Goal: Task Accomplishment & Management: Manage account settings

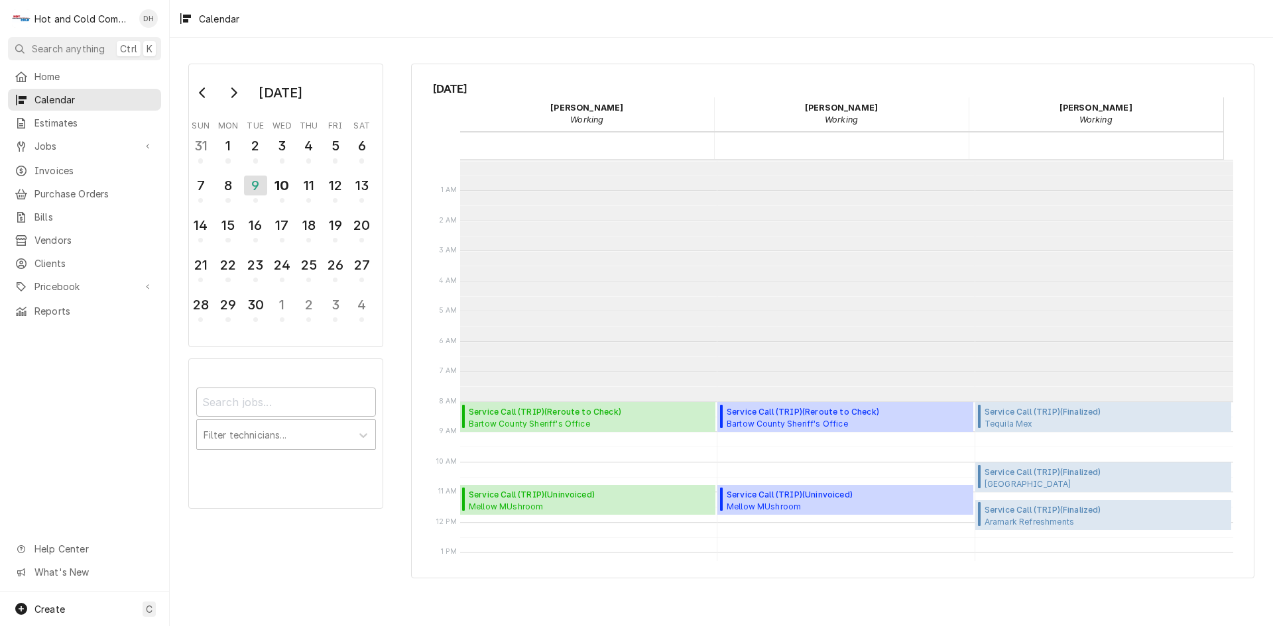
scroll to position [242, 0]
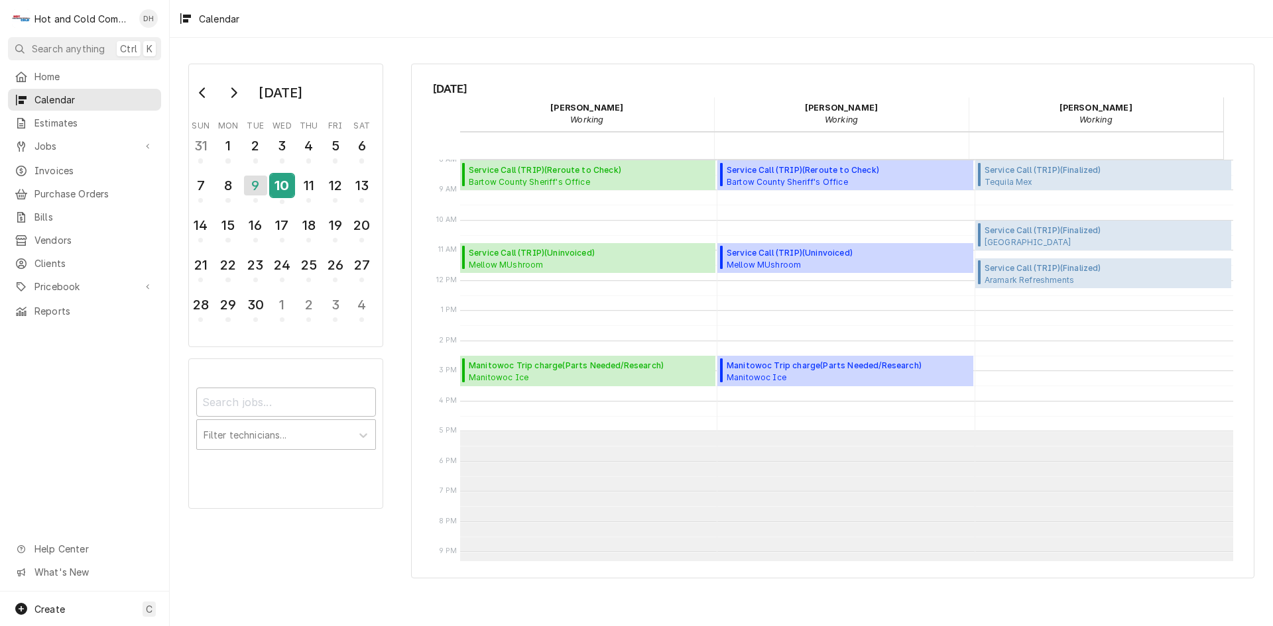
click at [288, 188] on div "10" at bounding box center [281, 185] width 23 height 23
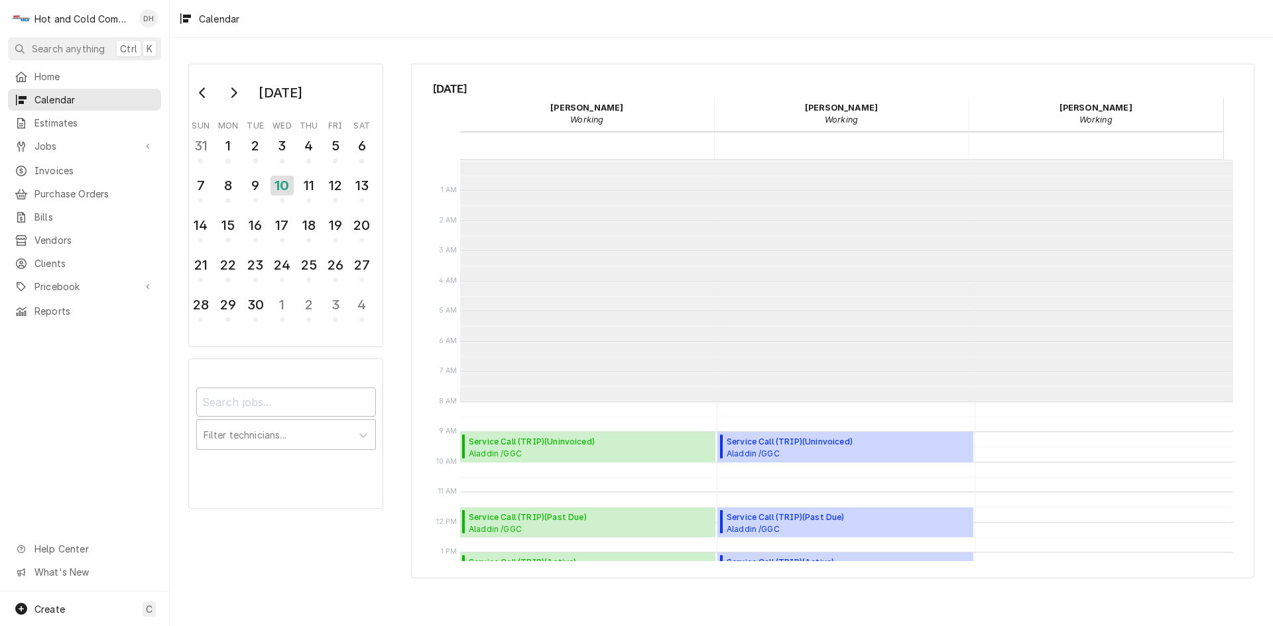
scroll to position [242, 0]
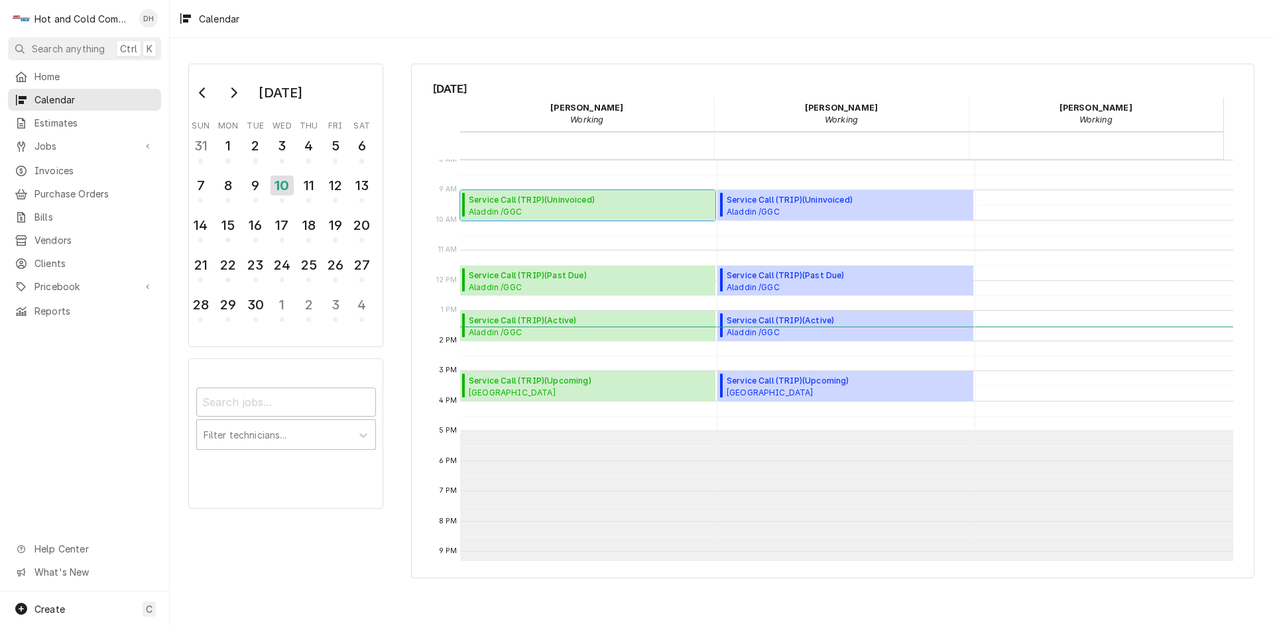
click at [567, 207] on span "Aladdin /GGC Dining / 1000 University Center Ln Bldg. D, Lawrenceville, GA 30043" at bounding box center [590, 211] width 243 height 11
click at [316, 194] on div "11" at bounding box center [308, 185] width 23 height 23
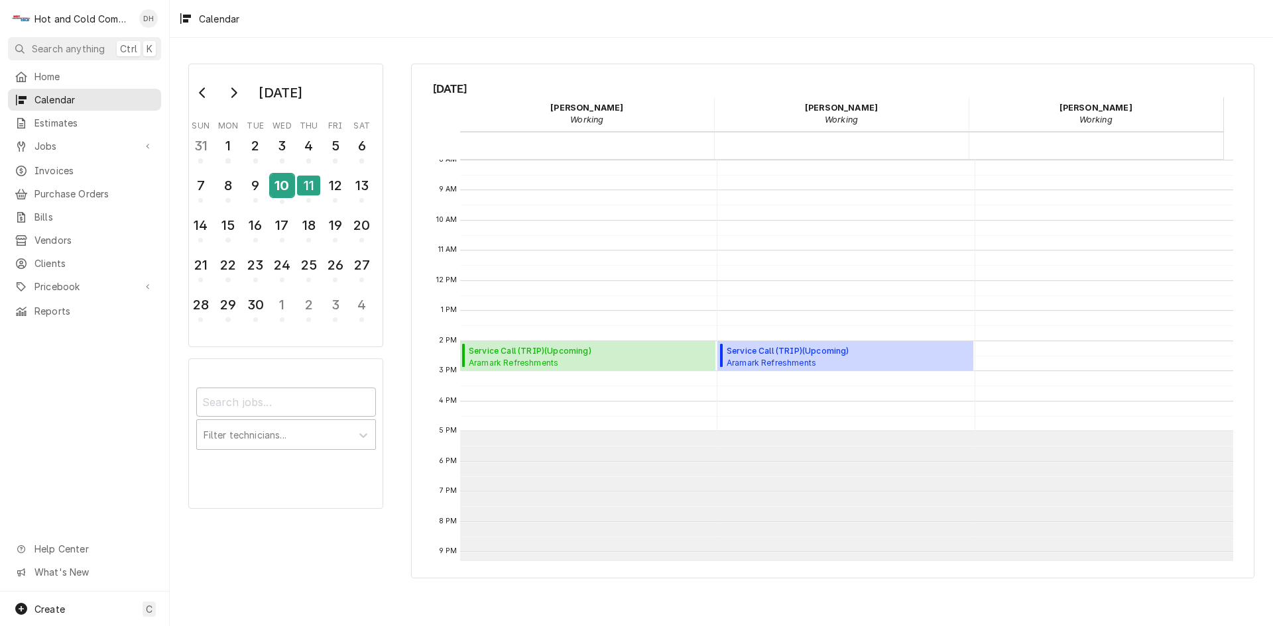
click at [282, 195] on div "10" at bounding box center [281, 185] width 23 height 23
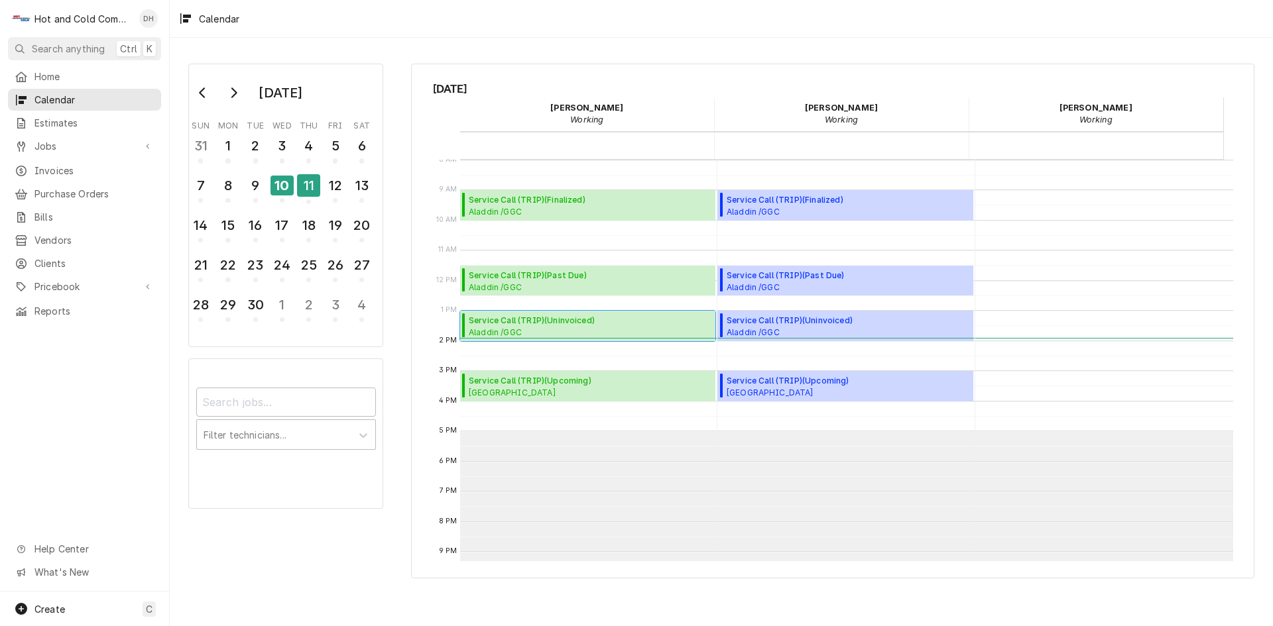
click at [548, 321] on span "Service Call (TRIP) ( Uninvoiced )" at bounding box center [590, 321] width 243 height 12
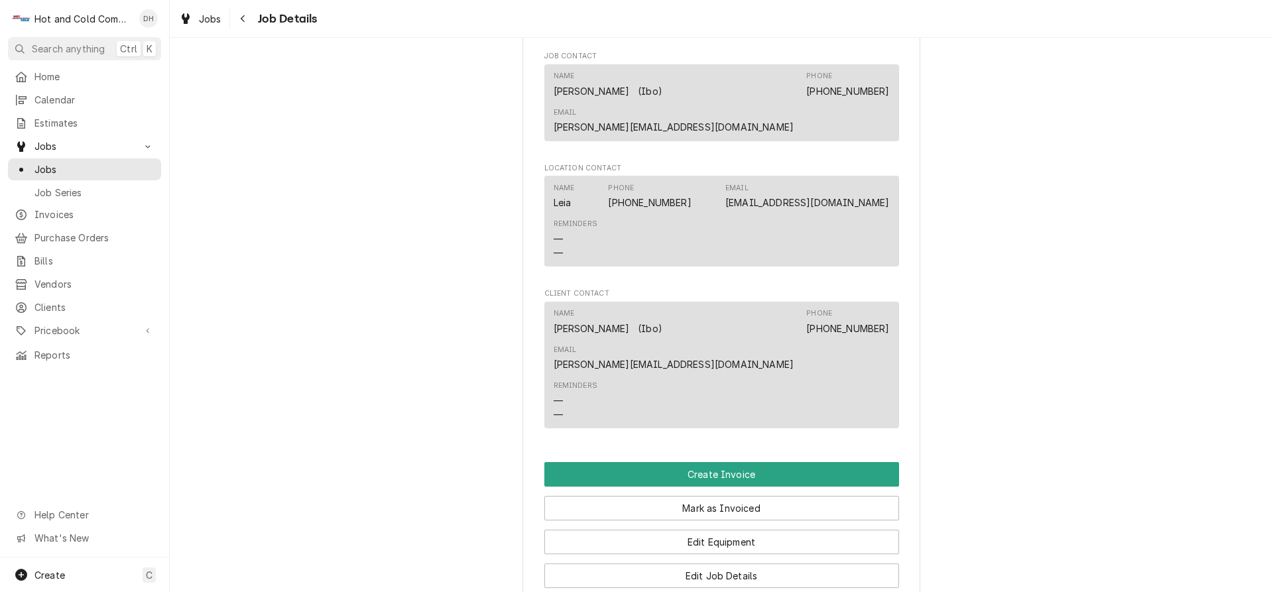
scroll to position [1157, 0]
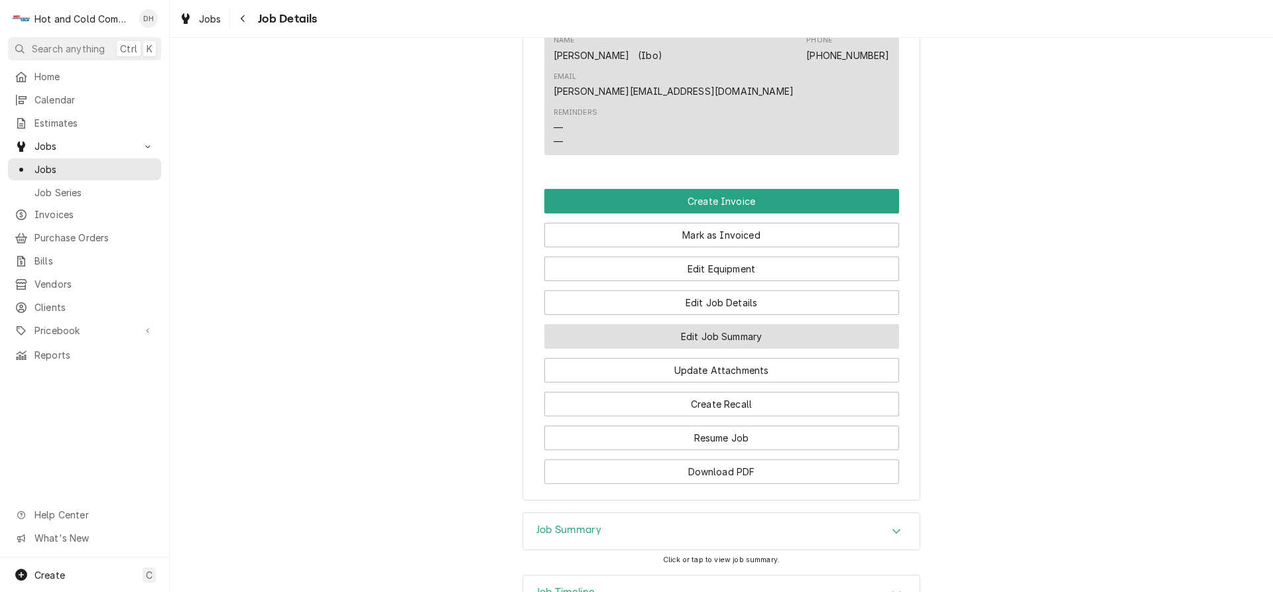
click at [776, 324] on button "Edit Job Summary" at bounding box center [721, 336] width 355 height 25
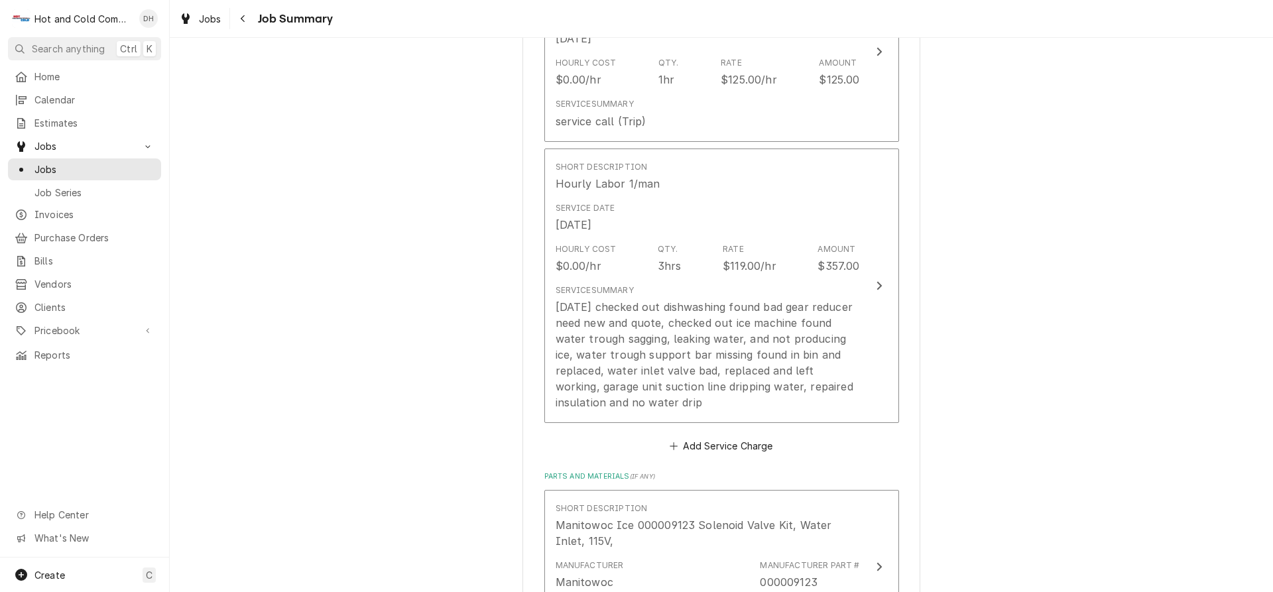
scroll to position [442, 0]
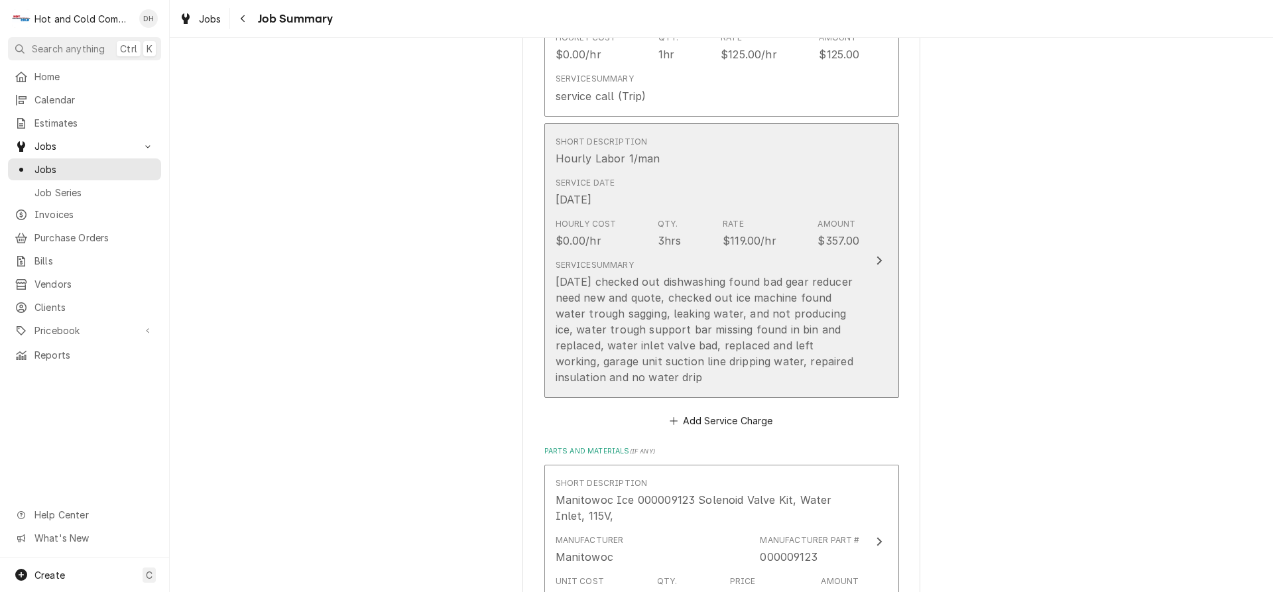
click at [857, 280] on button "Short Description Hourly Labor 1/man Service Date Sep 10, 2025 Hourly Cost $0.0…" at bounding box center [721, 260] width 355 height 275
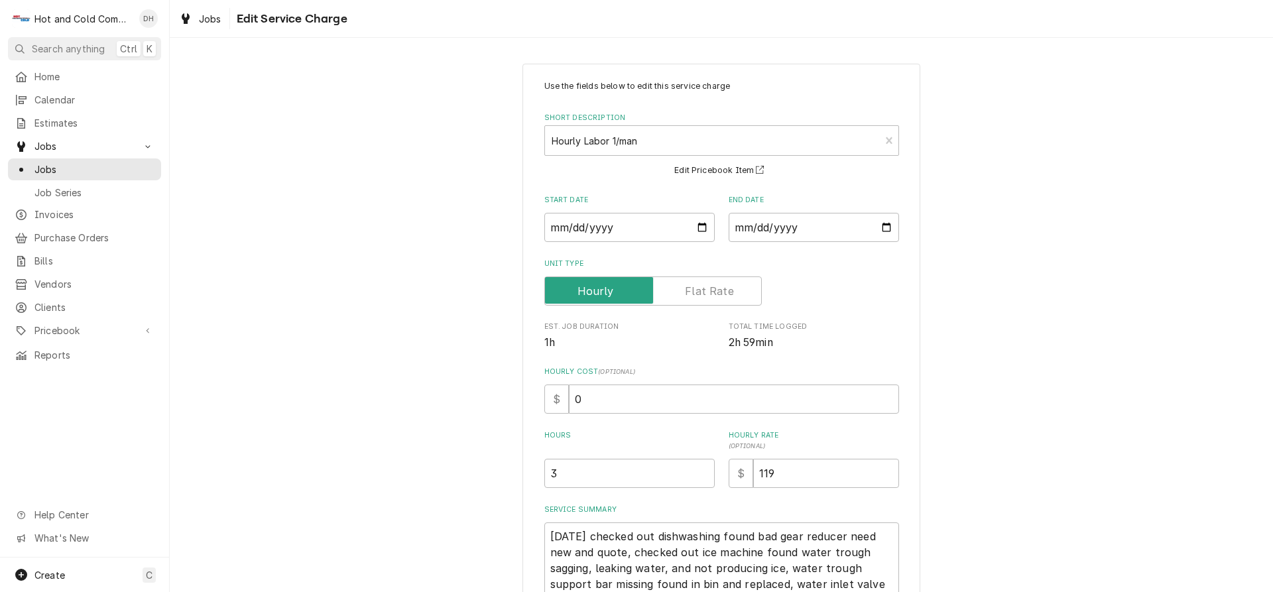
scroll to position [152, 0]
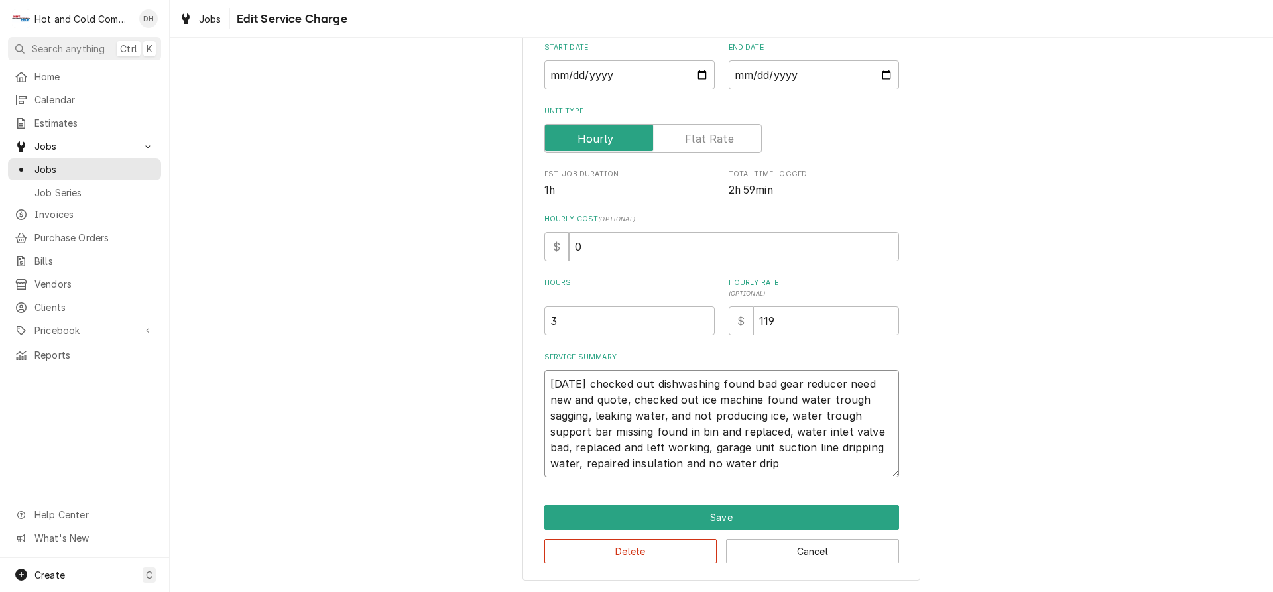
click at [876, 390] on textarea "9/10/24 checked out dishwashing found bad gear reducer need new and quote, chec…" at bounding box center [721, 423] width 355 height 107
click at [842, 384] on textarea "9/10/24 checked out dishwashing found bad gear reducer need new and quote, chec…" at bounding box center [721, 423] width 355 height 107
type textarea "x"
type textarea "9/10/24 checked out dishwashing found bad gear reducer, need new and quote, che…"
type textarea "x"
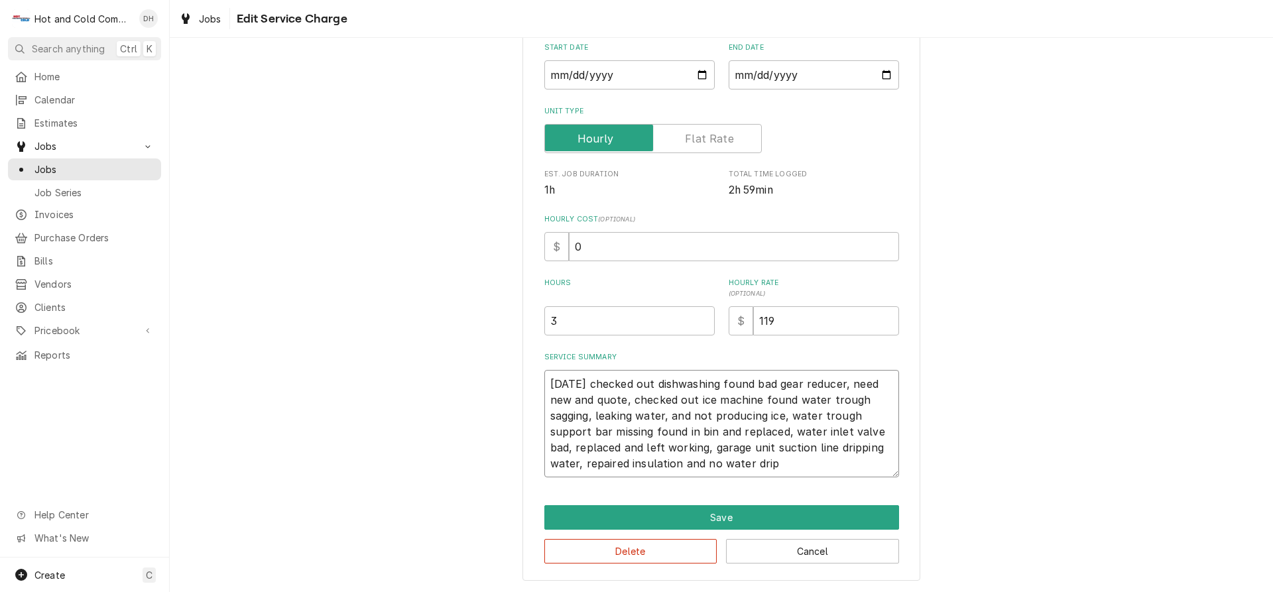
type textarea "9/10/24 checked out dishwashing found bad gear reducer, need new and quote, che…"
type textarea "x"
type textarea "9/10/24 checked out dishwashing found bad gear reducer, t need new and quote, c…"
type textarea "x"
type textarea "9/10/24 checked out dishwashing found bad gear reducer, te need new and quote, …"
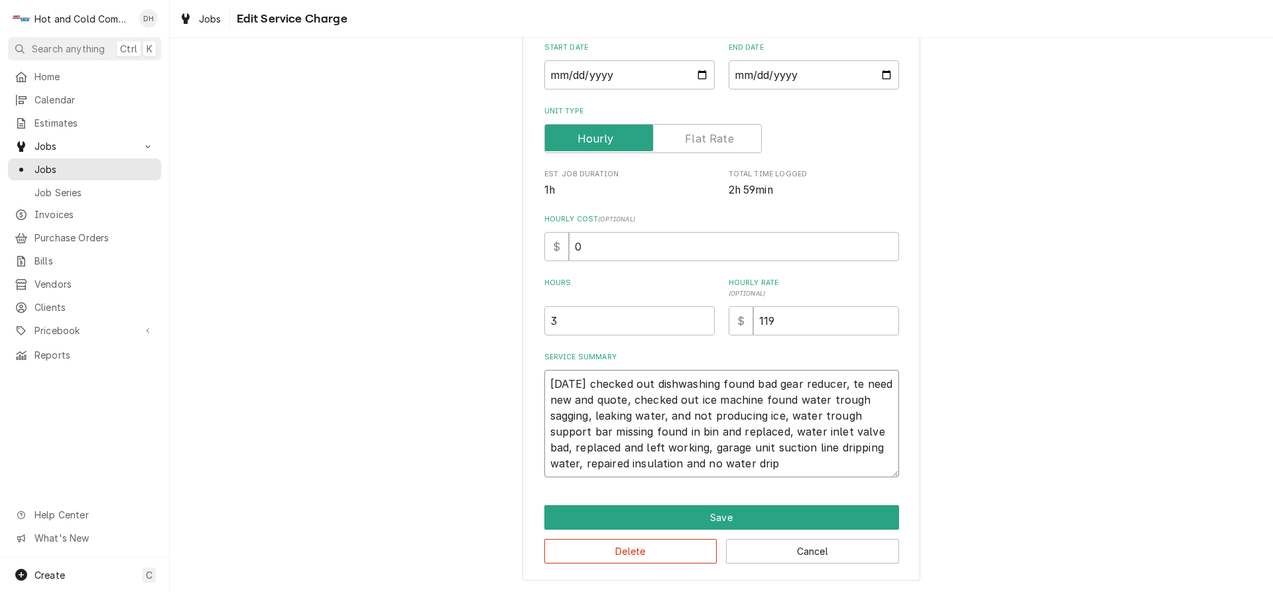
type textarea "x"
type textarea "9/10/24 checked out dishwashing found bad gear reducer, ten need new and quote,…"
type textarea "x"
type textarea "9/10/24 checked out dishwashing found bad gear reducer, tens need new and quote…"
type textarea "x"
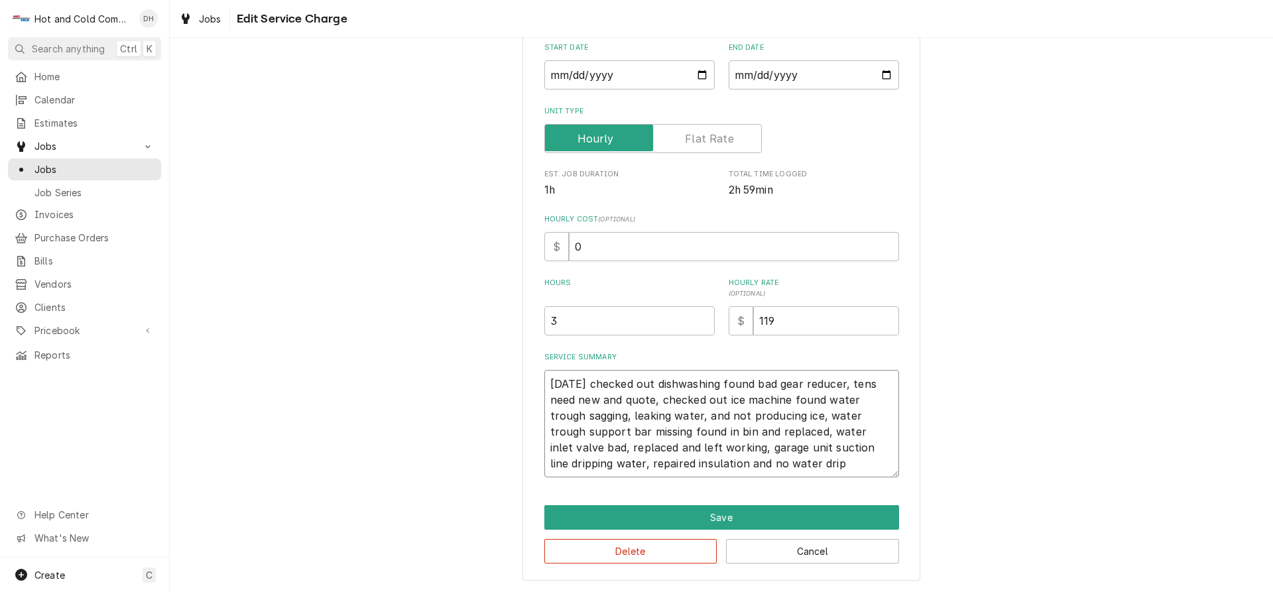
type textarea "9/10/24 checked out dishwashing found bad gear reducer, tensi need new and quot…"
type textarea "x"
type textarea "9/10/24 checked out dishwashing found bad gear reducer, tensio need new and quo…"
type textarea "x"
type textarea "9/10/24 checked out dishwashing found bad gear reducer, tension need new and qu…"
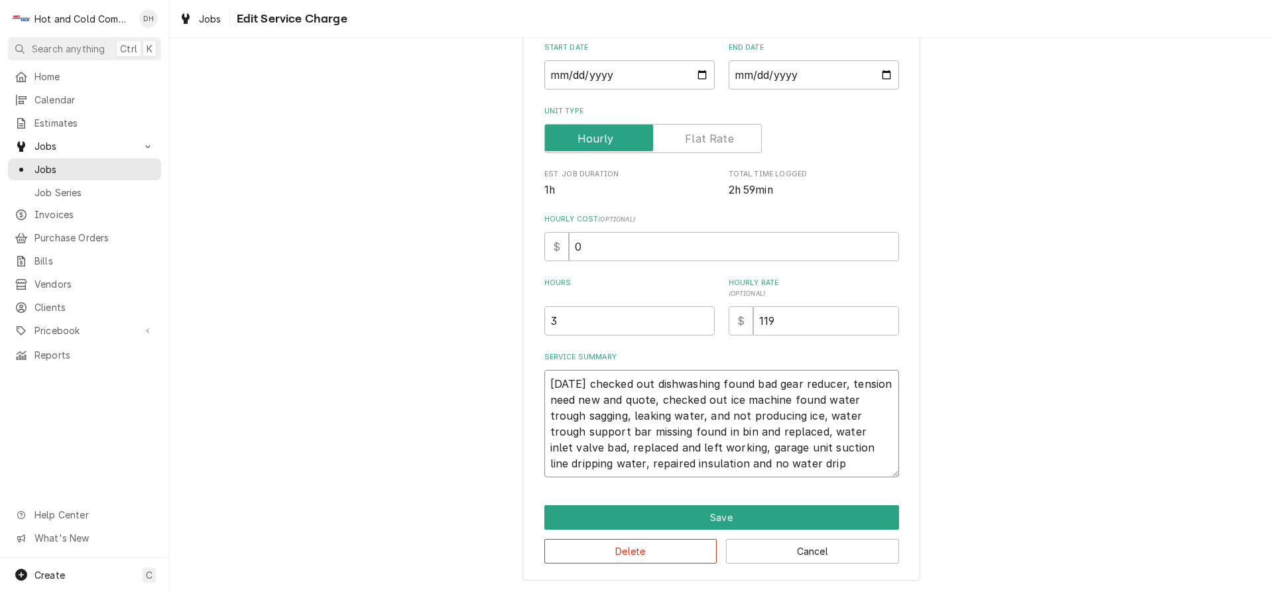
type textarea "x"
type textarea "9/10/24 checked out dishwashing found bad gear reducer, tensione need new and q…"
type textarea "x"
type textarea "9/10/24 checked out dishwashing found bad gear reducer, tensioner need new and …"
click at [854, 383] on textarea "9/10/24 checked out dishwashing found bad gear reducer, tensioner need new and …" at bounding box center [721, 423] width 355 height 107
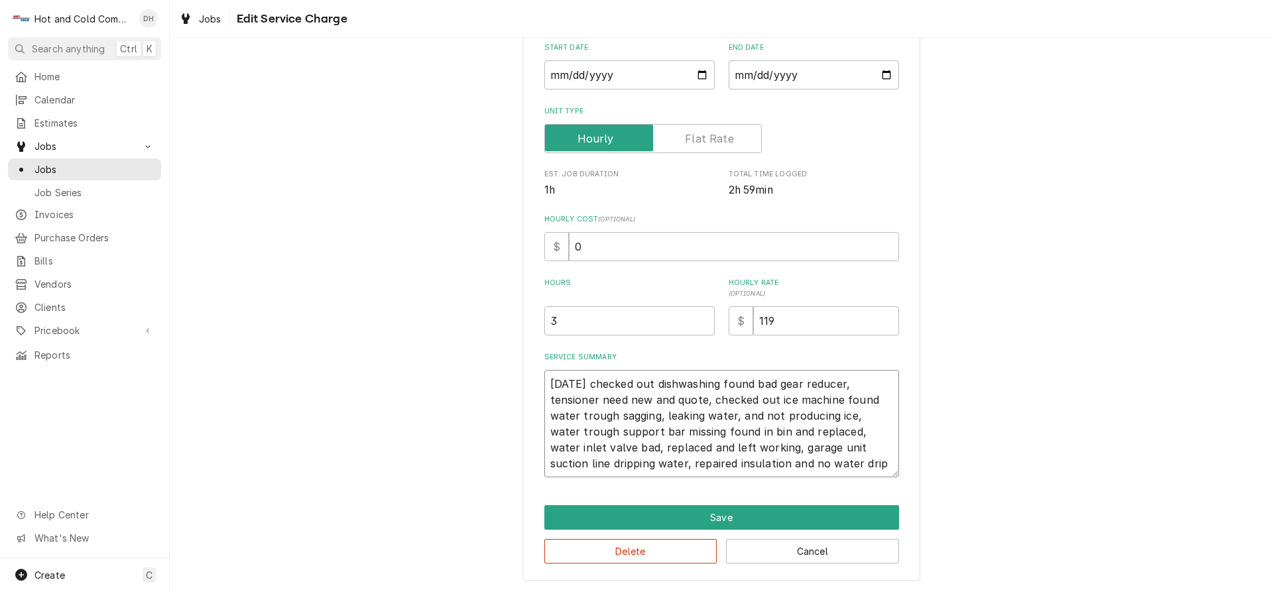
type textarea "x"
type textarea "9/10/24 checked out dishwashing found bad gear reducer, ctensioner need new and…"
type textarea "x"
type textarea "9/10/24 checked out dishwashing found bad gear reducer, chtensioner need new an…"
type textarea "x"
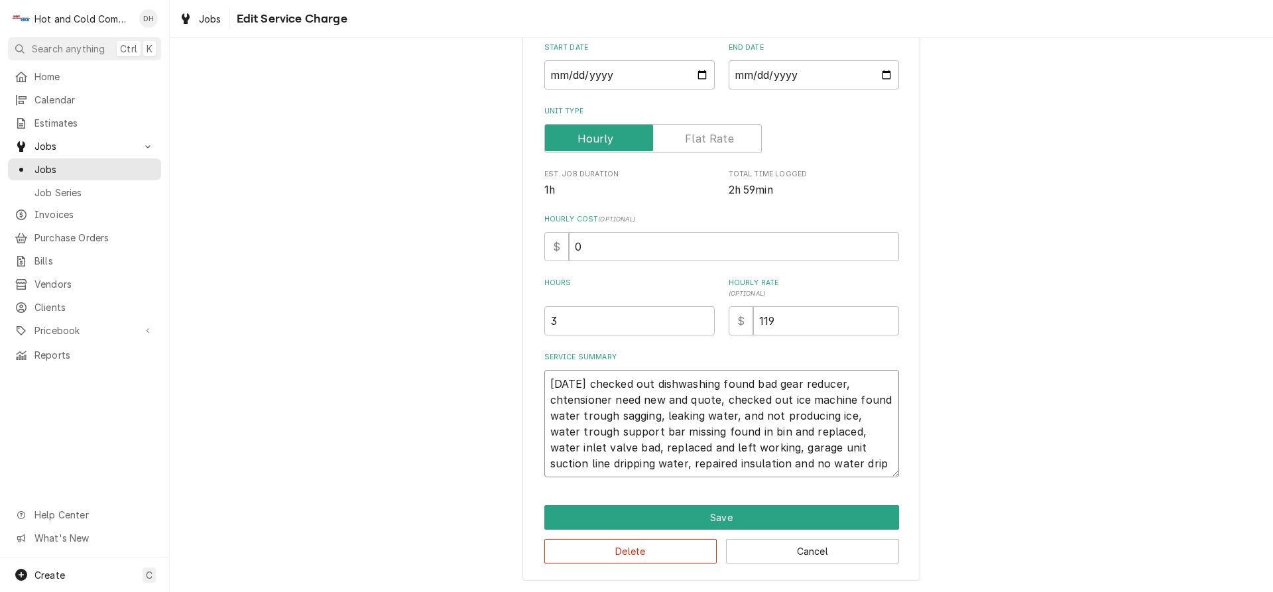
type textarea "9/10/24 checked out dishwashing found bad gear reducer, chatensioner need new a…"
type textarea "x"
type textarea "9/10/24 checked out dishwashing found bad gear reducer, chaitensioner need new …"
type textarea "x"
type textarea "9/10/24 checked out dishwashing found bad gear reducer, chaintensioner need new…"
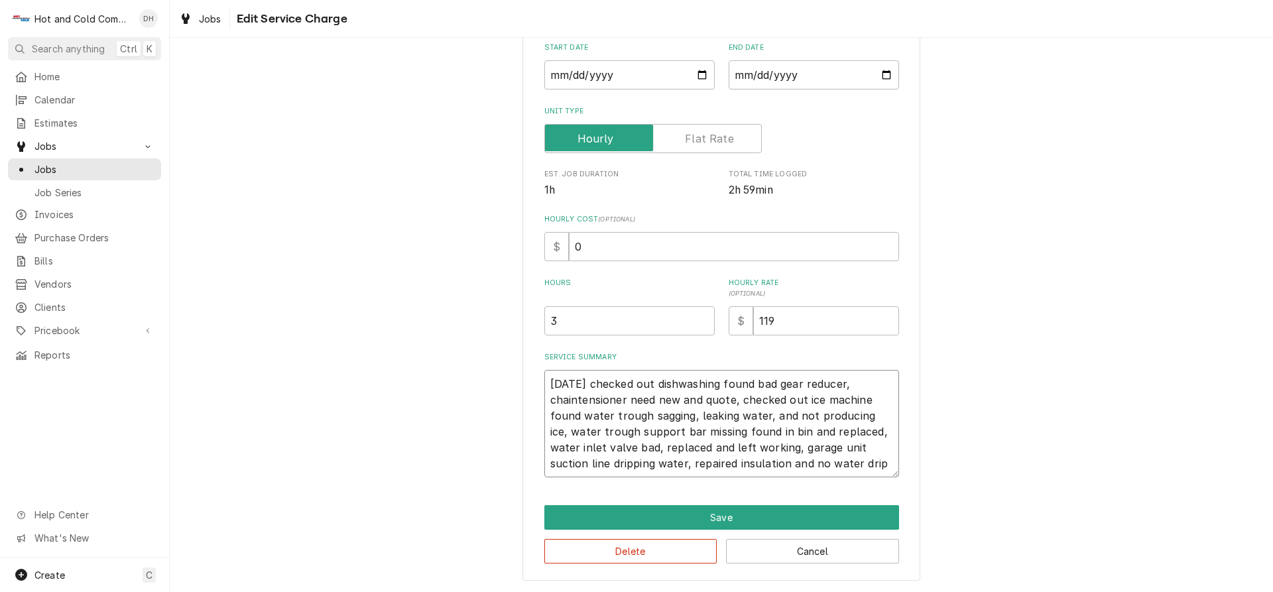
type textarea "x"
type textarea "9/10/24 checked out dishwashing found bad gear reducer, chain tensioner need ne…"
click at [594, 400] on textarea "9/10/24 checked out dishwashing found bad gear reducer, chain tensioner need ne…" at bounding box center [721, 423] width 355 height 107
type textarea "x"
type textarea "9/10/24 checked out dishwashing found bad gear reducer, chain tensionera need n…"
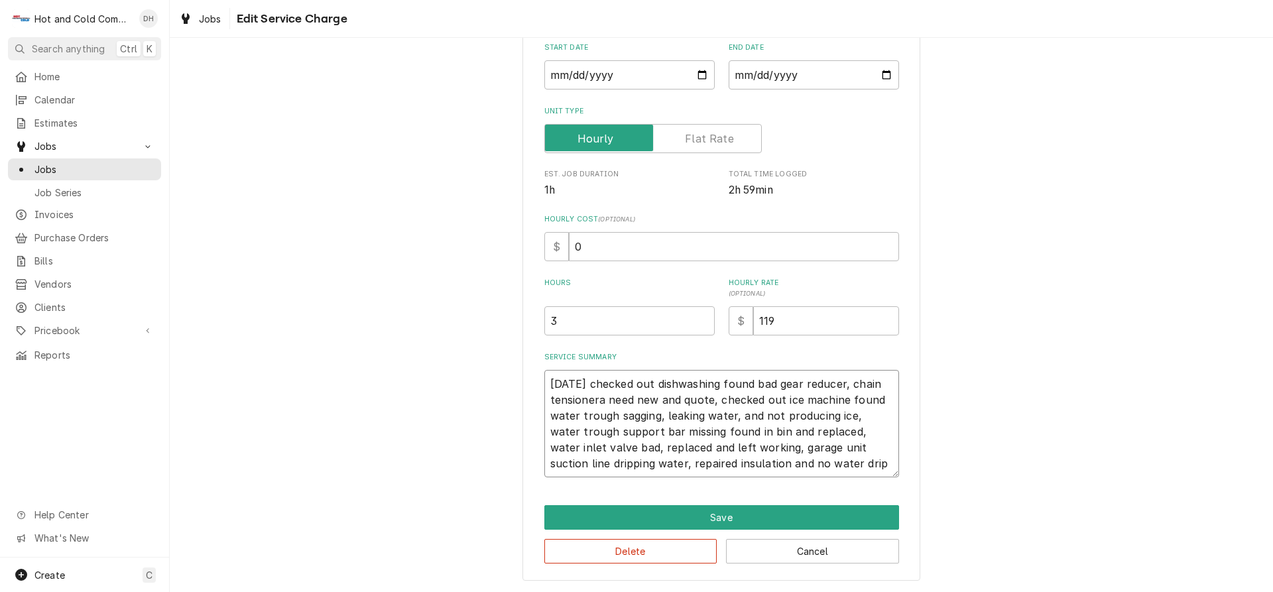
type textarea "x"
type textarea "9/10/24 checked out dishwashing found bad gear reducer, chain tensioneran need …"
type textarea "x"
type textarea "9/10/24 checked out dishwashing found bad gear reducer, chain tensionerand need…"
type textarea "x"
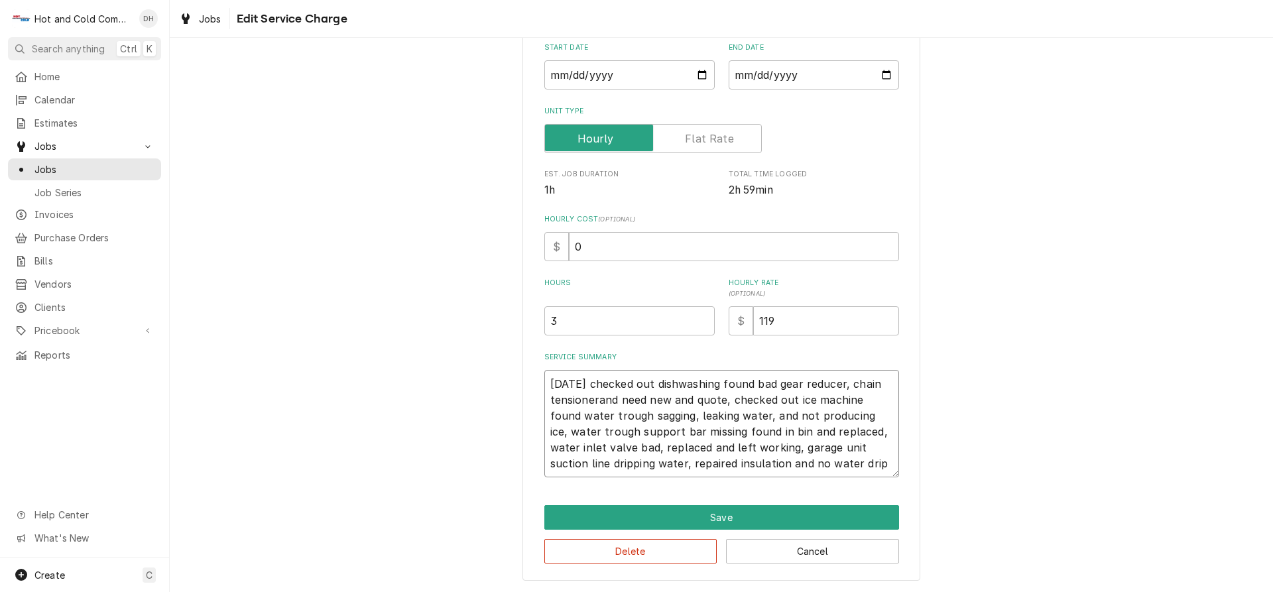
type textarea "9/10/24 checked out dishwashing found bad gear reducer, chain tensionerand need…"
type textarea "x"
type textarea "9/10/24 checked out dishwashing found bad gear reducer, chain tensionerand s ne…"
type textarea "x"
type textarea "9/10/24 checked out dishwashing found bad gear reducer, chain tensionerand sp n…"
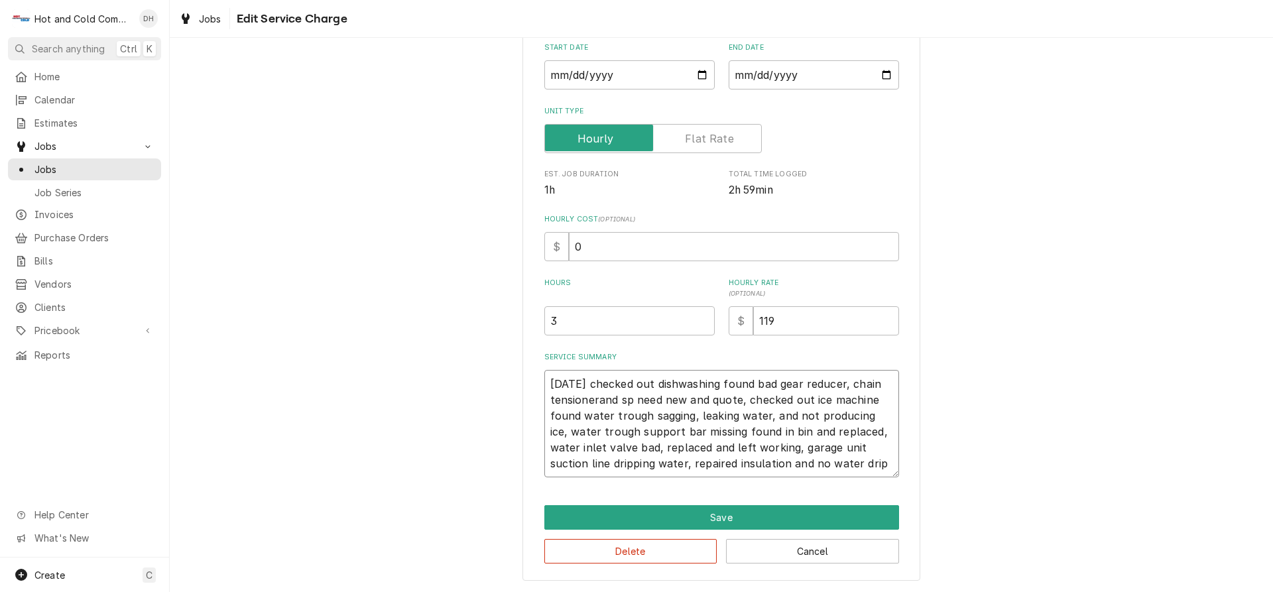
type textarea "x"
type textarea "9/10/24 checked out dishwashing found bad gear reducer, chain tensionerand spr …"
type textarea "x"
type textarea "9/10/24 checked out dishwashing found bad gear reducer, chain tensionerand spro…"
type textarea "x"
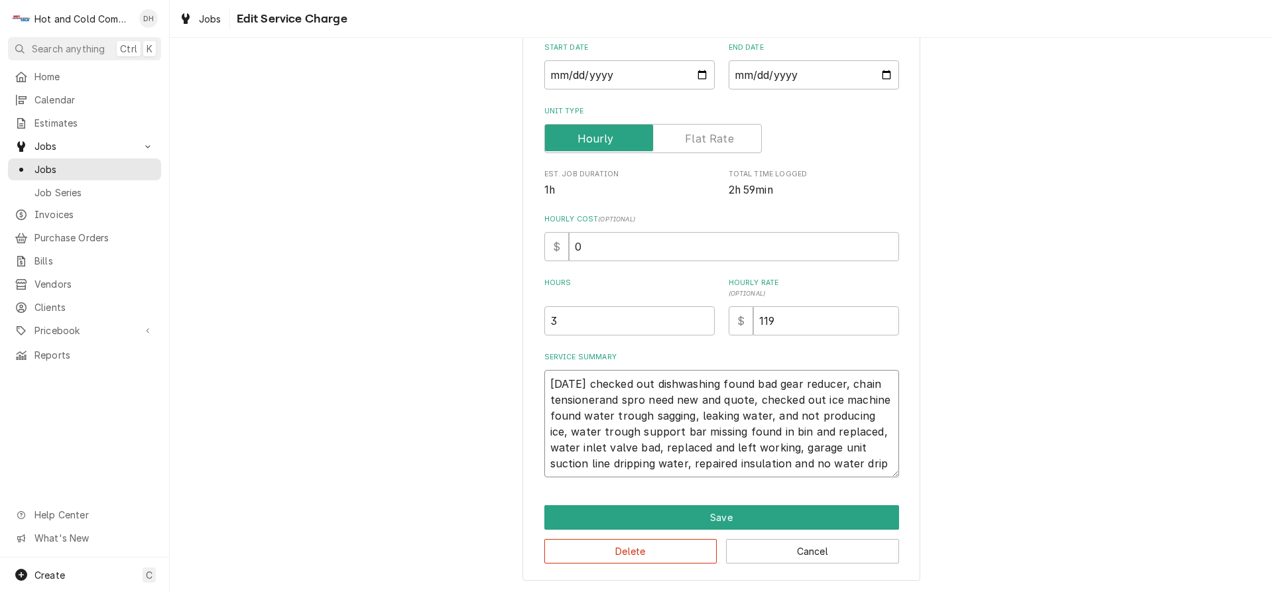
type textarea "9/10/24 checked out dishwashing found bad gear reducer, chain tensionerand spro…"
type textarea "x"
type textarea "9/10/24 checked out dishwashing found bad gear reducer, chain tensionerand spro…"
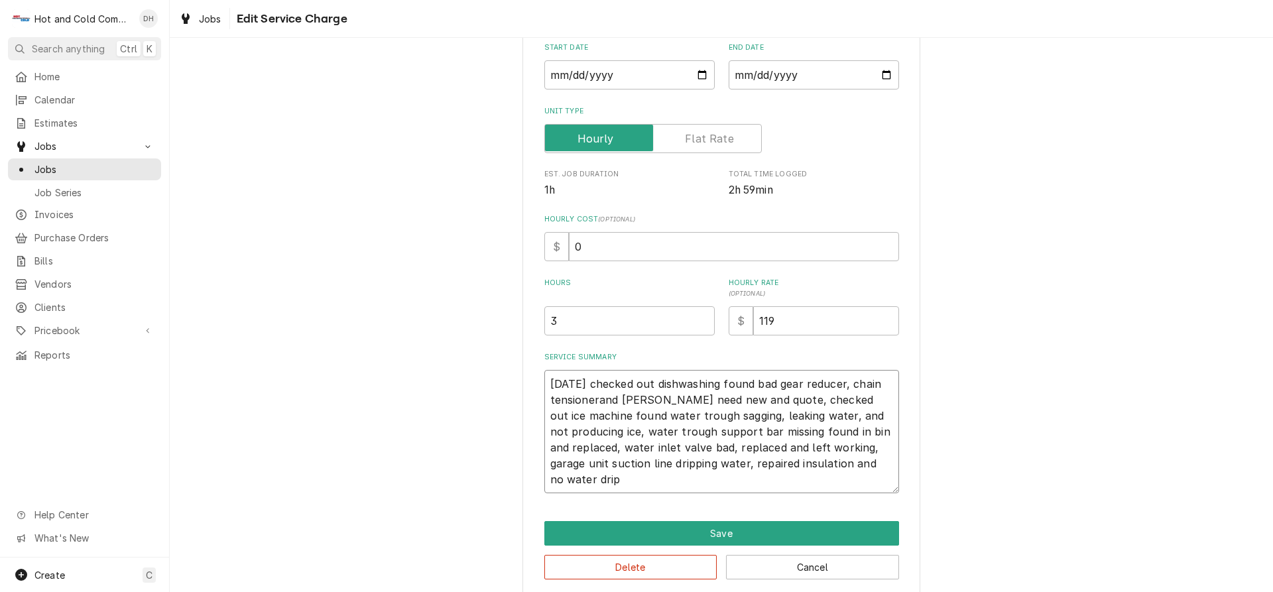
type textarea "x"
type textarea "9/10/24 checked out dishwashing found bad gear reducer, chain tensionerand spro…"
type textarea "x"
type textarea "9/10/24 checked out dishwashing found bad gear reducer, chain tensionerand spro…"
type textarea "x"
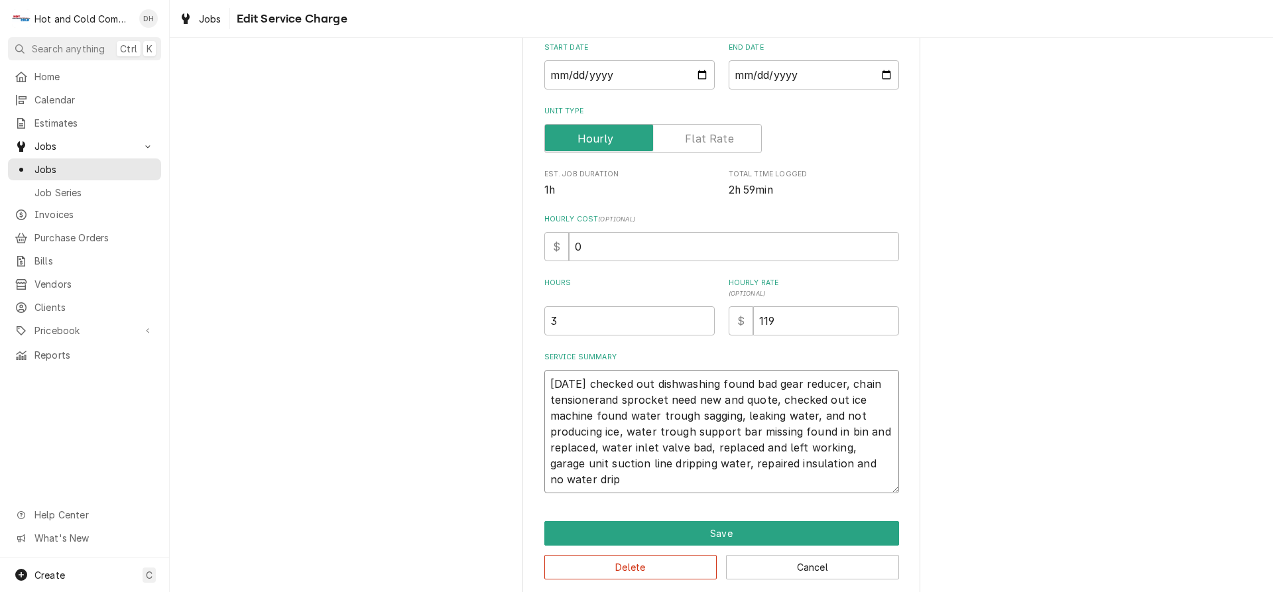
type textarea "9/10/24 checked out dishwashing found bad gear reducer, chain tensionerand spro…"
click at [594, 398] on textarea "9/10/24 checked out dishwashing found bad gear reducer, chain tensionerand spro…" at bounding box center [721, 431] width 355 height 123
type textarea "x"
type textarea "9/10/24 checked out dishwashing found bad gear reducer, chain tensioner and spr…"
click at [744, 399] on textarea "9/10/24 checked out dishwashing found bad gear reducer, chain tensioner and spr…" at bounding box center [721, 431] width 355 height 123
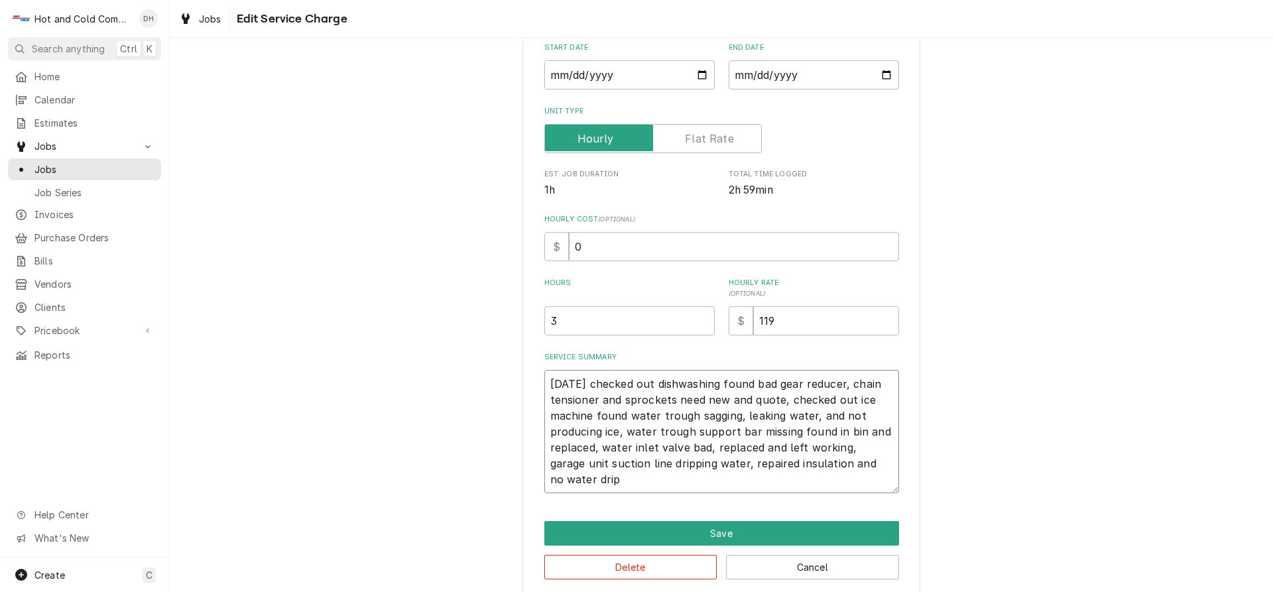
type textarea "x"
type textarea "9/10/24 checked out dishwashing found bad gear reducer, chain tensioner and spr…"
type textarea "x"
type textarea "9/10/24 checked out dishwashing found bad gear reducer, chain tensioner and spr…"
type textarea "x"
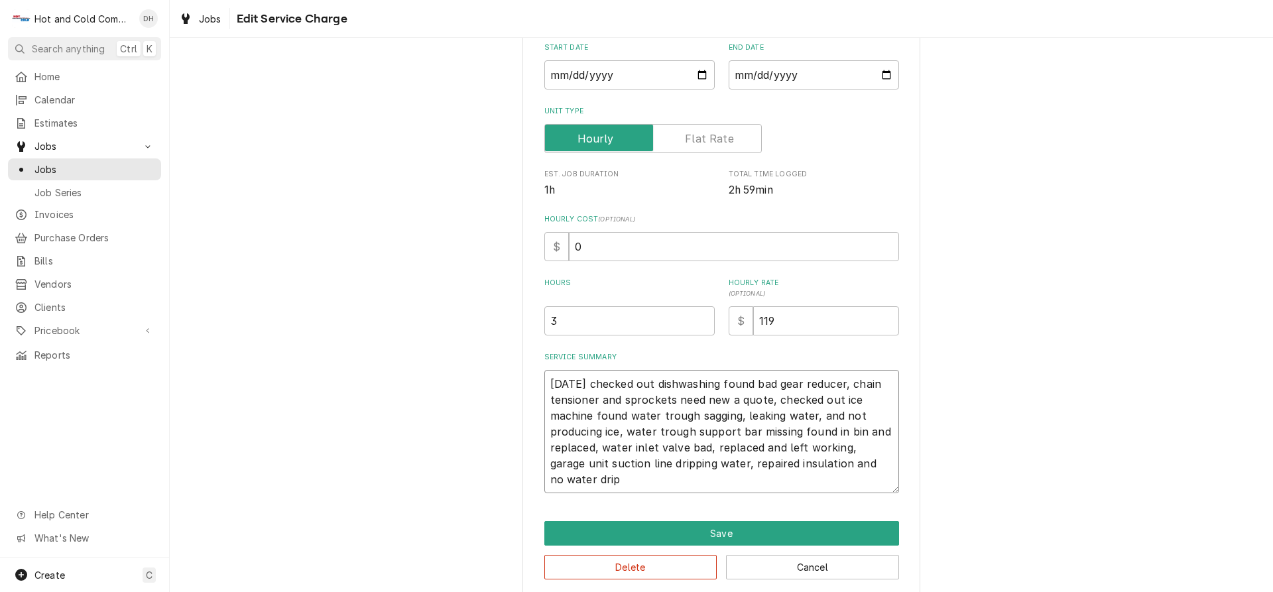
type textarea "9/10/24 checked out dishwashing found bad gear reducer, chain tensioner and spr…"
type textarea "x"
type textarea "9/10/24 checked out dishwashing found bad gear reducer, chain tensioner and spr…"
type textarea "x"
type textarea "9/10/24 checked out dishwashing found bad gear reducer, chain tensioner and spr…"
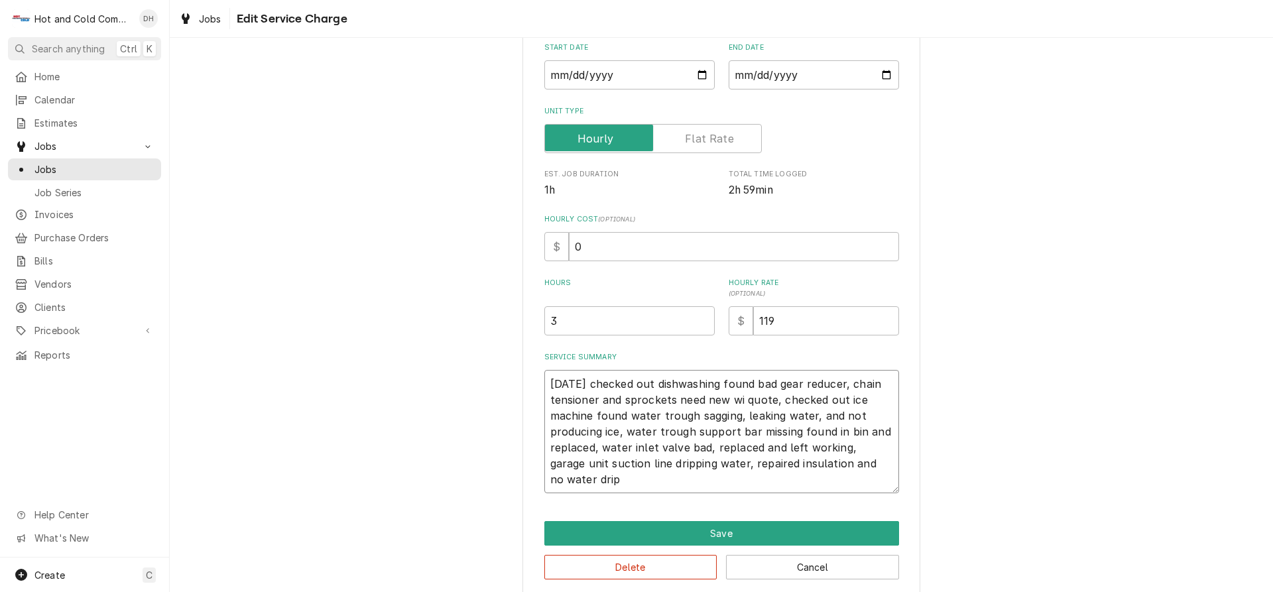
type textarea "x"
type textarea "9/10/24 checked out dishwashing found bad gear reducer, chain tensioner and spr…"
type textarea "x"
type textarea "9/10/24 checked out dishwashing found bad gear reducer, chain tensioner and spr…"
type textarea "x"
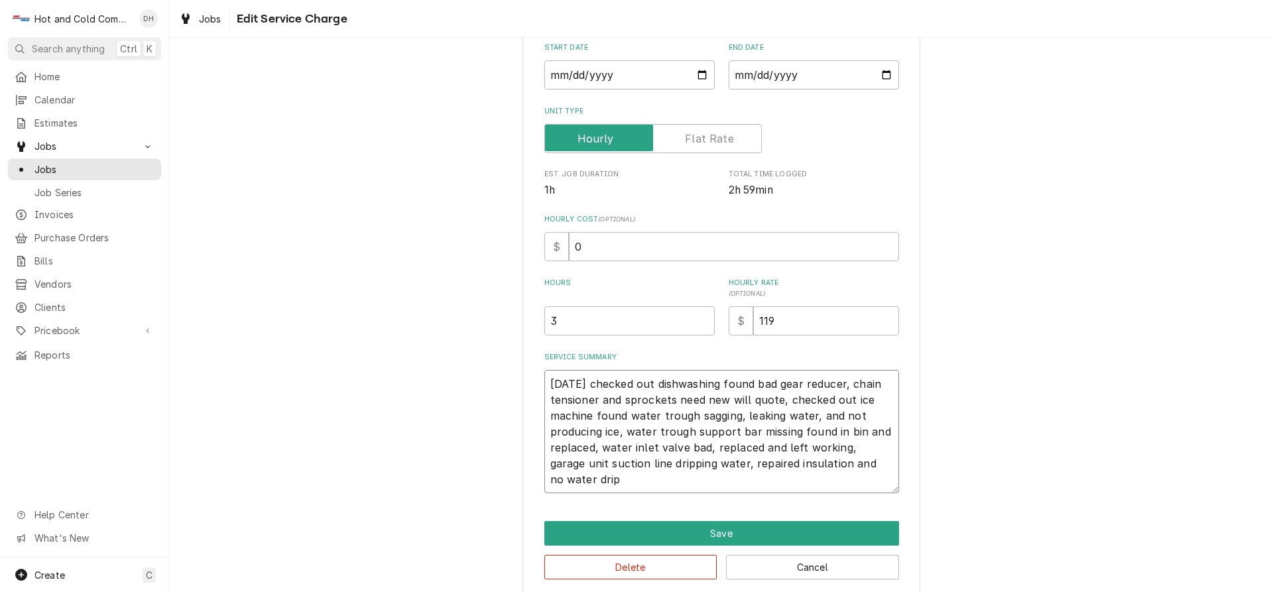
type textarea "9/10/24 checked out dishwashing found bad gear reducer, chain tensioner and spr…"
type textarea "x"
type textarea "9/10/24 checked out dishwashing found bad gear reducer, chain tensioner and spr…"
type textarea "x"
type textarea "9/10/24 checked out dishwashing found bad gear reducer, chain tensioner and spr…"
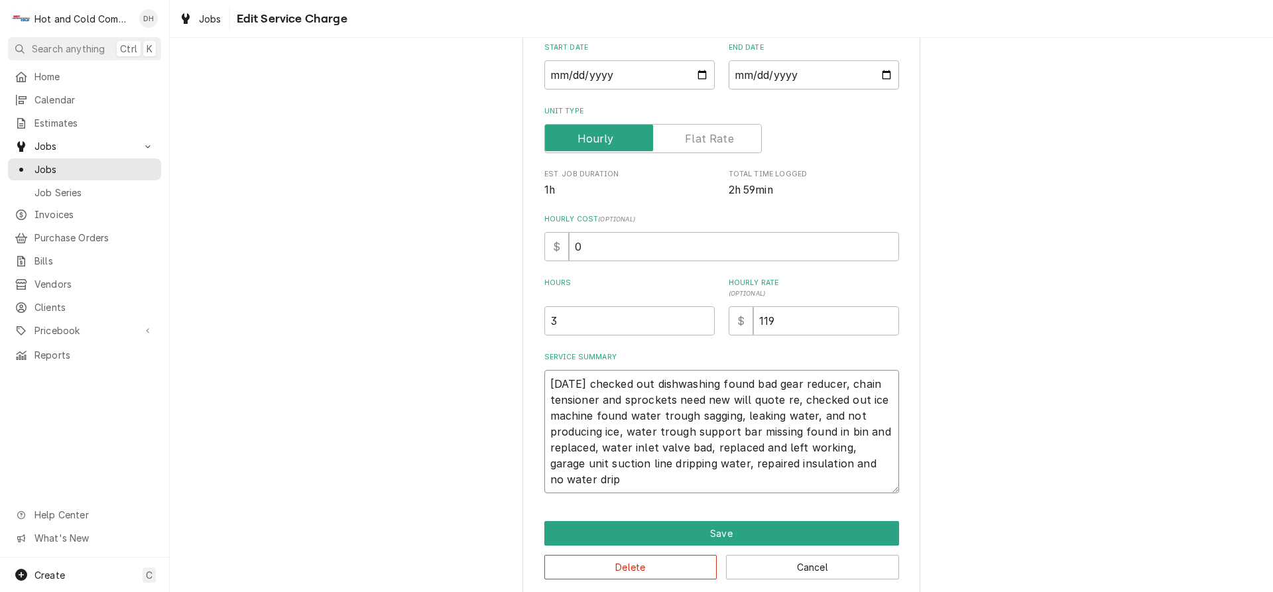
type textarea "x"
type textarea "9/10/24 checked out dishwashing found bad gear reducer, chain tensioner and spr…"
type textarea "x"
type textarea "9/10/24 checked out dishwashing found bad gear reducer, chain tensioner and spr…"
type textarea "x"
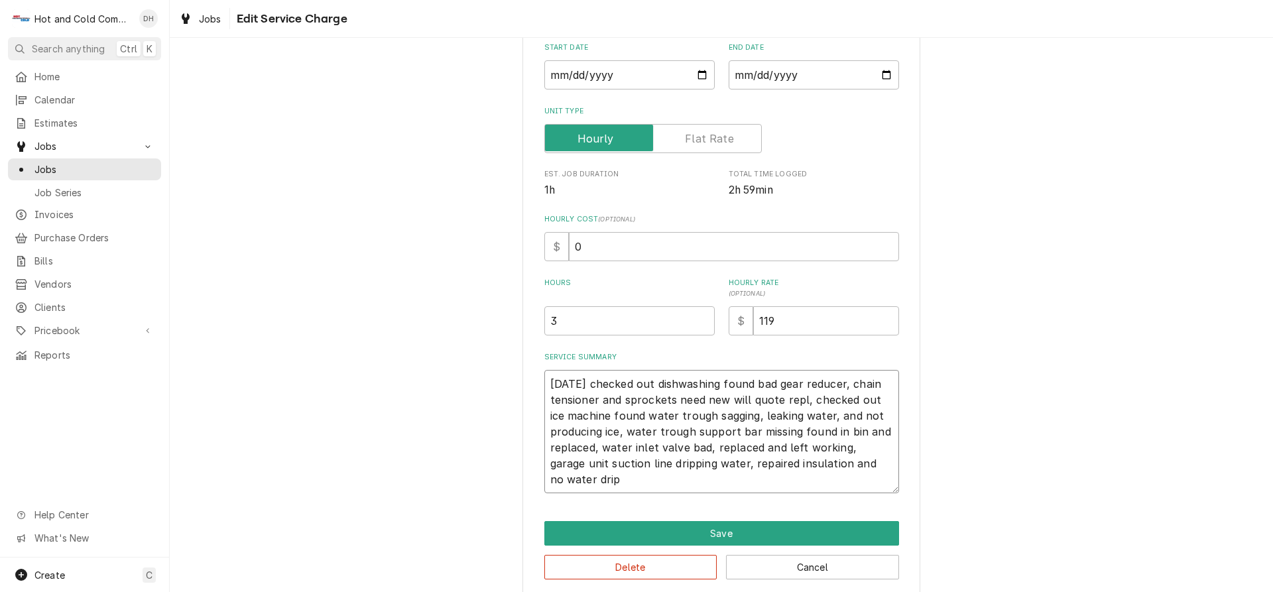
type textarea "9/10/24 checked out dishwashing found bad gear reducer, chain tensioner and spr…"
type textarea "x"
type textarea "9/10/24 checked out dishwashing found bad gear reducer, chain tensioner and spr…"
type textarea "x"
type textarea "9/10/24 checked out dishwashing found bad gear reducer, chain tensioner and spr…"
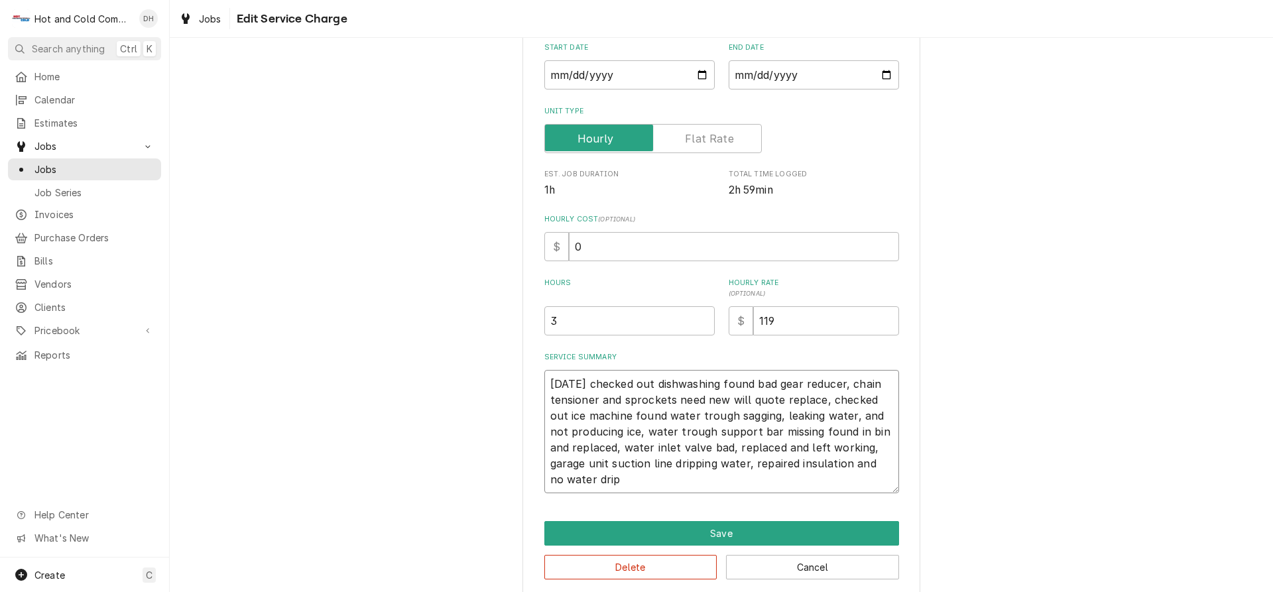
type textarea "x"
type textarea "9/10/24 checked out dishwashing found bad gear reducer, chain tensioner and spr…"
type textarea "x"
type textarea "9/10/24 checked out dishwashing found bad gear reducer, chain tensioner and spr…"
type textarea "x"
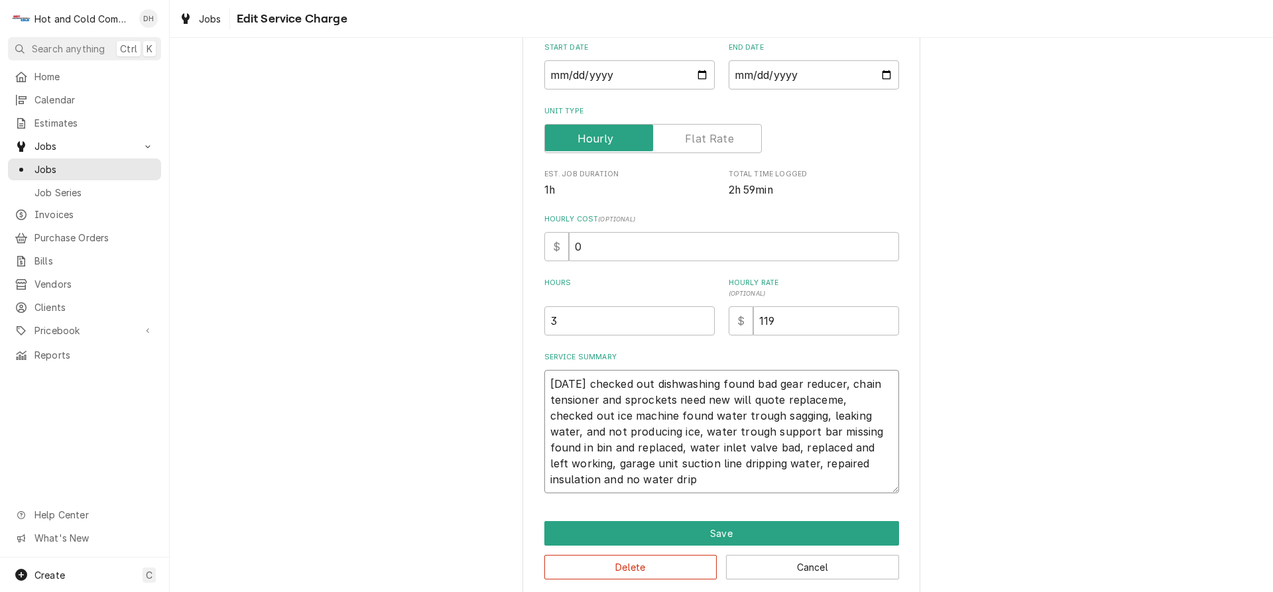
type textarea "9/10/24 checked out dishwashing found bad gear reducer, chain tensioner and spr…"
type textarea "x"
type textarea "9/10/24 checked out dishwashing found bad gear reducer, chain tensioner and spr…"
type textarea "x"
type textarea "9/10/24 checked out dishwashing found bad gear reducer, chain tensioner and spr…"
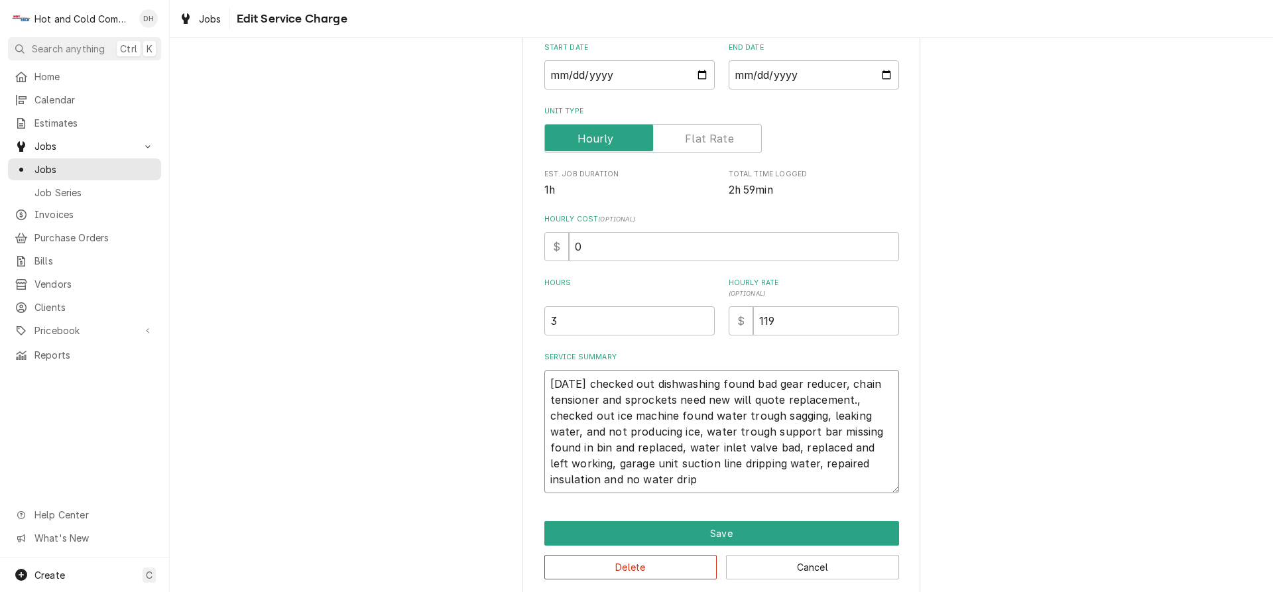
type textarea "x"
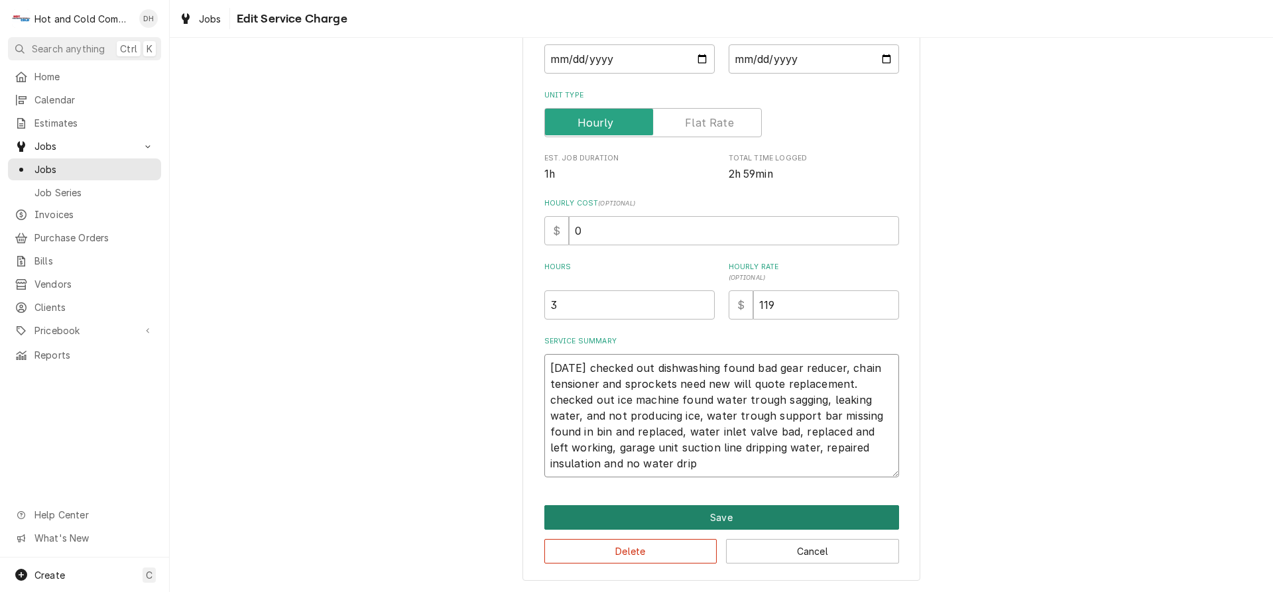
type textarea "9/10/24 checked out dishwashing found bad gear reducer, chain tensioner and spr…"
click at [697, 516] on button "Save" at bounding box center [721, 517] width 355 height 25
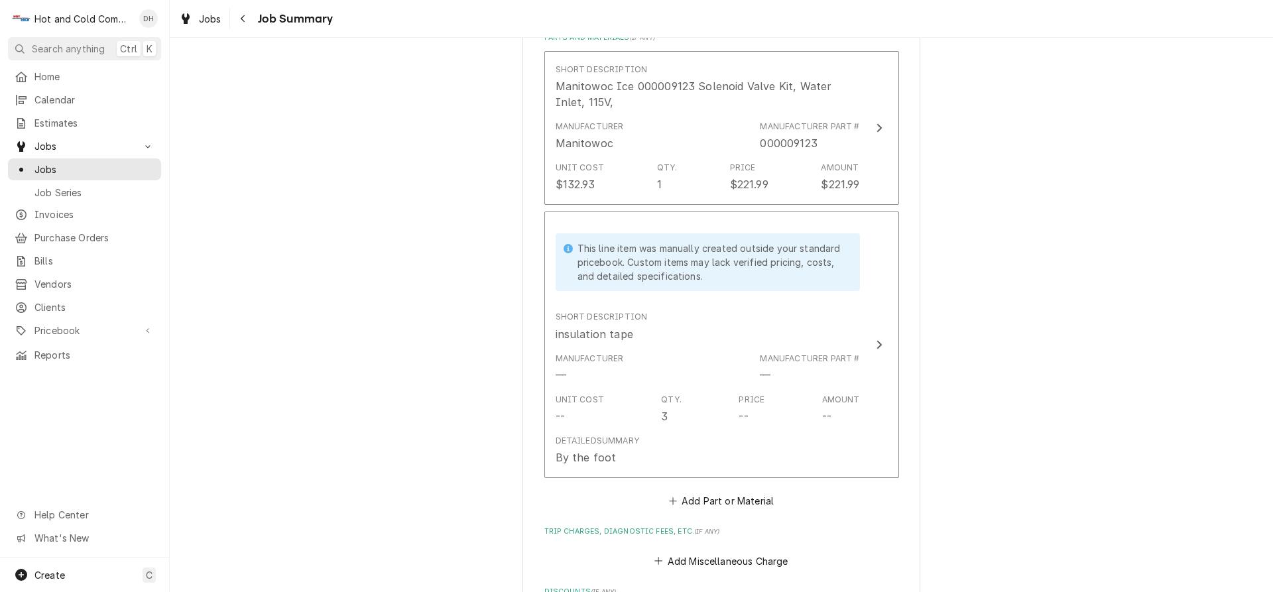
scroll to position [884, 0]
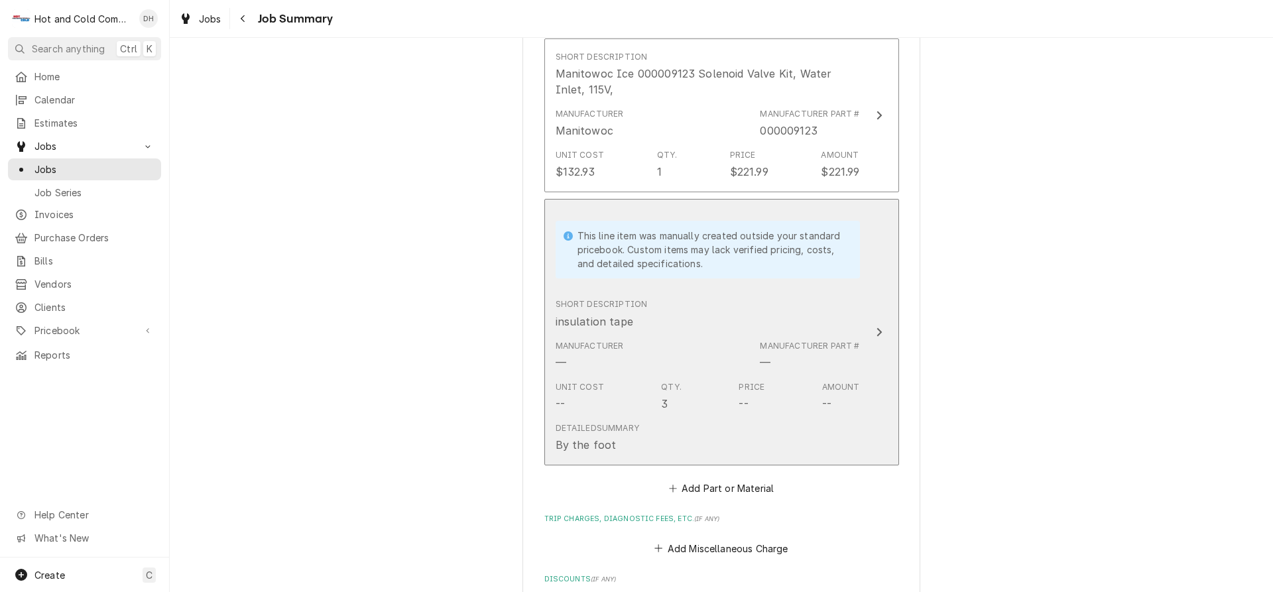
click at [772, 293] on div "Short Description insulation tape" at bounding box center [707, 313] width 304 height 41
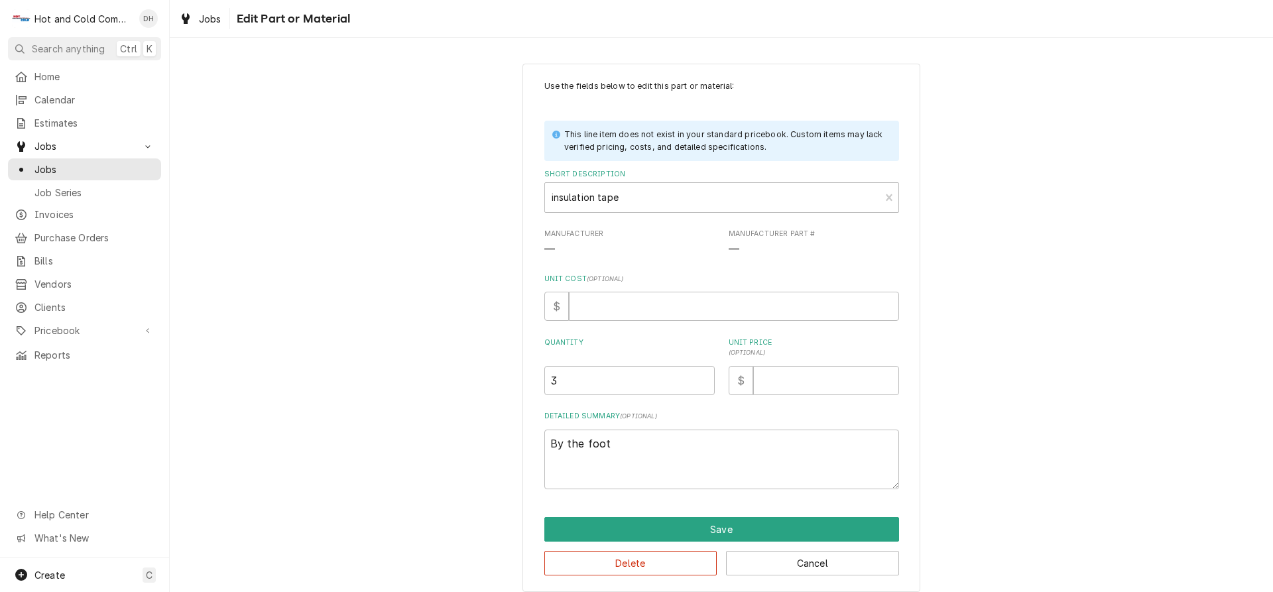
type textarea "x"
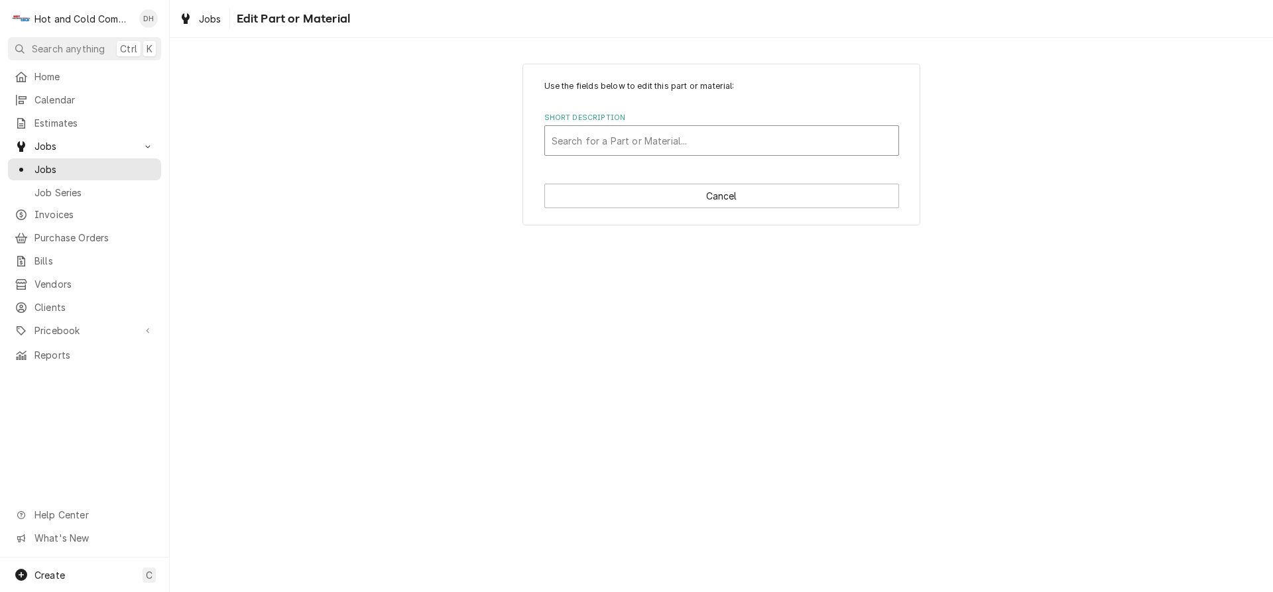
click at [703, 139] on div "Short Description" at bounding box center [722, 141] width 340 height 24
type input "nat"
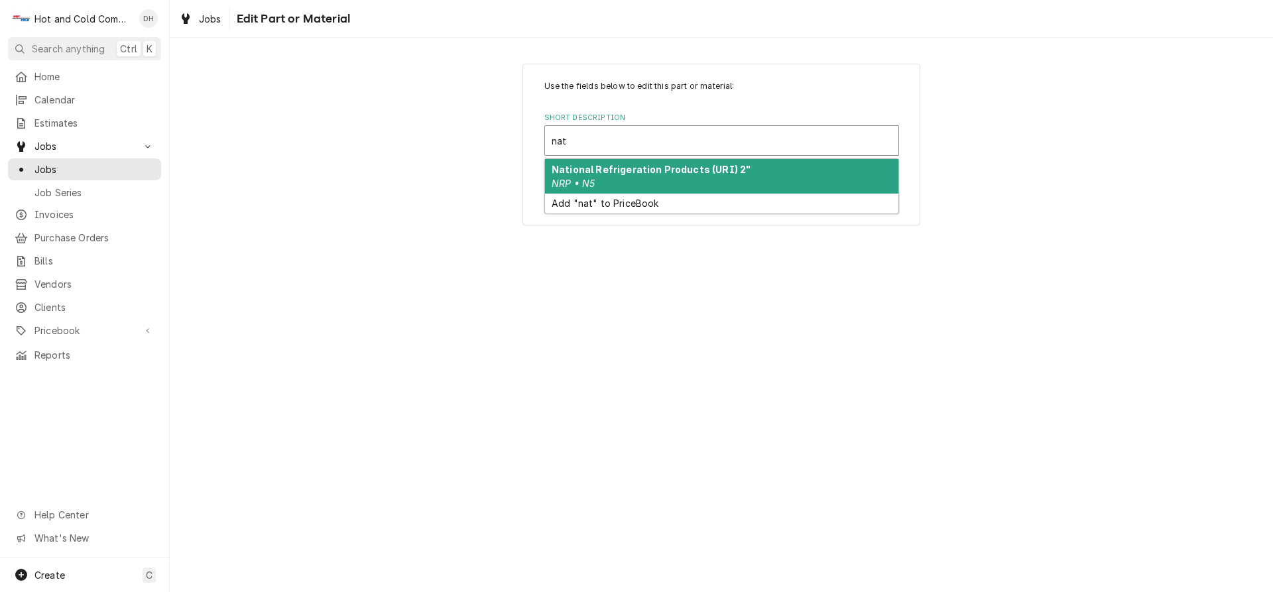
click at [637, 178] on div "National Refrigeration Products (URI) 2" NRP • N5" at bounding box center [721, 176] width 353 height 34
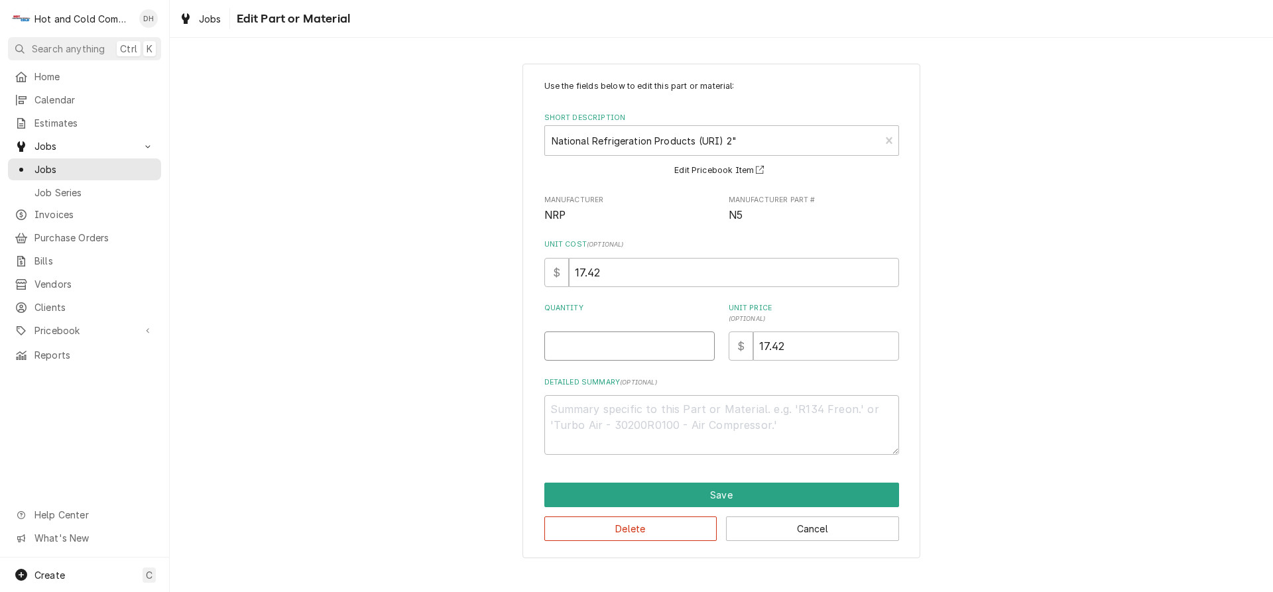
click at [623, 353] on input "Quantity" at bounding box center [629, 345] width 170 height 29
type textarea "x"
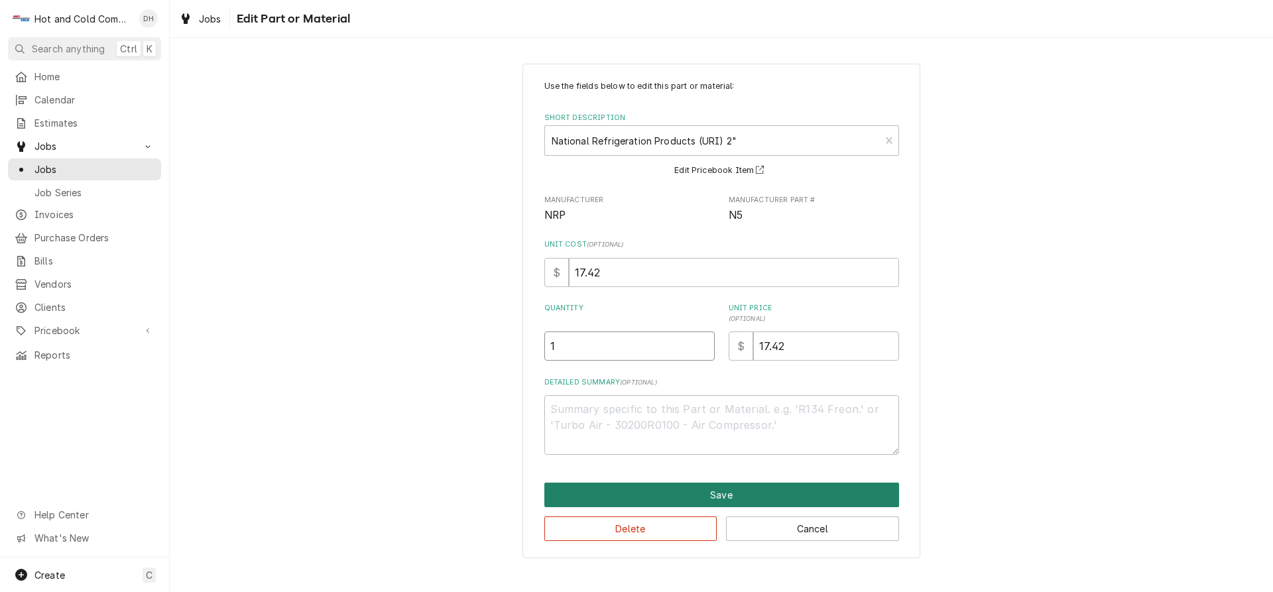
type input "1"
click at [740, 492] on button "Save" at bounding box center [721, 495] width 355 height 25
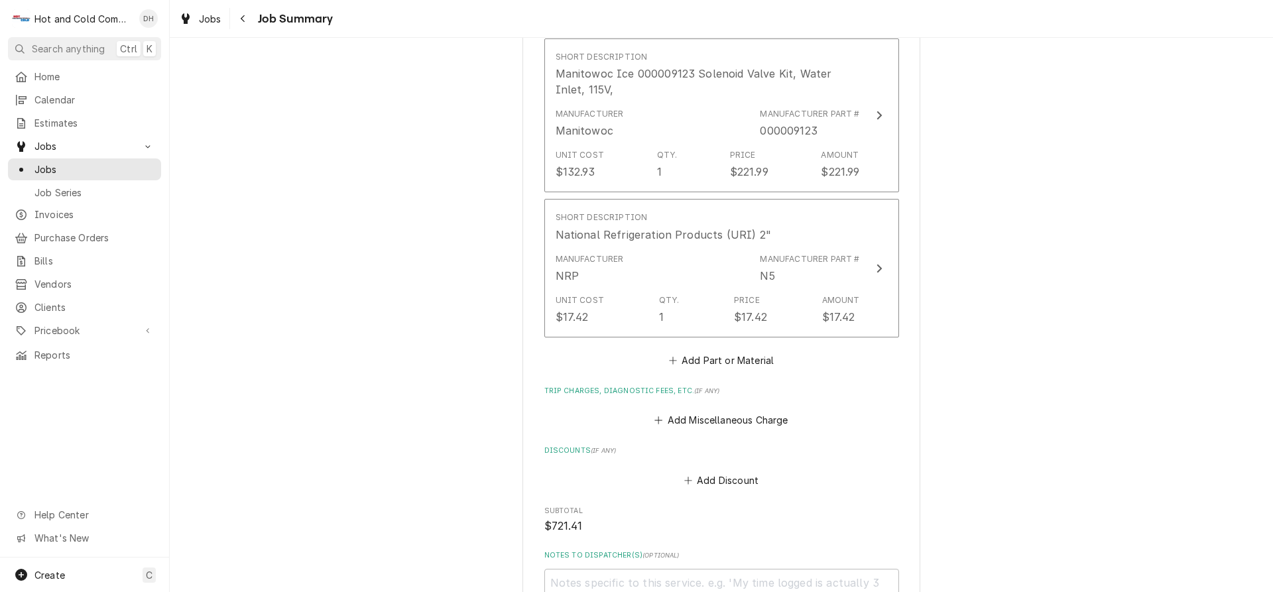
scroll to position [1105, 0]
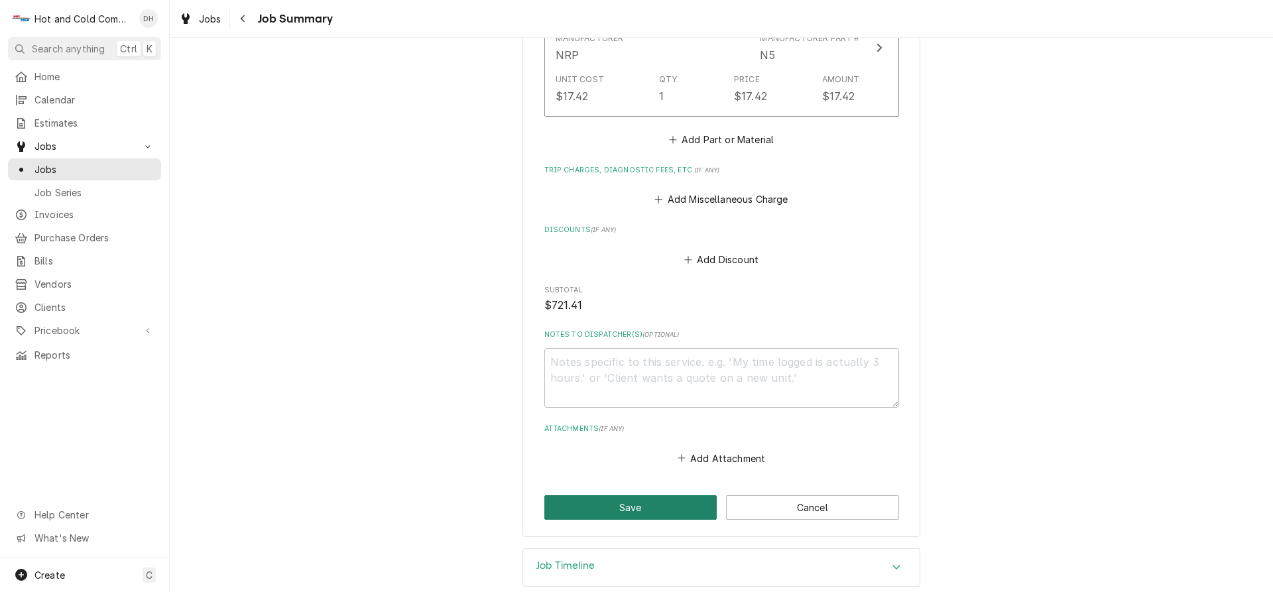
click at [639, 495] on button "Save" at bounding box center [630, 507] width 173 height 25
type textarea "x"
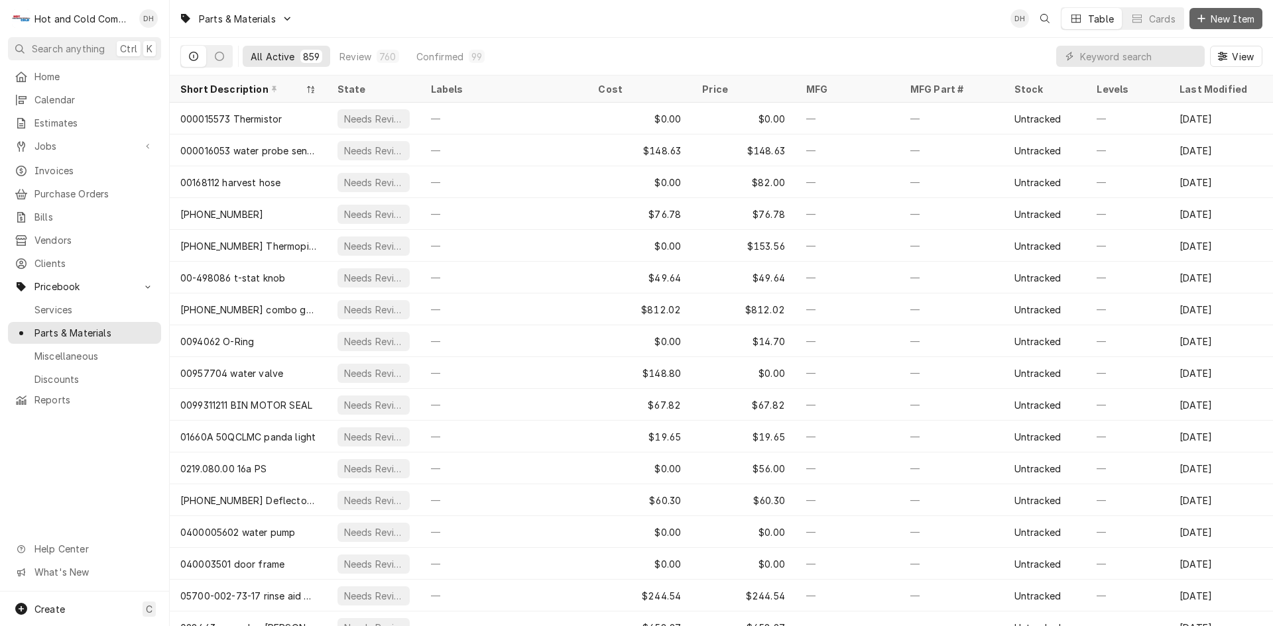
click at [1223, 22] on span "New Item" at bounding box center [1232, 19] width 49 height 14
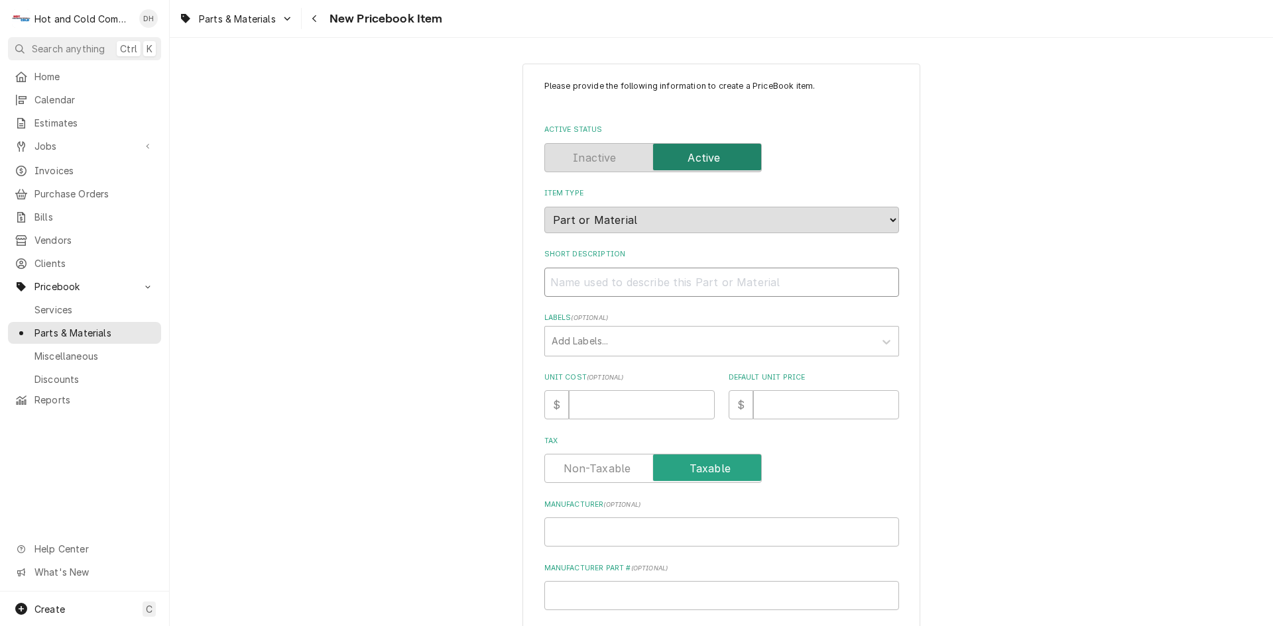
click at [587, 284] on input "Short Description" at bounding box center [721, 282] width 355 height 29
paste input "National Refrigeration Products"
type textarea "x"
type input "National Refrigeration Products"
type textarea "x"
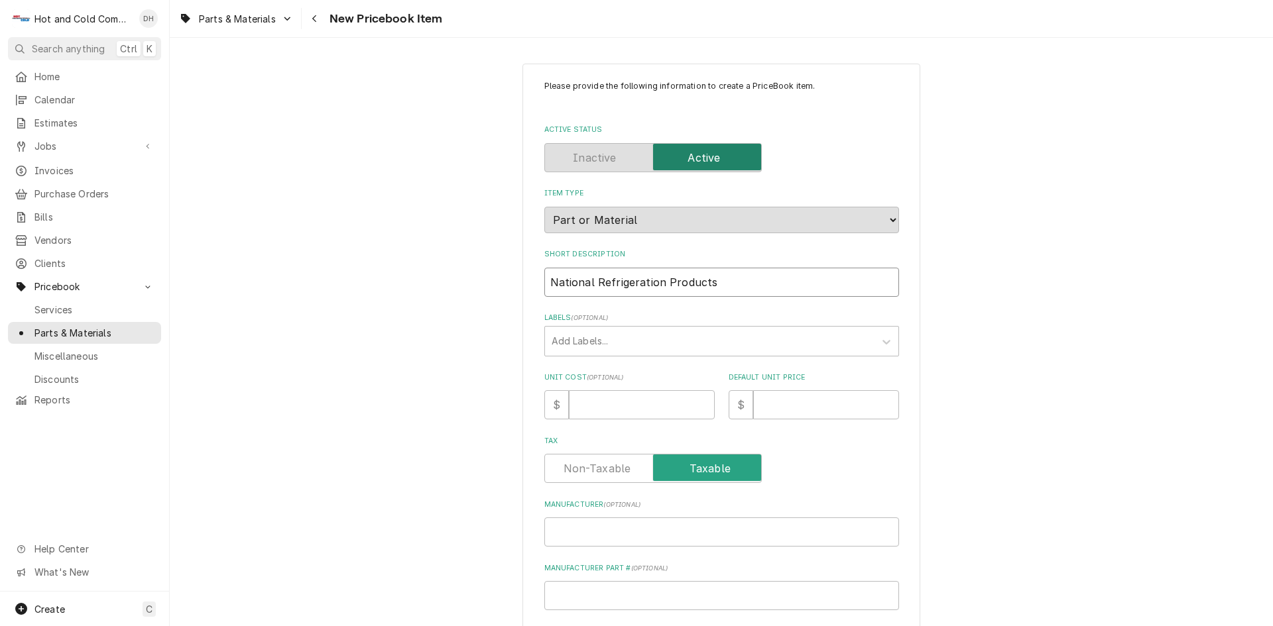
type input "National Refrigeration Products"
type textarea "x"
type input "National Refrigeration Products ("
type textarea "x"
type input "National Refrigeration Products (U"
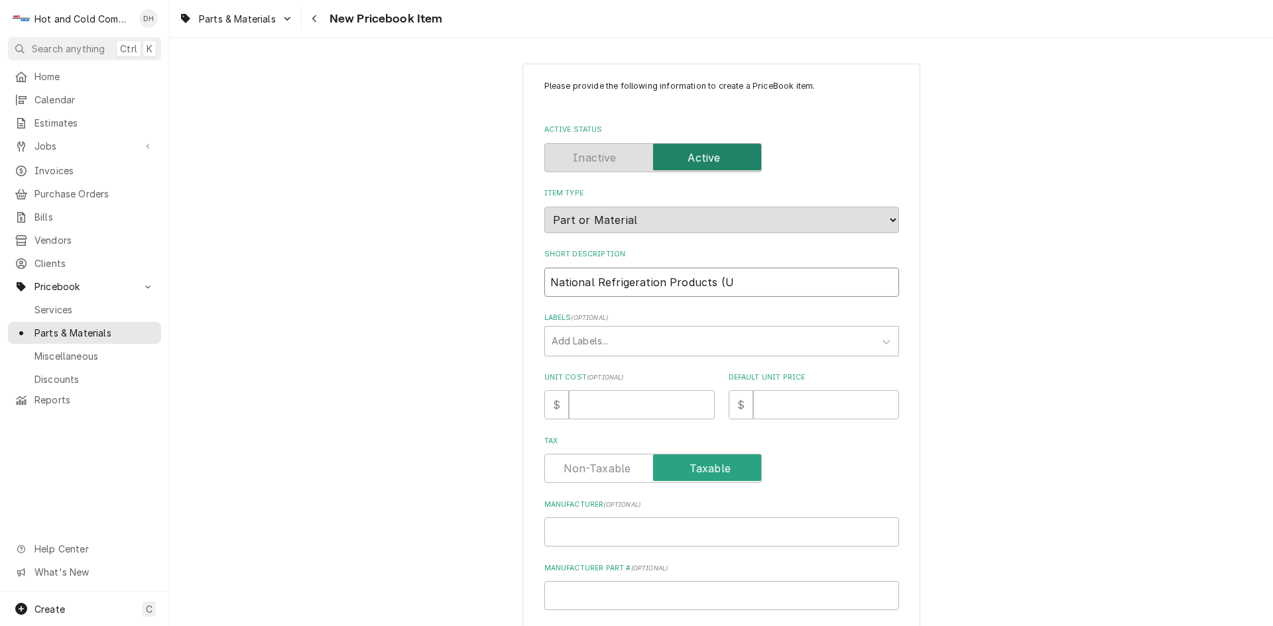
type textarea "x"
type input "National Refrigeration Products (UR"
type textarea "x"
type input "National Refrigeration Products (URI"
type textarea "x"
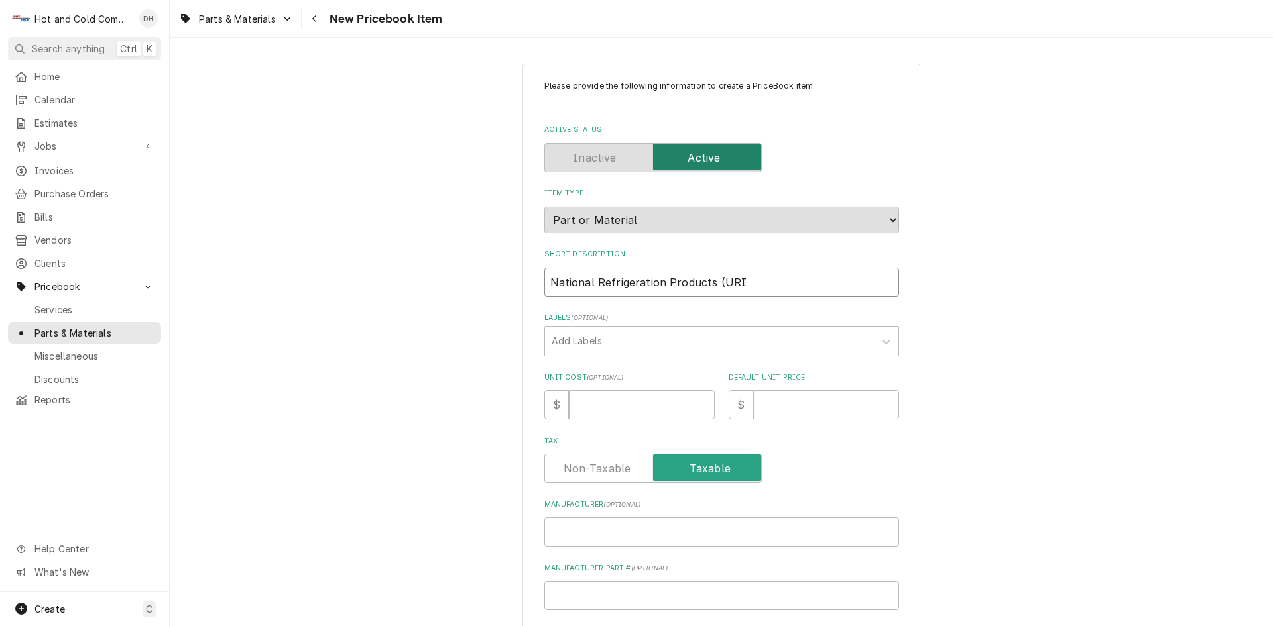
type input "National Refrigeration Products (URI)"
type textarea "x"
type input "National Refrigeration Products (URI)"
type textarea "x"
type input "National Refrigeration Products (URI) 2"
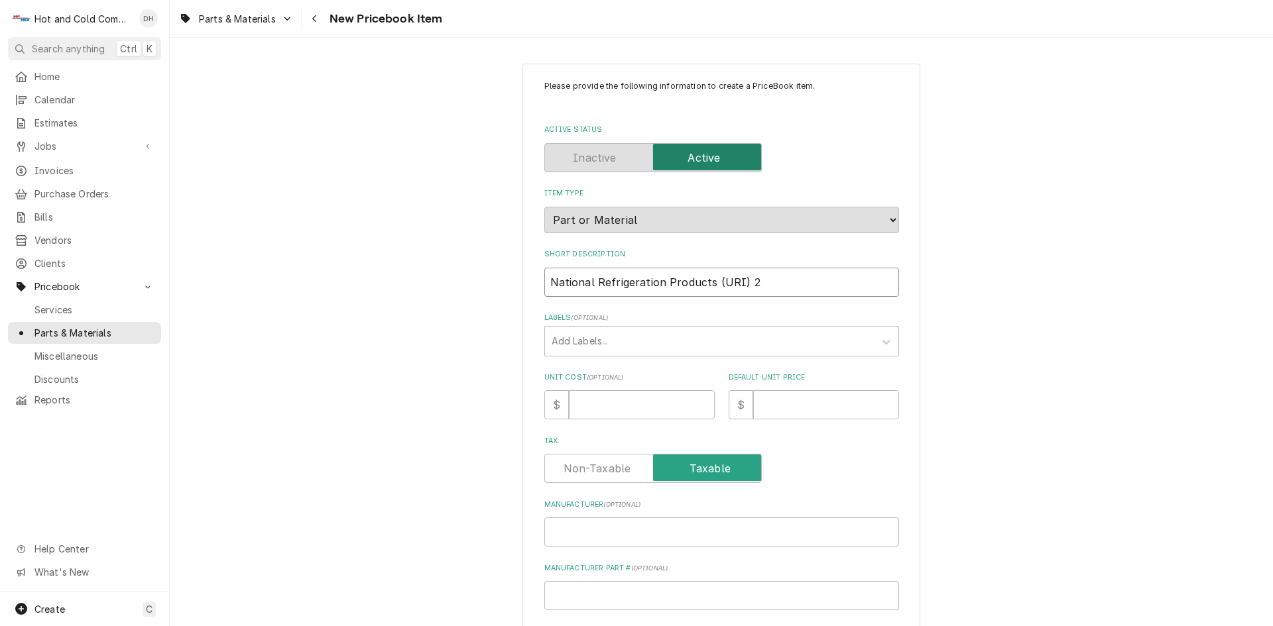
type textarea "x"
type input "National Refrigeration Products (URI) 2""
click at [640, 527] on input "Manufacturer ( optional )" at bounding box center [721, 532] width 355 height 29
type textarea "x"
type input "N"
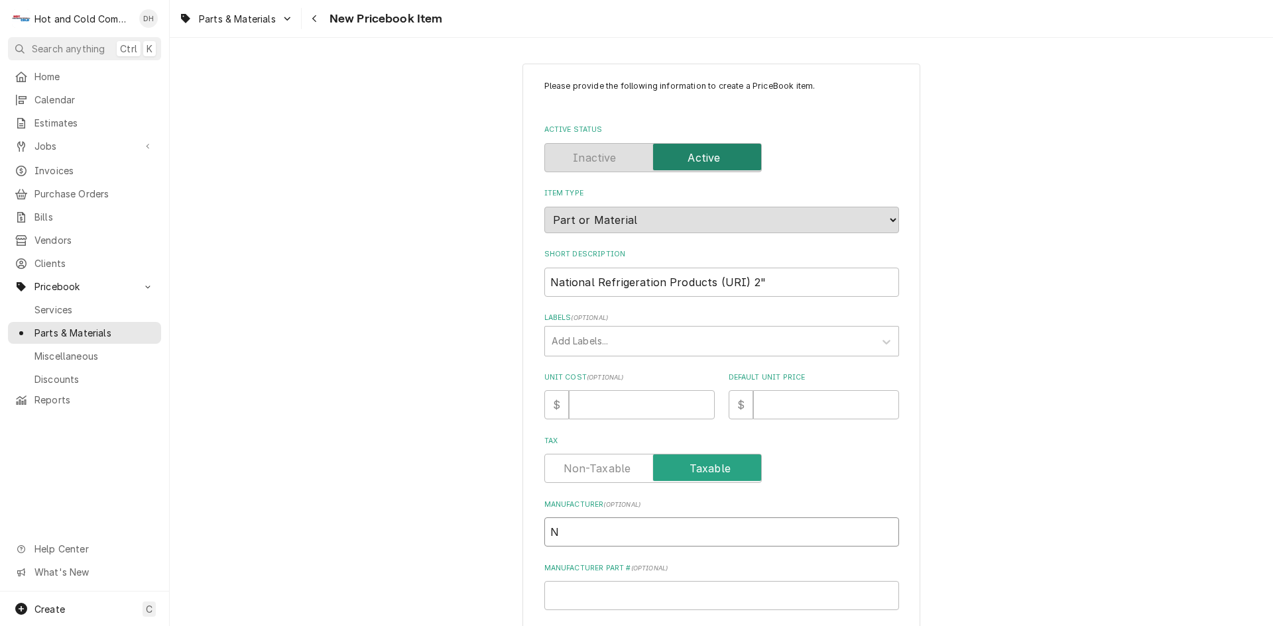
type textarea "x"
type input "NR"
type textarea "x"
type input "NRP"
click at [664, 593] on input "Manufacturer Part # ( optional )" at bounding box center [721, 595] width 355 height 29
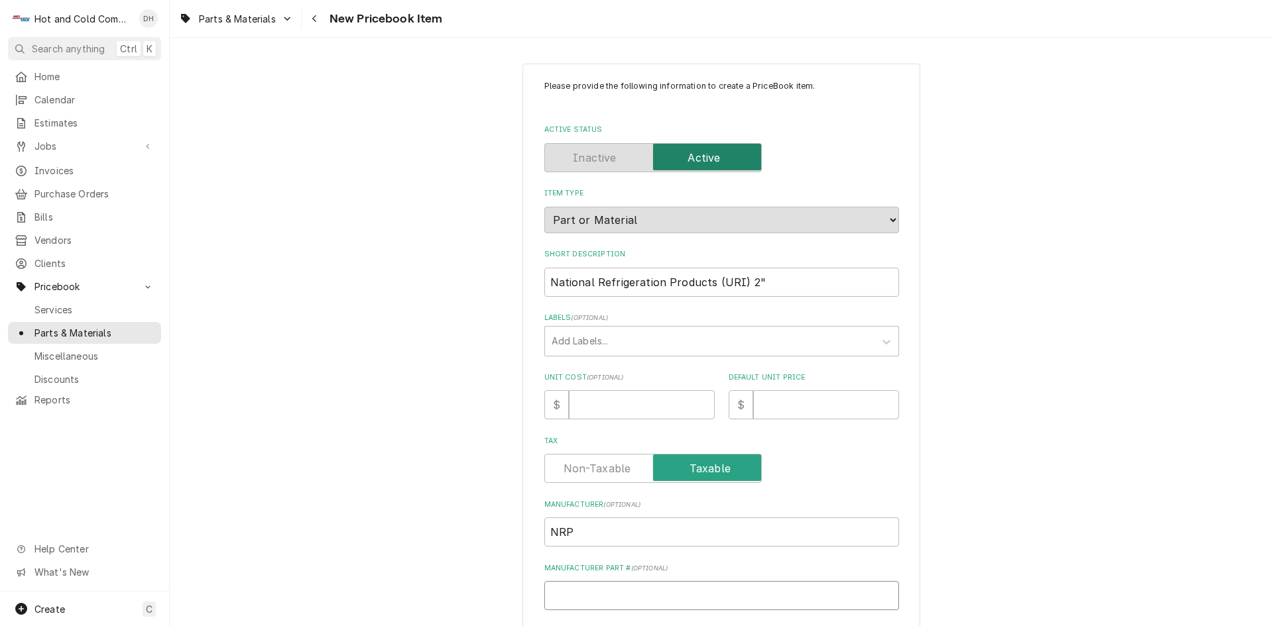
type textarea "x"
type input "N"
type textarea "x"
type input "N%"
type textarea "x"
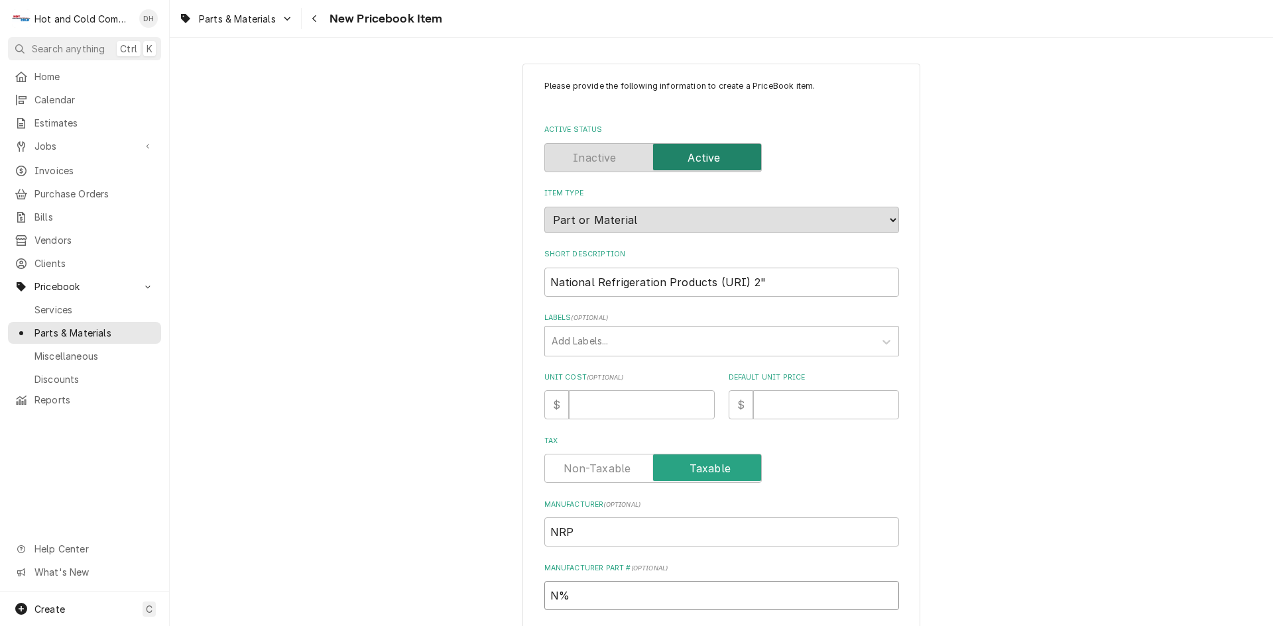
type input "N"
type textarea "x"
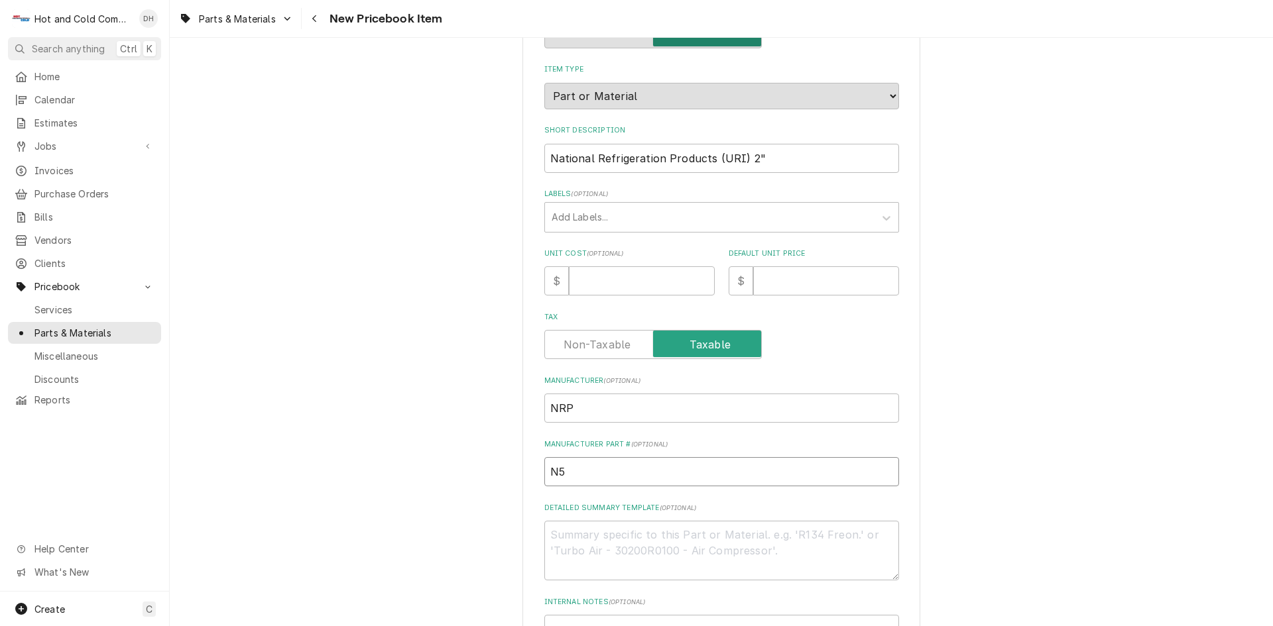
scroll to position [93, 0]
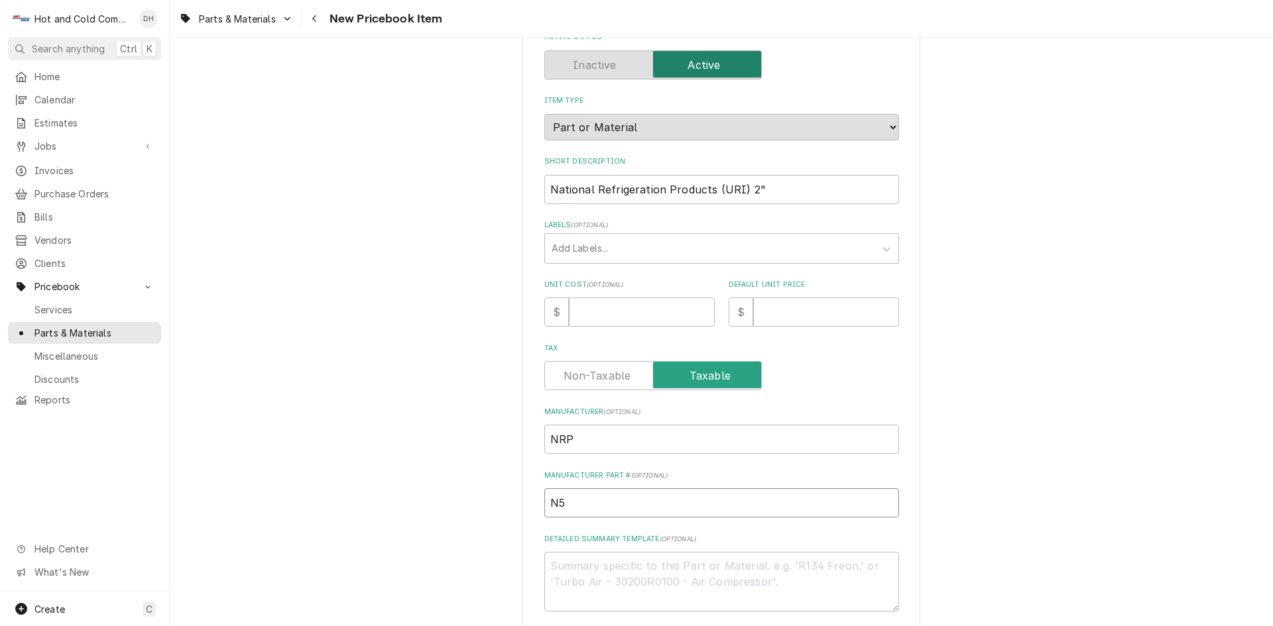
type input "N5"
drag, startPoint x: 616, startPoint y: 308, endPoint x: 583, endPoint y: 323, distance: 36.5
click at [616, 309] on input "Unit Cost ( optional )" at bounding box center [642, 312] width 146 height 29
type textarea "x"
type input "1"
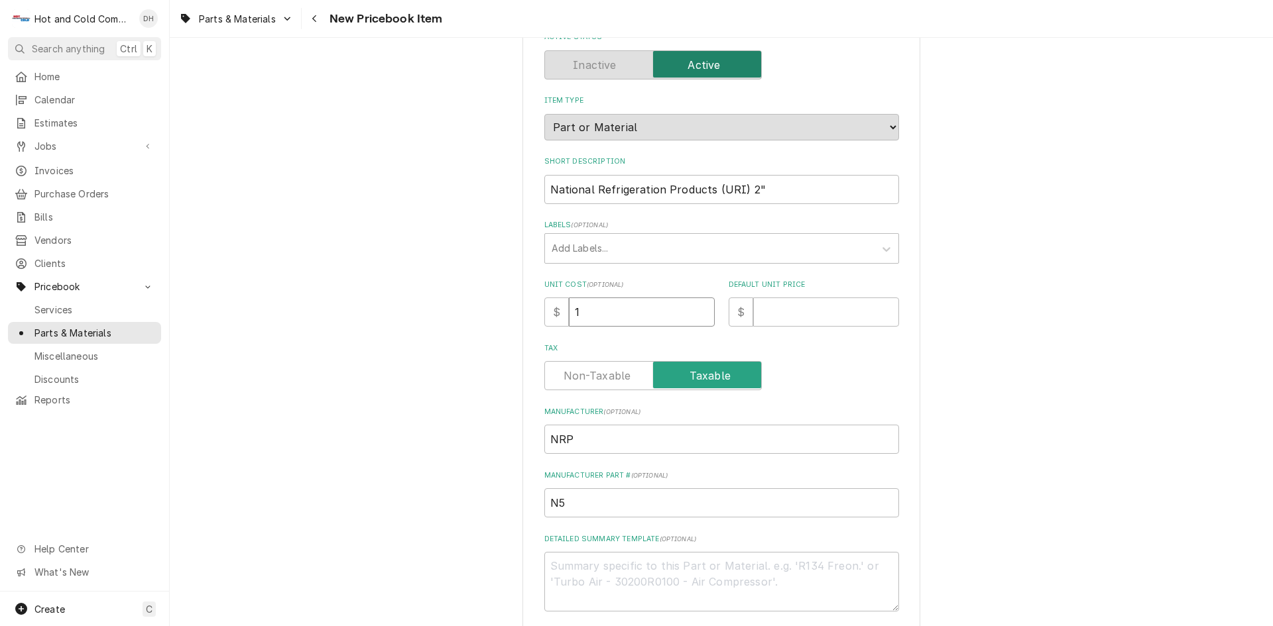
type textarea "x"
type input "17"
type textarea "x"
type input "17.4"
type textarea "x"
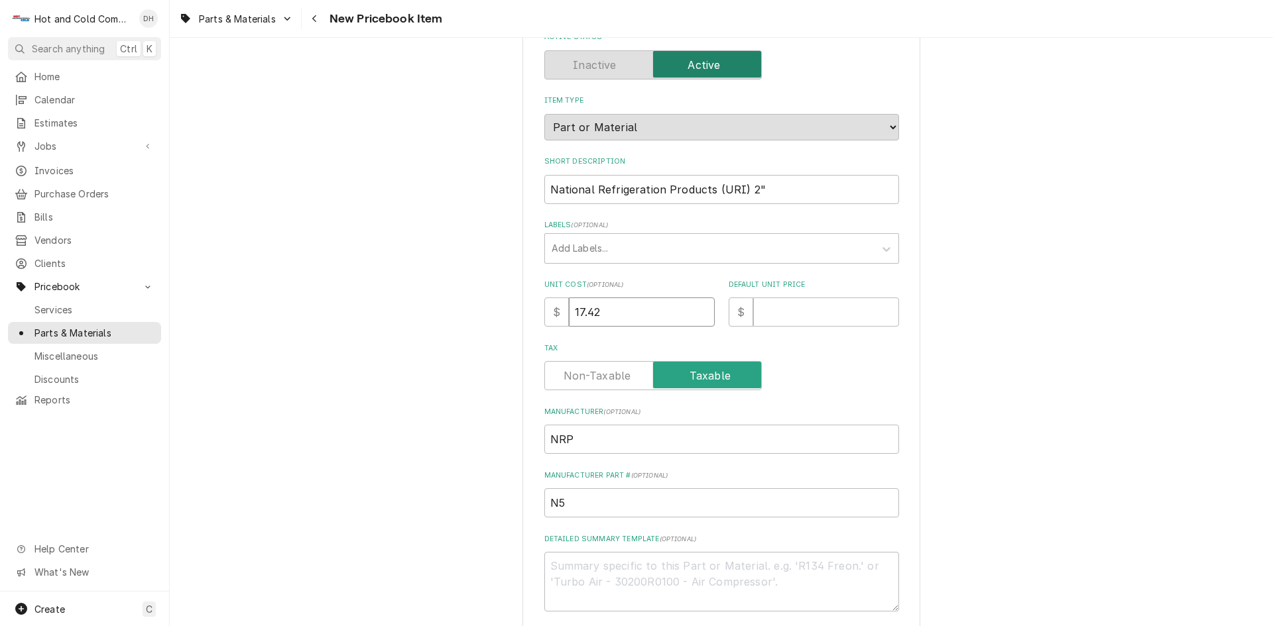
type input "17.42"
click at [786, 312] on input "Default Unit Price" at bounding box center [826, 312] width 146 height 29
type textarea "x"
type input "1"
type textarea "x"
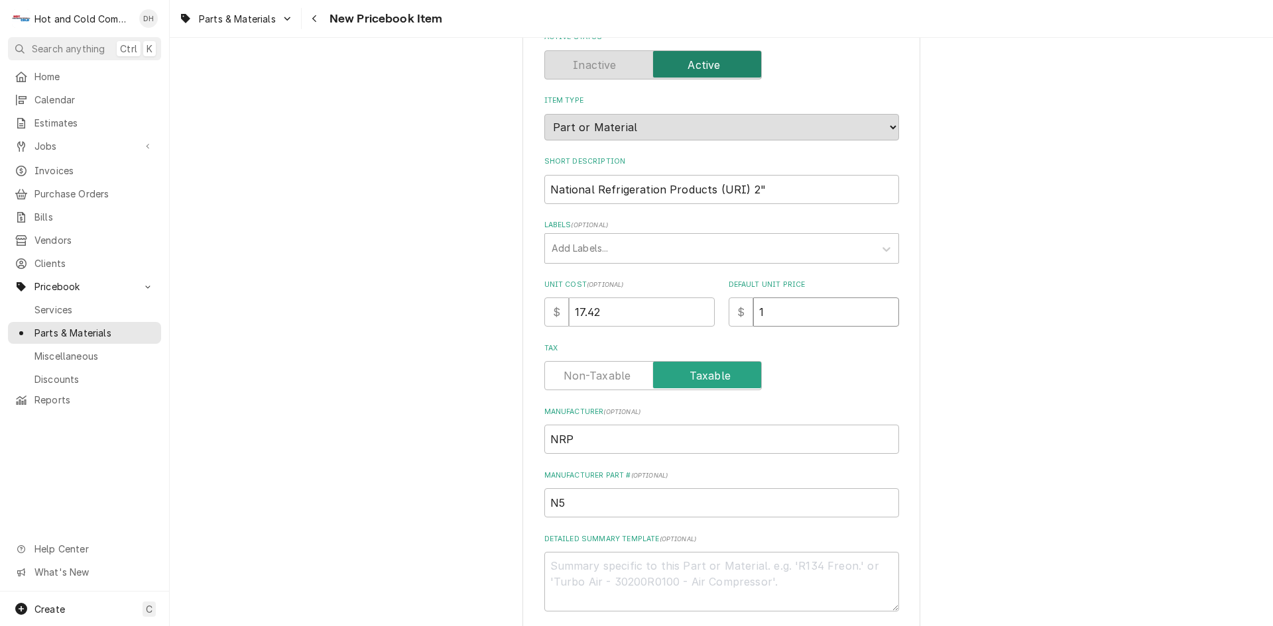
type input "17"
type textarea "x"
type input "17.4"
type textarea "x"
type input "17.42"
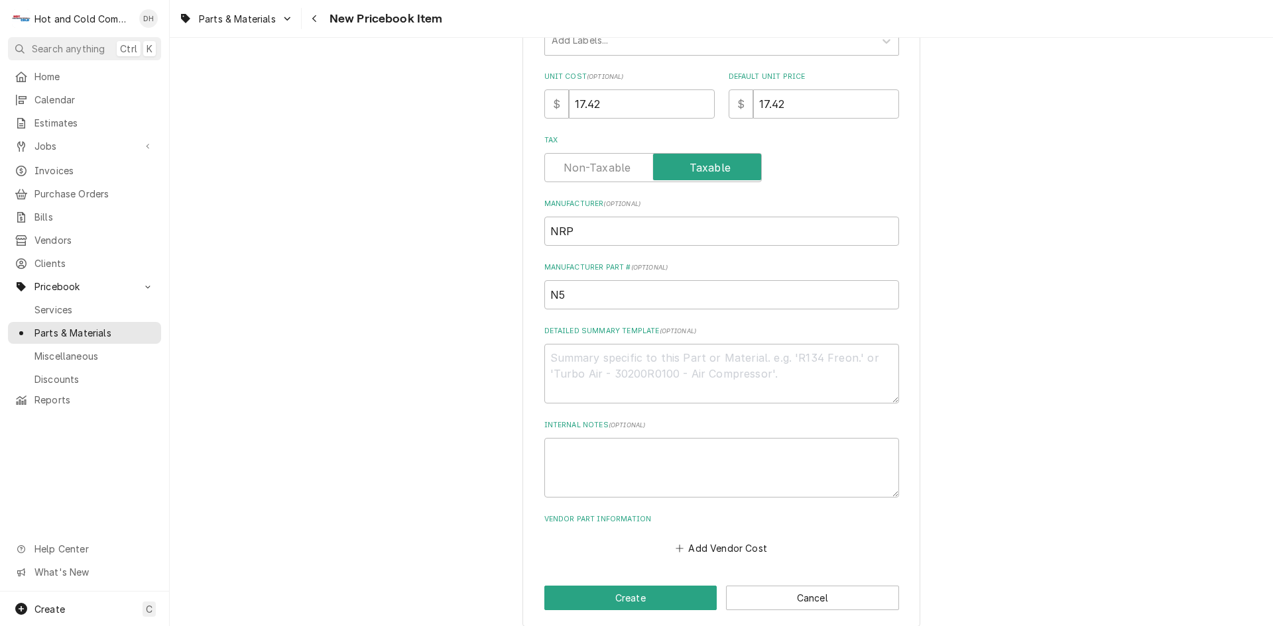
scroll to position [314, 0]
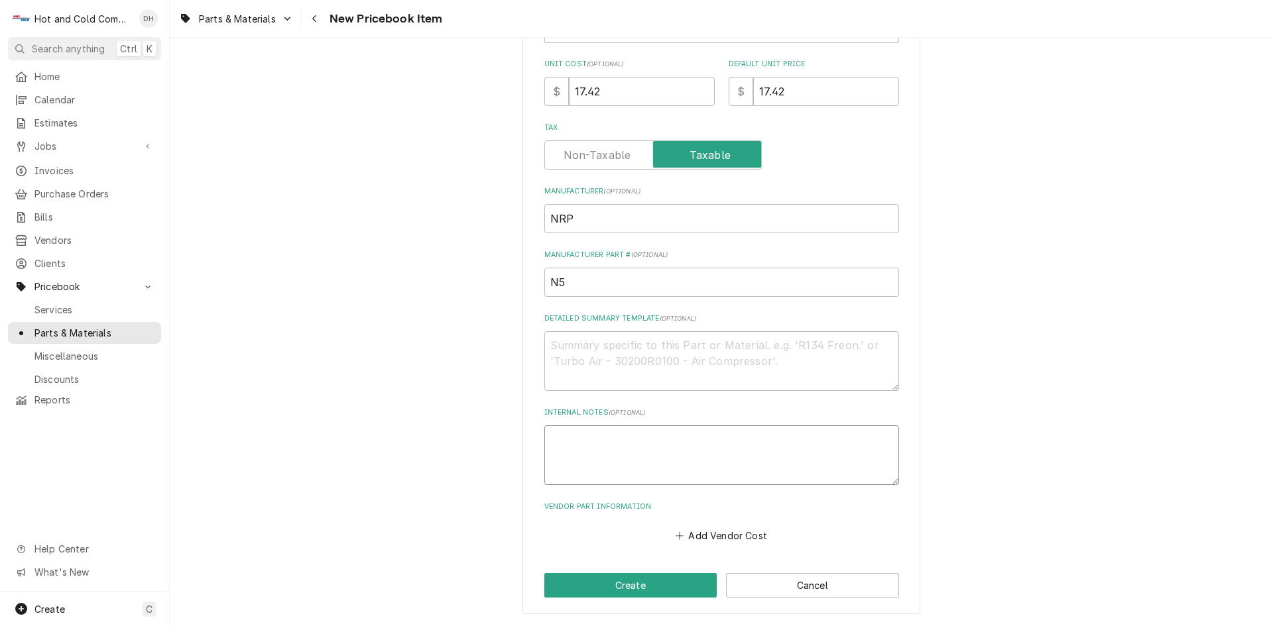
click at [601, 436] on textarea "Internal Notes ( optional )" at bounding box center [721, 456] width 355 height 60
type textarea "x"
type textarea "2"
type textarea "x"
type textarea "2""
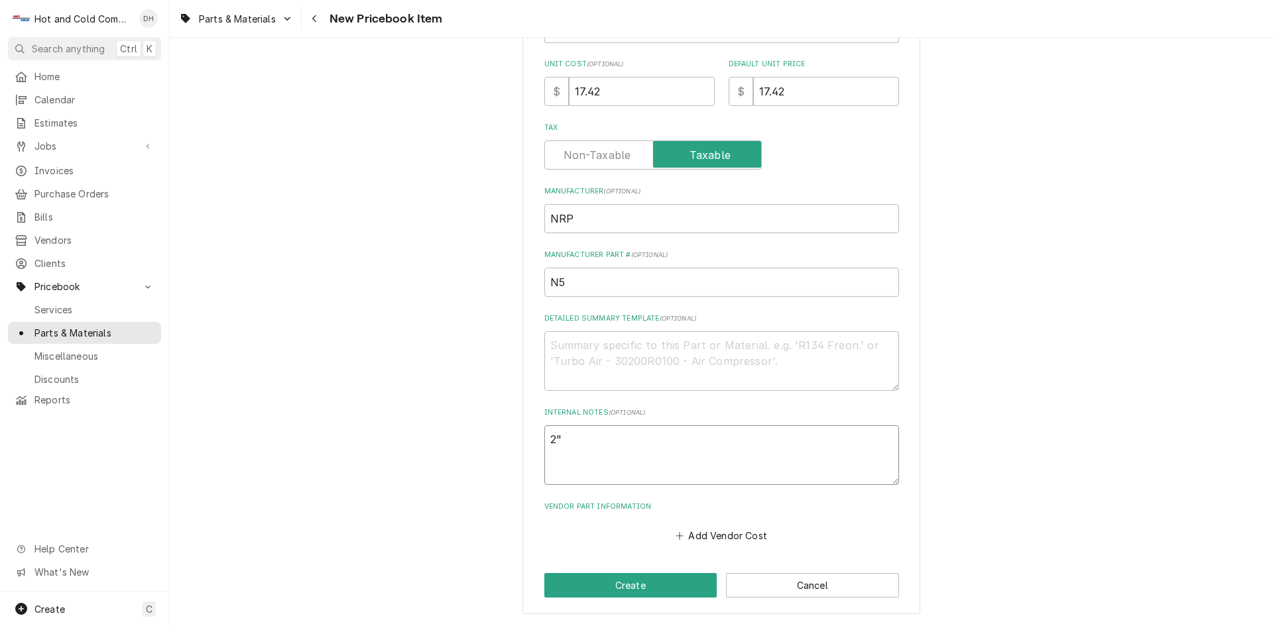
type textarea "x"
type textarea "2""
type textarea "x"
type textarea "2" X"
type textarea "x"
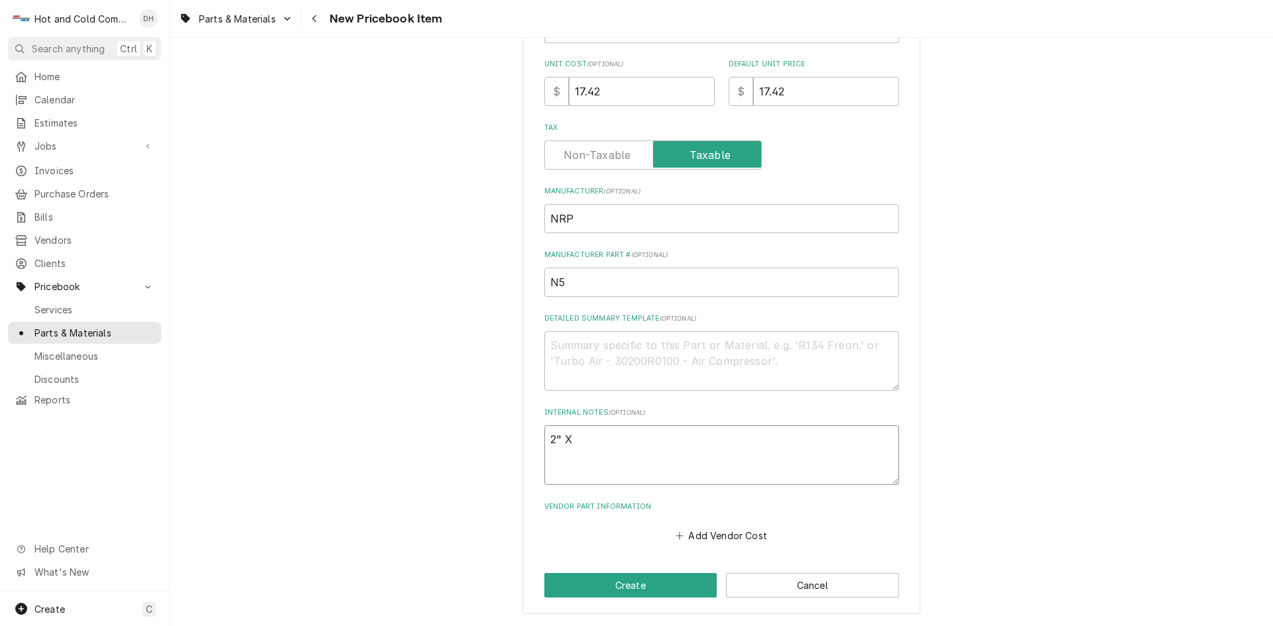
type textarea "2" X"
type textarea "x"
type textarea "2" X 3"
type textarea "x"
type textarea "2" X 30"
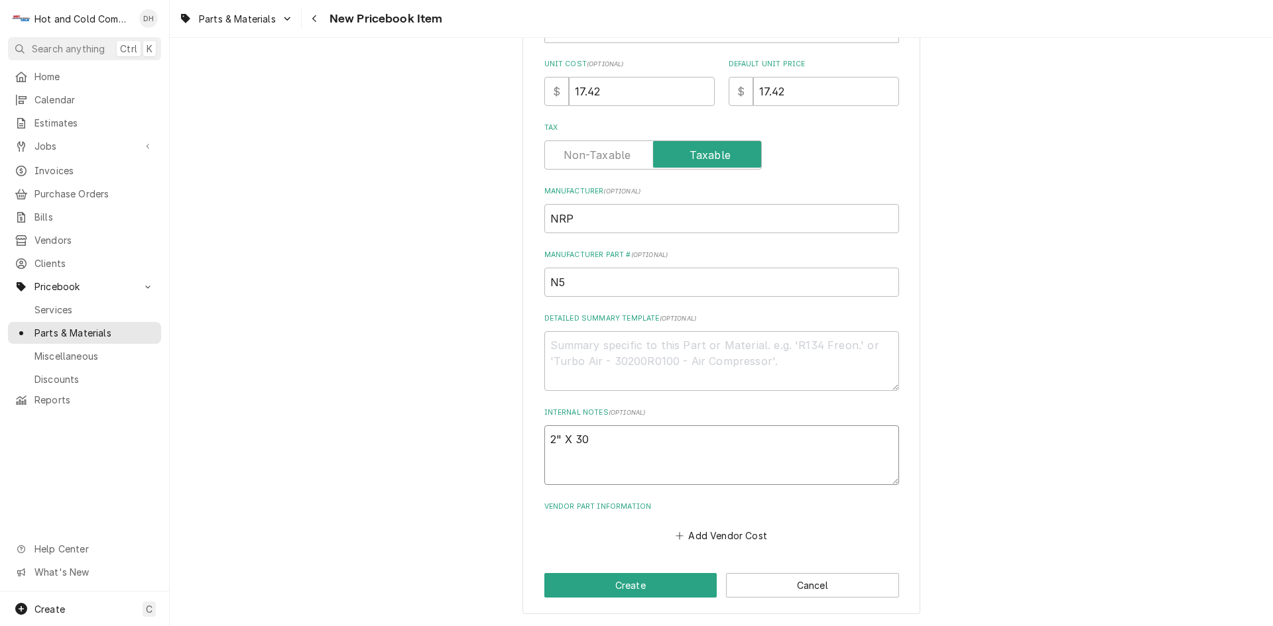
type textarea "x"
type textarea "2" X 30'"
type textarea "x"
type textarea "2" X 30'"
click at [556, 440] on textarea "2" X 30'" at bounding box center [721, 456] width 355 height 60
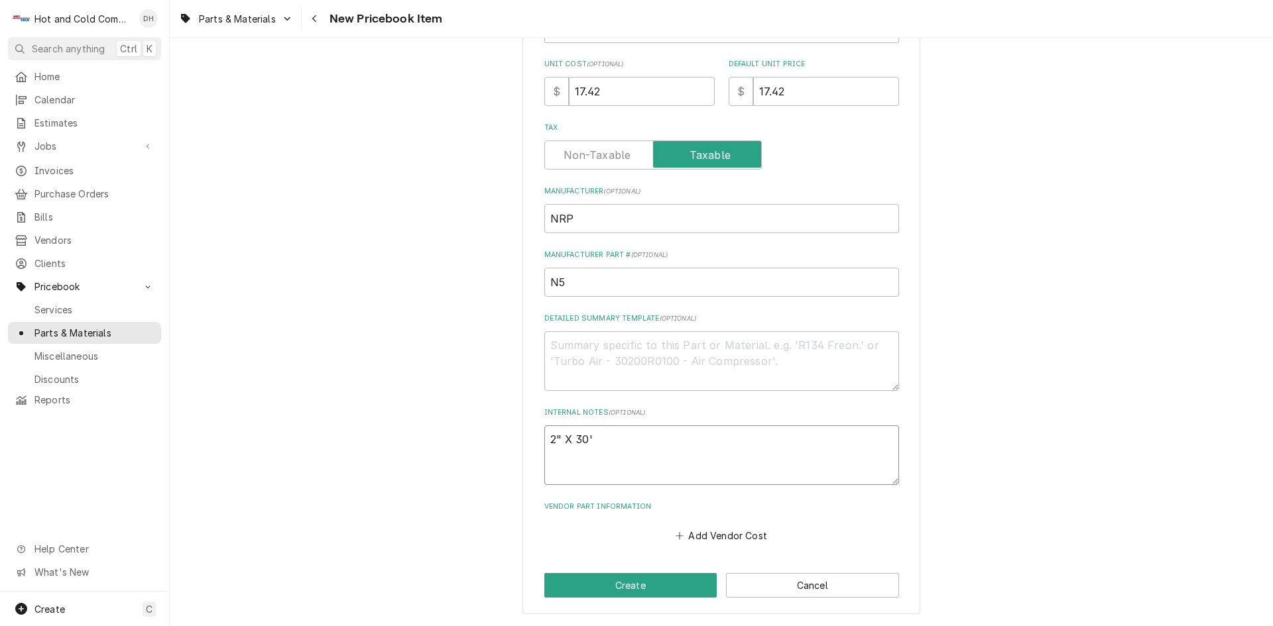
type textarea "x"
type textarea "2"W X 30'"
type textarea "x"
type textarea "2"W X 30'L"
click at [664, 582] on button "Create" at bounding box center [630, 585] width 173 height 25
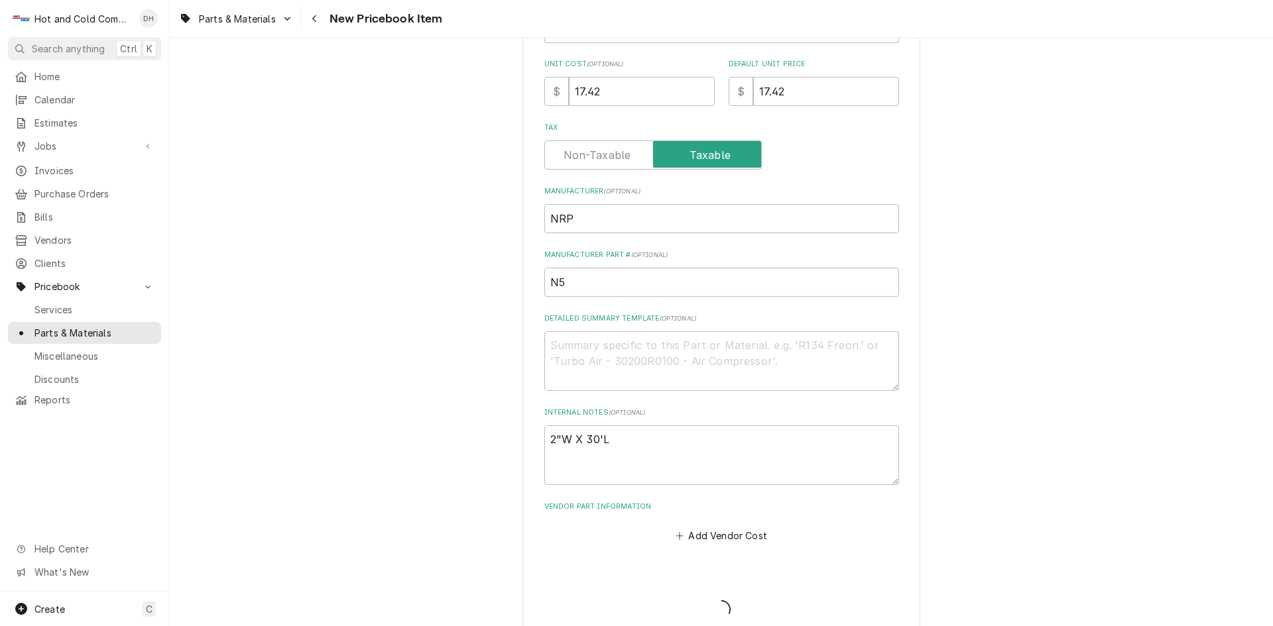
type textarea "x"
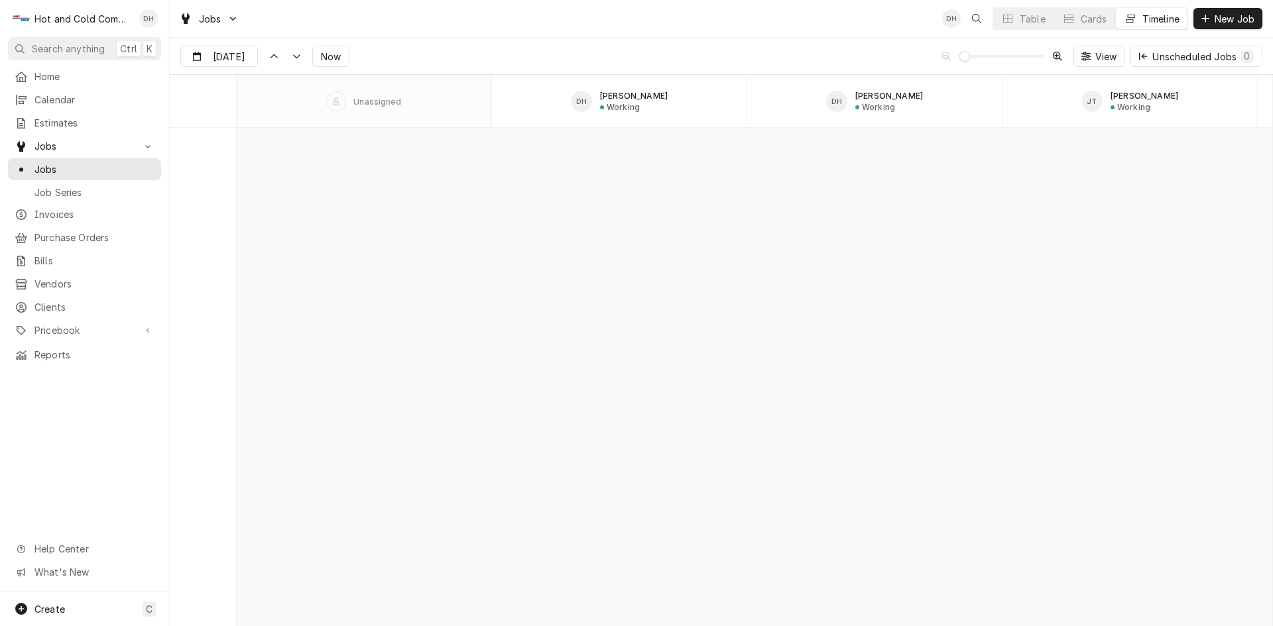
scroll to position [10377, 0]
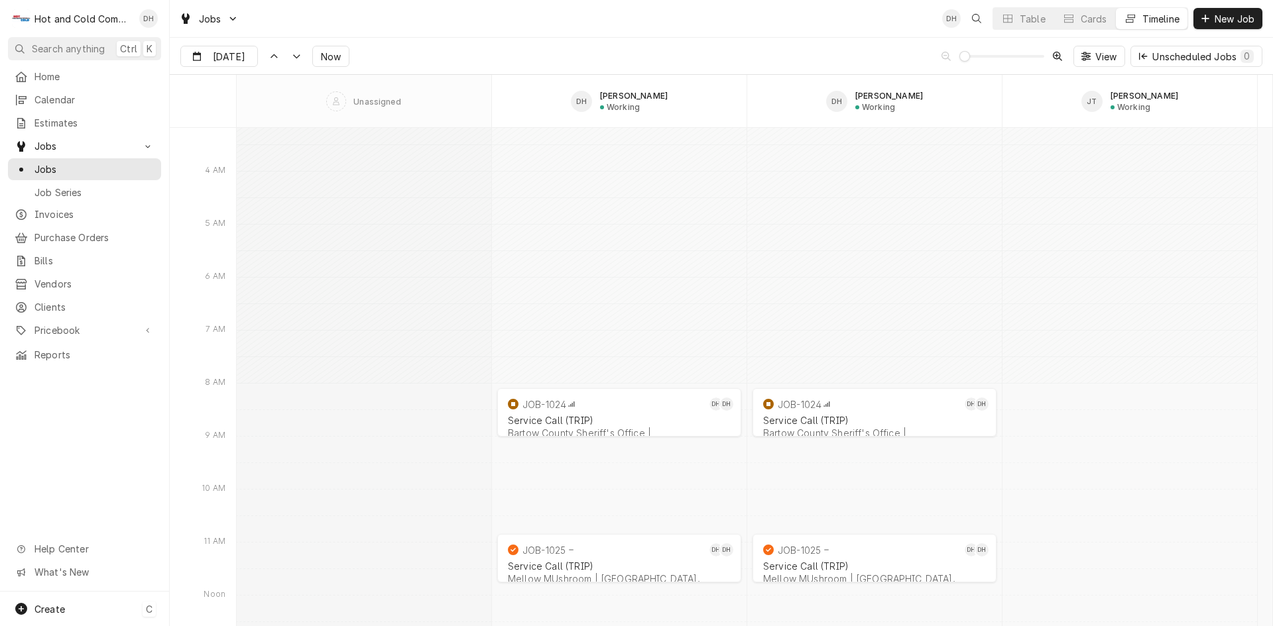
click at [44, 608] on span "Create" at bounding box center [49, 609] width 30 height 11
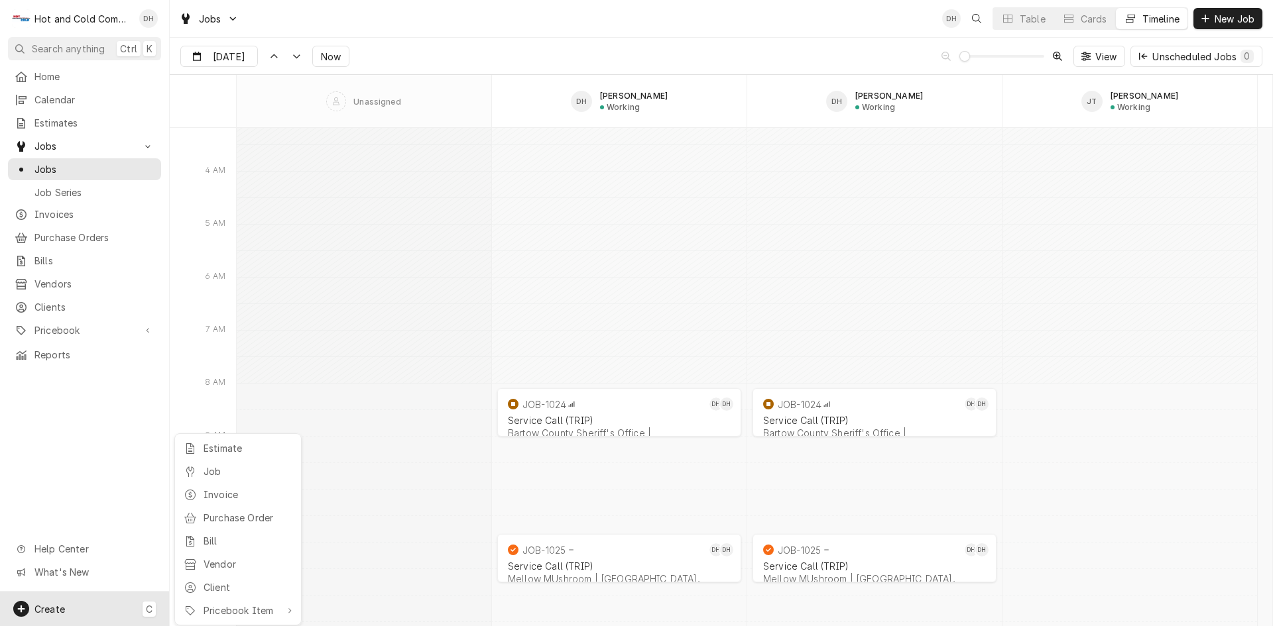
click at [230, 449] on div "Estimate" at bounding box center [248, 448] width 89 height 14
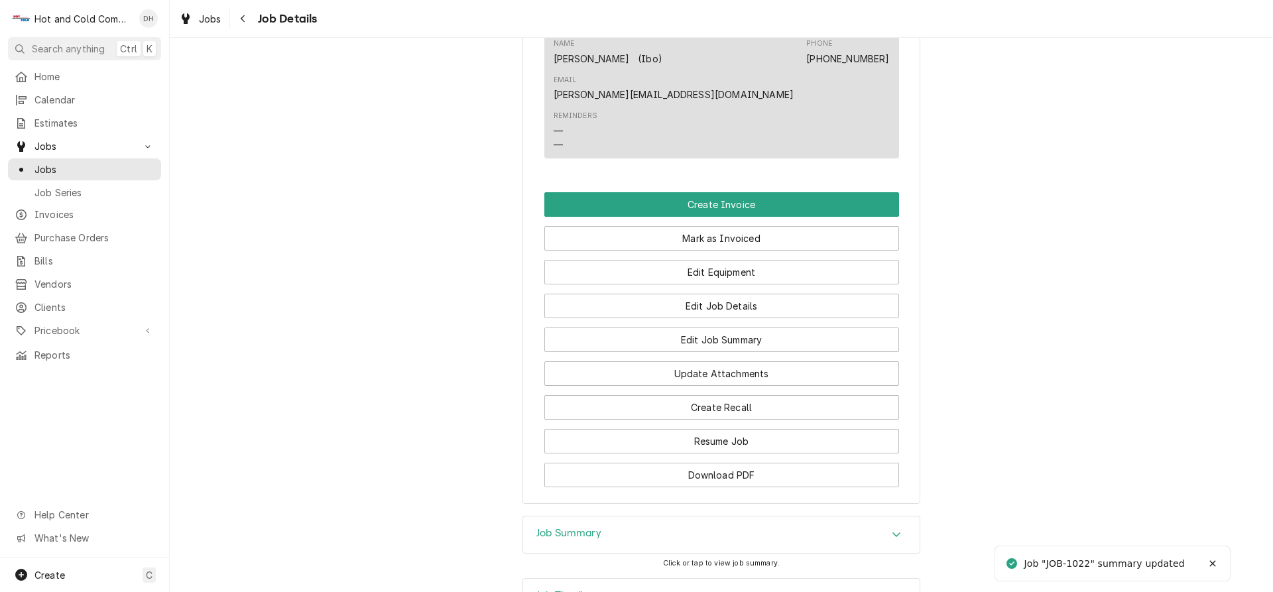
scroll to position [1157, 0]
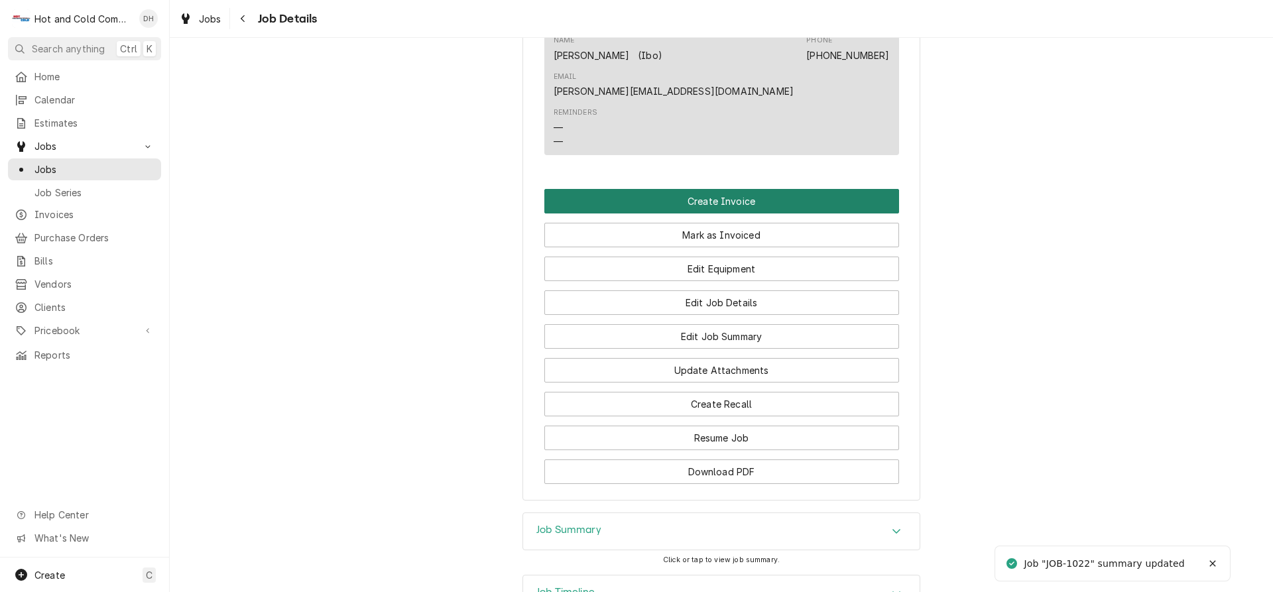
click at [715, 189] on button "Create Invoice" at bounding box center [721, 201] width 355 height 25
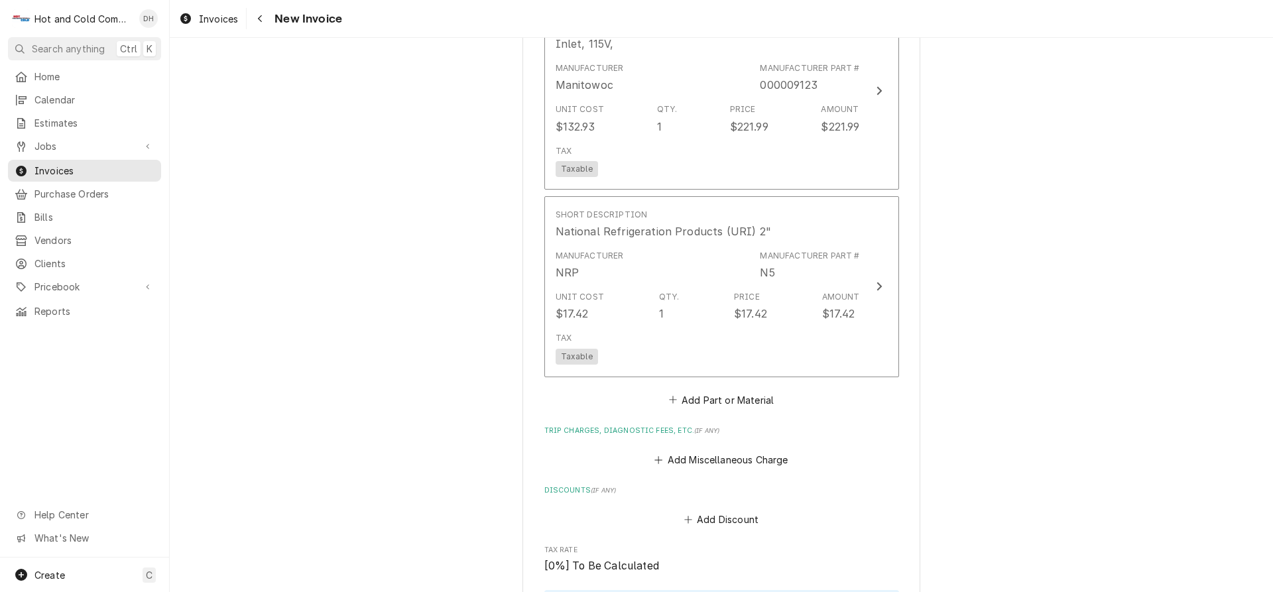
scroll to position [2251, 0]
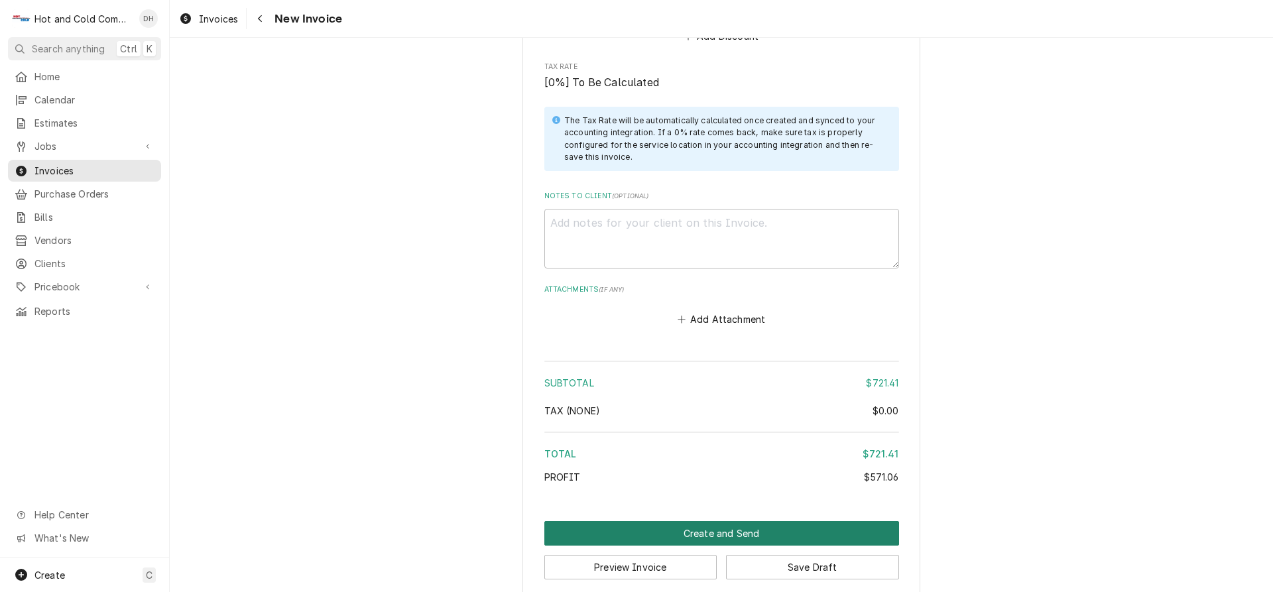
click at [718, 521] on button "Create and Send" at bounding box center [721, 533] width 355 height 25
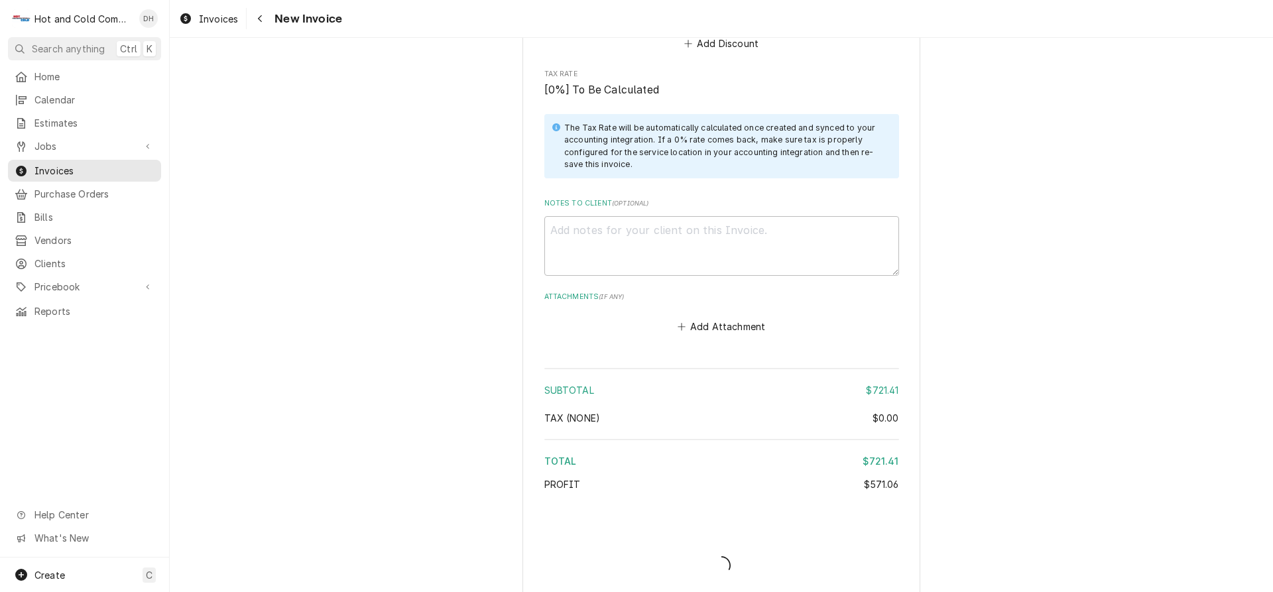
type textarea "x"
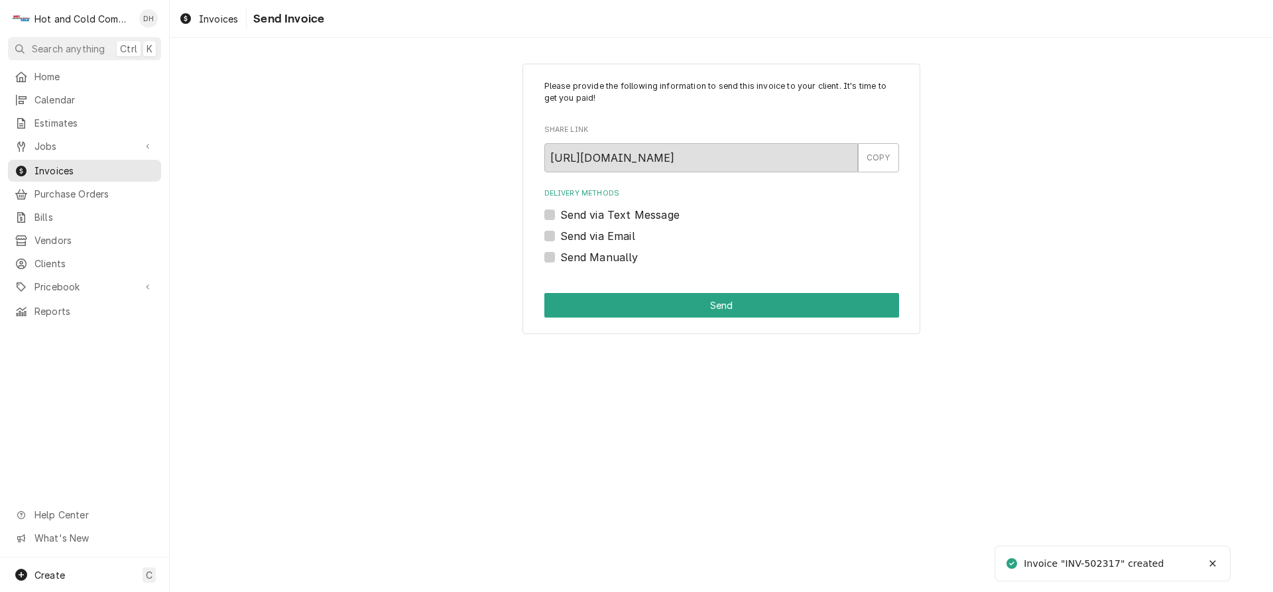
click at [560, 237] on label "Send via Email" at bounding box center [597, 236] width 75 height 16
click at [560, 237] on input "Send via Email" at bounding box center [737, 242] width 355 height 29
checkbox input "true"
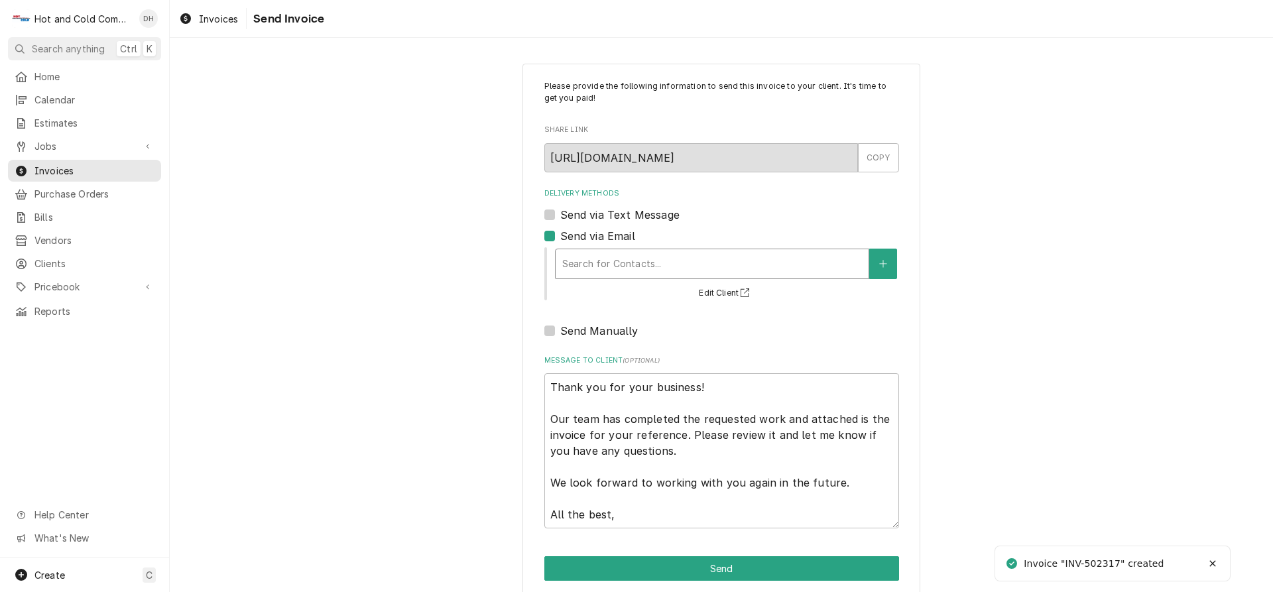
click at [618, 266] on div "Delivery Methods" at bounding box center [712, 264] width 300 height 24
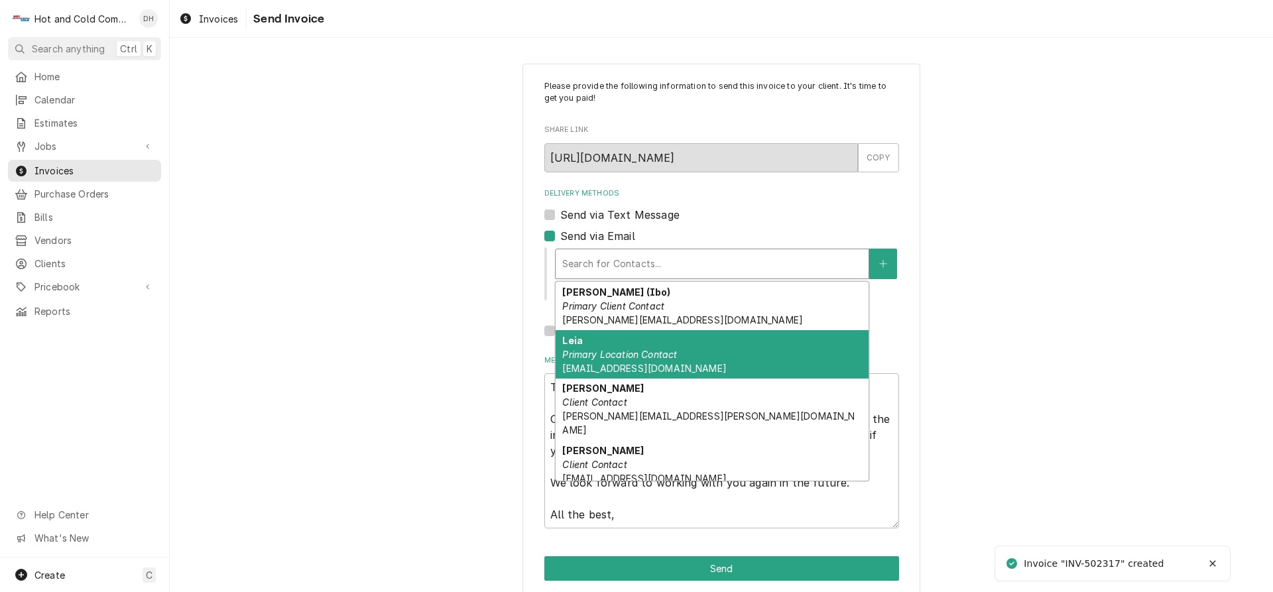
click at [585, 363] on span "[EMAIL_ADDRESS][DOMAIN_NAME]" at bounding box center [644, 368] width 164 height 11
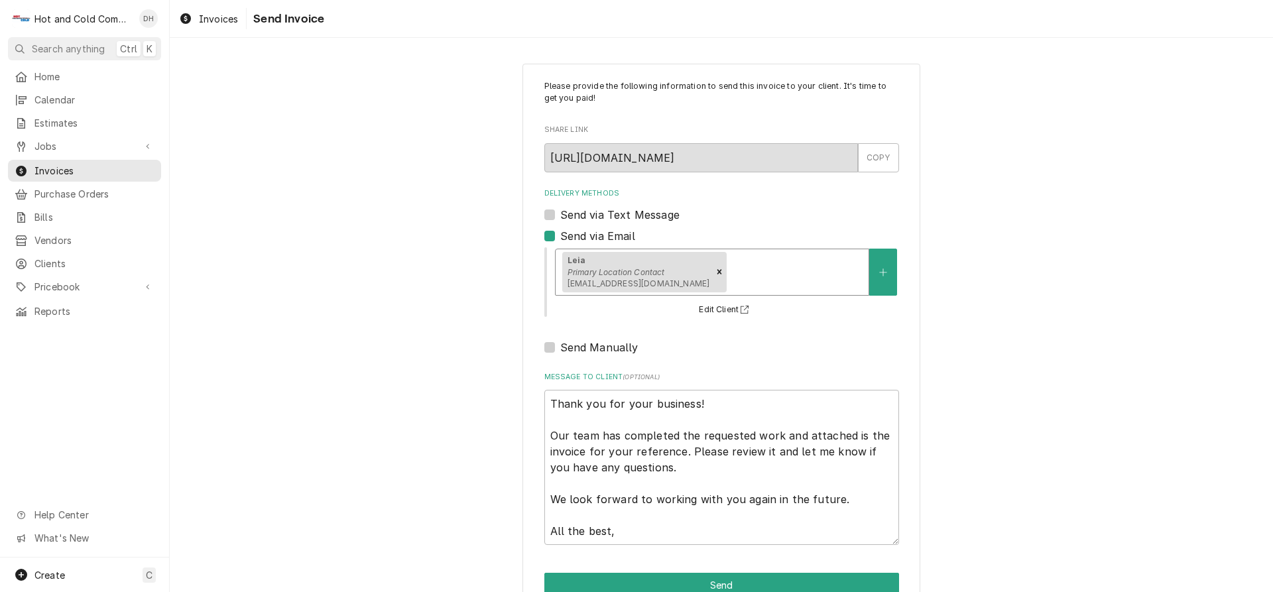
click at [742, 264] on div "Delivery Methods" at bounding box center [795, 272] width 133 height 24
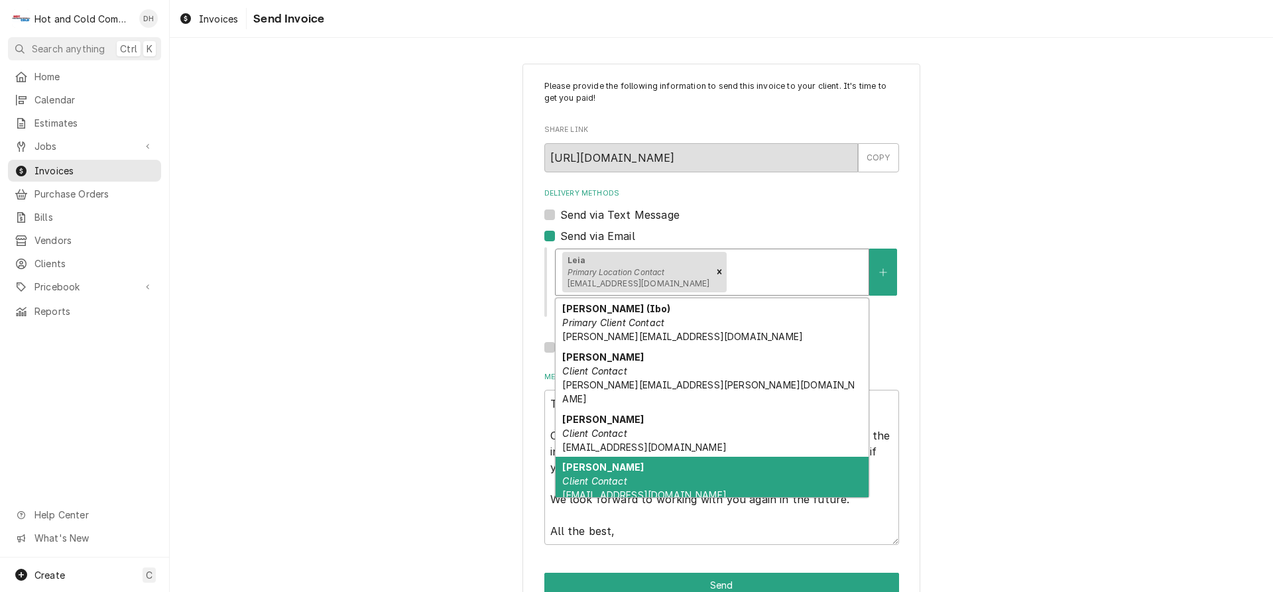
click at [603, 475] on em "Client Contact" at bounding box center [594, 480] width 64 height 11
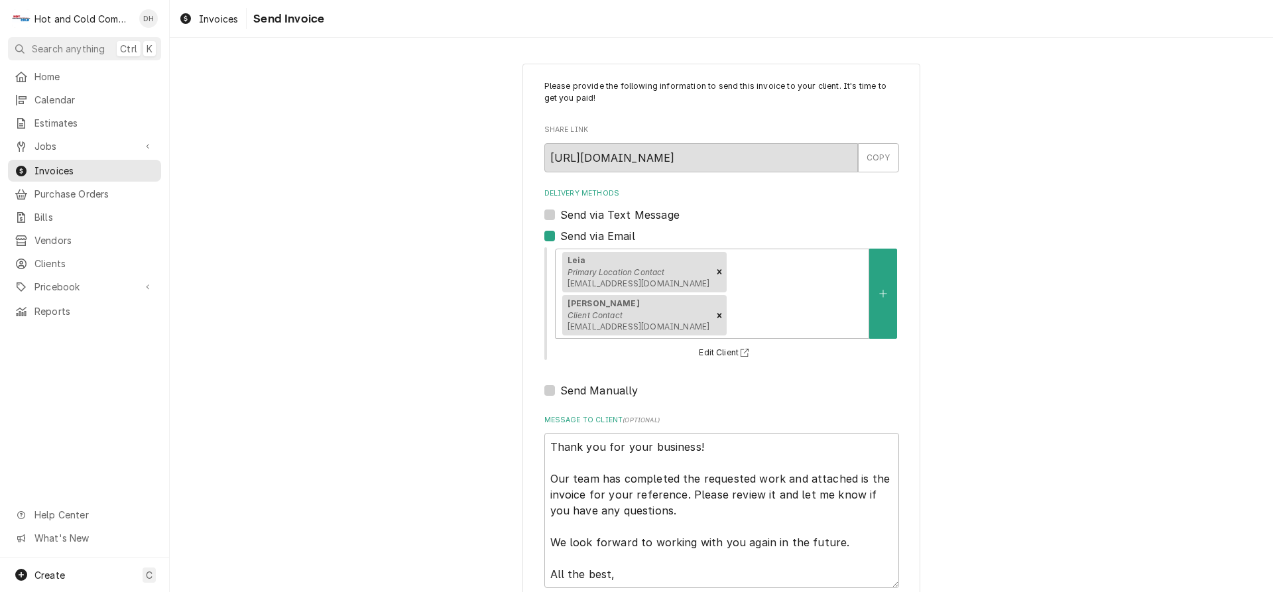
type textarea "x"
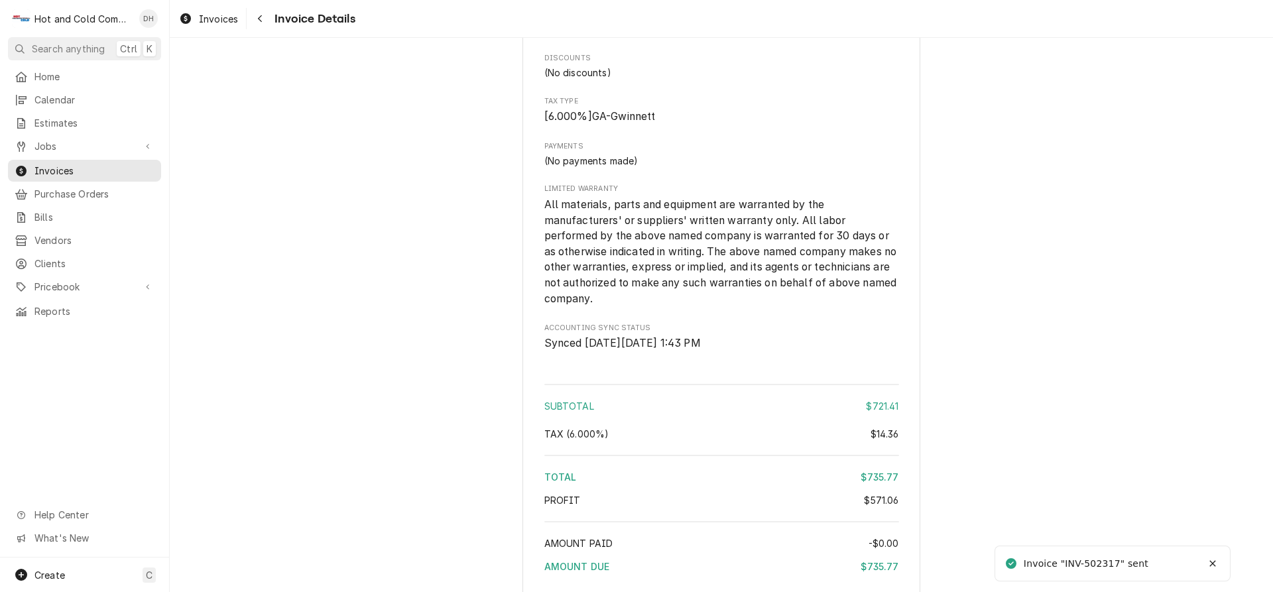
scroll to position [1910, 0]
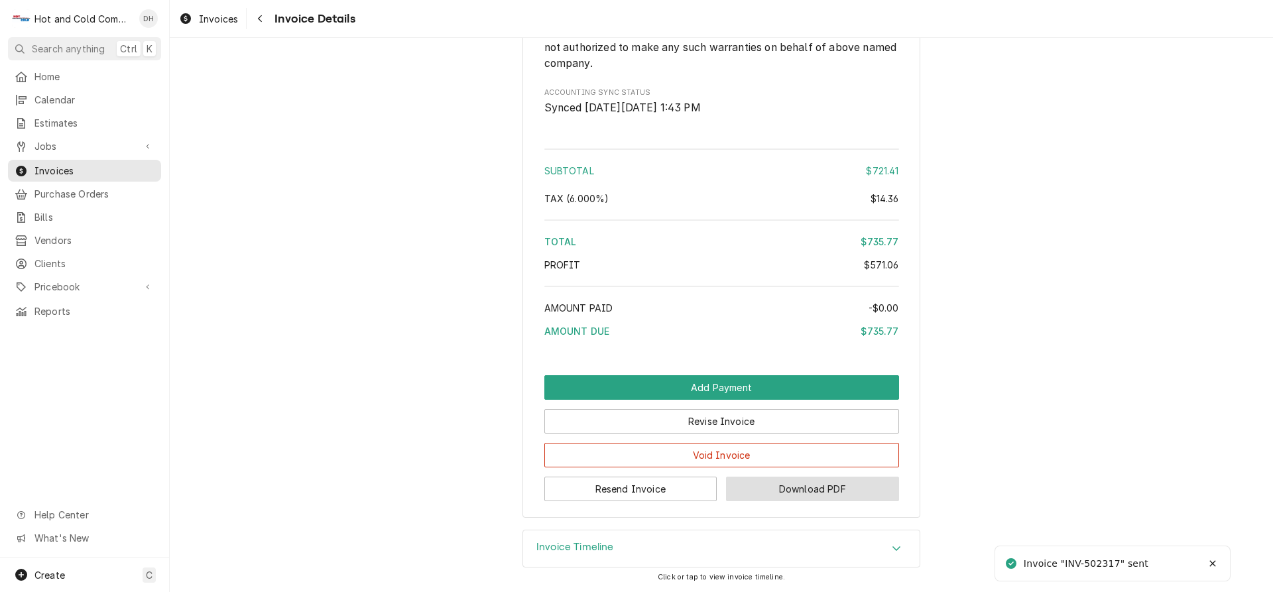
click at [809, 494] on button "Download PDF" at bounding box center [812, 489] width 173 height 25
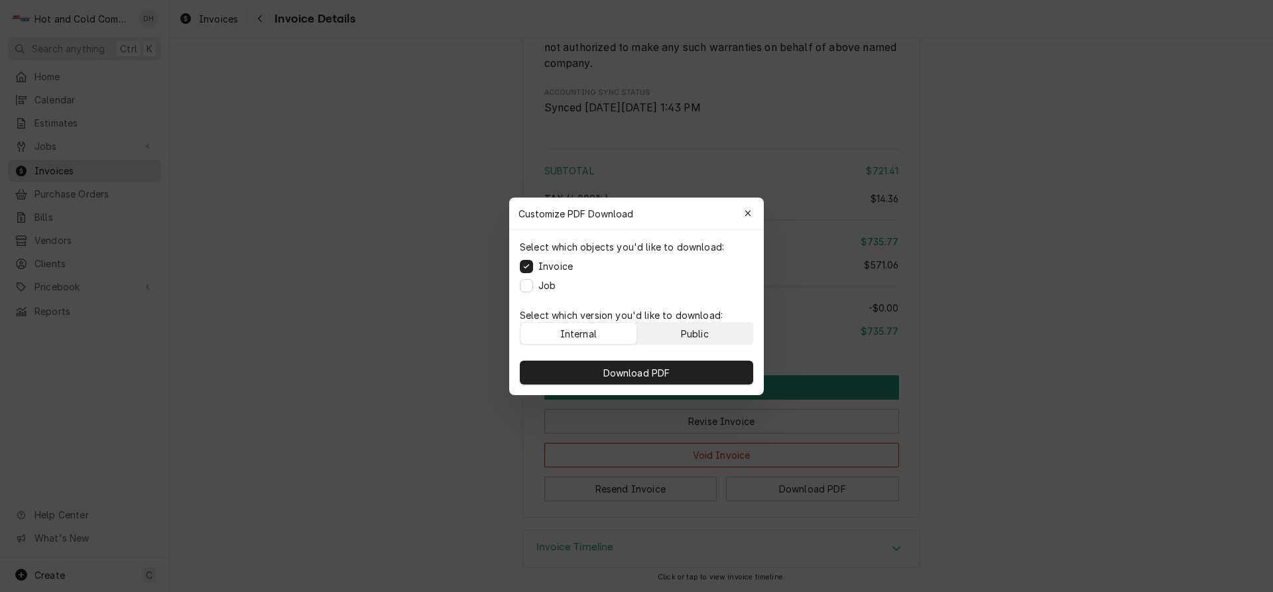
click at [706, 327] on div "Public" at bounding box center [695, 333] width 28 height 14
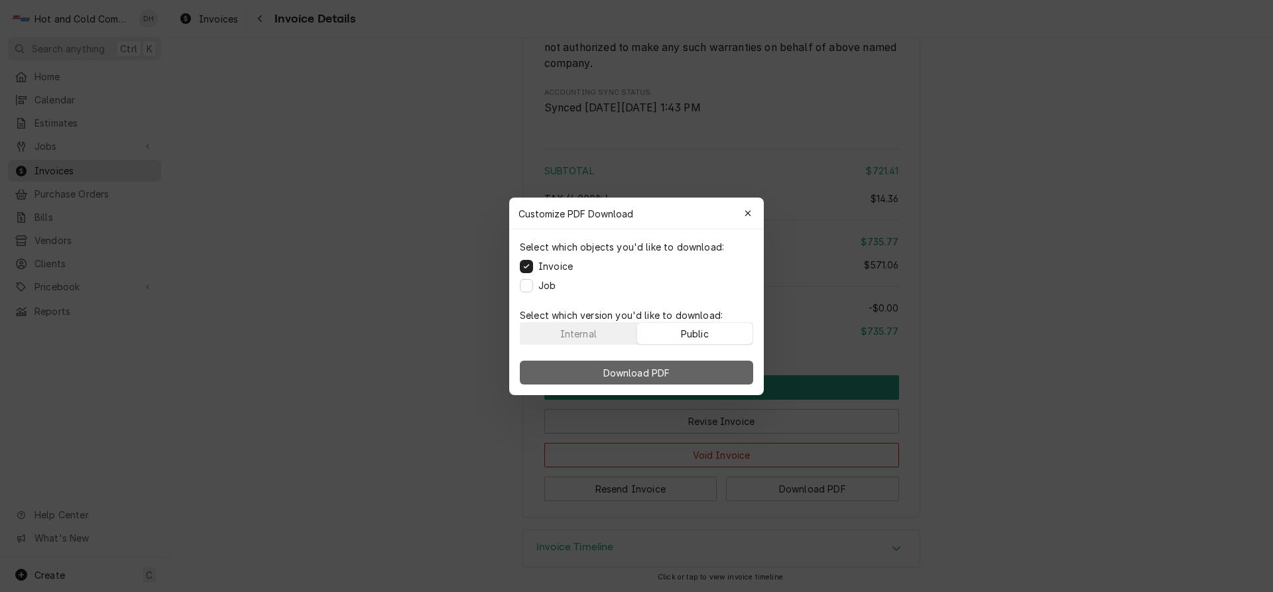
click at [681, 373] on button "Download PDF" at bounding box center [636, 373] width 233 height 24
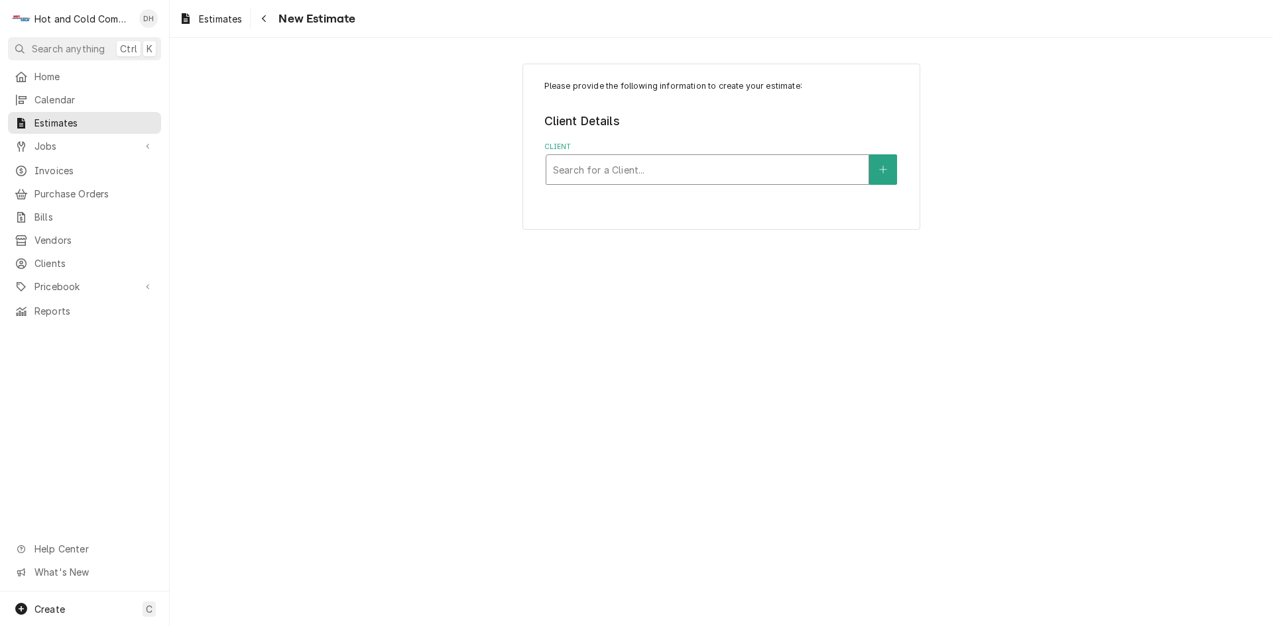
click at [675, 168] on div "Client" at bounding box center [707, 170] width 309 height 24
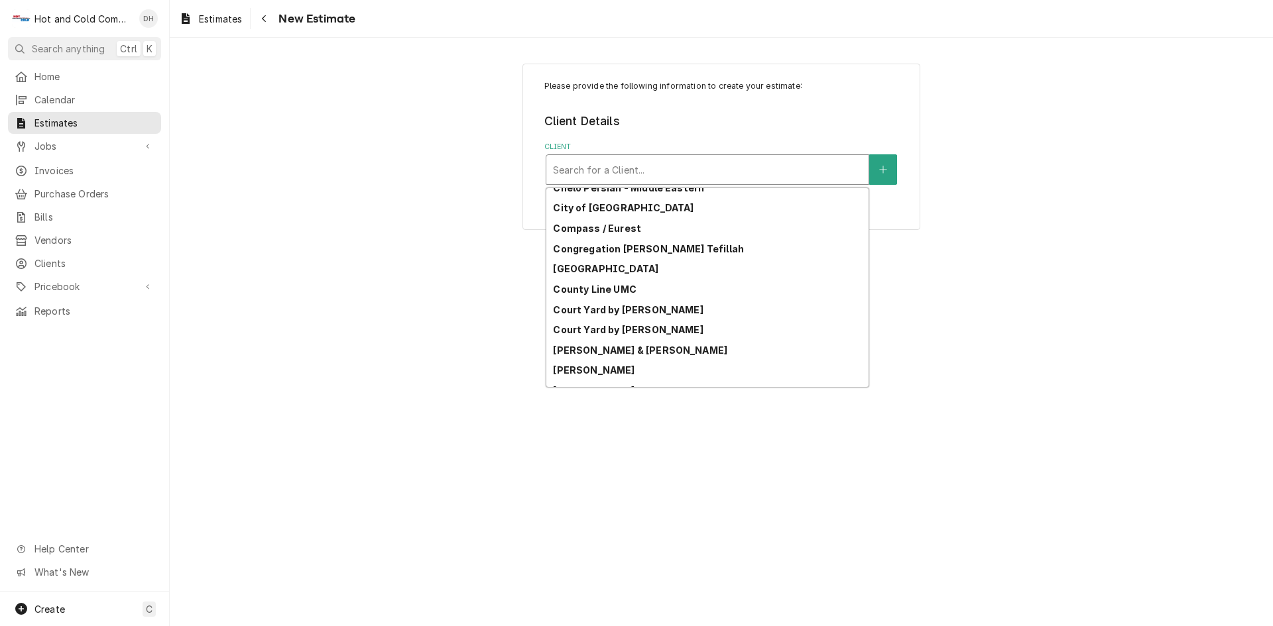
scroll to position [701, 0]
click at [839, 169] on div "Client" at bounding box center [707, 170] width 309 height 24
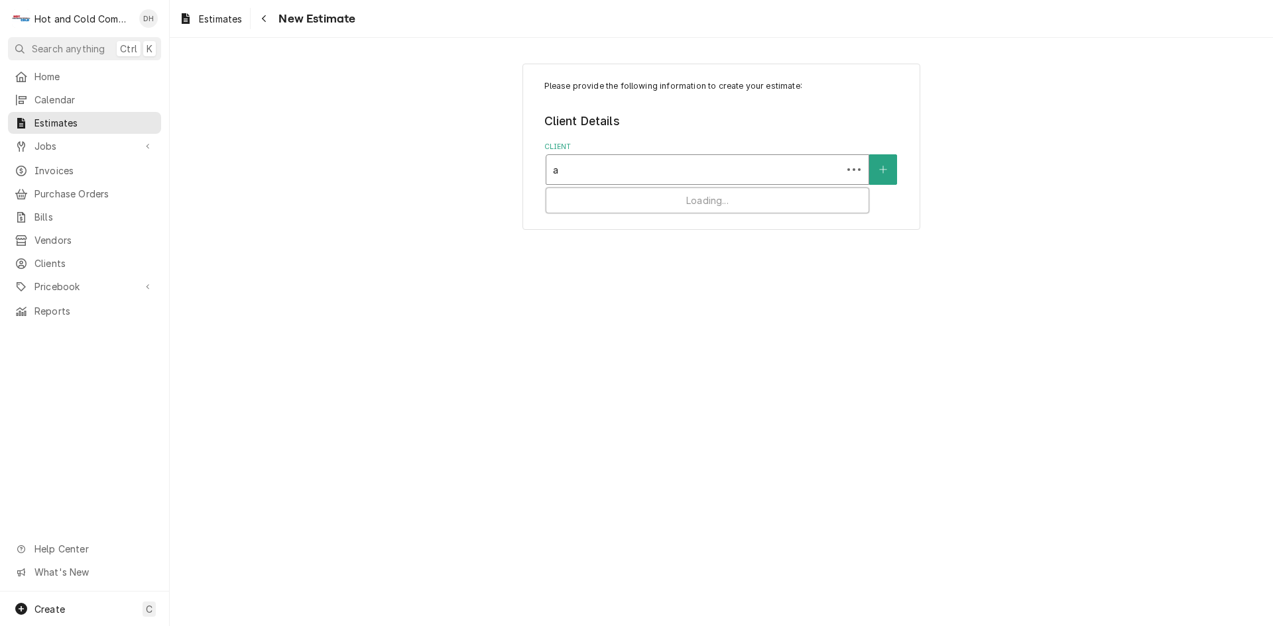
type input "al"
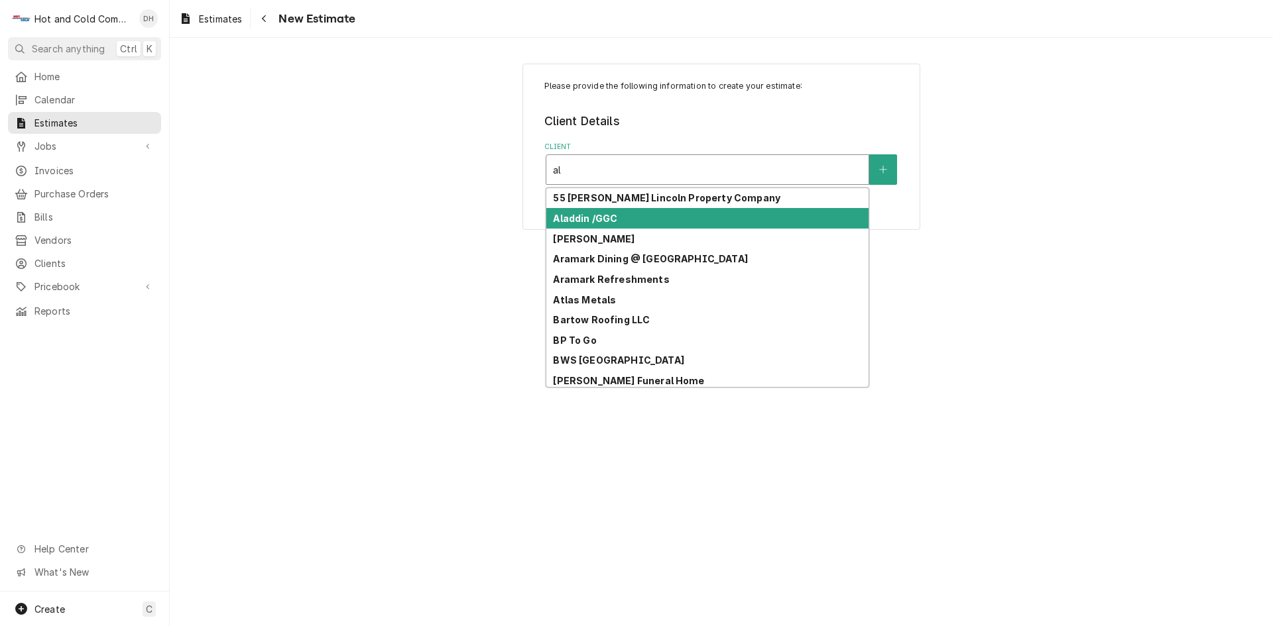
click at [708, 215] on div "Aladdin /GGC" at bounding box center [707, 218] width 322 height 21
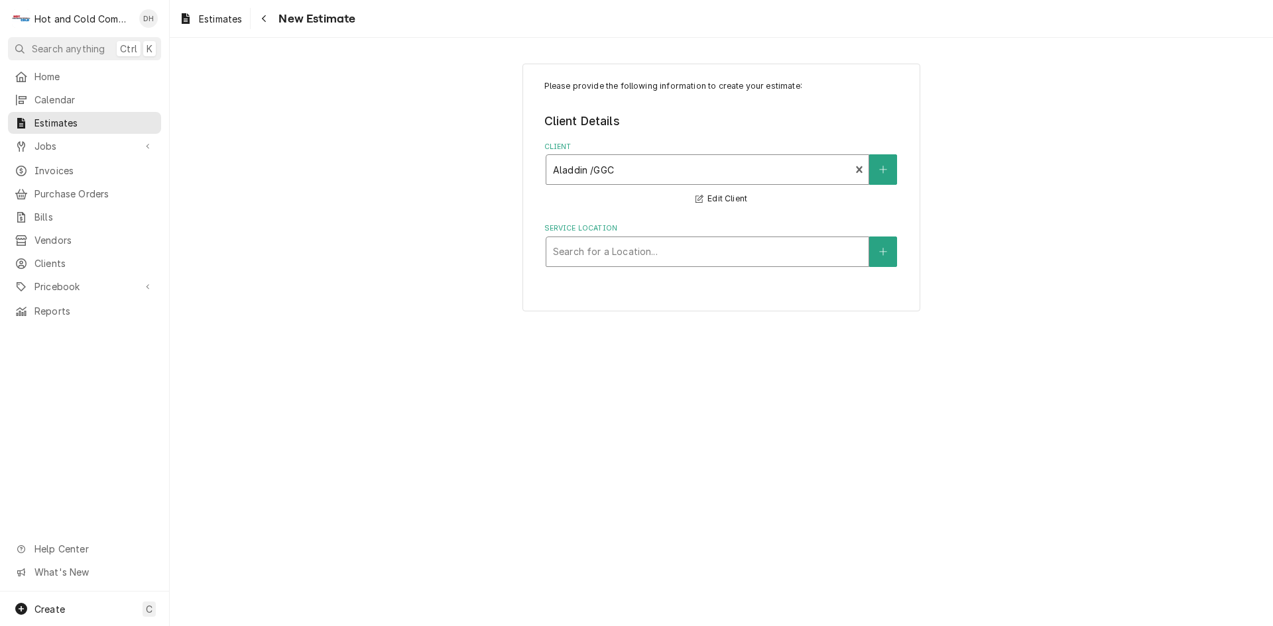
click at [743, 244] on div "Service Location" at bounding box center [707, 252] width 309 height 24
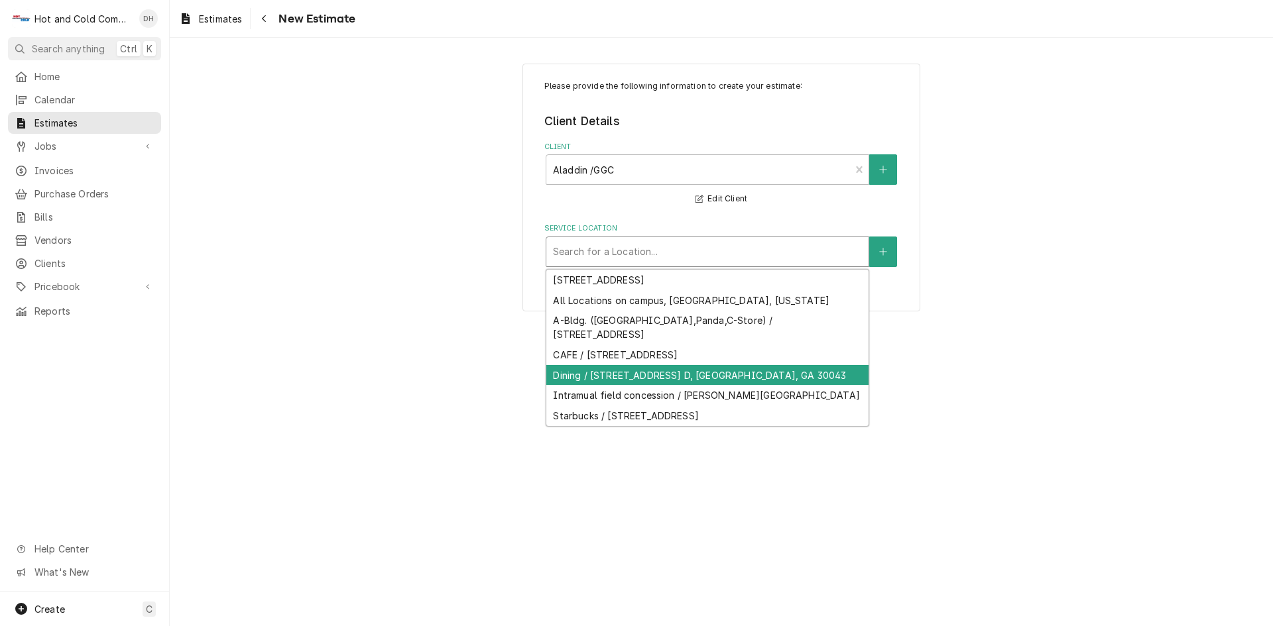
drag, startPoint x: 607, startPoint y: 372, endPoint x: 778, endPoint y: 321, distance: 177.8
click at [609, 372] on div "Dining / 1000 University Center Ln Bldg. D, Lawrenceville, GA 30043" at bounding box center [707, 375] width 322 height 21
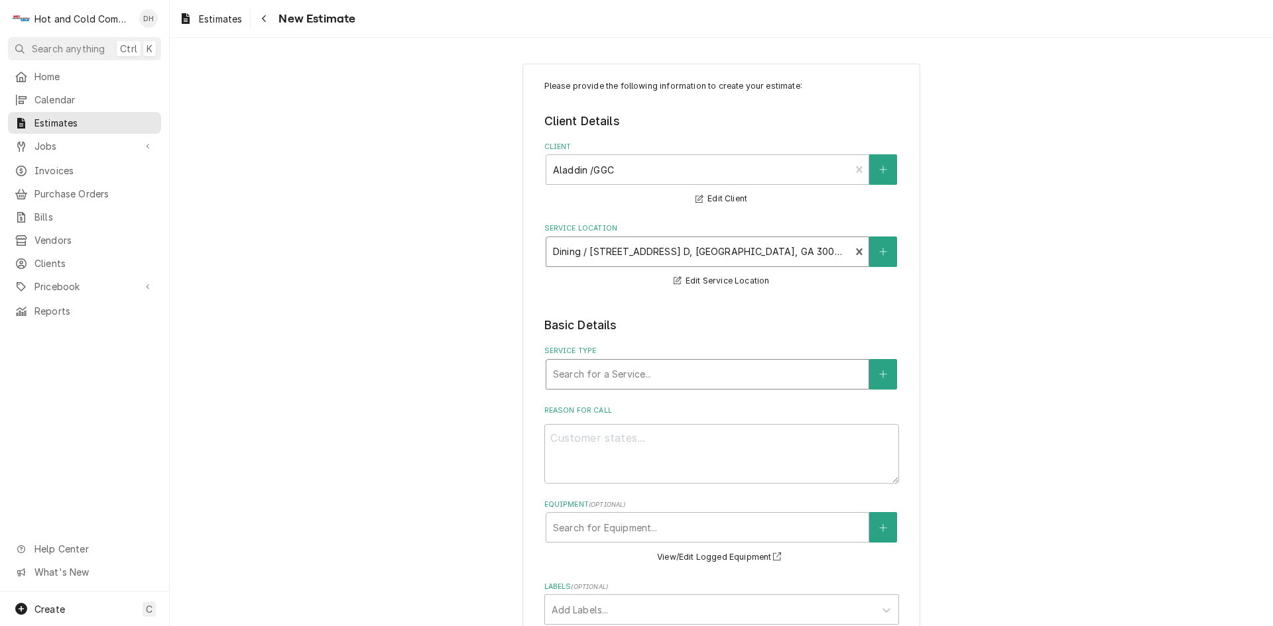
click at [736, 365] on div "Service Type" at bounding box center [707, 375] width 309 height 24
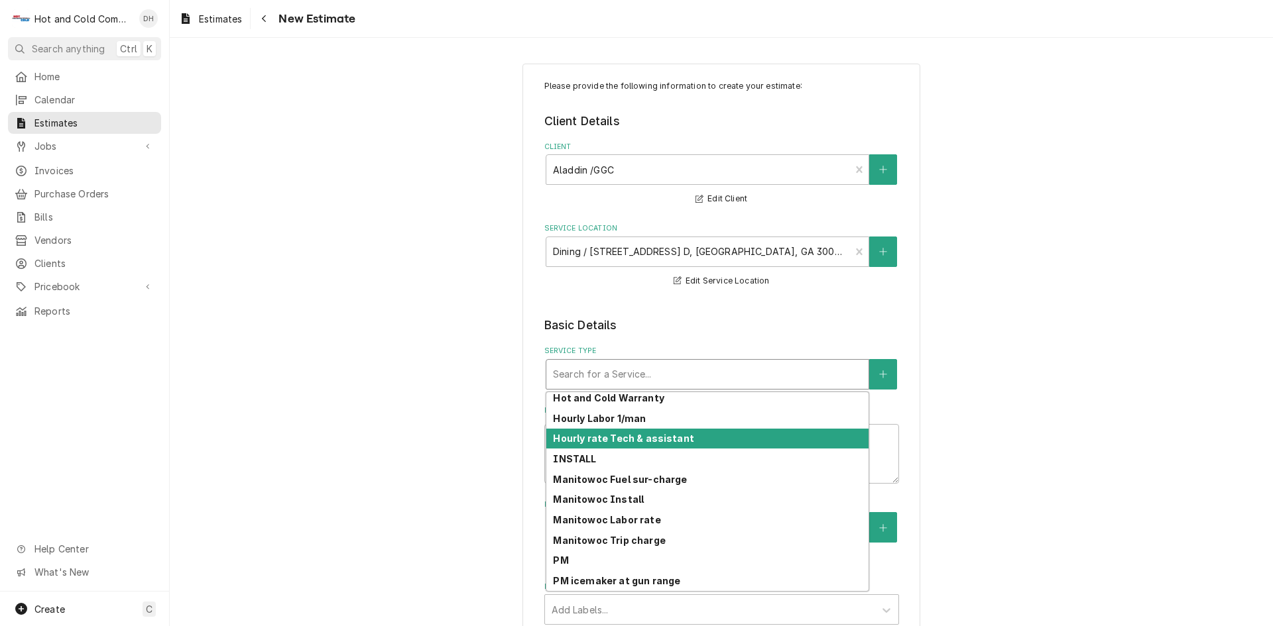
scroll to position [343, 0]
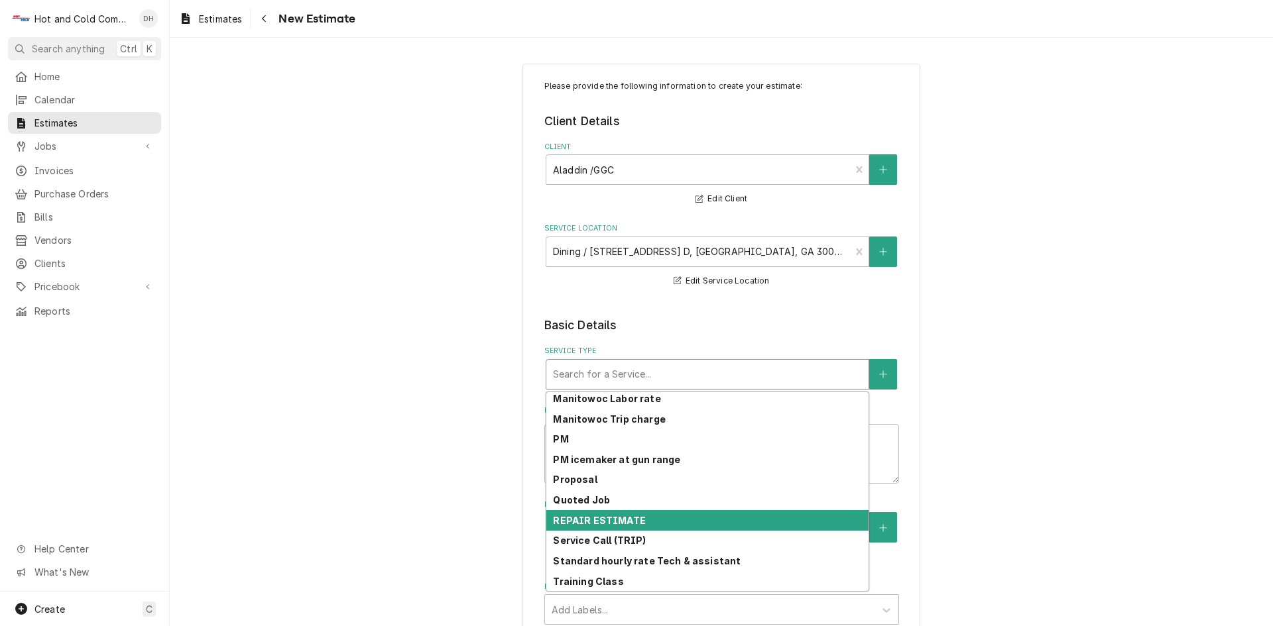
click at [747, 516] on div "REPAIR ESTIMATE" at bounding box center [707, 520] width 322 height 21
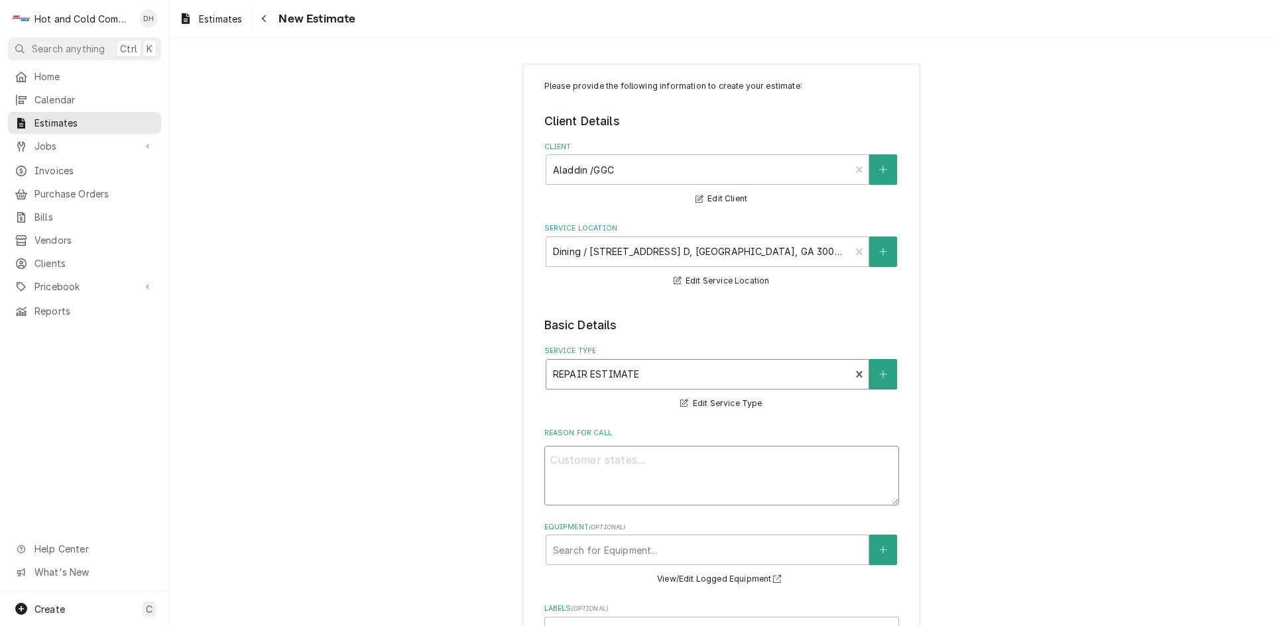
click at [776, 468] on textarea "Reason For Call" at bounding box center [721, 476] width 355 height 60
type textarea "x"
type textarea "T"
type textarea "x"
type textarea "To"
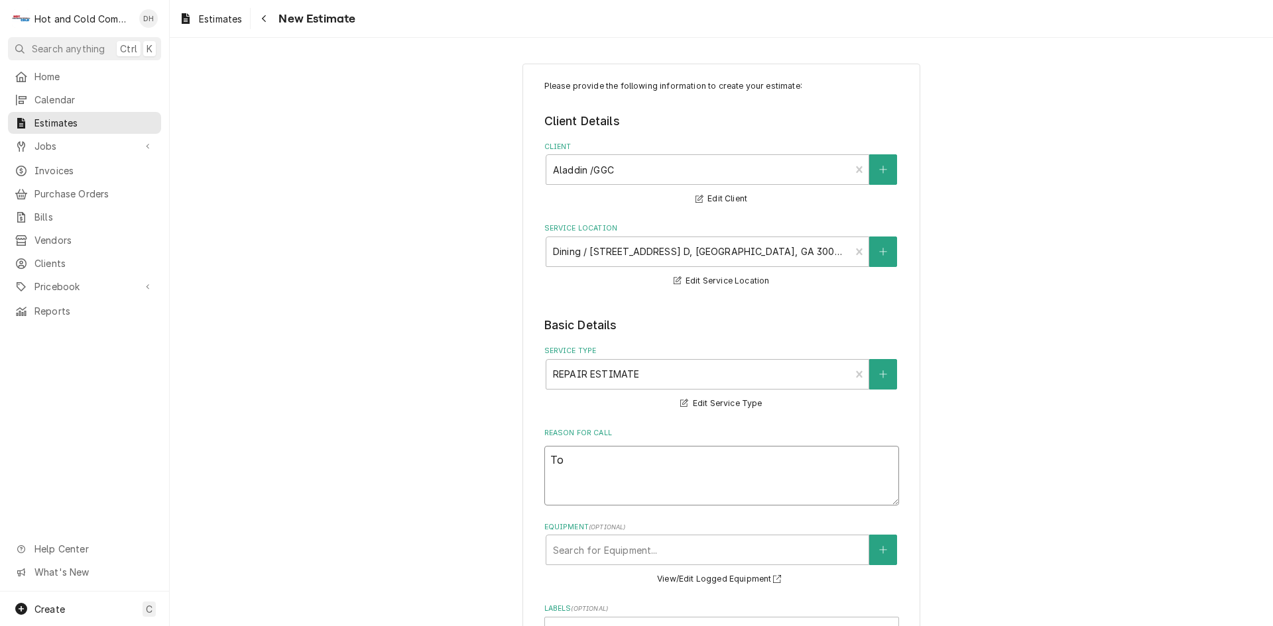
type textarea "x"
type textarea "To"
type textarea "x"
type textarea "To q"
type textarea "x"
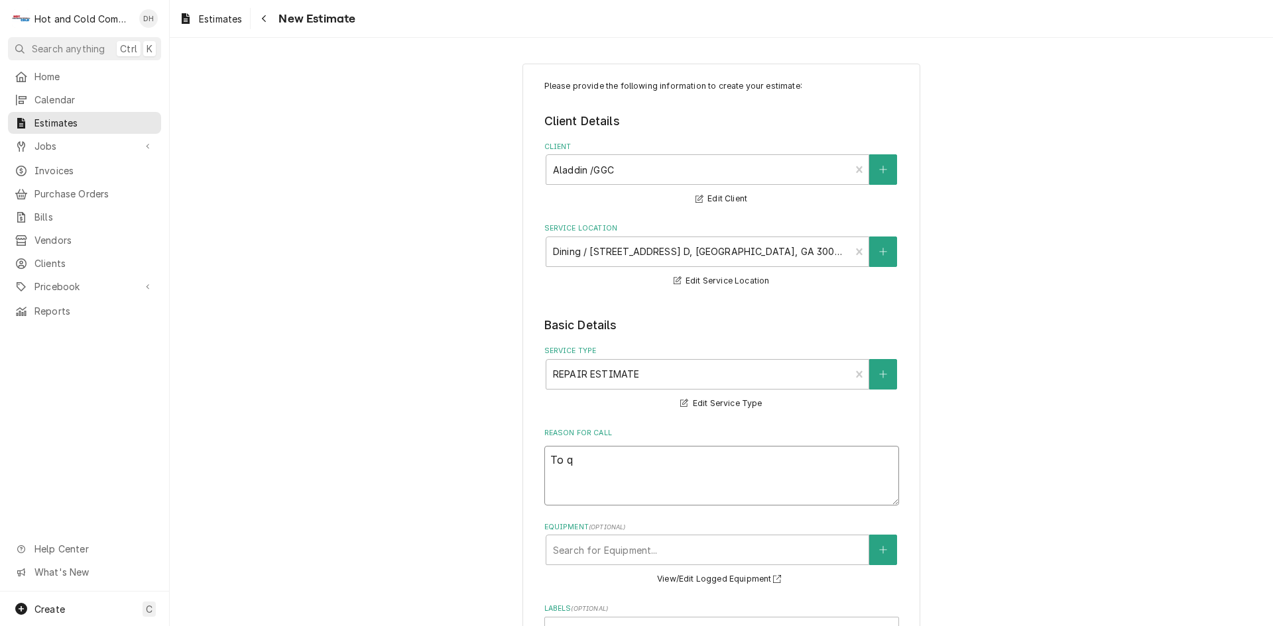
type textarea "To qu"
type textarea "x"
type textarea "To quo"
type textarea "x"
type textarea "To quot"
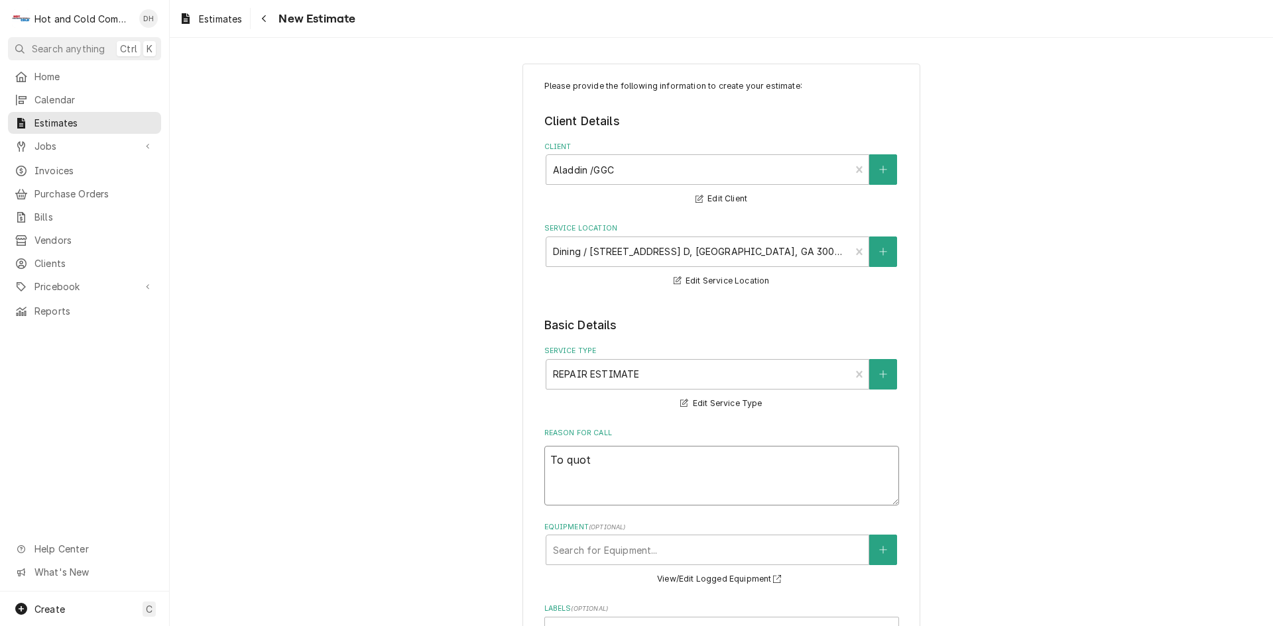
type textarea "x"
type textarea "To quote"
type textarea "x"
type textarea "To quote"
type textarea "x"
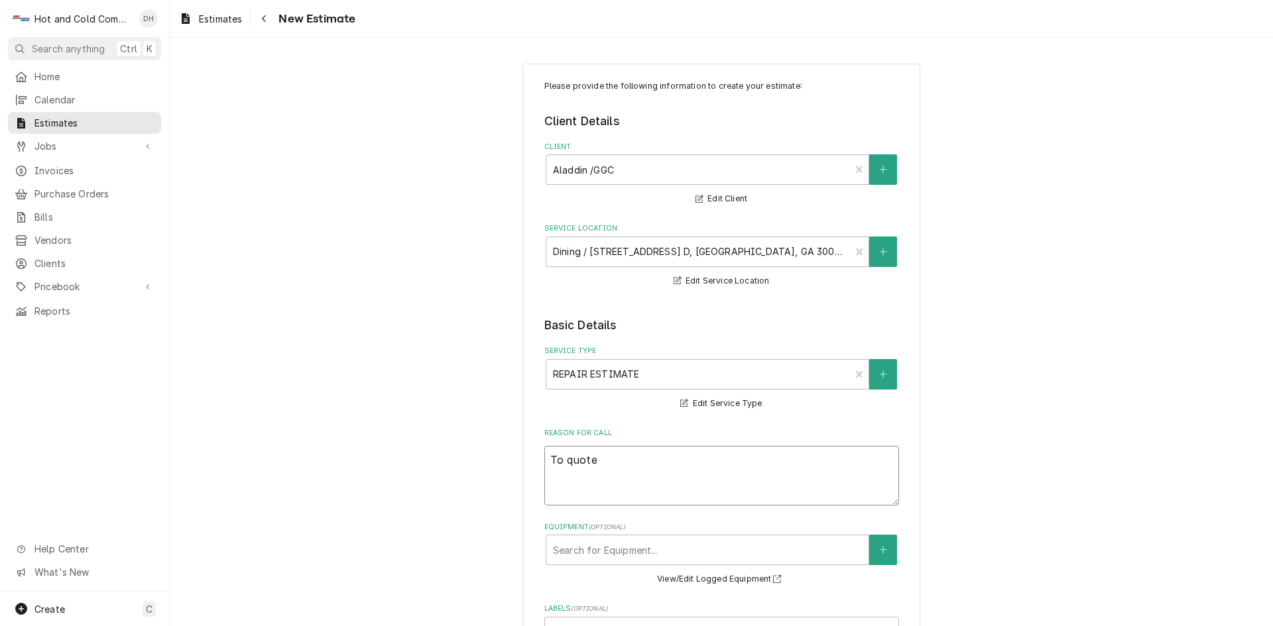
type textarea "To quote o"
type textarea "x"
type textarea "To quote on"
type textarea "x"
type textarea "To quote on"
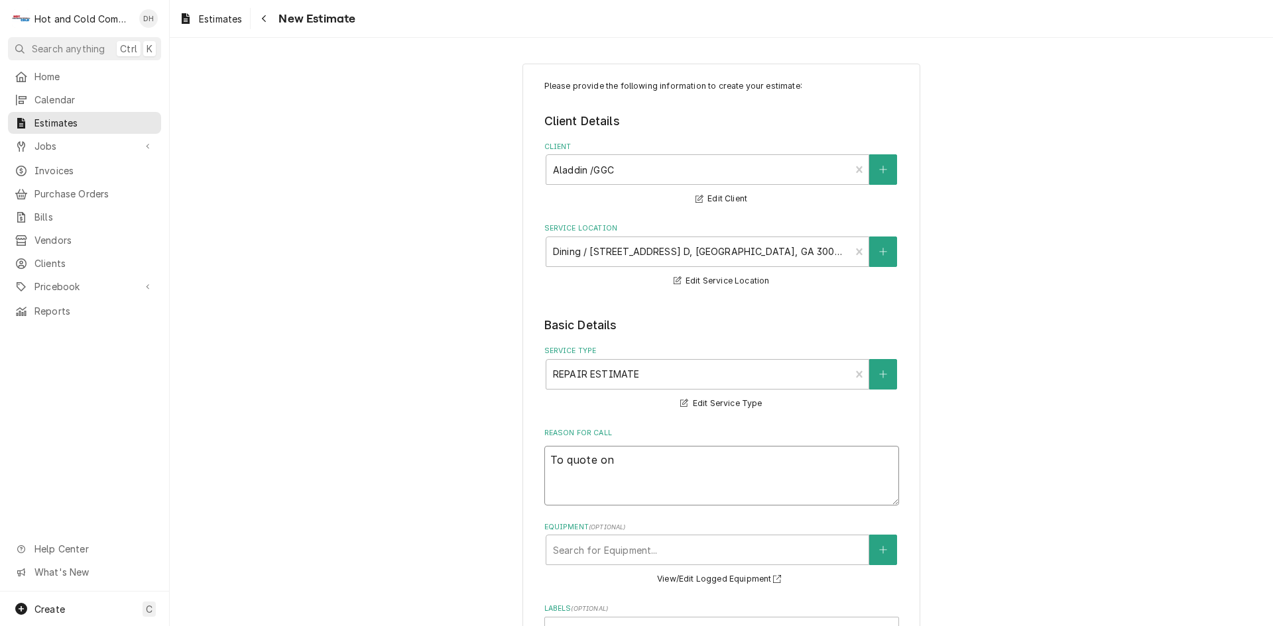
type textarea "x"
type textarea "To quote on r"
type textarea "x"
type textarea "To quote on re"
type textarea "x"
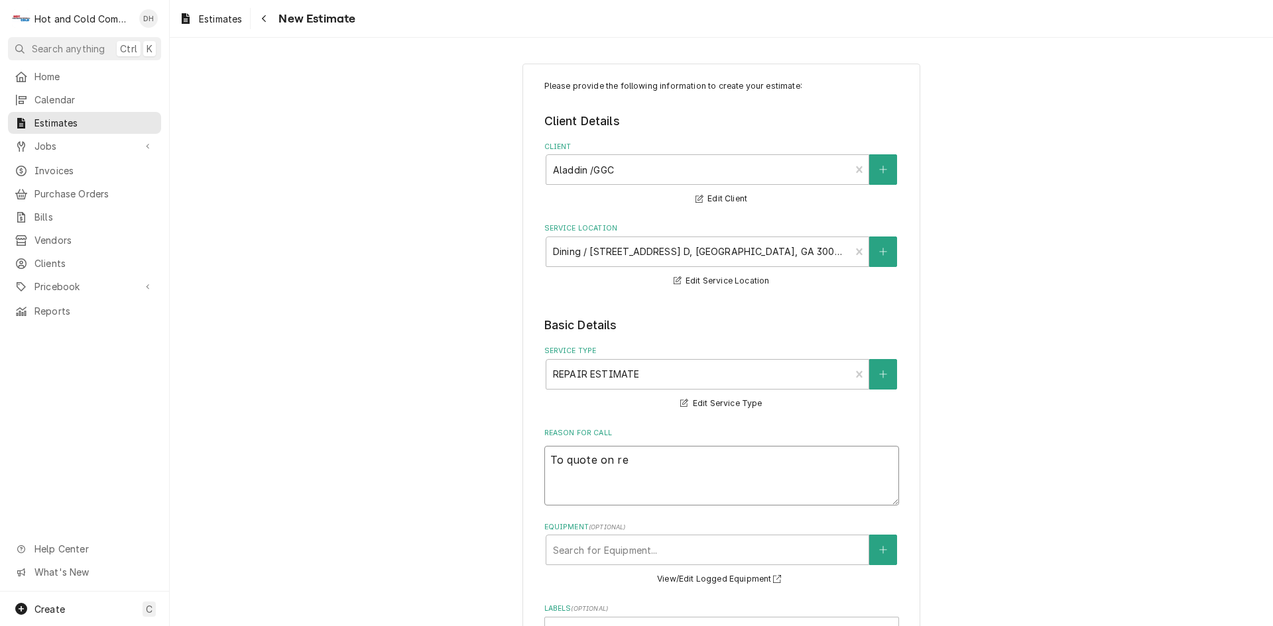
type textarea "To quote on rep"
type textarea "x"
type textarea "To quote on repa"
type textarea "x"
type textarea "To quote on repai"
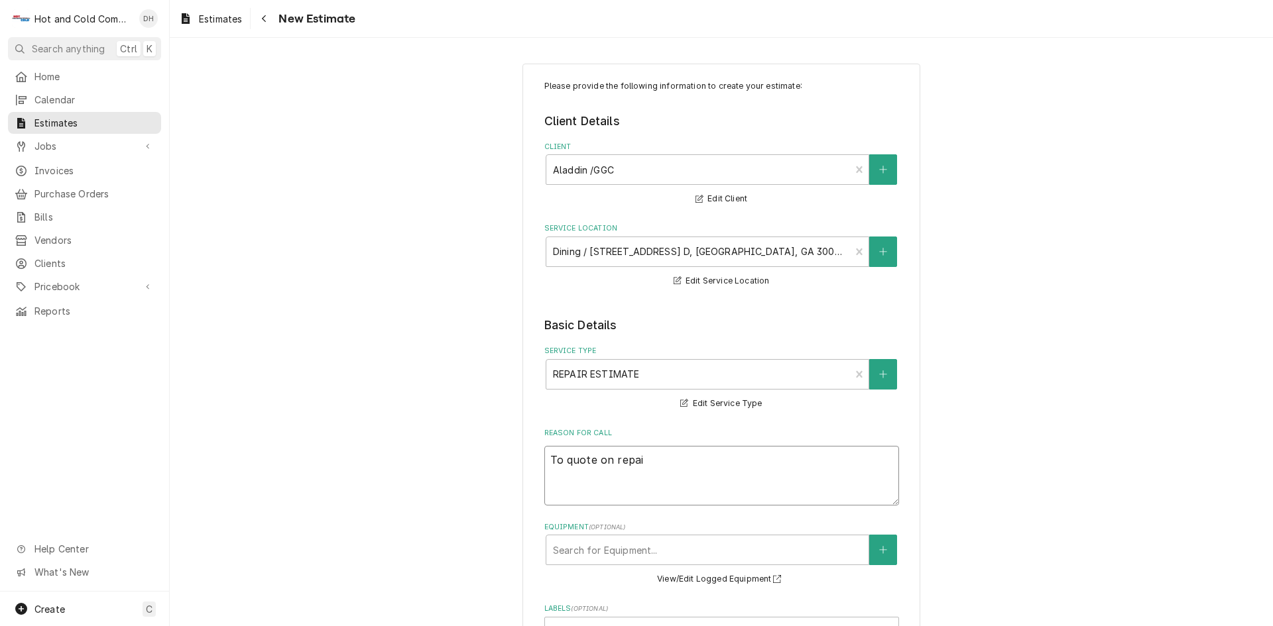
type textarea "x"
type textarea "To quote on repair"
type textarea "x"
type textarea "To quote on repairi"
type textarea "x"
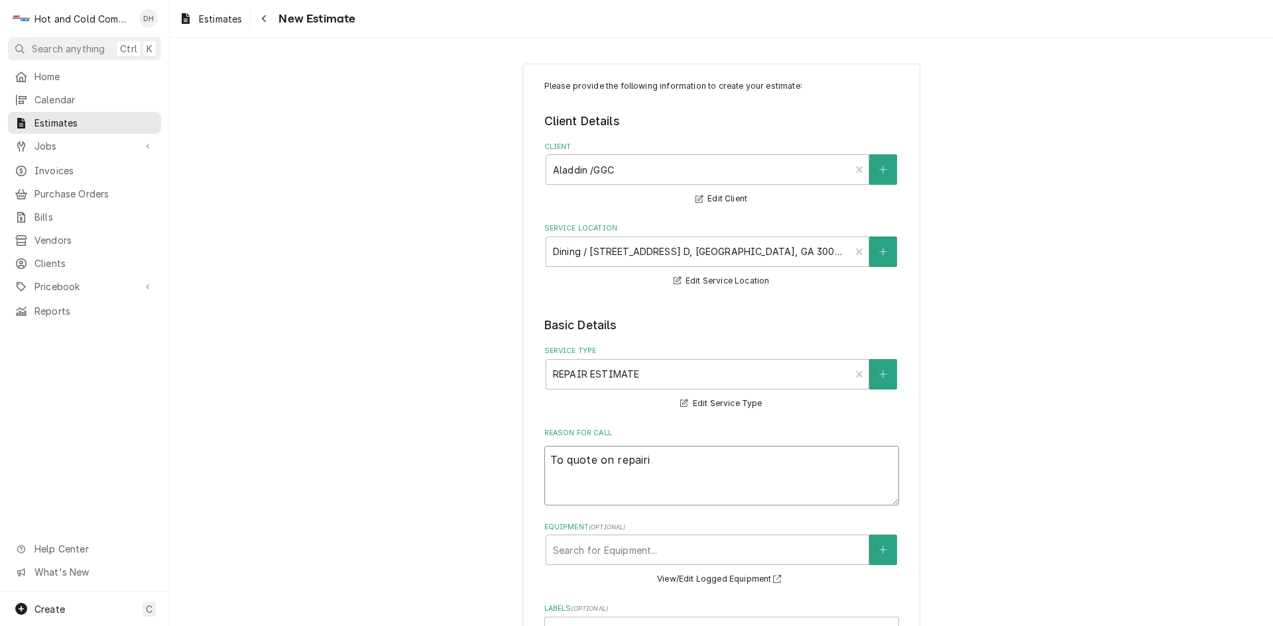
type textarea "To quote on repairin"
type textarea "x"
type textarea "To quote on repairing"
type textarea "x"
type textarea "To quote on repairing"
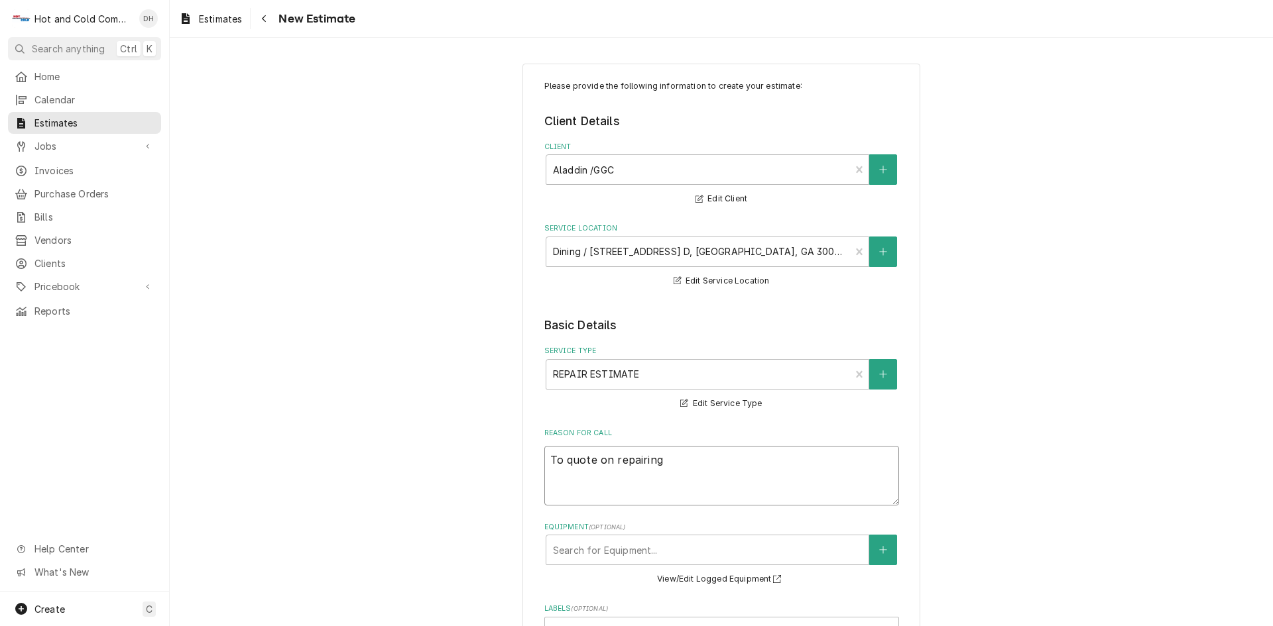
type textarea "x"
type textarea "To quote on repairing C"
type textarea "x"
type textarea "To quote on repairing Ch"
type textarea "x"
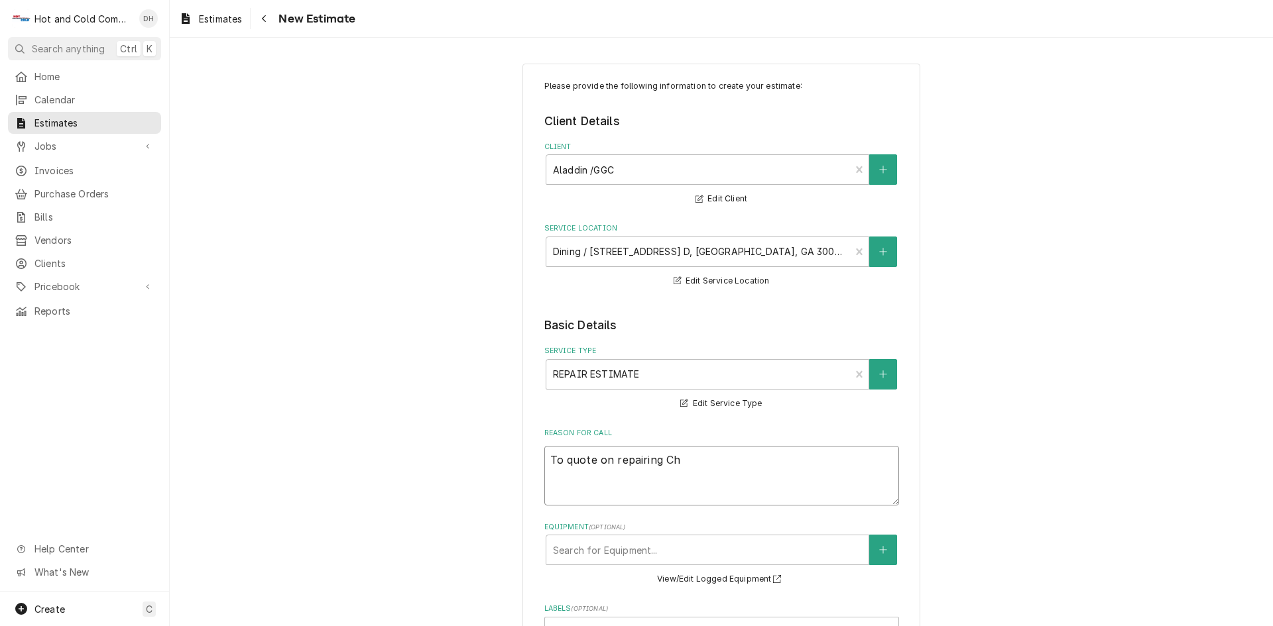
type textarea "To quote on repairing Cha"
type textarea "x"
type textarea "To quote on repairing Cham"
type textarea "x"
type textarea "To quote on repairing Champ"
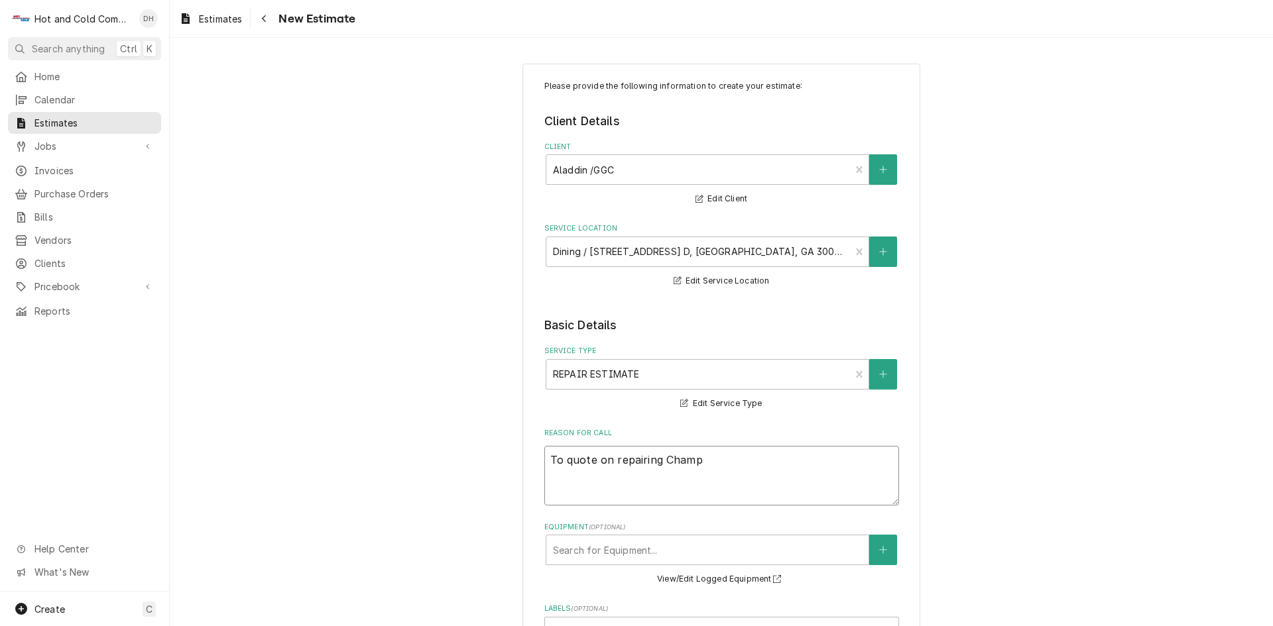
type textarea "x"
type textarea "To quote on repairing Champi"
type textarea "x"
type textarea "To quote on repairing Champio"
type textarea "x"
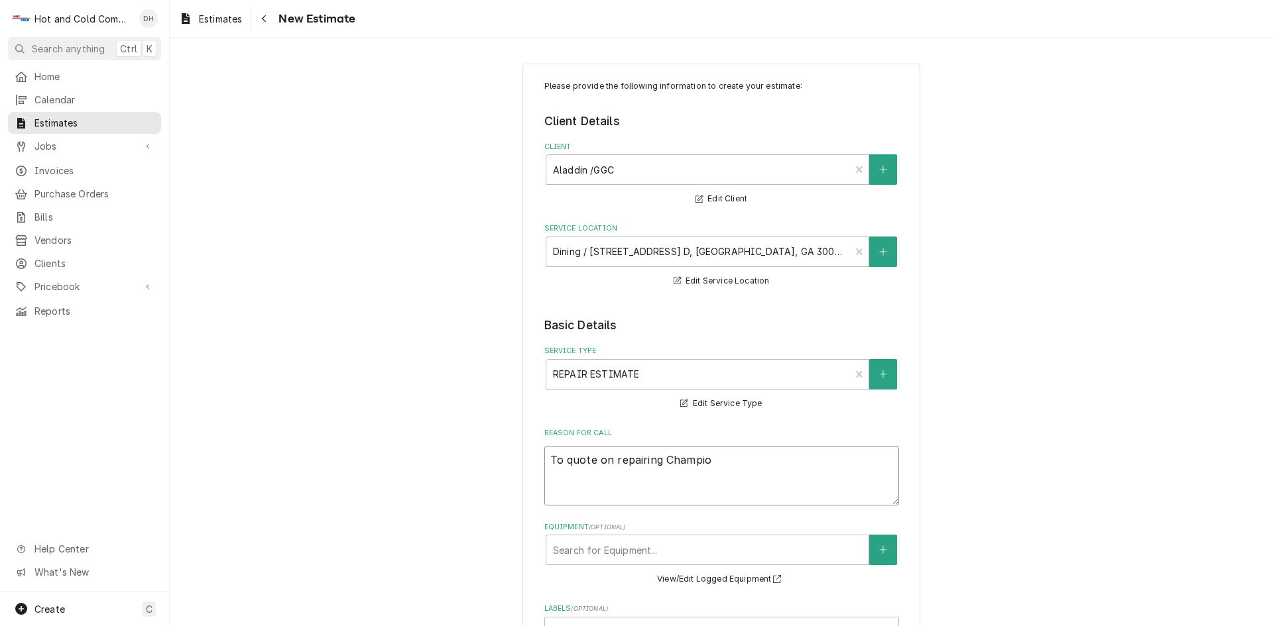
type textarea "To quote on repairing Champion"
type textarea "x"
type textarea "To quote on repairing Champion"
type textarea "x"
type textarea "To quote on repairing Champion d"
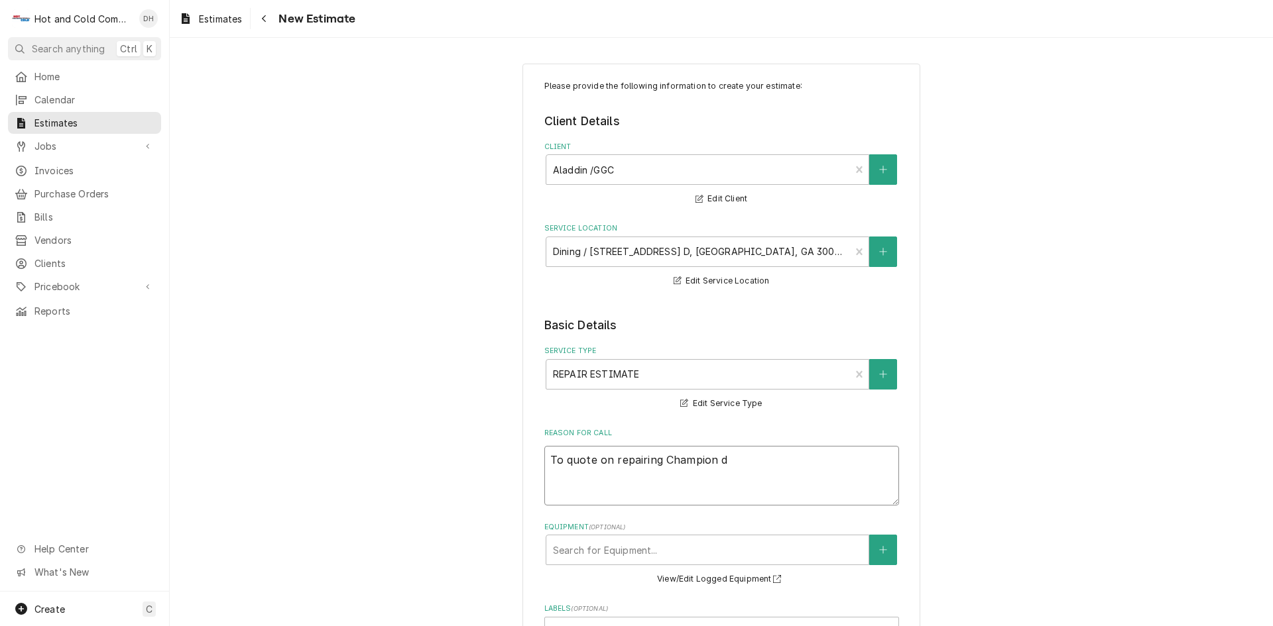
type textarea "x"
type textarea "To quote on repairing Champion di"
type textarea "x"
type textarea "To quote on repairing Champion dis"
type textarea "x"
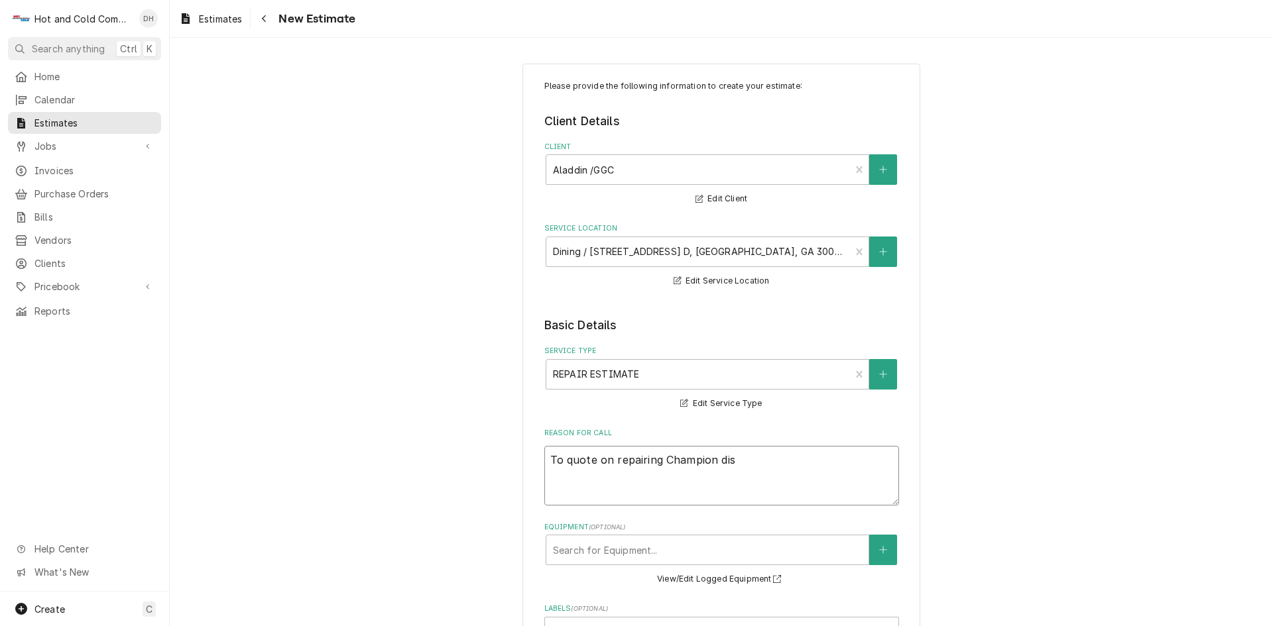
type textarea "To quote on repairing Champion dish"
type textarea "x"
type textarea "To quote on repairing Champion dish"
type textarea "x"
type textarea "To quote on repairing Champion dish m"
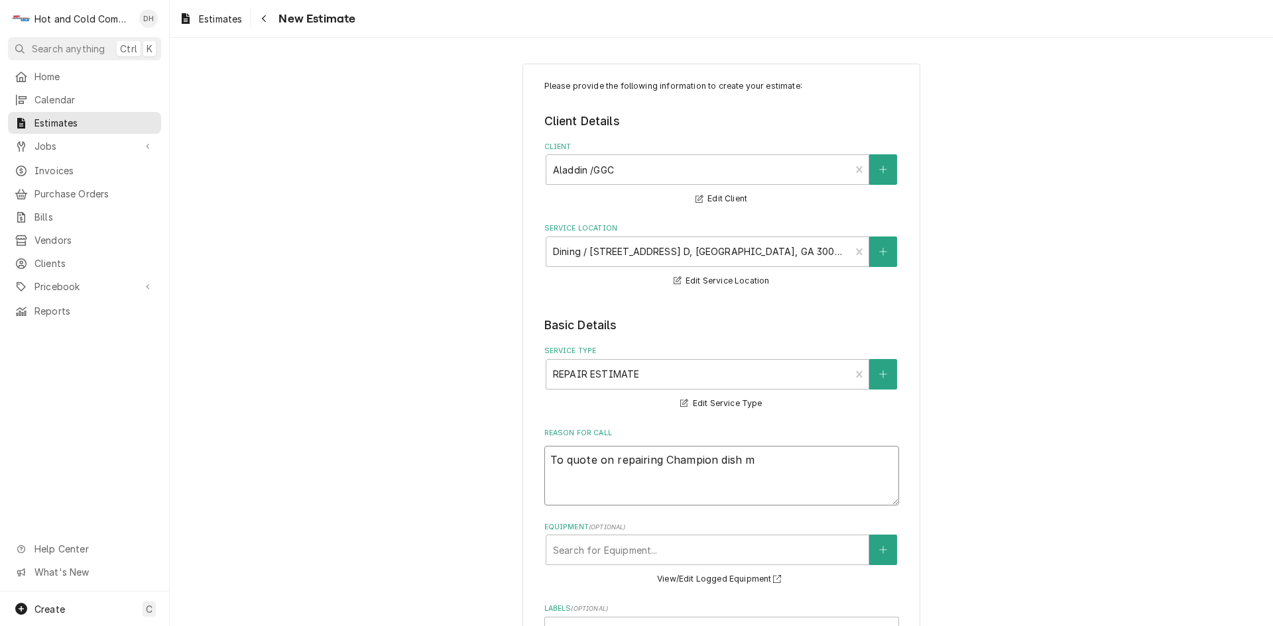
type textarea "x"
type textarea "To quote on repairing Champion dish ma"
type textarea "x"
type textarea "To quote on repairing Champion dish mac"
type textarea "x"
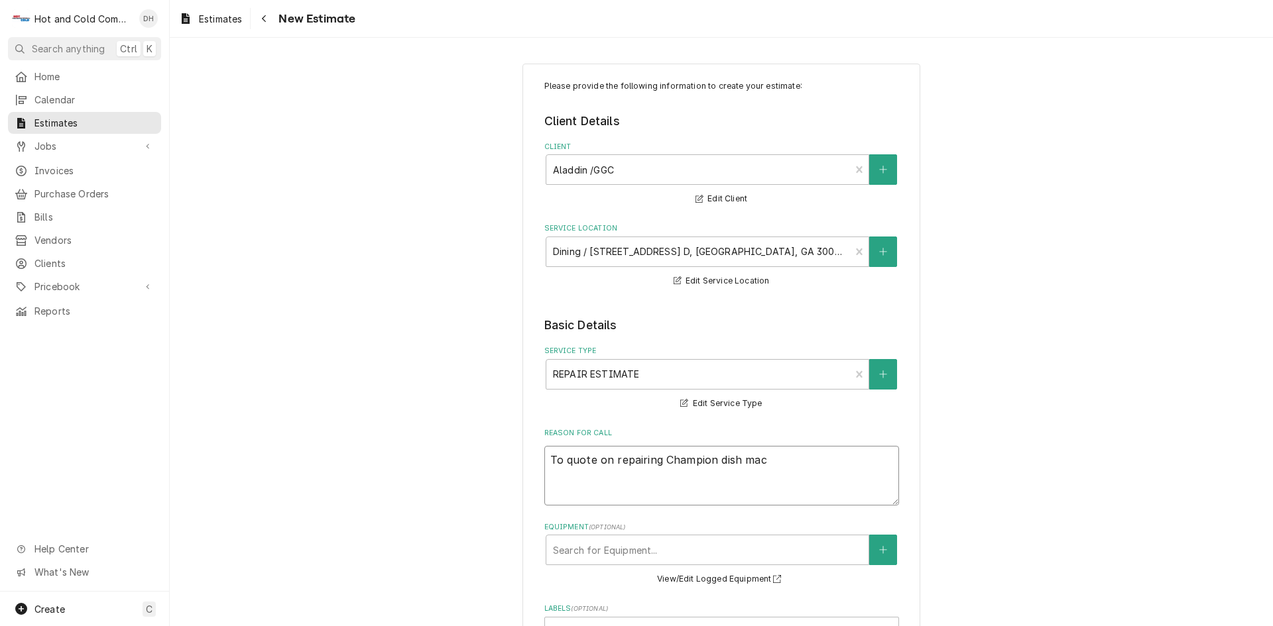
type textarea "To quote on repairing Champion dish mach"
type textarea "x"
type textarea "To quote on repairing Champion dish machi"
type textarea "x"
type textarea "To quote on repairing Champion dish machin"
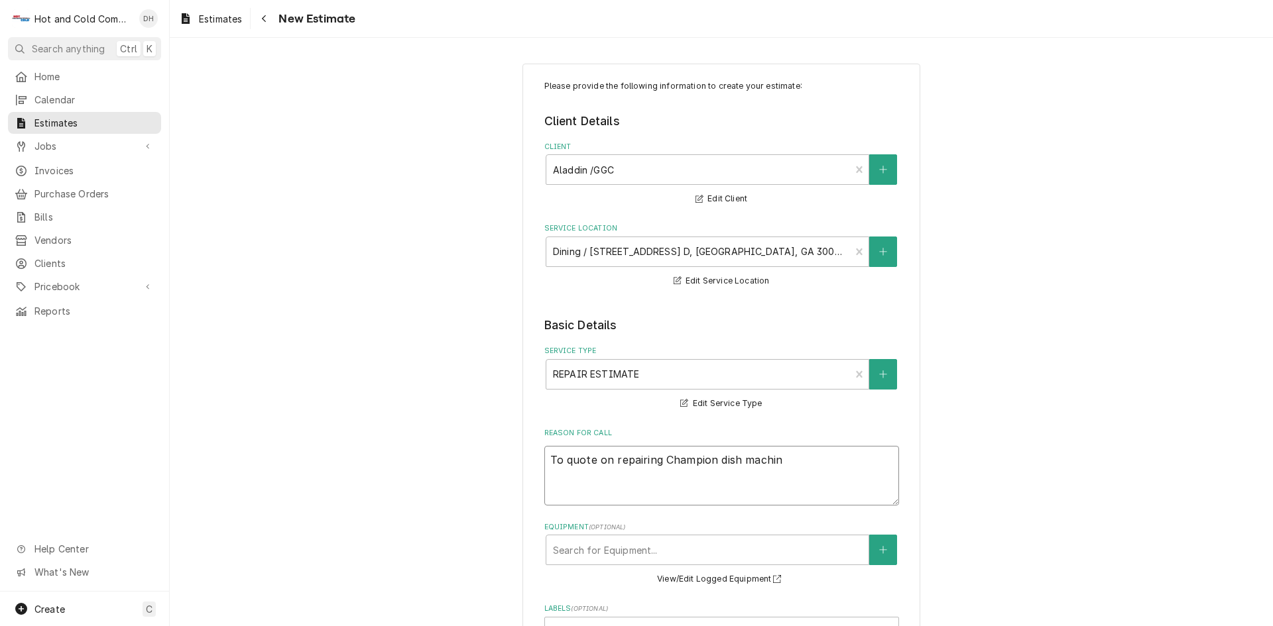
type textarea "x"
type textarea "To quote on repairing Champion dish machine"
type textarea "x"
type textarea "To quote on repairing Champion dish machine"
type textarea "x"
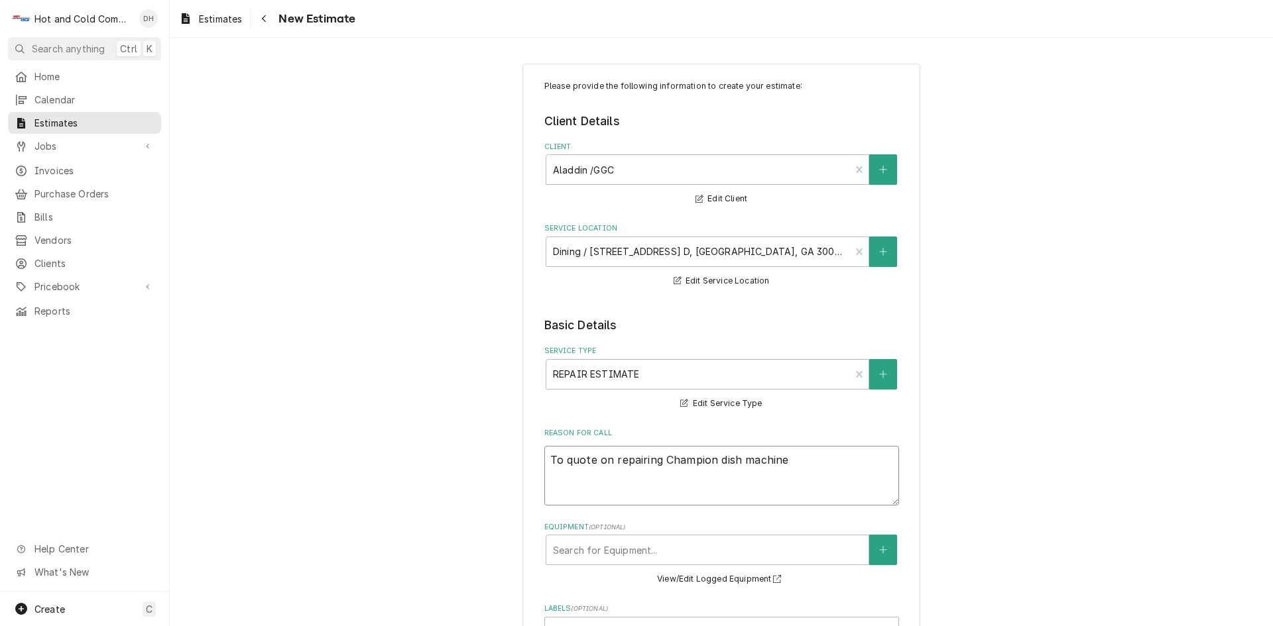
type textarea "To quote on repairing Champion dish machine a"
type textarea "x"
type textarea "To quote on repairing Champion dish machine an"
type textarea "x"
type textarea "To quote on repairing Champion dish machine and"
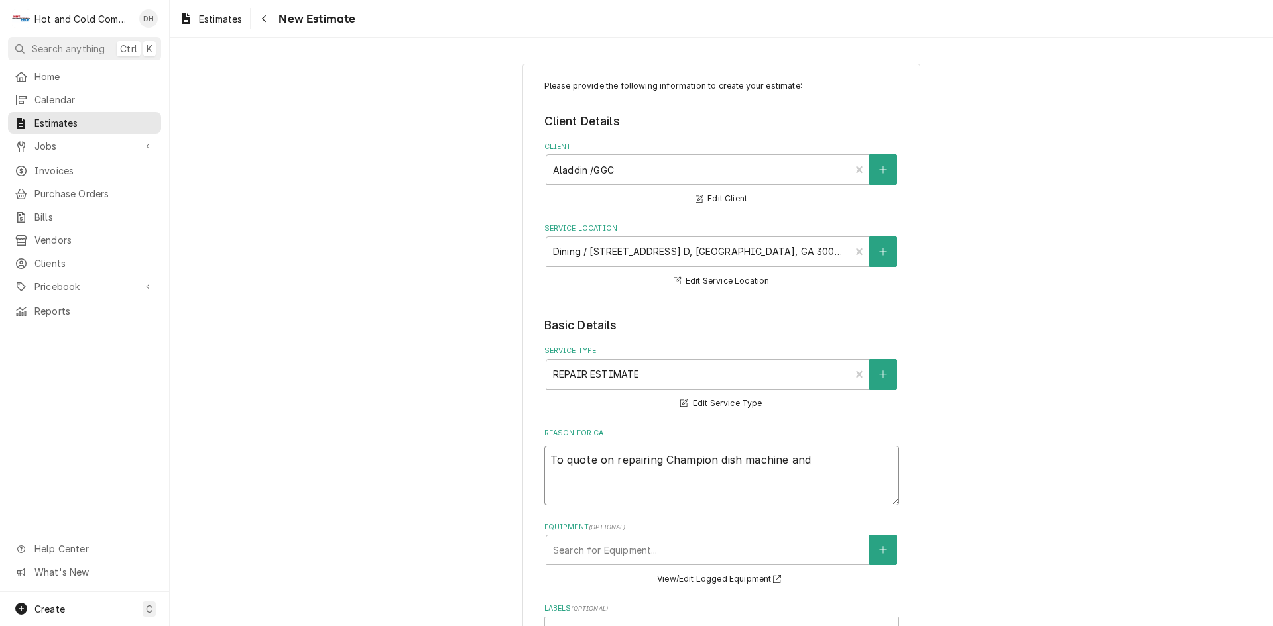
type textarea "x"
type textarea "To quote on repairing Champion dish machine and"
type textarea "x"
type textarea "To quote on repairing Champion dish machine and r"
type textarea "x"
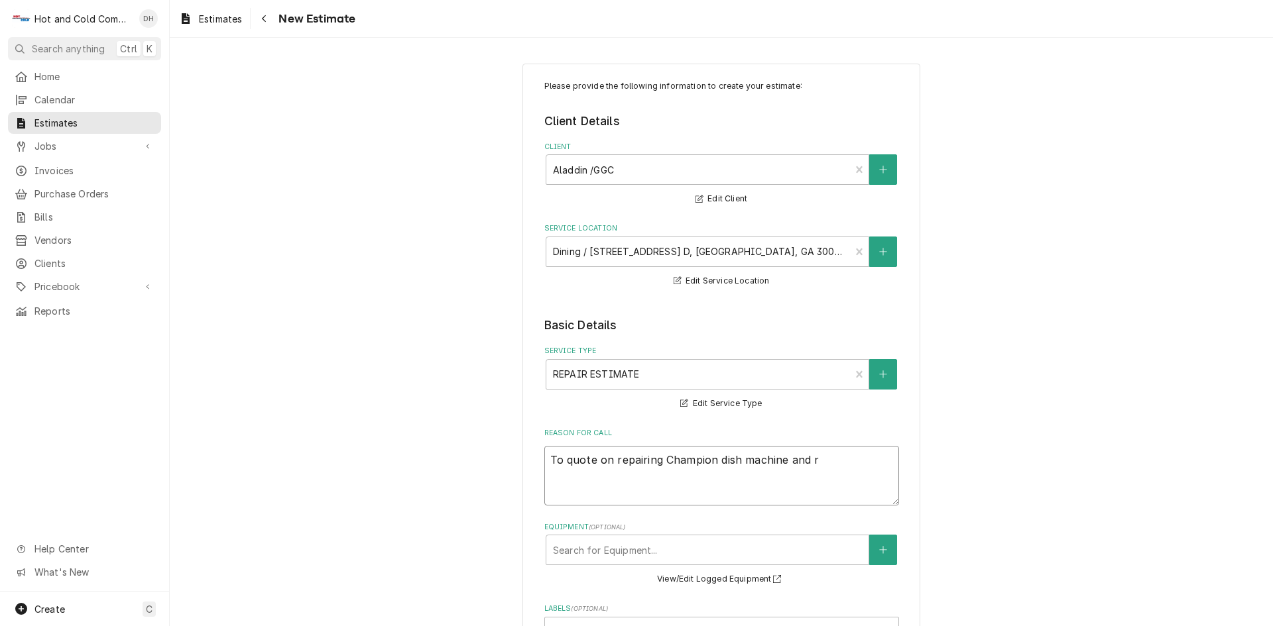
type textarea "To quote on repairing Champion dish machine and re"
type textarea "x"
type textarea "To quote on repairing Champion dish machine and rep"
type textarea "x"
type textarea "To quote on repairing Champion dish machine and repl"
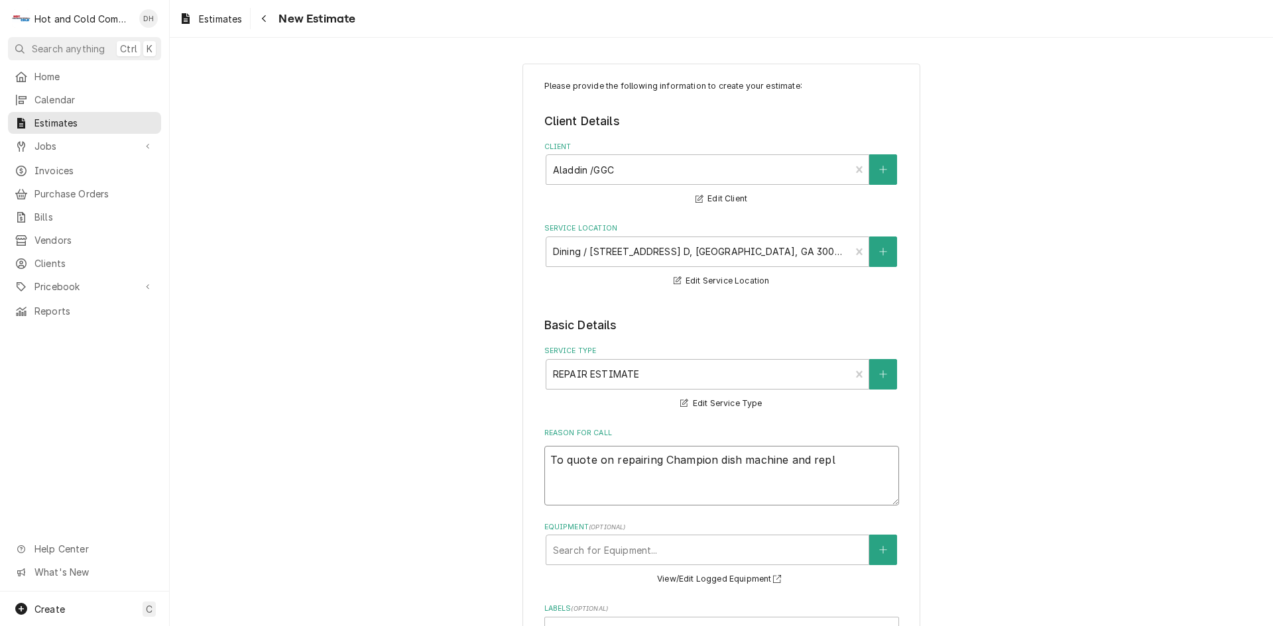
type textarea "x"
type textarea "To quote on repairing Champion dish machine and repla"
type textarea "x"
type textarea "To quote on repairing Champion dish machine and replac"
type textarea "x"
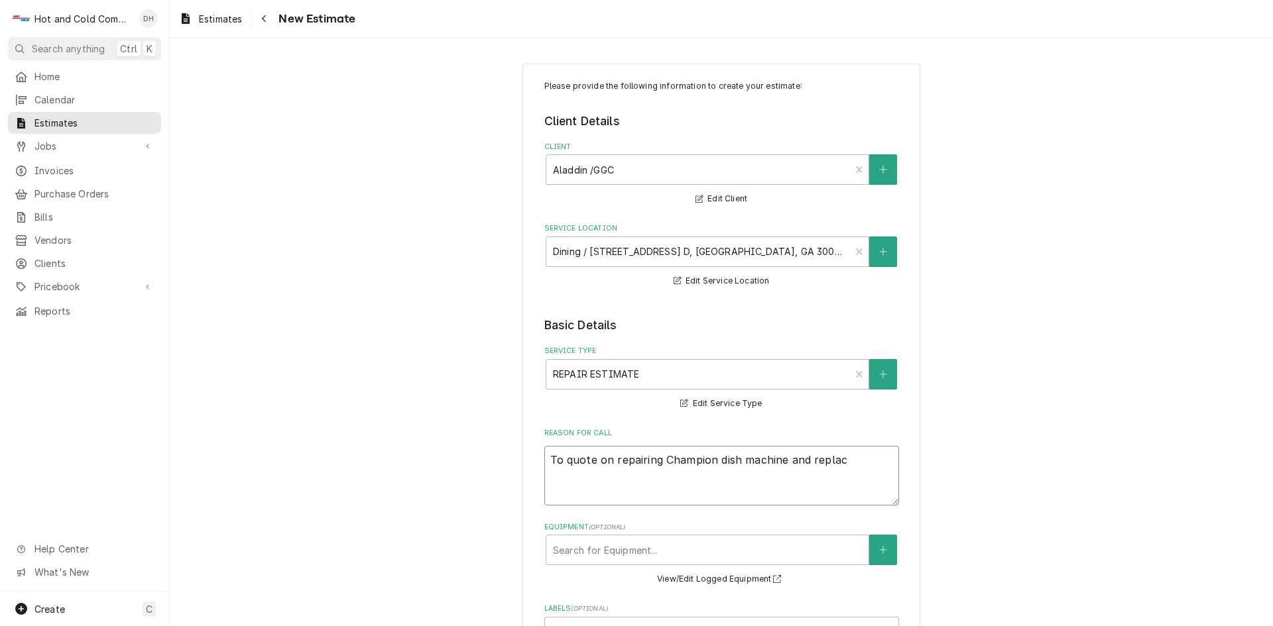
type textarea "To quote on repairing Champion dish machine and replaci"
type textarea "x"
type textarea "To quote on repairing Champion dish machine and replacin"
type textarea "x"
type textarea "To quote on repairing Champion dish machine and replacing"
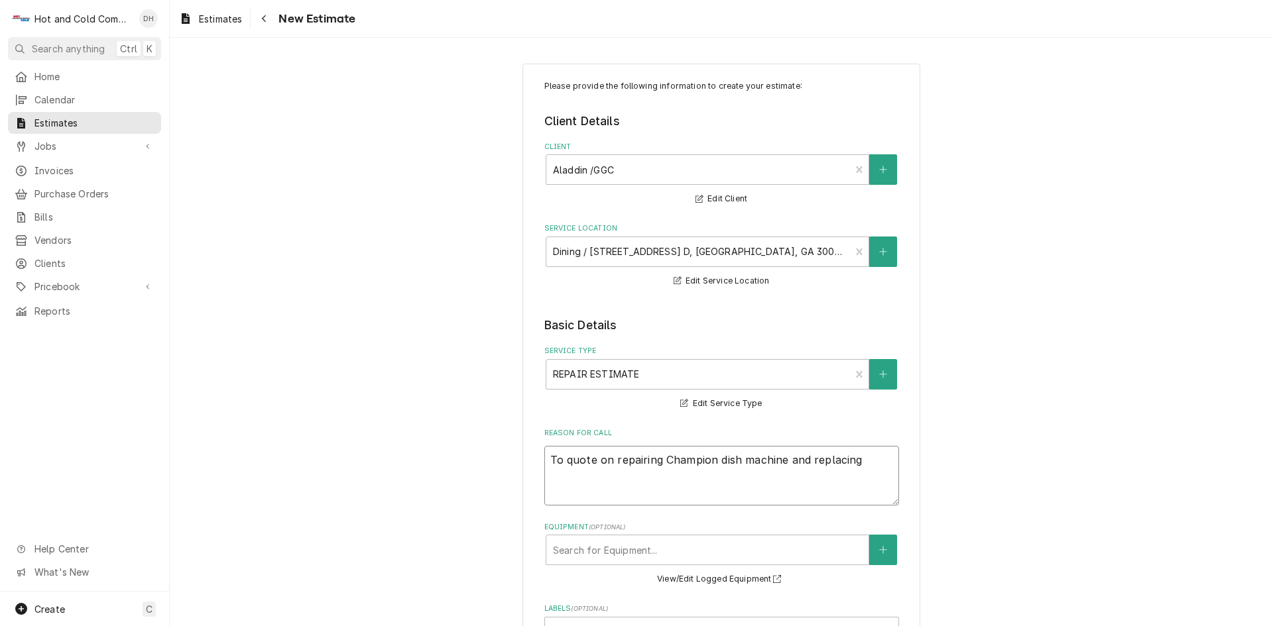
type textarea "x"
type textarea "To quote on repairing Champion dish machine and replacing"
type textarea "x"
type textarea "To quote on repairing Champion dish machine and replacing g"
type textarea "x"
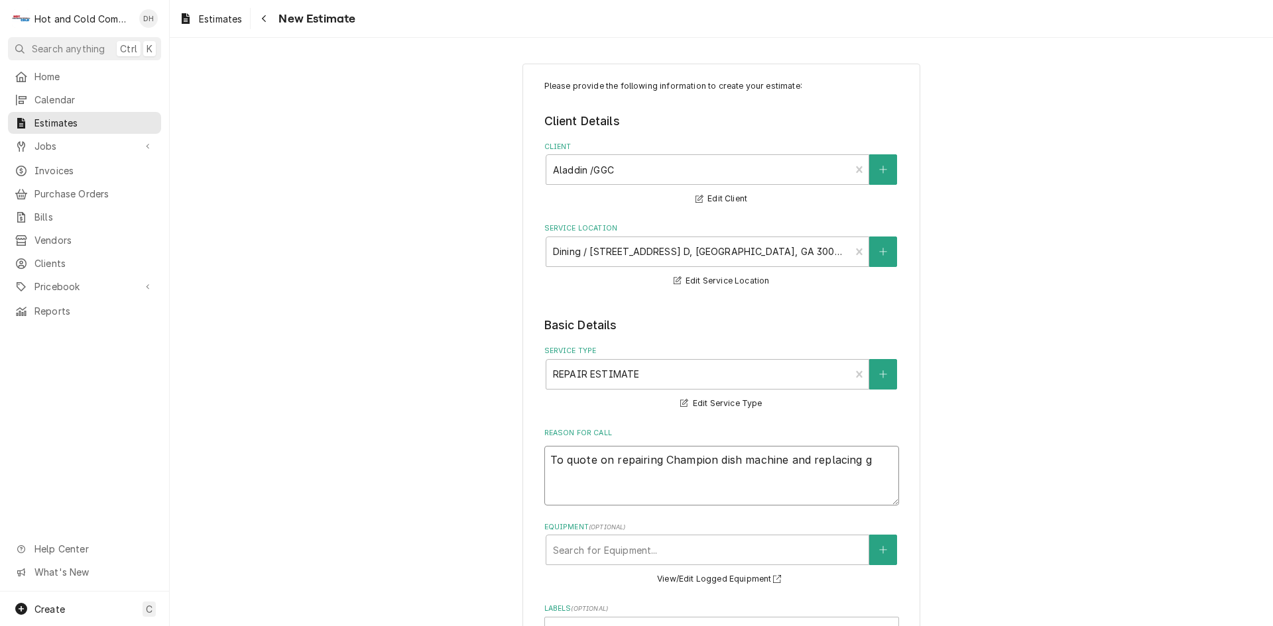
type textarea "To quote on repairing Champion dish machine and replacing ge"
type textarea "x"
type textarea "To quote on repairing Champion dish machine and replacing gea"
type textarea "x"
type textarea "To quote on repairing Champion dish machine and replacing gear"
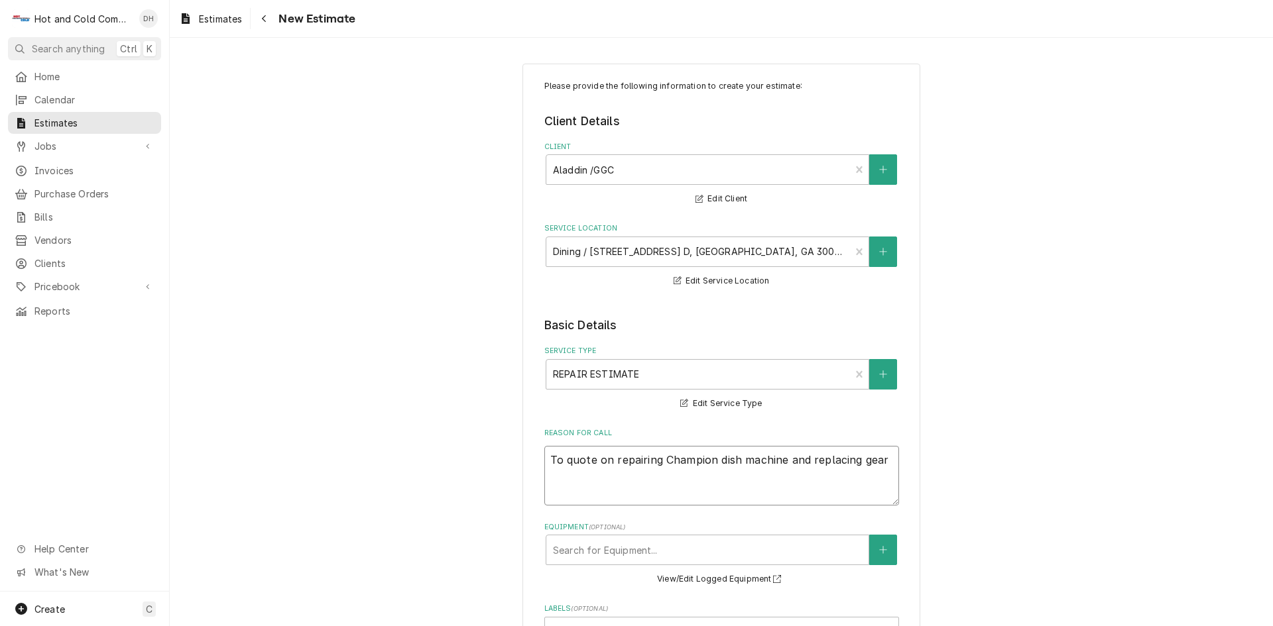
type textarea "x"
type textarea "To quote on repairing Champion dish machine and replacing gear"
type textarea "x"
type textarea "To quote on repairing Champion dish machine and replacing gear r"
type textarea "x"
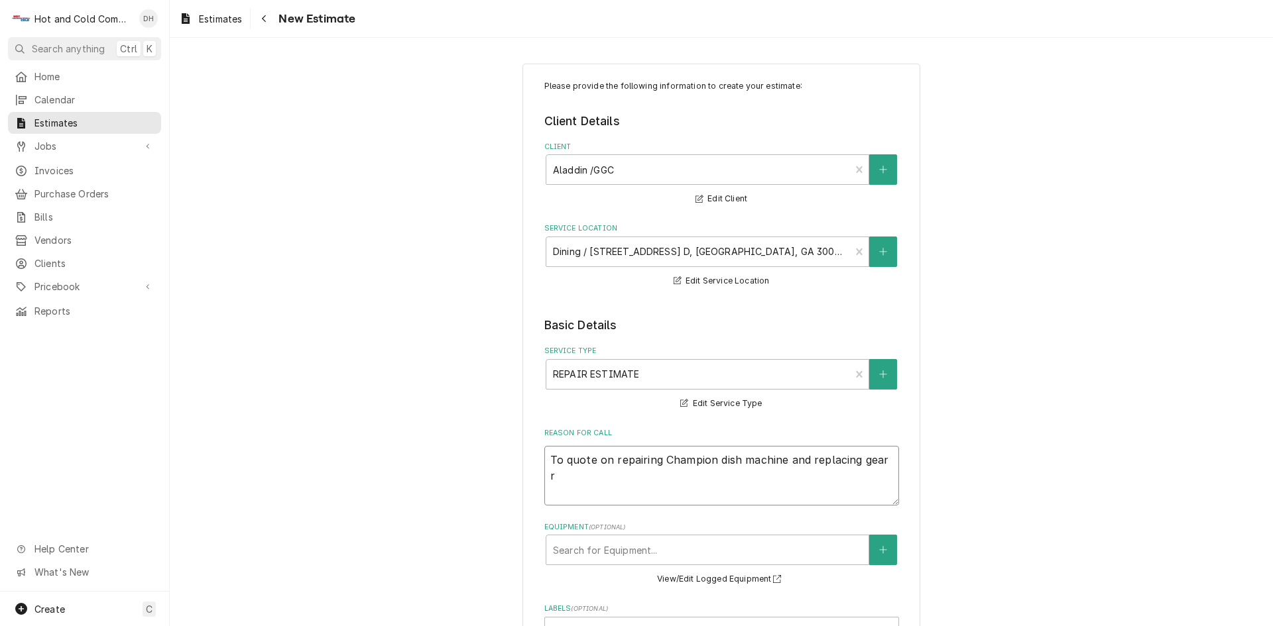
type textarea "To quote on repairing Champion dish machine and replacing gear re"
type textarea "x"
type textarea "To quote on repairing Champion dish machine and replacing gear red"
type textarea "x"
type textarea "To quote on repairing Champion dish machine and replacing gear redu"
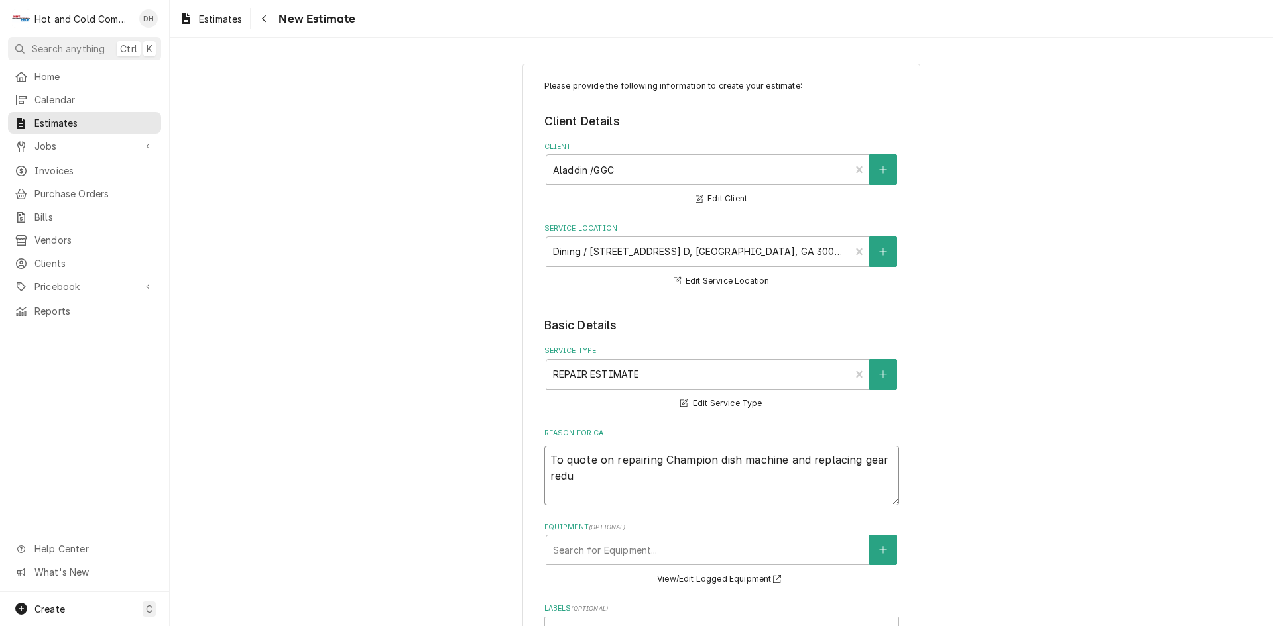
type textarea "x"
type textarea "To quote on repairing Champion dish machine and replacing gear reduc"
type textarea "x"
type textarea "To quote on repairing Champion dish machine and replacing gear reduce"
type textarea "x"
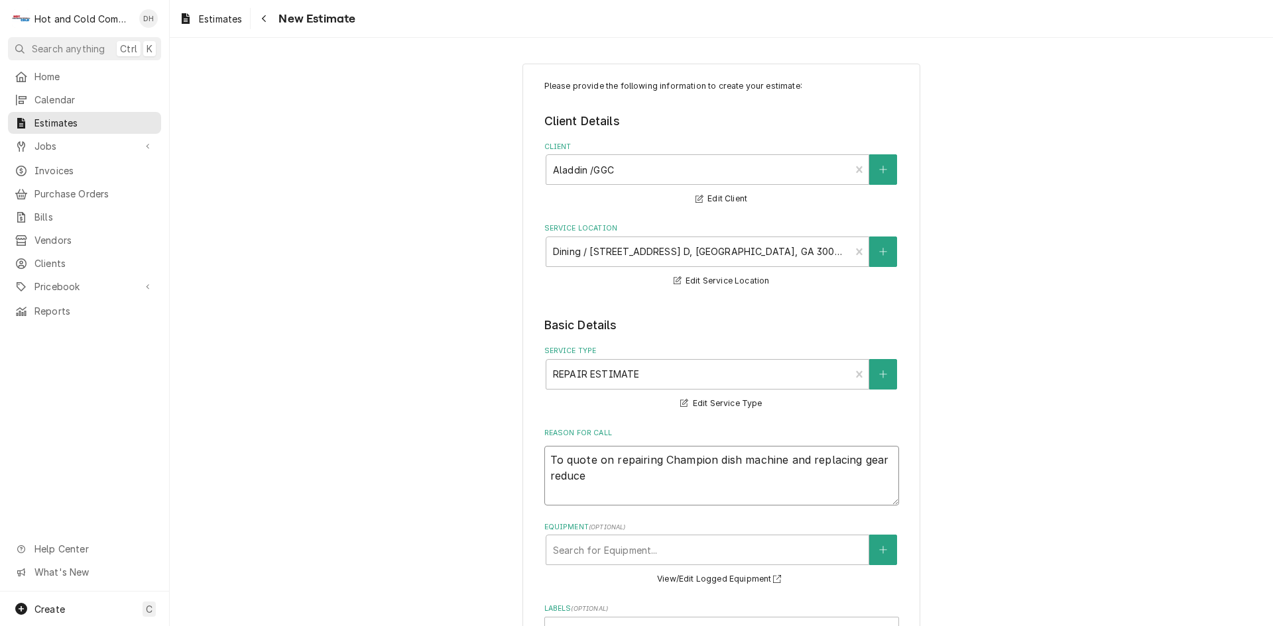
type textarea "To quote on repairing Champion dish machine and replacing gear reducer"
type textarea "x"
type textarea "To quote on repairing Champion dish machine and replacing gear reducer"
type textarea "x"
type textarea "To quote on repairing Champion dish machine and replacing gear reducer f"
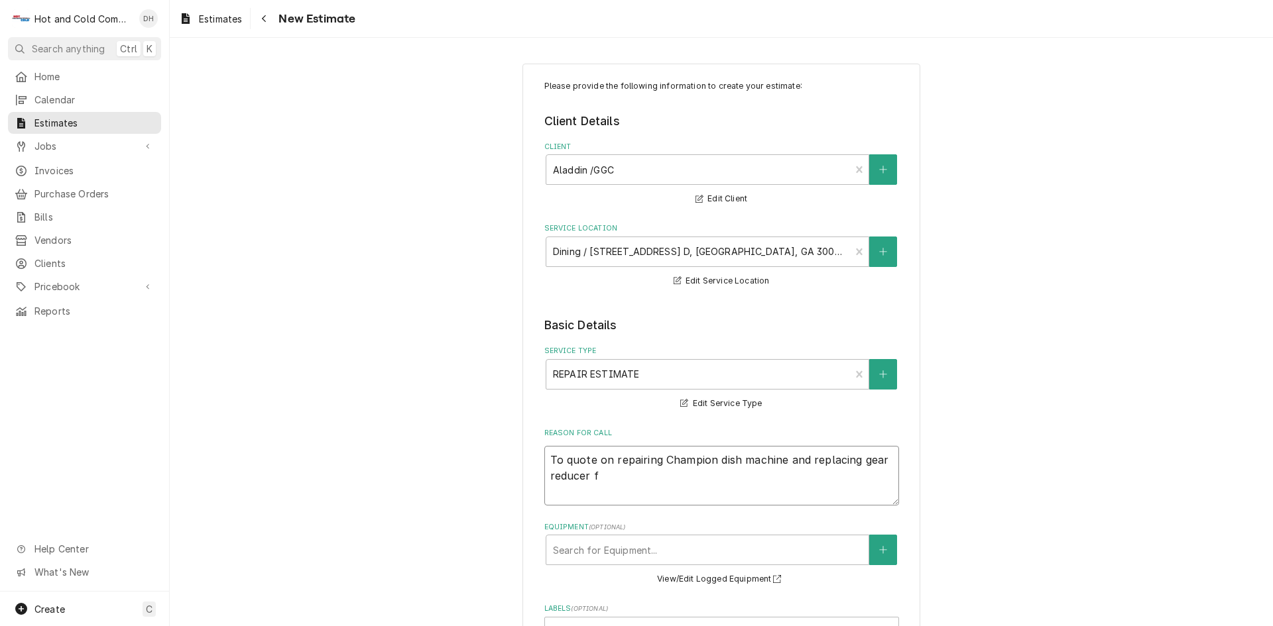
type textarea "x"
type textarea "To quote on repairing Champion dish machine and replacing gear reducer fo"
type textarea "x"
type textarea "To quote on repairing Champion dish machine and replacing gear reducer for"
type textarea "x"
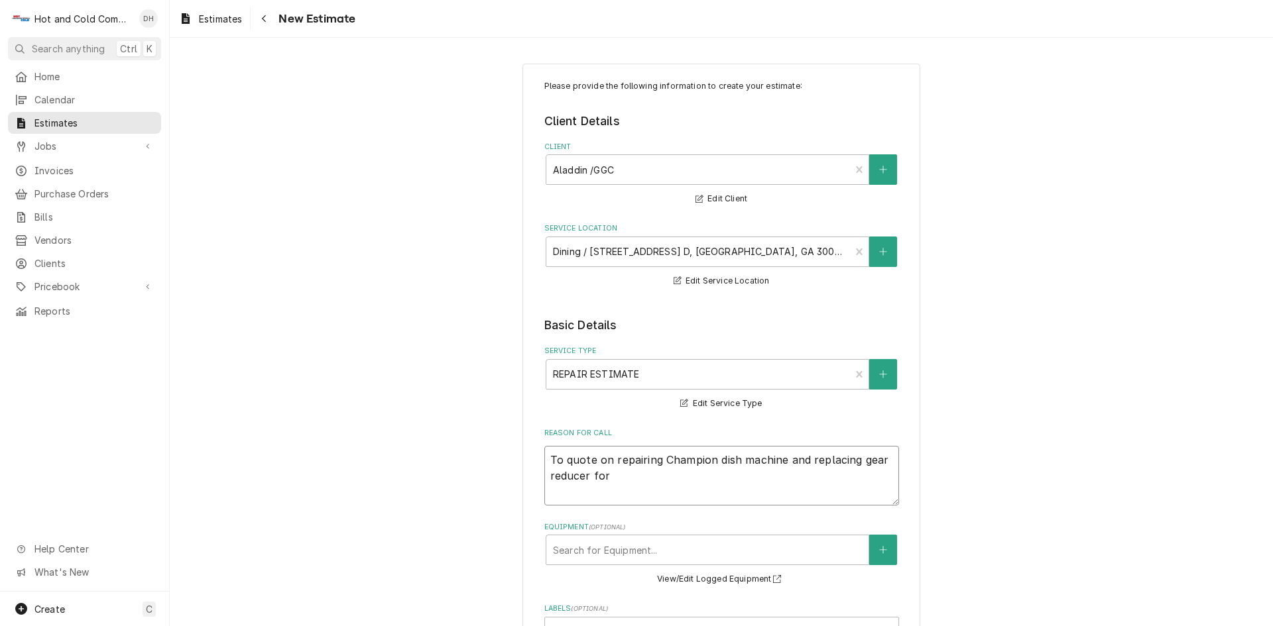
type textarea "To quote on repairing Champion dish machine and replacing gear reducer for"
type textarea "x"
type textarea "To quote on repairing Champion dish machine and replacing gear reducer for d"
type textarea "x"
type textarea "To quote on repairing Champion dish machine and replacing gear reducer for di"
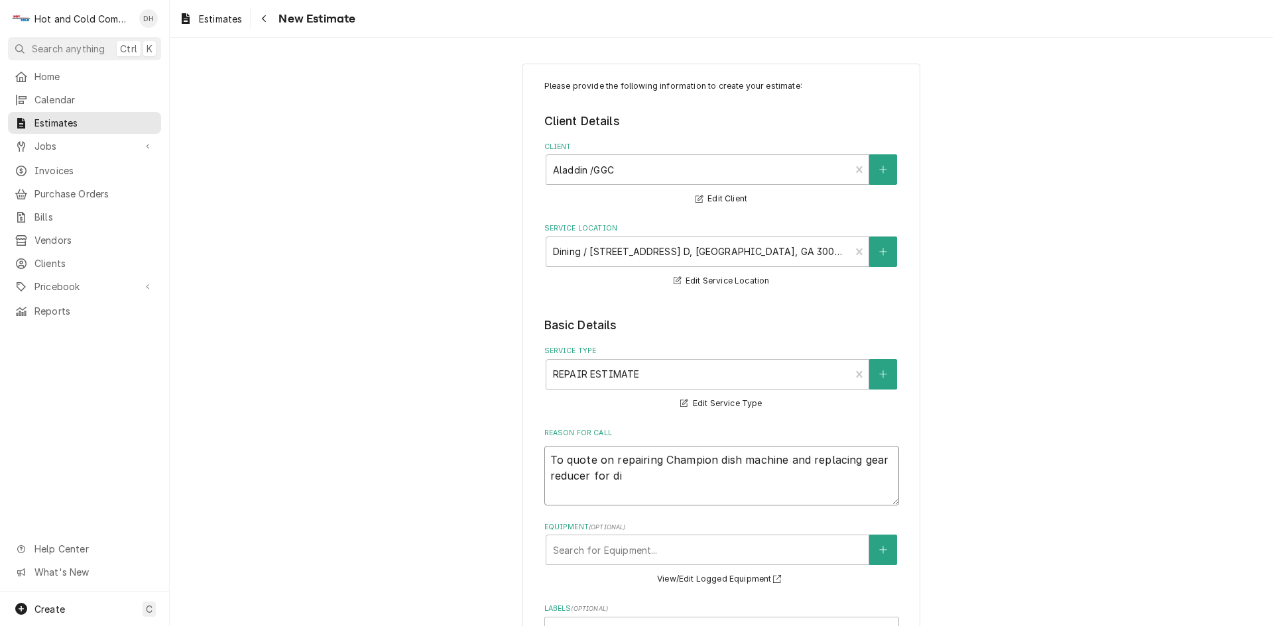
type textarea "x"
type textarea "To quote on repairing Champion dish machine and replacing gear reducer for dis"
type textarea "x"
type textarea "To quote on repairing Champion dish machine and replacing gear reducer for dish"
type textarea "x"
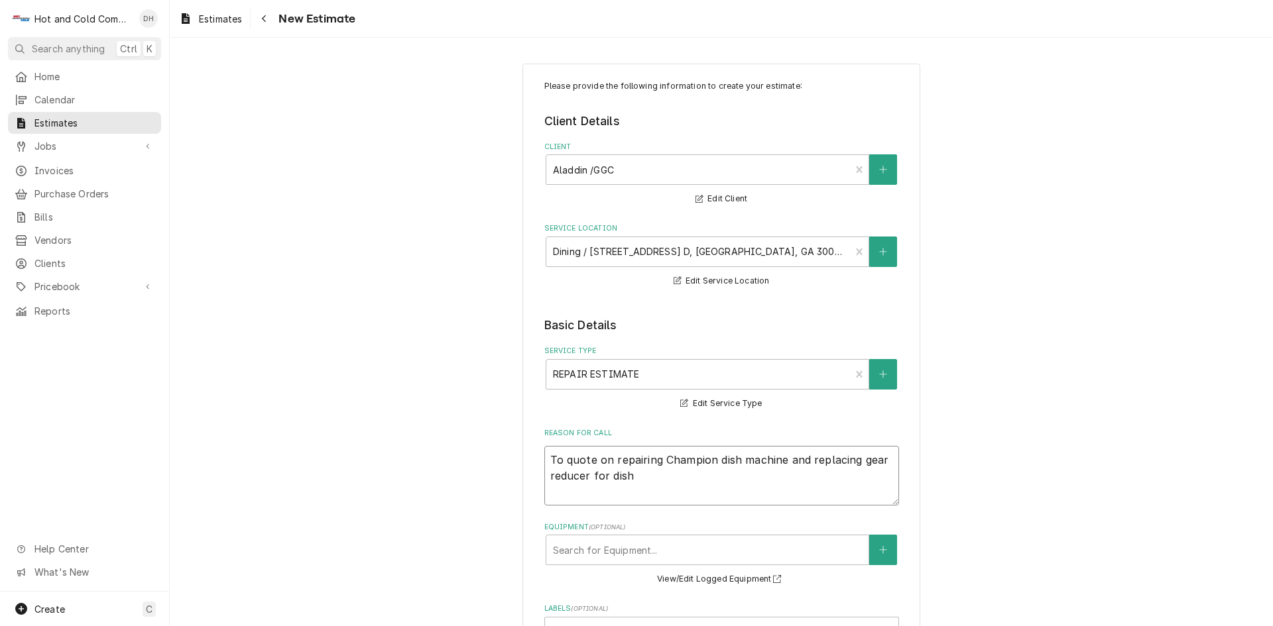
type textarea "To quote on repairing Champion dish machine and replacing gear reducer for dish"
type textarea "x"
type textarea "To quote on repairing Champion dish machine and replacing gear reducer for dish…"
type textarea "x"
type textarea "To quote on repairing Champion dish machine and replacing gear reducer for dish…"
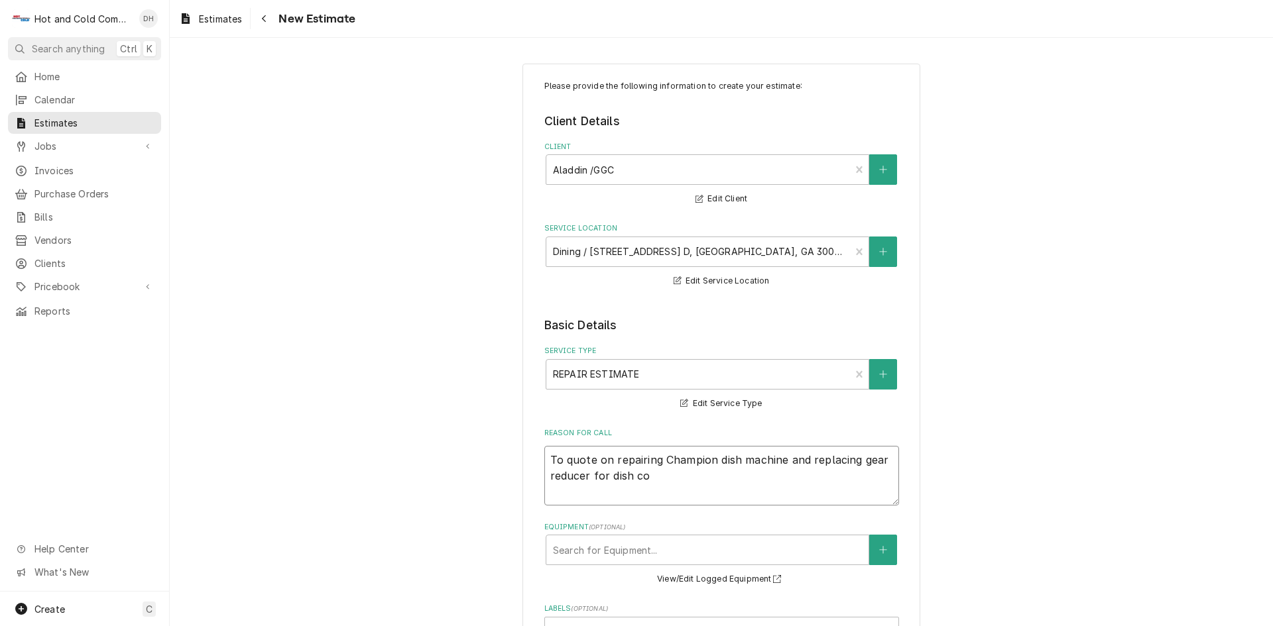
type textarea "x"
type textarea "To quote on repairing Champion dish machine and replacing gear reducer for dish…"
type textarea "x"
type textarea "To quote on repairing Champion dish machine and replacing gear reducer for dish…"
type textarea "x"
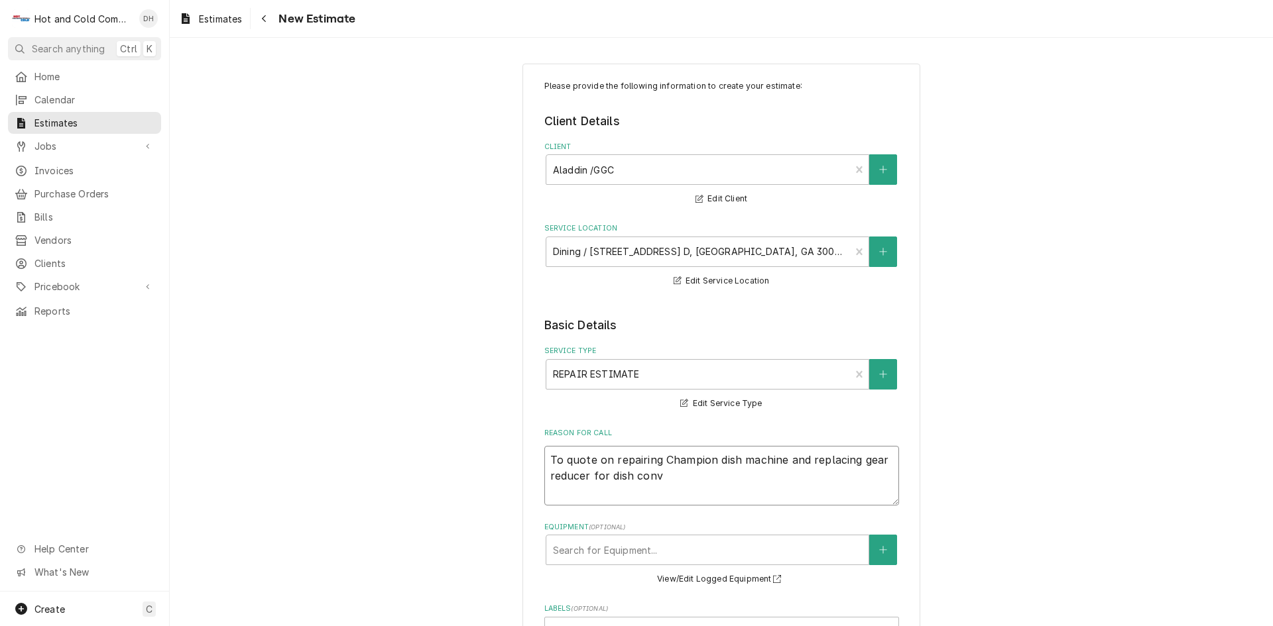
type textarea "To quote on repairing Champion dish machine and replacing gear reducer for dish…"
type textarea "x"
type textarea "To quote on repairing Champion dish machine and replacing gear reducer for dish…"
type textarea "x"
type textarea "To quote on repairing Champion dish machine and replacing gear reducer for dish…"
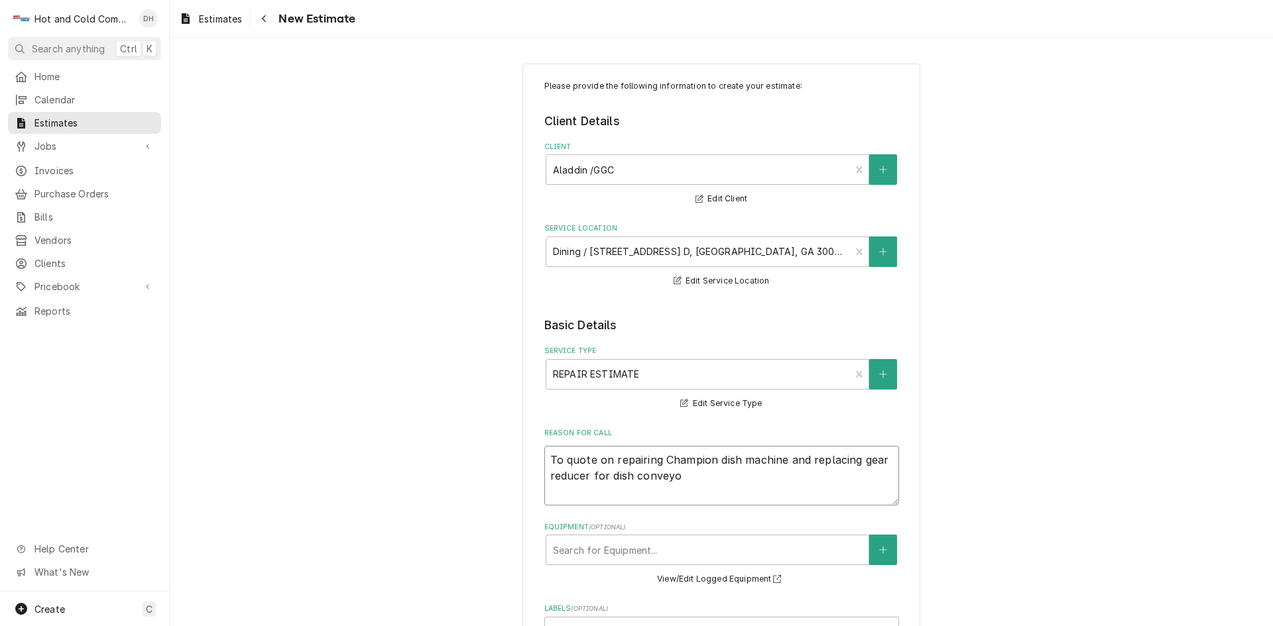
type textarea "x"
type textarea "To quote on repairing Champion dish machine and replacing gear reducer for dish…"
type textarea "x"
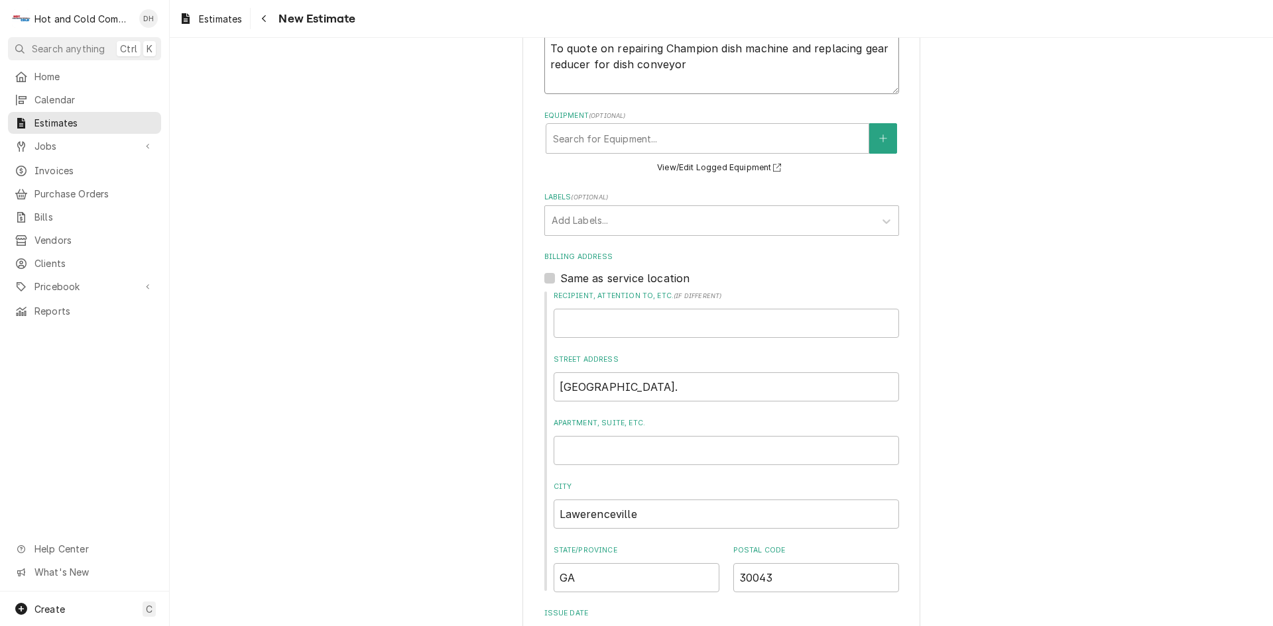
scroll to position [442, 0]
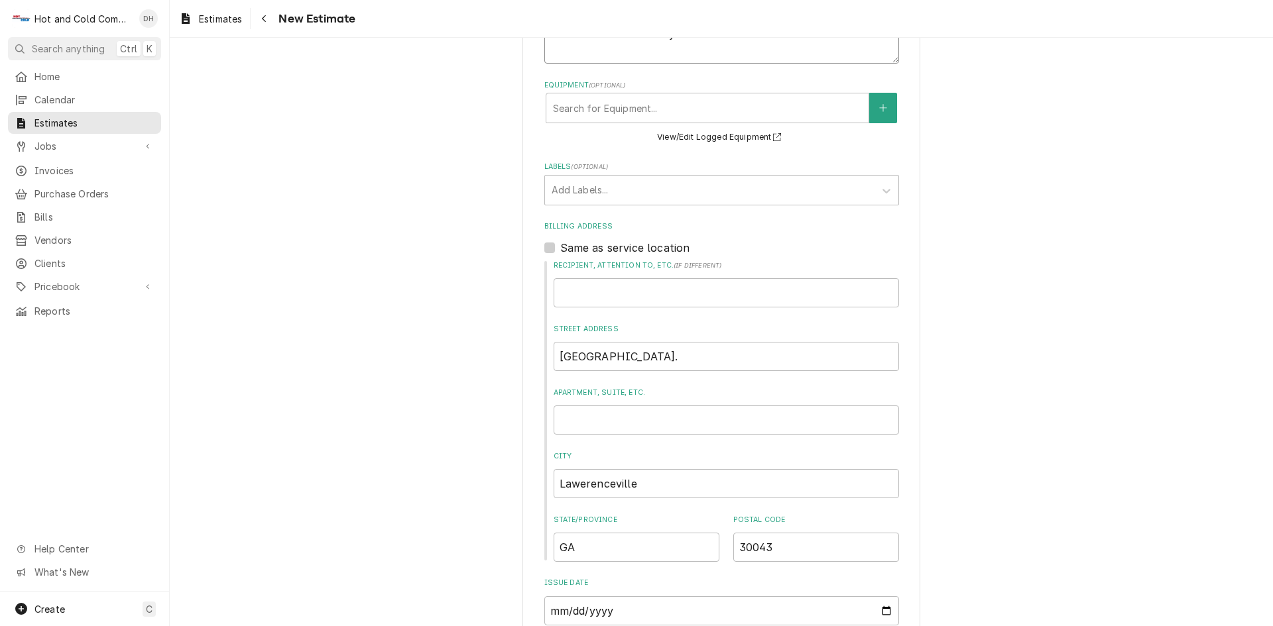
type textarea "To quote on repairing Champion dish machine and replacing gear reducer for dish…"
click at [560, 245] on label "Same as service location" at bounding box center [625, 248] width 130 height 16
click at [560, 245] on input "Same as service location" at bounding box center [737, 254] width 355 height 29
checkbox input "true"
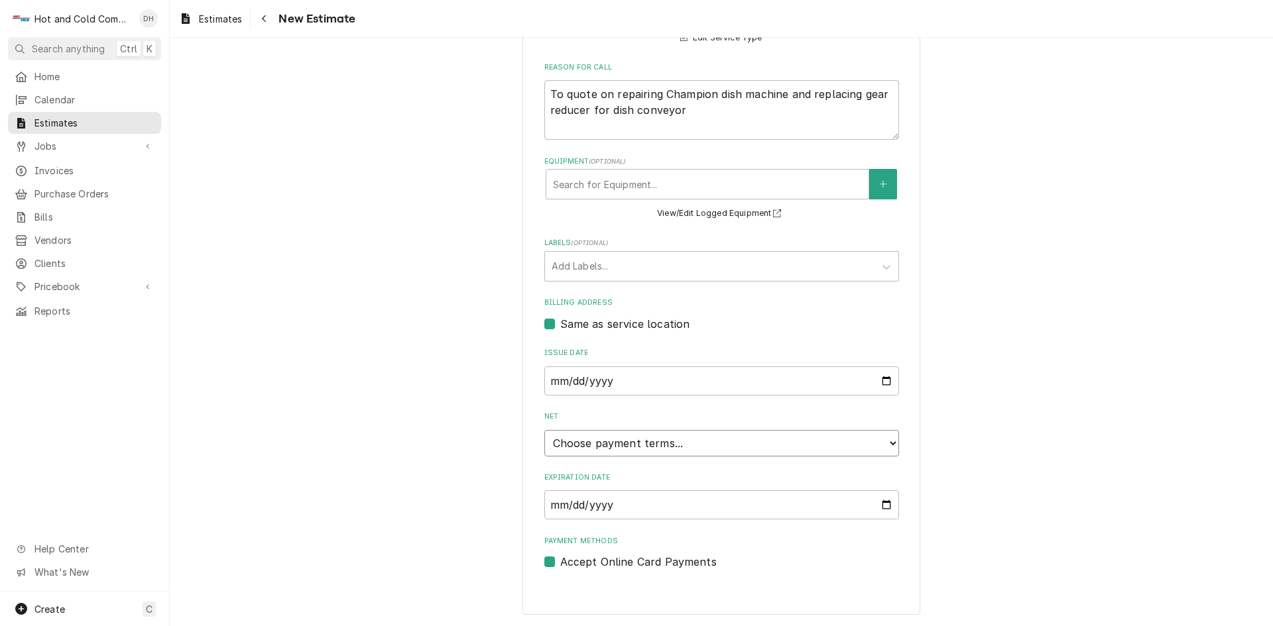
click at [884, 443] on select "Choose payment terms... Same Day Net 7 Net 14 Net 21 Net 30 Net 45 Net 60 Net 90" at bounding box center [721, 443] width 355 height 27
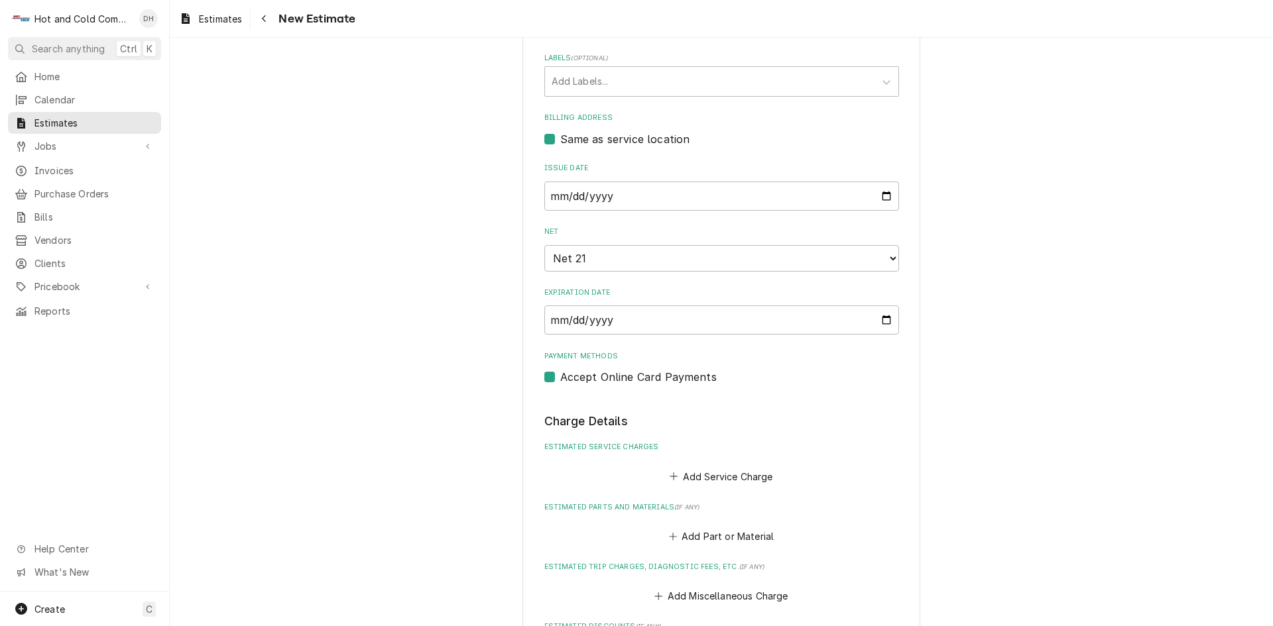
scroll to position [587, 0]
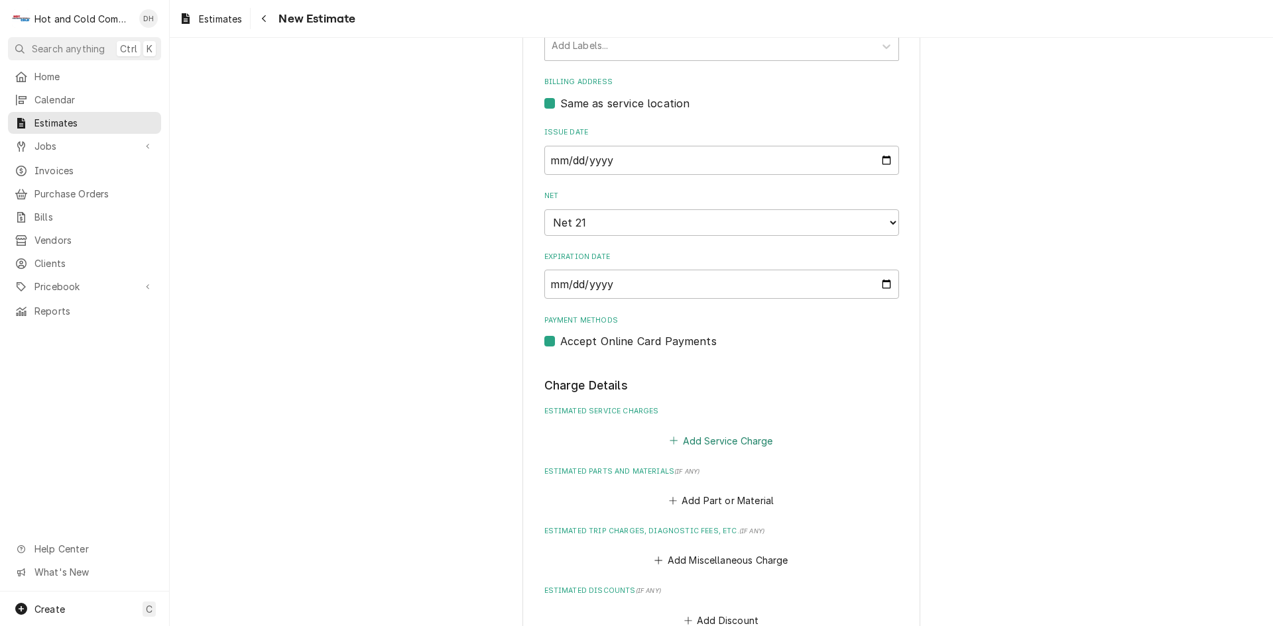
click at [719, 443] on button "Add Service Charge" at bounding box center [721, 441] width 107 height 19
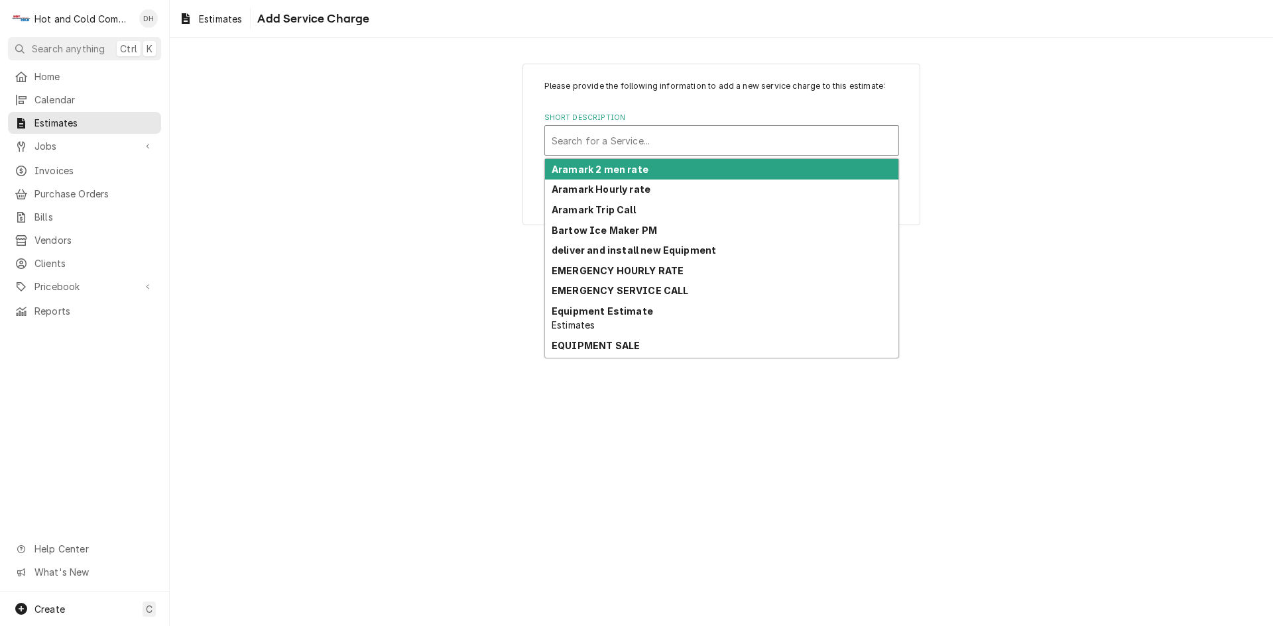
click at [674, 140] on div "Short Description" at bounding box center [722, 141] width 340 height 24
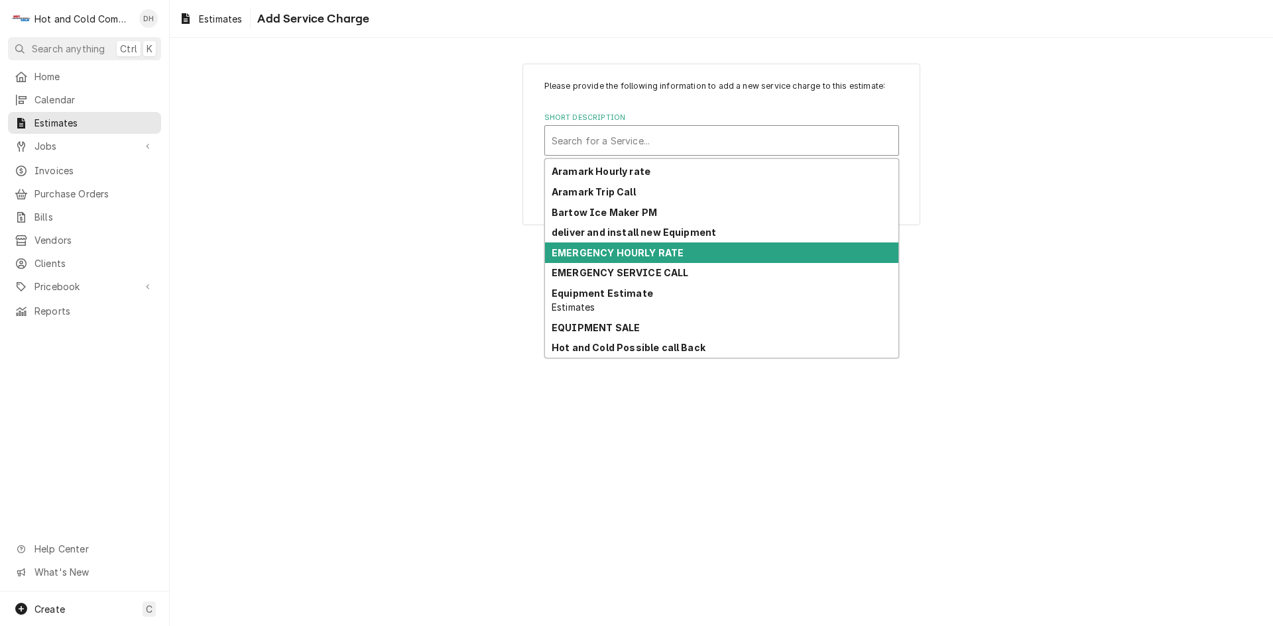
scroll to position [221, 0]
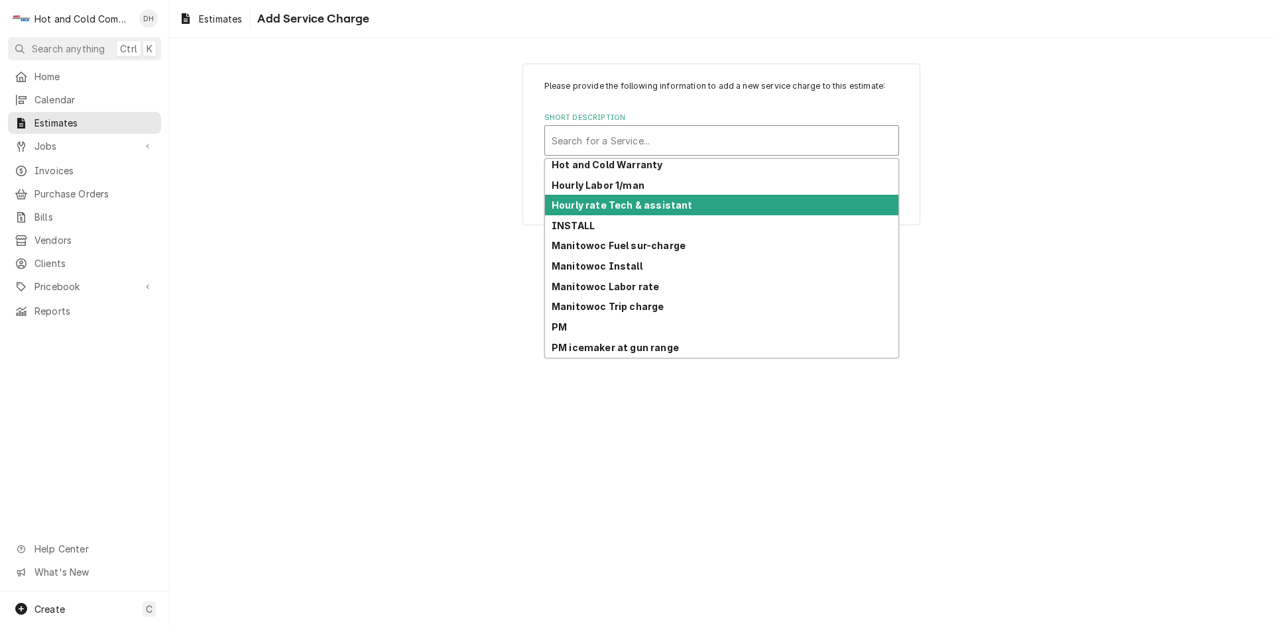
click at [665, 204] on strong "Hourly rate Tech & assistant" at bounding box center [622, 205] width 141 height 11
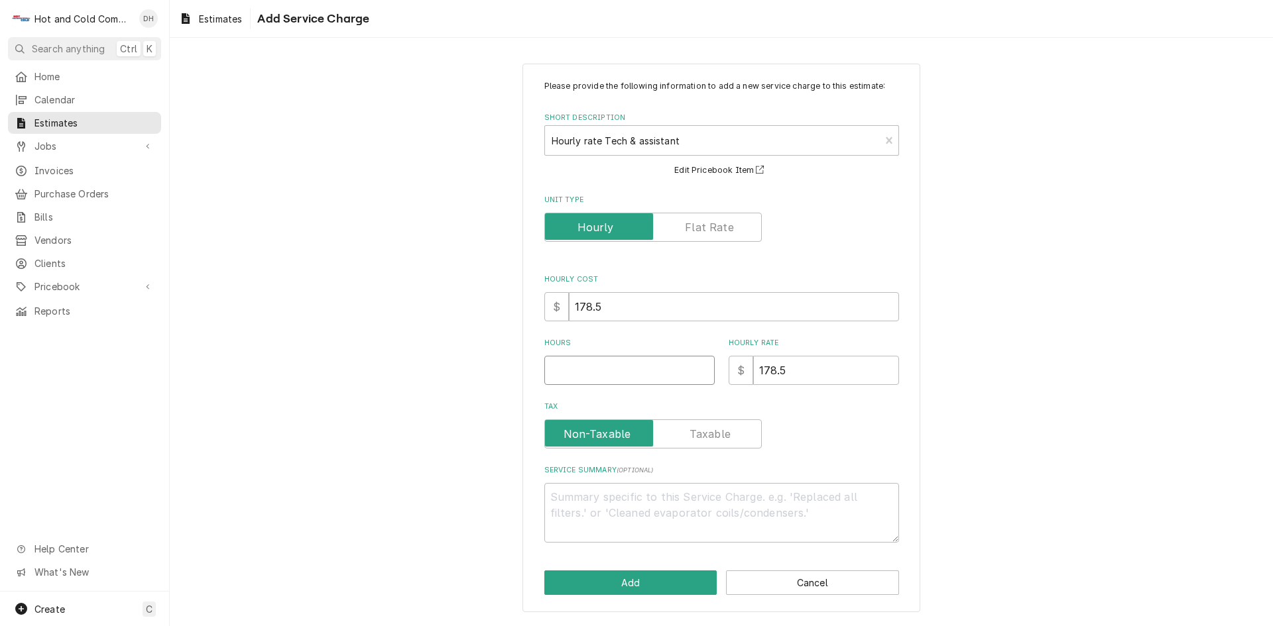
click at [579, 371] on input "Hours" at bounding box center [629, 370] width 170 height 29
type textarea "x"
type input "5"
type textarea "x"
type input "5"
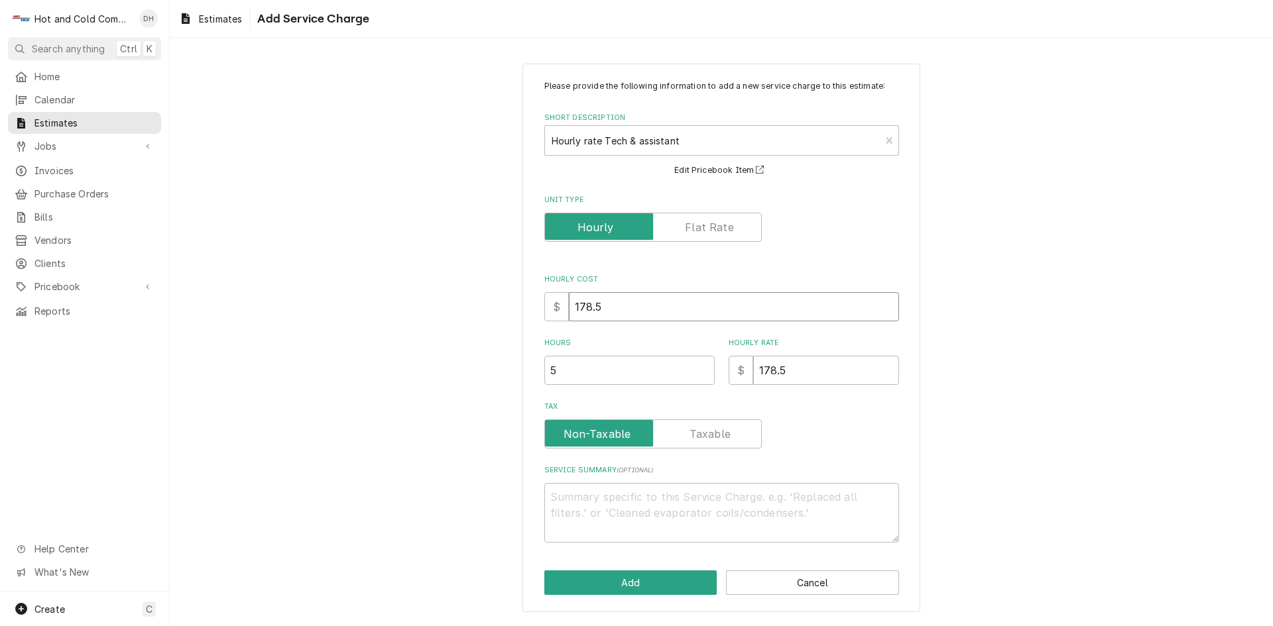
drag, startPoint x: 612, startPoint y: 300, endPoint x: 566, endPoint y: 304, distance: 45.9
click at [567, 304] on div "$ 178.5" at bounding box center [721, 306] width 355 height 29
type textarea "x"
click at [849, 367] on input "178.5" at bounding box center [826, 370] width 146 height 29
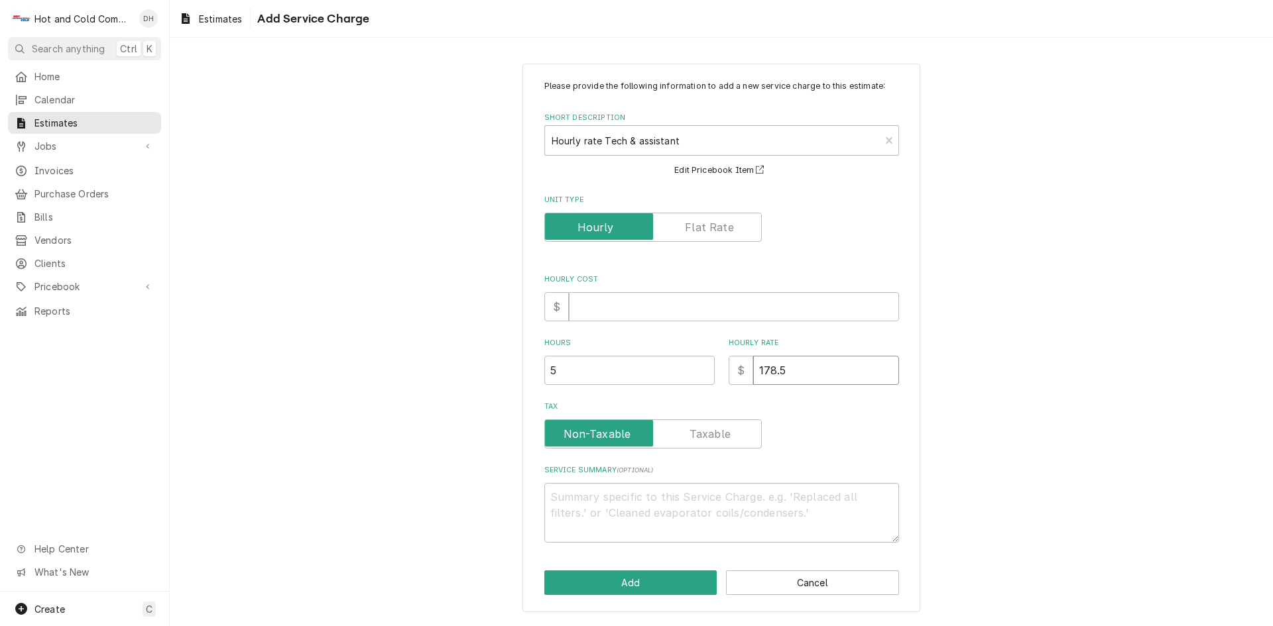
type textarea "x"
type input "178"
type textarea "x"
type input "17"
type textarea "x"
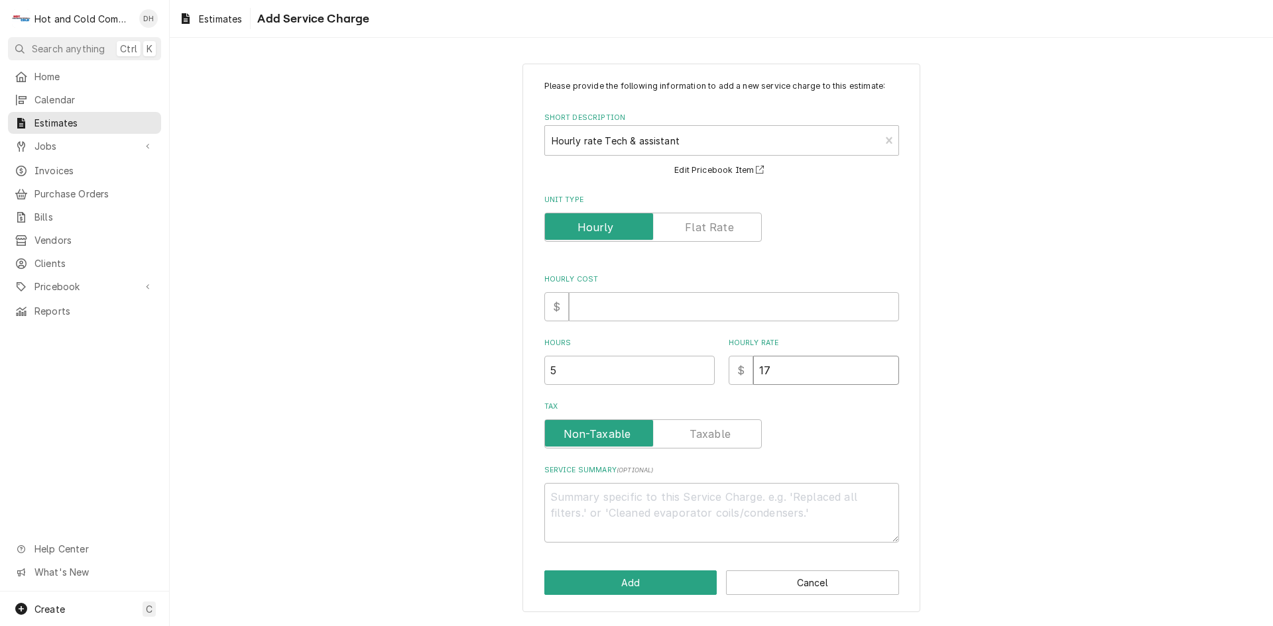
type input "1"
type textarea "x"
type input "18"
type textarea "x"
type input "187"
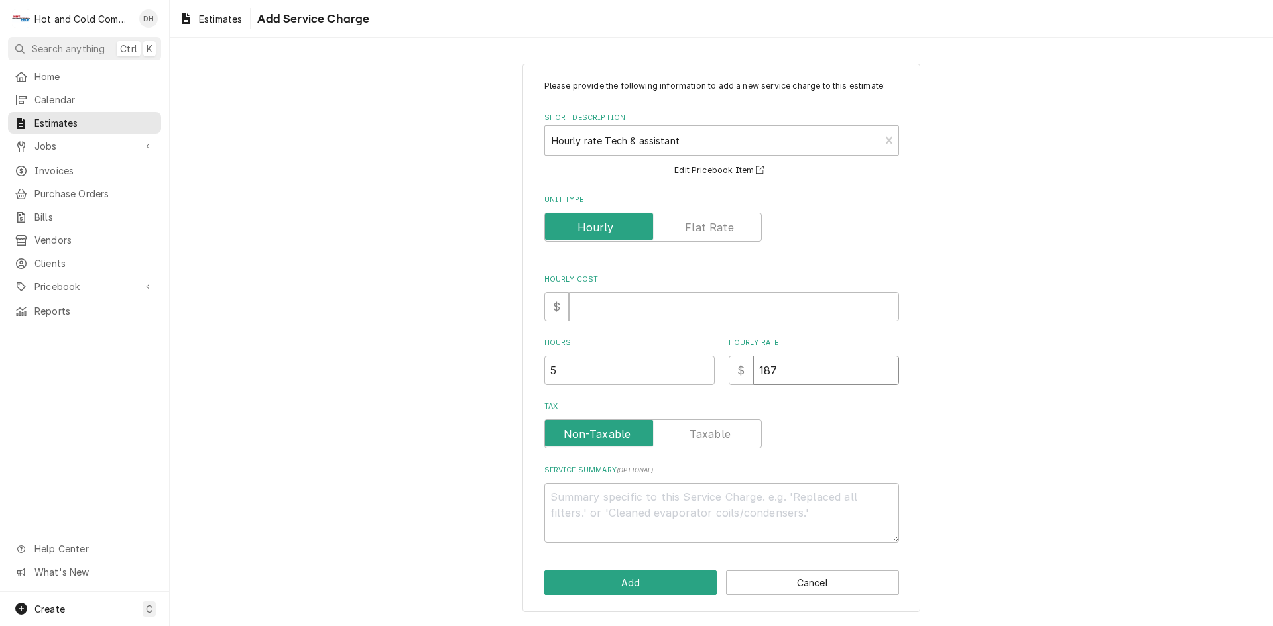
type textarea "x"
drag, startPoint x: 637, startPoint y: 496, endPoint x: 650, endPoint y: 502, distance: 14.3
click at [637, 497] on textarea "Service Summary ( optional )" at bounding box center [721, 513] width 355 height 60
click at [575, 490] on textarea "replkace gear reducer and" at bounding box center [721, 513] width 355 height 60
click at [695, 498] on textarea "replace gear reducer and" at bounding box center [721, 513] width 355 height 60
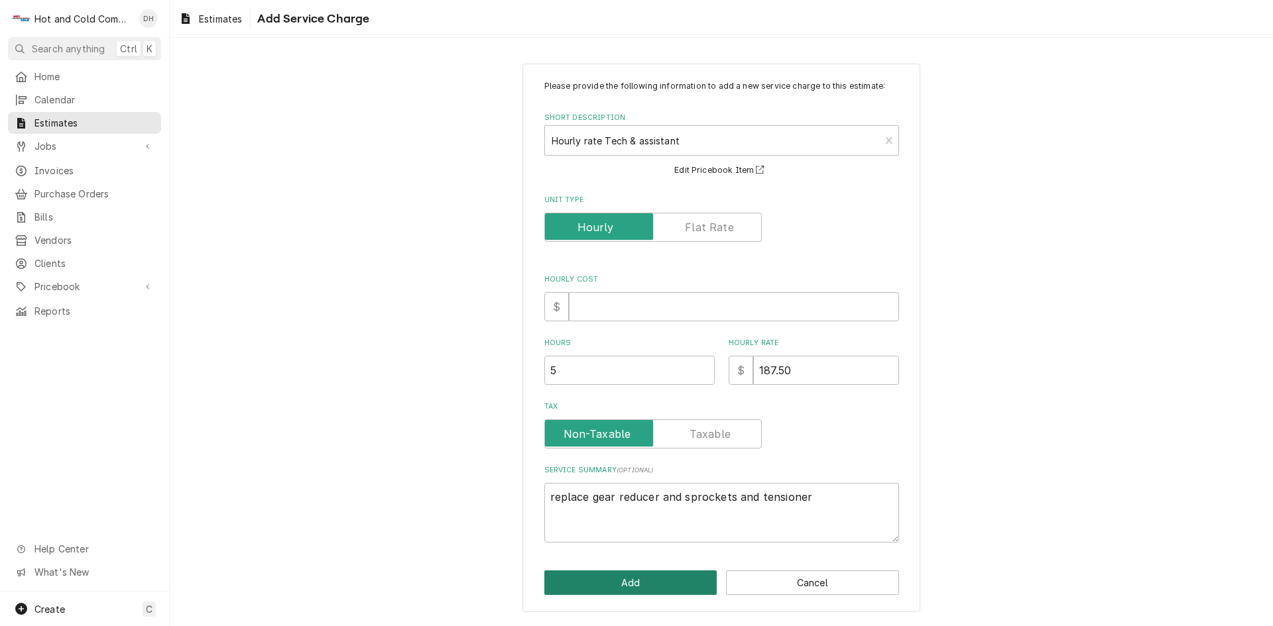
click at [648, 584] on button "Add" at bounding box center [630, 583] width 173 height 25
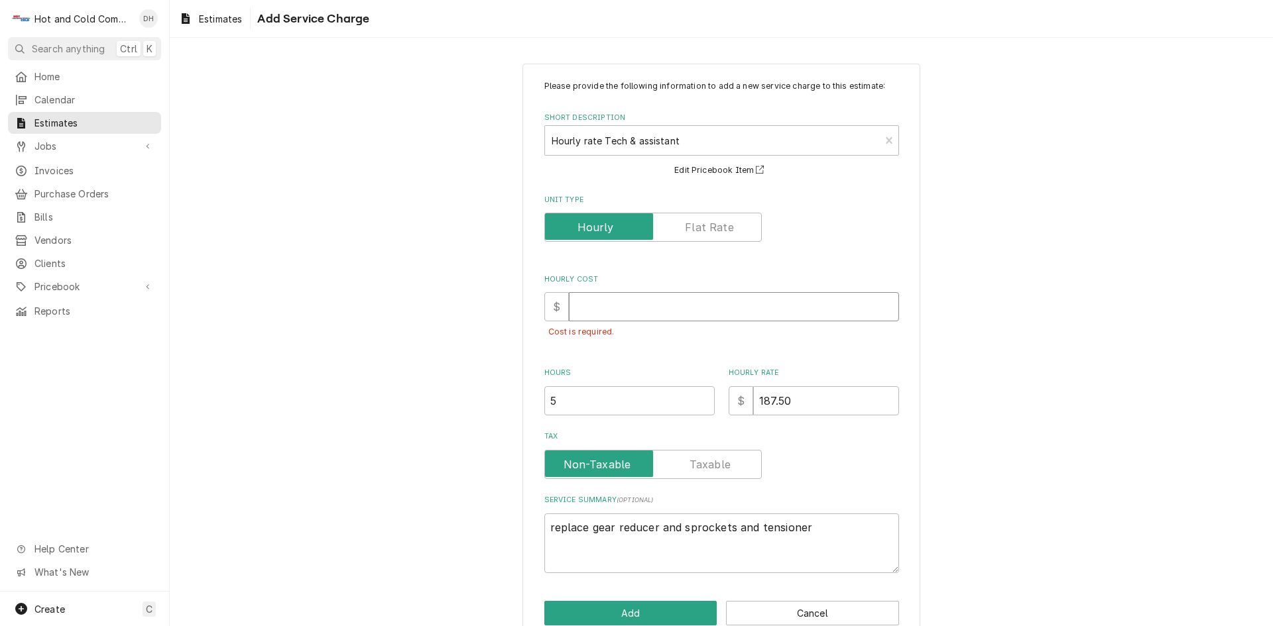
click at [602, 308] on input "Hourly Cost" at bounding box center [734, 306] width 330 height 29
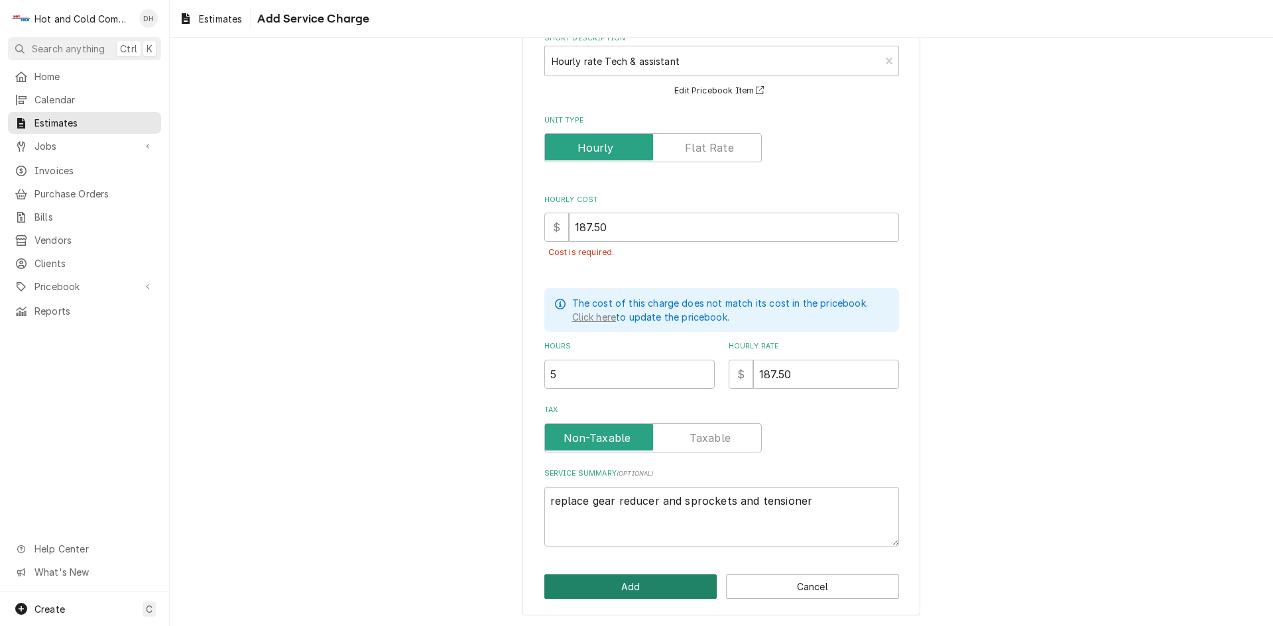
click at [642, 575] on button "Add" at bounding box center [630, 587] width 173 height 25
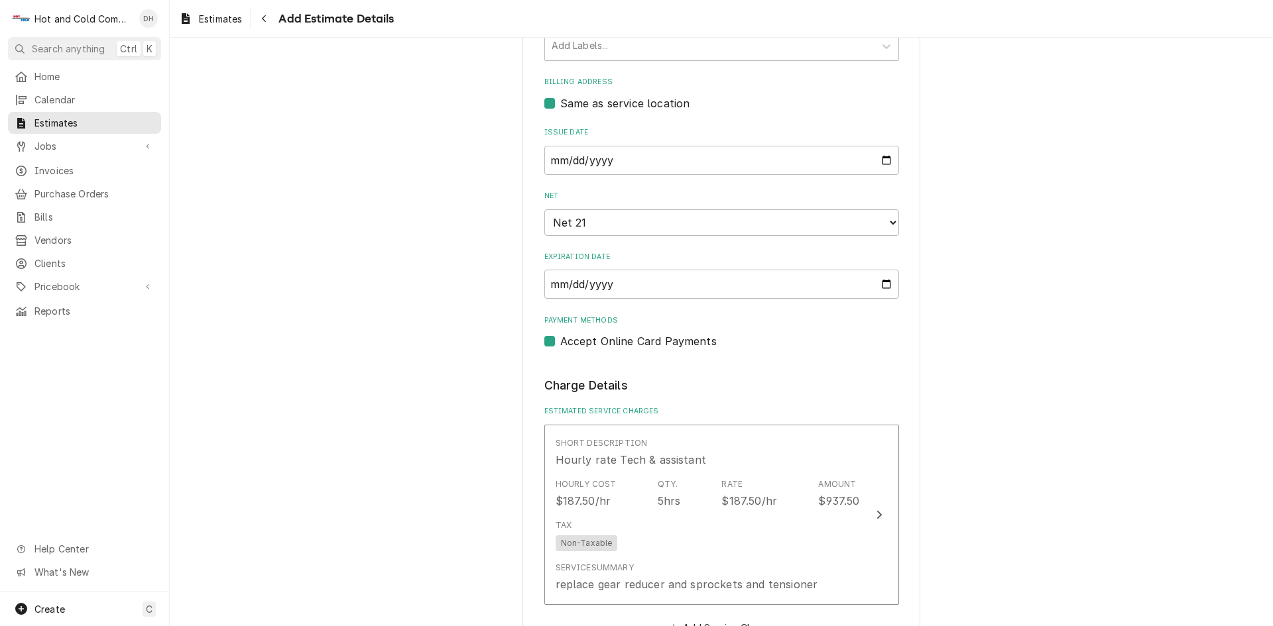
scroll to position [807, 0]
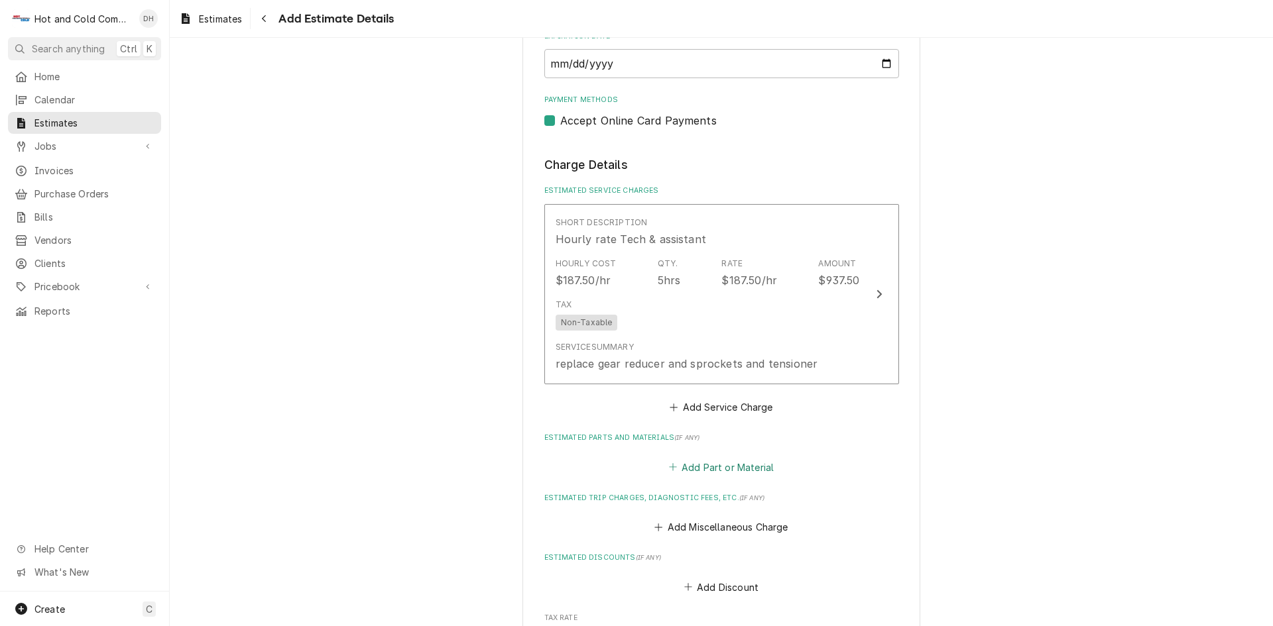
click at [733, 469] on button "Add Part or Material" at bounding box center [720, 467] width 109 height 19
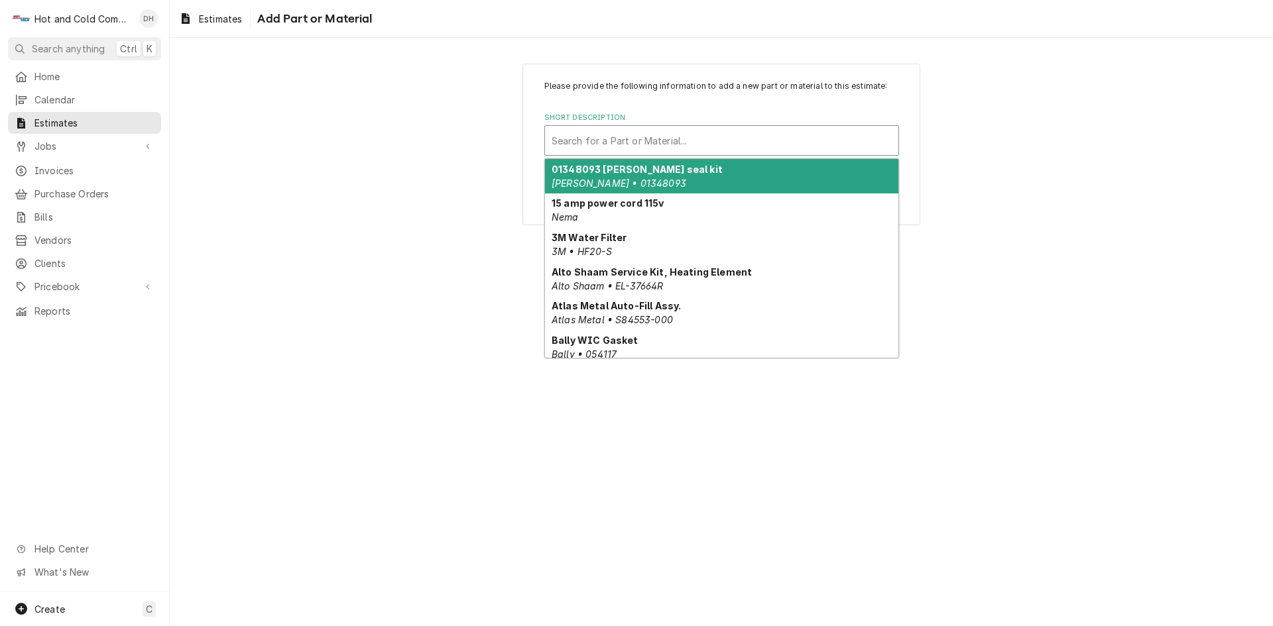
click at [661, 135] on div "Short Description" at bounding box center [722, 141] width 340 height 24
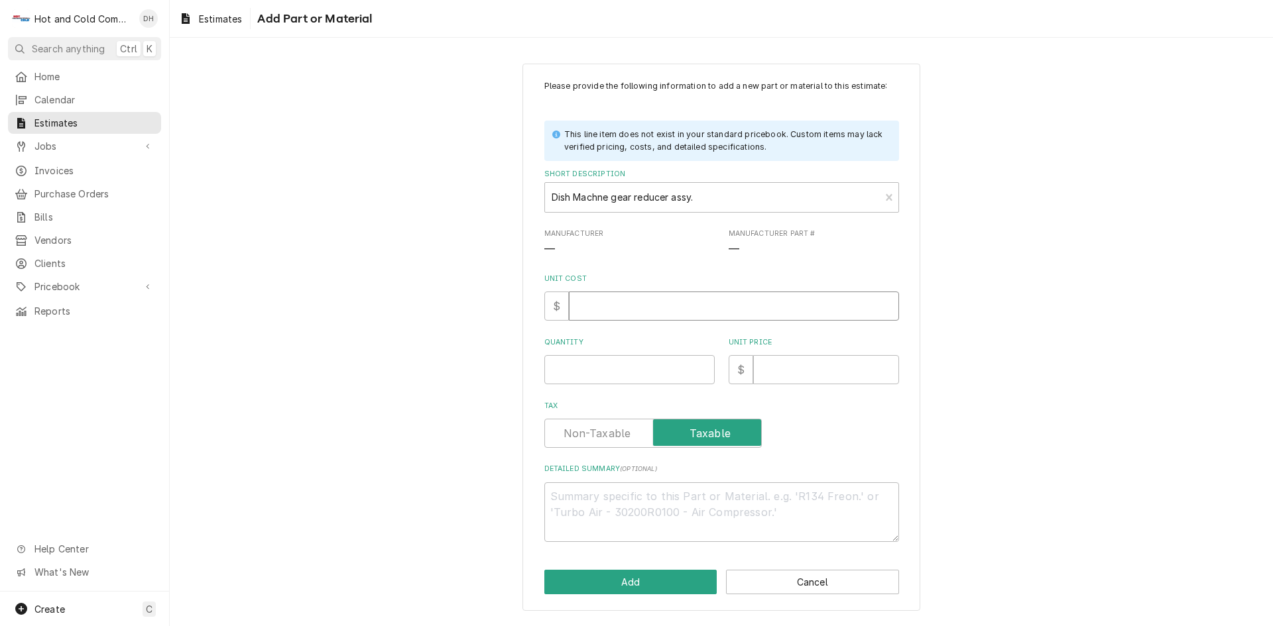
click at [679, 309] on input "Unit Cost" at bounding box center [734, 306] width 330 height 29
click at [580, 366] on input "Quantity" at bounding box center [629, 369] width 170 height 29
click at [826, 382] on input "Unit Price" at bounding box center [826, 369] width 146 height 29
click at [628, 489] on textarea "Detailed Summary ( optional )" at bounding box center [721, 513] width 355 height 60
click at [640, 579] on button "Add" at bounding box center [630, 582] width 173 height 25
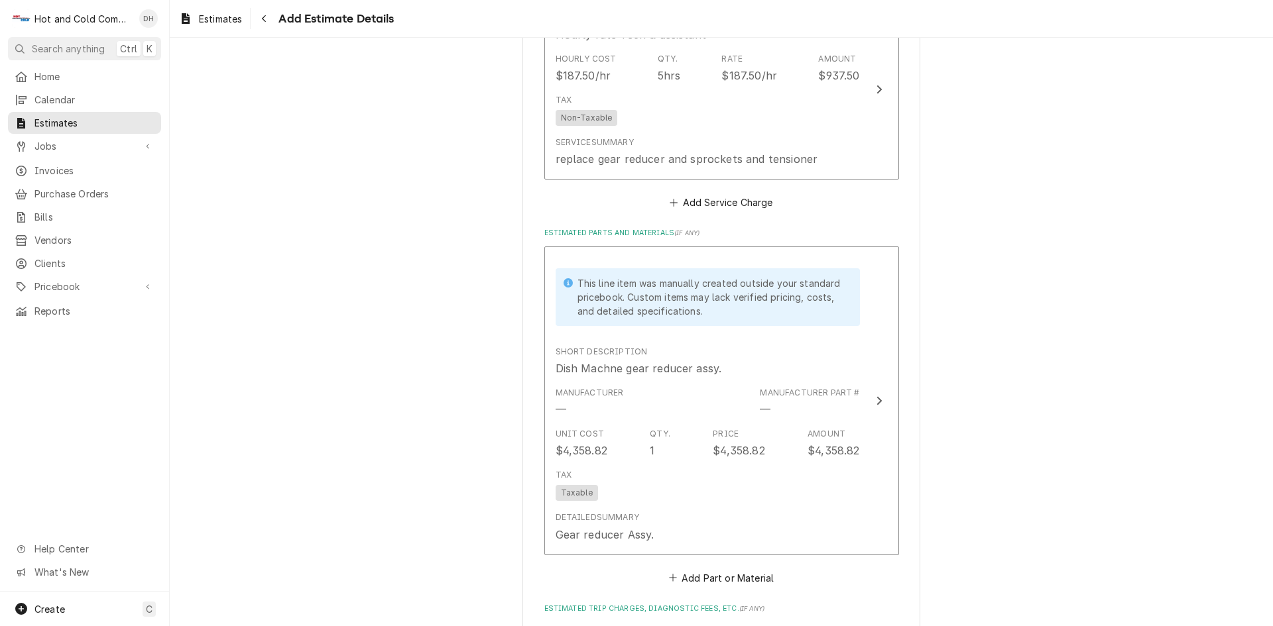
scroll to position [1234, 0]
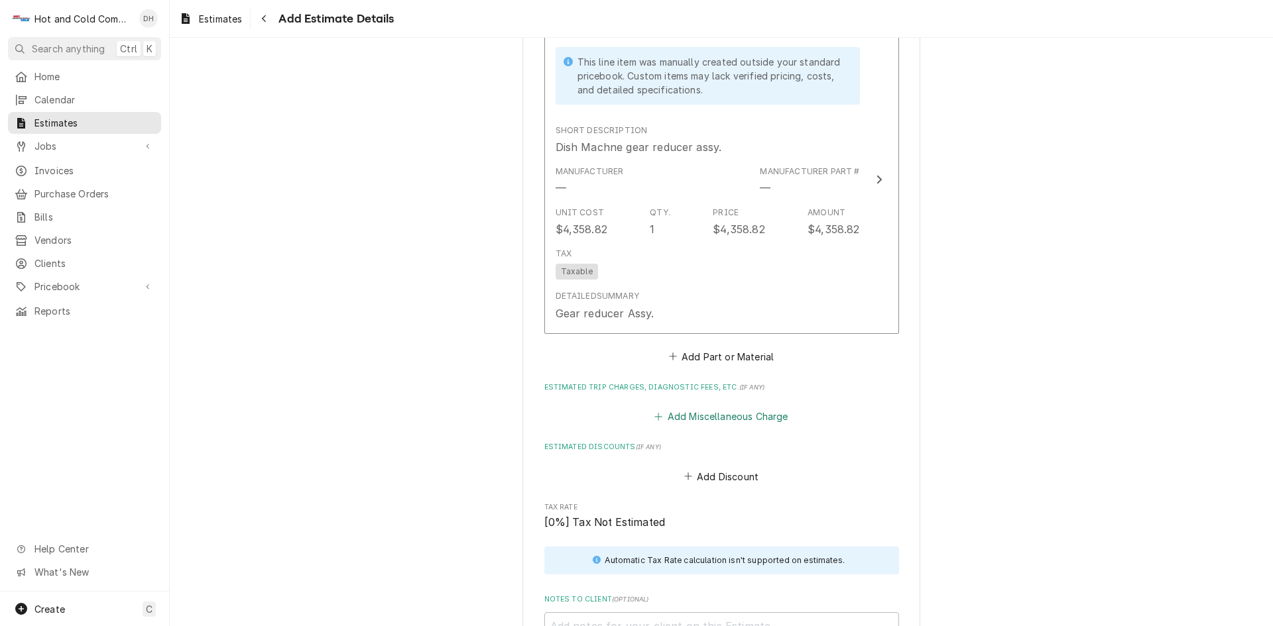
click at [743, 416] on button "Add Miscellaneous Charge" at bounding box center [721, 417] width 138 height 19
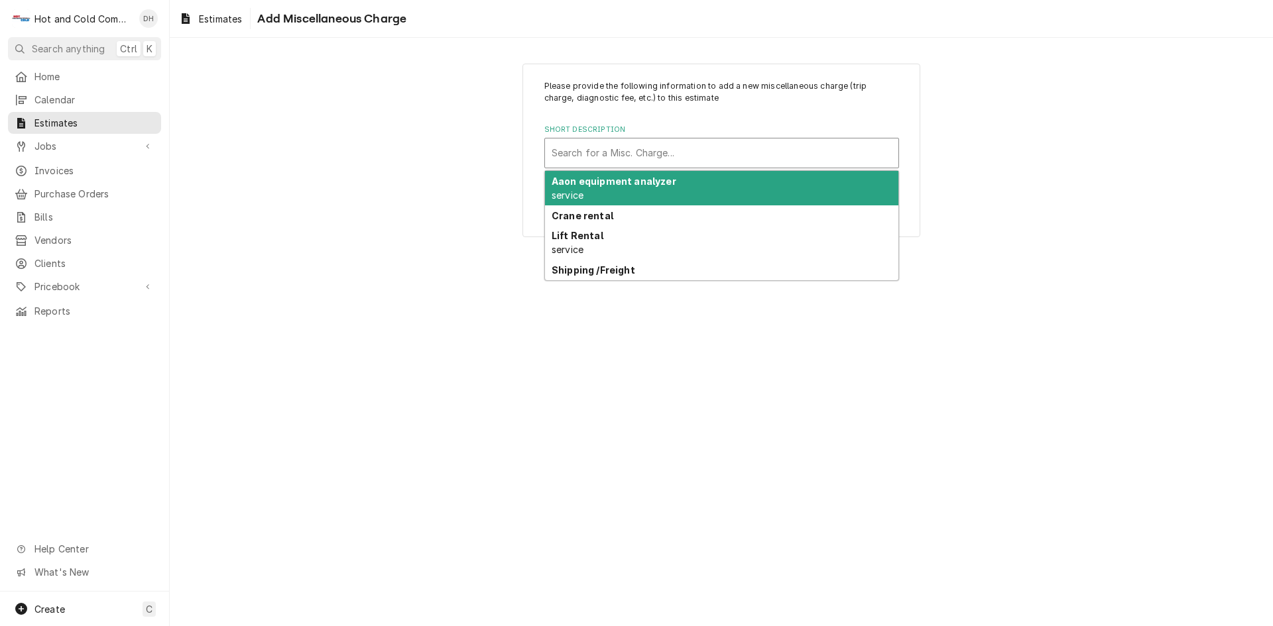
click at [721, 149] on div "Short Description" at bounding box center [722, 153] width 340 height 24
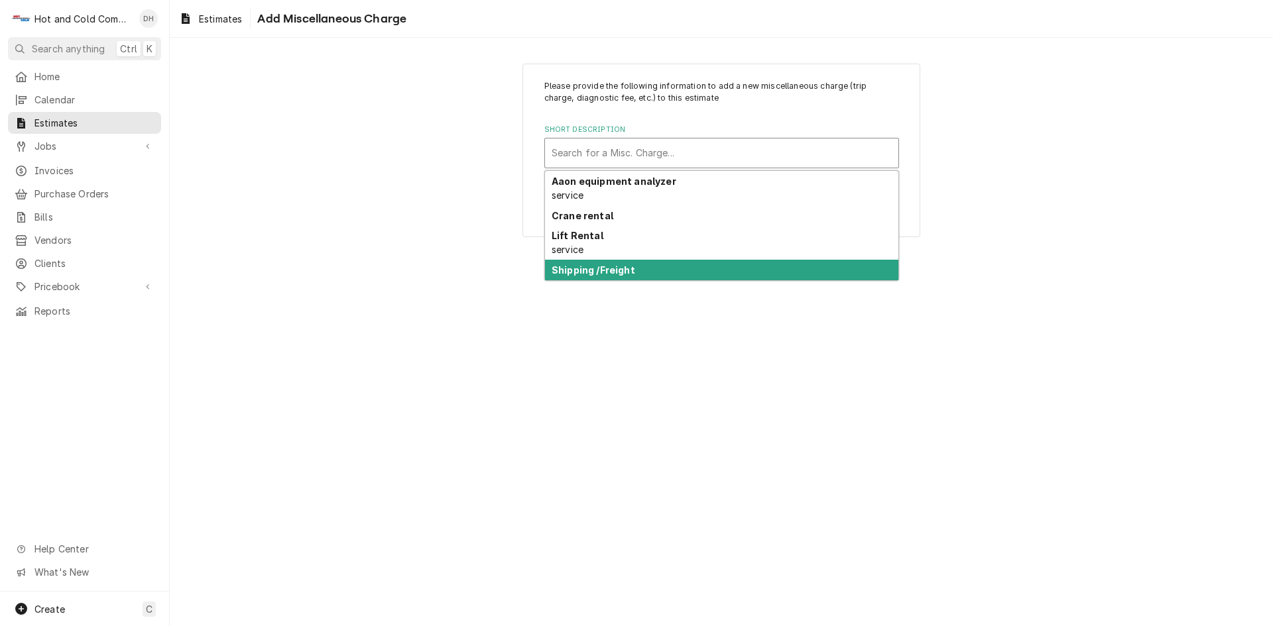
click at [597, 271] on strong "Shipping /Freight" at bounding box center [594, 269] width 84 height 11
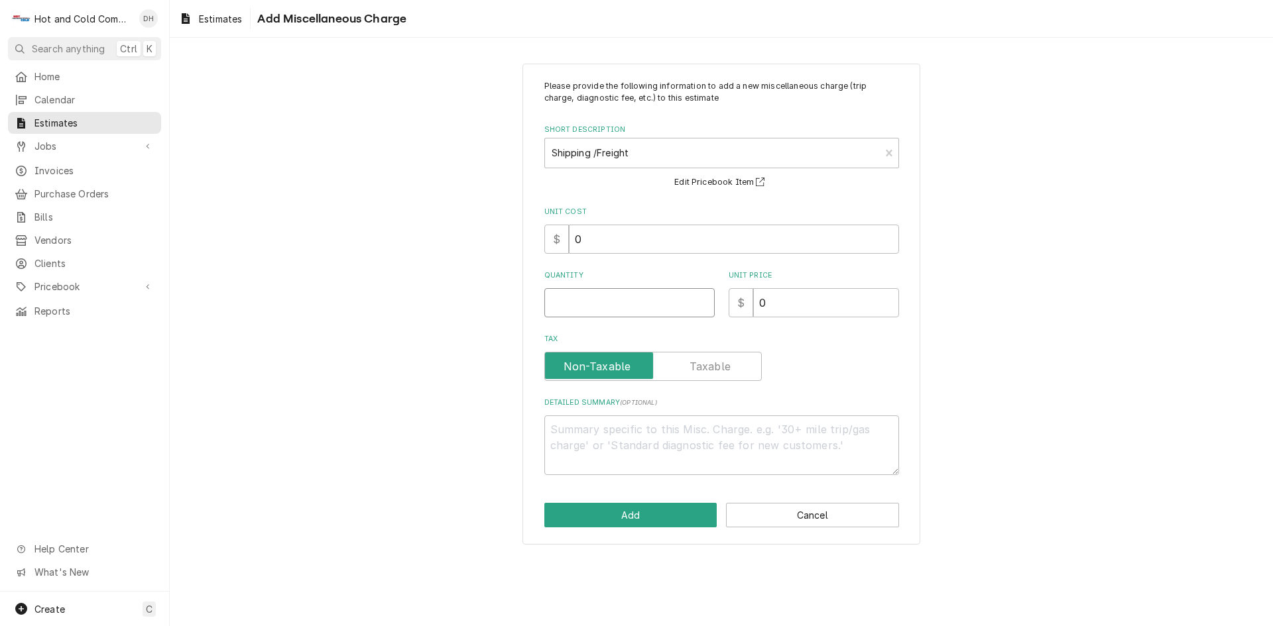
click at [589, 303] on input "Quantity" at bounding box center [629, 302] width 170 height 29
drag, startPoint x: 802, startPoint y: 304, endPoint x: 797, endPoint y: 290, distance: 14.7
click at [802, 302] on input "0" at bounding box center [826, 302] width 146 height 29
click at [640, 512] on button "Add" at bounding box center [630, 515] width 173 height 25
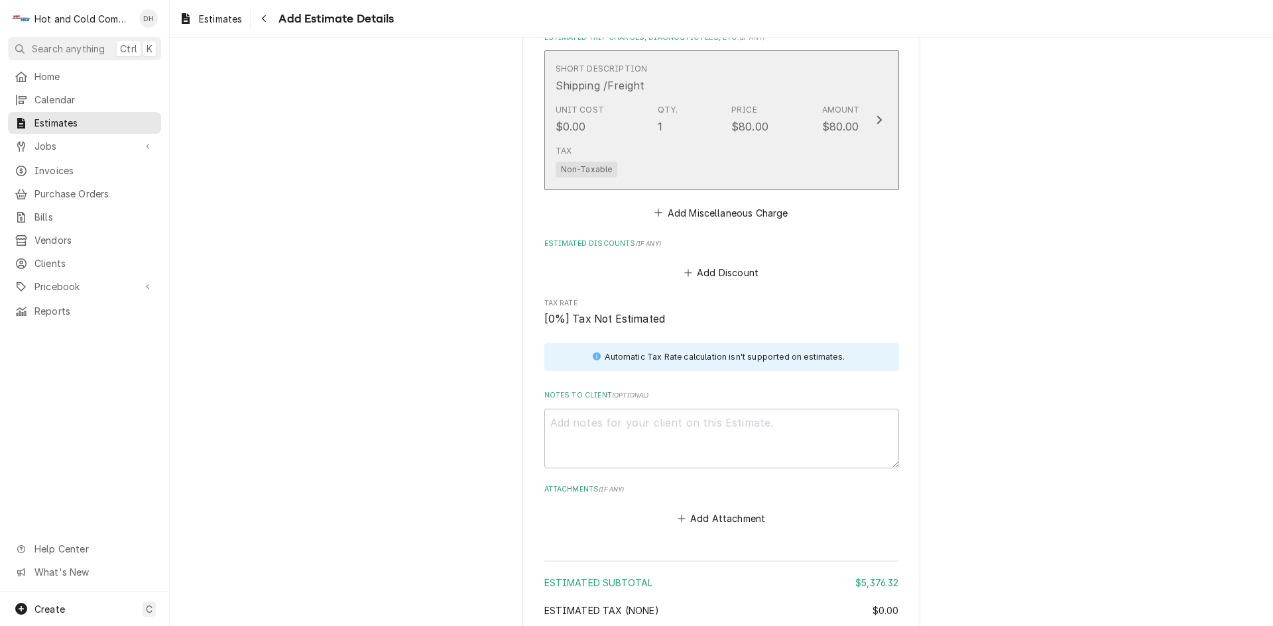
scroll to position [925, 0]
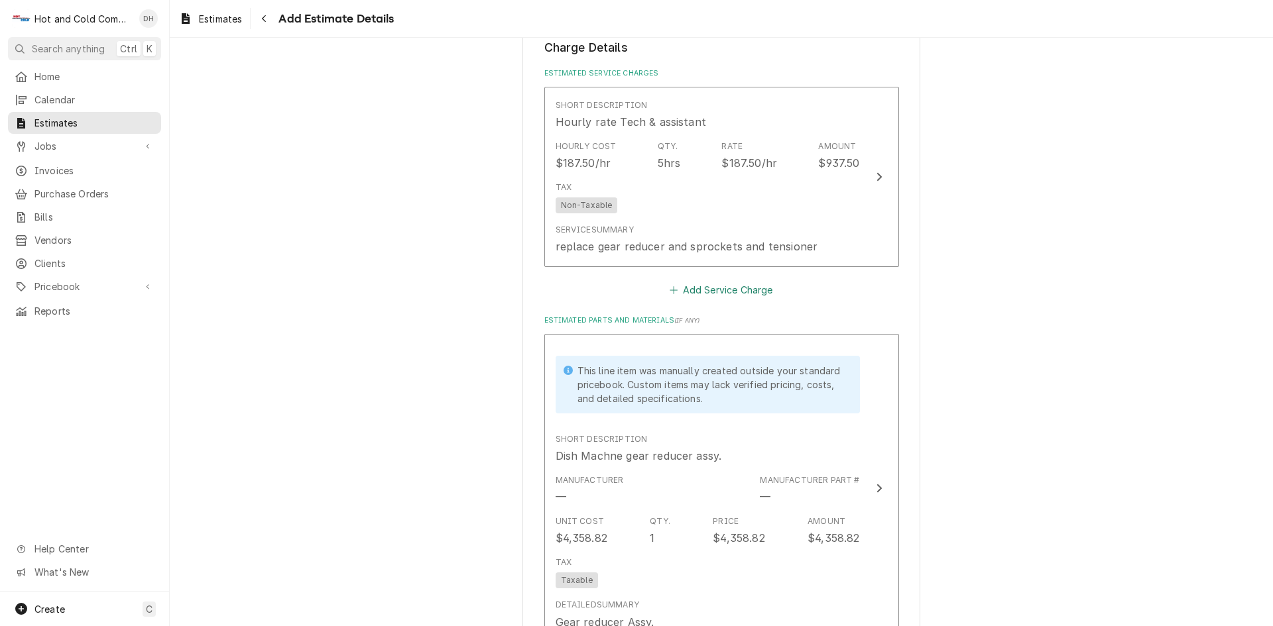
click at [742, 288] on button "Add Service Charge" at bounding box center [721, 290] width 107 height 19
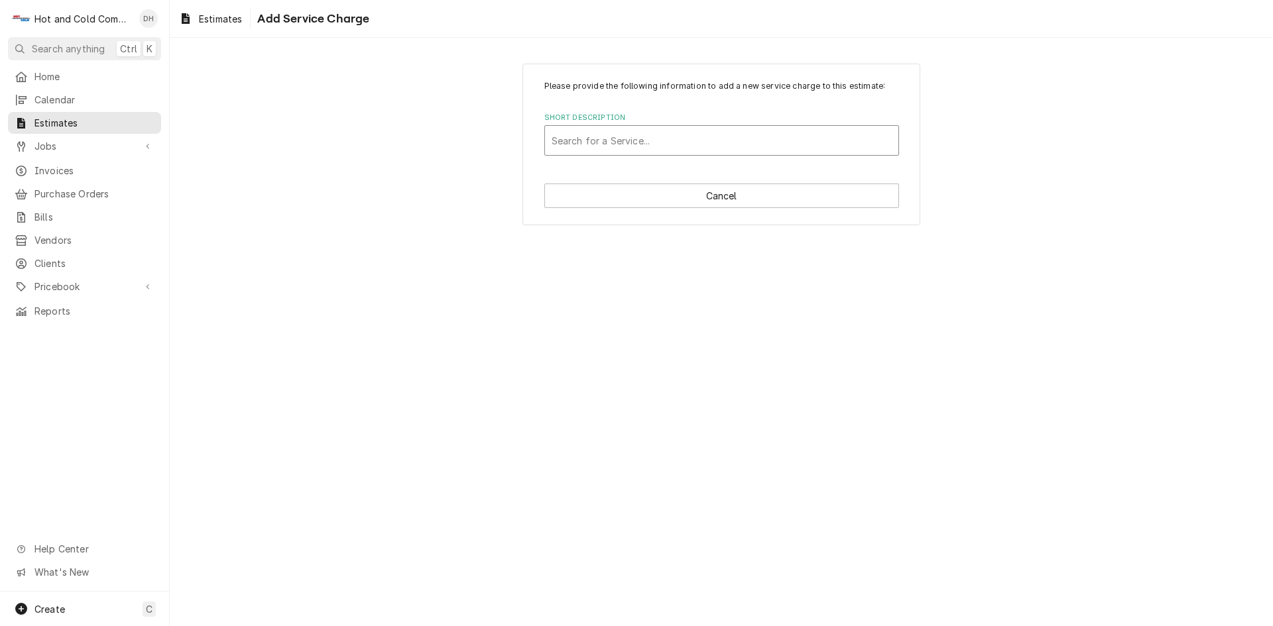
click at [648, 144] on div "Short Description" at bounding box center [722, 141] width 340 height 24
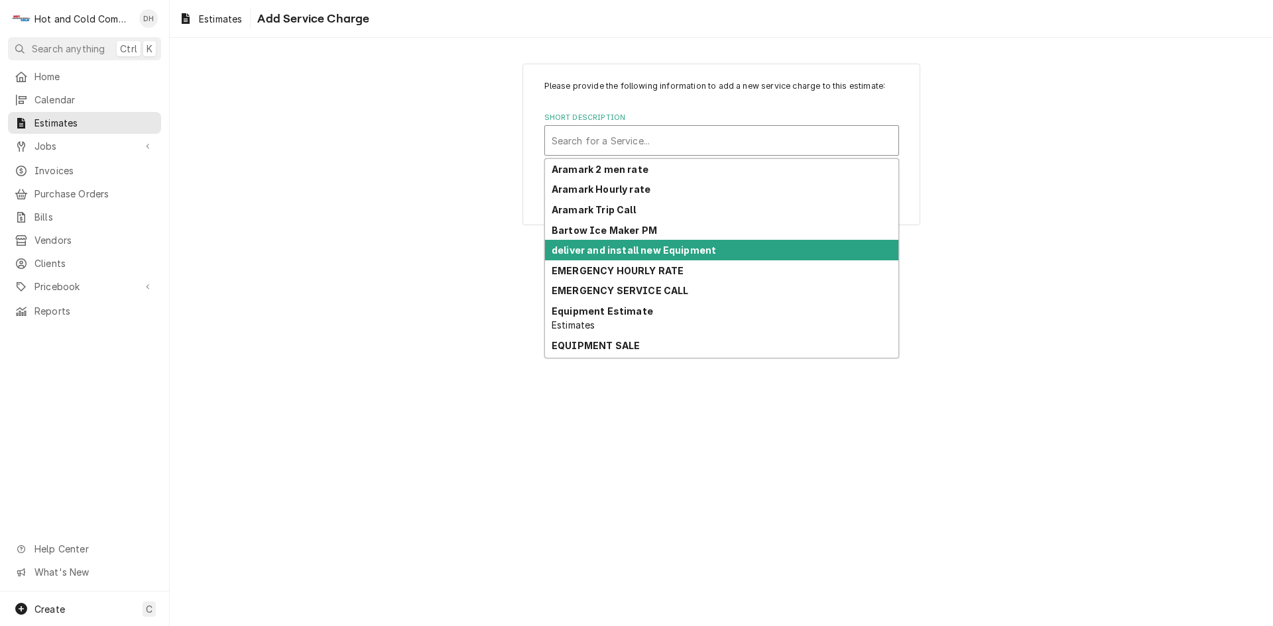
click at [996, 272] on div "Please provide the following information to add a new service charge to this es…" at bounding box center [721, 332] width 1103 height 589
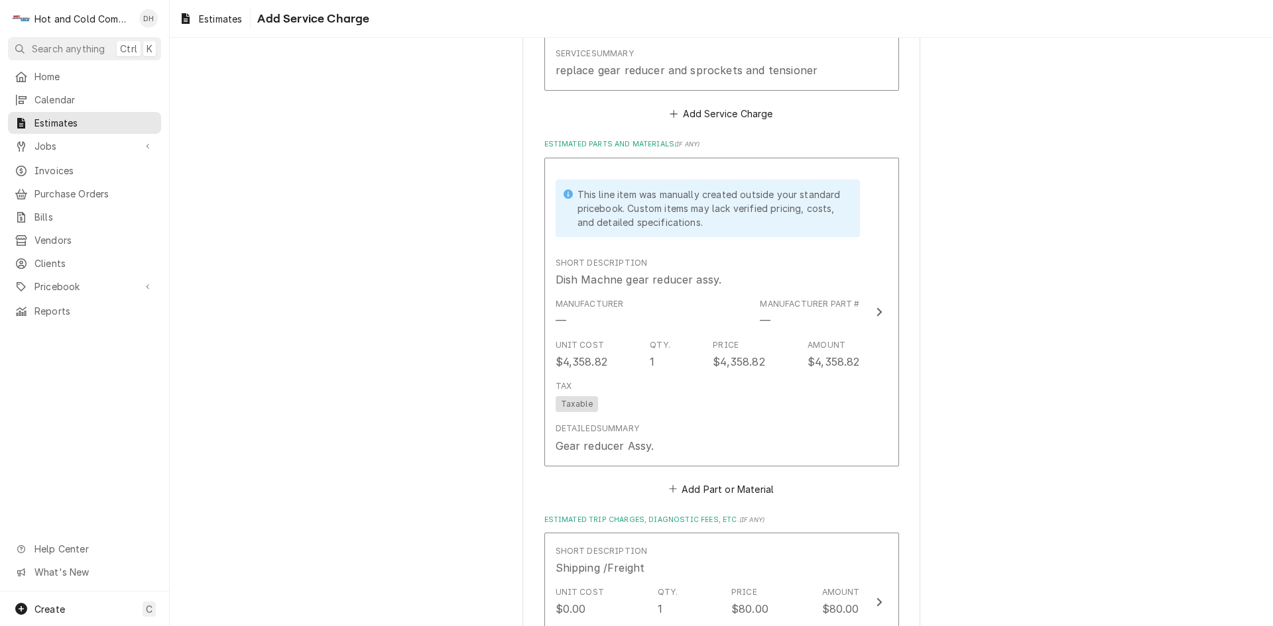
scroll to position [776, 0]
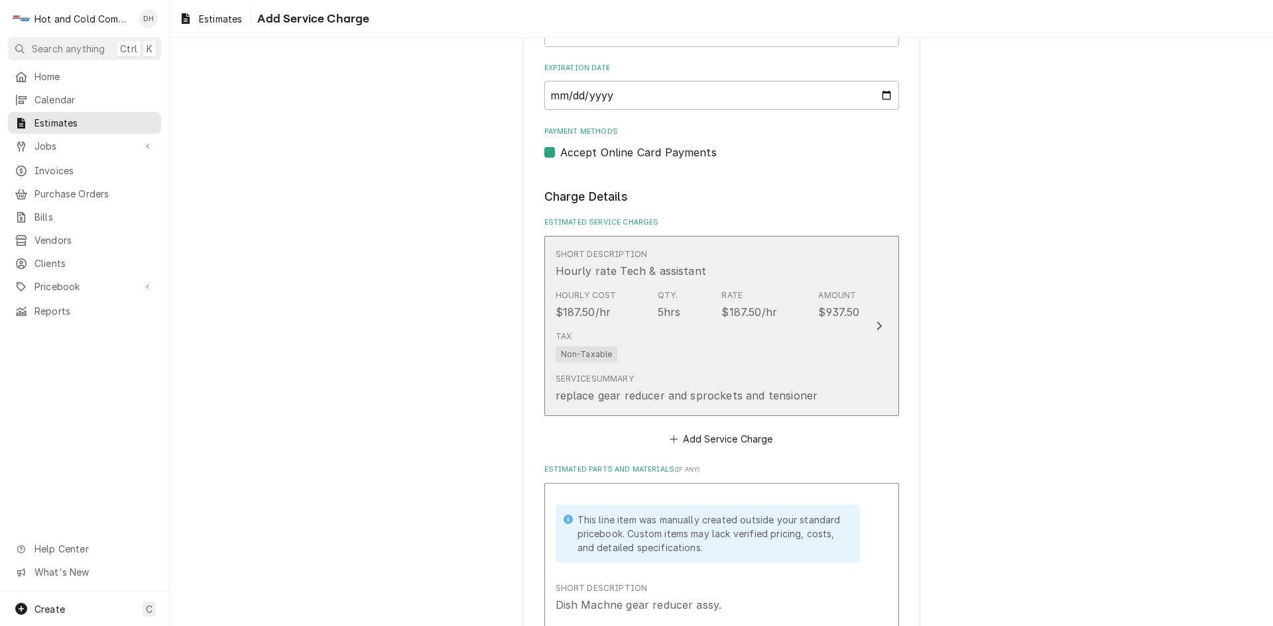
click at [761, 363] on div "Tax Non-Taxable" at bounding box center [707, 346] width 304 height 42
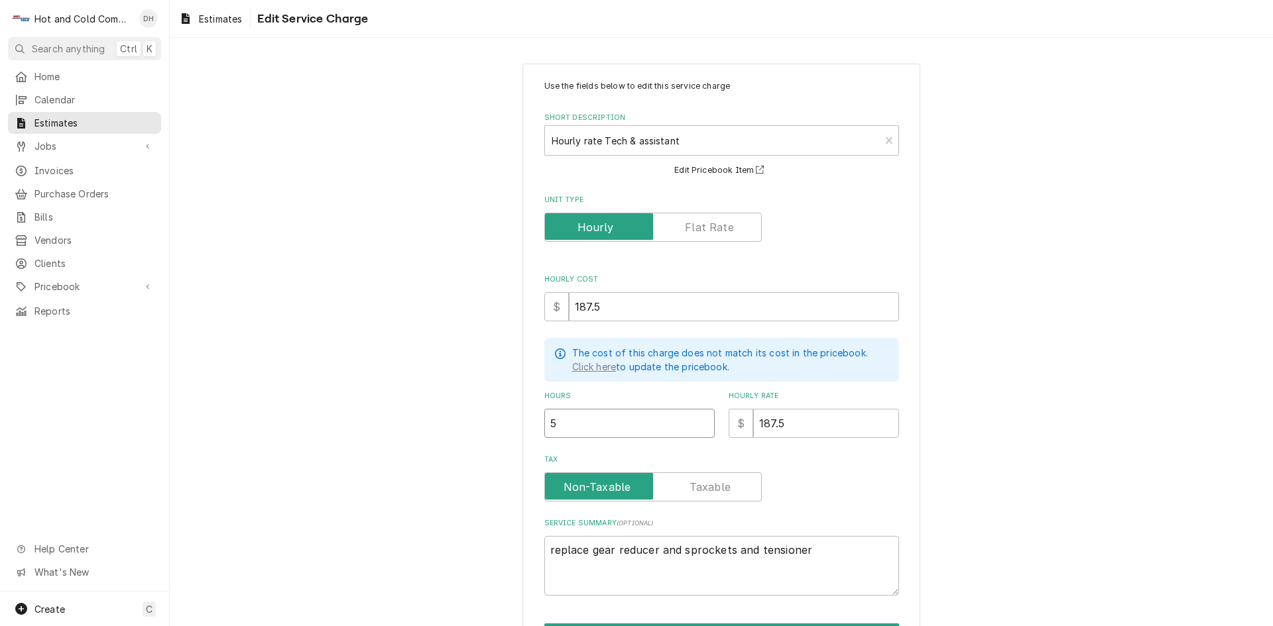
click at [575, 424] on input "5" at bounding box center [629, 423] width 170 height 29
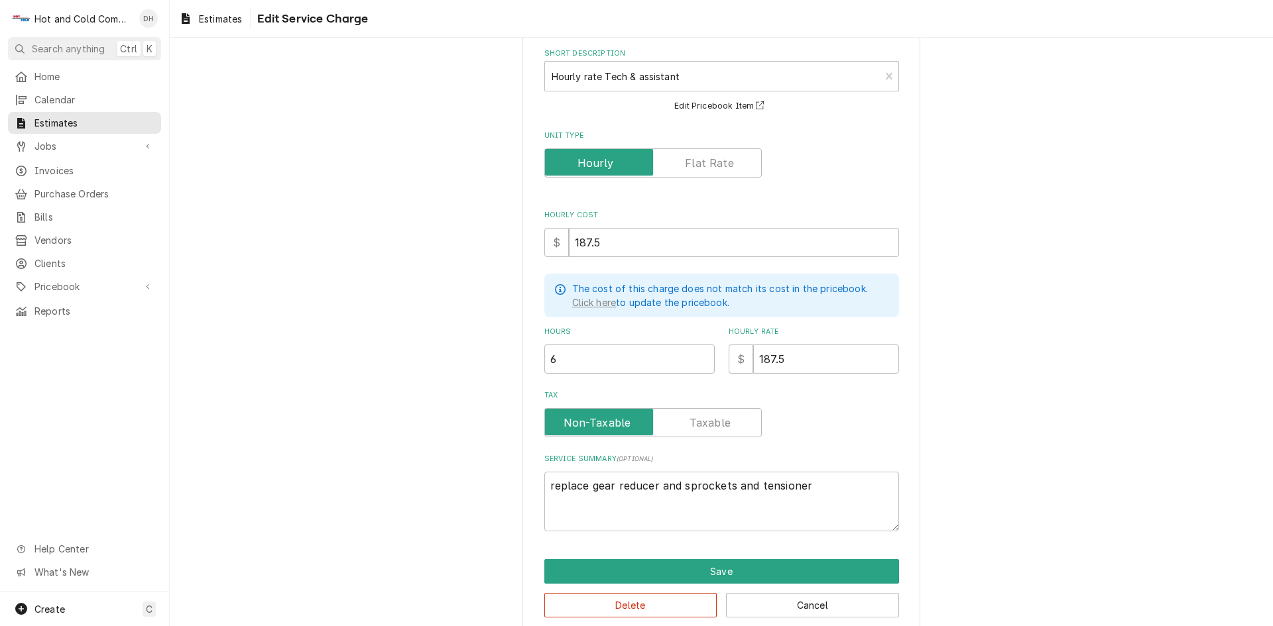
scroll to position [83, 0]
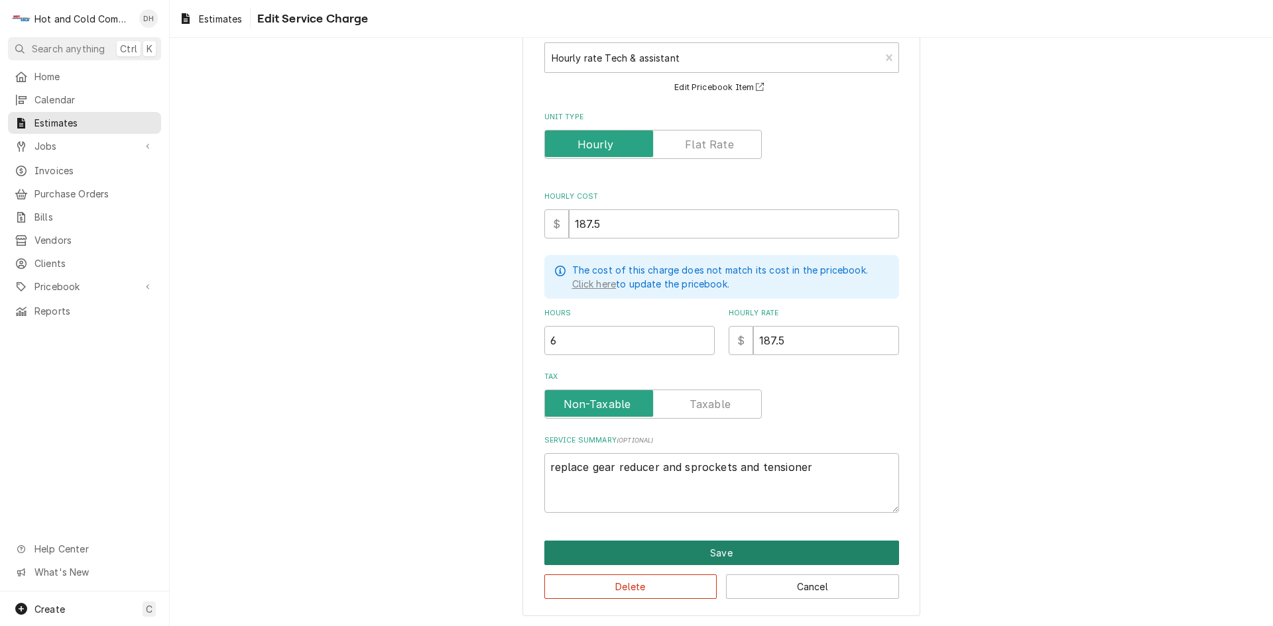
click at [732, 548] on button "Save" at bounding box center [721, 553] width 355 height 25
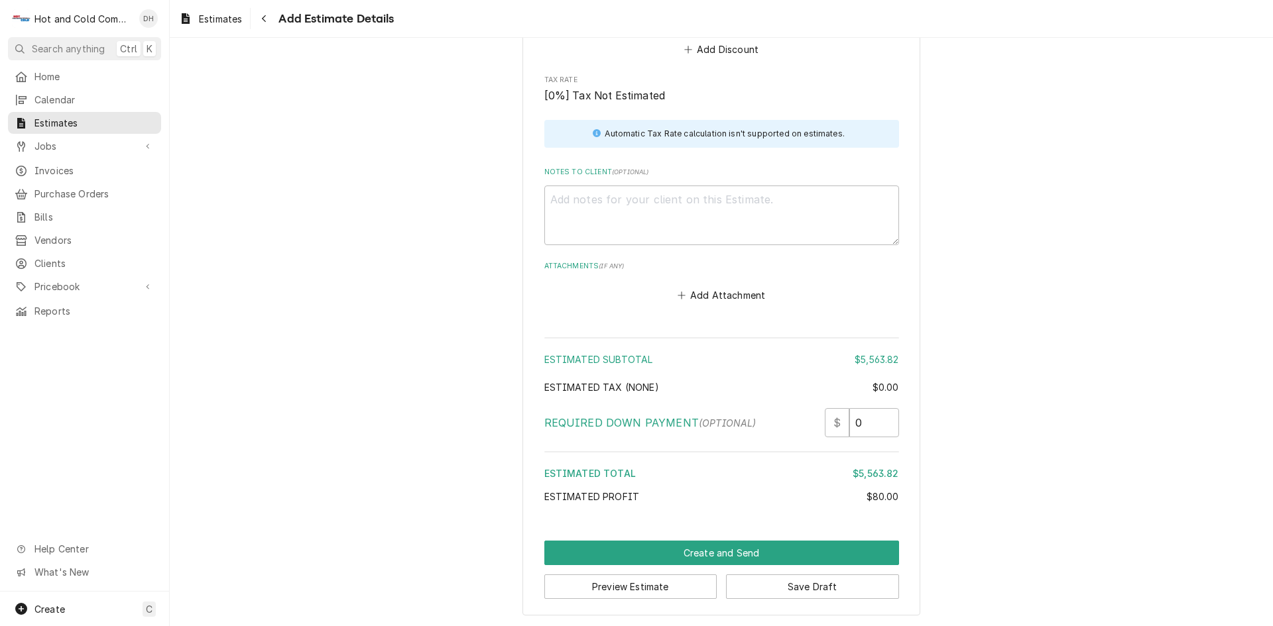
scroll to position [1808, 0]
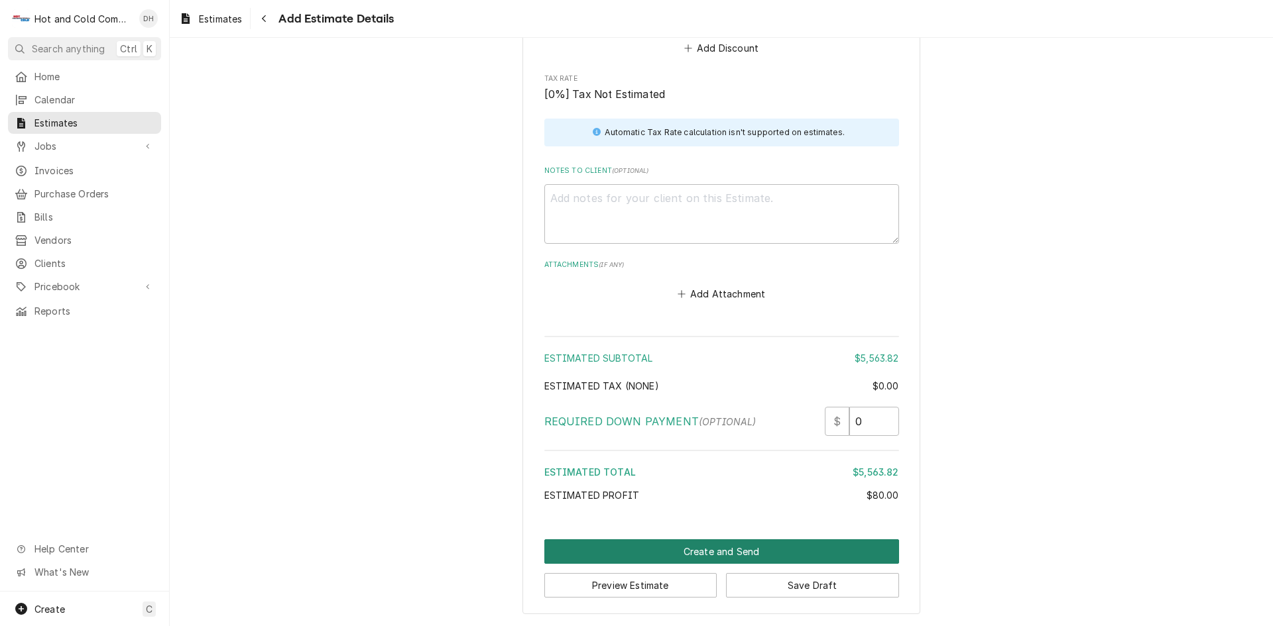
drag, startPoint x: 697, startPoint y: 550, endPoint x: 883, endPoint y: 477, distance: 199.4
click at [703, 552] on button "Create and Send" at bounding box center [721, 552] width 355 height 25
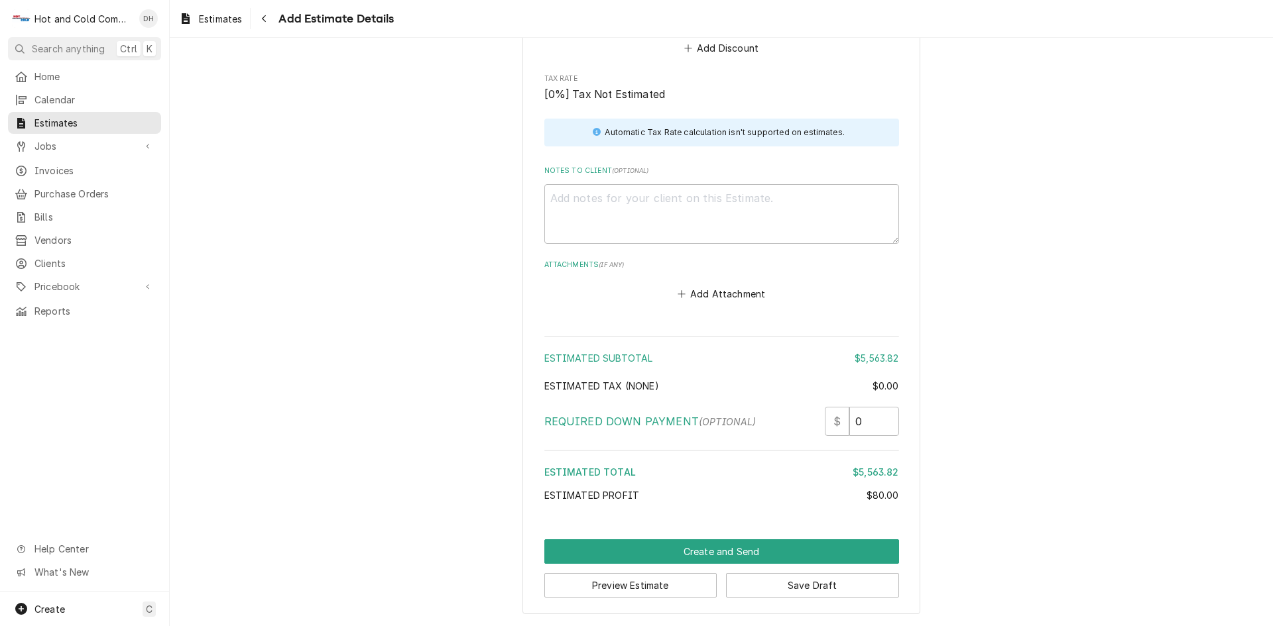
scroll to position [1801, 0]
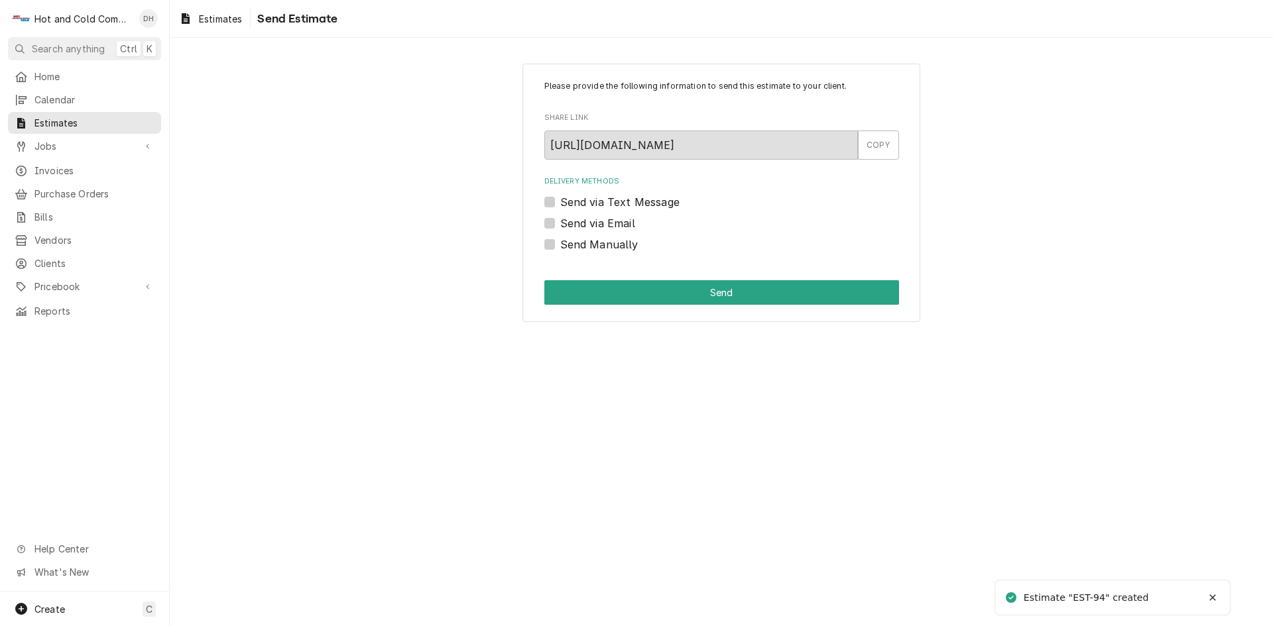
click at [560, 221] on label "Send via Email" at bounding box center [597, 223] width 75 height 16
click at [560, 221] on input "Send via Email" at bounding box center [737, 229] width 355 height 29
checkbox input "true"
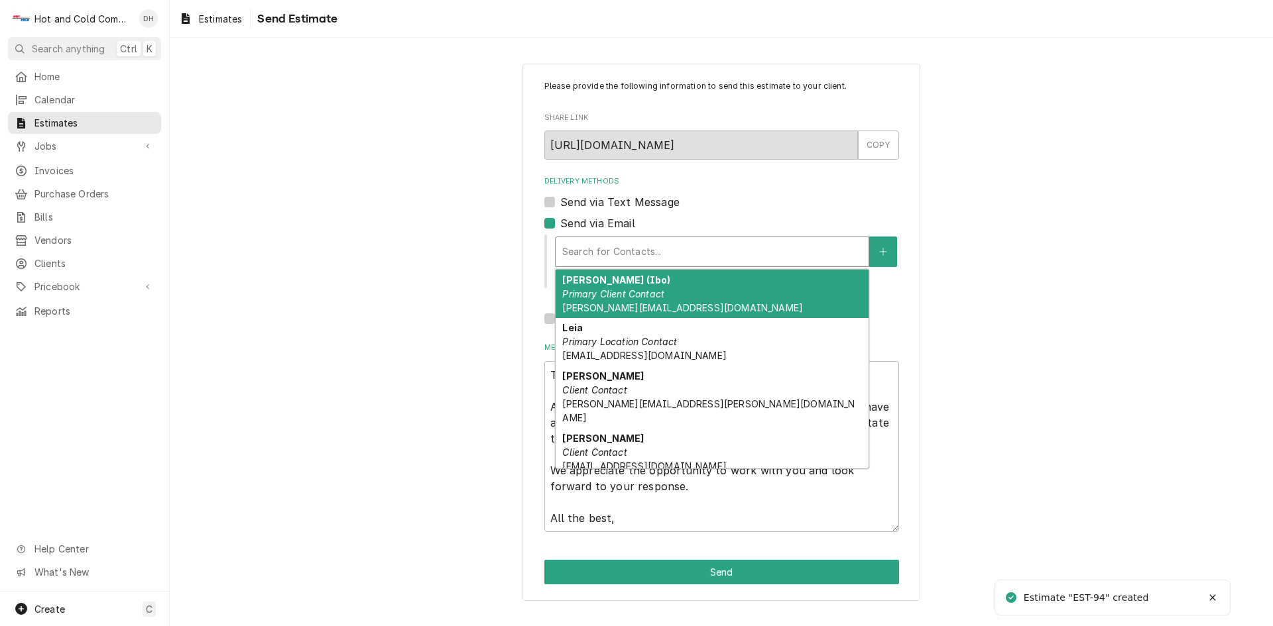
click at [752, 251] on div "Delivery Methods" at bounding box center [712, 252] width 300 height 24
click at [618, 298] on em "Primary Client Contact" at bounding box center [613, 293] width 102 height 11
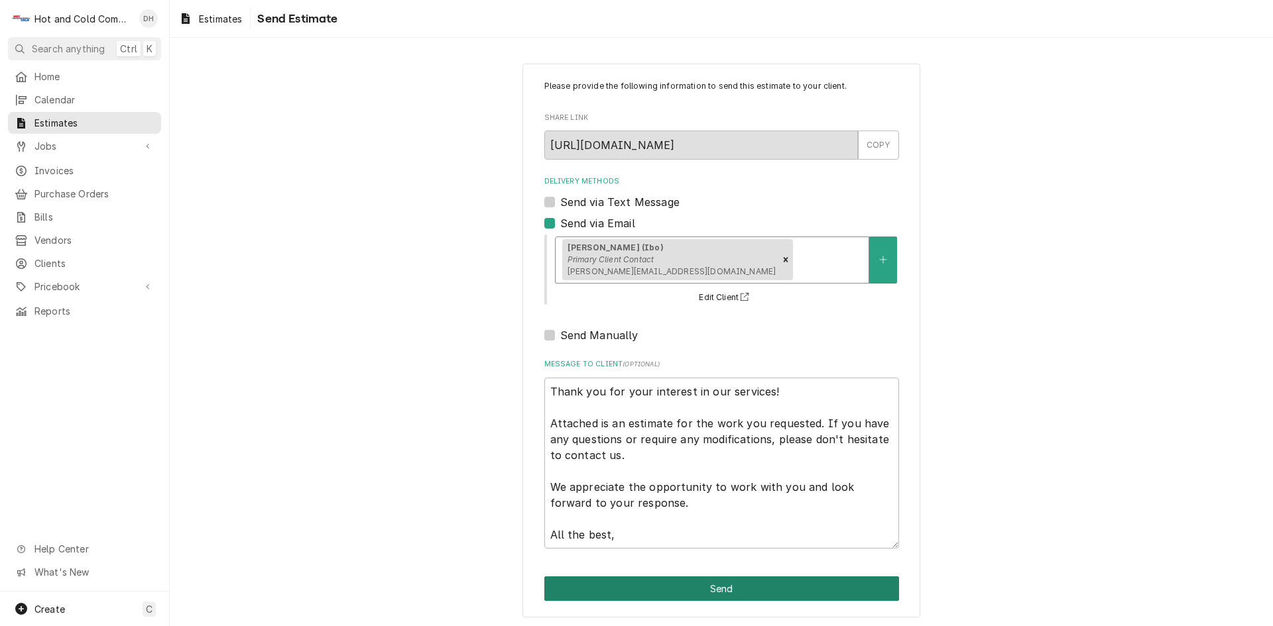
click at [723, 593] on button "Send" at bounding box center [721, 589] width 355 height 25
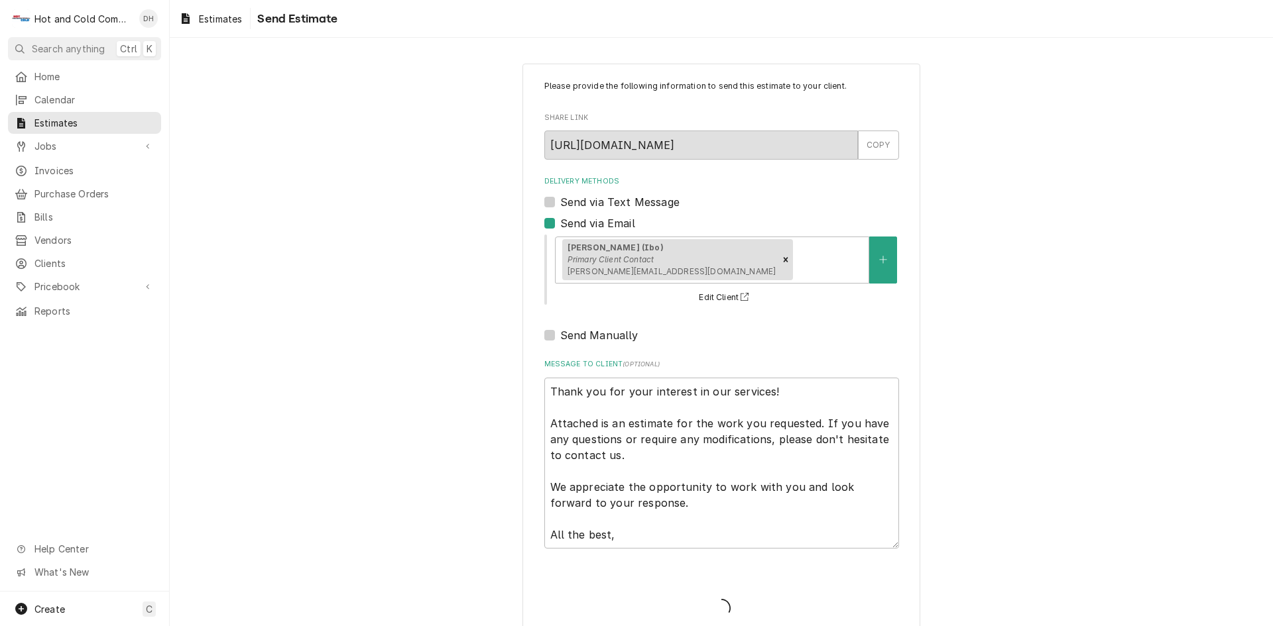
type textarea "x"
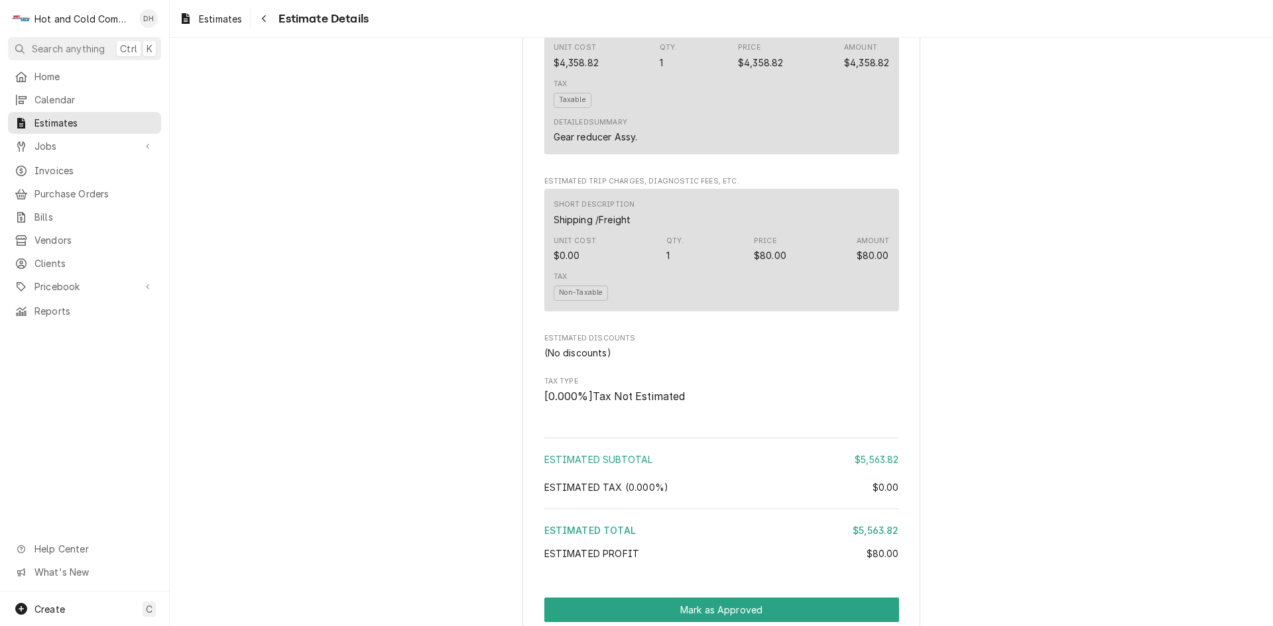
scroll to position [1307, 0]
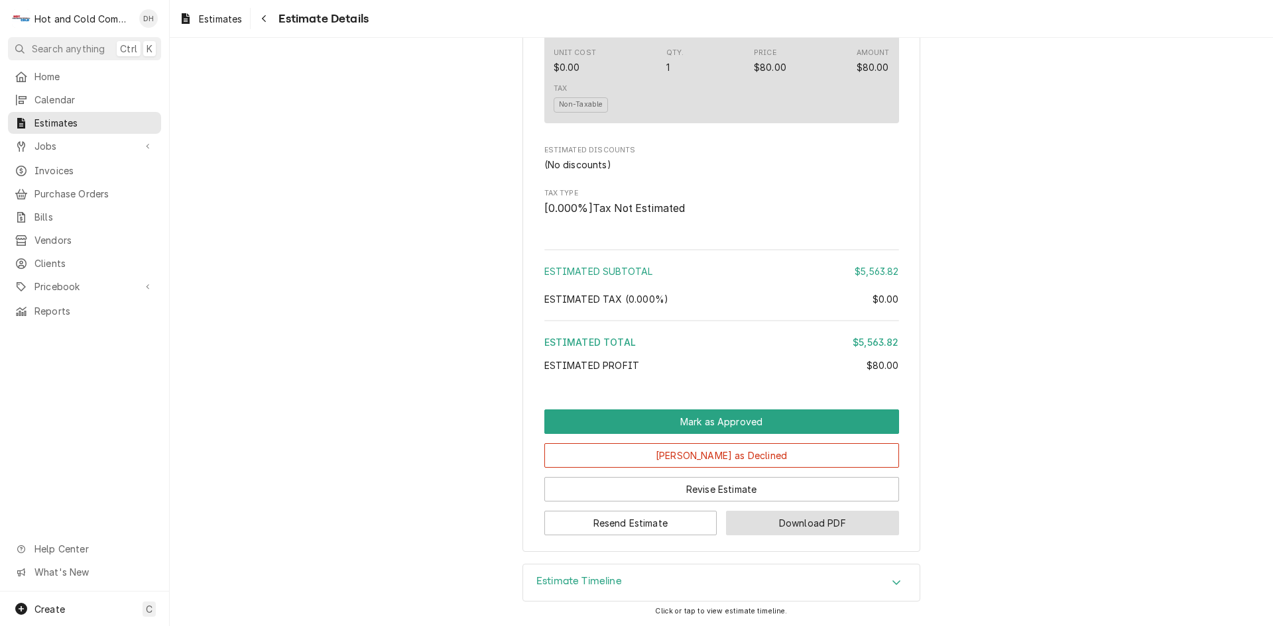
click at [833, 526] on button "Download PDF" at bounding box center [812, 523] width 173 height 25
click at [54, 139] on span "Jobs" at bounding box center [84, 146] width 100 height 14
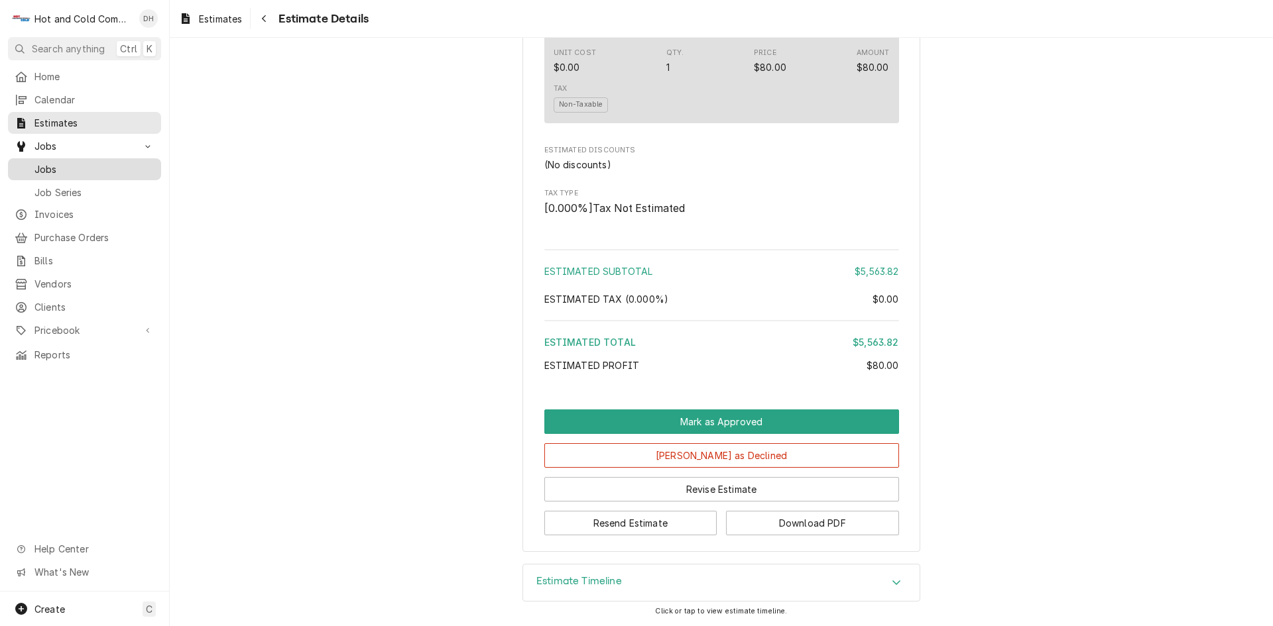
click at [65, 161] on div "Jobs" at bounding box center [85, 169] width 148 height 17
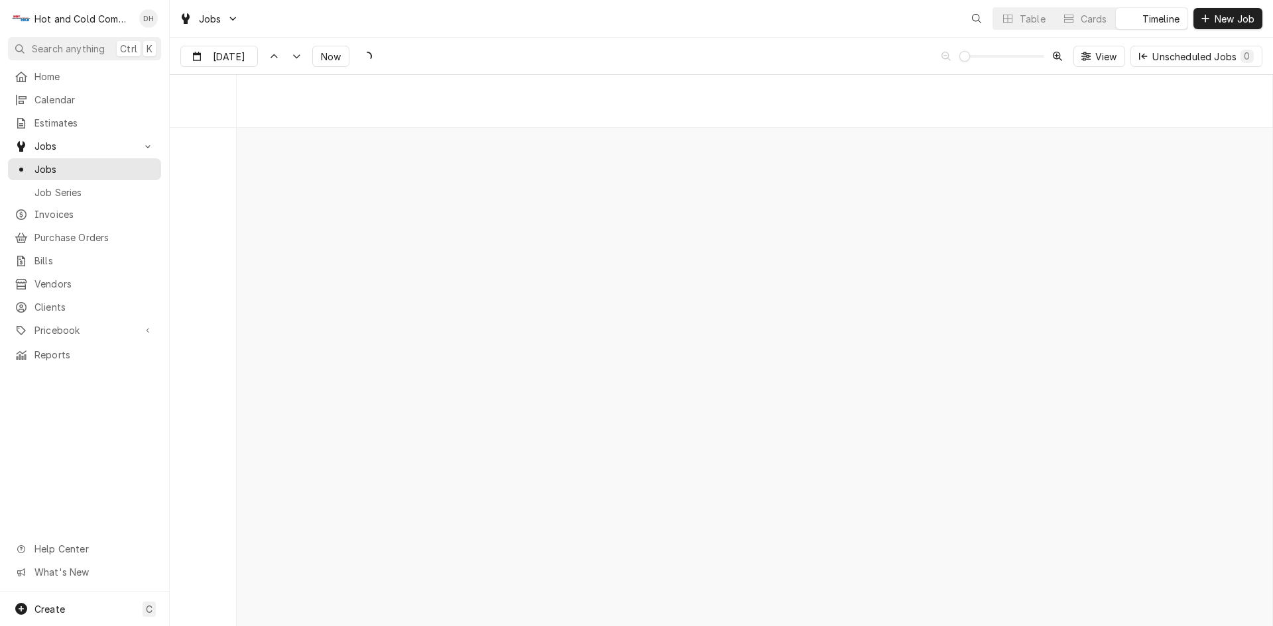
scroll to position [10377, 0]
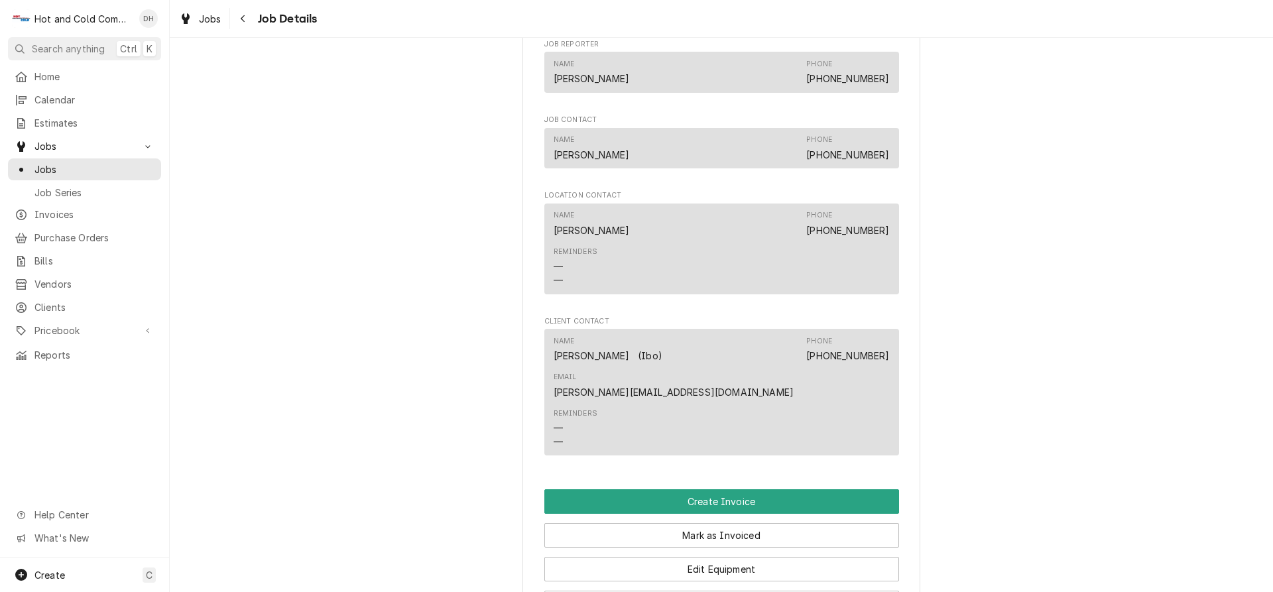
scroll to position [884, 0]
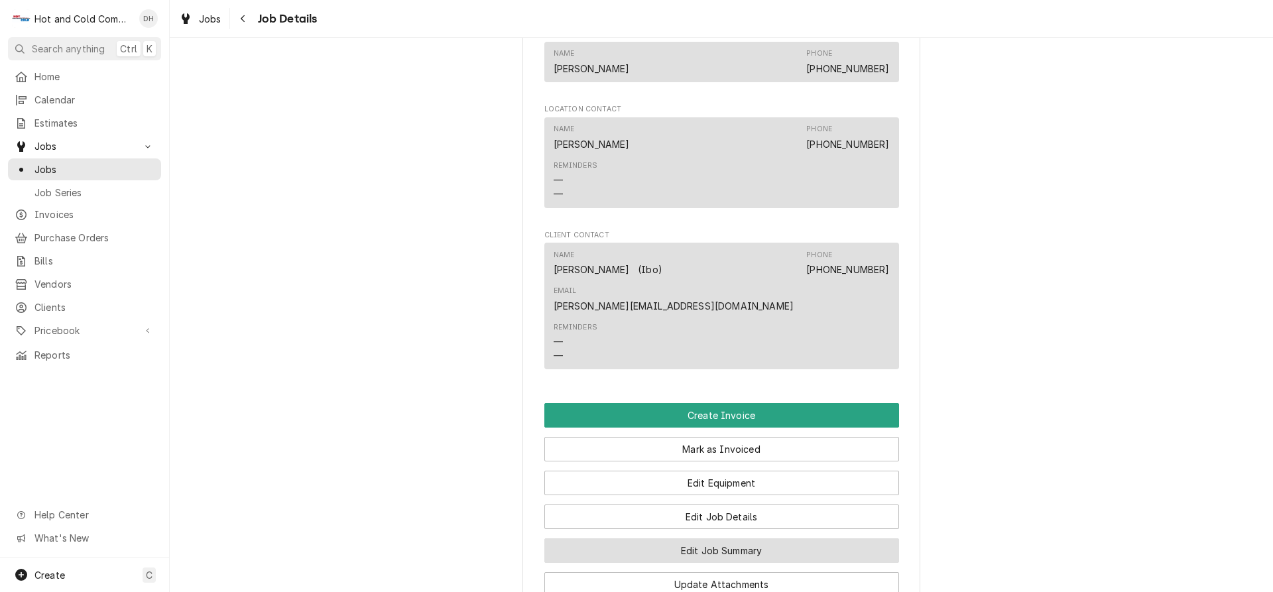
click at [768, 538] on button "Edit Job Summary" at bounding box center [721, 550] width 355 height 25
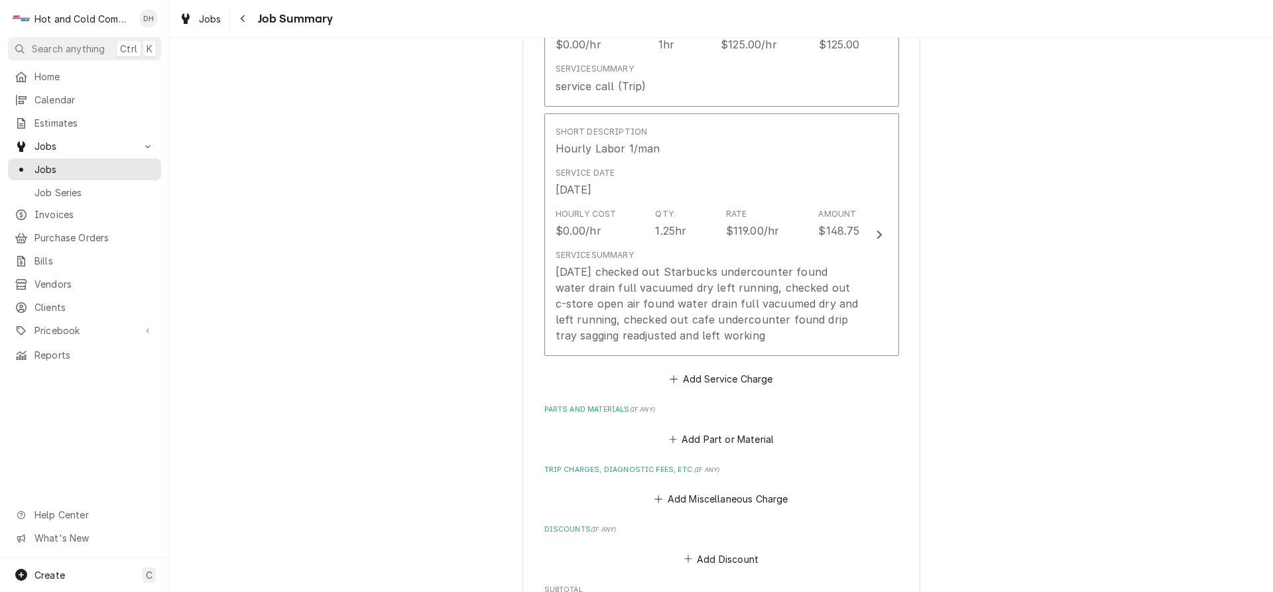
scroll to position [770, 0]
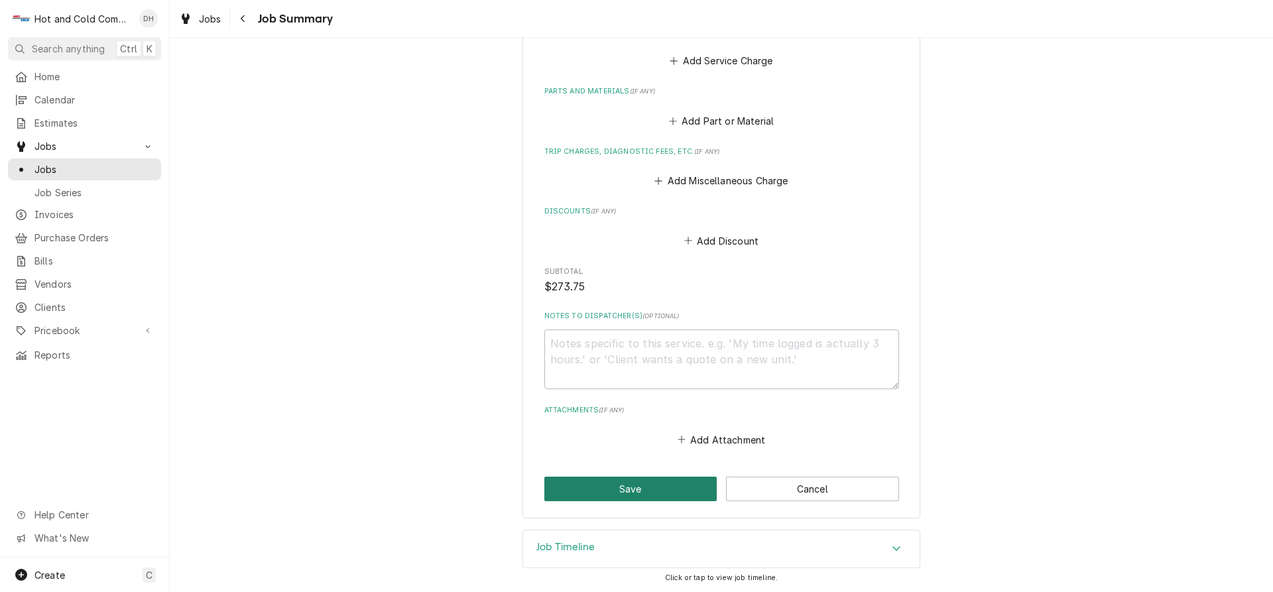
click at [624, 493] on button "Save" at bounding box center [630, 489] width 173 height 25
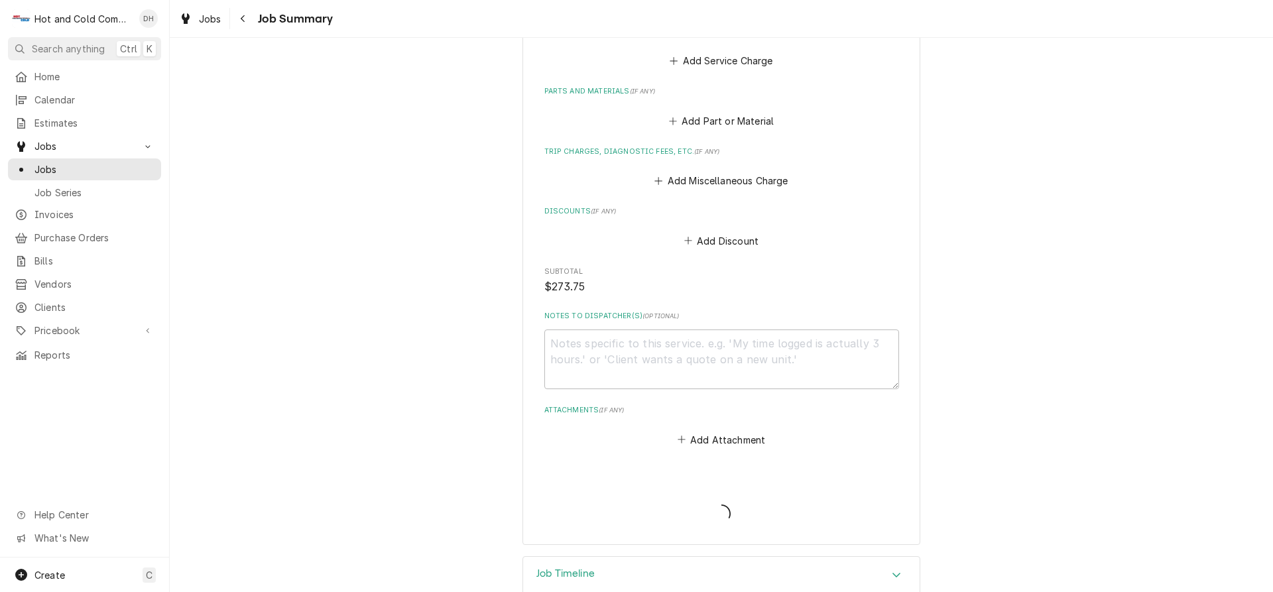
type textarea "x"
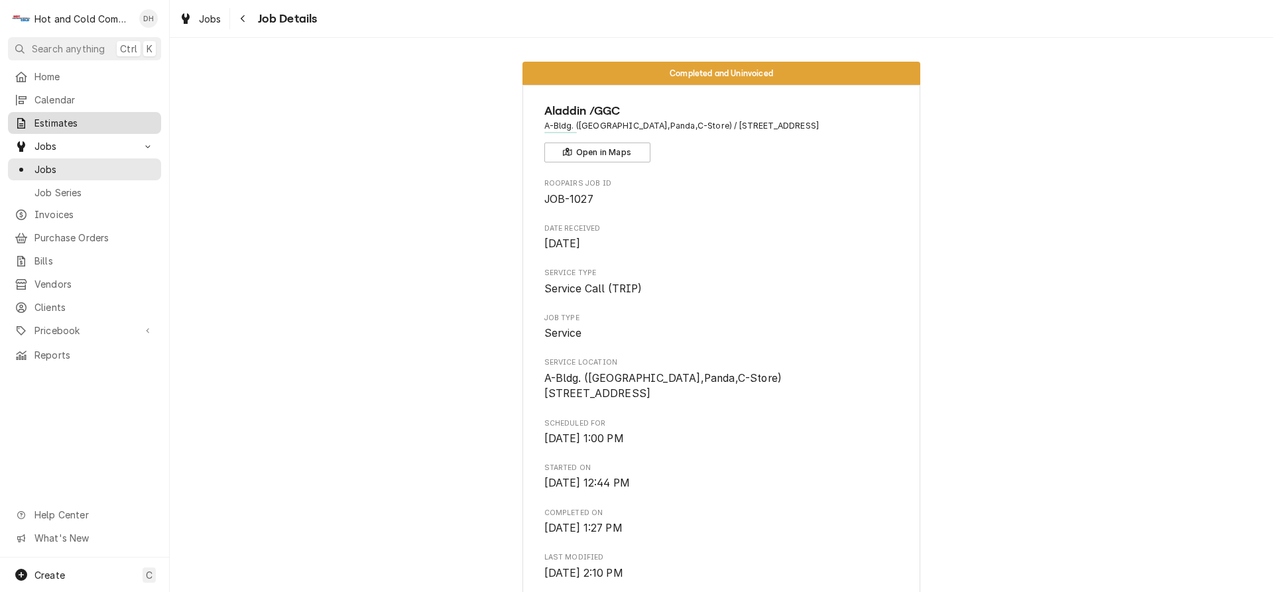
click at [51, 116] on span "Estimates" at bounding box center [94, 123] width 120 height 14
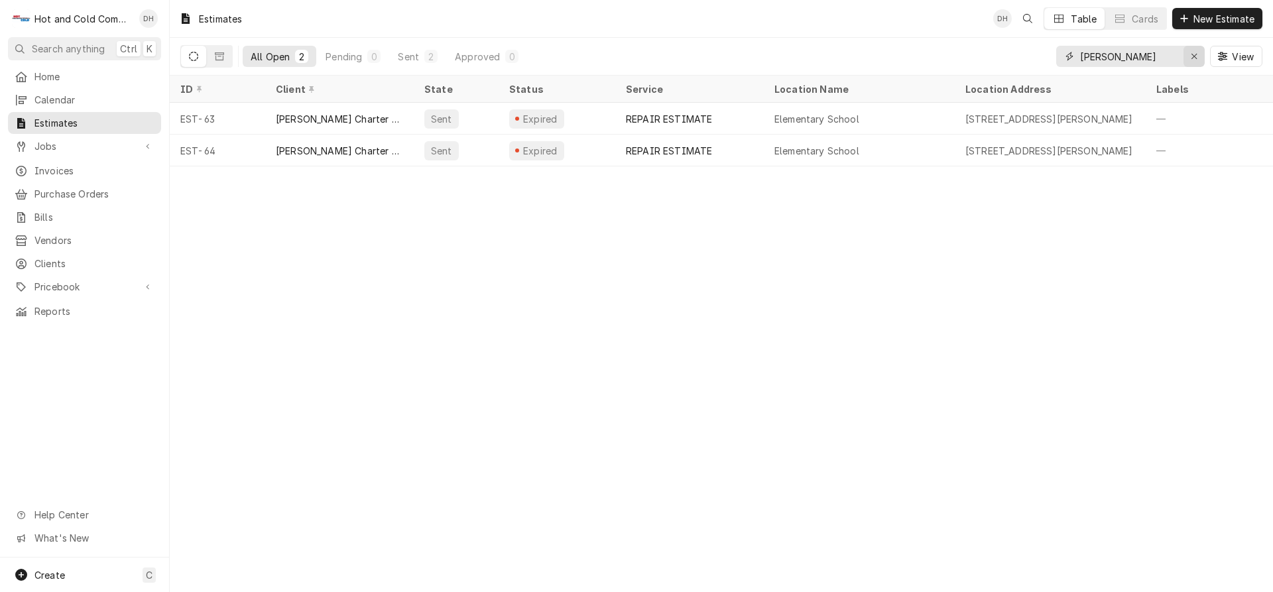
click at [1193, 56] on icon "Erase input" at bounding box center [1194, 56] width 7 height 9
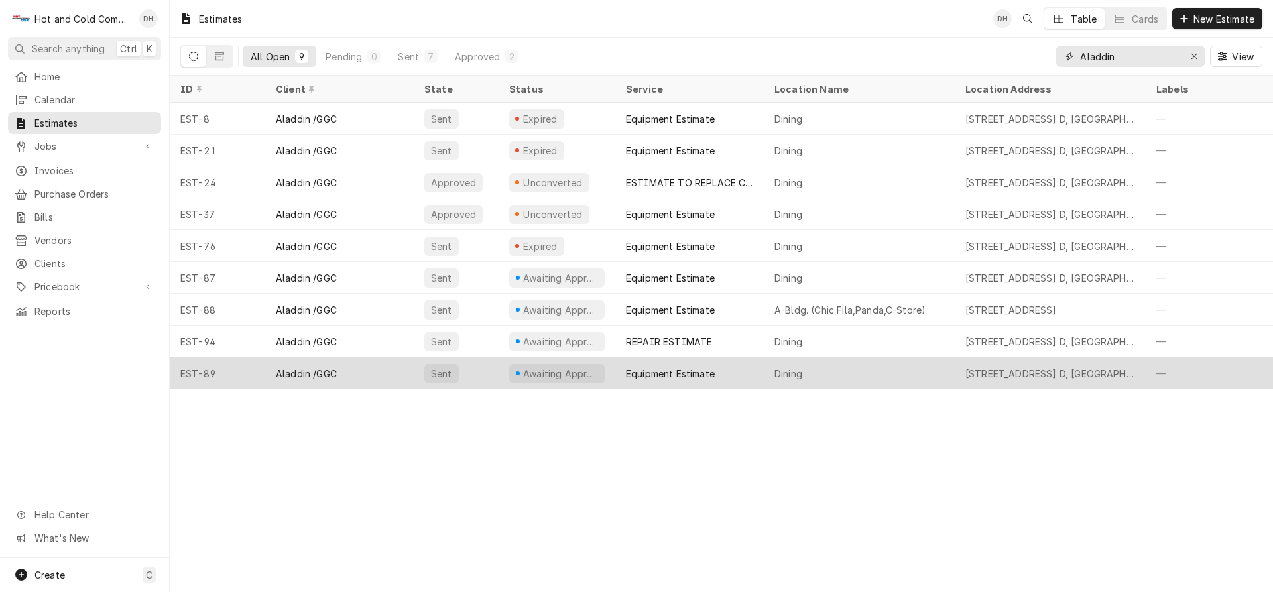
type input "Aladdin"
click at [905, 368] on div "Dining" at bounding box center [859, 373] width 191 height 32
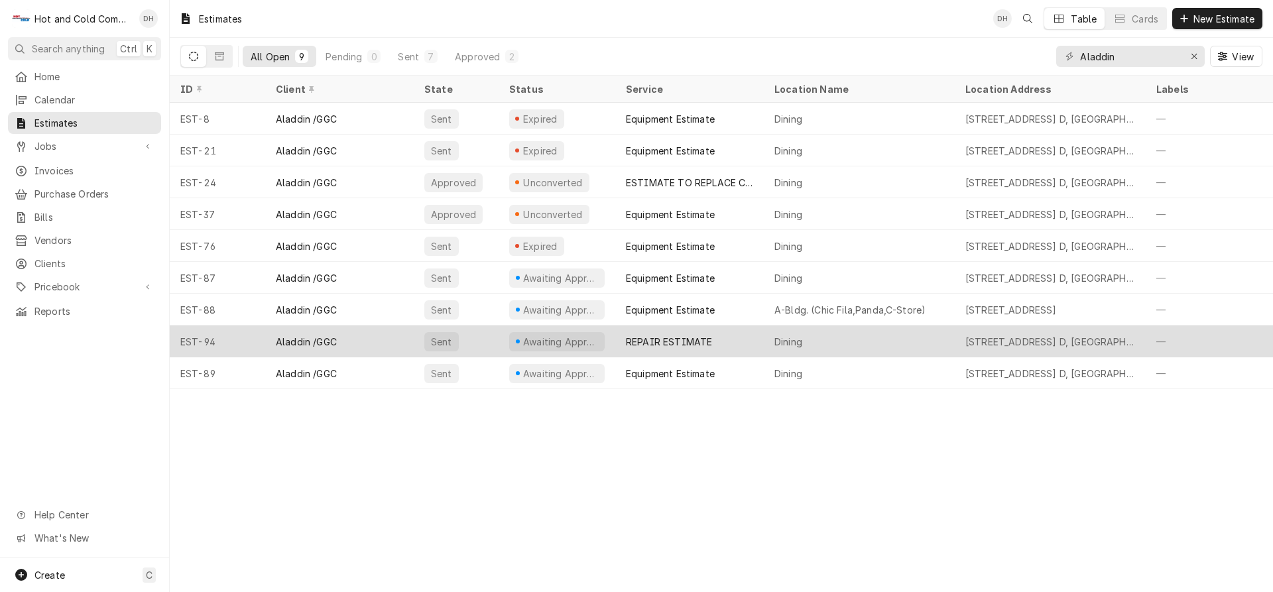
drag, startPoint x: 751, startPoint y: 333, endPoint x: 787, endPoint y: 339, distance: 36.3
click at [751, 333] on div "REPAIR ESTIMATE" at bounding box center [689, 341] width 148 height 32
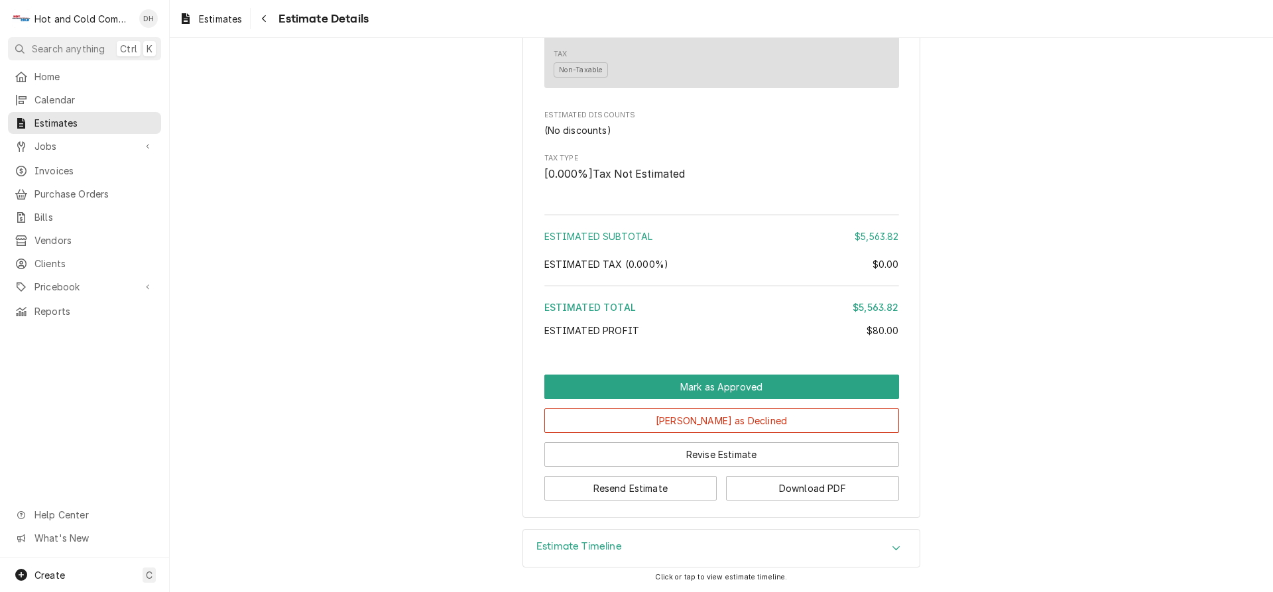
scroll to position [1387, 0]
click at [659, 488] on button "Resend Estimate" at bounding box center [630, 488] width 173 height 25
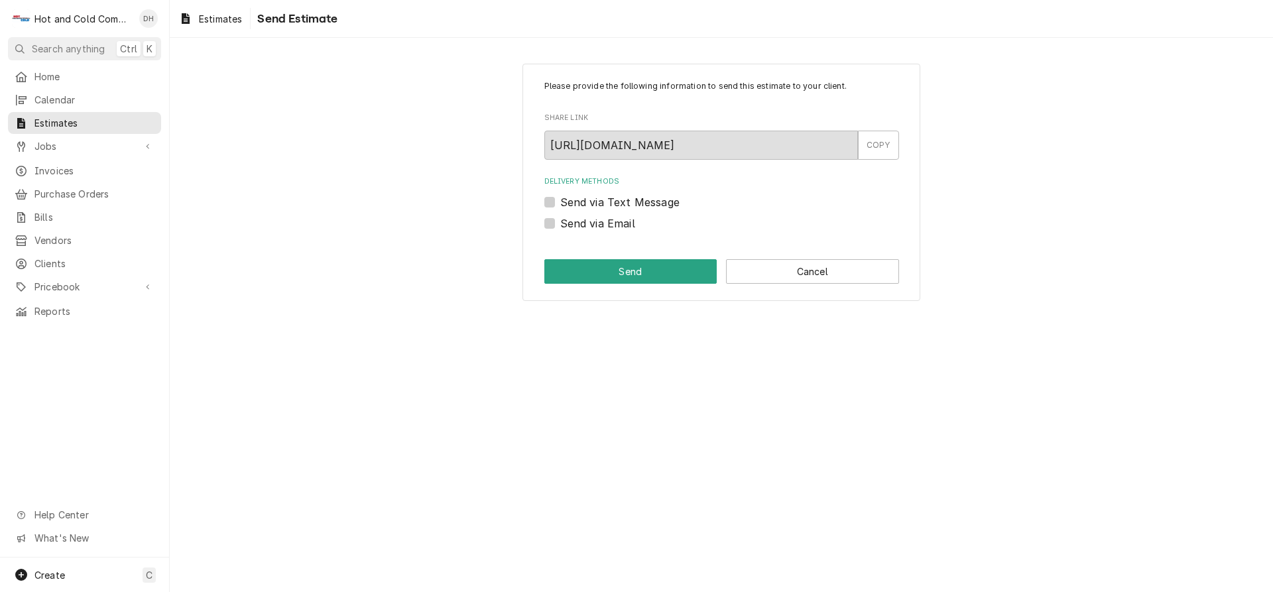
click at [560, 223] on label "Send via Email" at bounding box center [597, 223] width 75 height 16
click at [560, 223] on input "Send via Email" at bounding box center [737, 229] width 355 height 29
checkbox input "true"
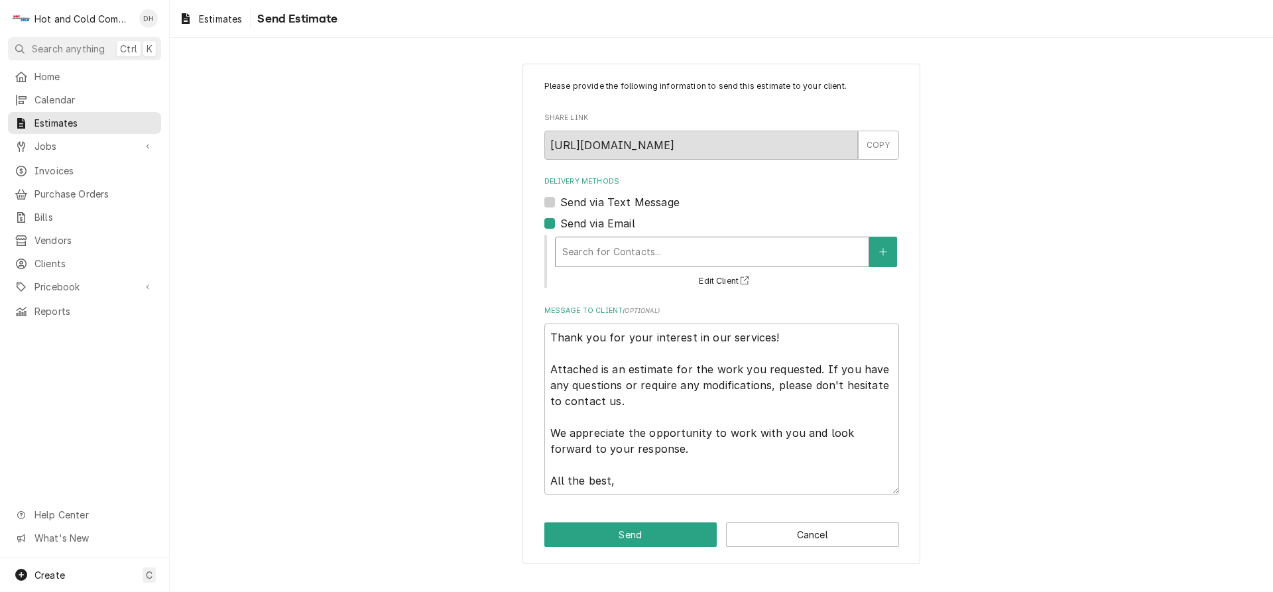
click at [704, 251] on div "Delivery Methods" at bounding box center [712, 252] width 300 height 24
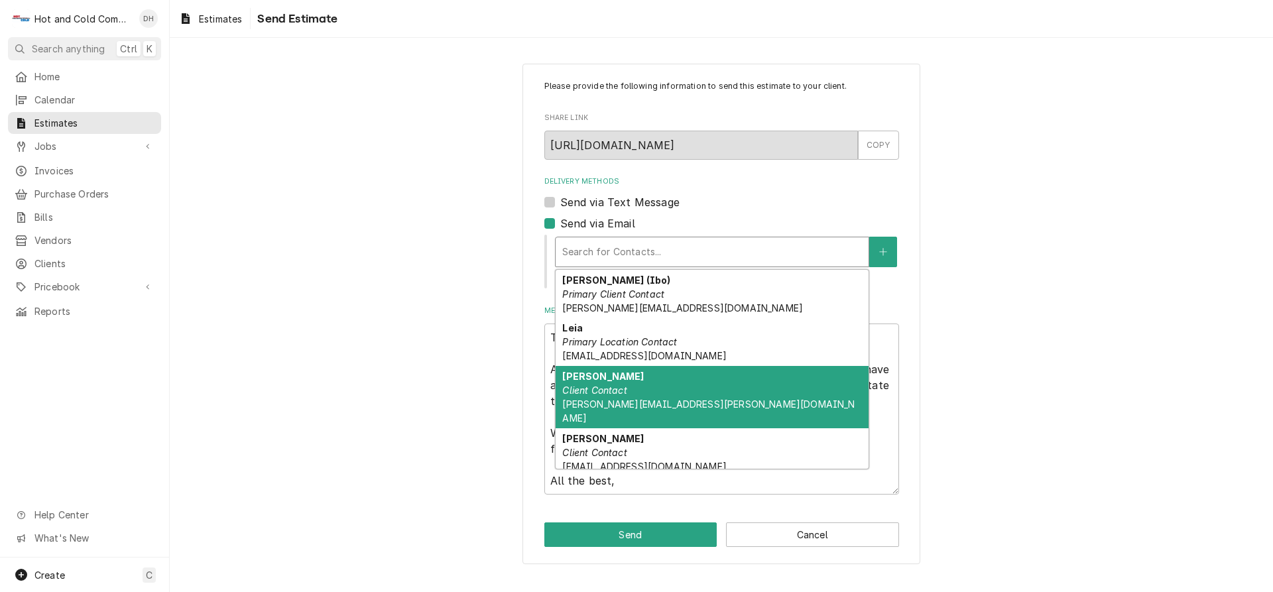
scroll to position [90, 0]
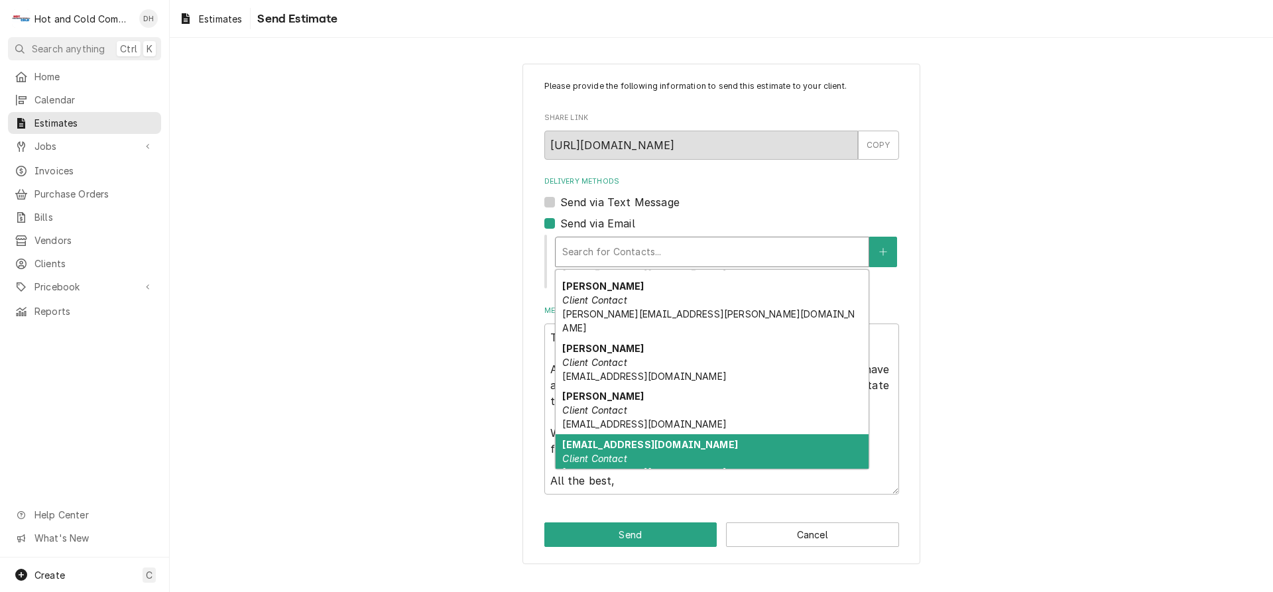
click at [648, 439] on strong "service@hotcold1.com" at bounding box center [649, 444] width 175 height 11
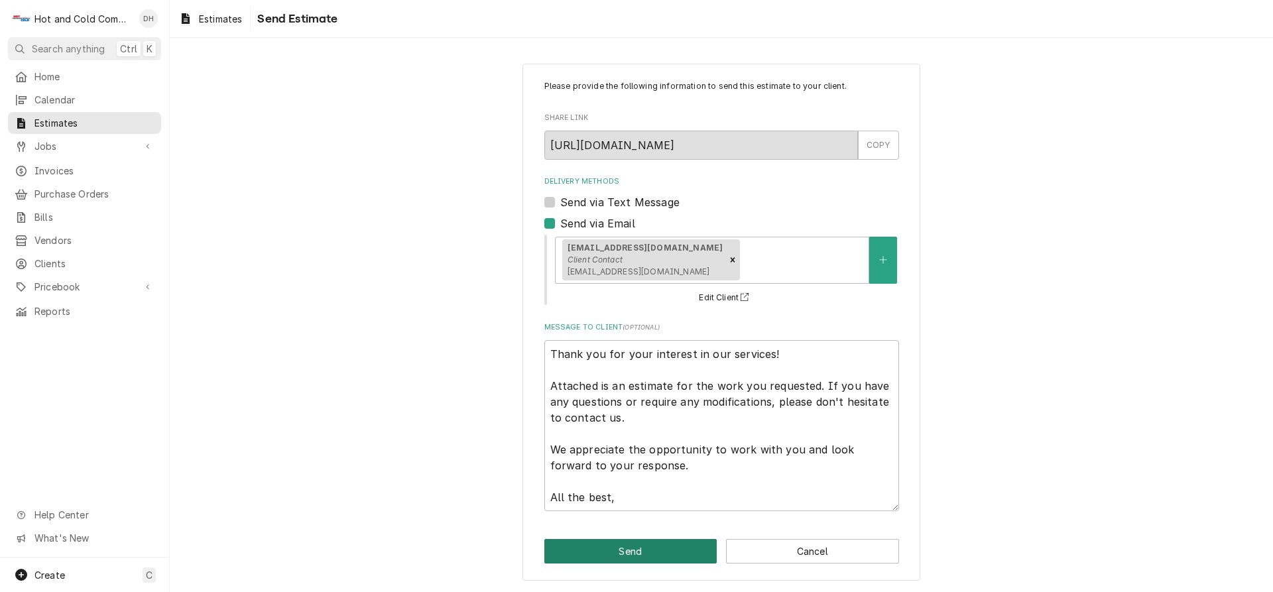
drag, startPoint x: 645, startPoint y: 548, endPoint x: 808, endPoint y: 494, distance: 171.7
click at [646, 548] on button "Send" at bounding box center [630, 551] width 173 height 25
type textarea "x"
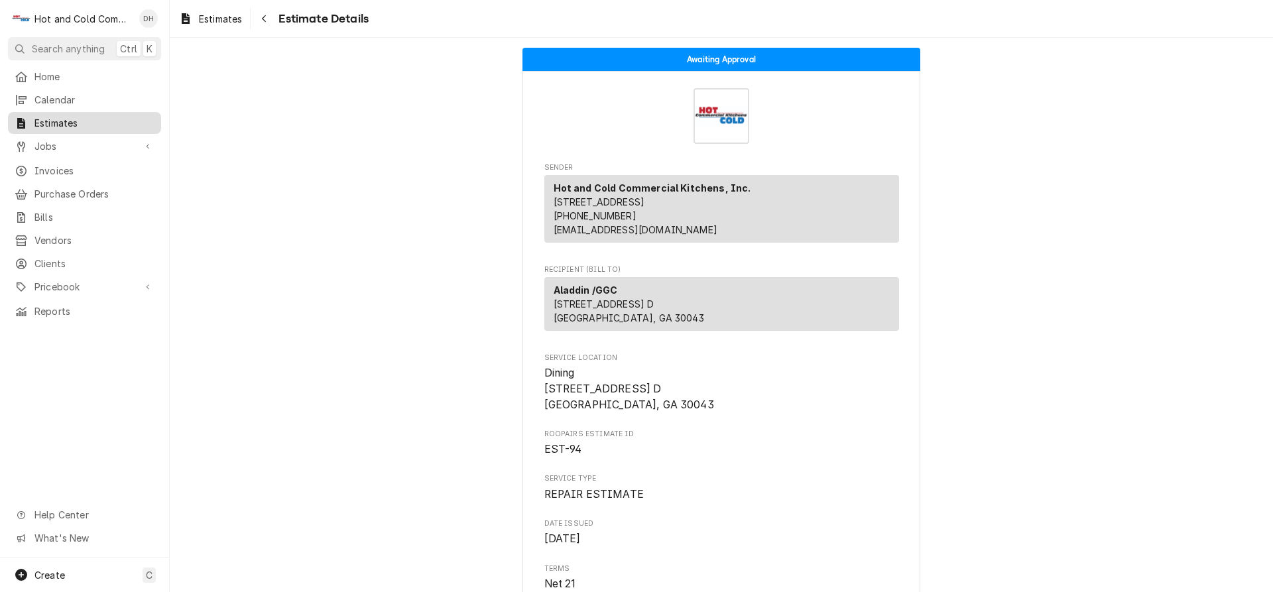
click at [48, 116] on span "Estimates" at bounding box center [94, 123] width 120 height 14
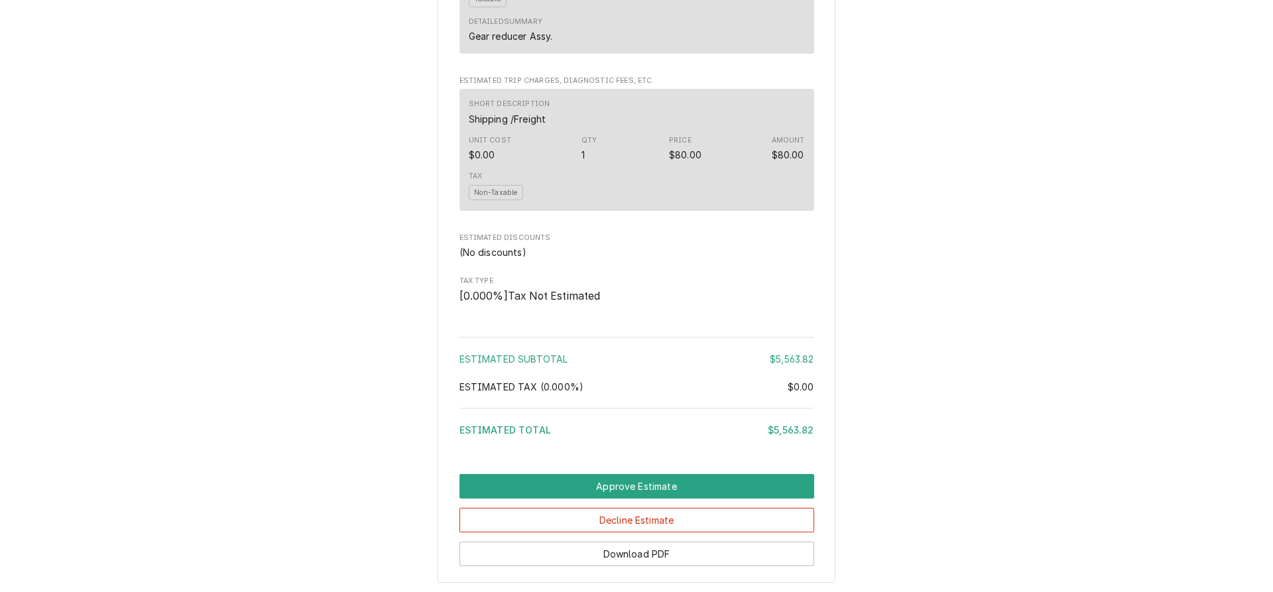
scroll to position [1149, 0]
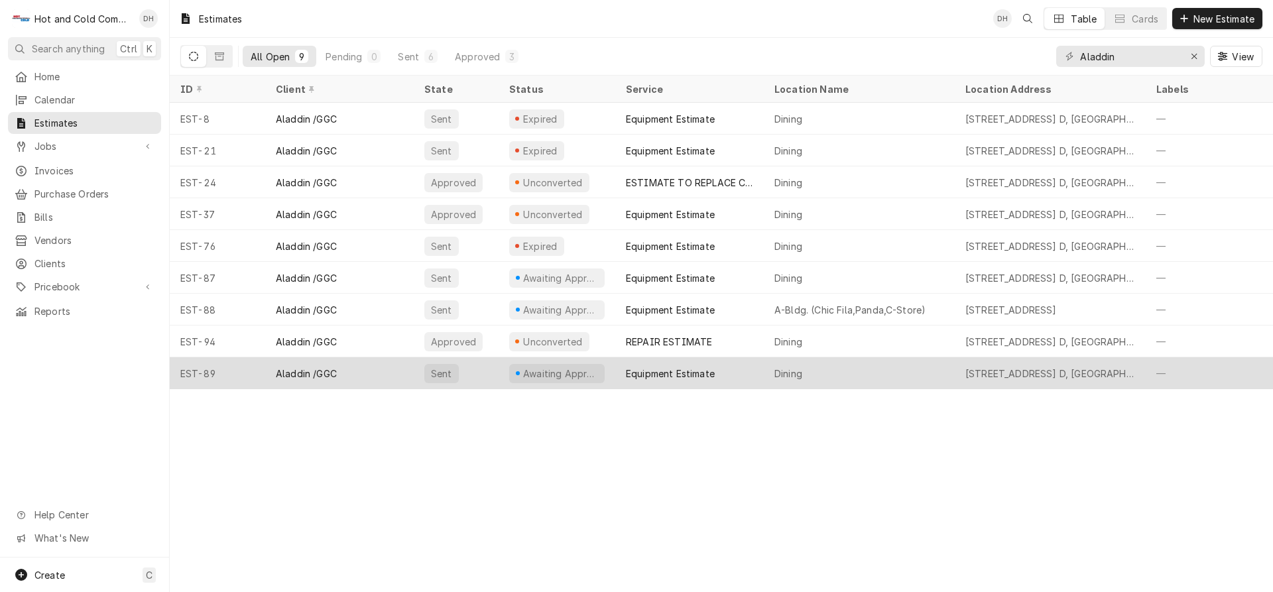
click at [746, 375] on div "Equipment Estimate" at bounding box center [689, 373] width 148 height 32
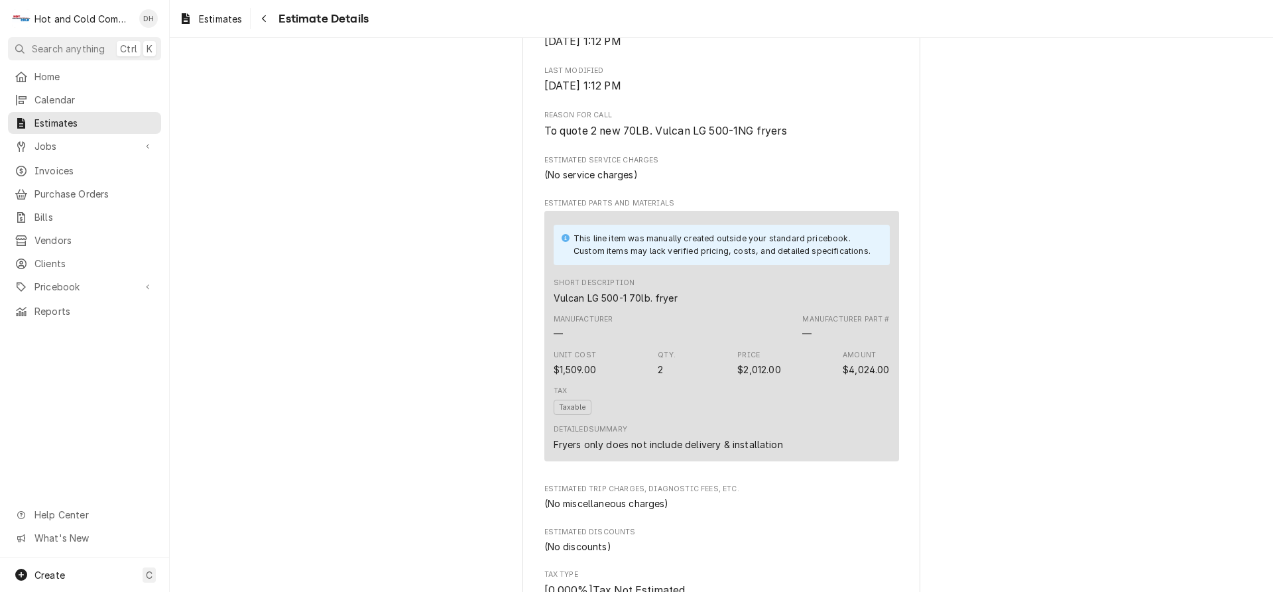
scroll to position [1220, 0]
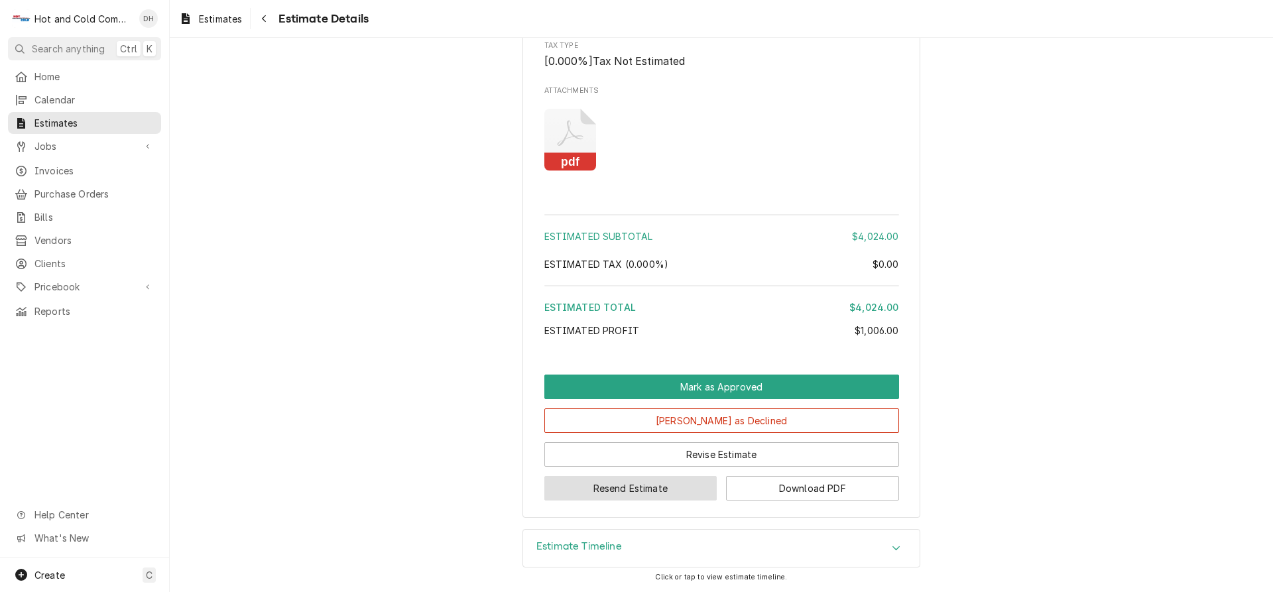
click at [614, 485] on button "Resend Estimate" at bounding box center [630, 488] width 173 height 25
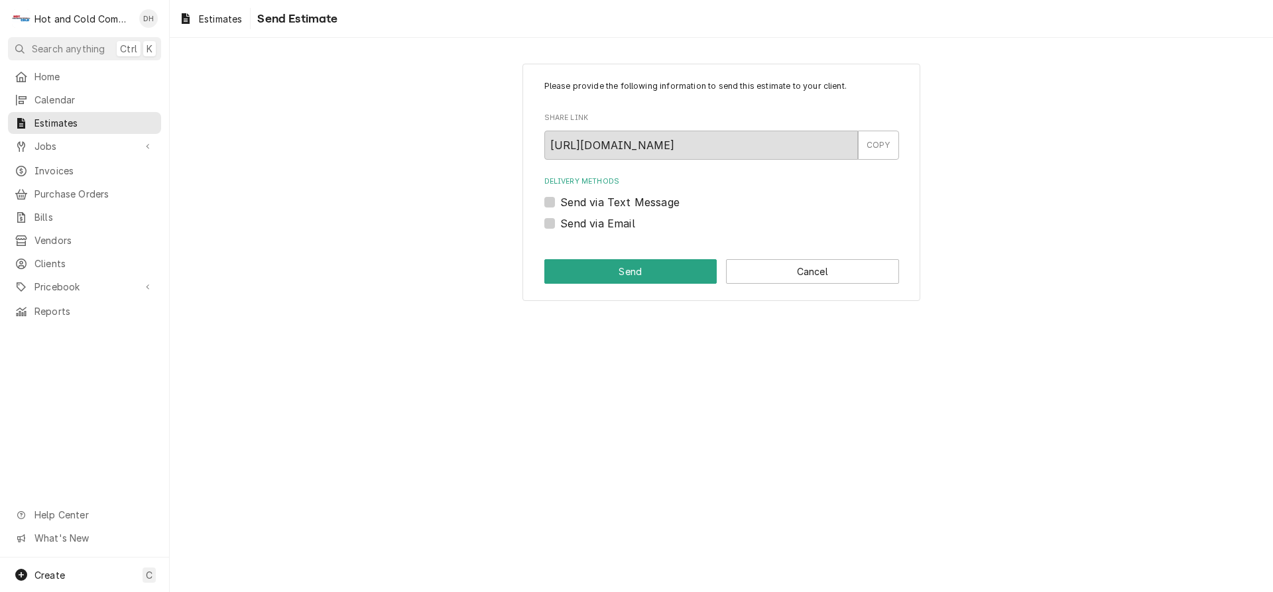
click at [560, 223] on label "Send via Email" at bounding box center [597, 223] width 75 height 16
click at [560, 223] on input "Send via Email" at bounding box center [737, 229] width 355 height 29
checkbox input "true"
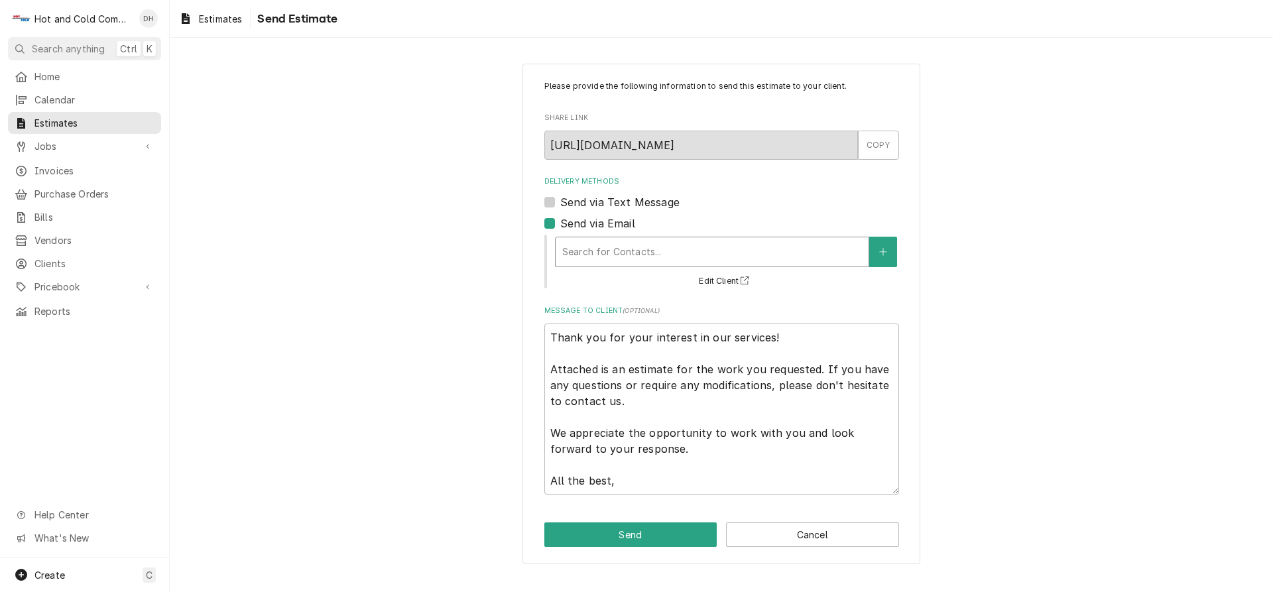
click at [766, 250] on div "Delivery Methods" at bounding box center [712, 252] width 300 height 24
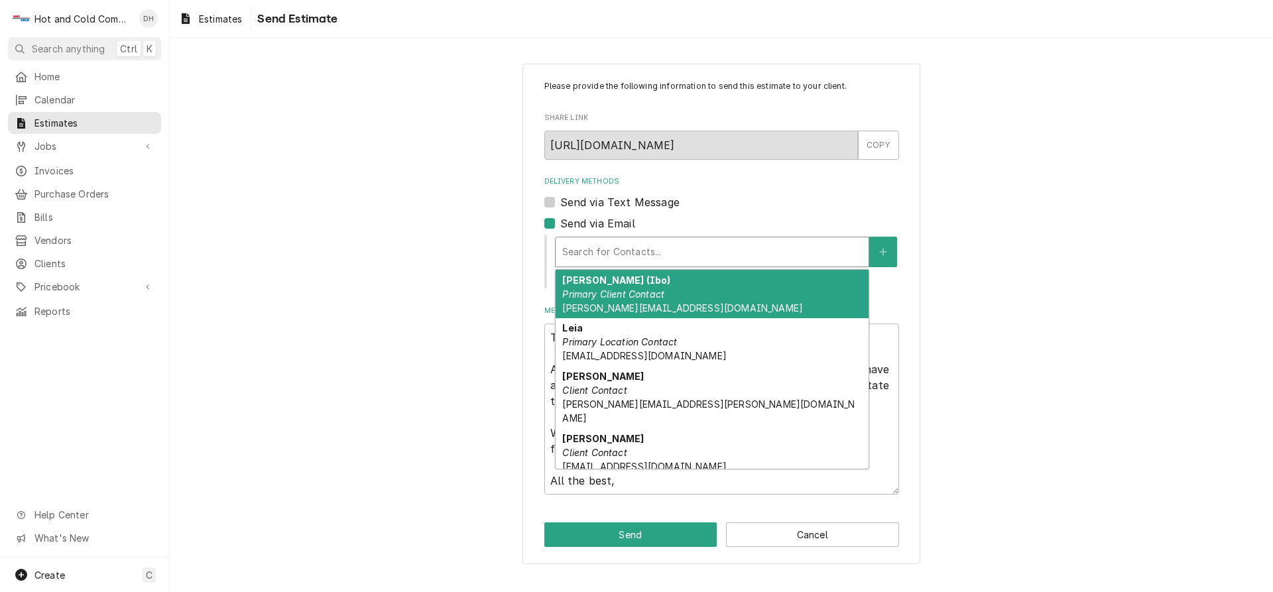
click at [644, 295] on em "Primary Client Contact" at bounding box center [613, 293] width 102 height 11
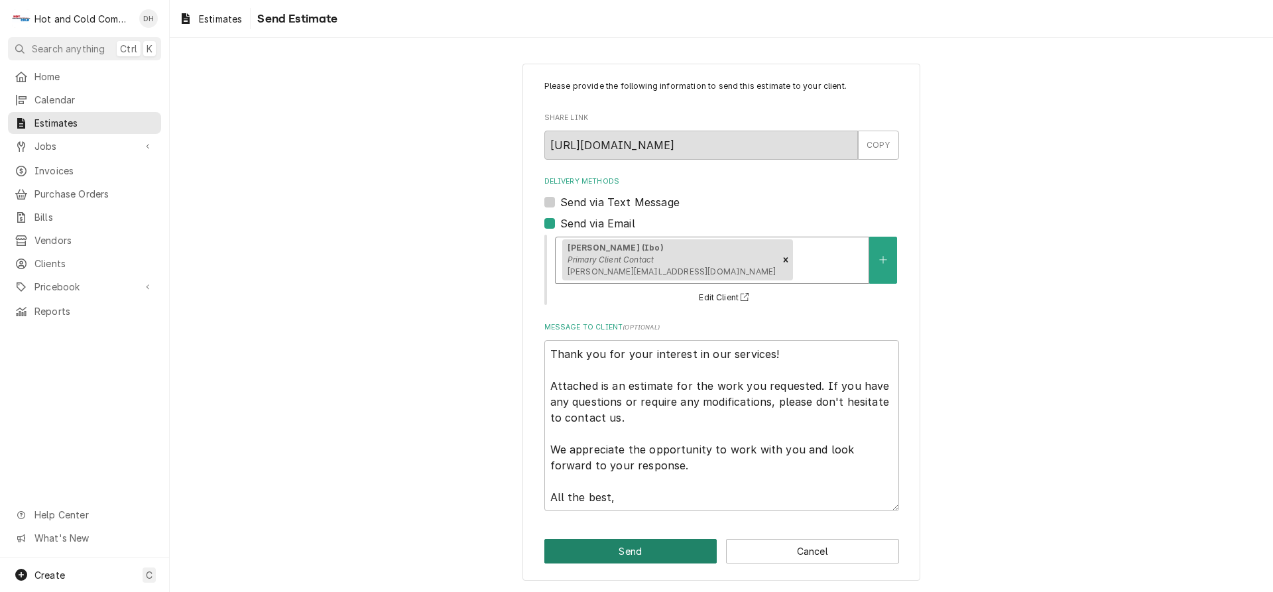
click at [641, 558] on button "Send" at bounding box center [630, 551] width 173 height 25
type textarea "x"
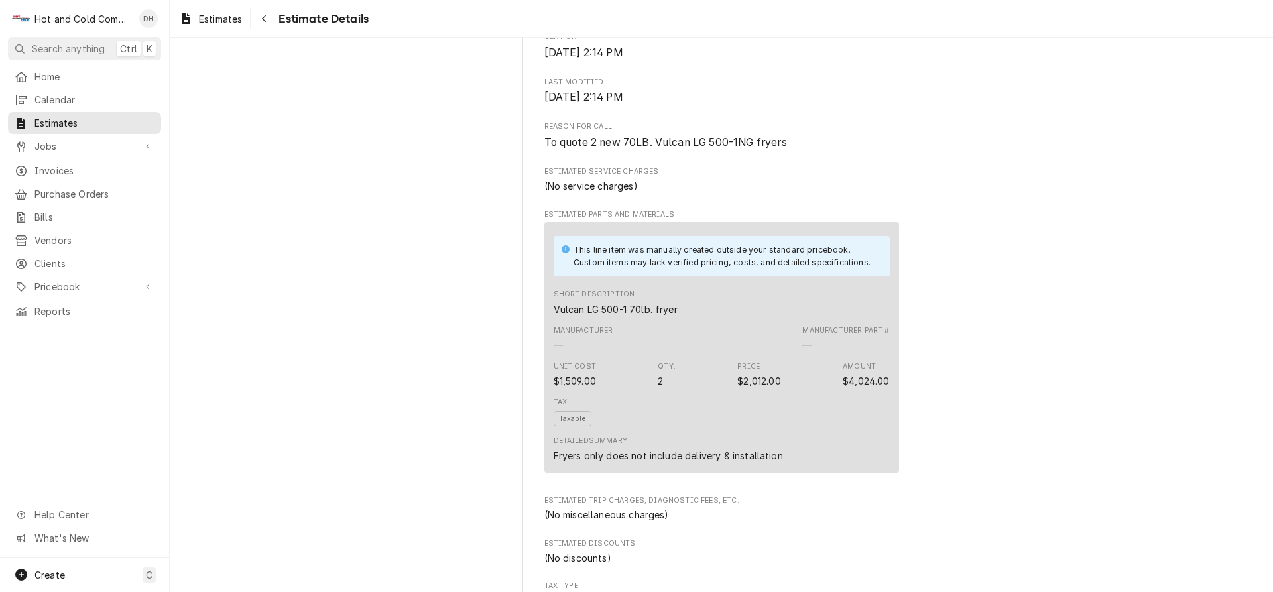
scroll to position [884, 0]
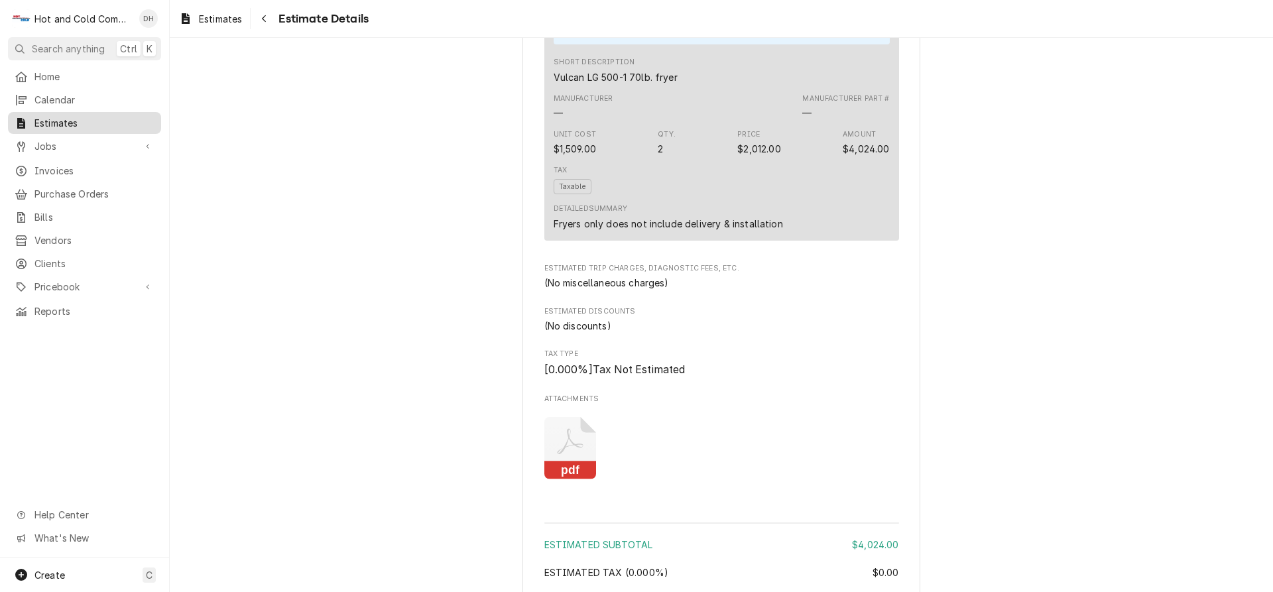
click at [78, 118] on span "Estimates" at bounding box center [94, 123] width 120 height 14
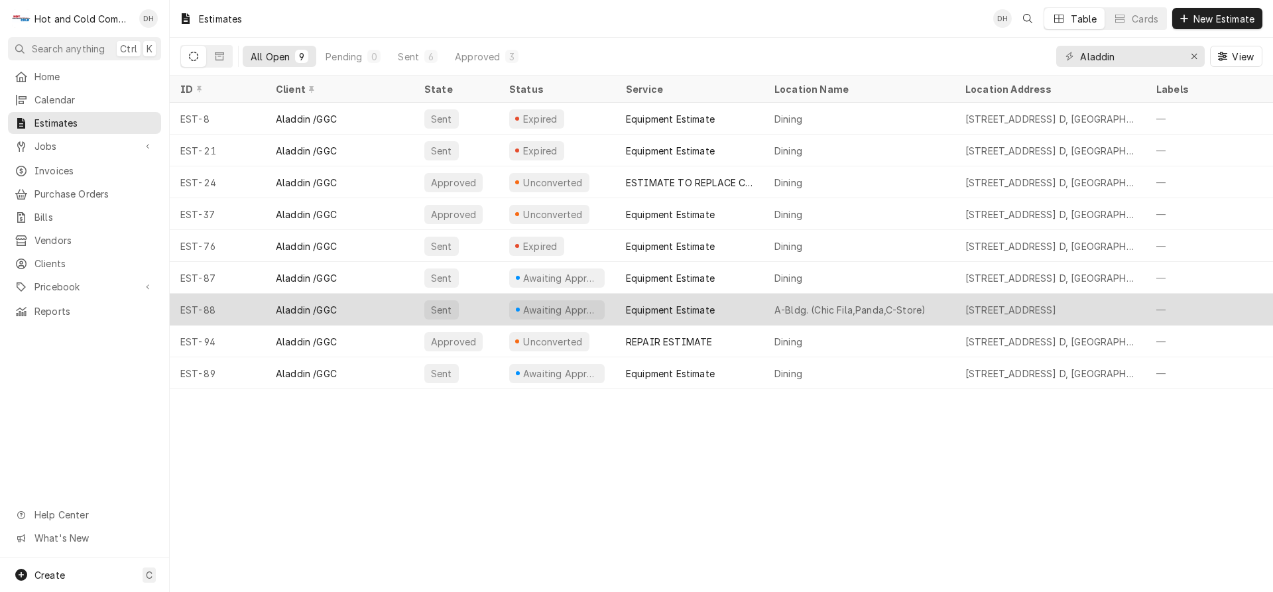
click at [746, 301] on div "Equipment Estimate" at bounding box center [689, 310] width 148 height 32
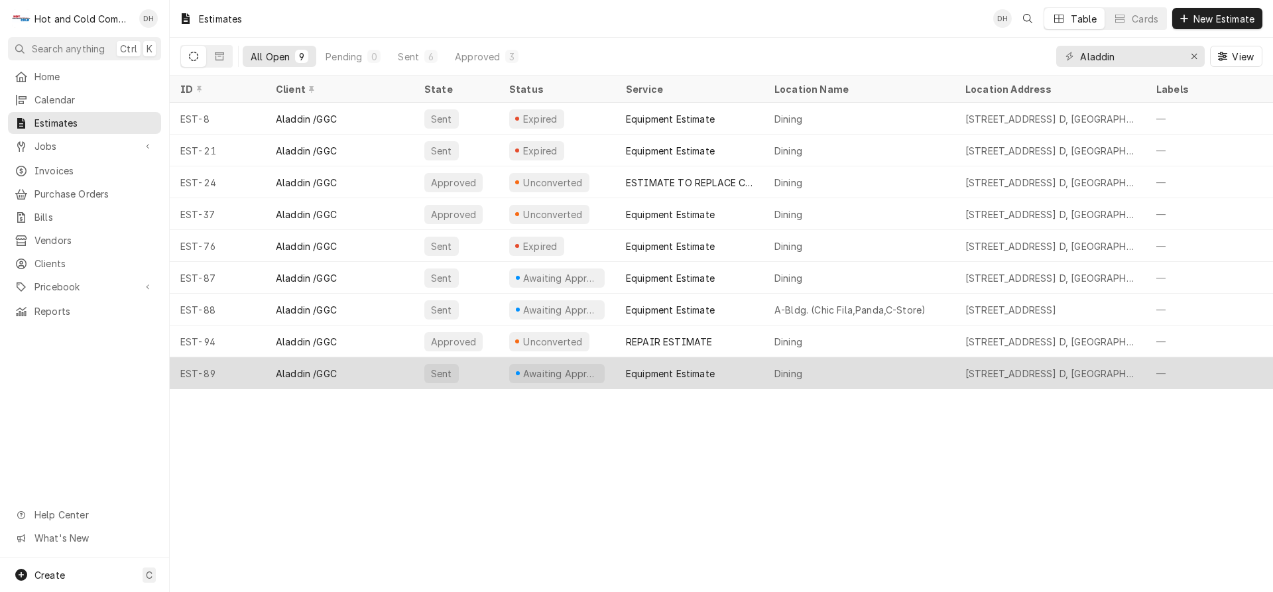
click at [752, 369] on div "Equipment Estimate" at bounding box center [689, 373] width 148 height 32
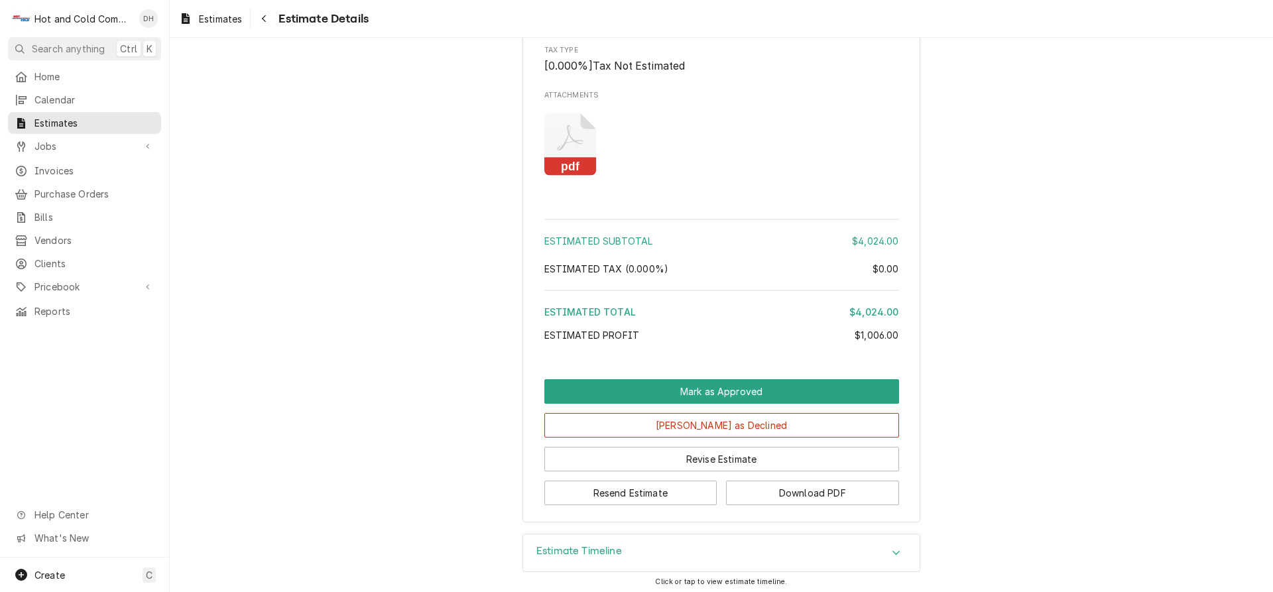
scroll to position [1220, 0]
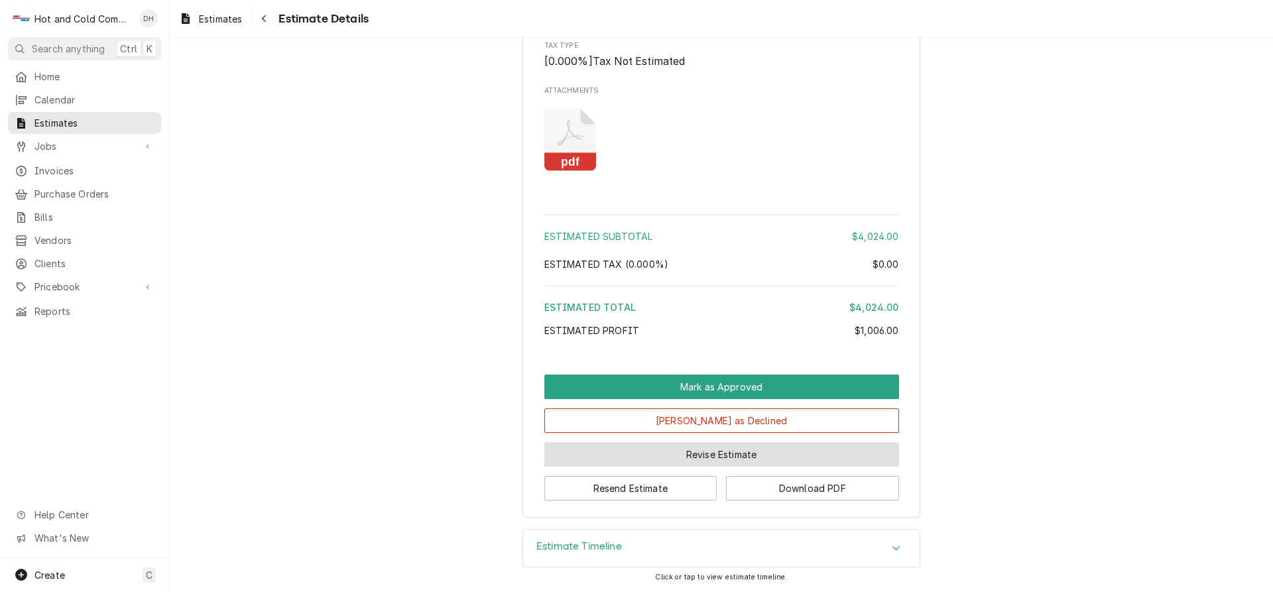
drag, startPoint x: 764, startPoint y: 457, endPoint x: 775, endPoint y: 453, distance: 11.1
click at [768, 457] on button "Revise Estimate" at bounding box center [721, 454] width 355 height 25
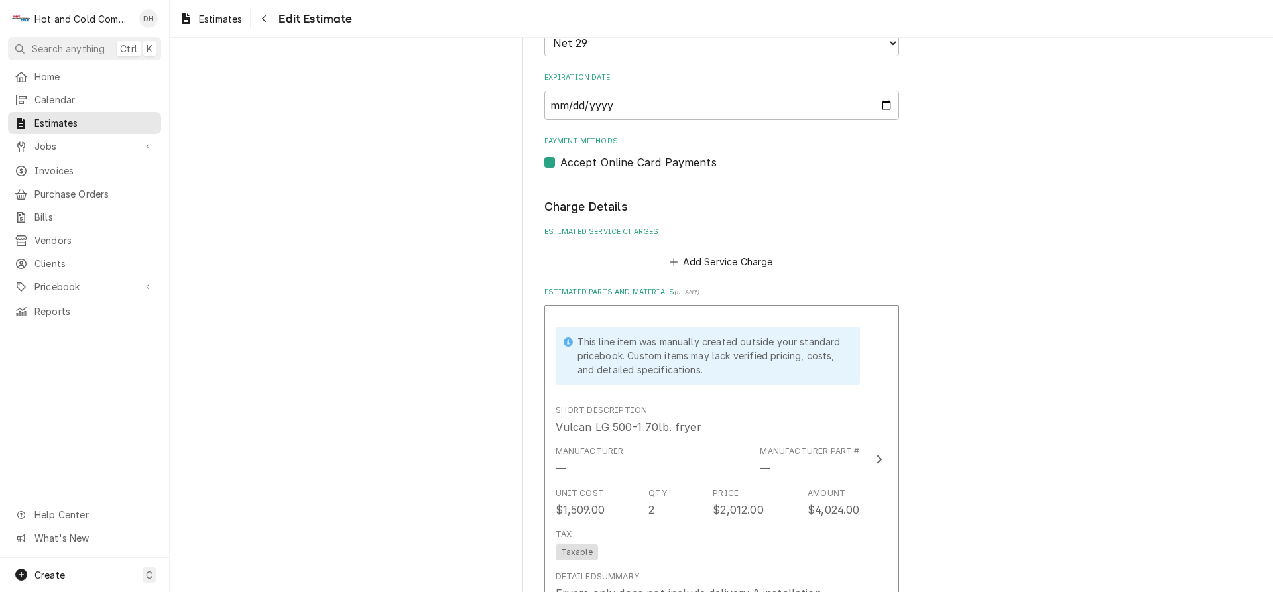
scroll to position [1105, 0]
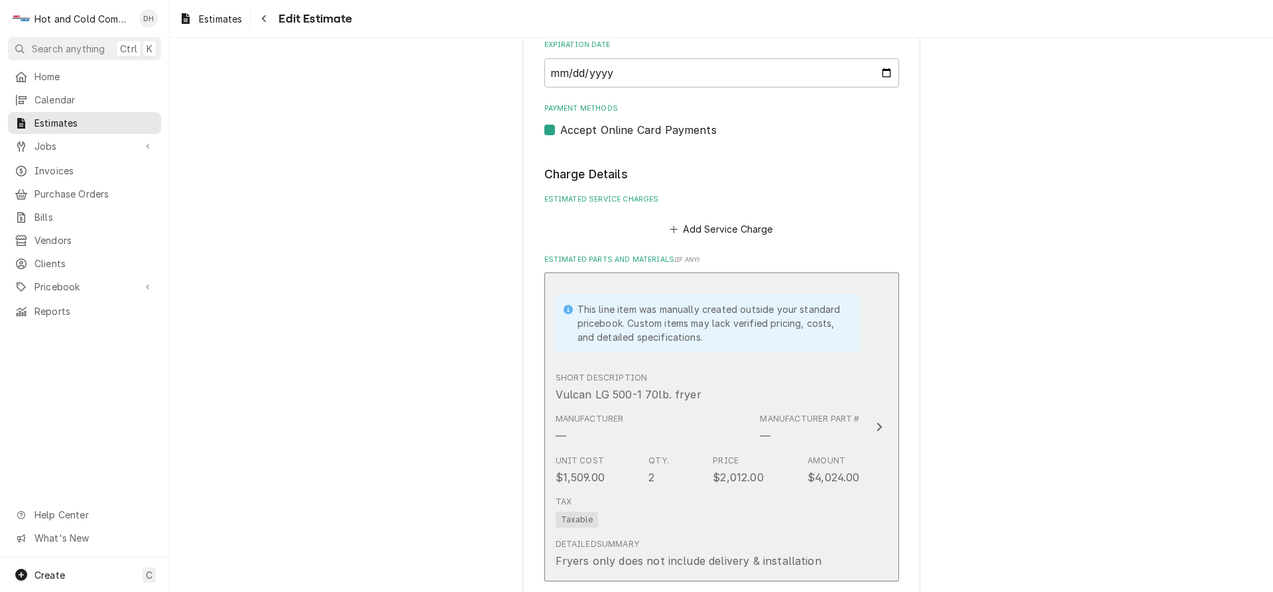
click at [789, 366] on div "This line item was manually created outside your standard pricebook. Custom ite…" at bounding box center [707, 323] width 304 height 87
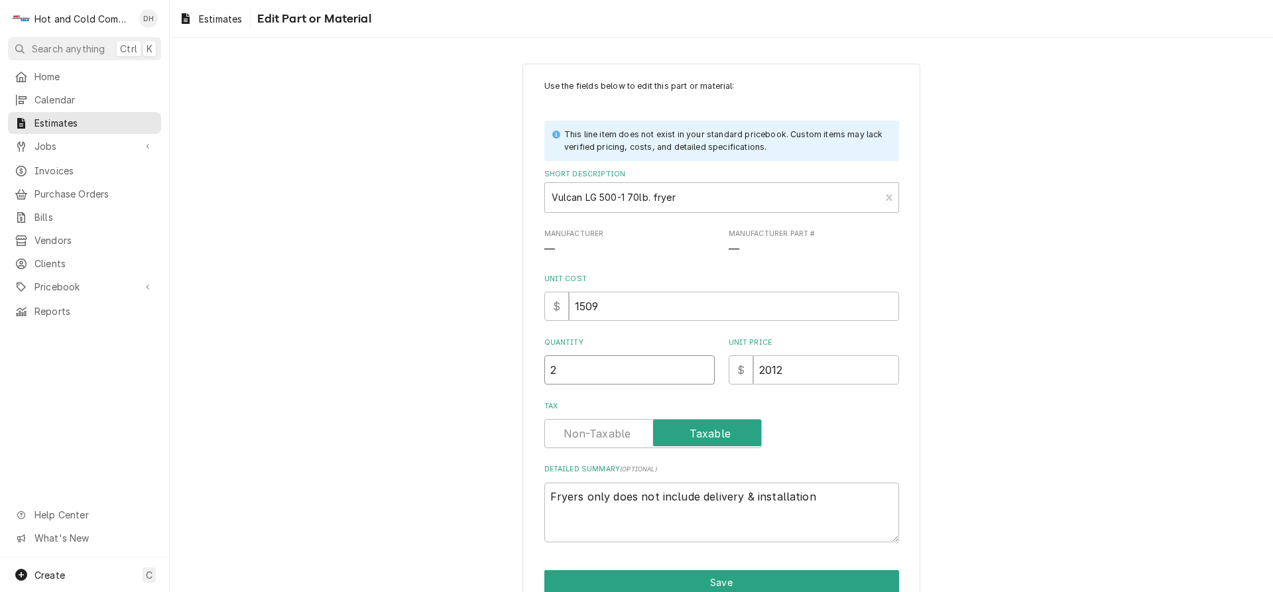
click at [583, 364] on input "2" at bounding box center [629, 369] width 170 height 29
type textarea "x"
type input "1"
type textarea "x"
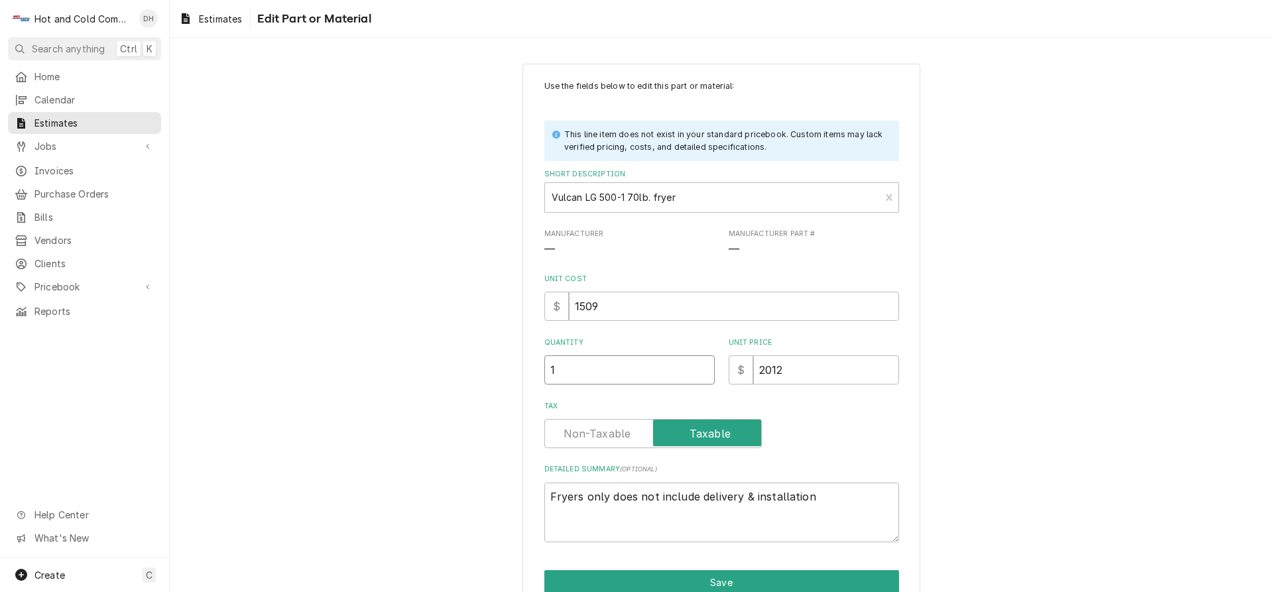
type input "1"
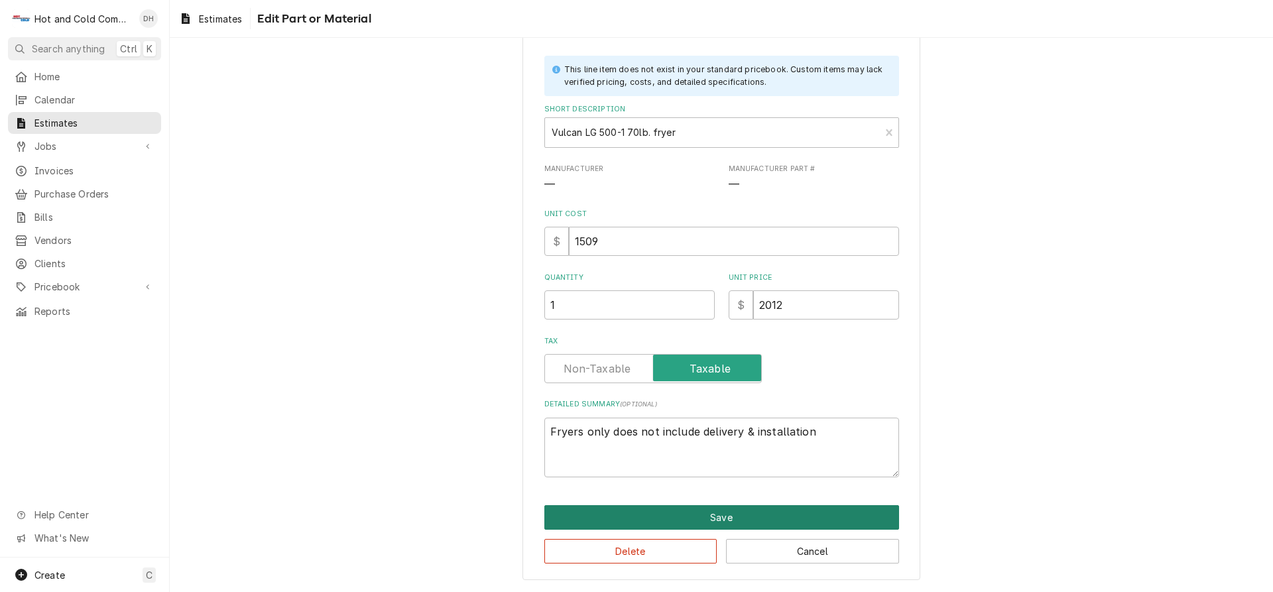
click at [724, 513] on button "Save" at bounding box center [721, 517] width 355 height 25
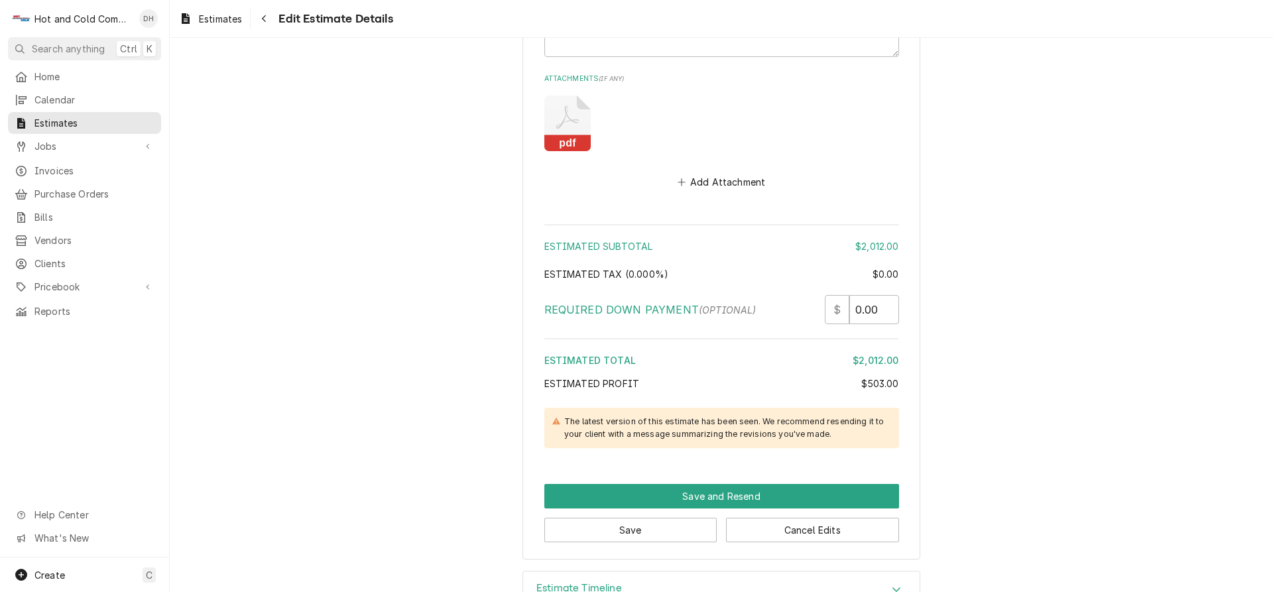
scroll to position [2009, 0]
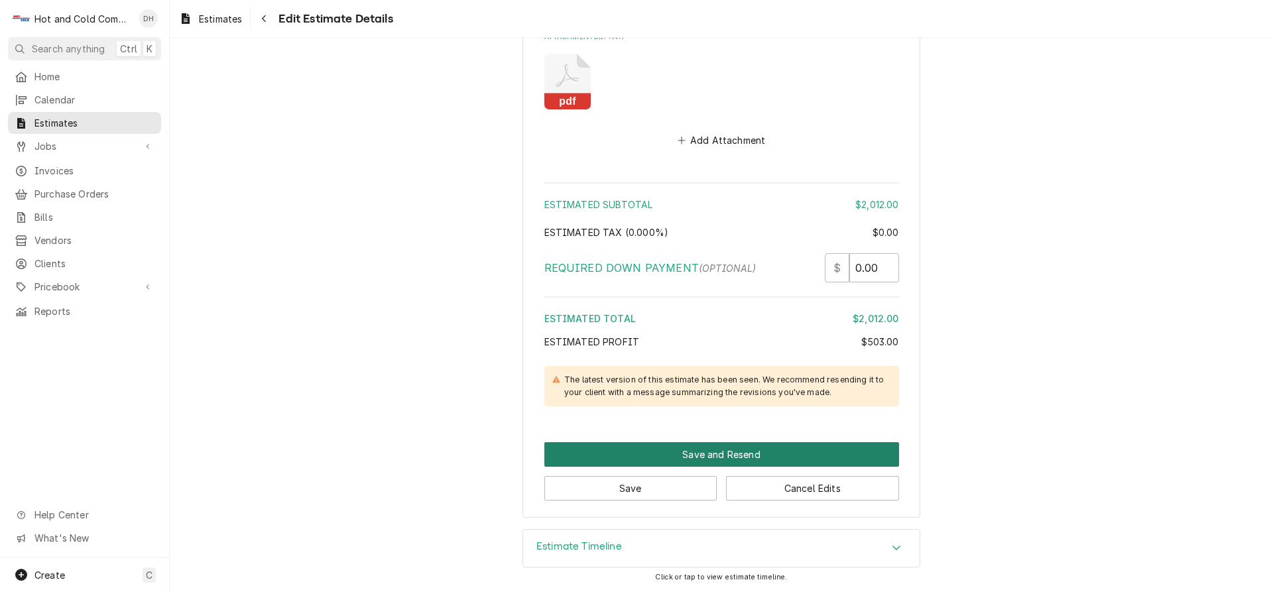
click at [719, 453] on button "Save and Resend" at bounding box center [721, 454] width 355 height 25
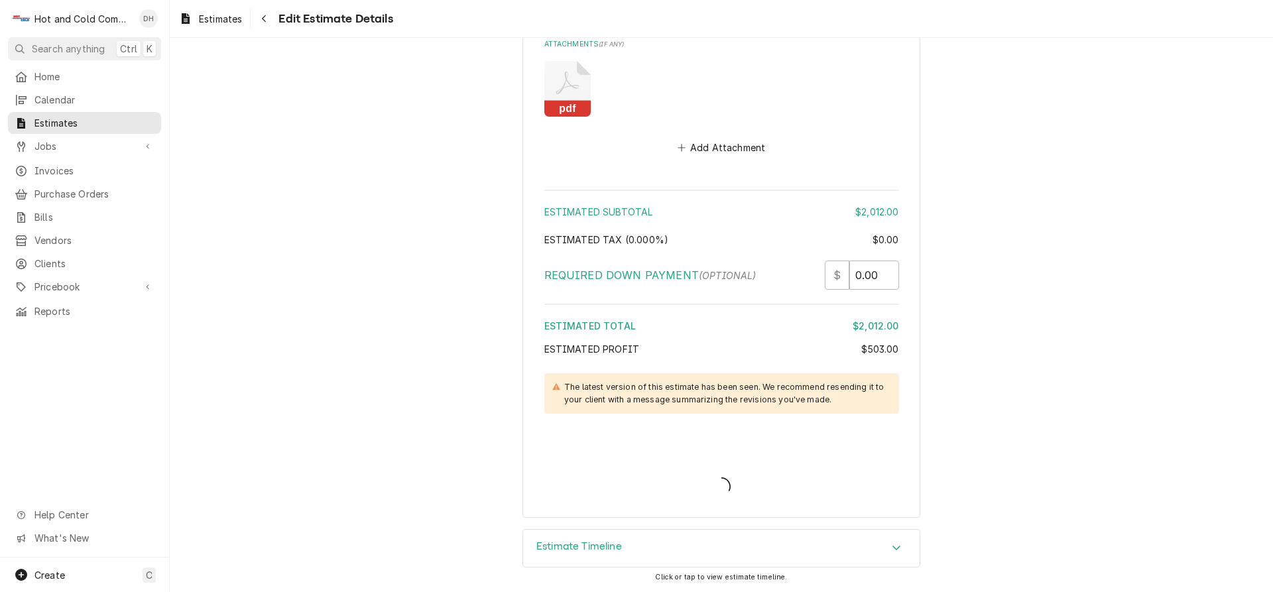
scroll to position [2002, 0]
type textarea "x"
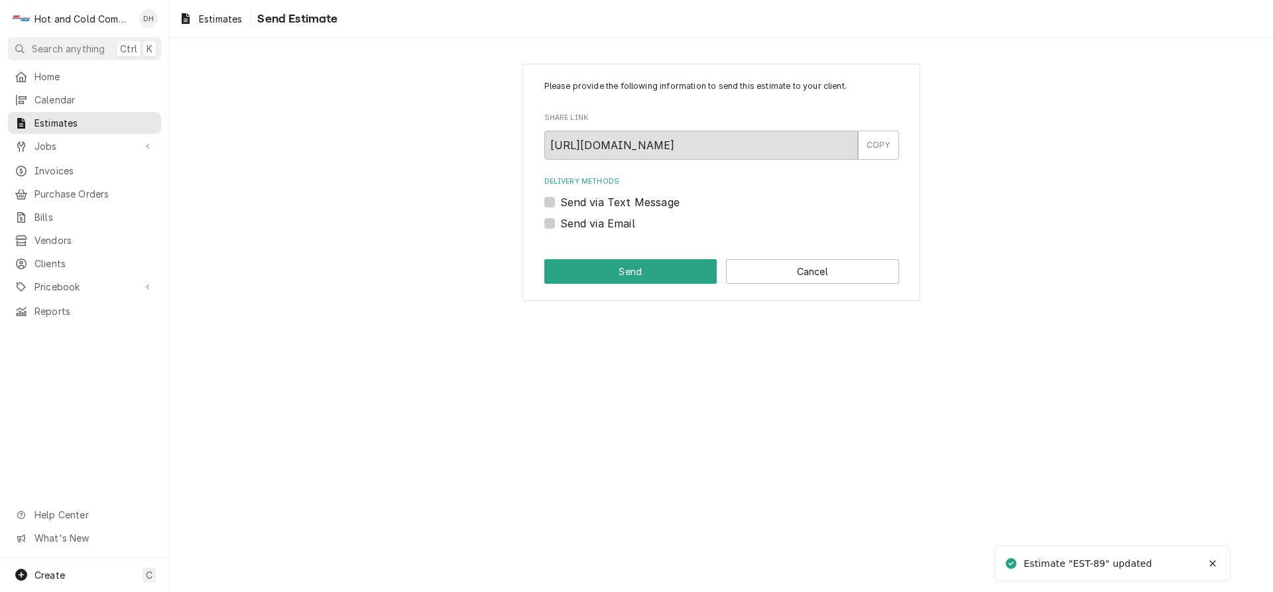
click at [560, 221] on label "Send via Email" at bounding box center [597, 223] width 75 height 16
click at [560, 221] on input "Send via Email" at bounding box center [737, 229] width 355 height 29
checkbox input "true"
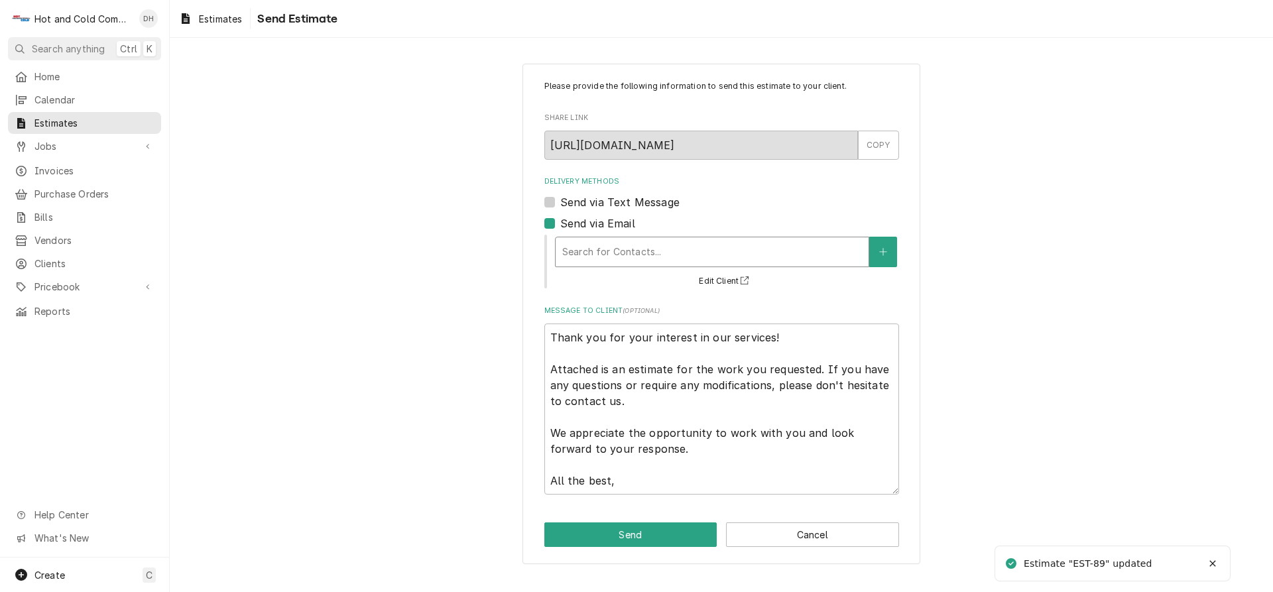
click at [652, 252] on div "Delivery Methods" at bounding box center [712, 252] width 300 height 24
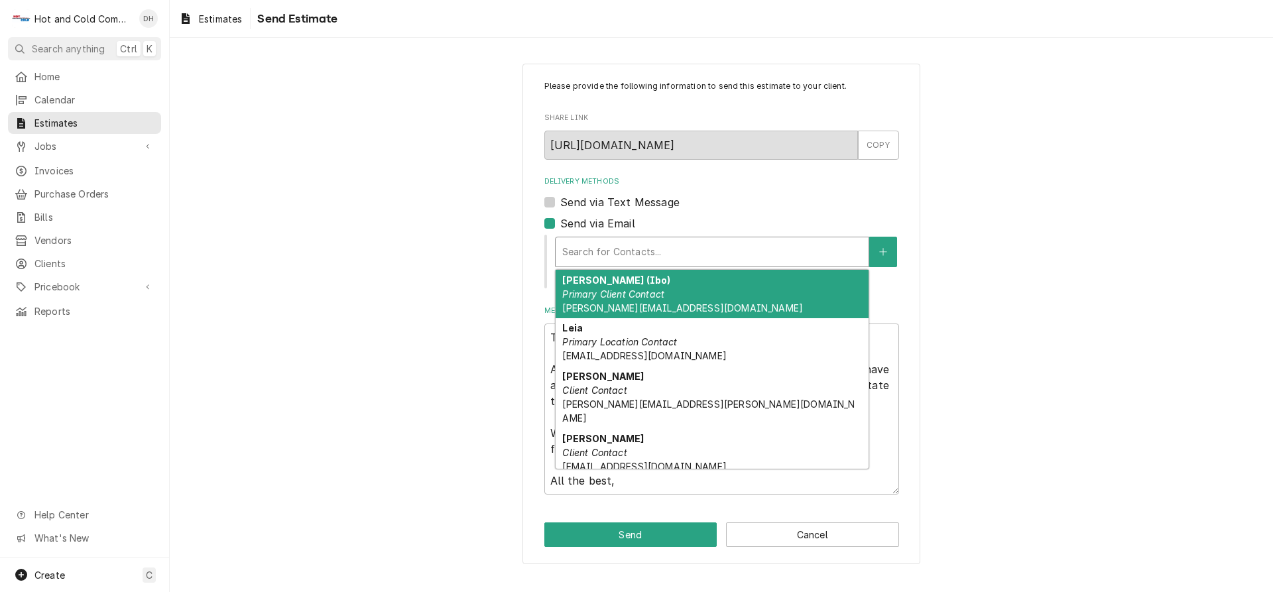
drag, startPoint x: 630, startPoint y: 292, endPoint x: 657, endPoint y: 337, distance: 52.3
click at [630, 294] on em "Primary Client Contact" at bounding box center [613, 293] width 102 height 11
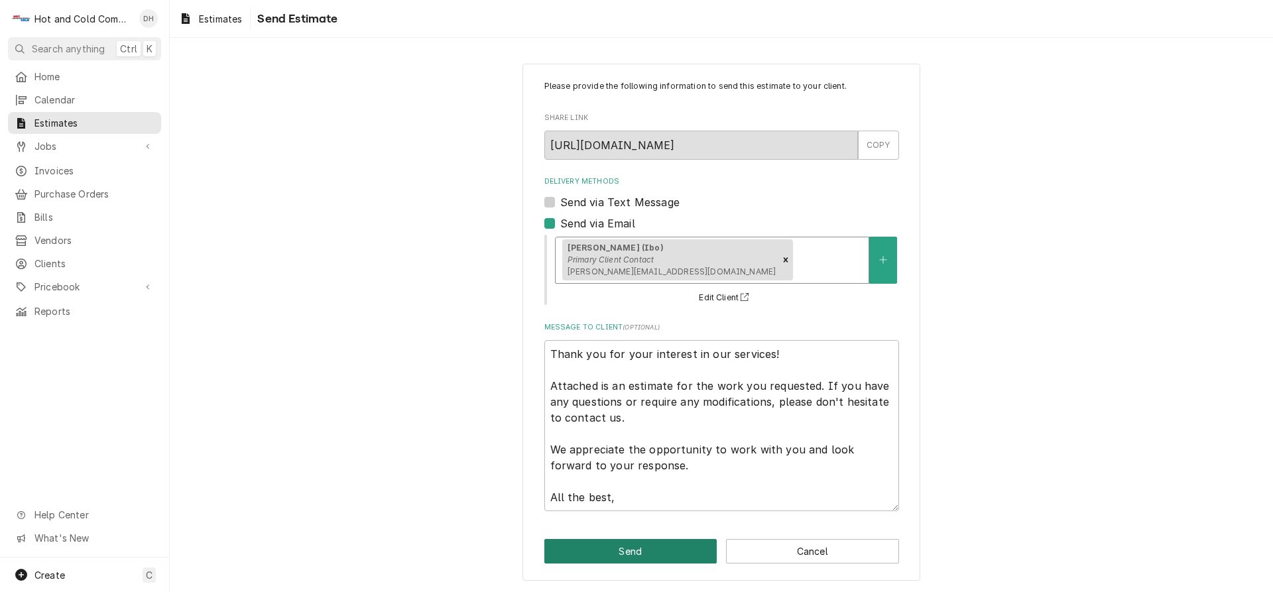
click at [634, 550] on button "Send" at bounding box center [630, 551] width 173 height 25
type textarea "x"
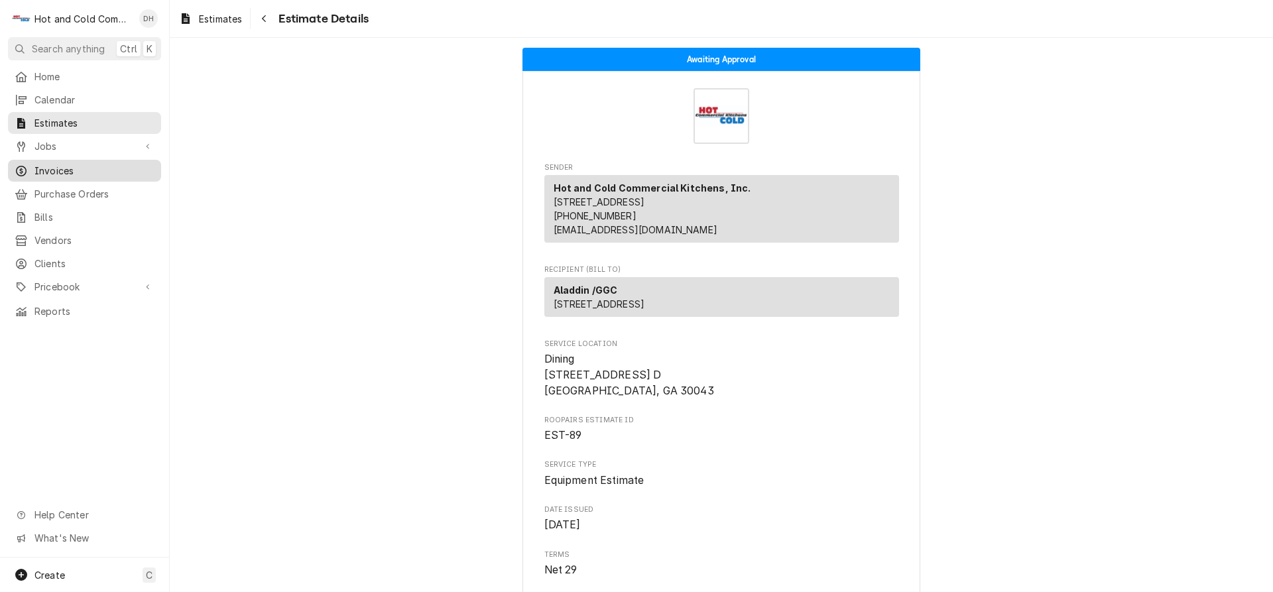
drag, startPoint x: 83, startPoint y: 119, endPoint x: 117, endPoint y: 155, distance: 50.2
click at [85, 119] on span "Estimates" at bounding box center [94, 123] width 120 height 14
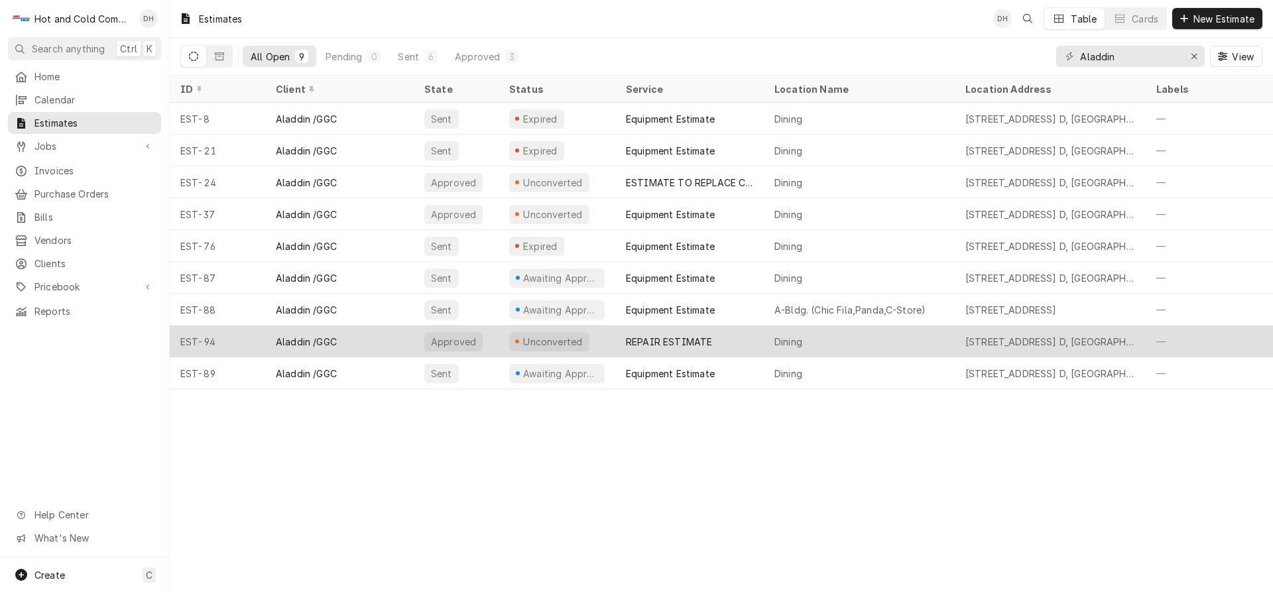
click at [762, 331] on div "REPAIR ESTIMATE" at bounding box center [689, 341] width 148 height 32
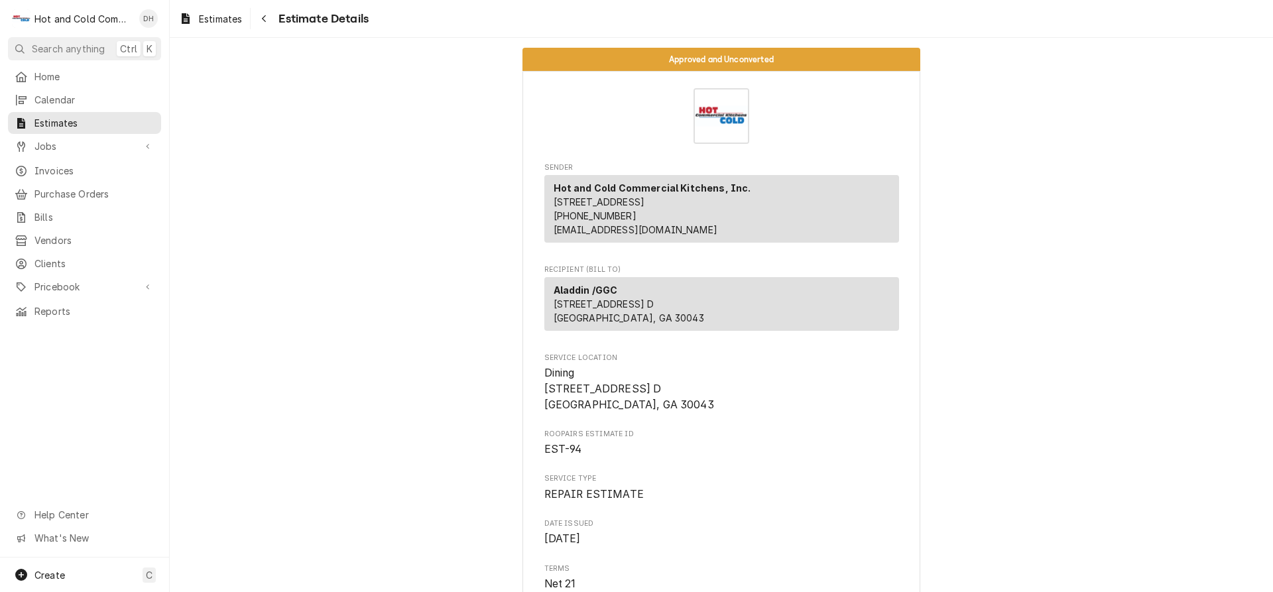
drag, startPoint x: 58, startPoint y: 117, endPoint x: 174, endPoint y: 171, distance: 128.7
click at [58, 117] on span "Estimates" at bounding box center [94, 123] width 120 height 14
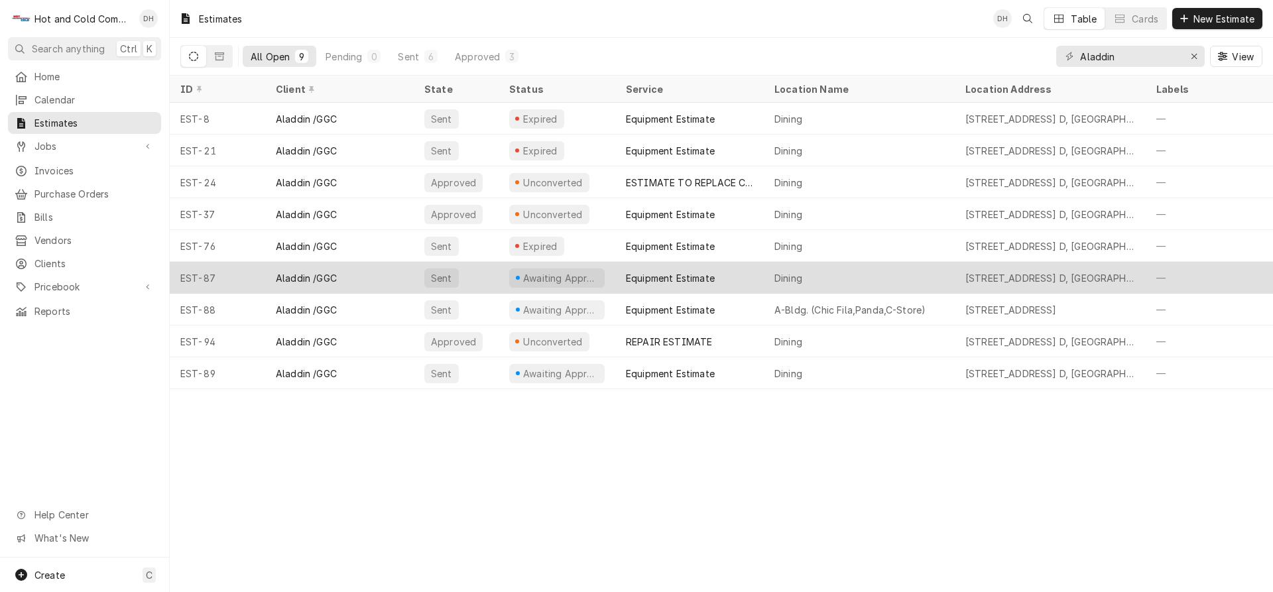
click at [734, 274] on div "Equipment Estimate" at bounding box center [689, 278] width 148 height 32
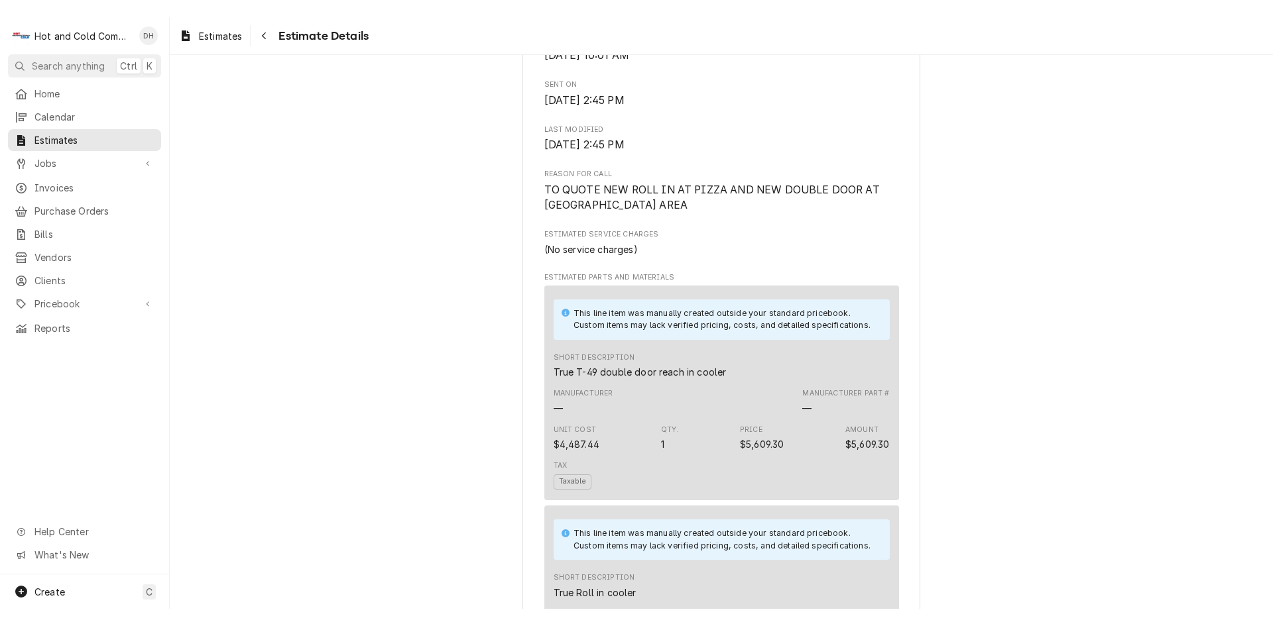
scroll to position [663, 0]
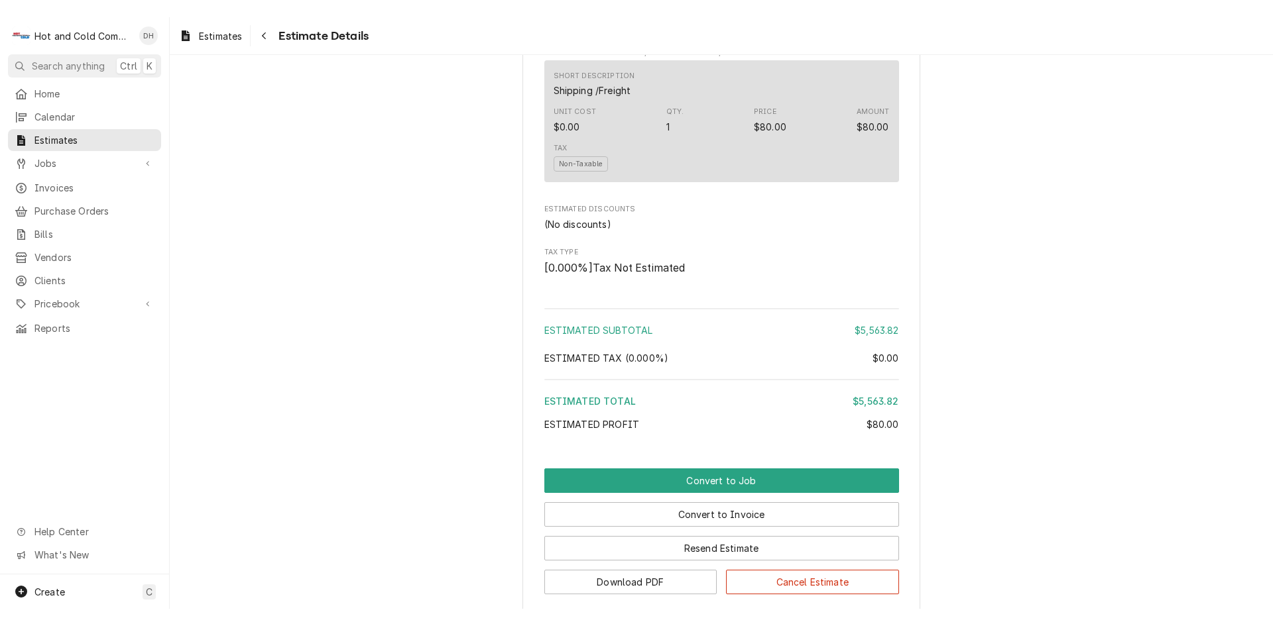
scroll to position [1326, 0]
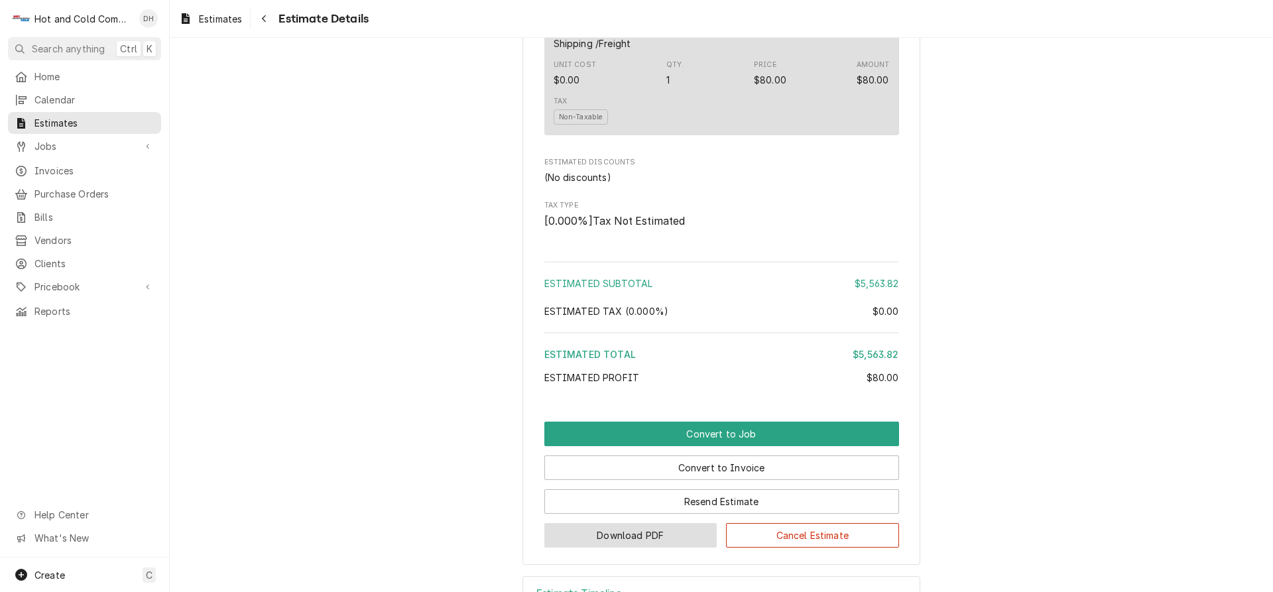
click at [616, 548] on button "Download PDF" at bounding box center [630, 535] width 173 height 25
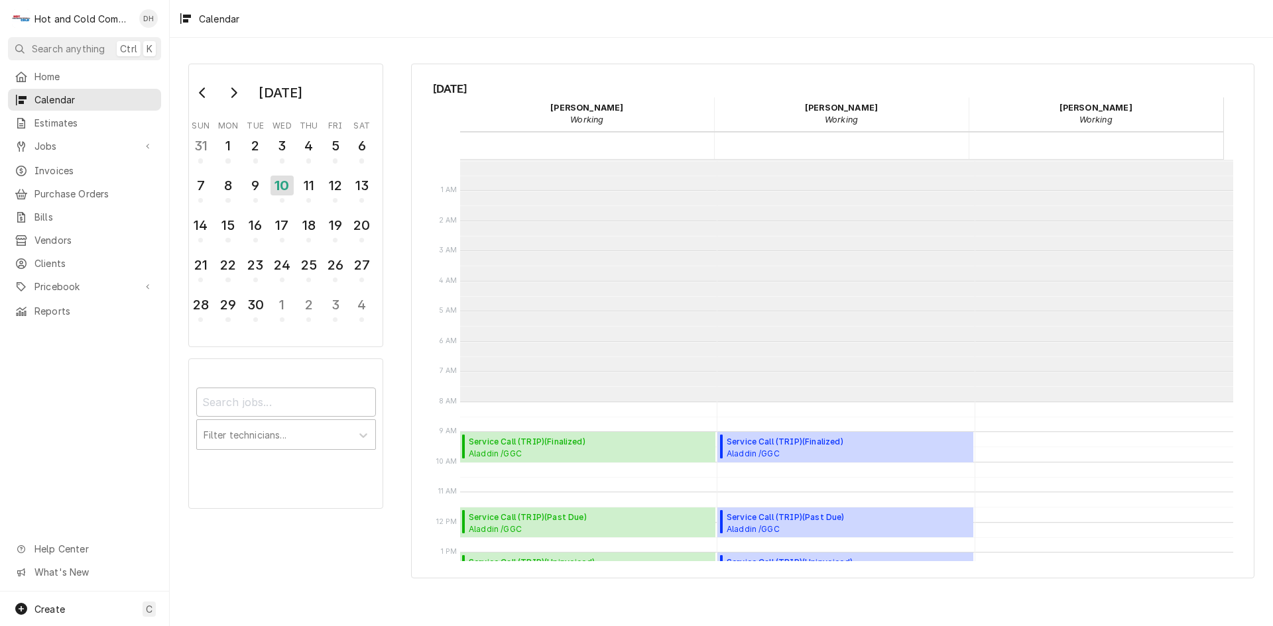
scroll to position [242, 0]
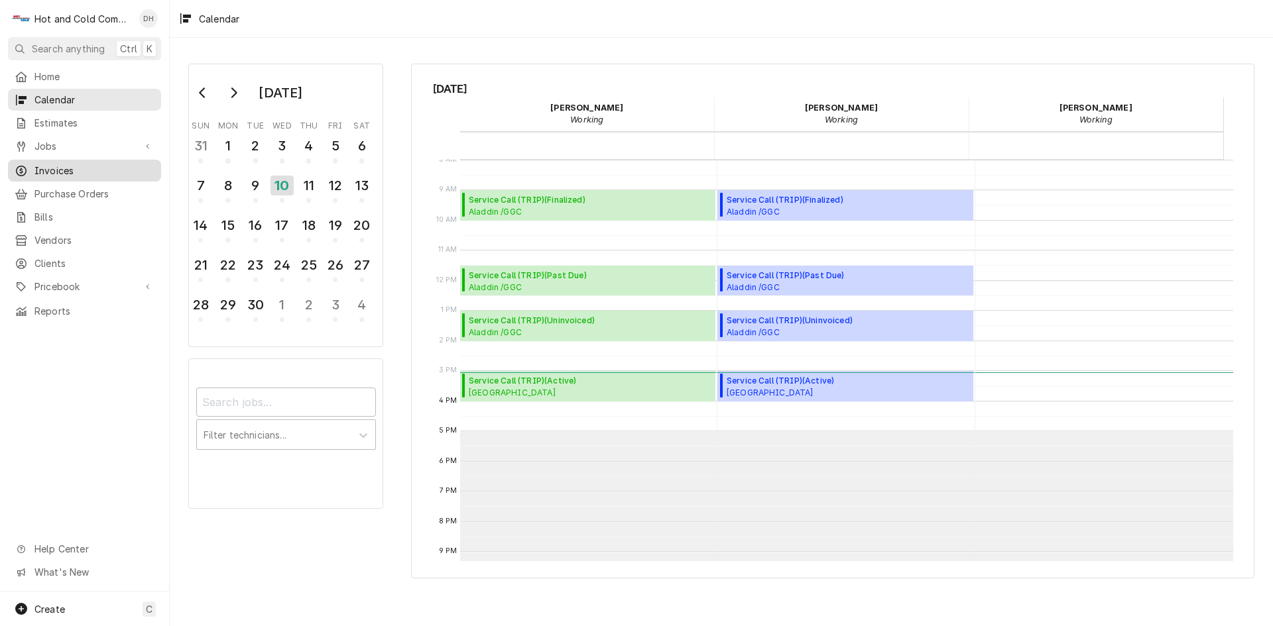
click at [61, 164] on span "Invoices" at bounding box center [94, 171] width 120 height 14
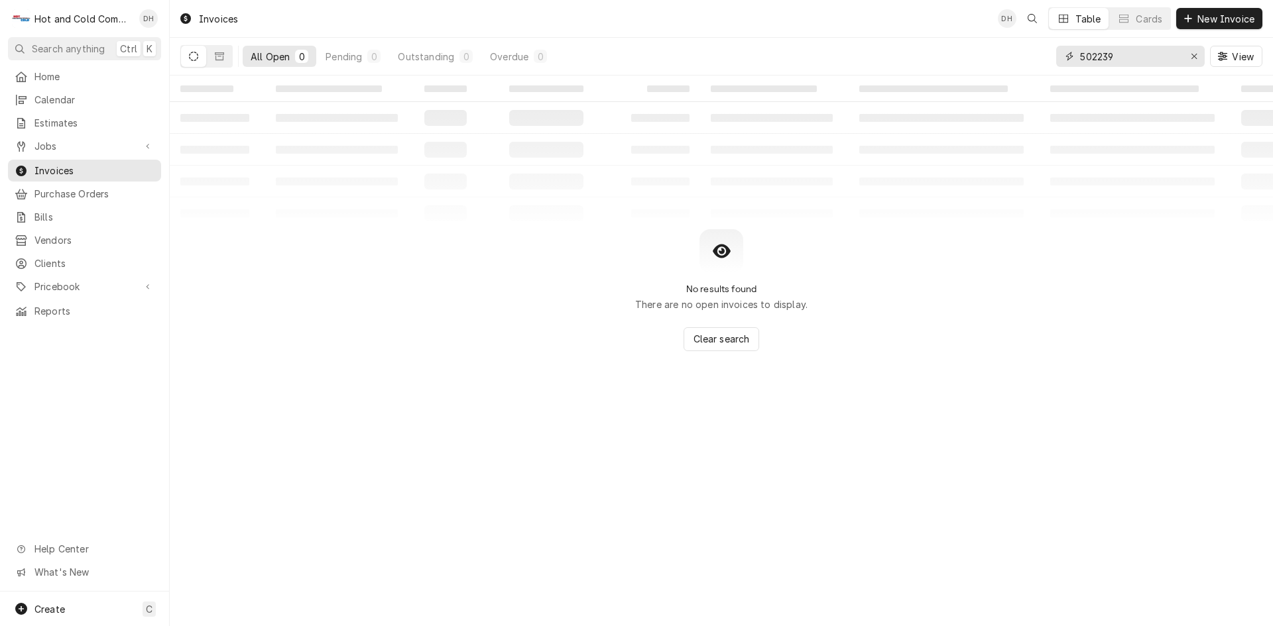
click at [1153, 57] on input "502239" at bounding box center [1129, 56] width 99 height 21
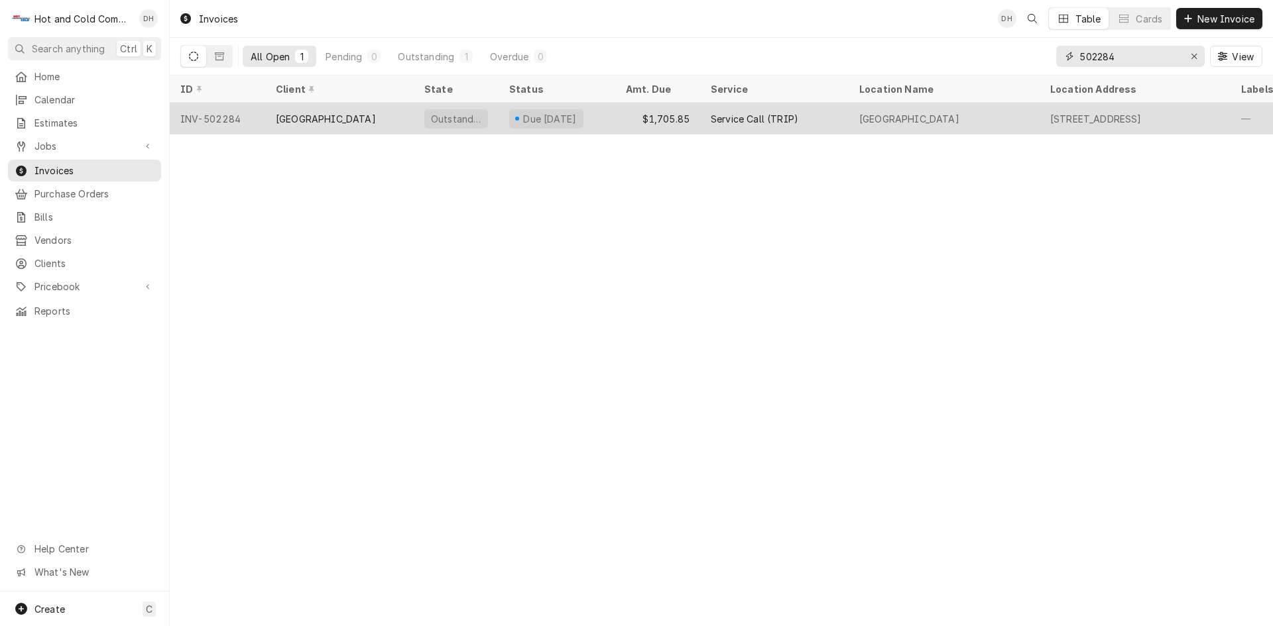
type input "502284"
click at [602, 117] on div "Due in 8 days" at bounding box center [556, 119] width 117 height 32
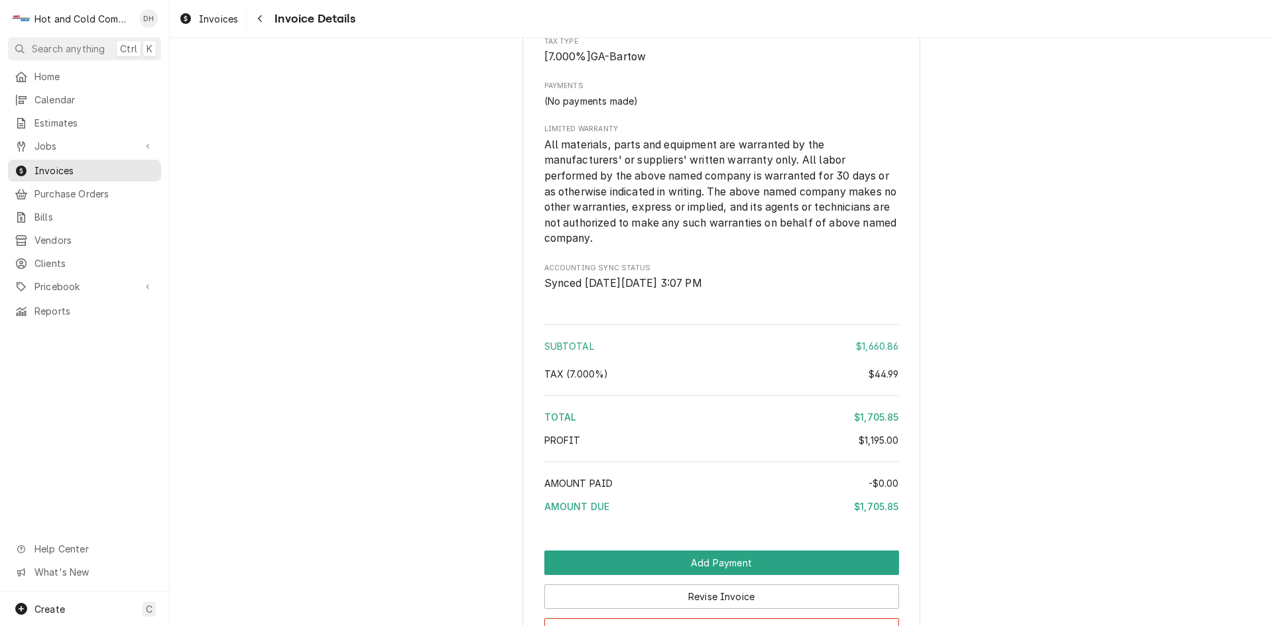
scroll to position [2292, 0]
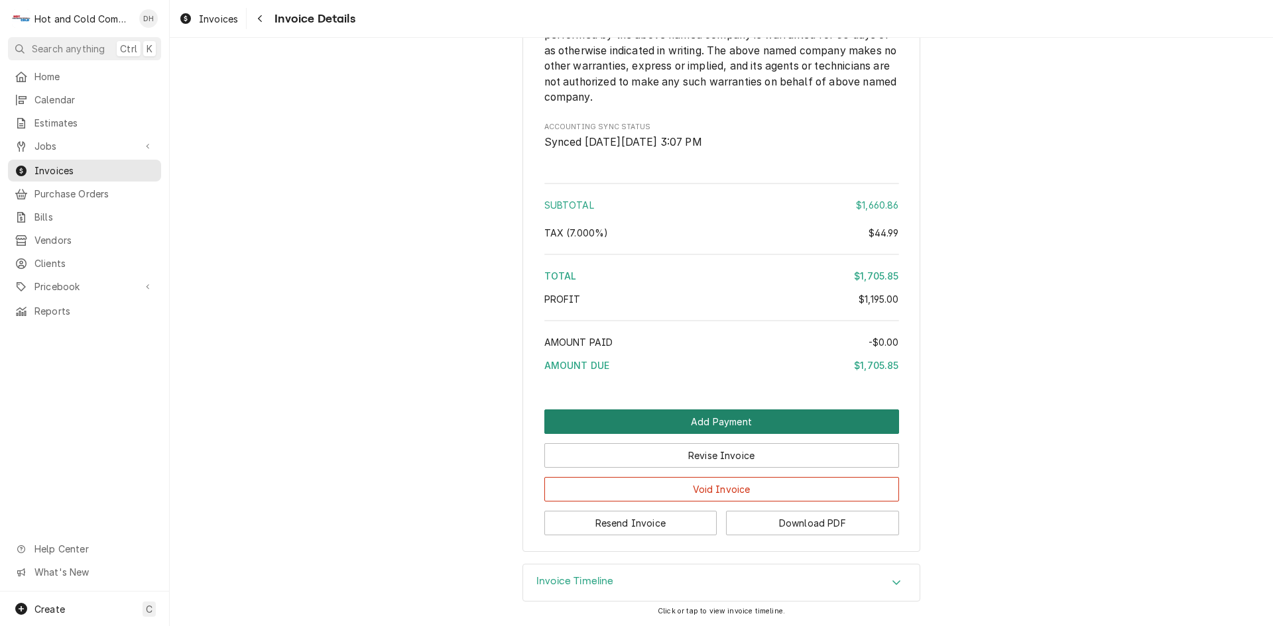
click at [698, 424] on button "Add Payment" at bounding box center [721, 422] width 355 height 25
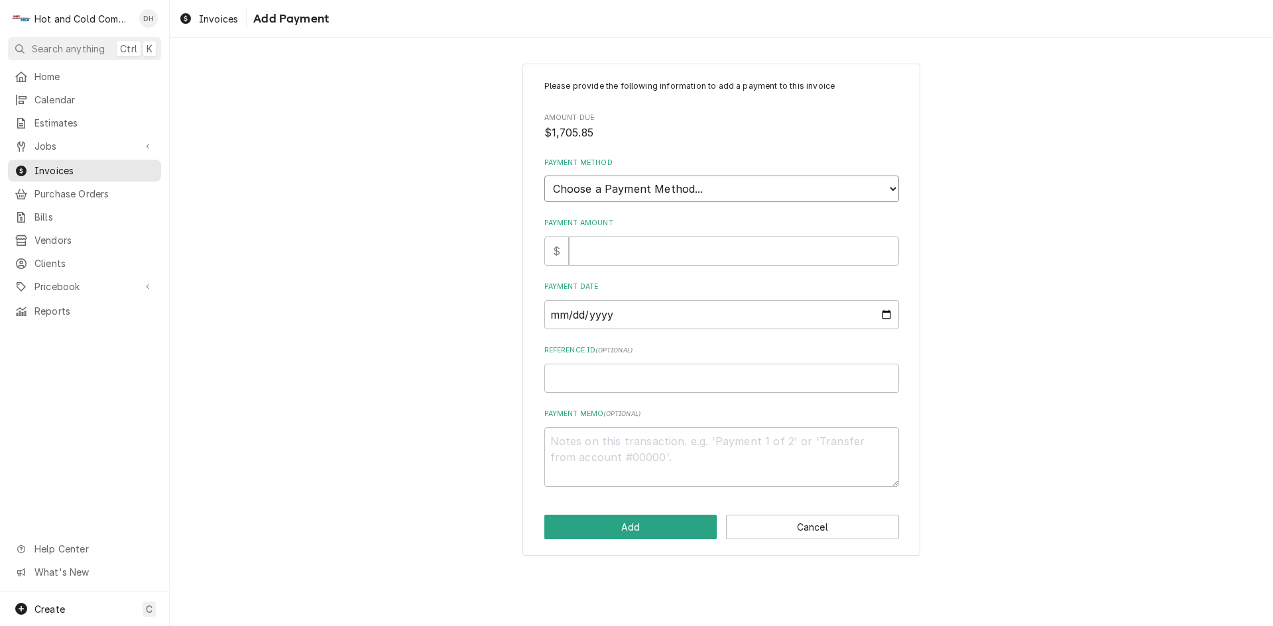
click at [583, 186] on select "Choose a Payment Method... Cash Check Credit/Debit Card ACH/eCheck Other" at bounding box center [721, 189] width 355 height 27
select select "2"
click at [544, 176] on select "Choose a Payment Method... Cash Check Credit/Debit Card ACH/eCheck Other" at bounding box center [721, 189] width 355 height 27
click at [615, 257] on input "Payment Amount" at bounding box center [734, 251] width 330 height 29
type textarea "x"
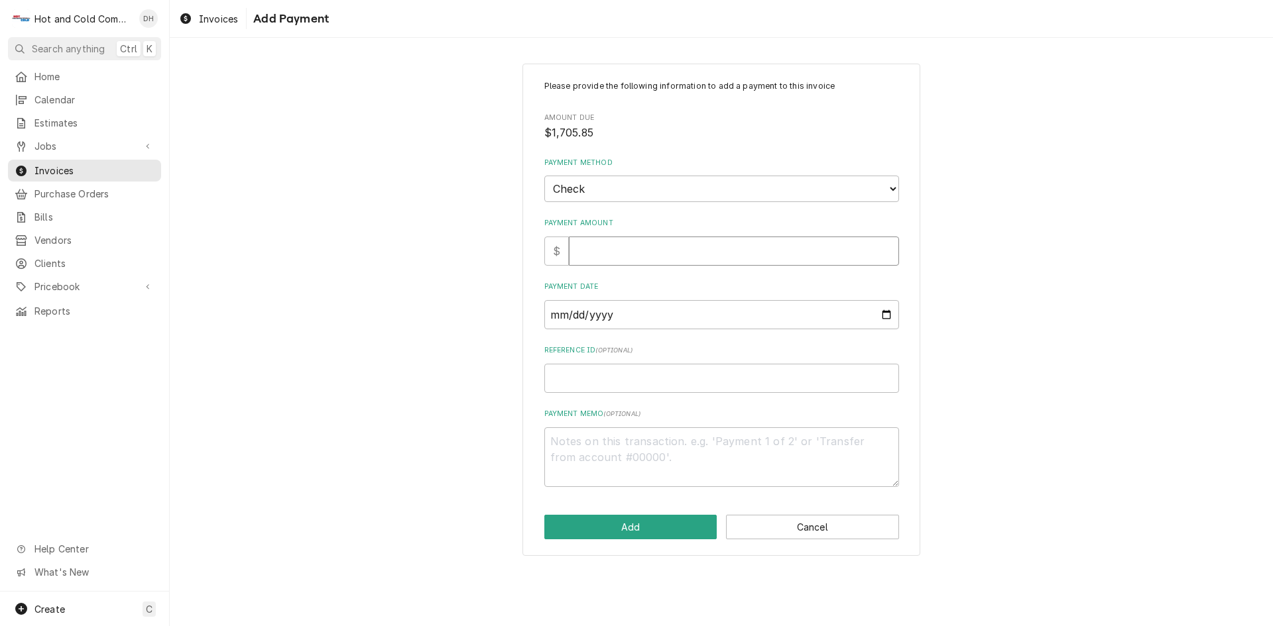
type input "1"
type textarea "x"
type input "17"
type textarea "x"
type input "170"
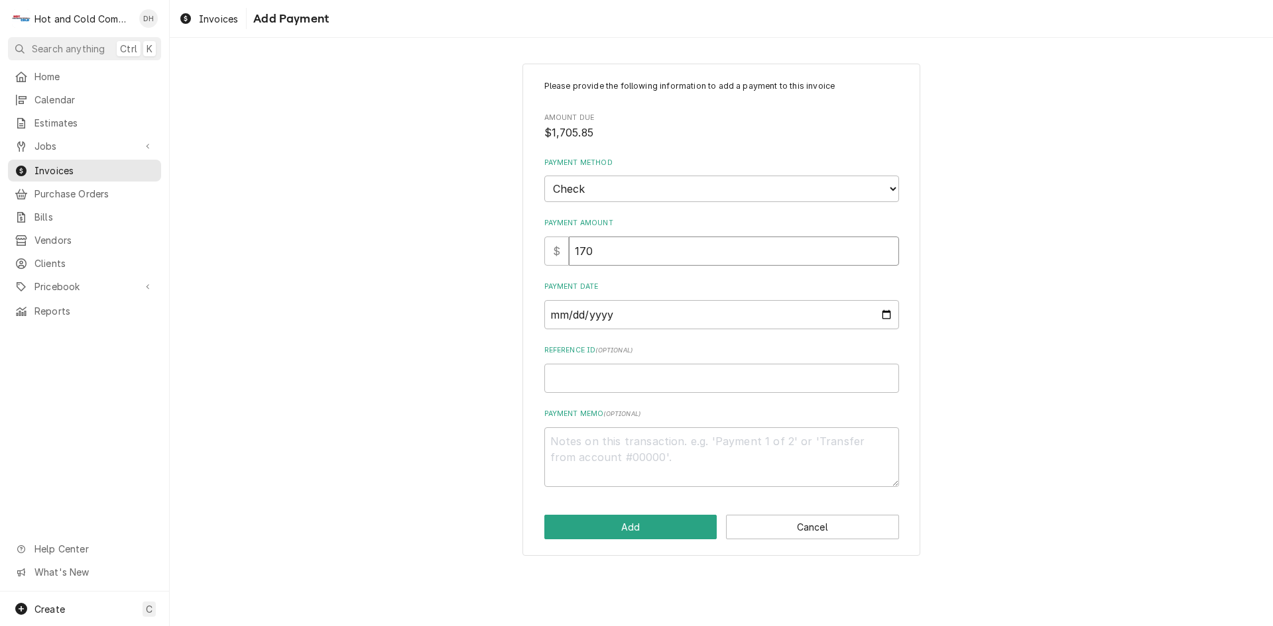
type textarea "x"
type input "1705"
type textarea "x"
type input "1705.8"
type textarea "x"
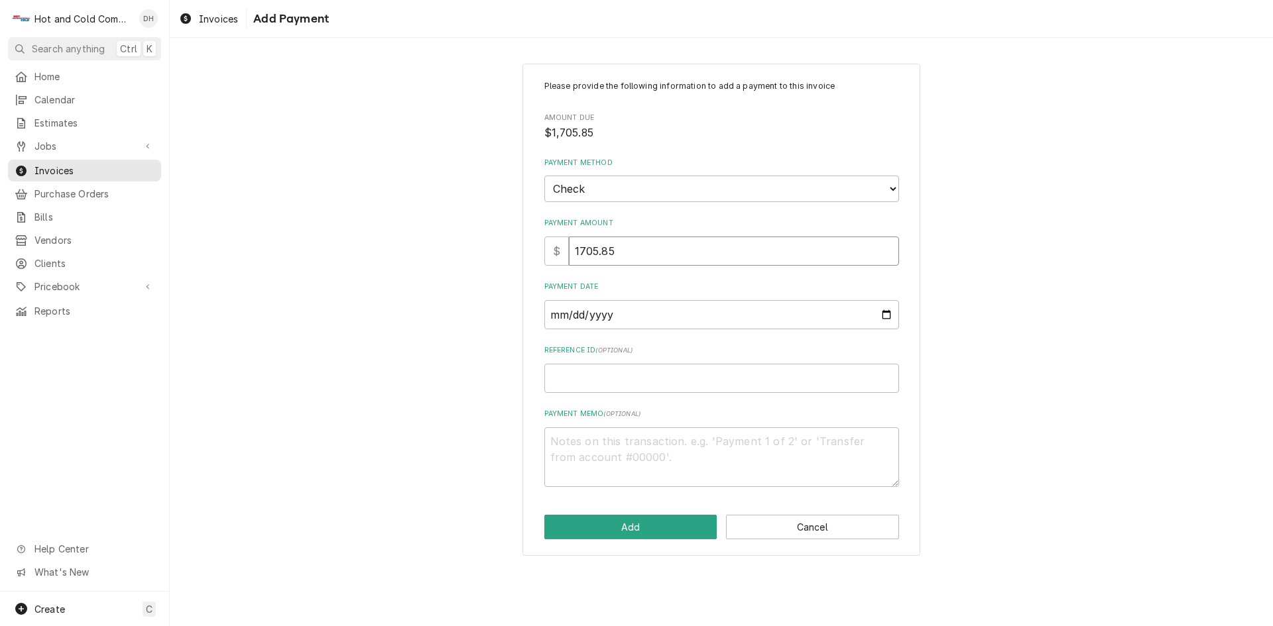
type input "1705.85"
click at [889, 316] on input "Payment Date" at bounding box center [721, 314] width 355 height 29
type textarea "x"
type input "2025-09-03"
click at [612, 382] on input "Reference ID ( optional )" at bounding box center [721, 378] width 355 height 29
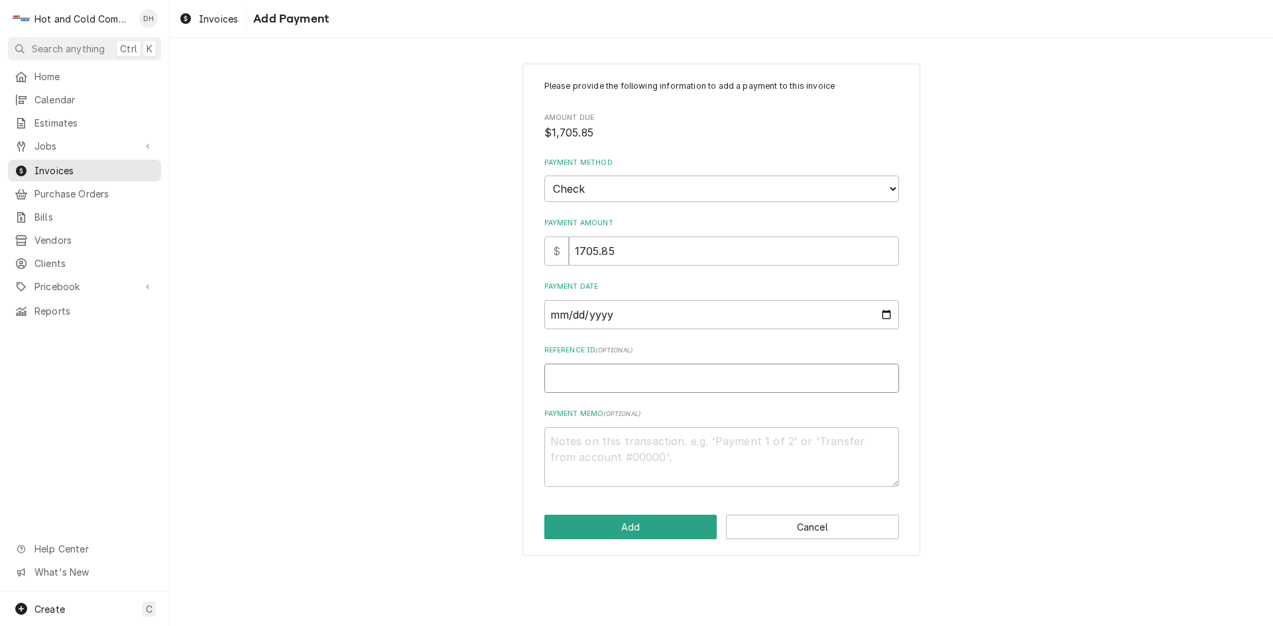
type textarea "x"
type input "0"
type textarea "x"
type input "00"
type textarea "x"
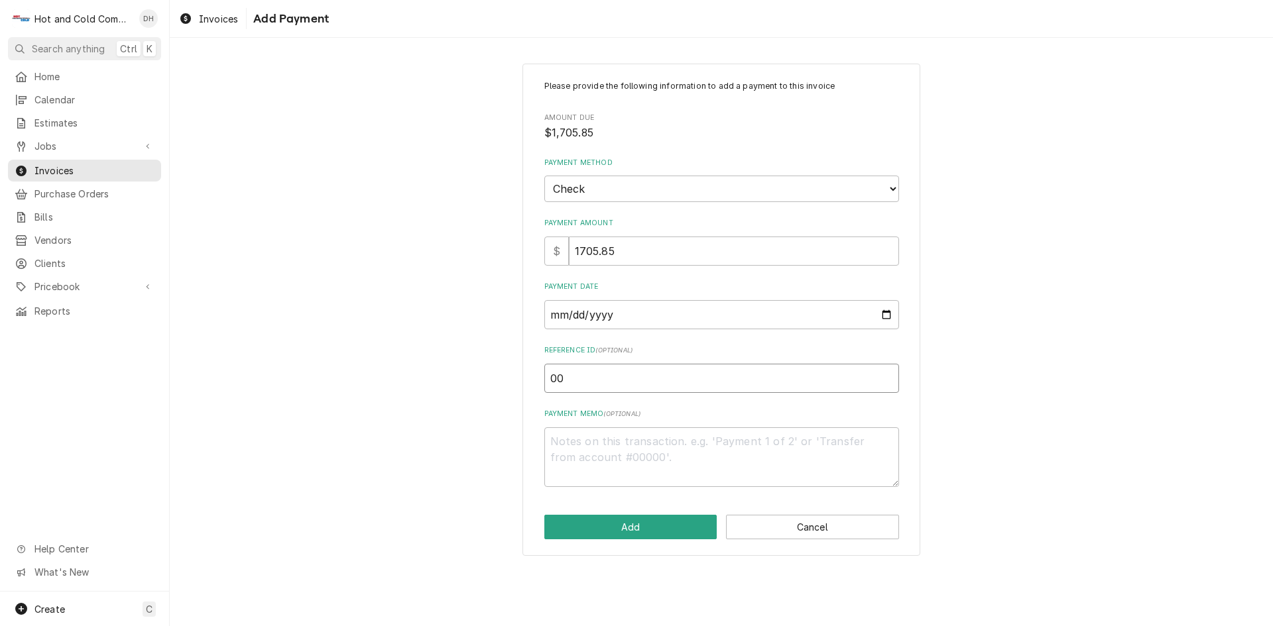
type input "000"
type textarea "x"
type input "0001"
type textarea "x"
type input "00015"
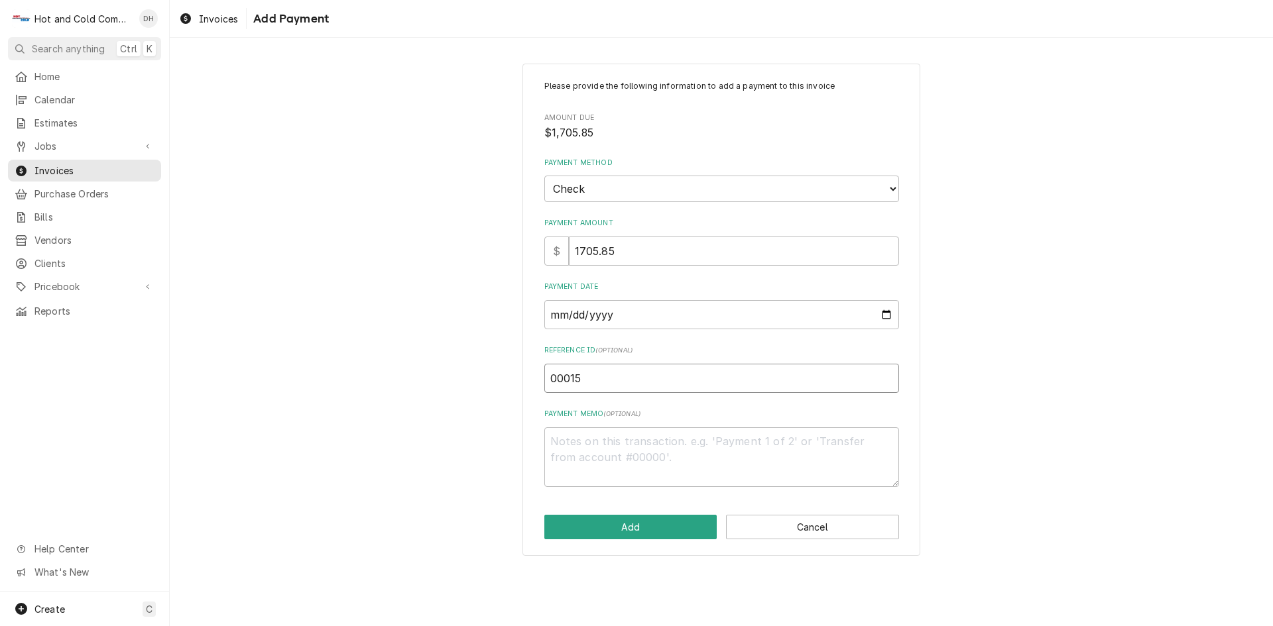
type textarea "x"
type input "000151"
type textarea "x"
type input "0001516"
type textarea "x"
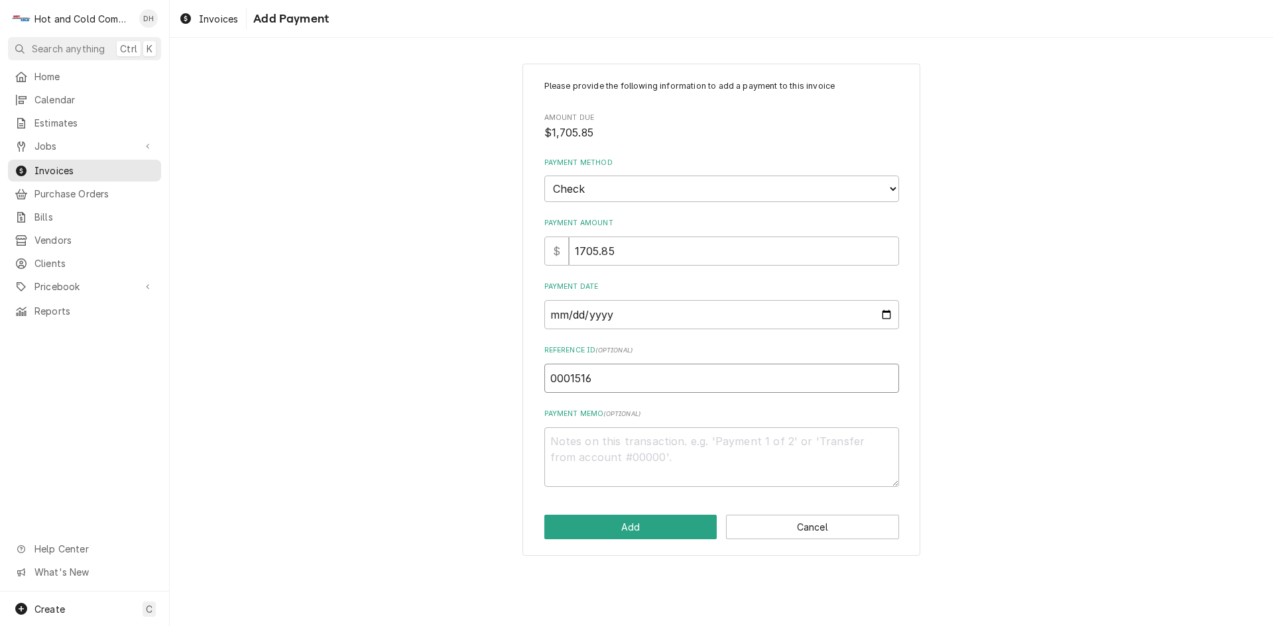
type input "00015168"
type textarea "x"
type input "000151688"
type textarea "x"
type input "0001516882"
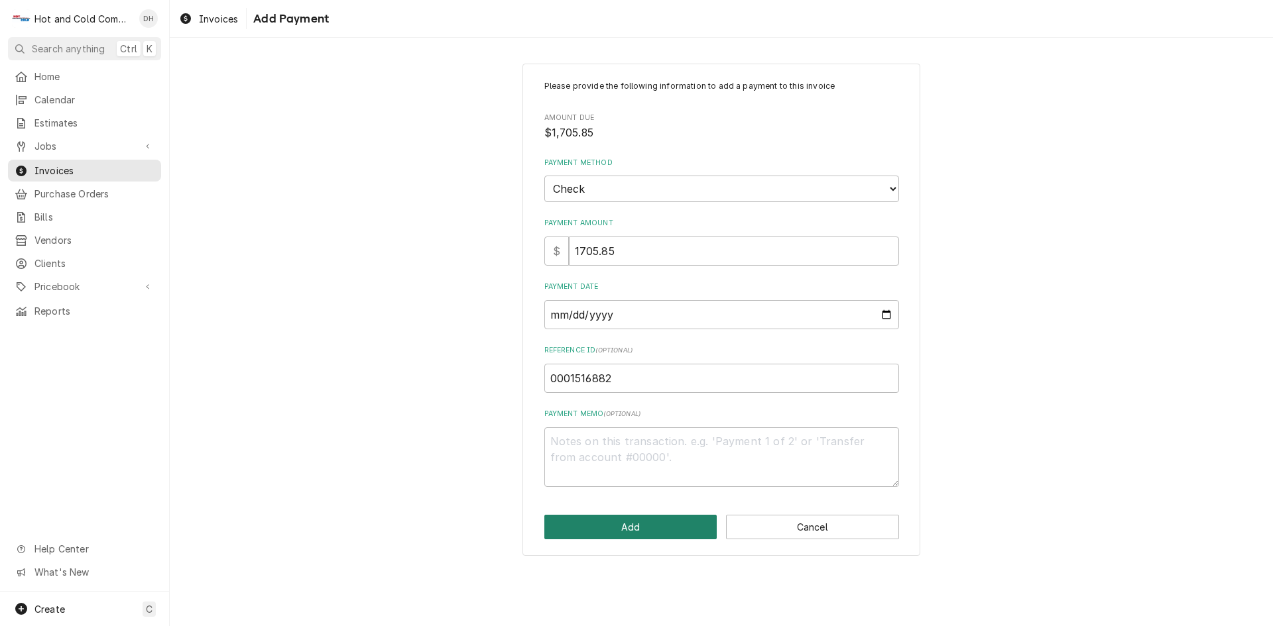
click at [672, 526] on button "Add" at bounding box center [630, 527] width 173 height 25
type textarea "x"
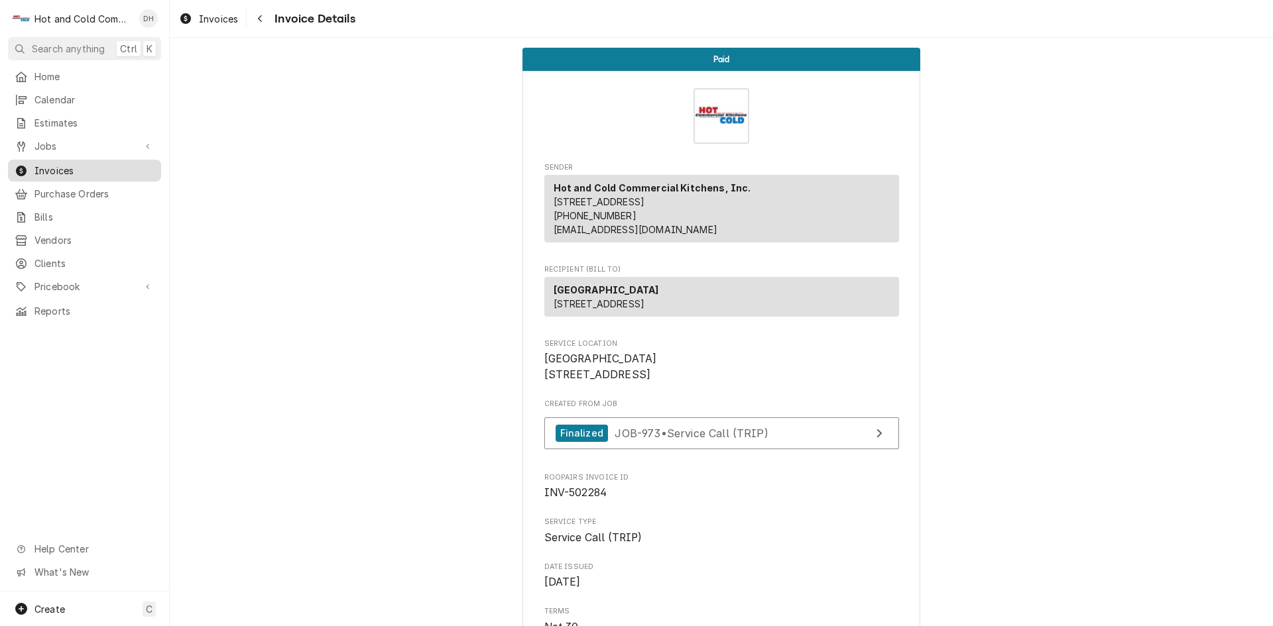
click at [61, 166] on span "Invoices" at bounding box center [94, 171] width 120 height 14
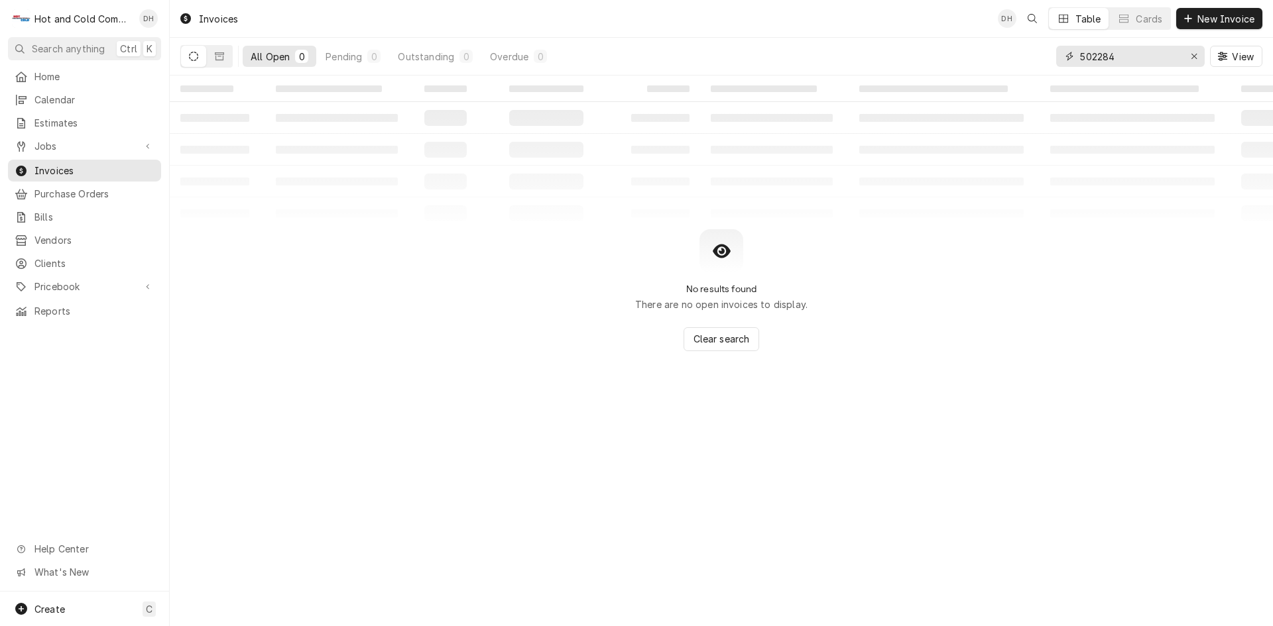
click at [1135, 56] on input "502284" at bounding box center [1129, 56] width 99 height 21
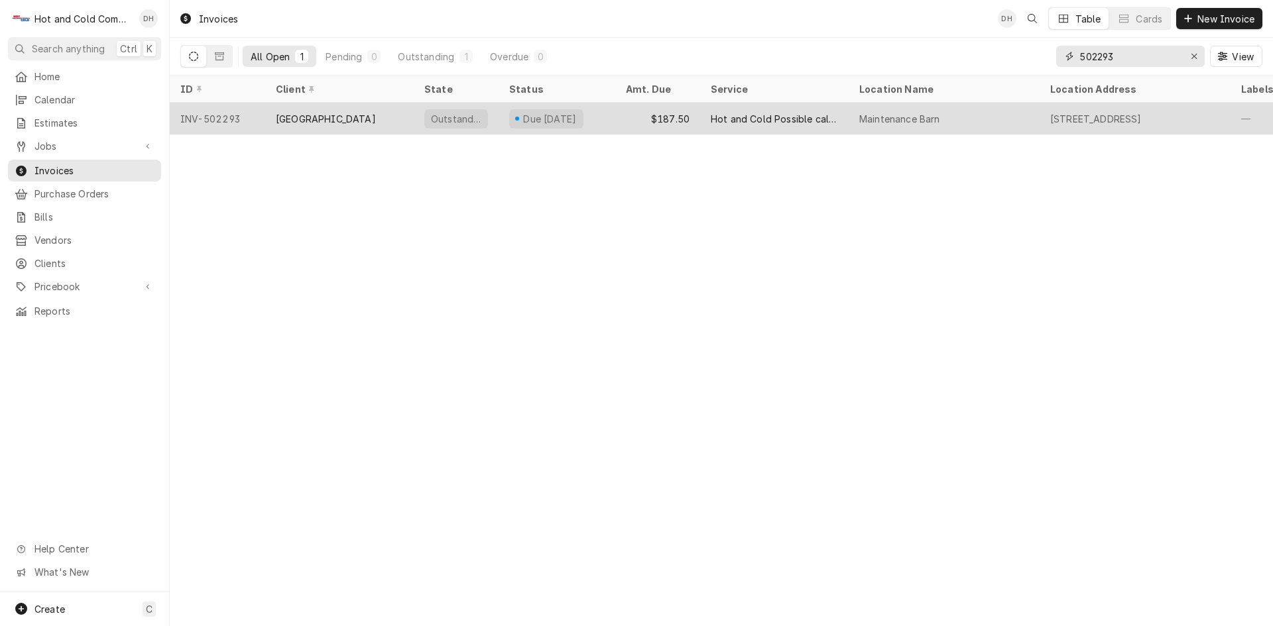
type input "502293"
click at [623, 114] on div "$187.50" at bounding box center [657, 119] width 85 height 32
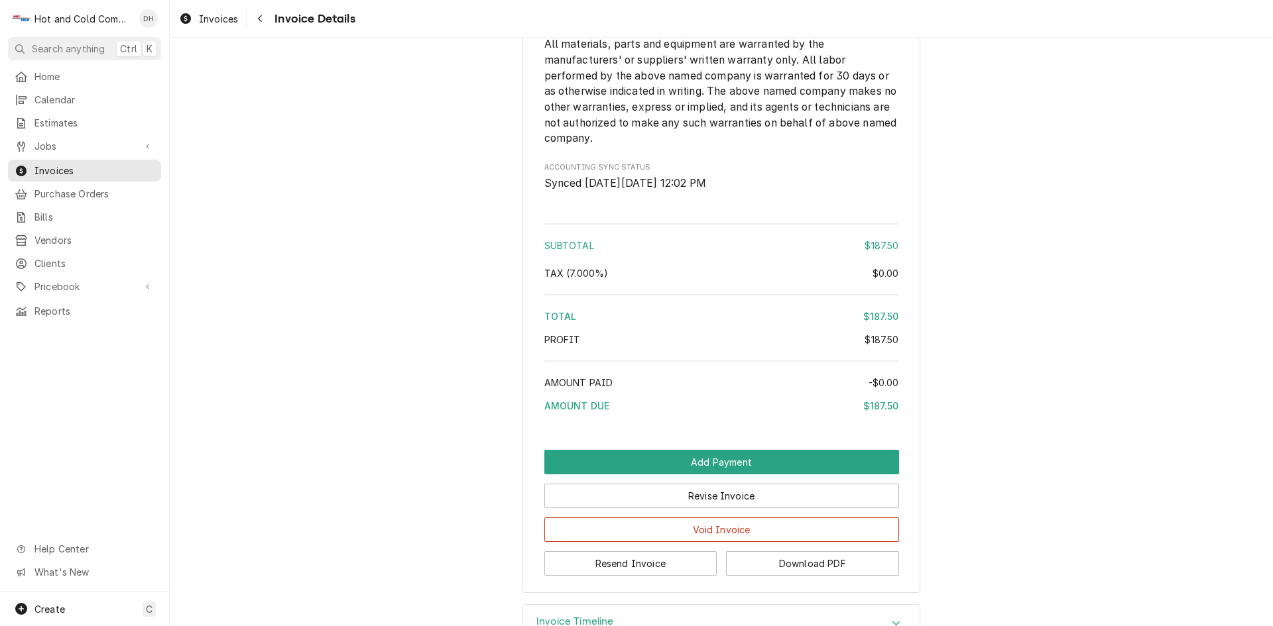
scroll to position [1379, 0]
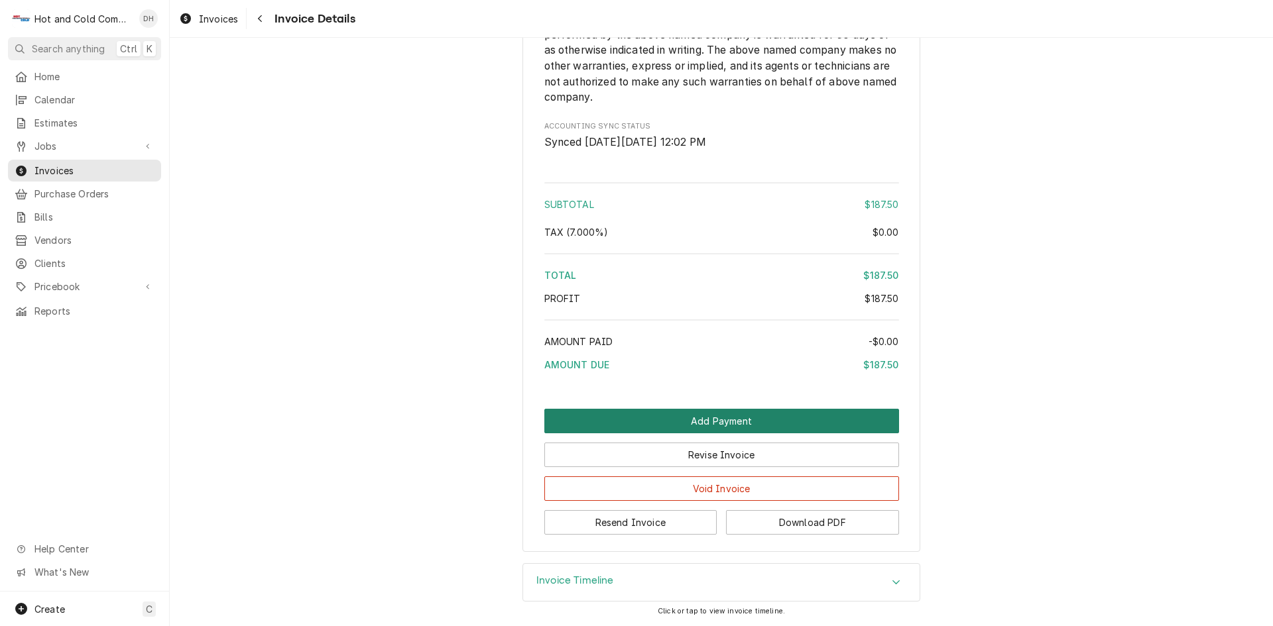
click at [697, 424] on button "Add Payment" at bounding box center [721, 421] width 355 height 25
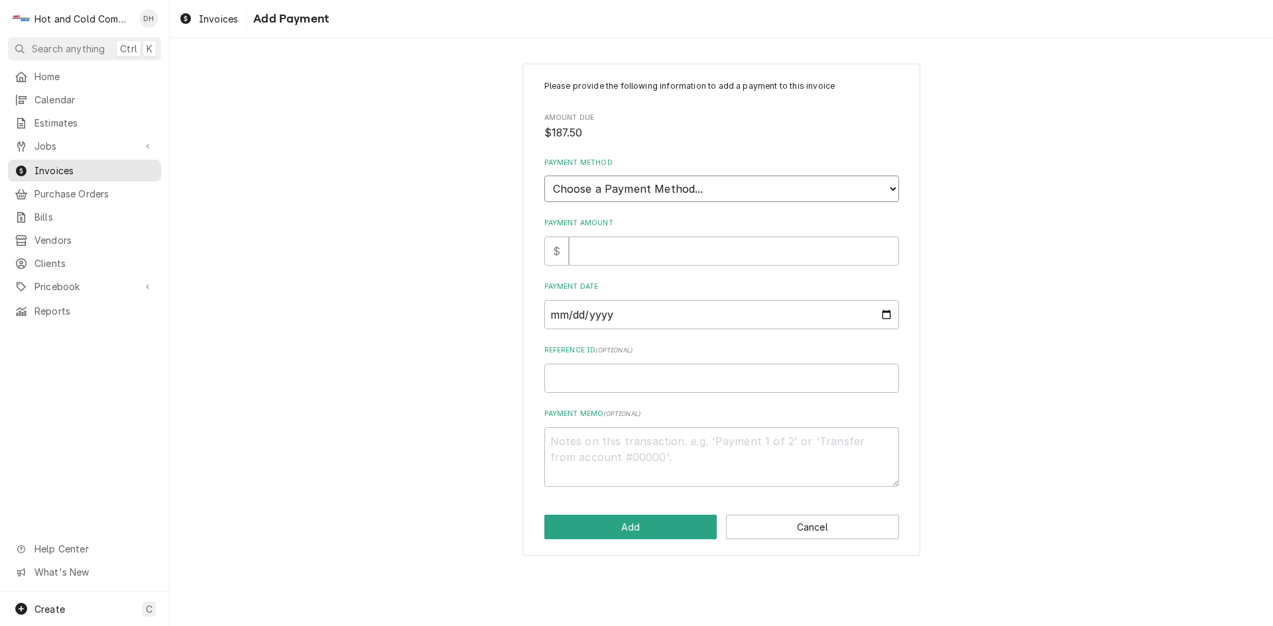
click at [683, 186] on select "Choose a Payment Method... Cash Check Credit/Debit Card ACH/eCheck Other" at bounding box center [721, 189] width 355 height 27
select select "2"
click at [544, 176] on select "Choose a Payment Method... Cash Check Credit/Debit Card ACH/eCheck Other" at bounding box center [721, 189] width 355 height 27
click at [644, 253] on input "Payment Amount" at bounding box center [734, 251] width 330 height 29
type textarea "x"
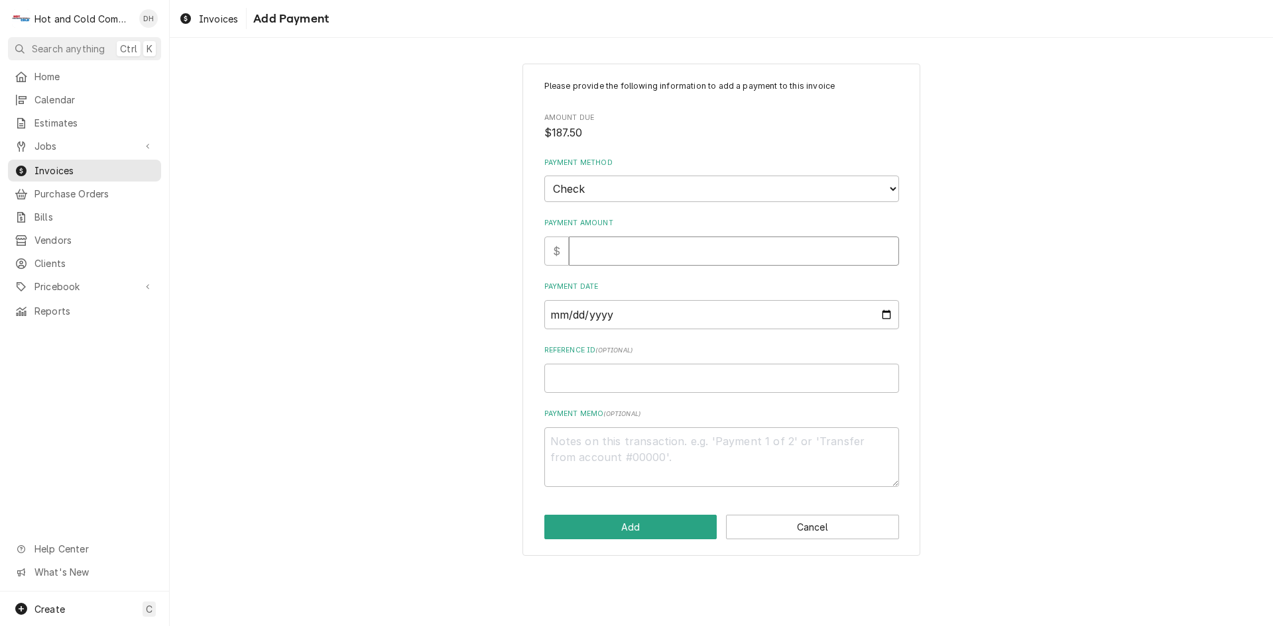
type input "1"
type textarea "x"
type input "18"
type textarea "x"
type input "187"
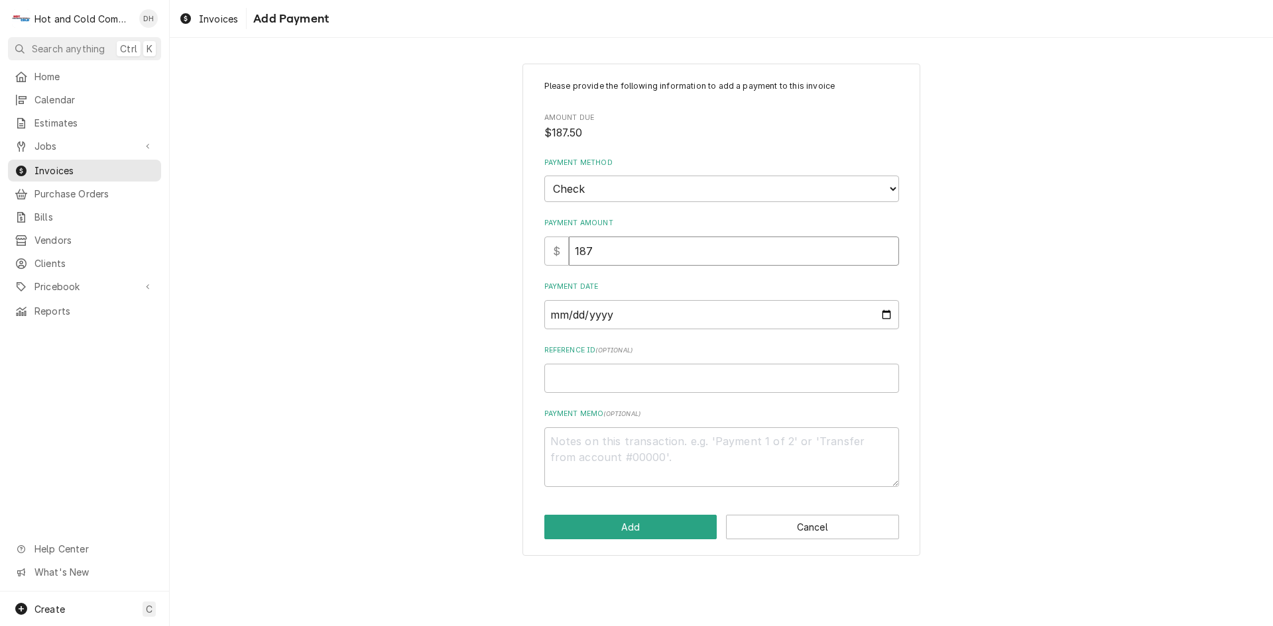
type textarea "x"
type input "187.5"
type textarea "x"
type input "187.50"
drag, startPoint x: 885, startPoint y: 310, endPoint x: 829, endPoint y: 285, distance: 61.1
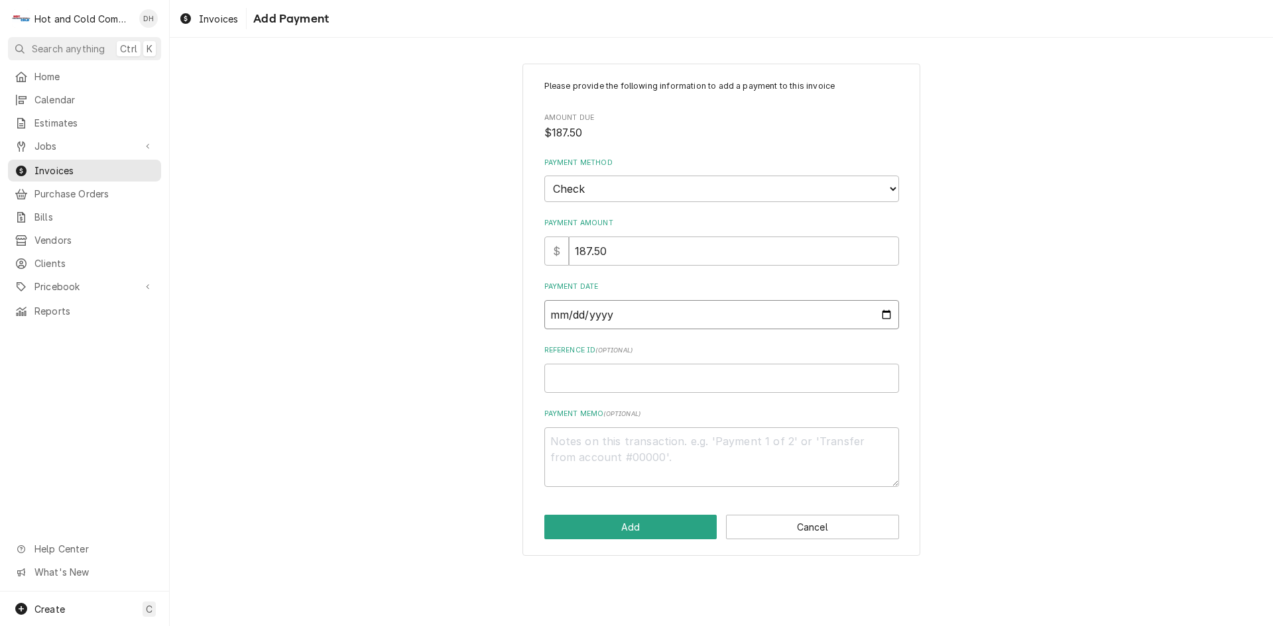
click at [884, 310] on input "Payment Date" at bounding box center [721, 314] width 355 height 29
type textarea "x"
type input "2025-09-03"
click at [617, 381] on input "Reference ID ( optional )" at bounding box center [721, 378] width 355 height 29
type textarea "x"
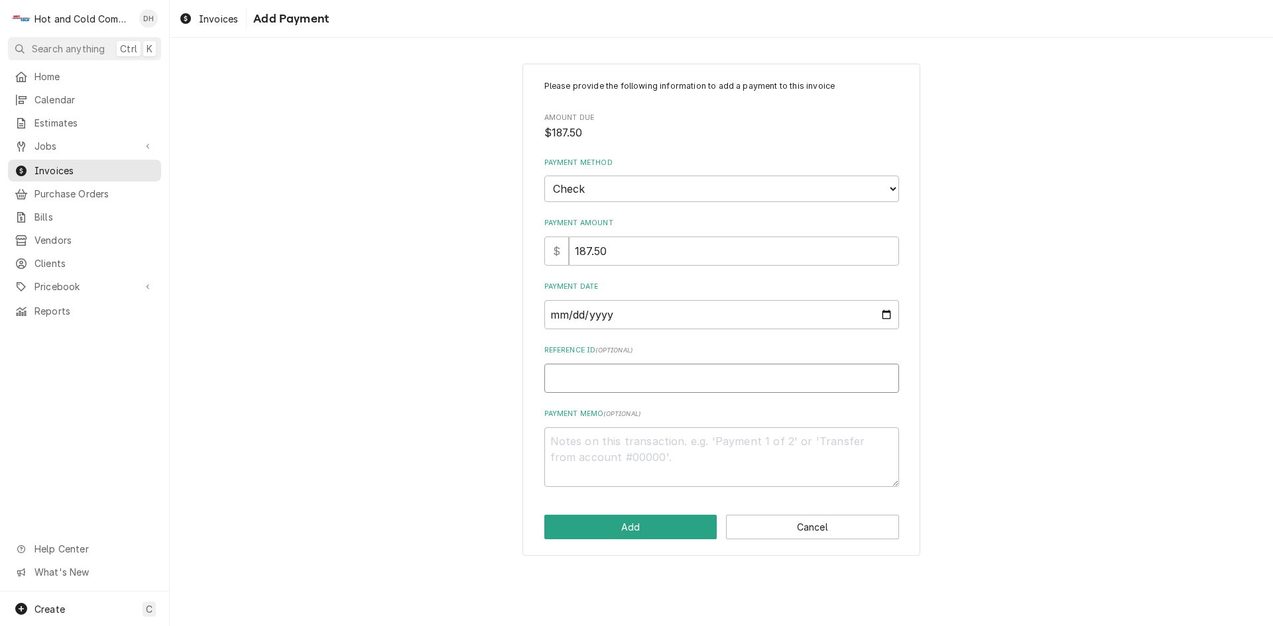
type input "0"
type textarea "x"
type input "00"
type textarea "x"
type input "000"
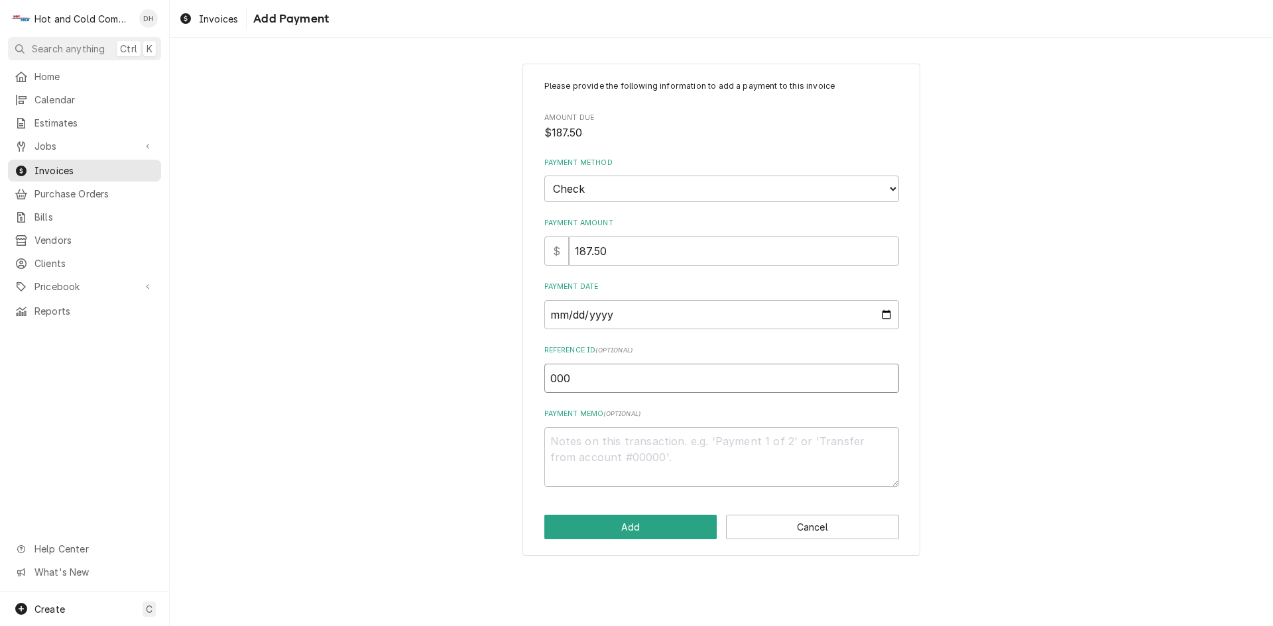
type textarea "x"
type input "0001"
type textarea "x"
type input "00015"
type textarea "x"
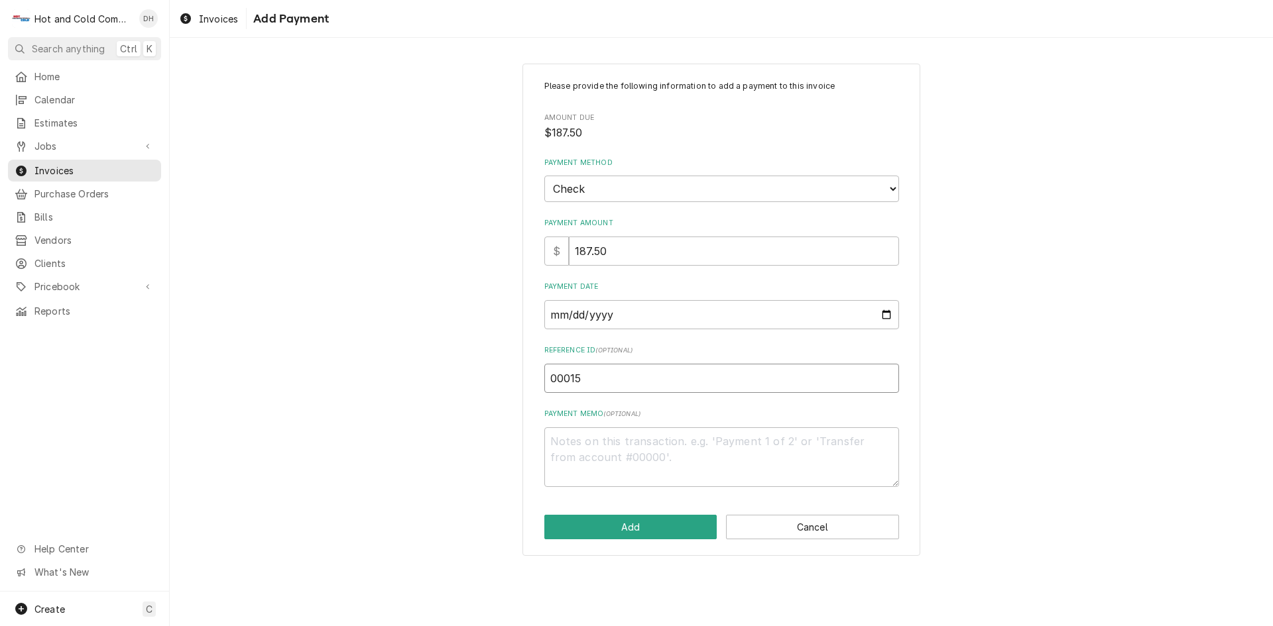
type input "000151"
type textarea "x"
type input "0001516"
type textarea "x"
type input "00015168"
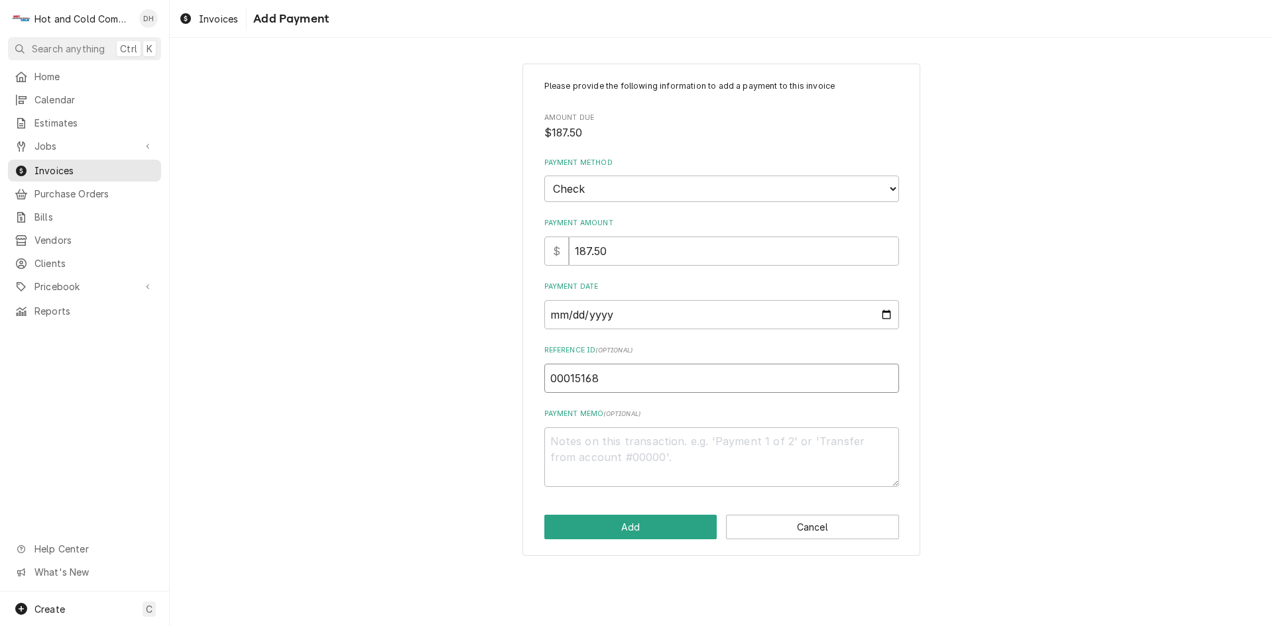
type textarea "x"
type input "000151688"
type textarea "x"
type input "0001516882"
click at [624, 527] on button "Add" at bounding box center [630, 527] width 173 height 25
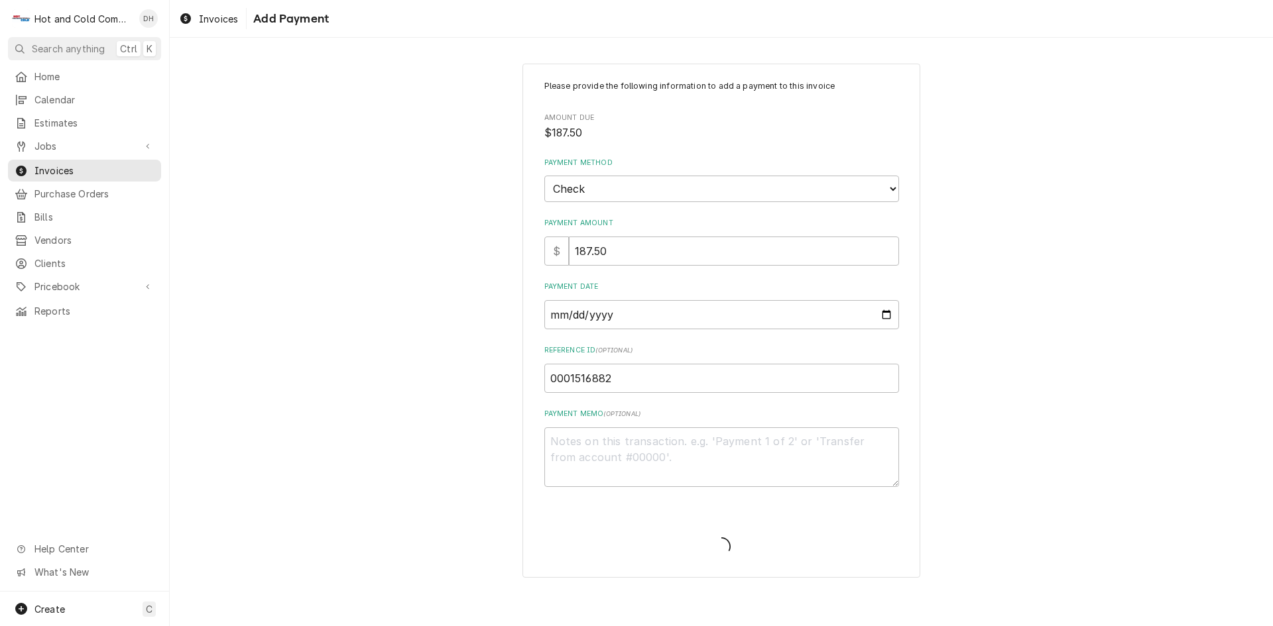
type textarea "x"
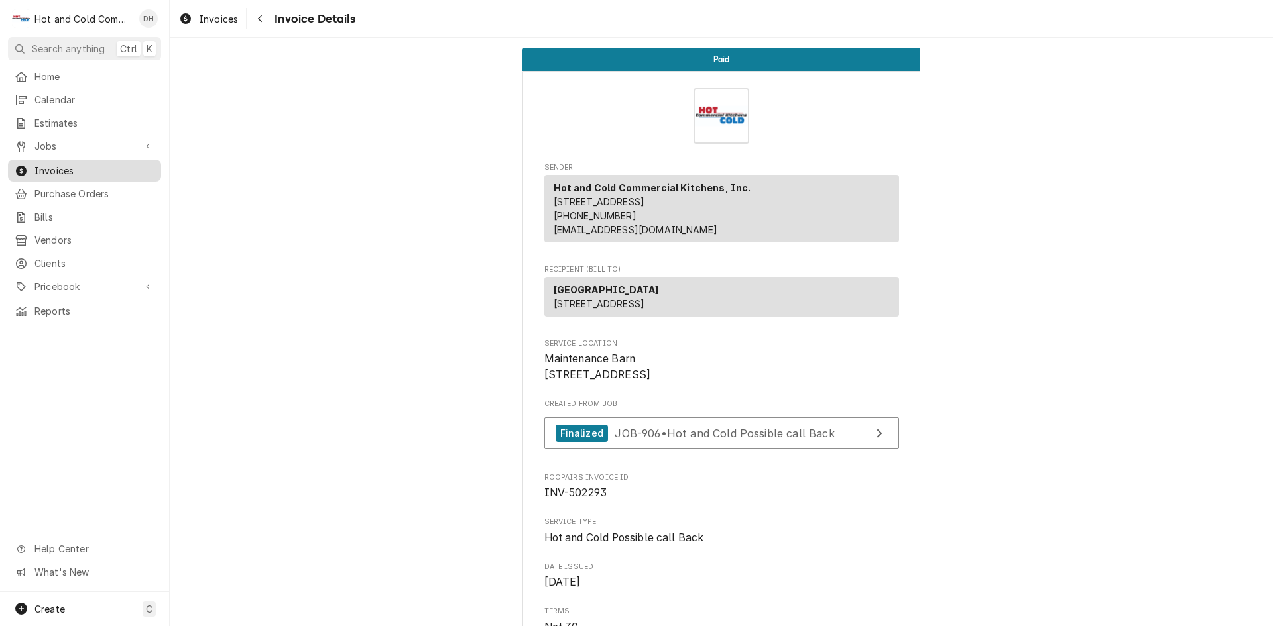
click at [103, 164] on span "Invoices" at bounding box center [94, 171] width 120 height 14
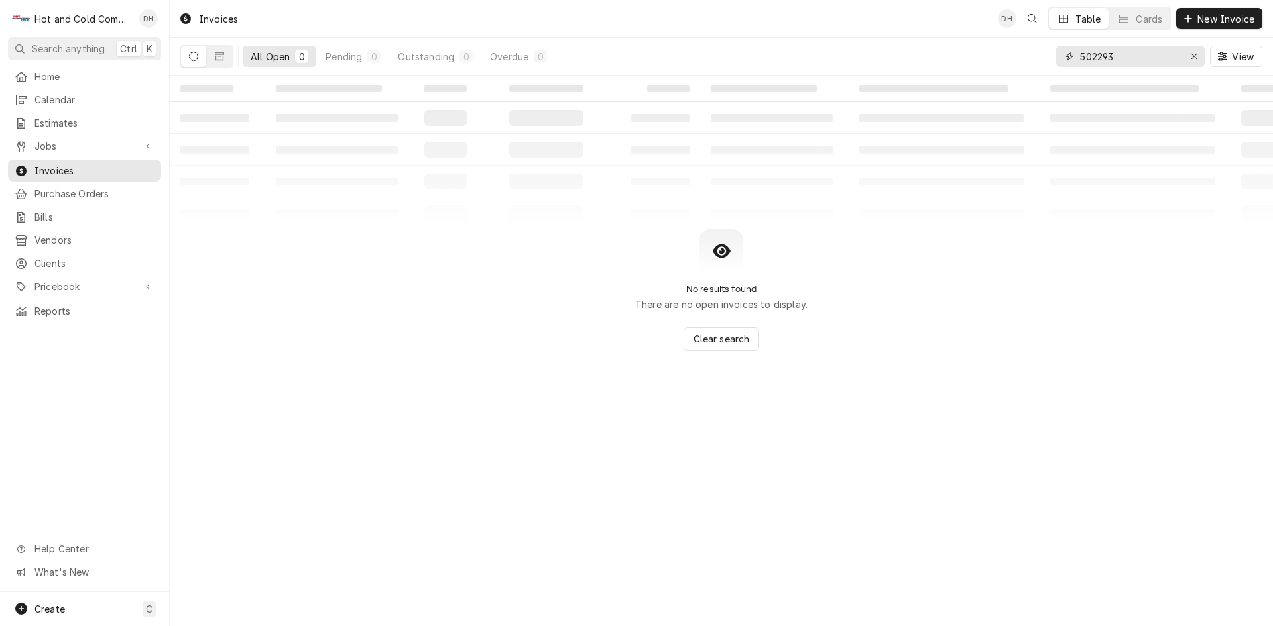
click at [1146, 55] on input "502293" at bounding box center [1129, 56] width 99 height 21
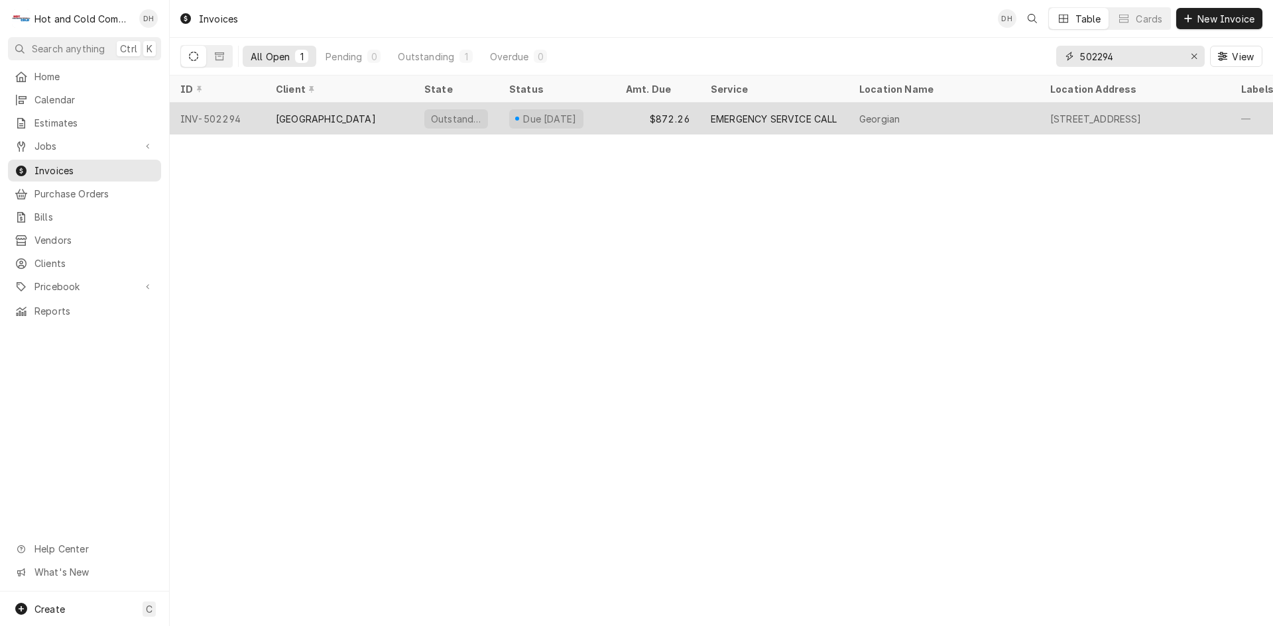
type input "502294"
click at [630, 119] on div "$872.26" at bounding box center [657, 119] width 85 height 32
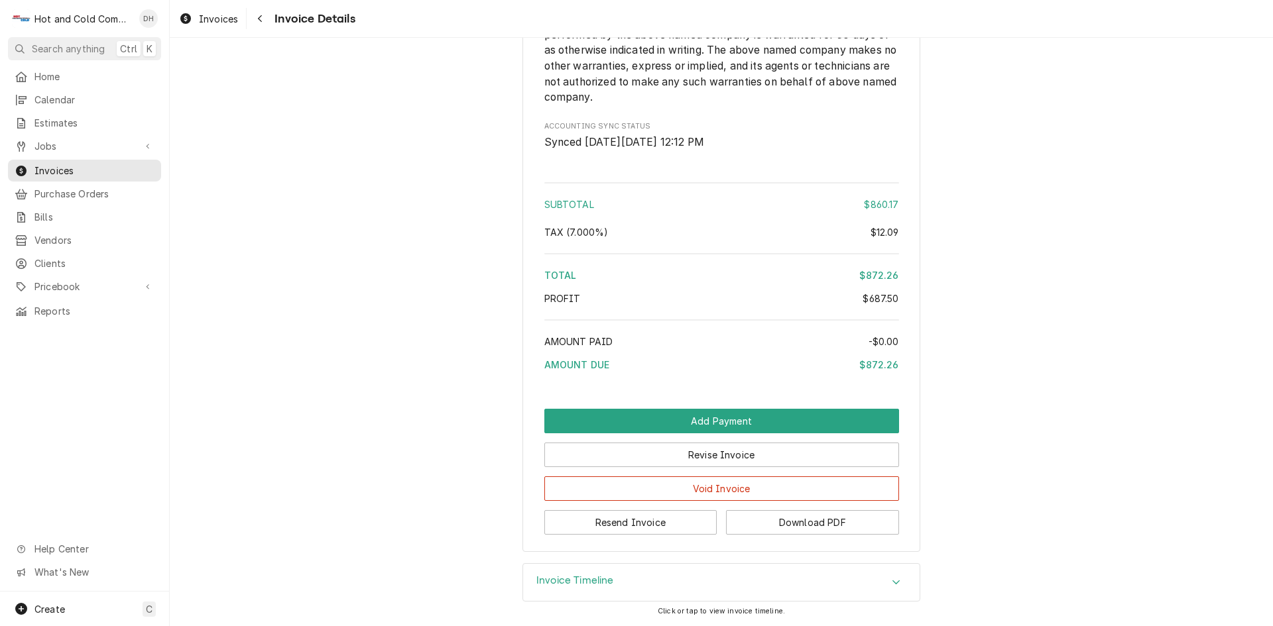
scroll to position [1687, 0]
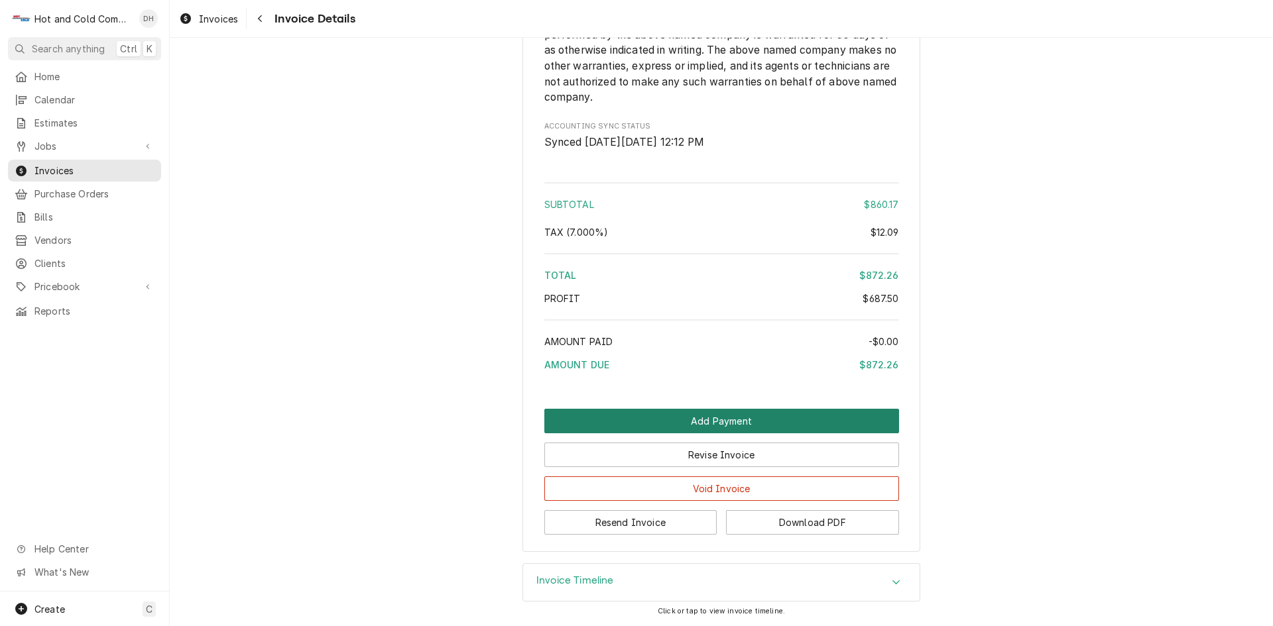
click at [699, 422] on button "Add Payment" at bounding box center [721, 421] width 355 height 25
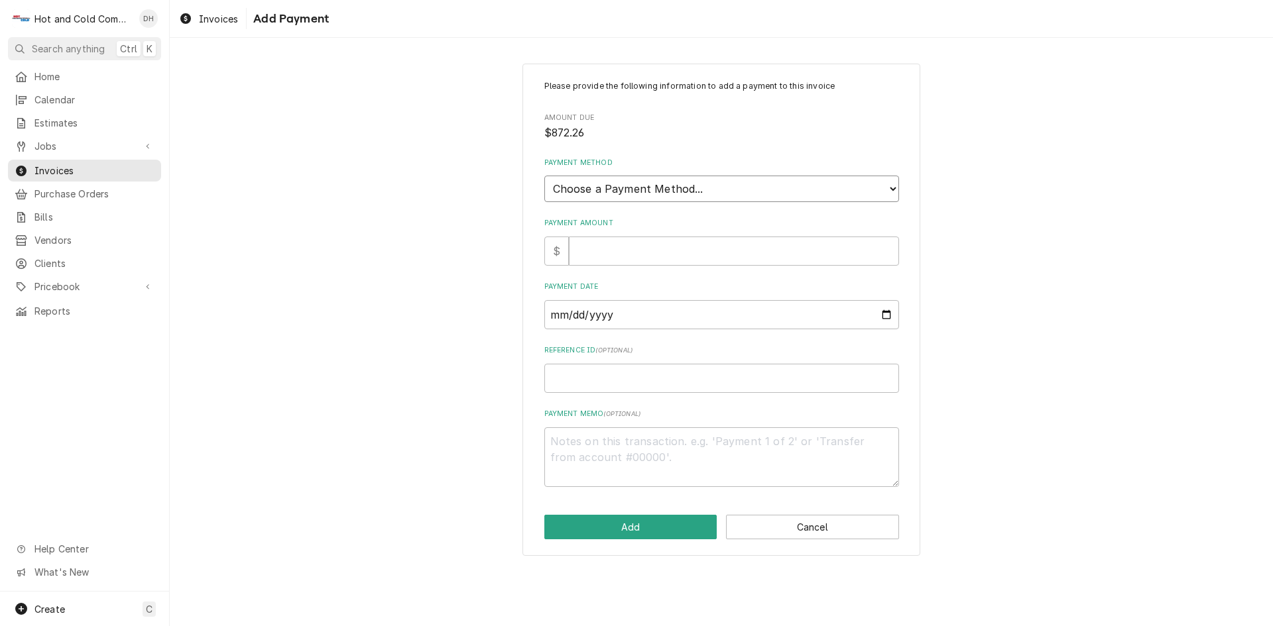
click at [657, 188] on select "Choose a Payment Method... Cash Check Credit/Debit Card ACH/eCheck Other" at bounding box center [721, 189] width 355 height 27
select select "2"
click at [544, 176] on select "Choose a Payment Method... Cash Check Credit/Debit Card ACH/eCheck Other" at bounding box center [721, 189] width 355 height 27
click at [607, 249] on input "Payment Amount" at bounding box center [734, 251] width 330 height 29
type textarea "x"
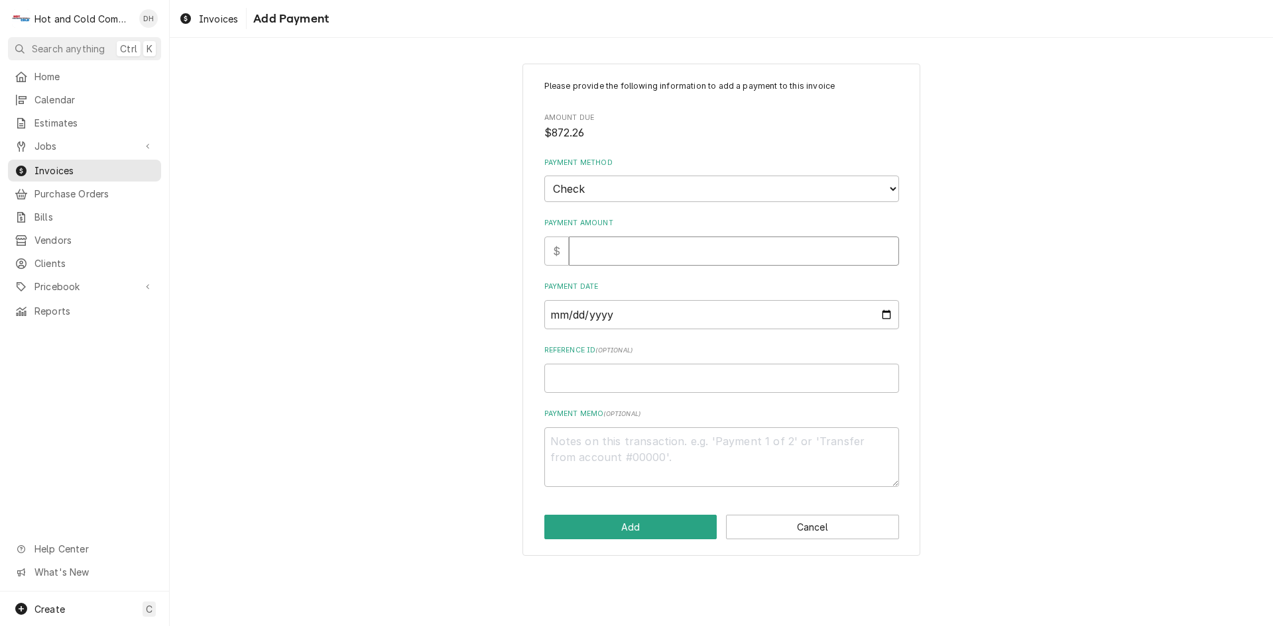
type input "8"
type textarea "x"
type input "87"
type textarea "x"
type input "872"
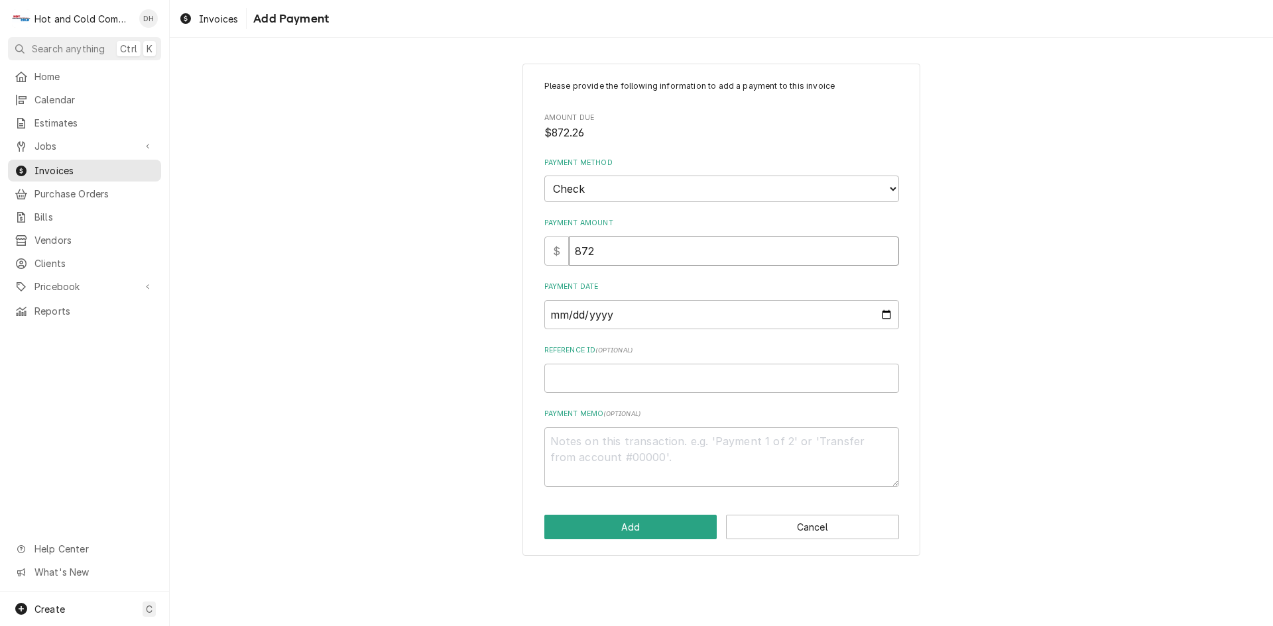
type textarea "x"
type input "872.2"
type textarea "x"
type input "872.26"
click at [887, 316] on input "Payment Date" at bounding box center [721, 314] width 355 height 29
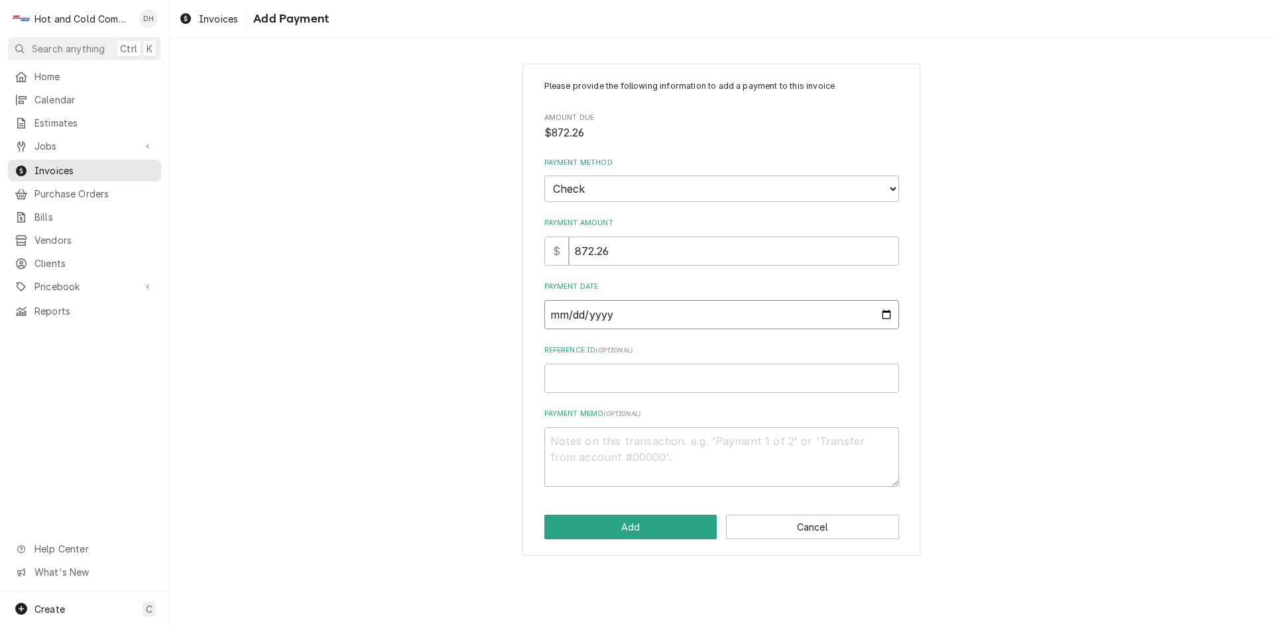
type textarea "x"
type input "2025-09-03"
click at [629, 386] on input "Reference ID ( optional )" at bounding box center [721, 378] width 355 height 29
type textarea "x"
type input "0"
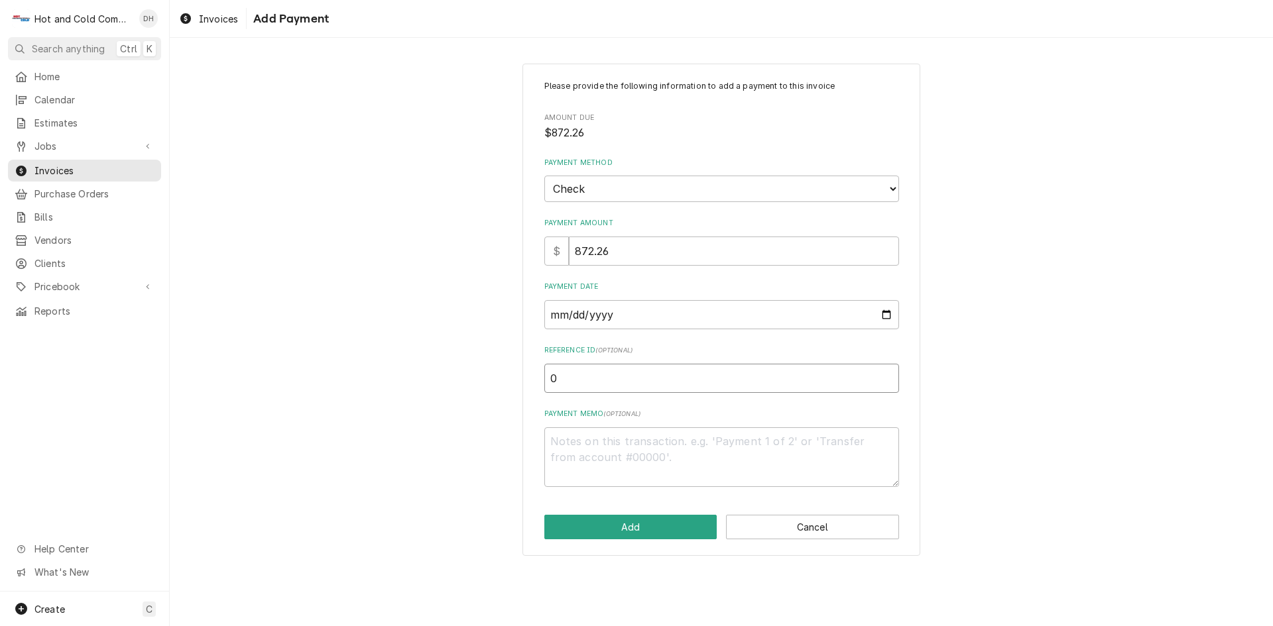
type textarea "x"
type input "00"
type textarea "x"
type input "000"
type textarea "x"
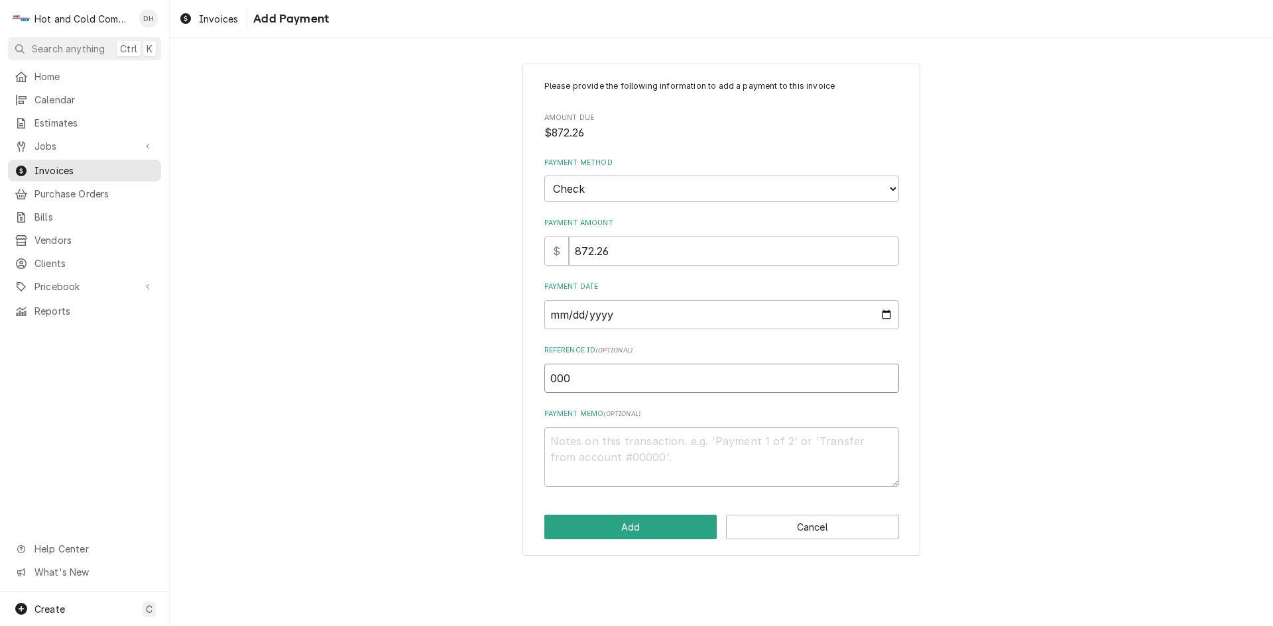
type input "0001"
type textarea "x"
type input "00015"
type textarea "x"
type input "000151"
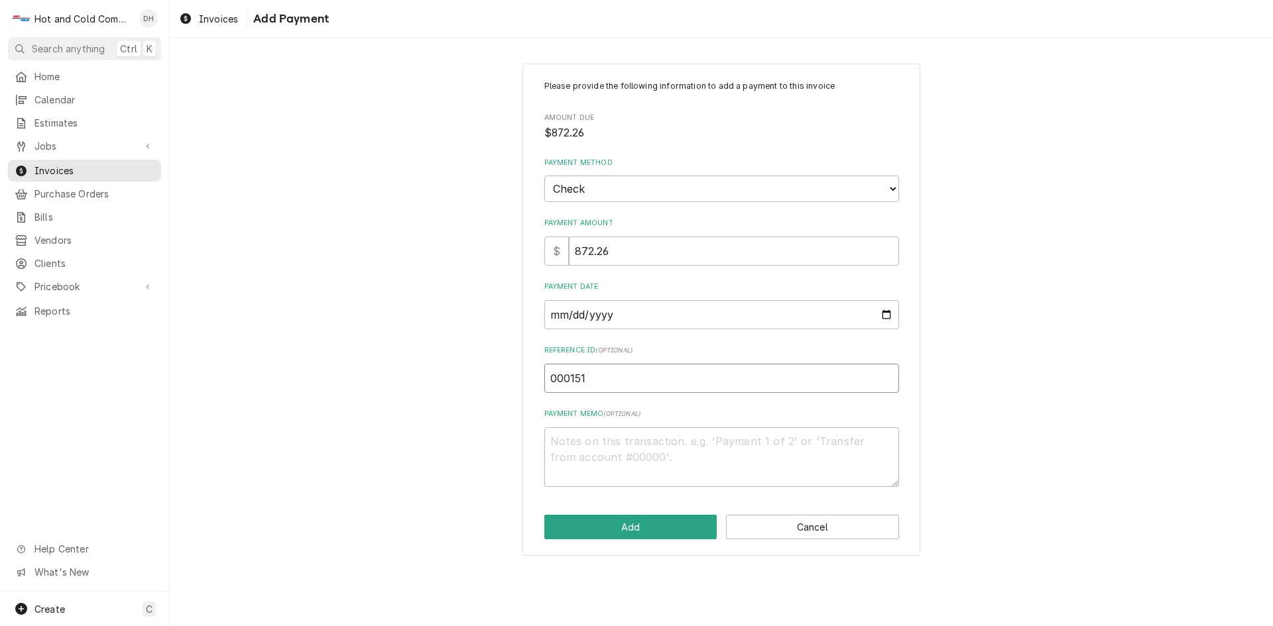
type textarea "x"
type input "0001516"
type textarea "x"
type input "00015168"
type textarea "x"
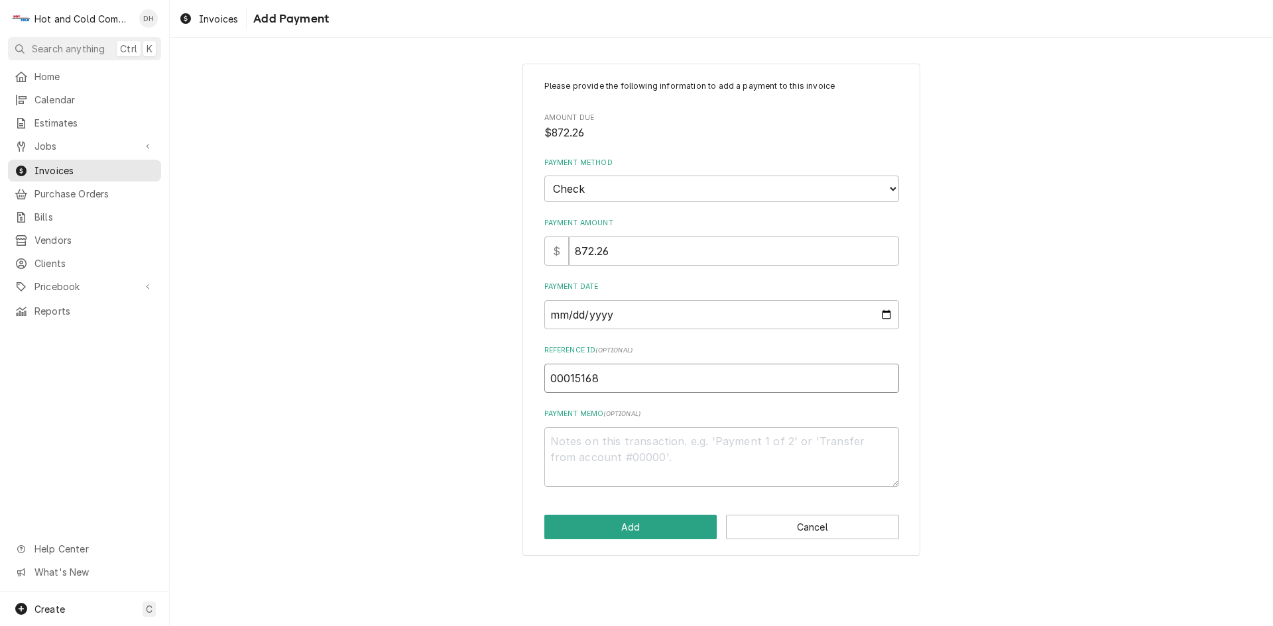
type input "000151688"
type textarea "x"
type input "0001516882"
click at [660, 532] on button "Add" at bounding box center [630, 527] width 173 height 25
type textarea "x"
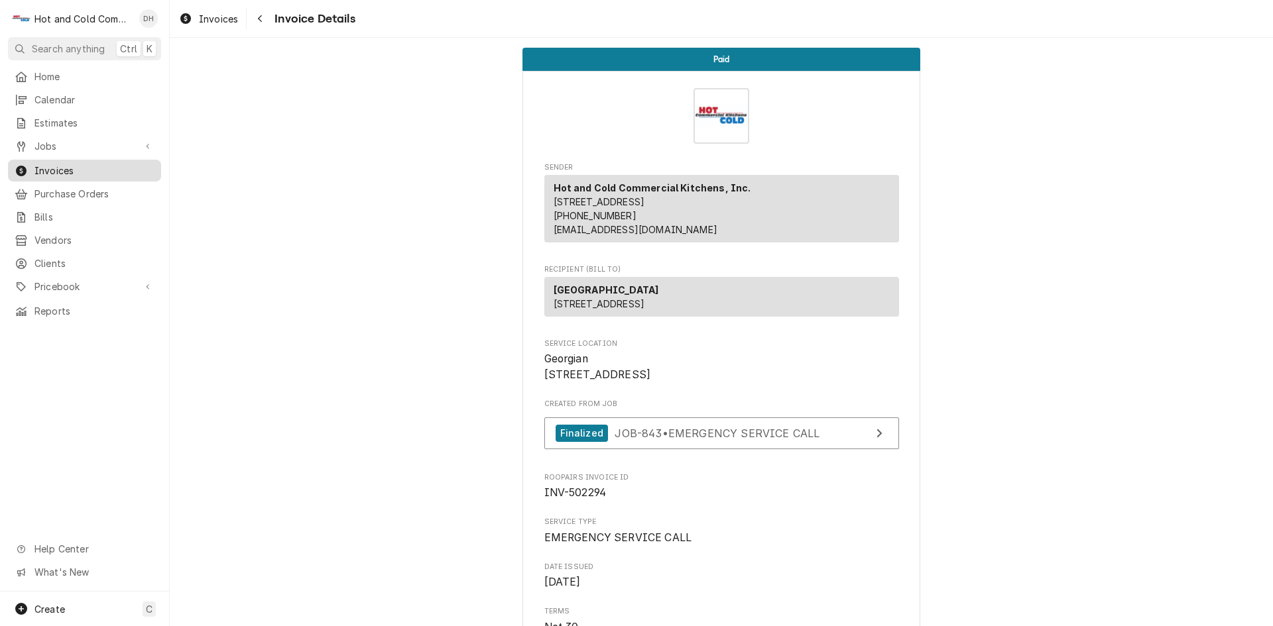
click at [66, 164] on span "Invoices" at bounding box center [94, 171] width 120 height 14
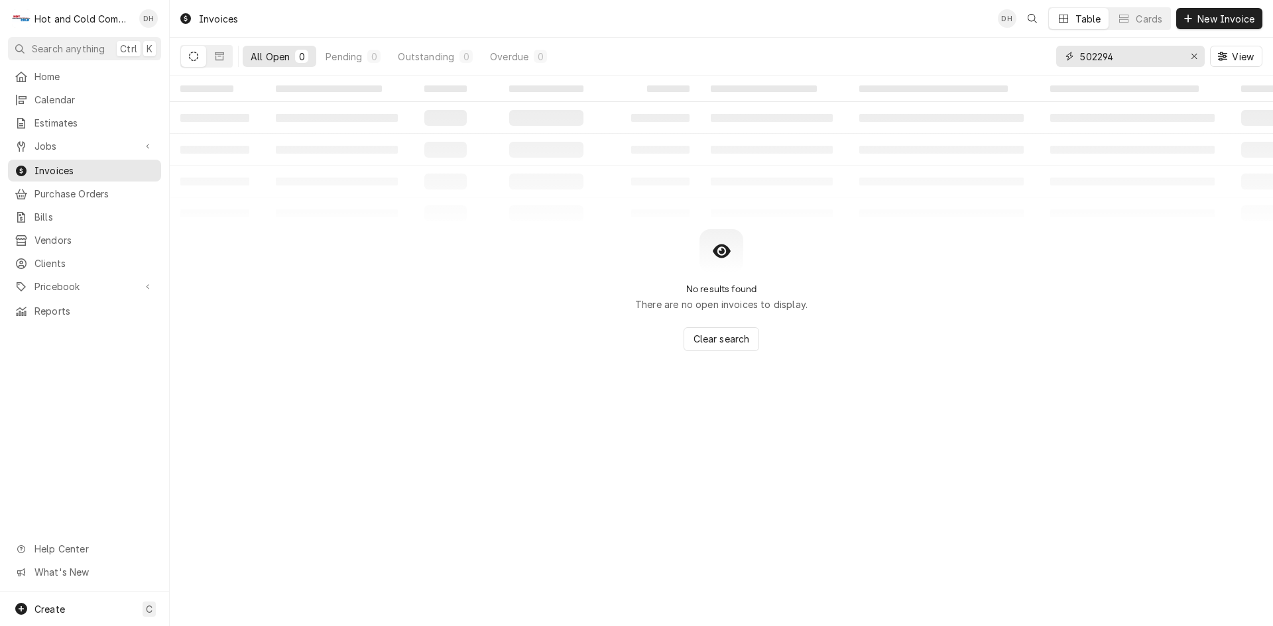
click at [1159, 51] on input "502294" at bounding box center [1129, 56] width 99 height 21
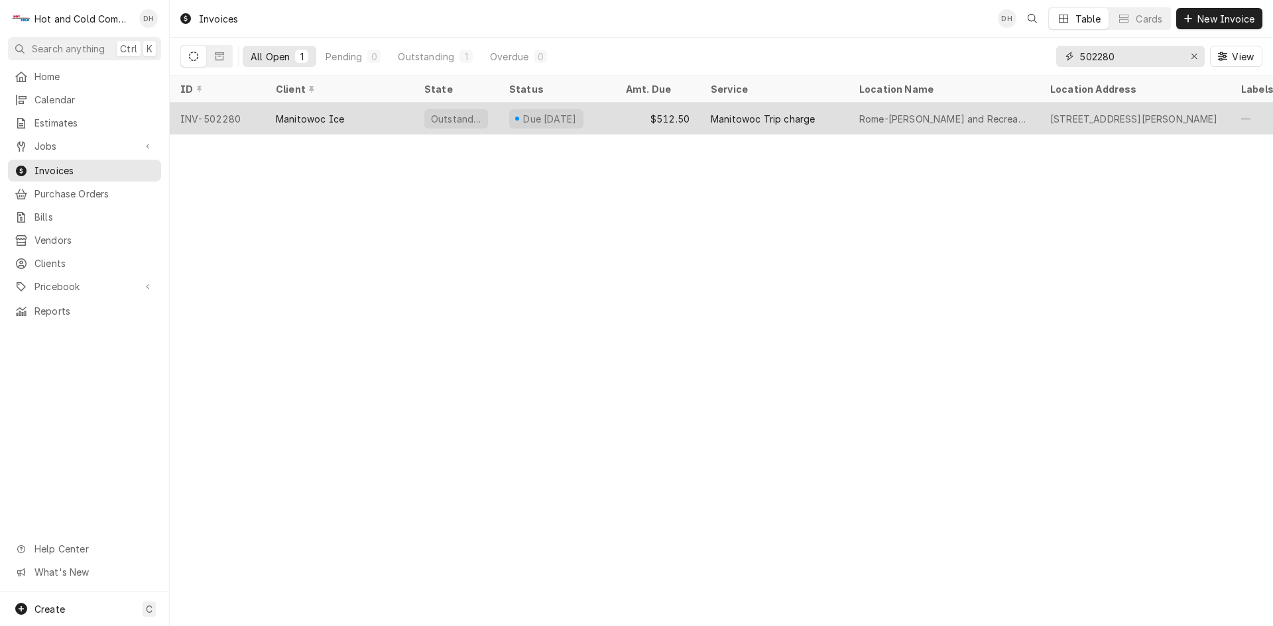
type input "502280"
click at [628, 120] on div "$512.50" at bounding box center [657, 119] width 85 height 32
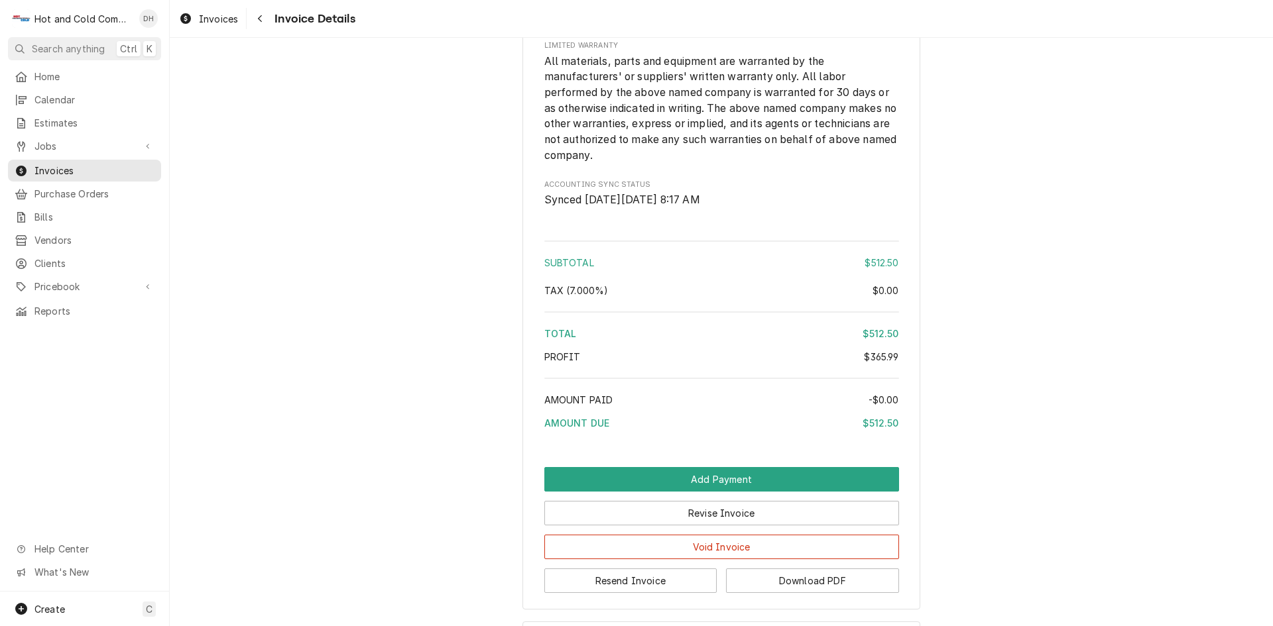
scroll to position [2093, 0]
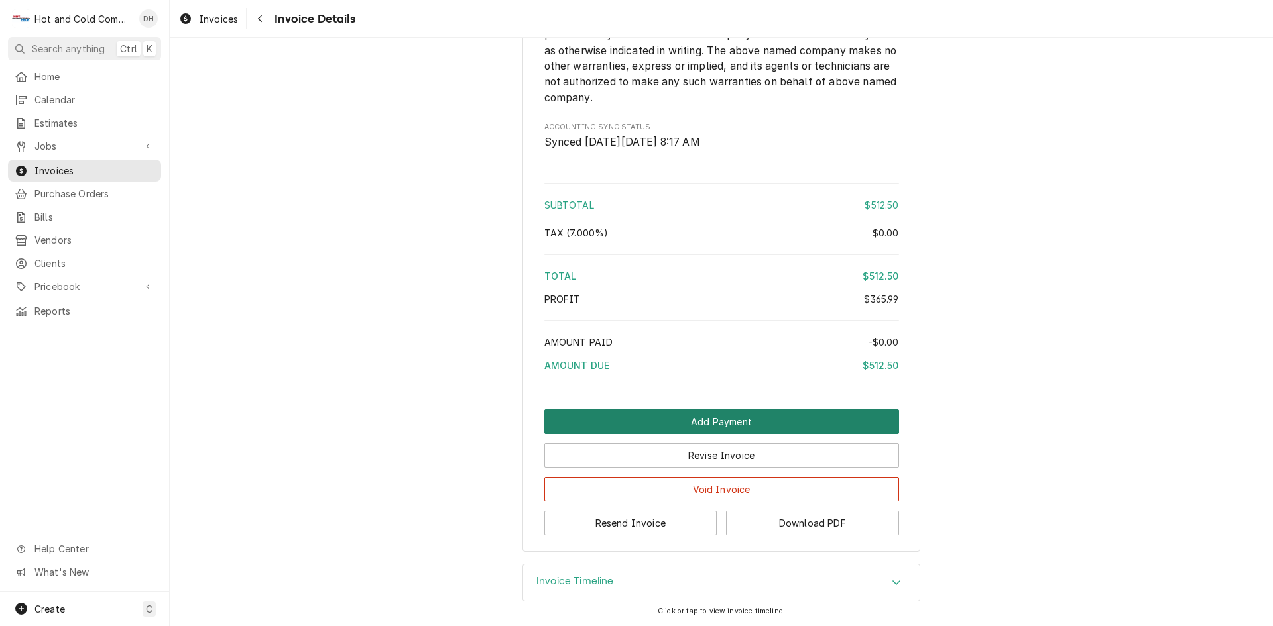
click at [713, 418] on button "Add Payment" at bounding box center [721, 422] width 355 height 25
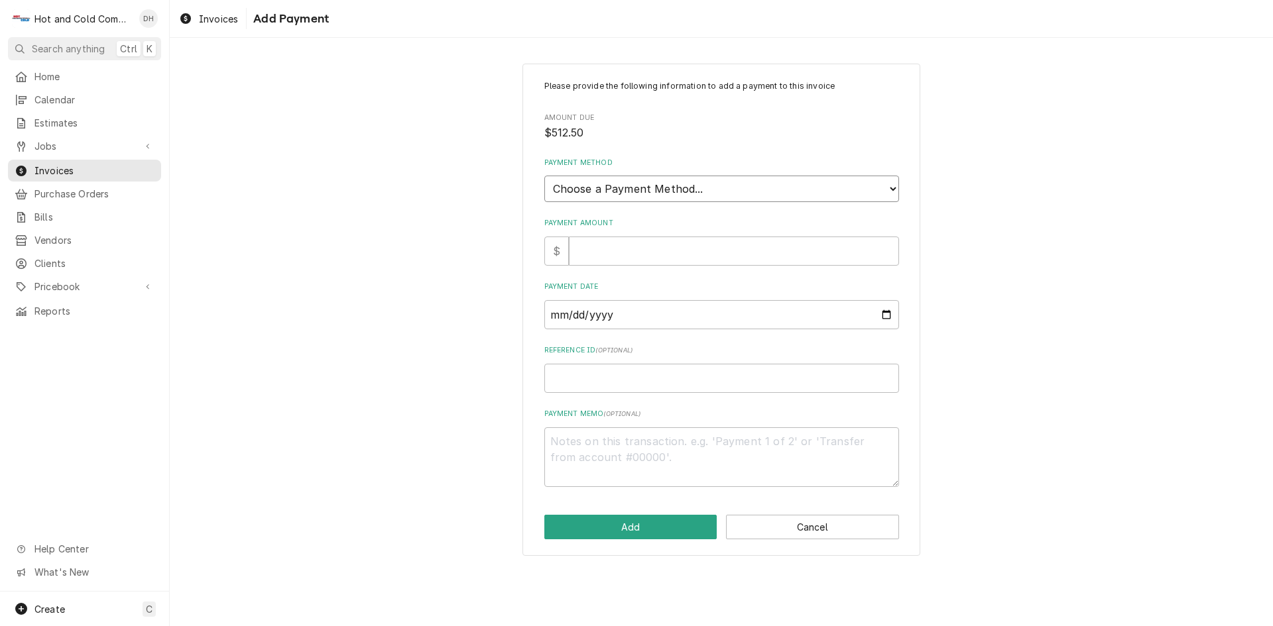
click at [626, 190] on select "Choose a Payment Method... Cash Check Credit/Debit Card ACH/eCheck Other" at bounding box center [721, 189] width 355 height 27
select select "4"
click at [544, 176] on select "Choose a Payment Method... Cash Check Credit/Debit Card ACH/eCheck Other" at bounding box center [721, 189] width 355 height 27
click at [634, 258] on input "Payment Amount" at bounding box center [734, 251] width 330 height 29
type textarea "x"
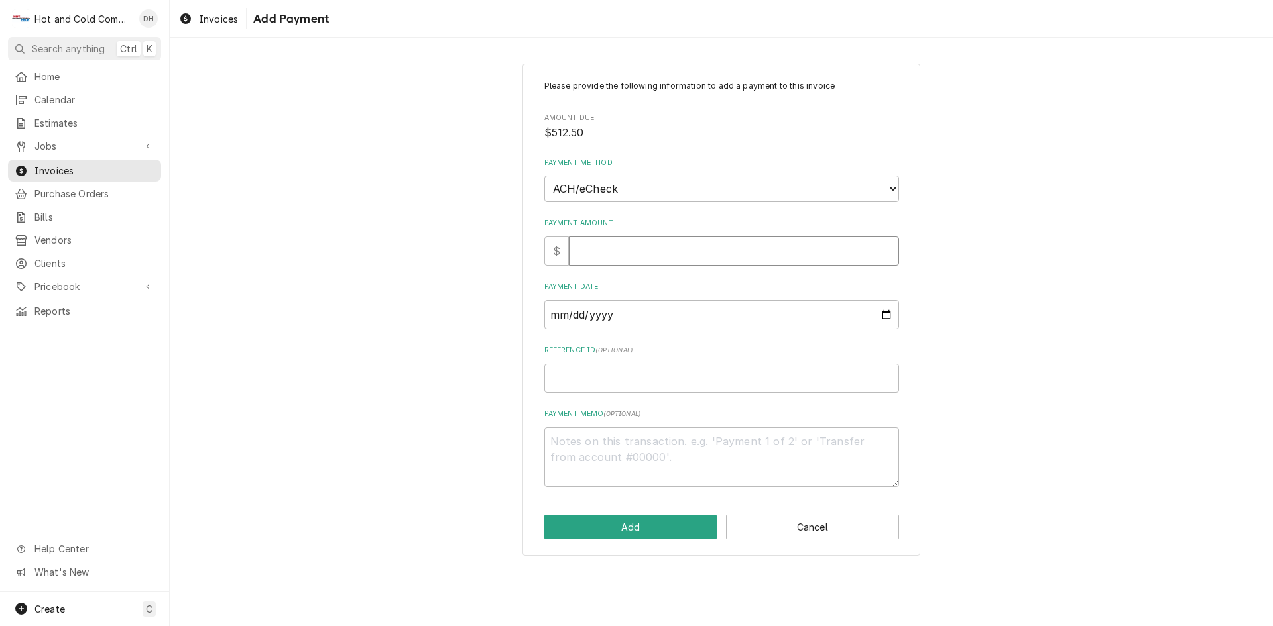
type input "5"
type textarea "x"
type input "51"
type textarea "x"
type input "512"
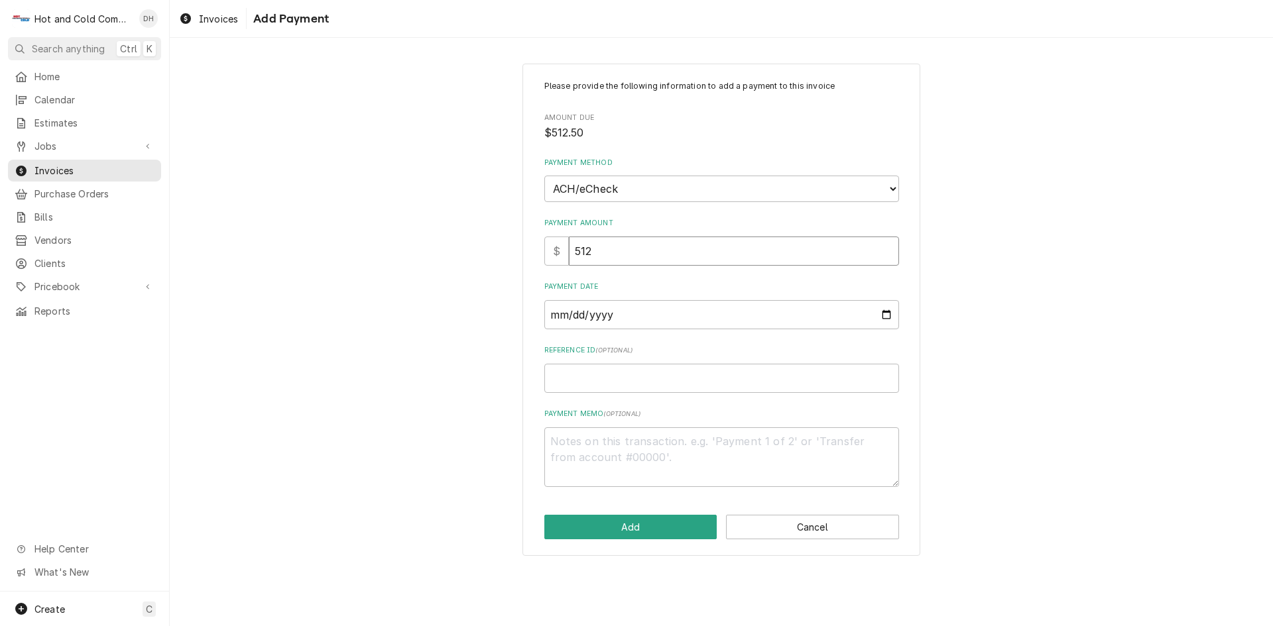
type textarea "x"
type input "512.5"
type textarea "x"
type input "512.50"
click at [888, 312] on input "Payment Date" at bounding box center [721, 314] width 355 height 29
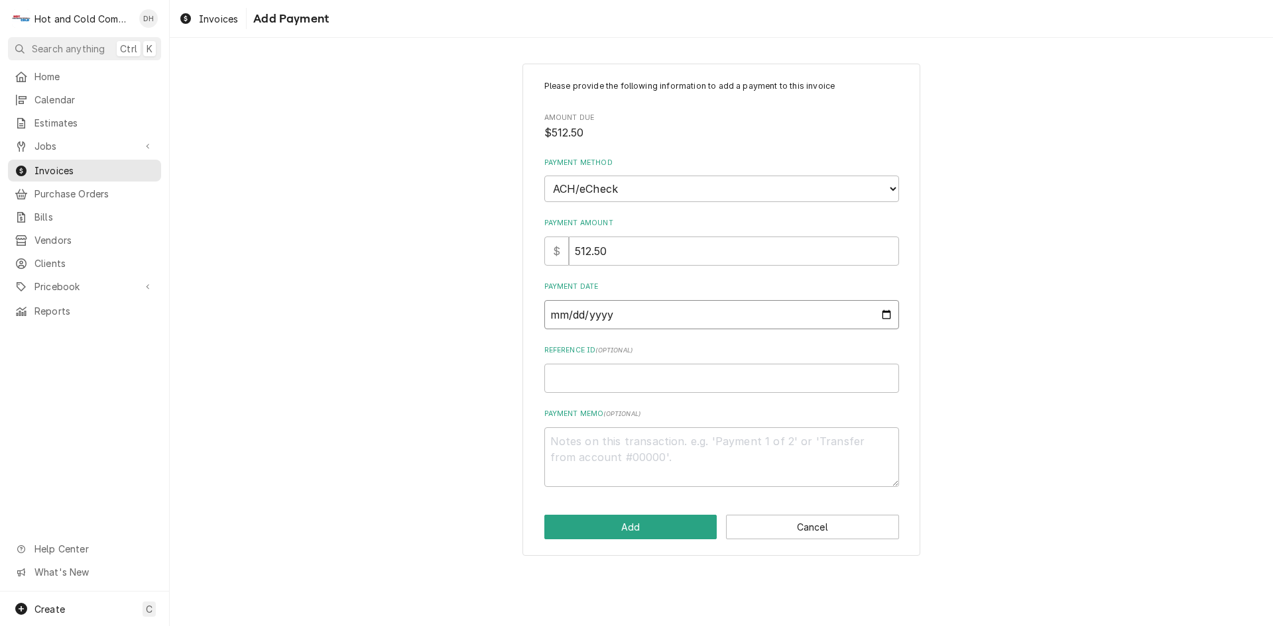
type textarea "x"
type input "[DATE]"
type textarea "x"
type input "2025-08-25"
click at [609, 380] on input "Reference ID ( optional )" at bounding box center [721, 378] width 355 height 29
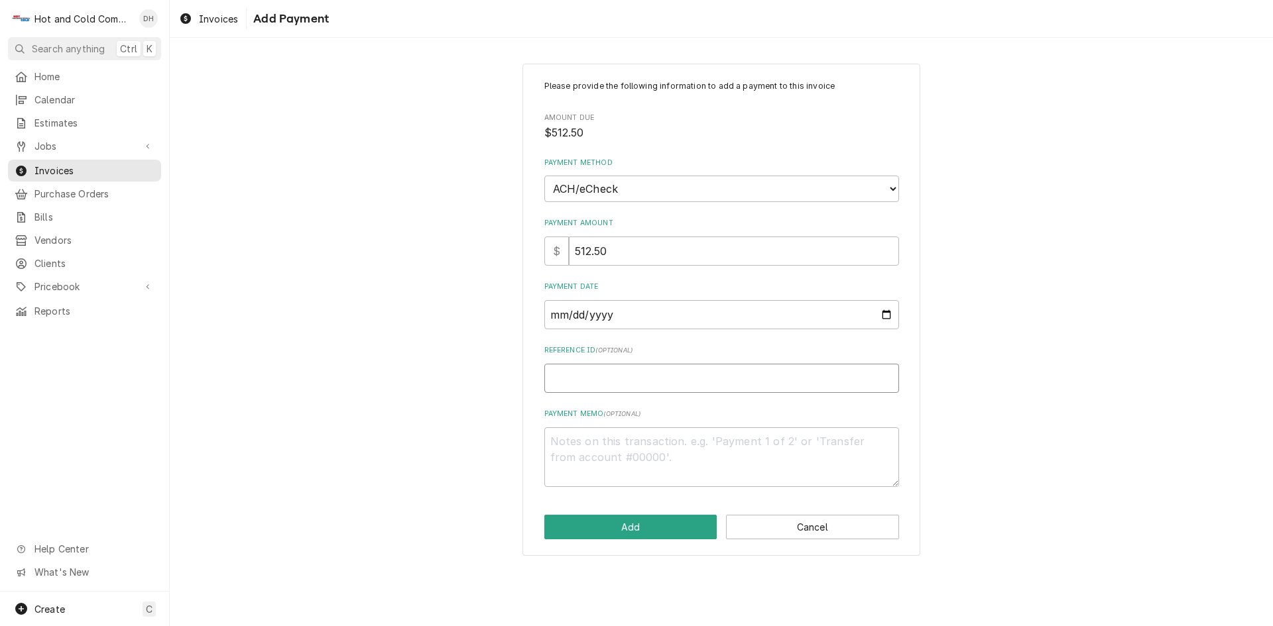
type textarea "x"
type input "8"
type textarea "x"
type input "85"
type textarea "x"
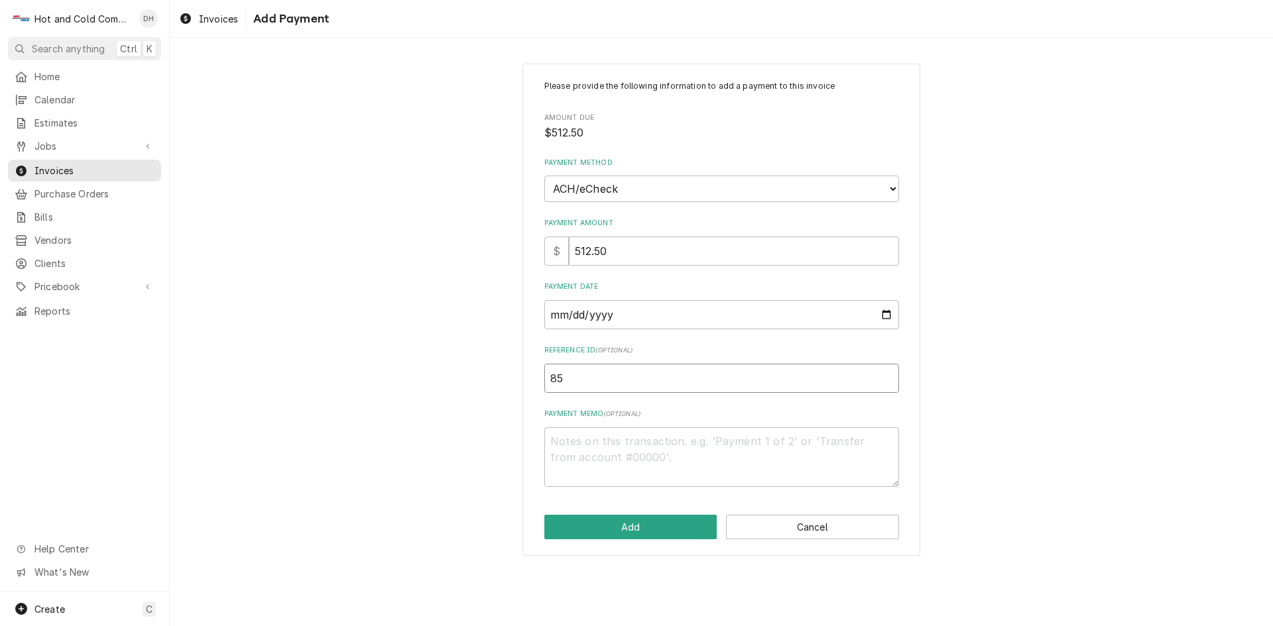
type input "851"
type textarea "x"
type input "8518"
type textarea "x"
type input "85183"
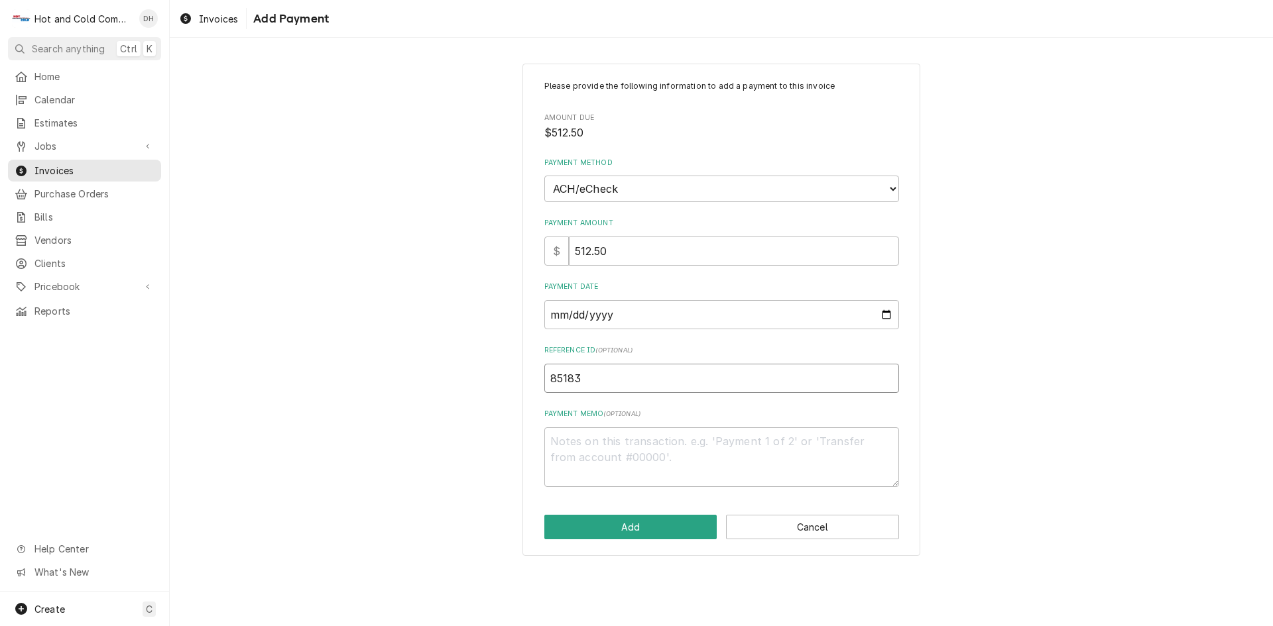
type textarea "x"
type input "851837"
type textarea "x"
type input "8518374"
click at [658, 532] on button "Add" at bounding box center [630, 527] width 173 height 25
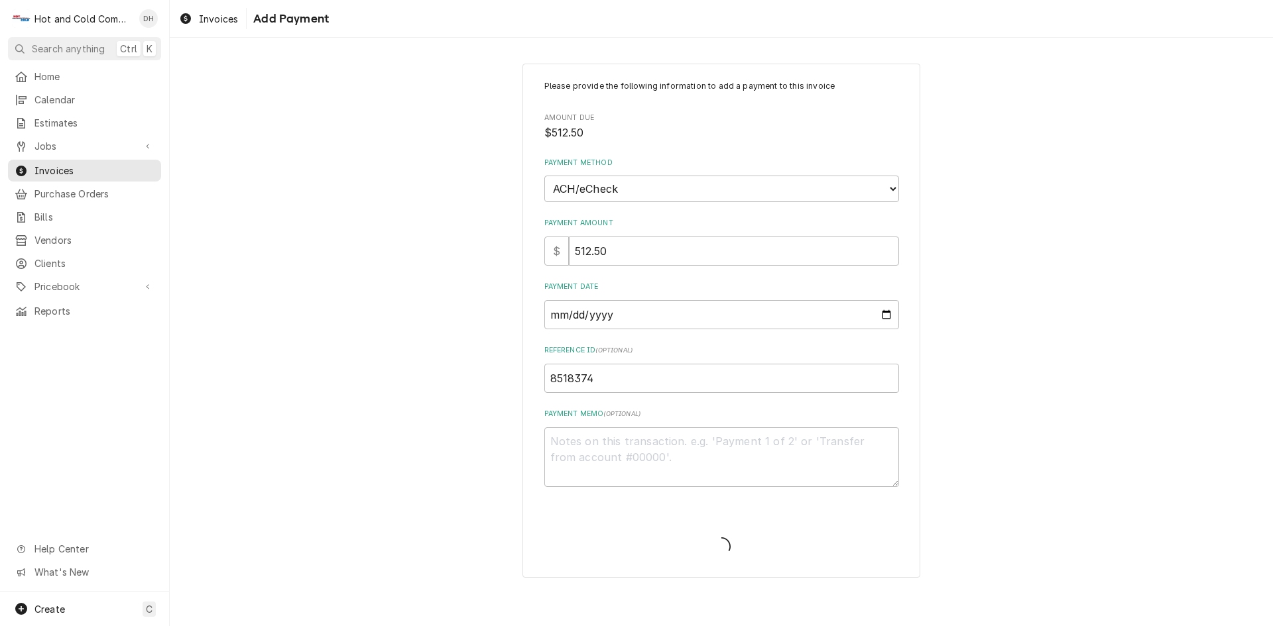
type textarea "x"
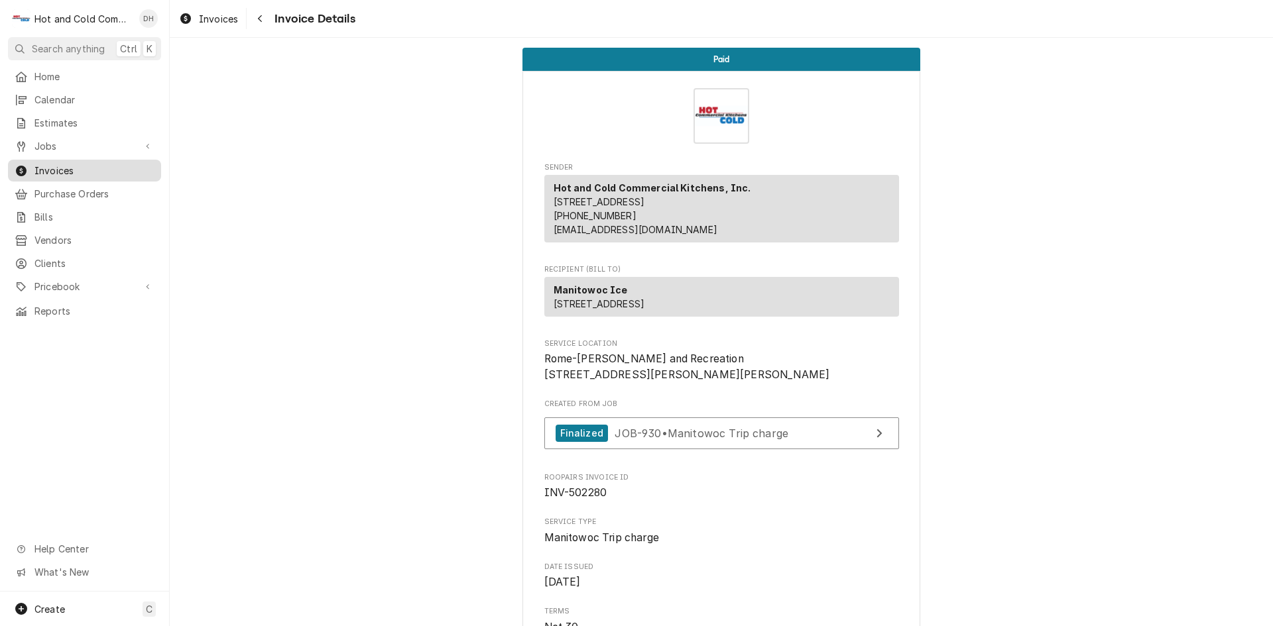
click at [82, 167] on span "Invoices" at bounding box center [94, 171] width 120 height 14
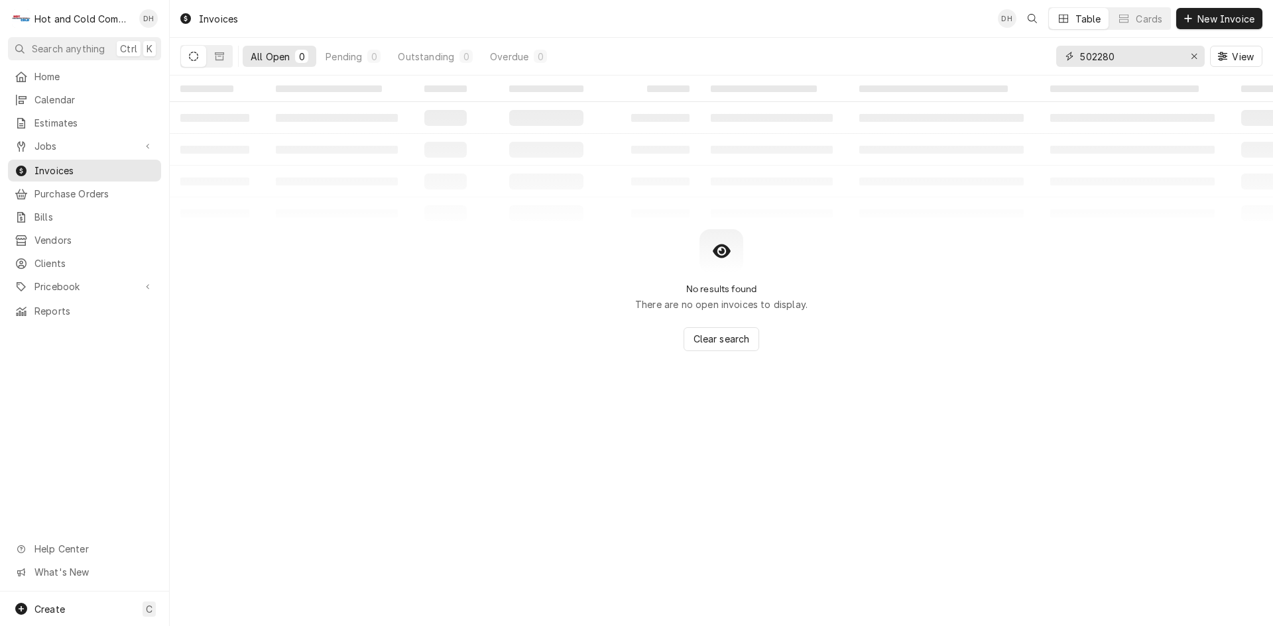
click at [1150, 56] on input "502280" at bounding box center [1129, 56] width 99 height 21
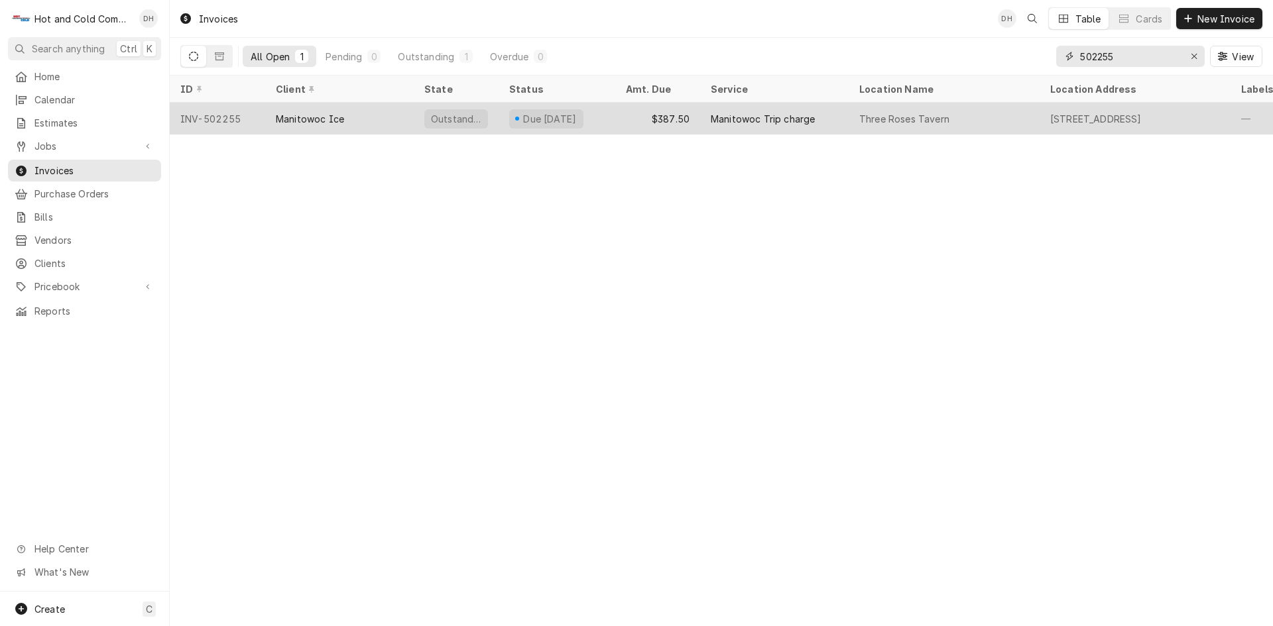
type input "502255"
click at [634, 119] on div "$387.50" at bounding box center [657, 119] width 85 height 32
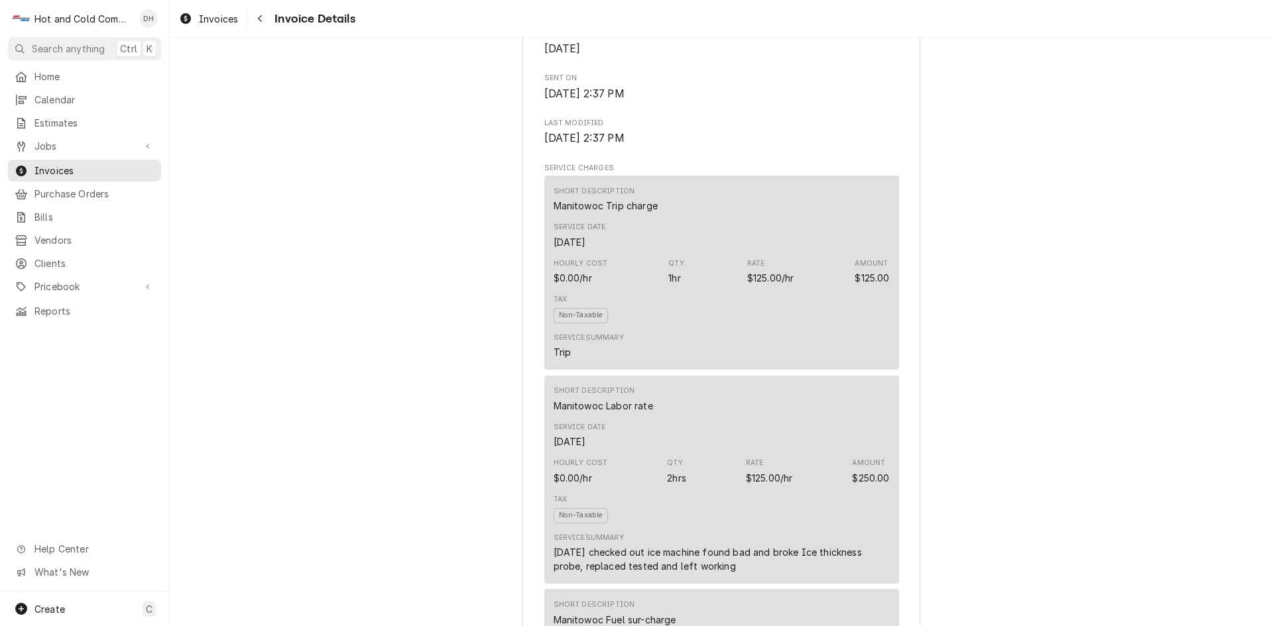
scroll to position [663, 0]
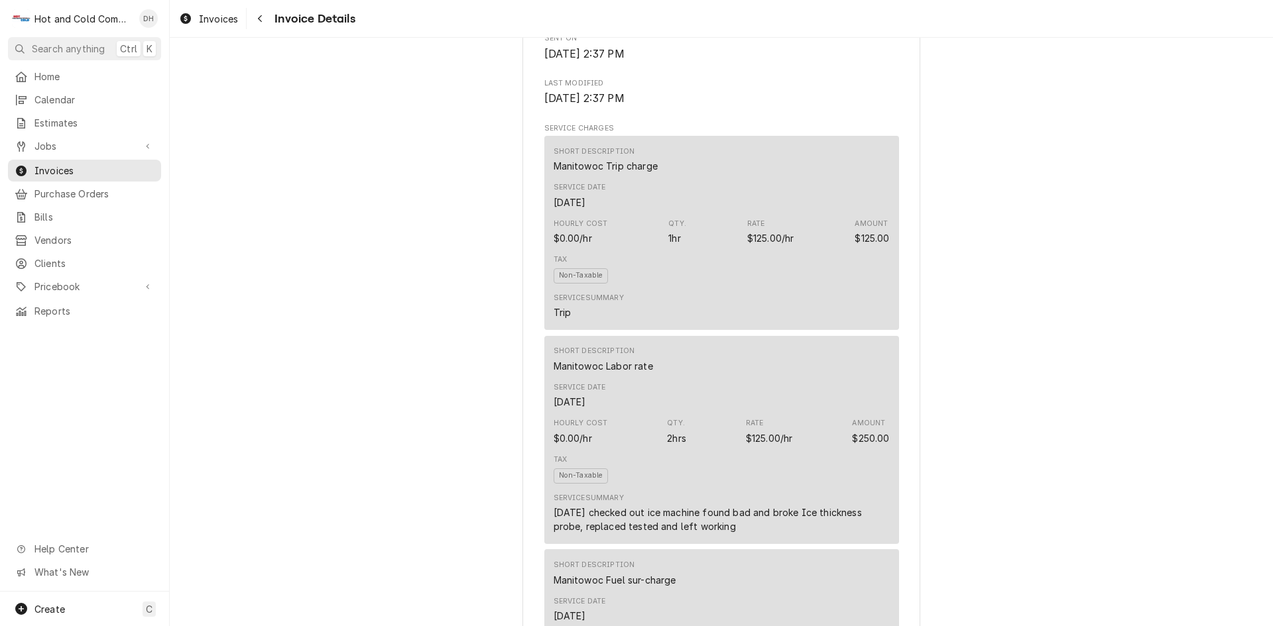
click at [833, 288] on div "Tax Non-Taxable" at bounding box center [721, 269] width 336 height 38
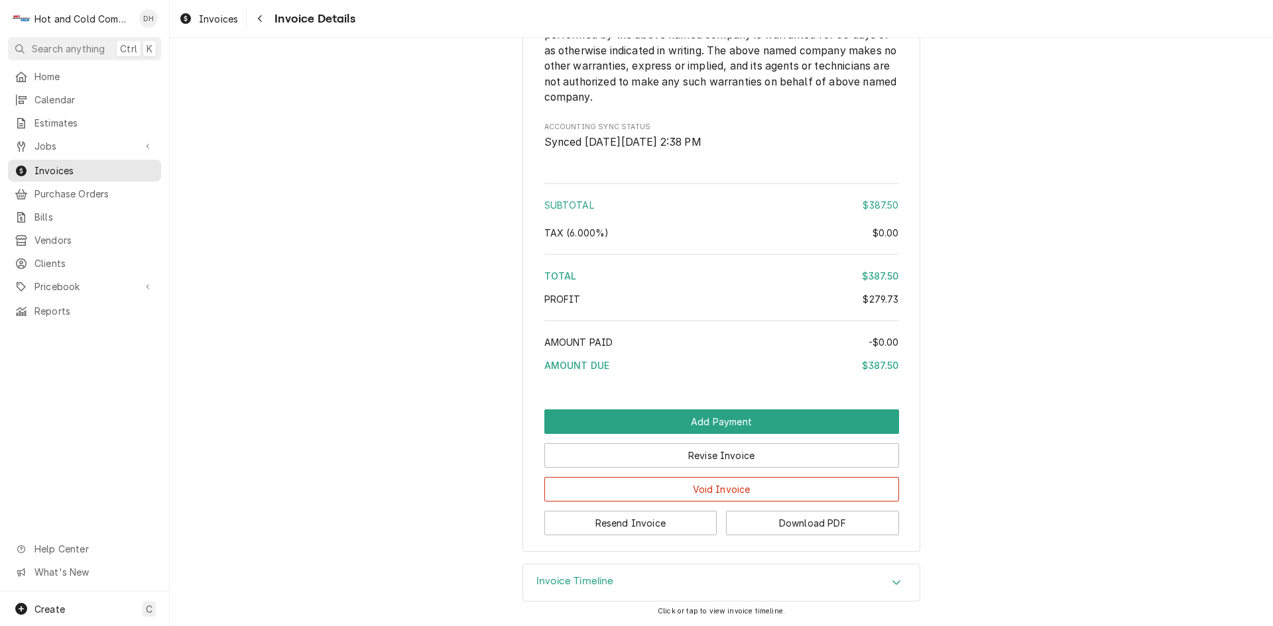
scroll to position [1857, 0]
click at [753, 451] on button "Revise Invoice" at bounding box center [721, 455] width 355 height 25
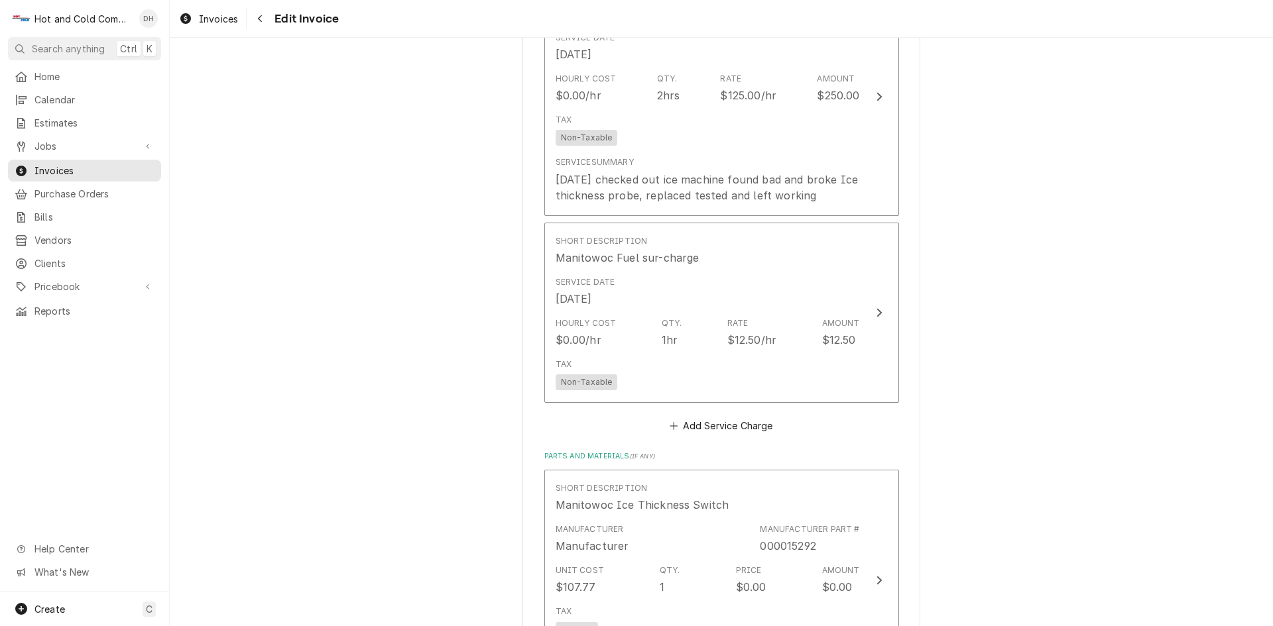
scroll to position [1326, 0]
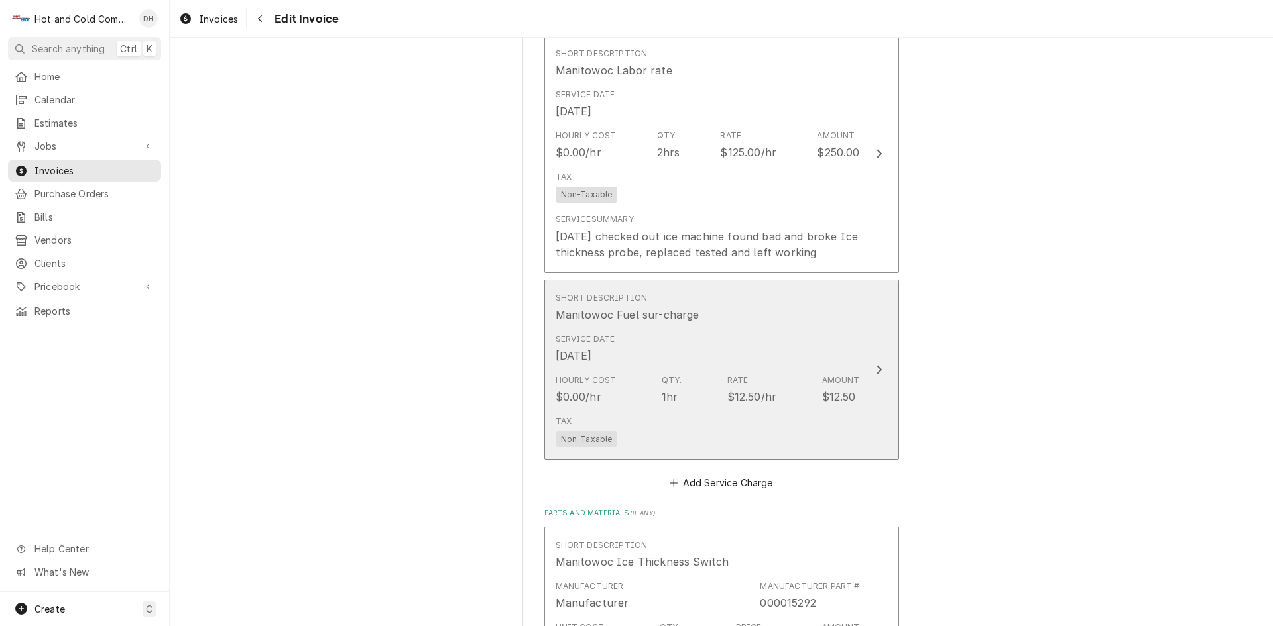
click at [742, 355] on div "Service Date [DATE]" at bounding box center [707, 348] width 304 height 41
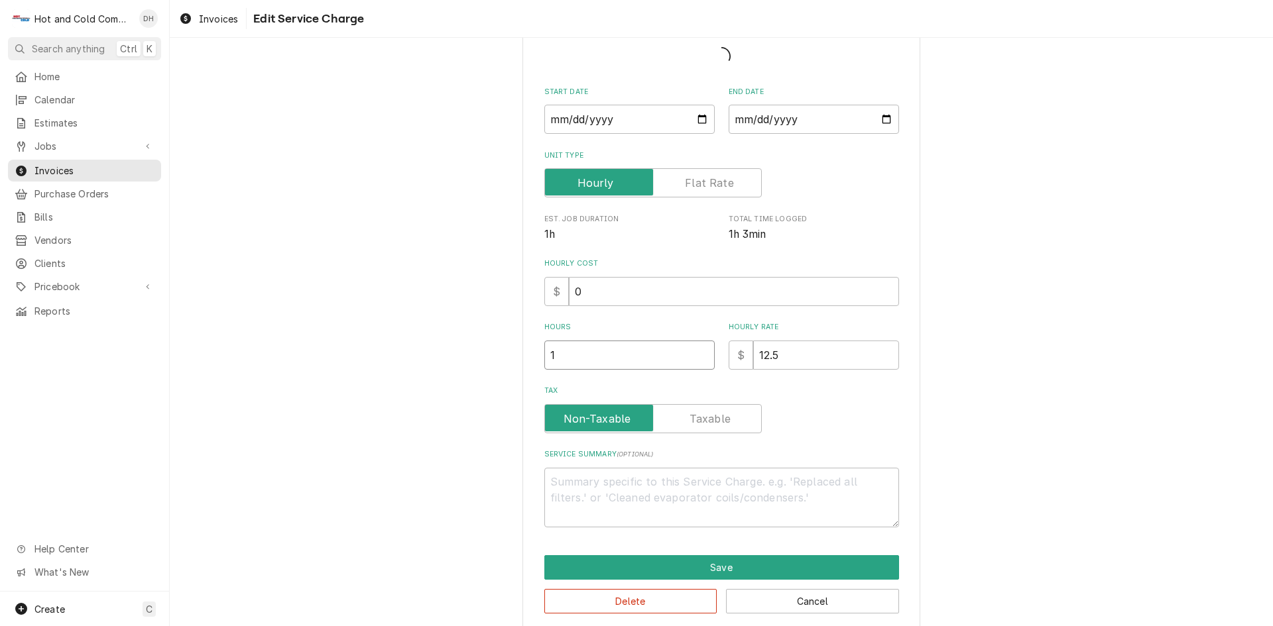
click at [563, 361] on input "1" at bounding box center [629, 355] width 170 height 29
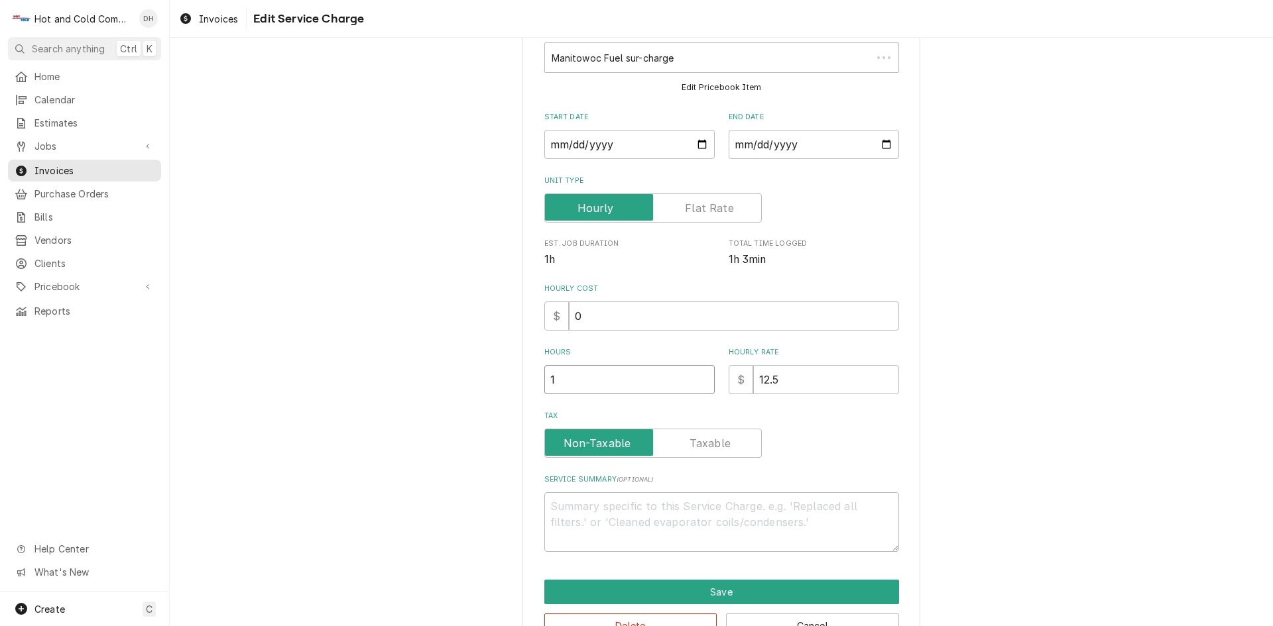
scroll to position [0, 0]
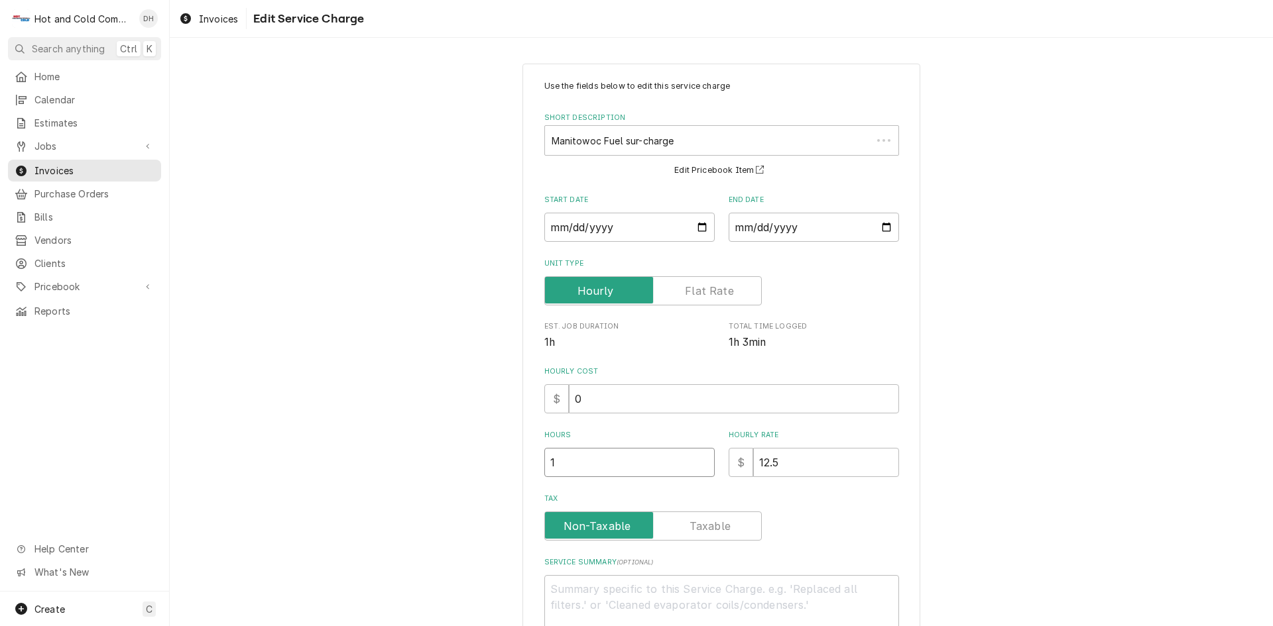
type textarea "x"
type input "2"
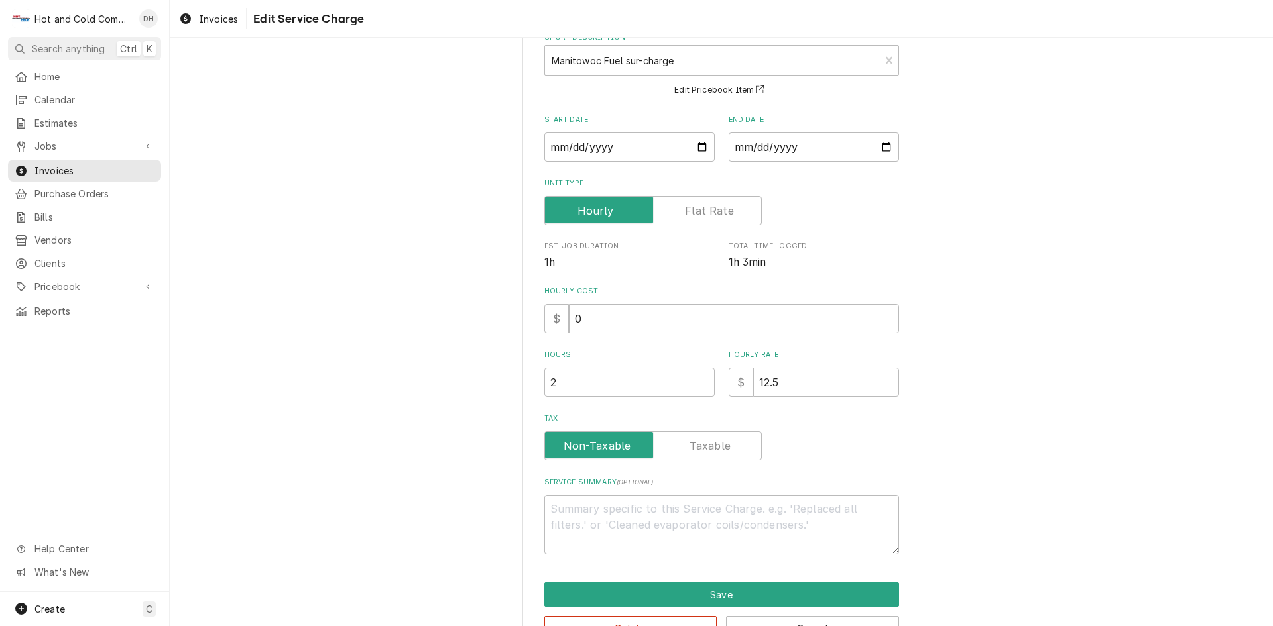
scroll to position [123, 0]
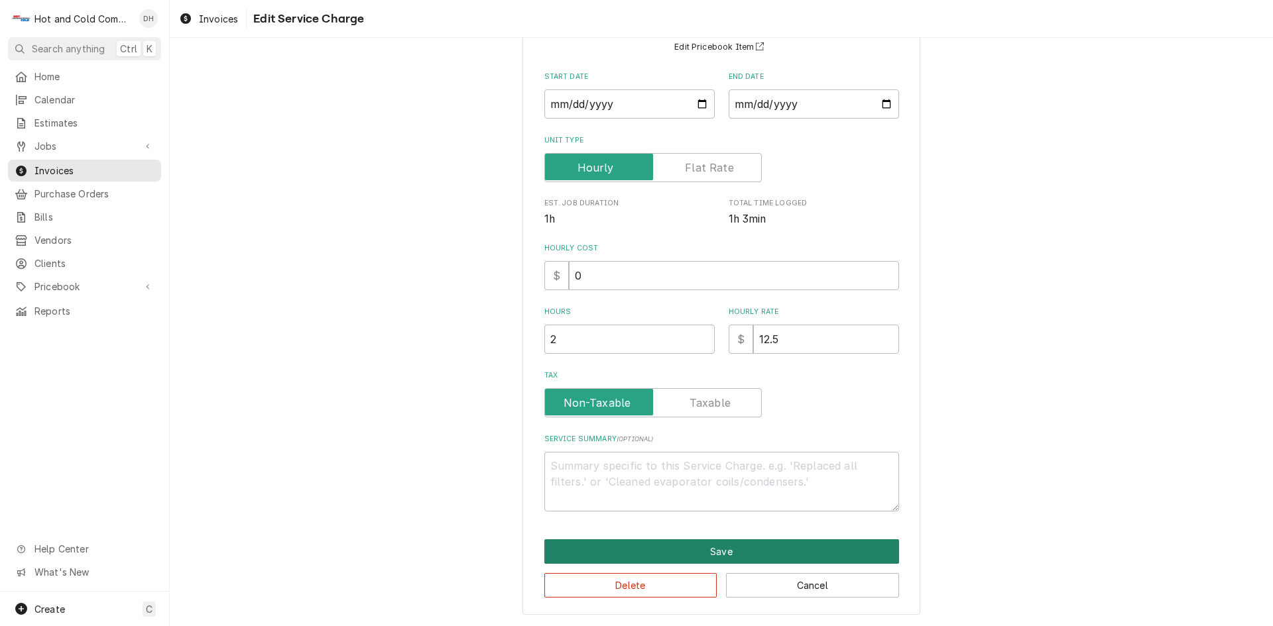
click at [763, 542] on button "Save" at bounding box center [721, 552] width 355 height 25
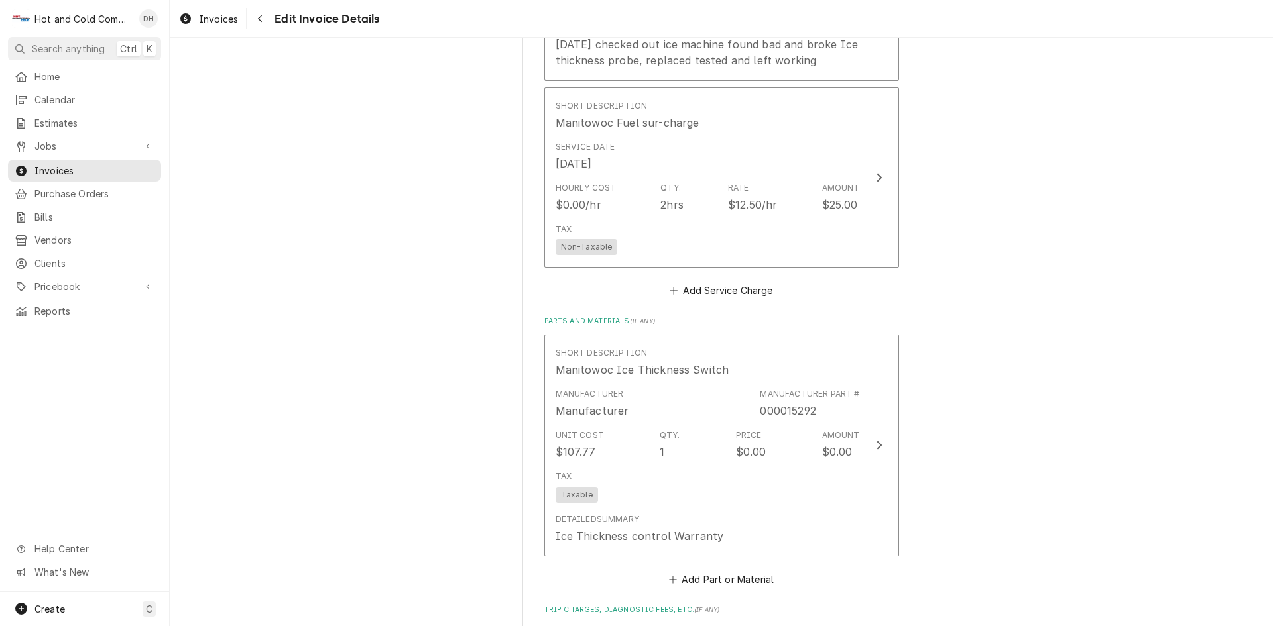
scroll to position [1531, 0]
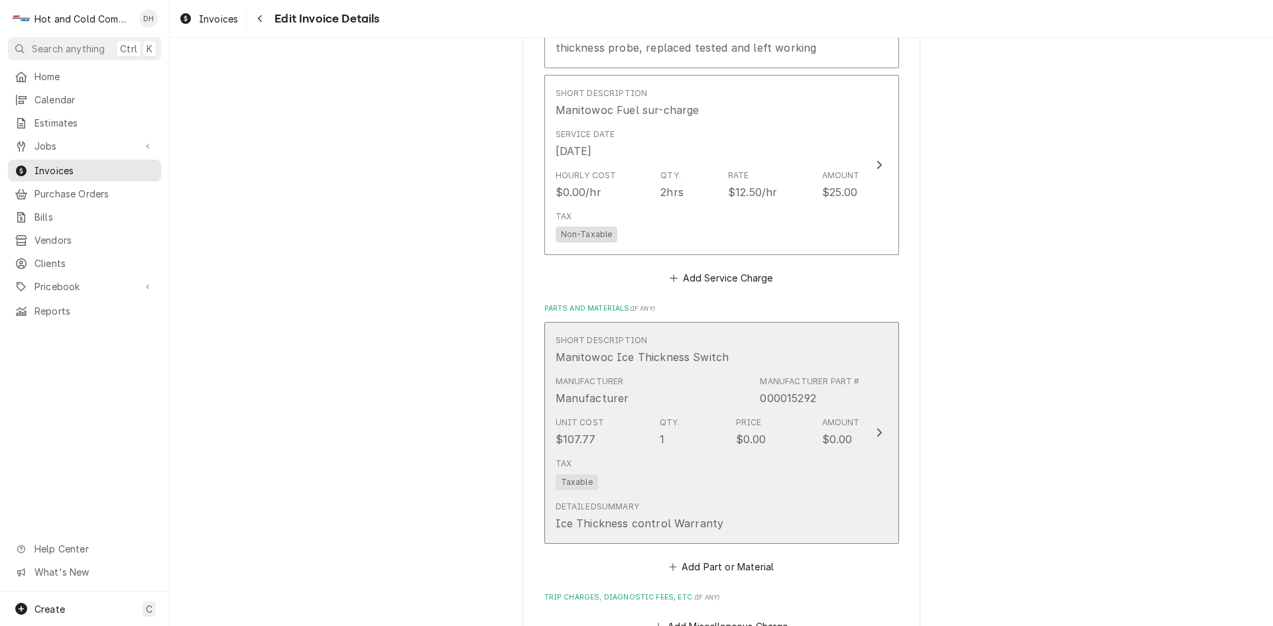
click at [749, 485] on div "Tax Taxable" at bounding box center [707, 474] width 304 height 42
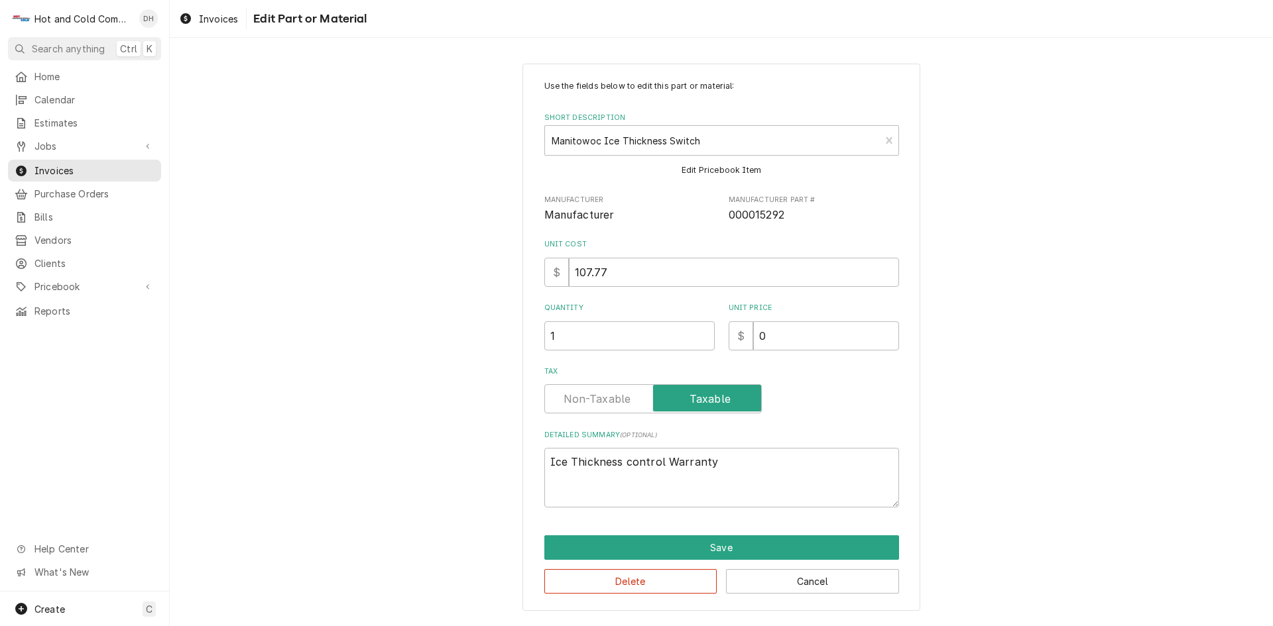
type textarea "x"
drag, startPoint x: 597, startPoint y: 400, endPoint x: 657, endPoint y: 416, distance: 62.4
click at [600, 399] on label "Tax" at bounding box center [652, 398] width 217 height 29
click at [600, 399] on input "Tax" at bounding box center [652, 398] width 205 height 29
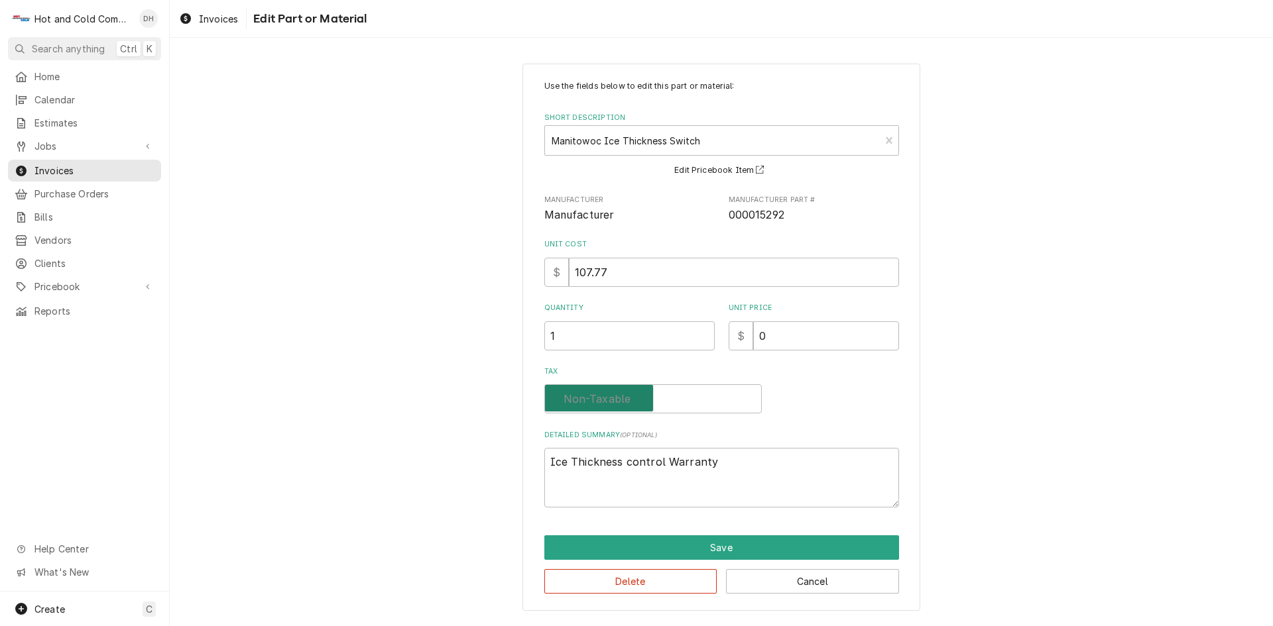
checkbox input "false"
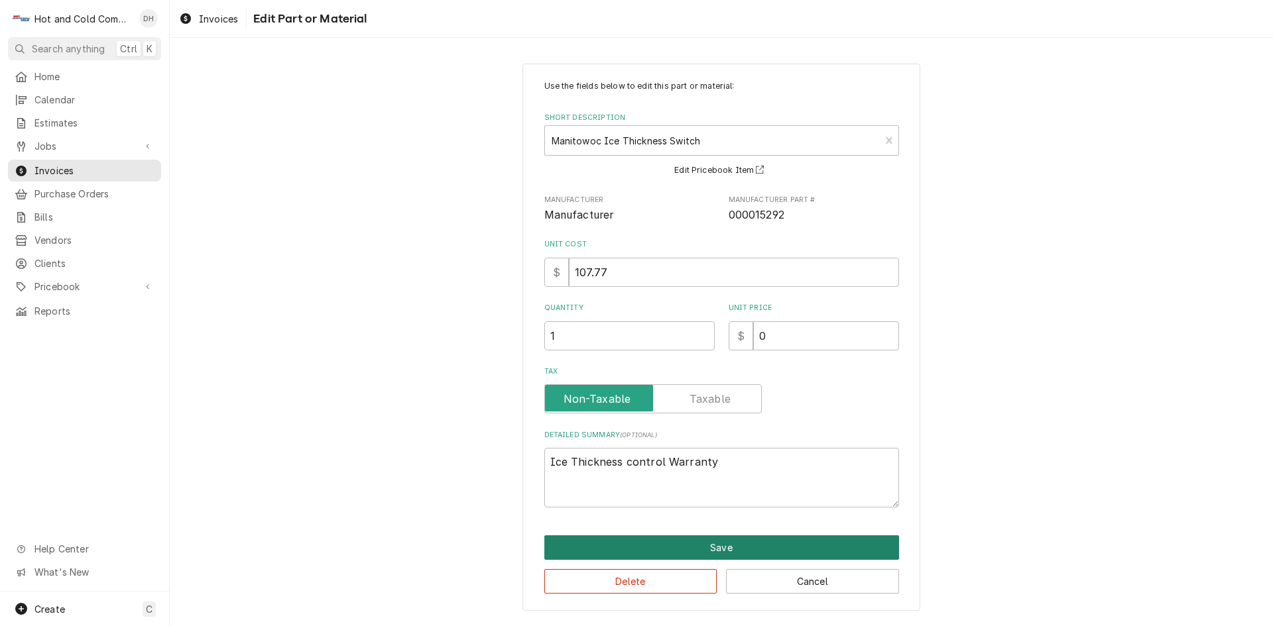
click at [727, 536] on button "Save" at bounding box center [721, 548] width 355 height 25
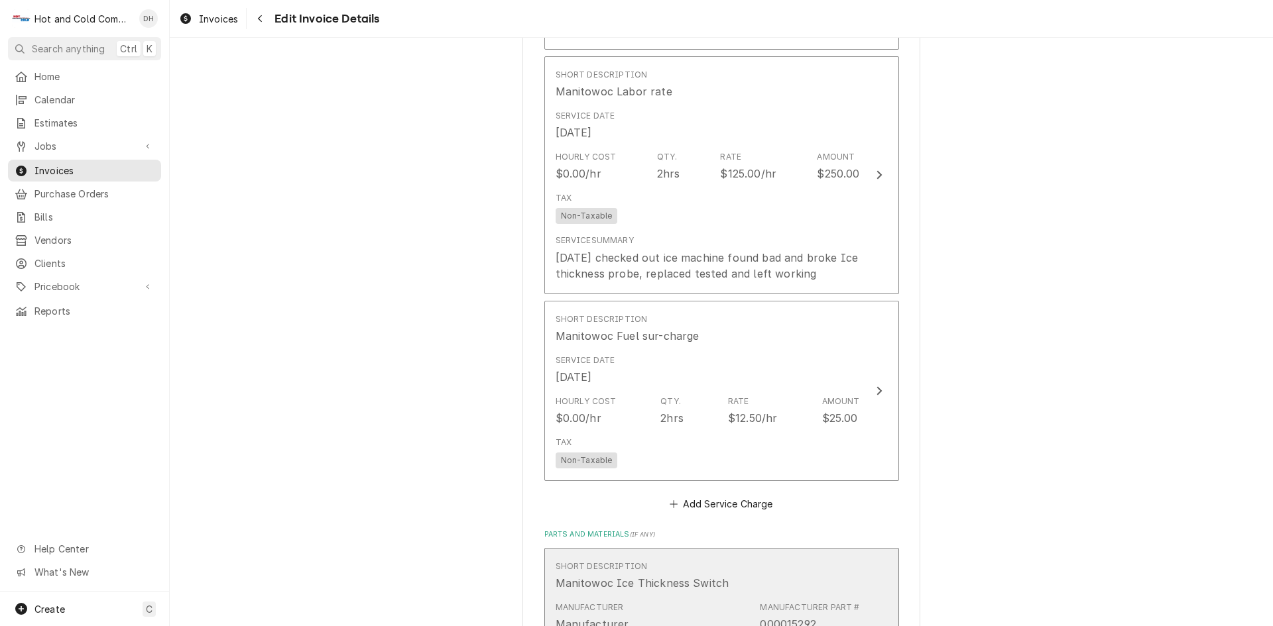
scroll to position [1294, 0]
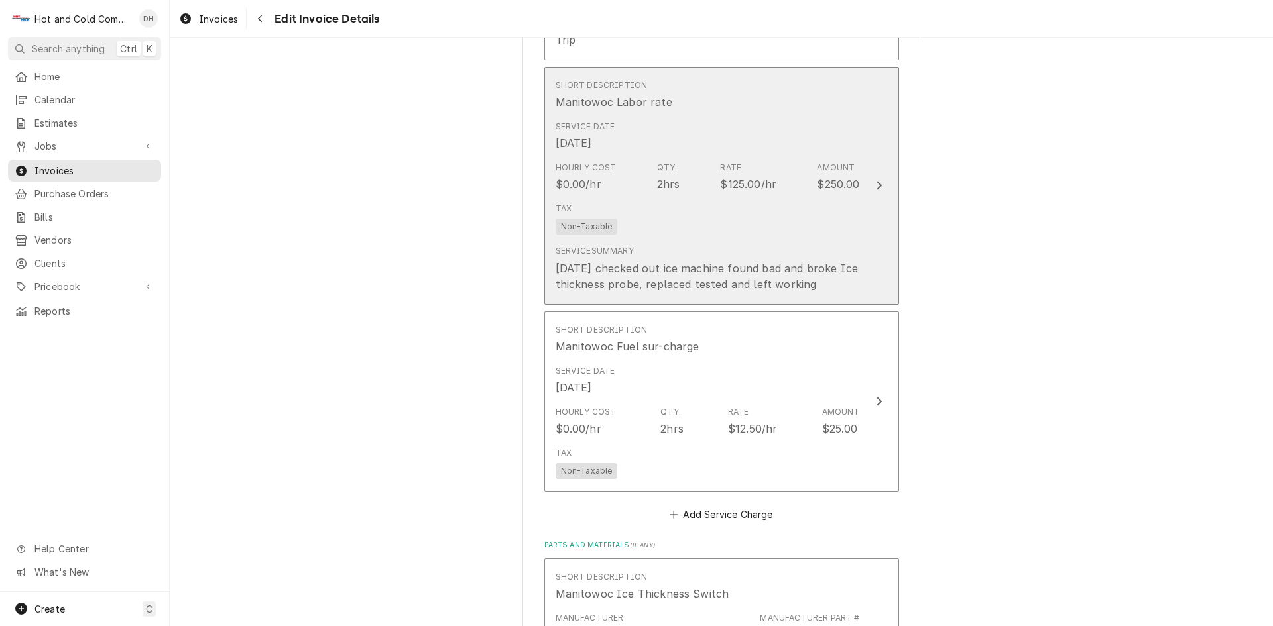
click at [734, 222] on div "Tax Non-Taxable" at bounding box center [707, 219] width 304 height 42
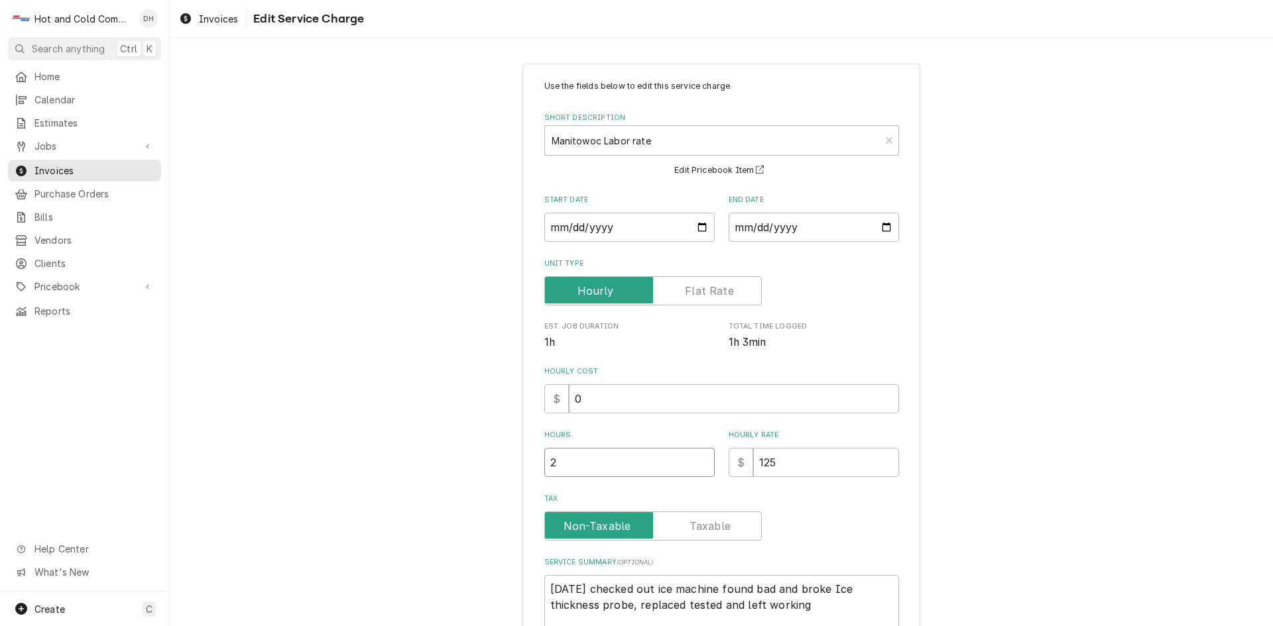
click at [602, 473] on input "2" at bounding box center [629, 462] width 170 height 29
type textarea "x"
type input "3"
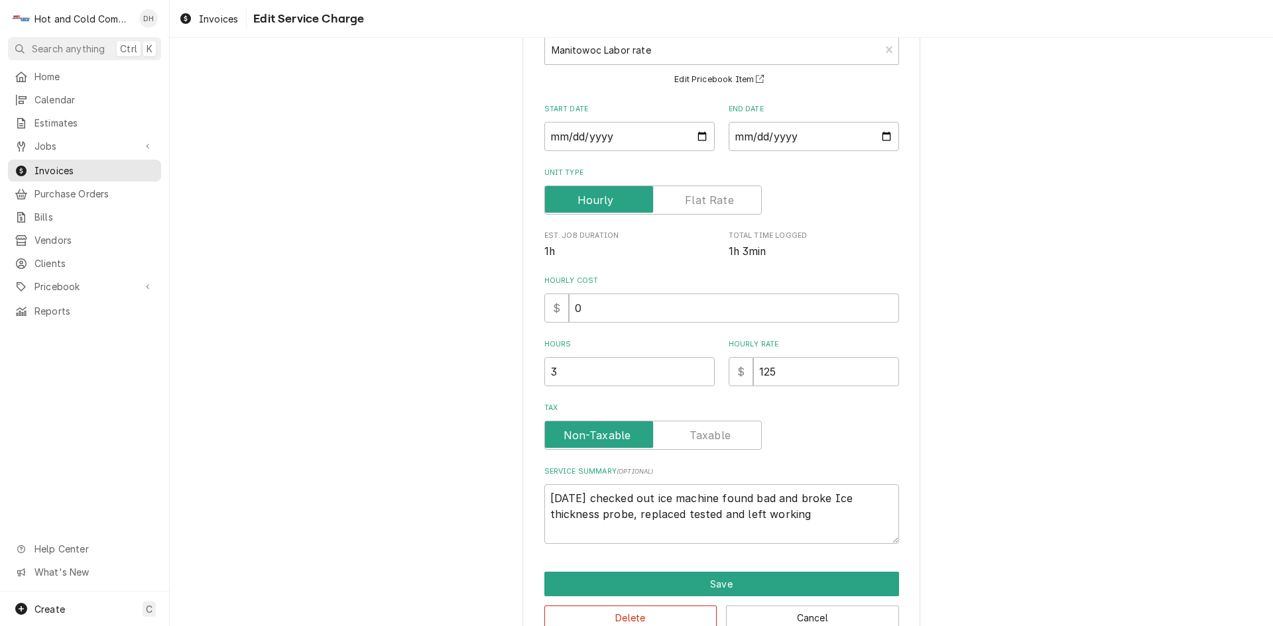
scroll to position [123, 0]
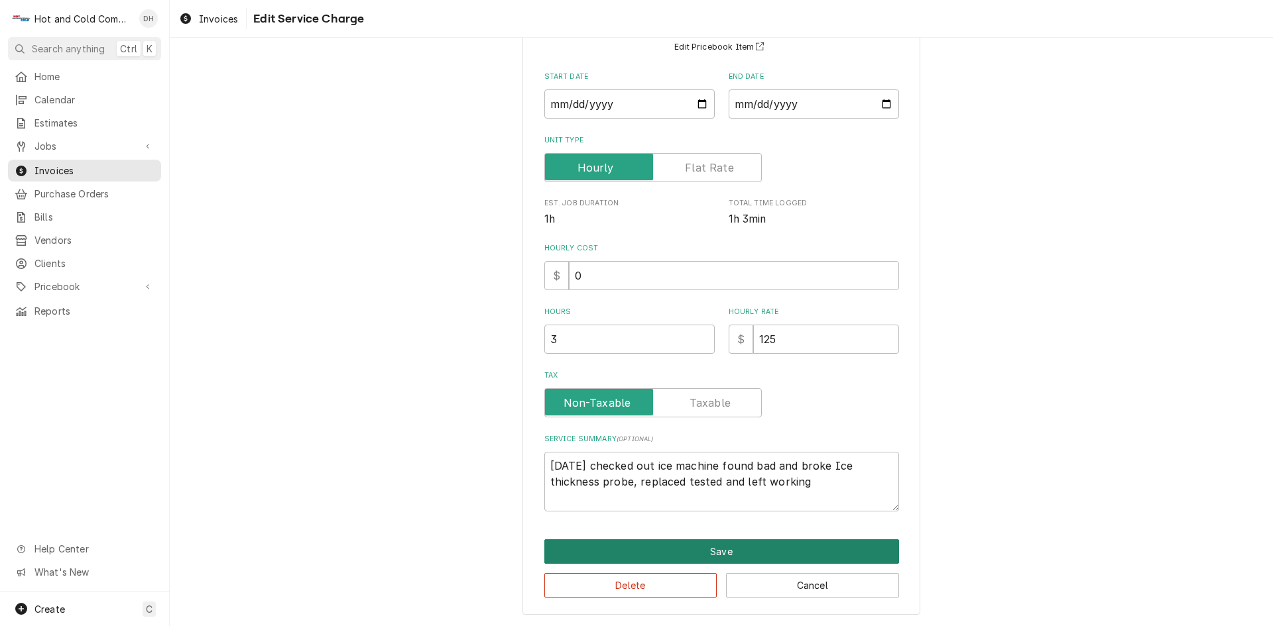
click at [724, 552] on button "Save" at bounding box center [721, 552] width 355 height 25
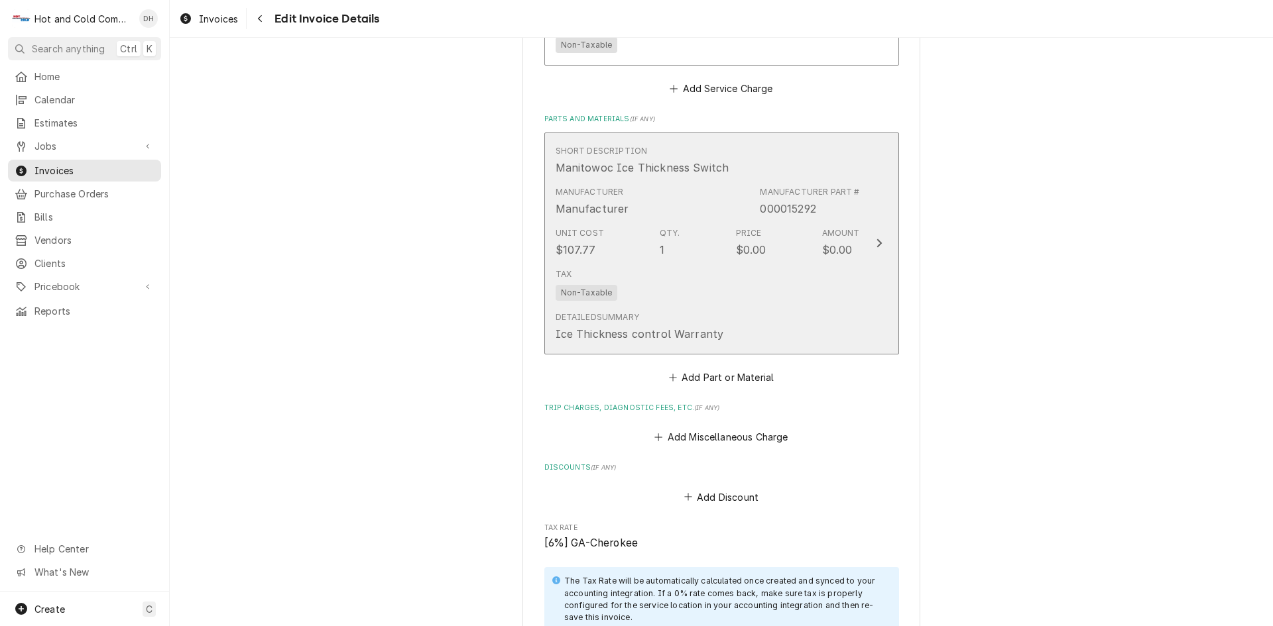
scroll to position [1499, 0]
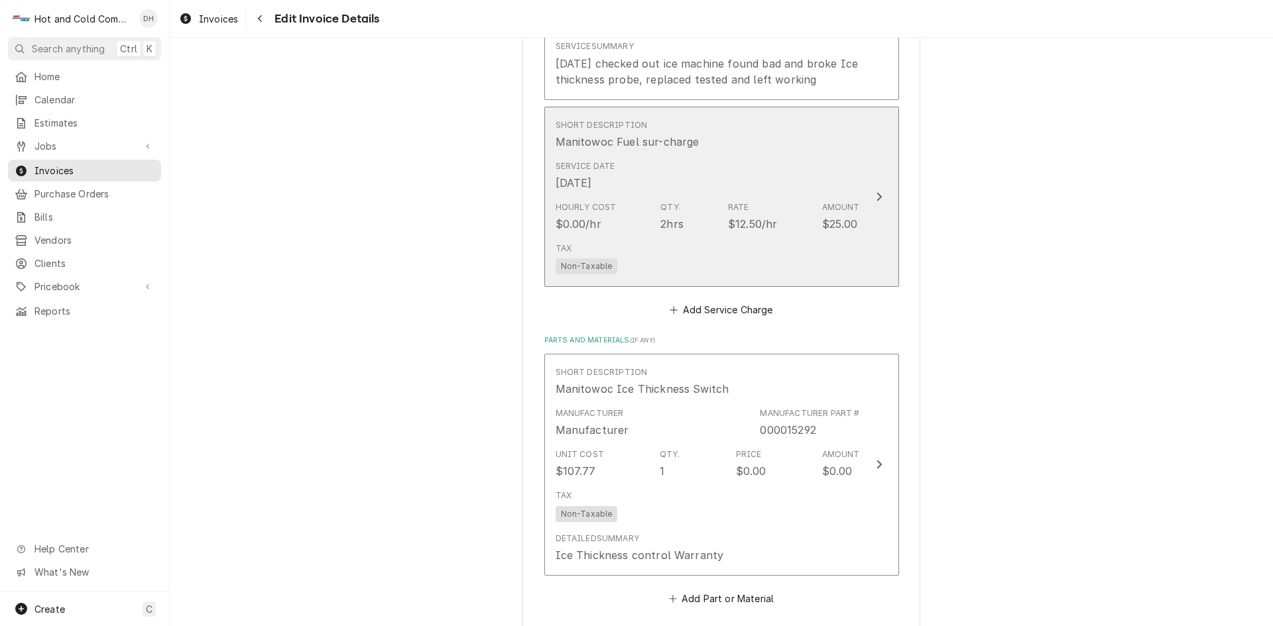
click at [813, 246] on div "Tax Non-Taxable" at bounding box center [707, 258] width 304 height 42
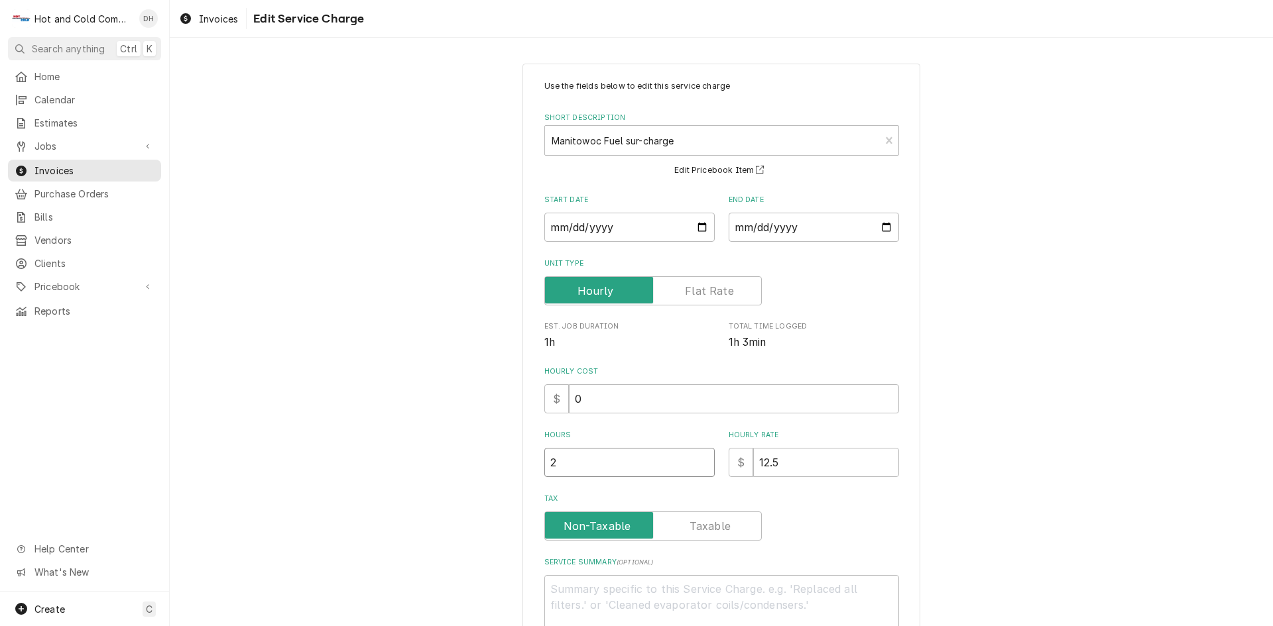
click at [589, 465] on input "2" at bounding box center [629, 462] width 170 height 29
type textarea "x"
type input "1"
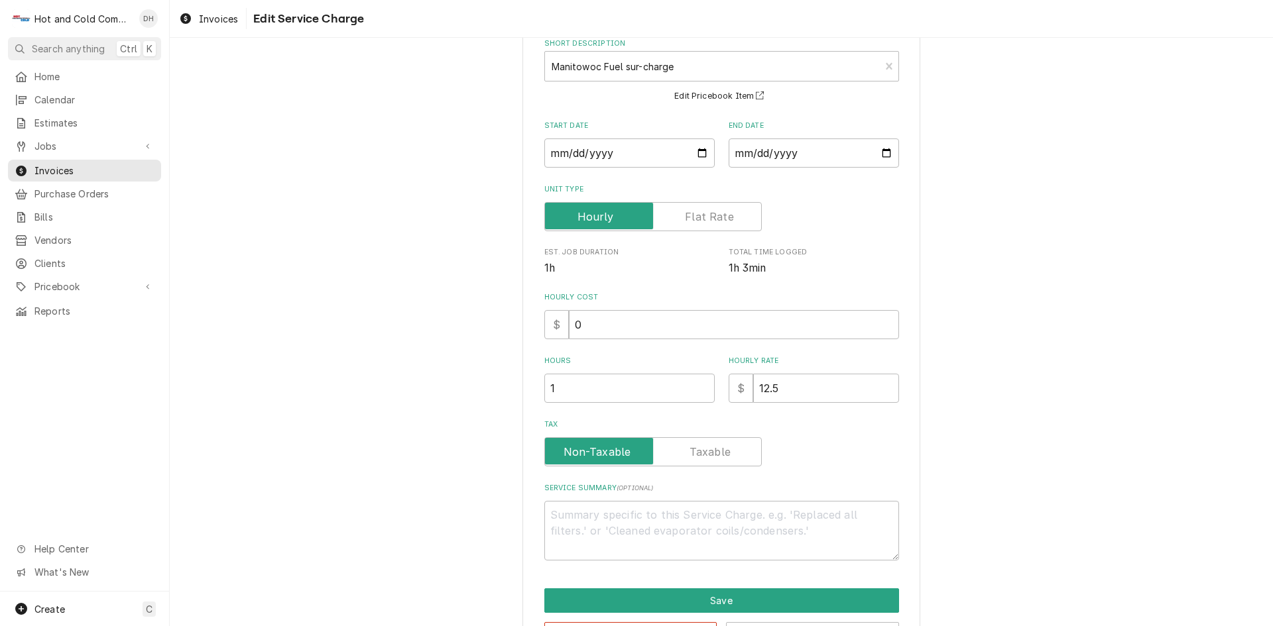
scroll to position [123, 0]
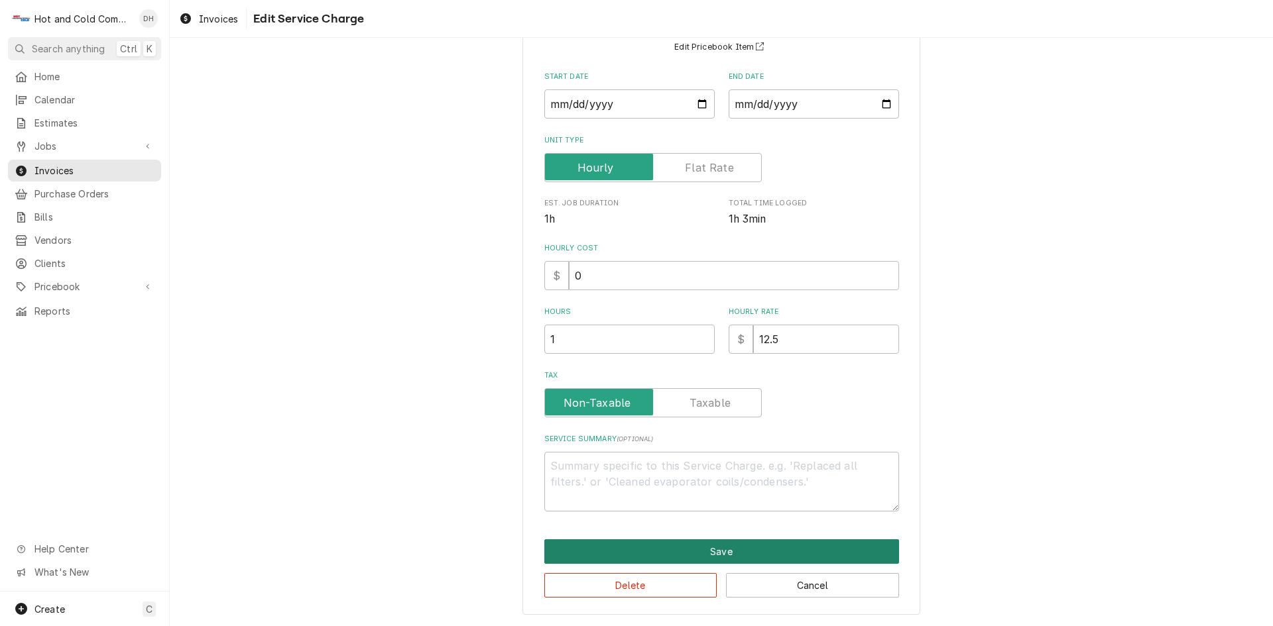
click at [733, 548] on button "Save" at bounding box center [721, 552] width 355 height 25
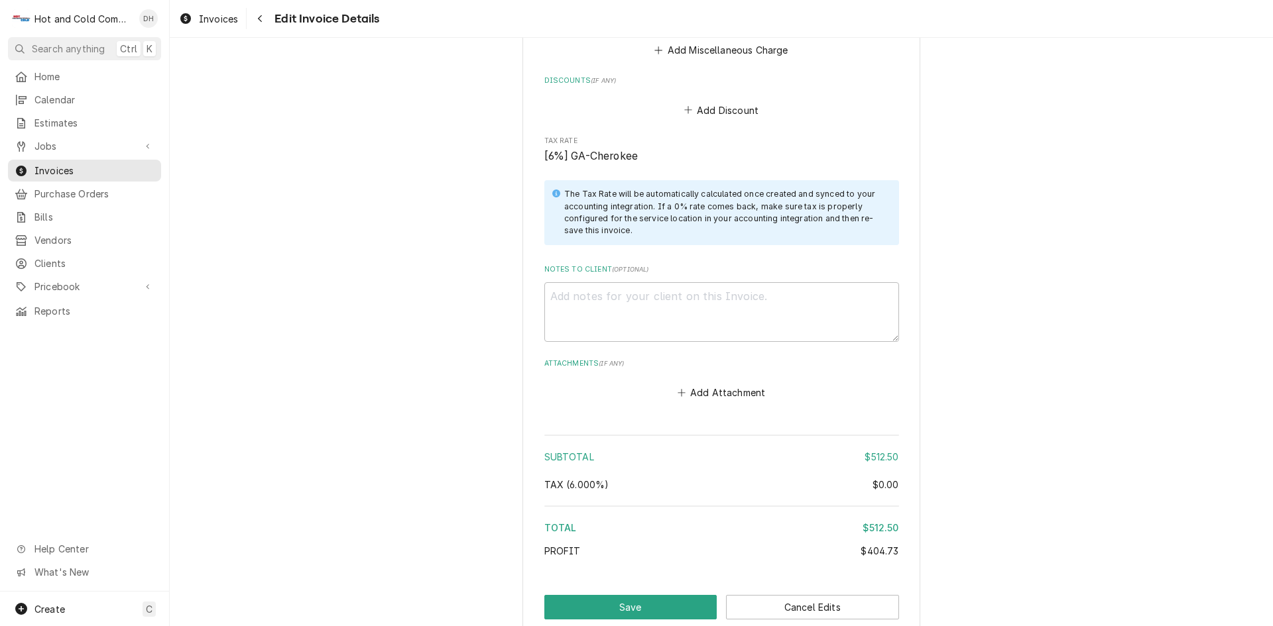
scroll to position [2191, 0]
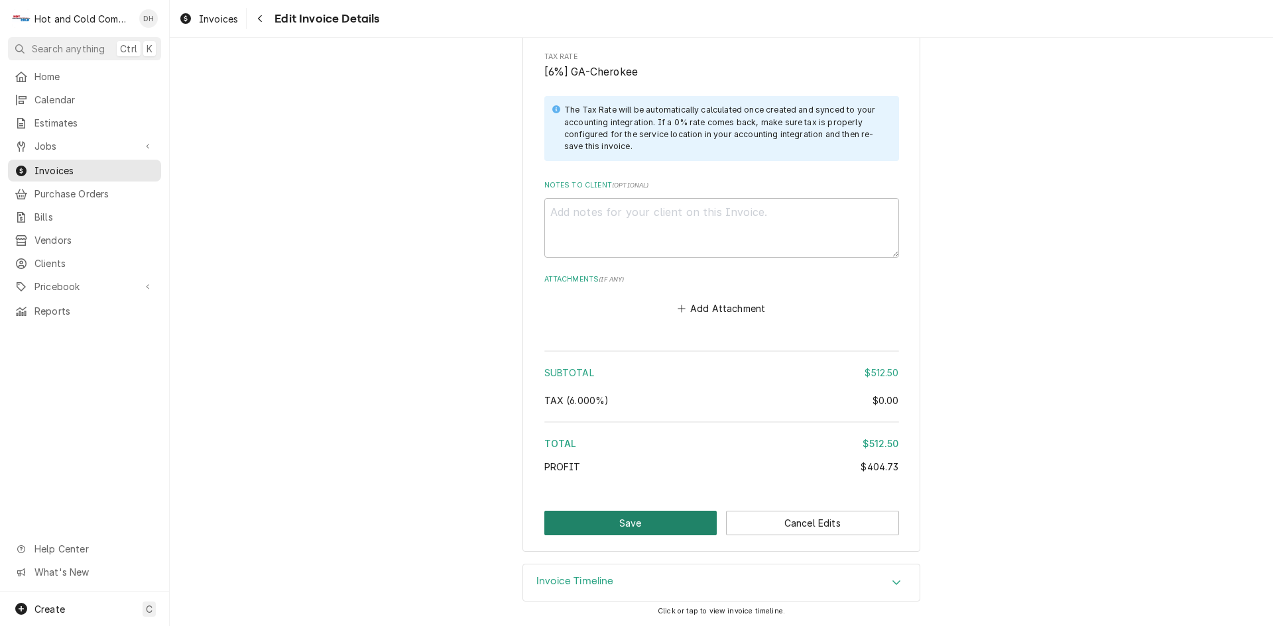
click at [672, 524] on button "Save" at bounding box center [630, 523] width 173 height 25
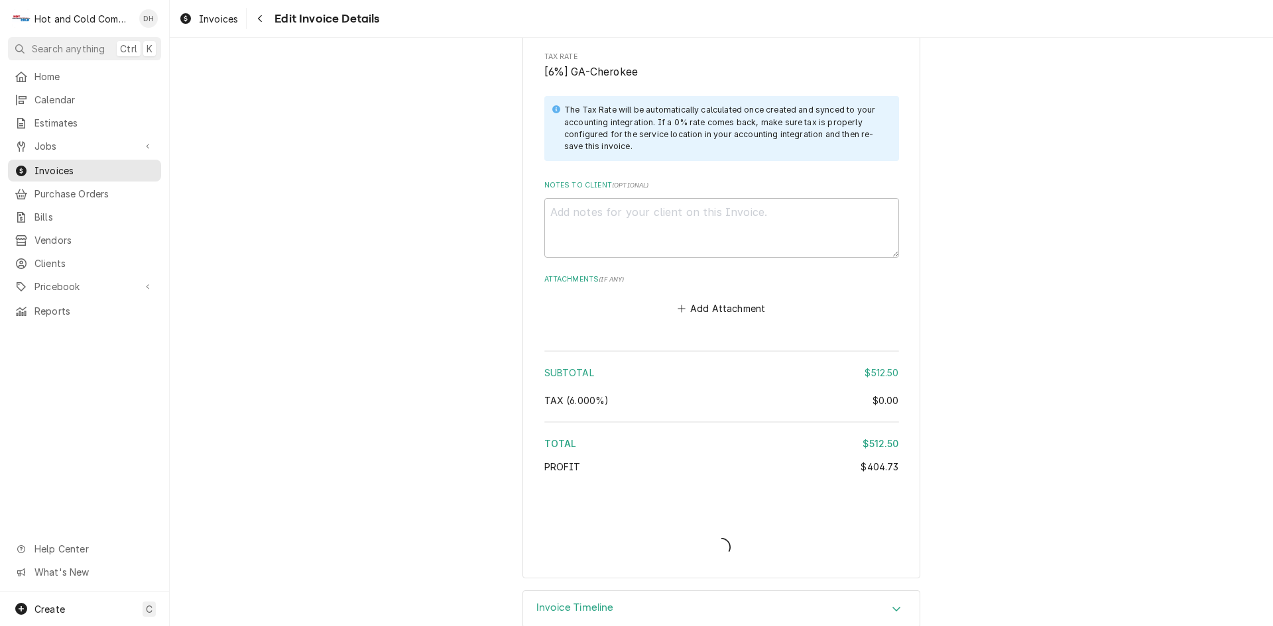
type textarea "x"
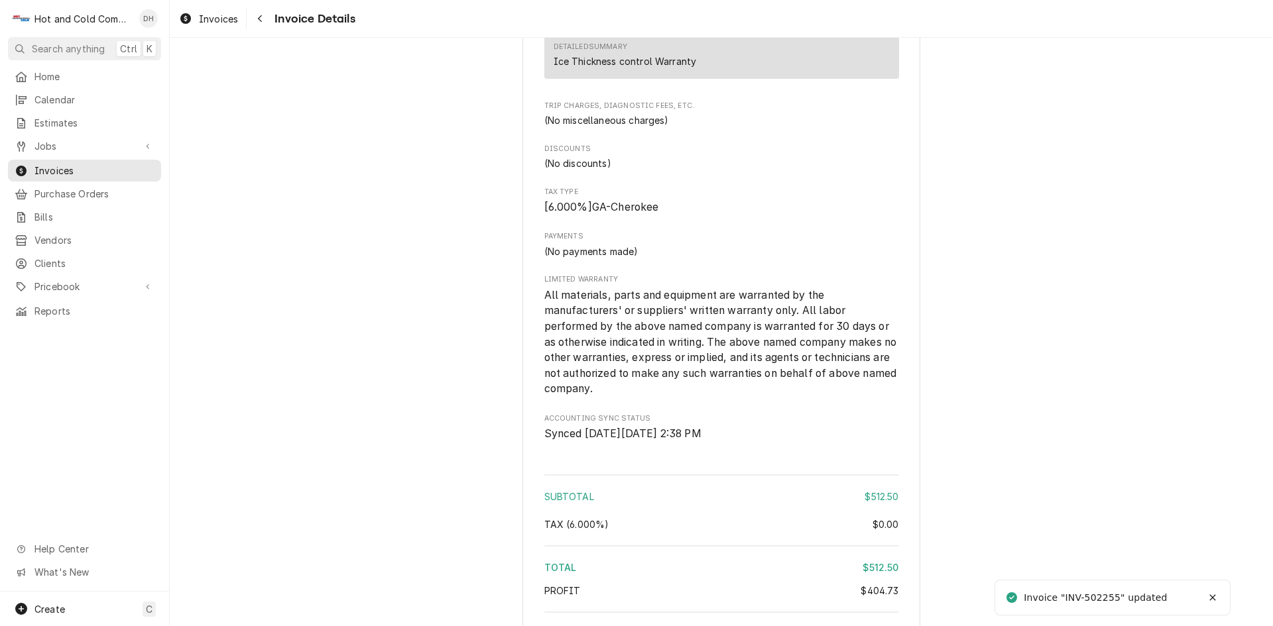
scroll to position [1857, 0]
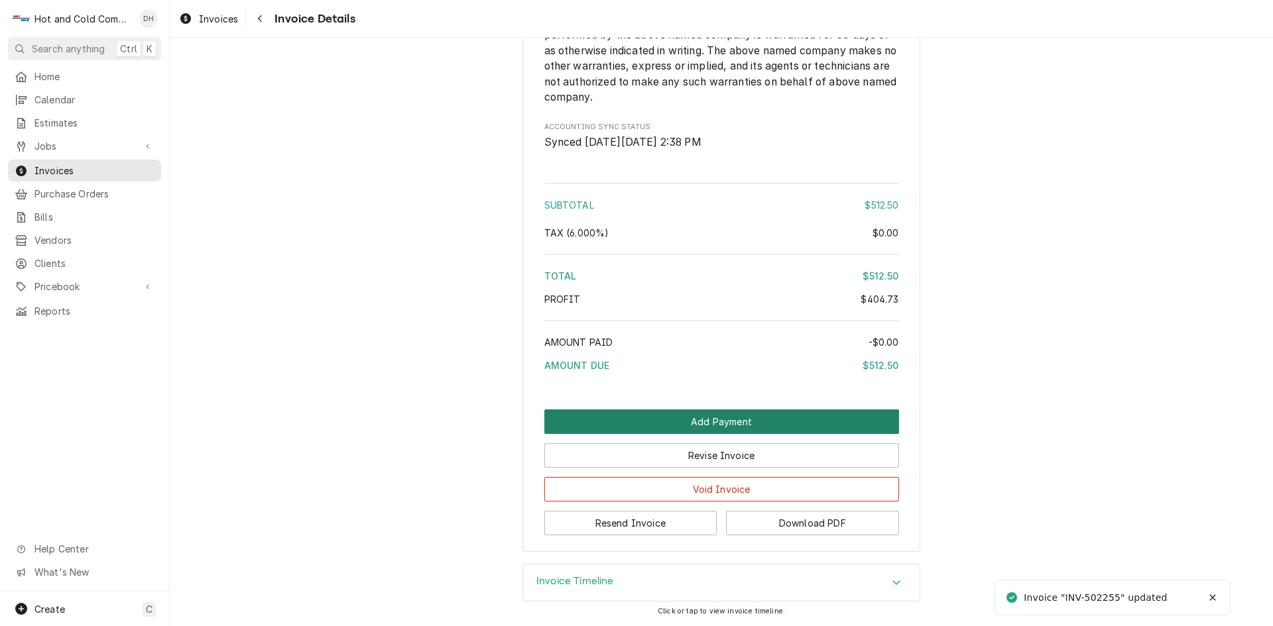
click at [710, 418] on button "Add Payment" at bounding box center [721, 422] width 355 height 25
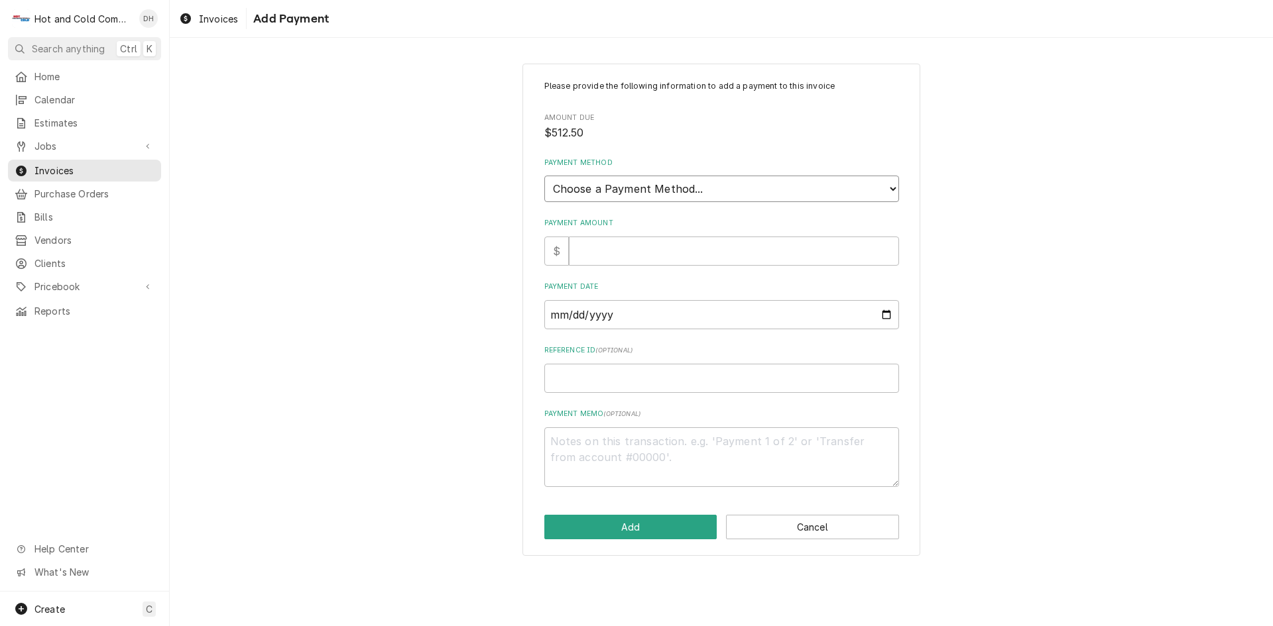
click at [648, 187] on select "Choose a Payment Method... Cash Check Credit/Debit Card ACH/eCheck Other" at bounding box center [721, 189] width 355 height 27
select select "4"
click at [544, 176] on select "Choose a Payment Method... Cash Check Credit/Debit Card ACH/eCheck Other" at bounding box center [721, 189] width 355 height 27
click at [627, 260] on input "Payment Amount" at bounding box center [734, 251] width 330 height 29
type textarea "x"
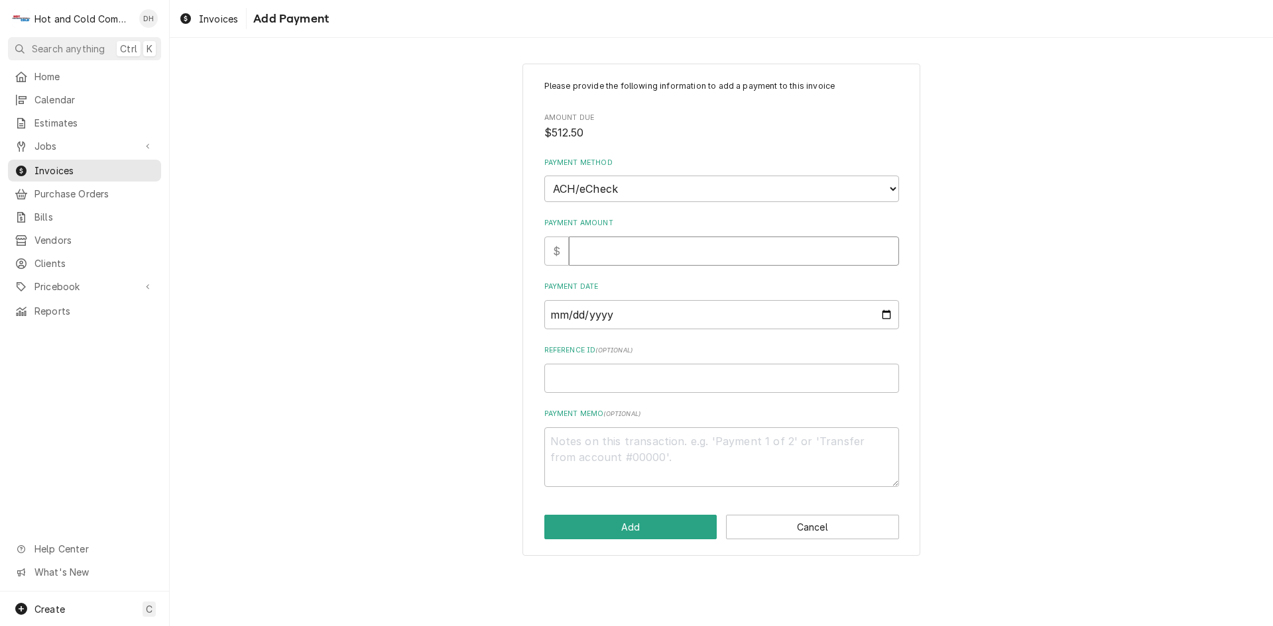
type input "5"
type textarea "x"
type input "51"
type textarea "x"
type input "512"
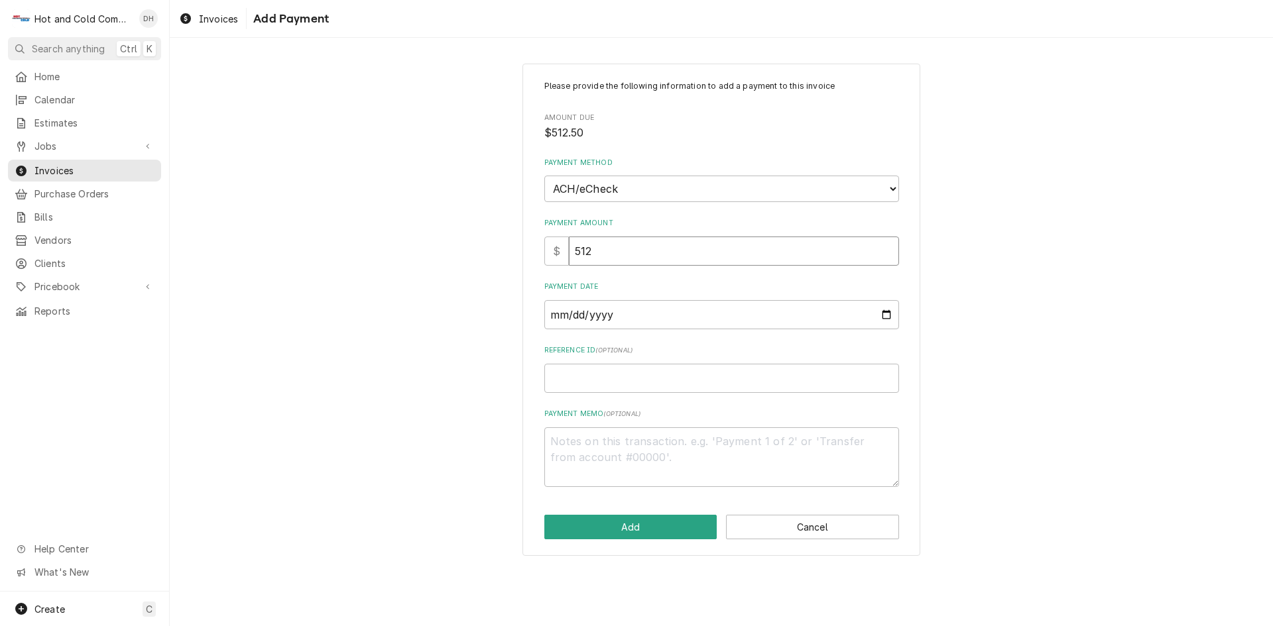
type textarea "x"
type input "512.5"
type textarea "x"
type input "512.50"
click at [880, 313] on input "Payment Date" at bounding box center [721, 314] width 355 height 29
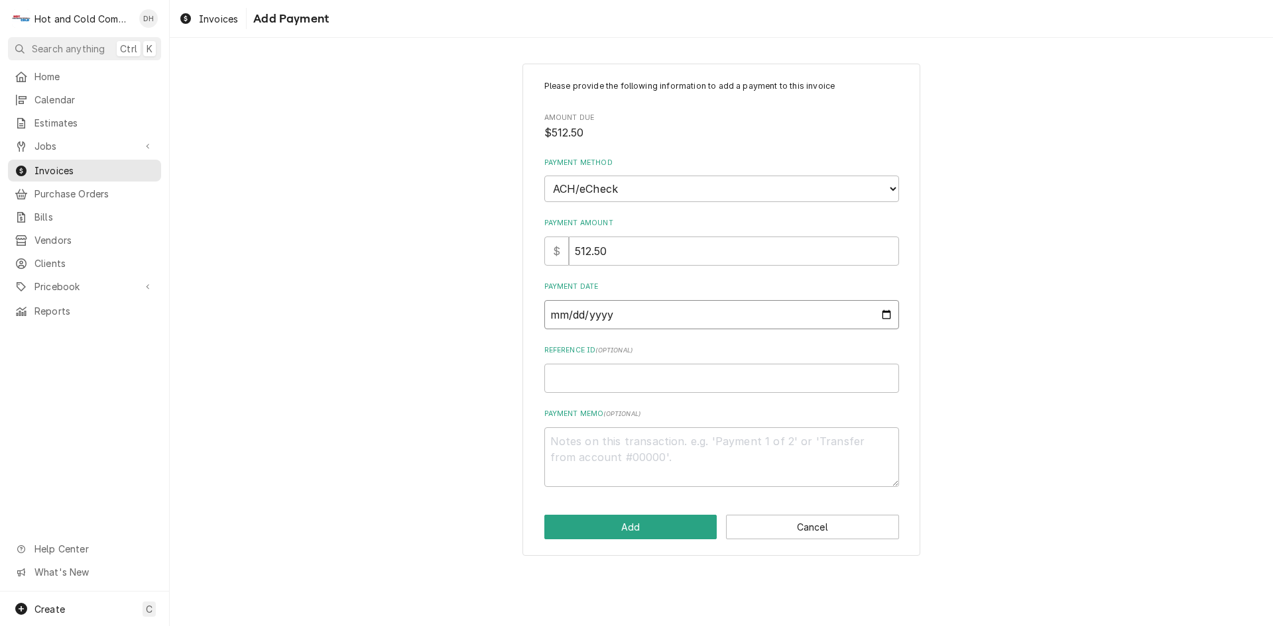
type textarea "x"
type input "2025-08-20"
click at [625, 382] on input "Reference ID ( optional )" at bounding box center [721, 378] width 355 height 29
type textarea "x"
type input "8"
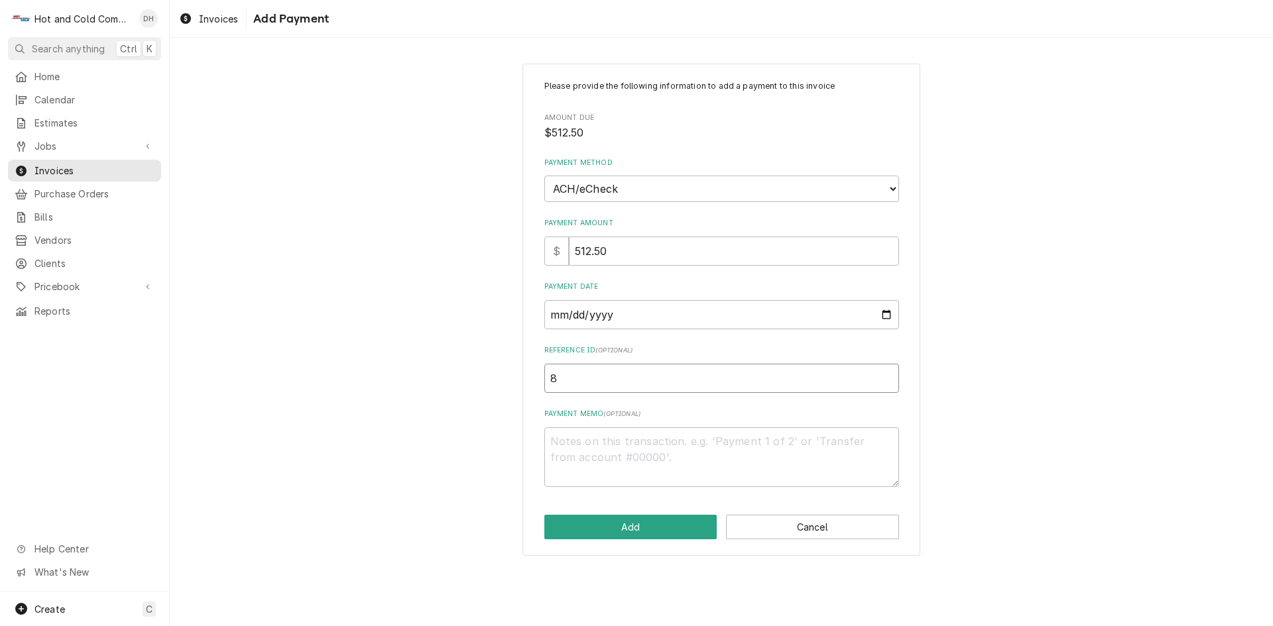
type textarea "x"
type input "85"
type textarea "x"
type input "851"
type textarea "x"
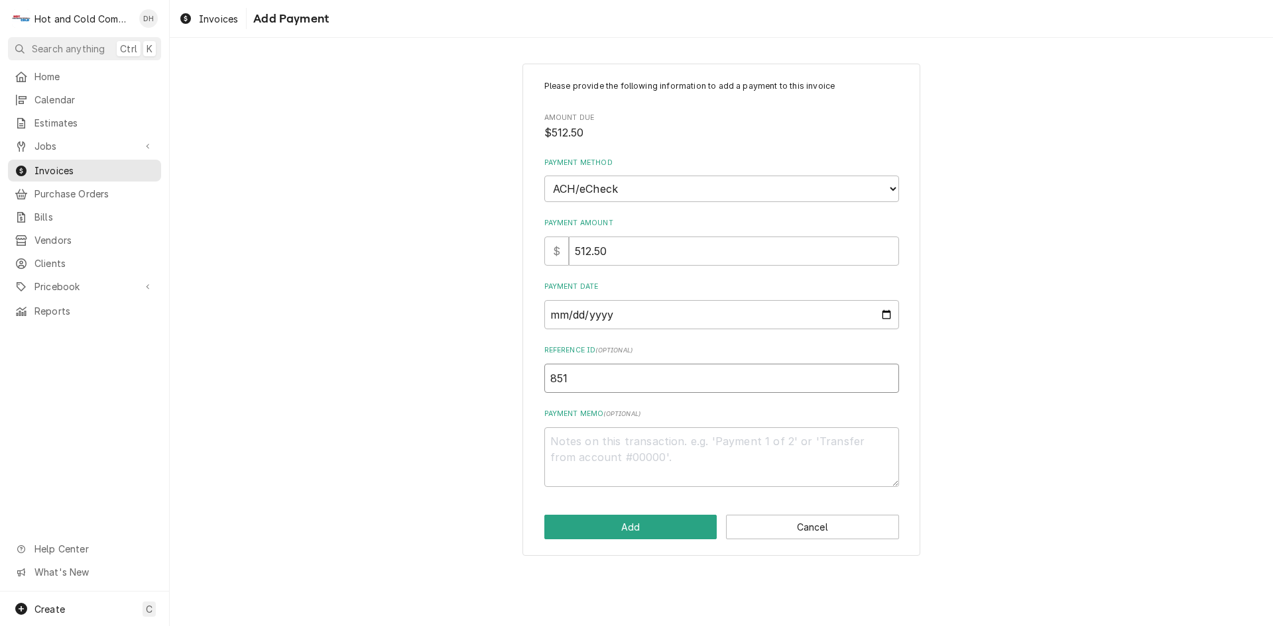
type input "8518"
type textarea "x"
type input "85183"
type textarea "x"
type input "851837"
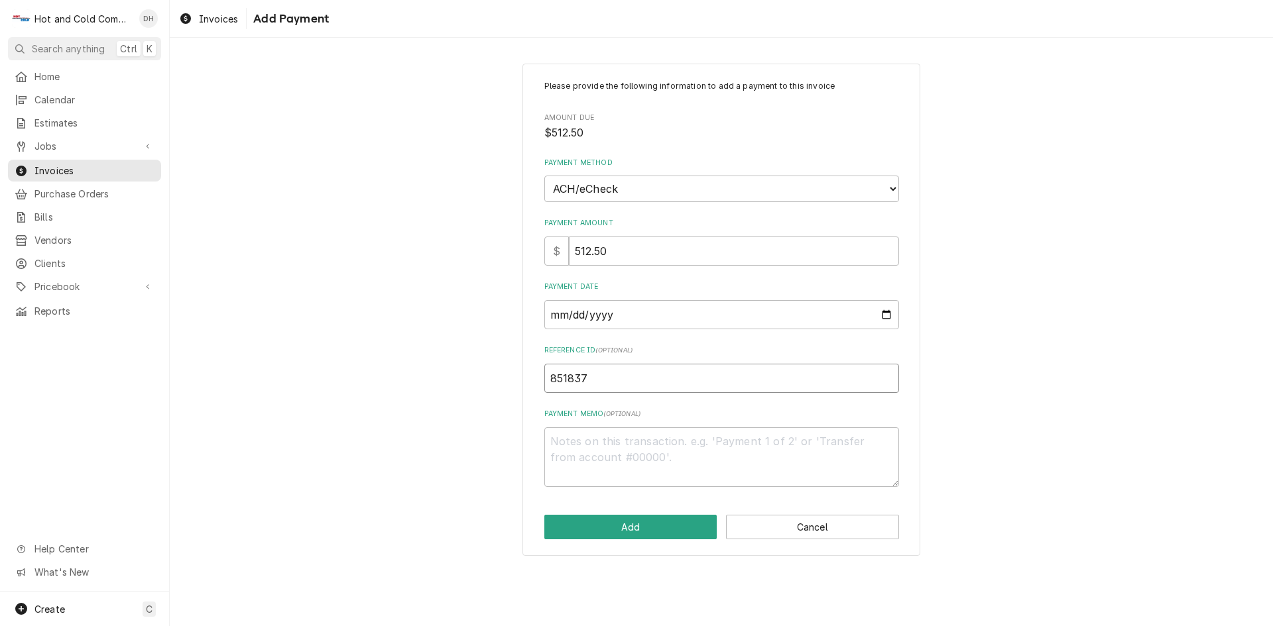
type textarea "x"
type input "8518374"
click at [641, 527] on button "Add" at bounding box center [630, 527] width 173 height 25
type textarea "x"
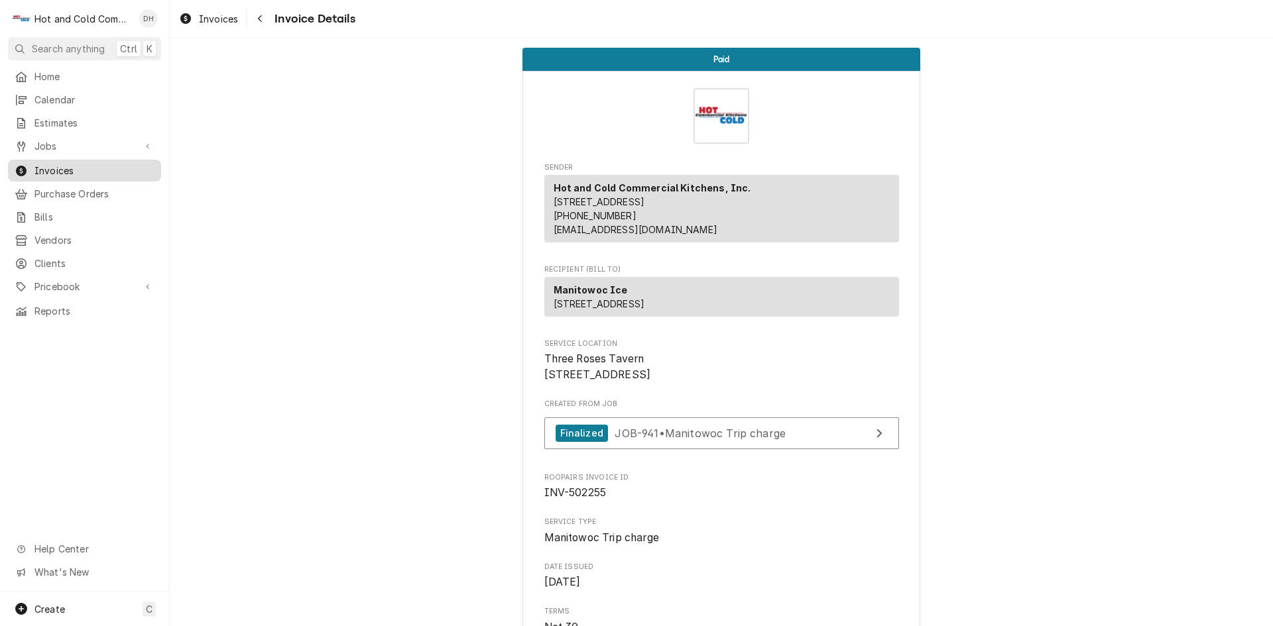
click at [67, 166] on span "Invoices" at bounding box center [94, 171] width 120 height 14
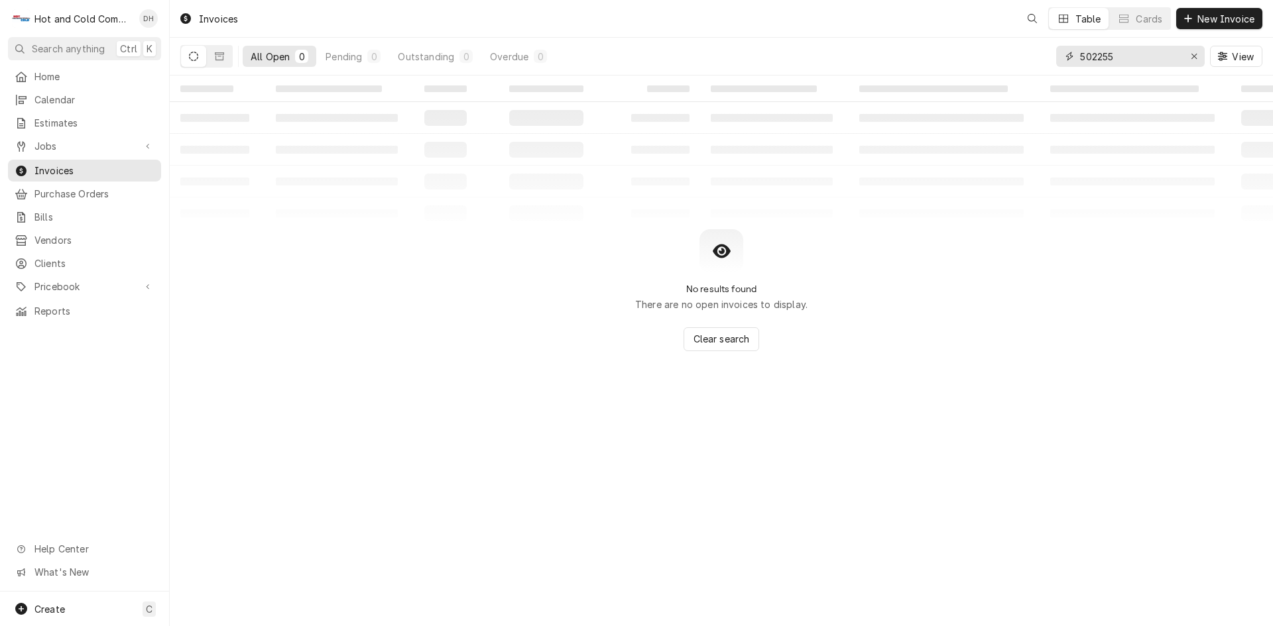
click at [1152, 54] on input "502255" at bounding box center [1129, 56] width 99 height 21
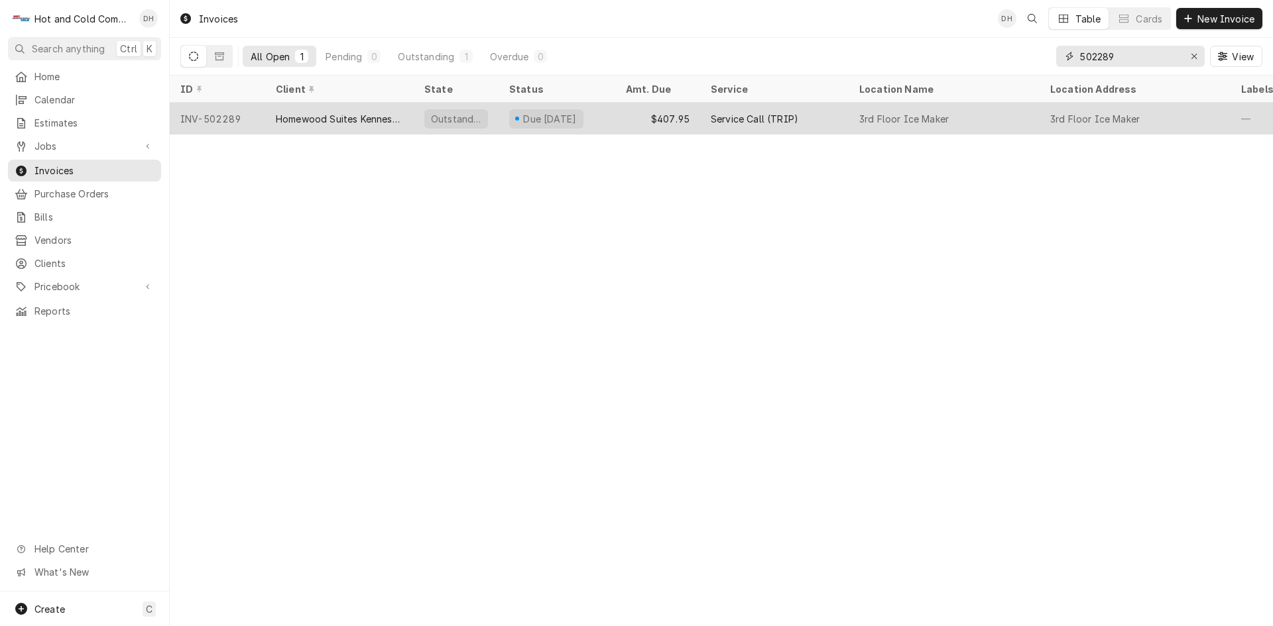
type input "502289"
drag, startPoint x: 607, startPoint y: 115, endPoint x: 672, endPoint y: 125, distance: 66.4
click at [609, 115] on div "Due in 10 days" at bounding box center [556, 119] width 117 height 32
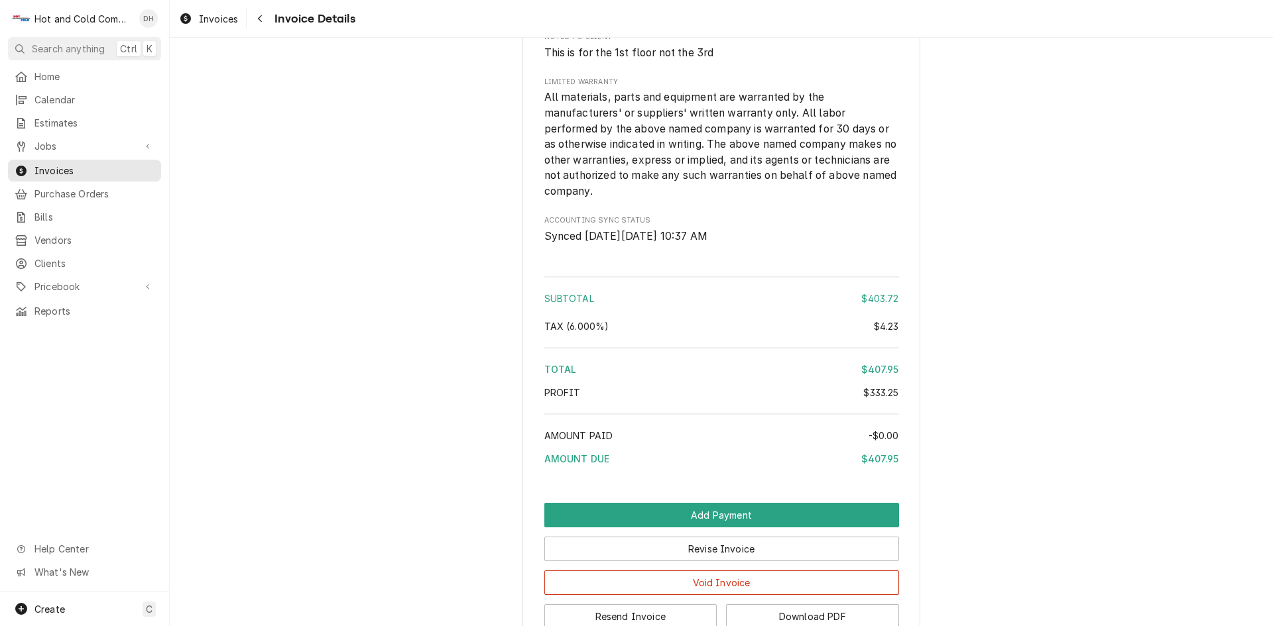
scroll to position [1894, 0]
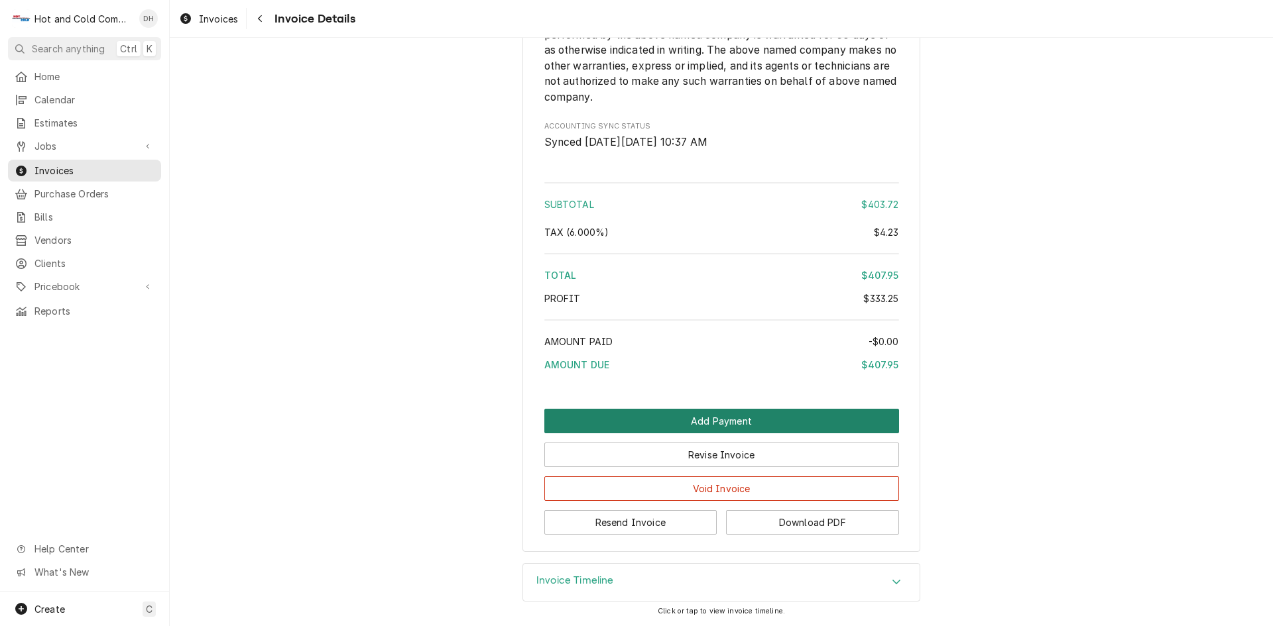
click at [695, 418] on button "Add Payment" at bounding box center [721, 421] width 355 height 25
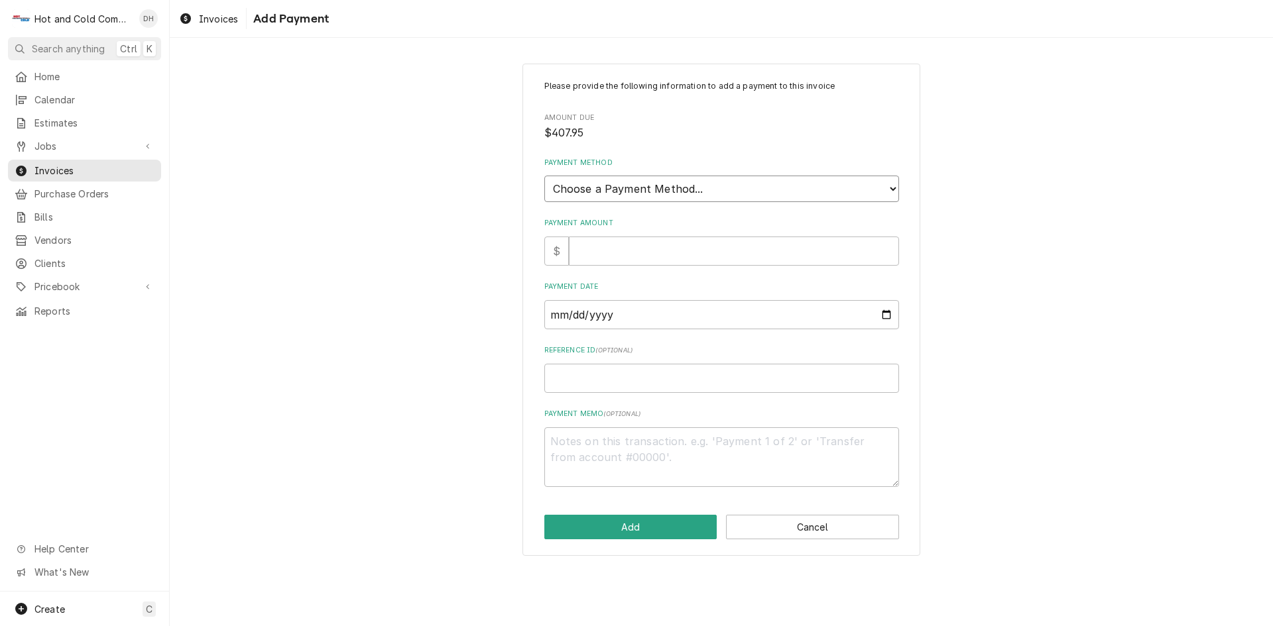
click at [637, 186] on select "Choose a Payment Method... Cash Check Credit/Debit Card ACH/eCheck Other" at bounding box center [721, 189] width 355 height 27
select select "4"
click at [544, 176] on select "Choose a Payment Method... Cash Check Credit/Debit Card ACH/eCheck Other" at bounding box center [721, 189] width 355 height 27
click at [675, 259] on input "Payment Amount" at bounding box center [734, 251] width 330 height 29
type textarea "x"
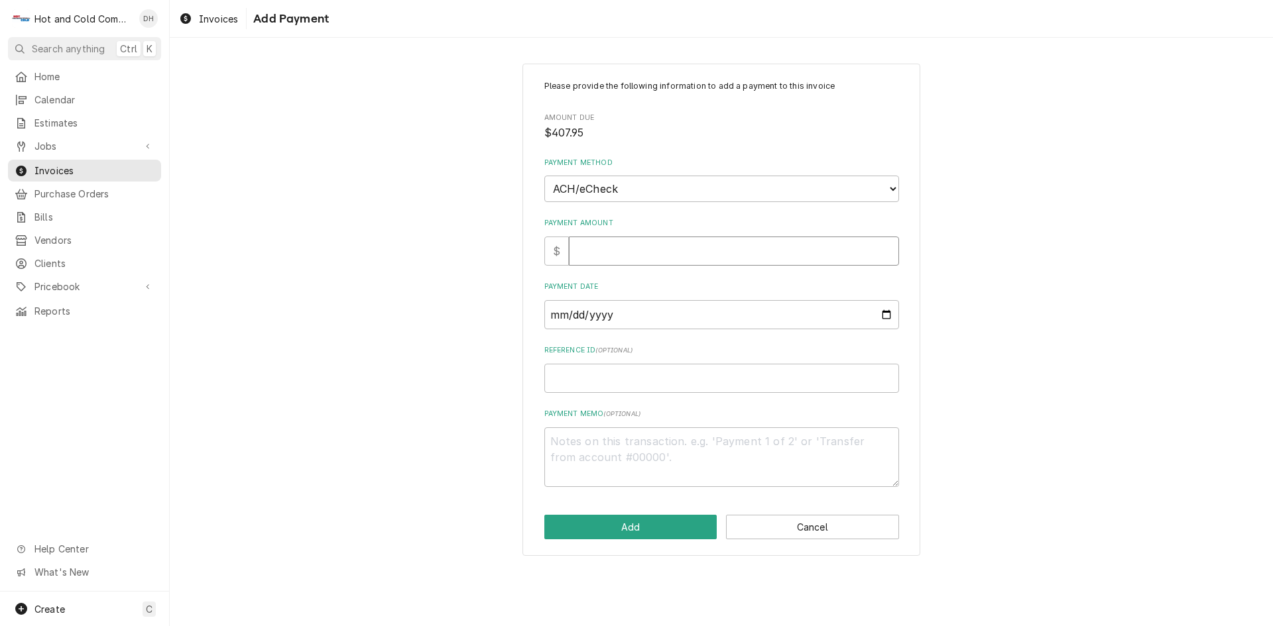
type input "4"
type textarea "x"
type input "40"
type textarea "x"
type input "407"
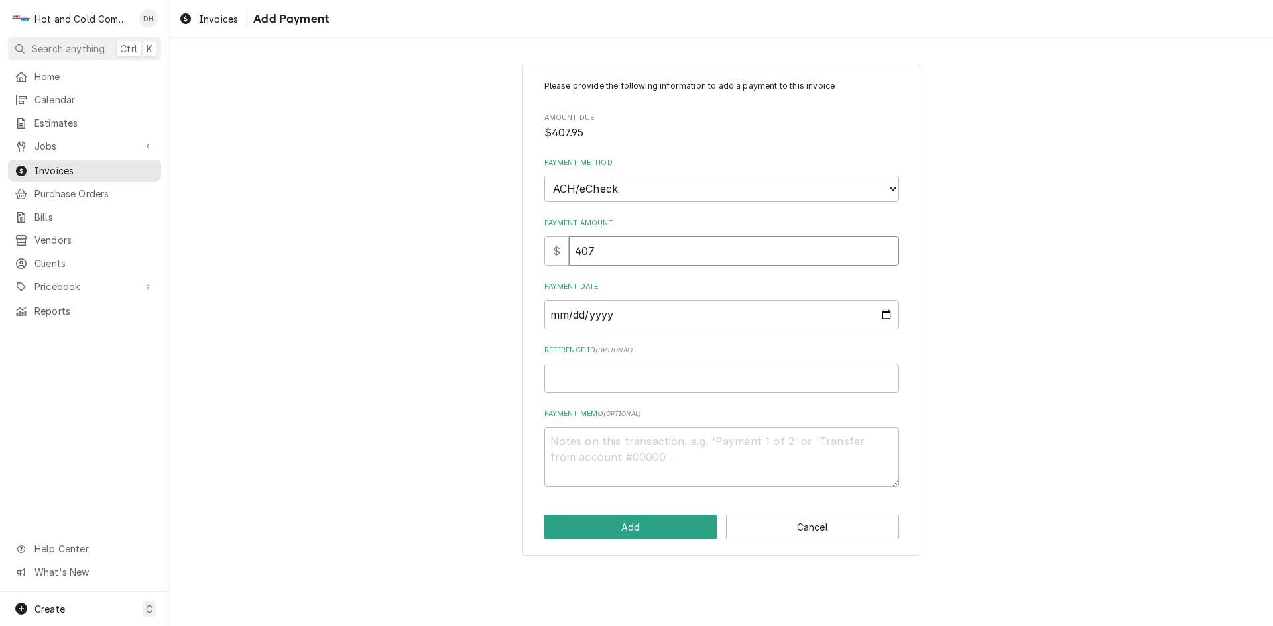
type textarea "x"
type input "407.9"
type textarea "x"
type input "407.95"
click at [889, 314] on input "Payment Date" at bounding box center [721, 314] width 355 height 29
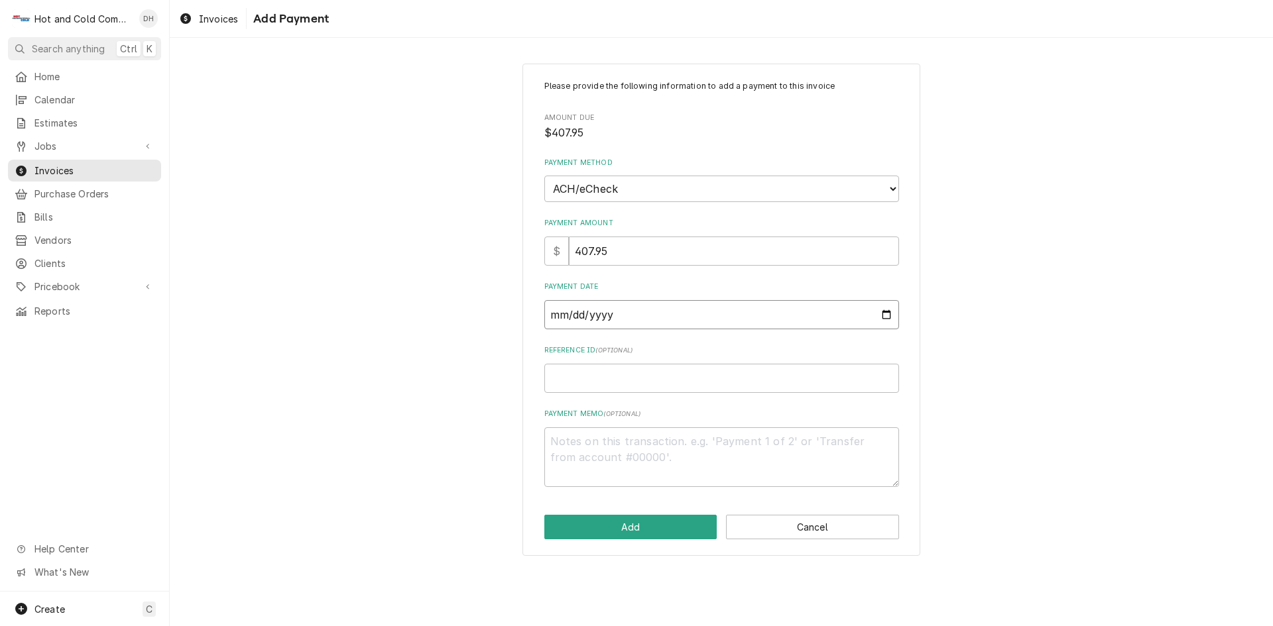
type textarea "x"
type input "2025-08-10"
type textarea "x"
type input "2025-08-29"
click at [611, 386] on input "Reference ID ( optional )" at bounding box center [721, 378] width 355 height 29
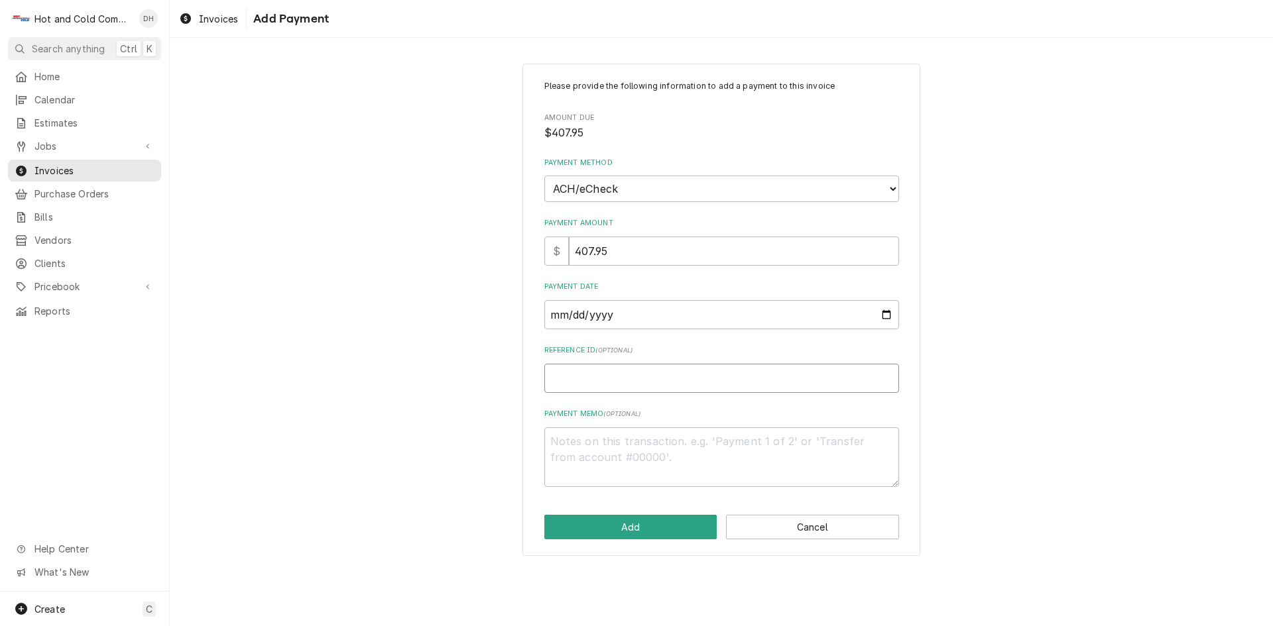
type textarea "x"
type input "1"
type textarea "x"
type input "13"
type textarea "x"
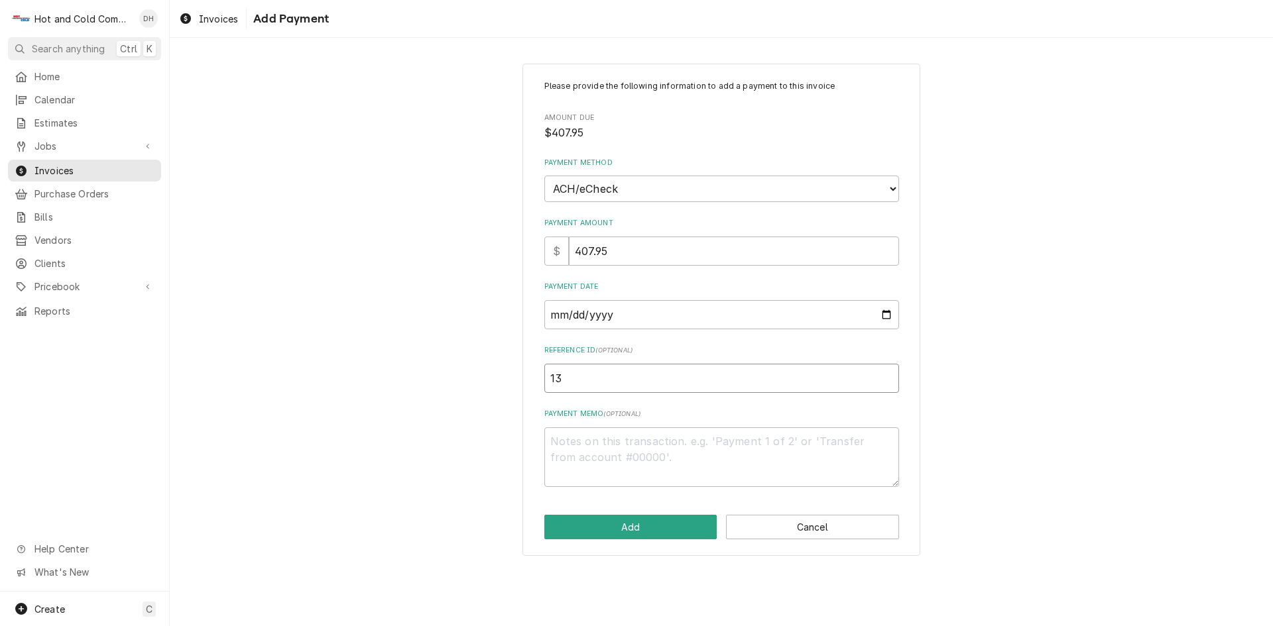
type input "139"
type textarea "x"
type input "1395"
type textarea "x"
type input "13957"
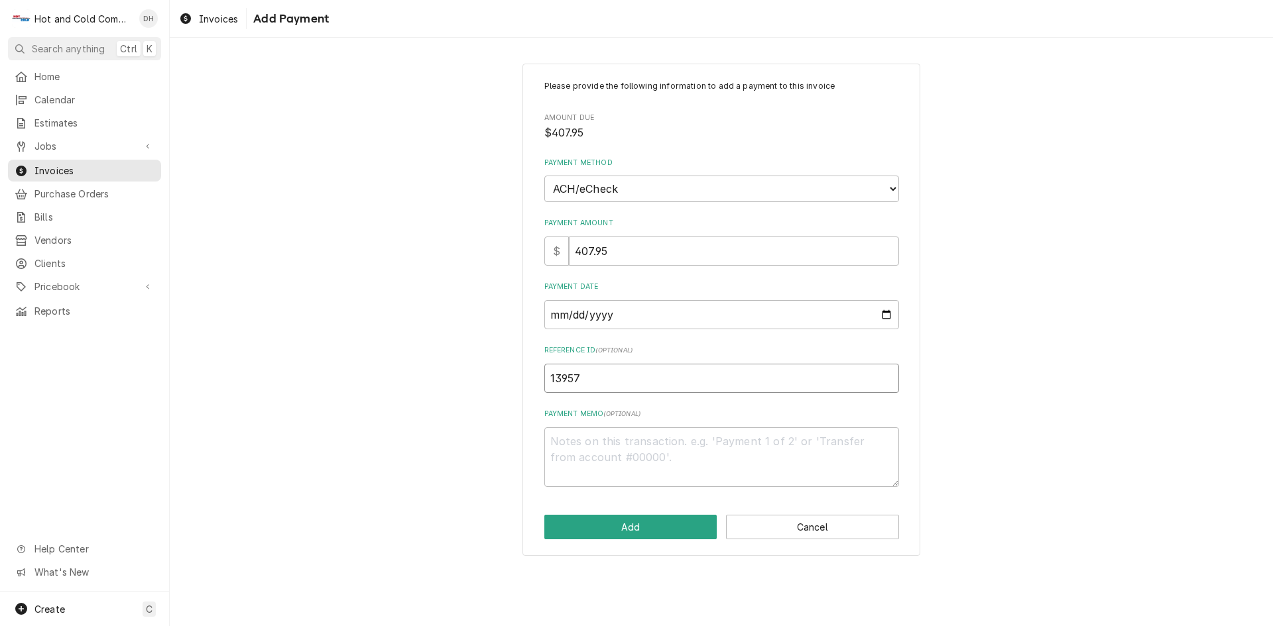
type textarea "x"
type input "139575"
type textarea "x"
type input "1395754"
type textarea "x"
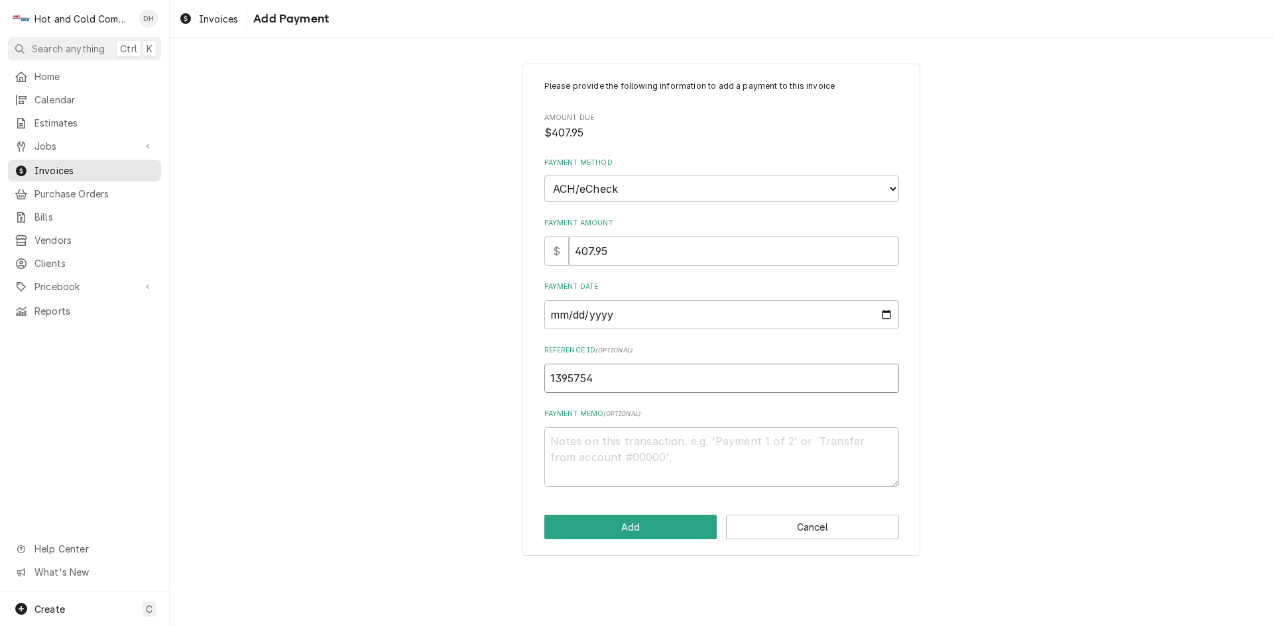
type input "13957544"
type textarea "x"
type input "139575449"
click at [650, 526] on button "Add" at bounding box center [630, 527] width 173 height 25
type textarea "x"
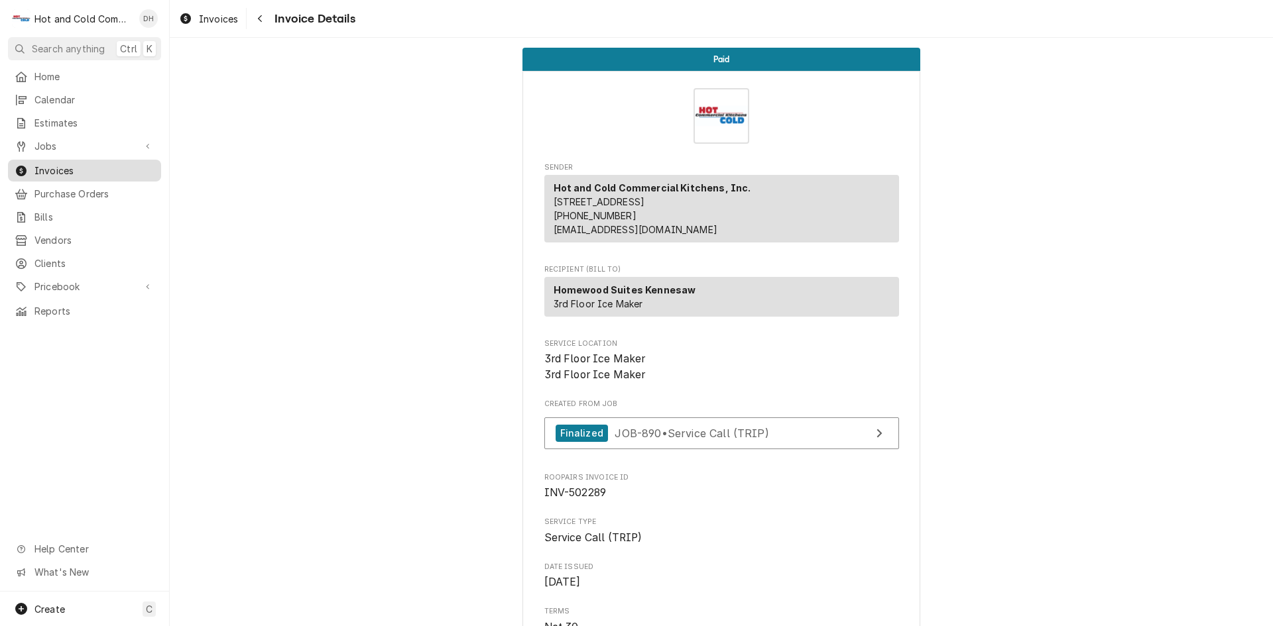
click at [56, 162] on div "Invoices" at bounding box center [85, 170] width 148 height 17
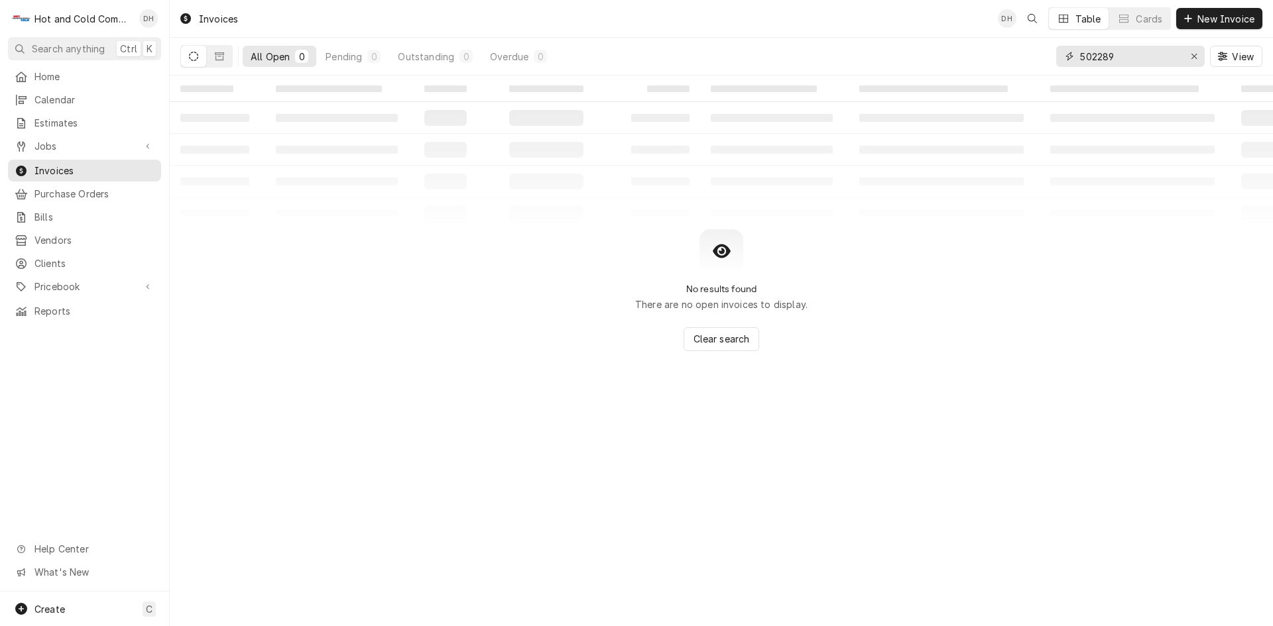
click at [1147, 52] on input "502289" at bounding box center [1129, 56] width 99 height 21
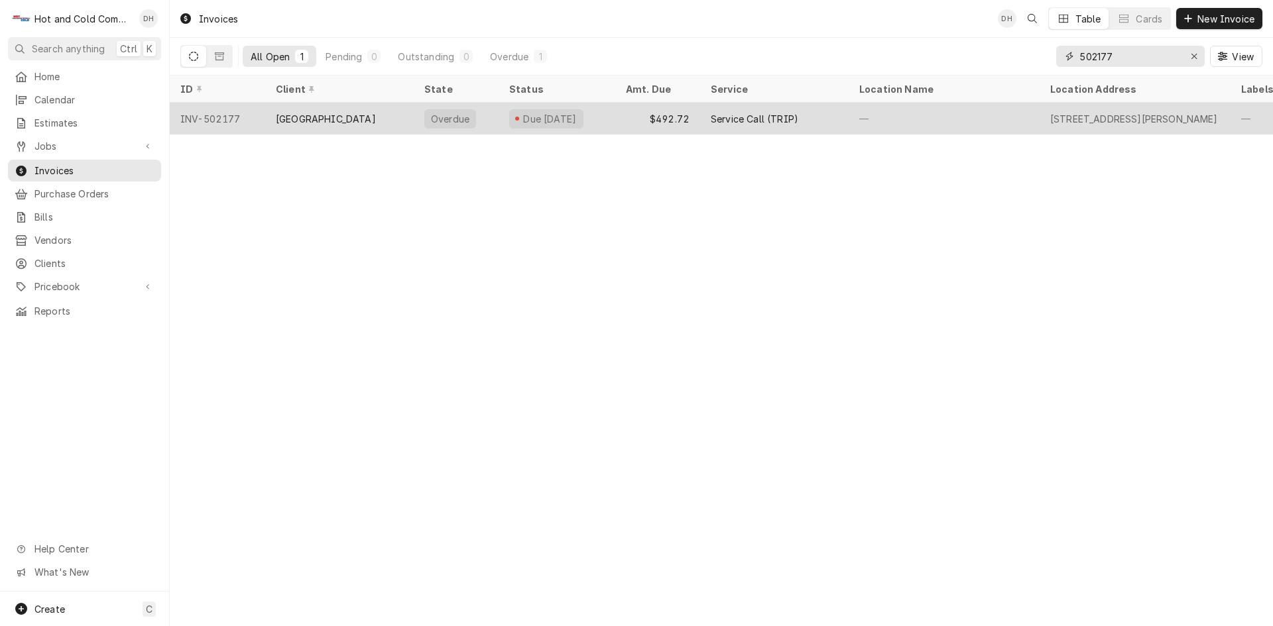
type input "502177"
click at [632, 115] on div "$492.72" at bounding box center [657, 119] width 85 height 32
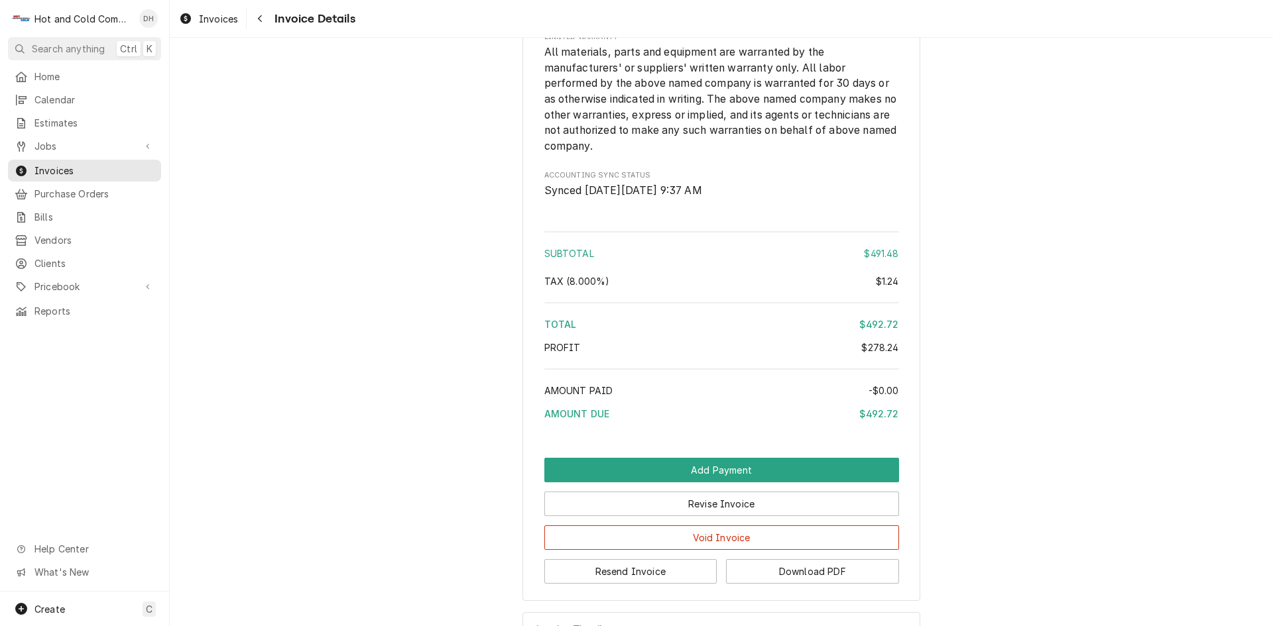
scroll to position [2062, 0]
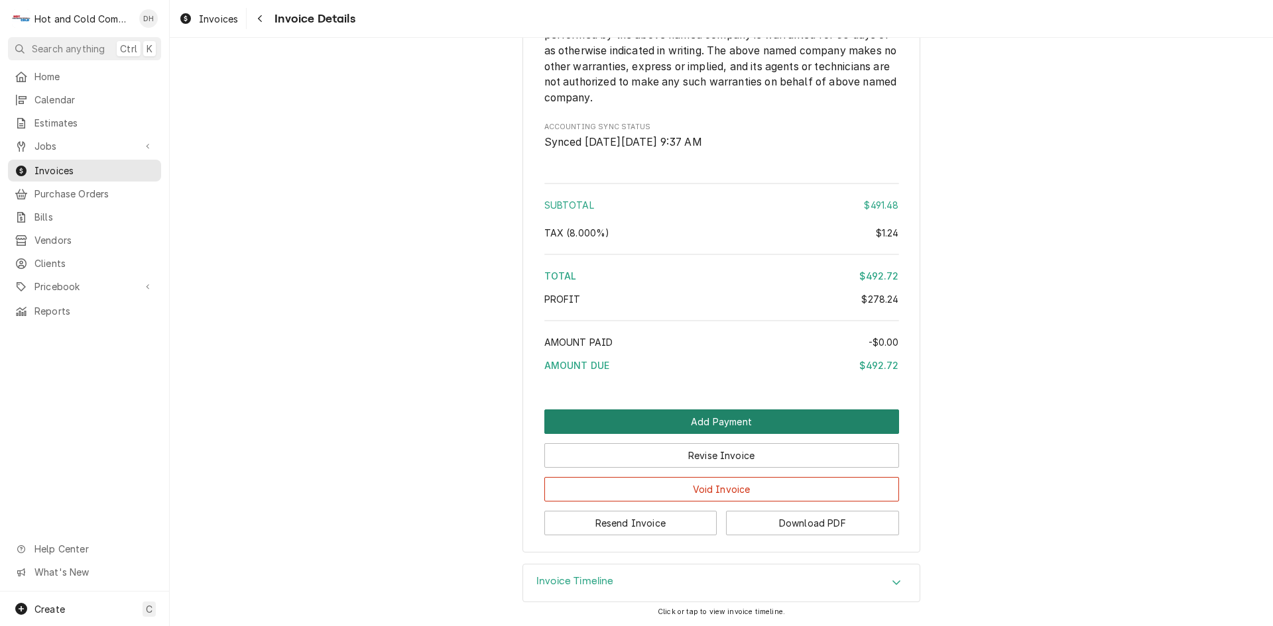
click at [714, 420] on button "Add Payment" at bounding box center [721, 422] width 355 height 25
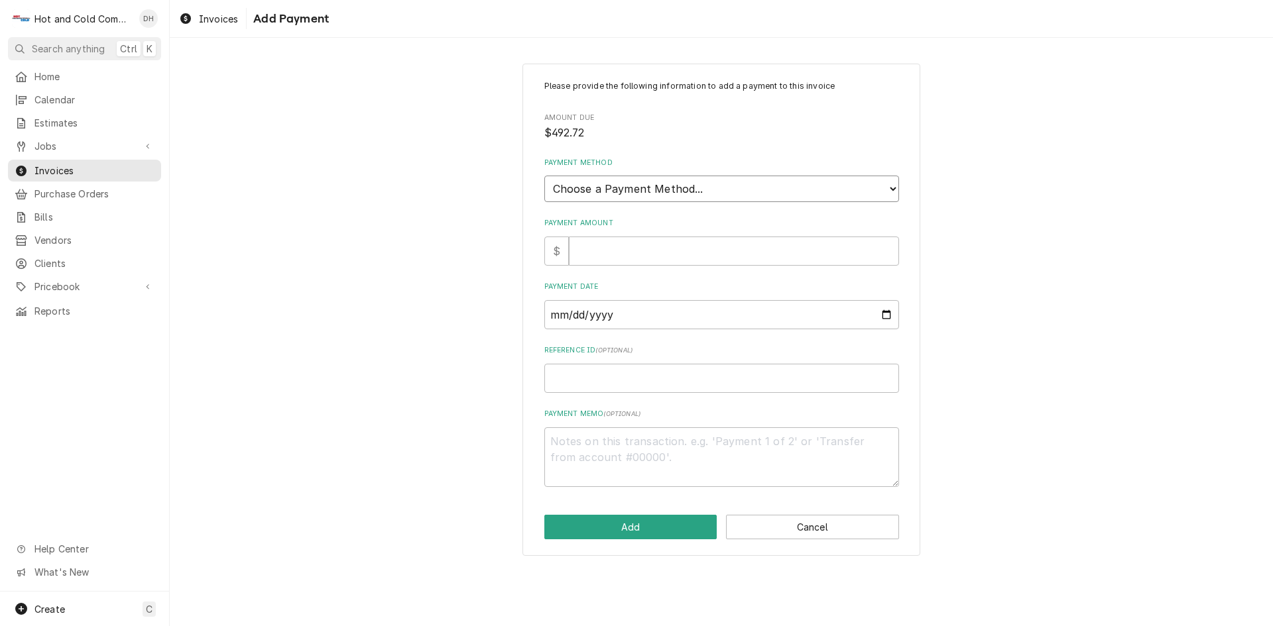
click at [660, 188] on select "Choose a Payment Method... Cash Check Credit/Debit Card ACH/eCheck Other" at bounding box center [721, 189] width 355 height 27
select select "4"
click at [544, 176] on select "Choose a Payment Method... Cash Check Credit/Debit Card ACH/eCheck Other" at bounding box center [721, 189] width 355 height 27
click at [612, 252] on input "Payment Amount" at bounding box center [734, 251] width 330 height 29
type textarea "x"
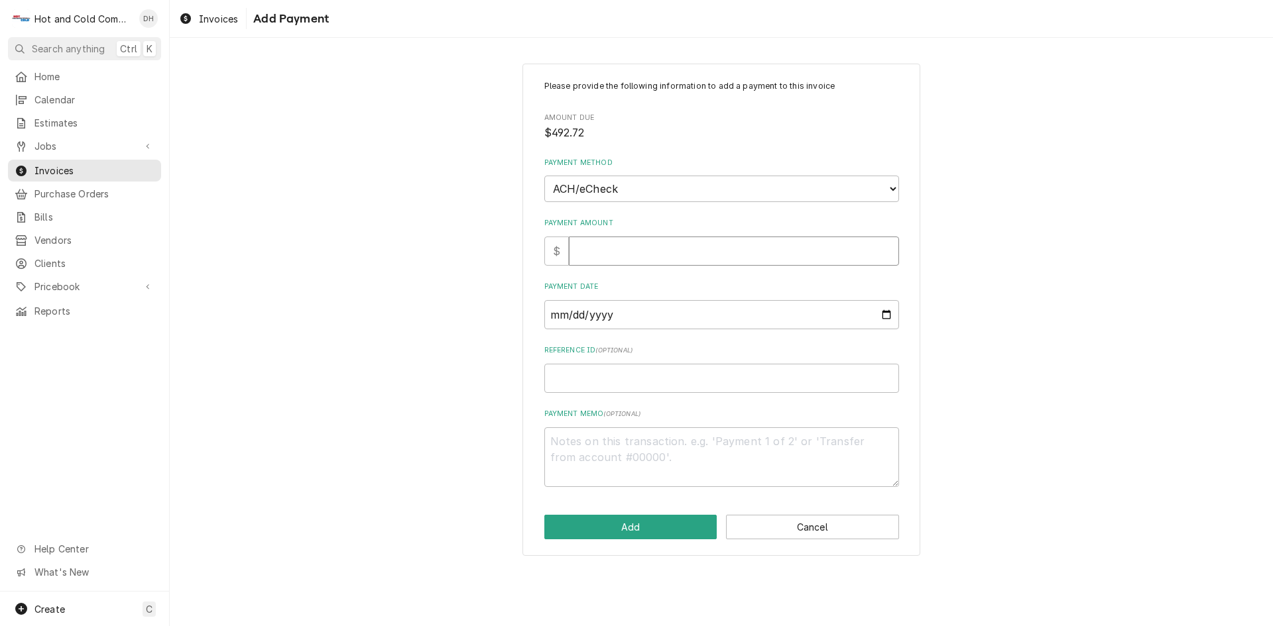
type input "4"
type textarea "x"
type input "49"
type textarea "x"
type input "492"
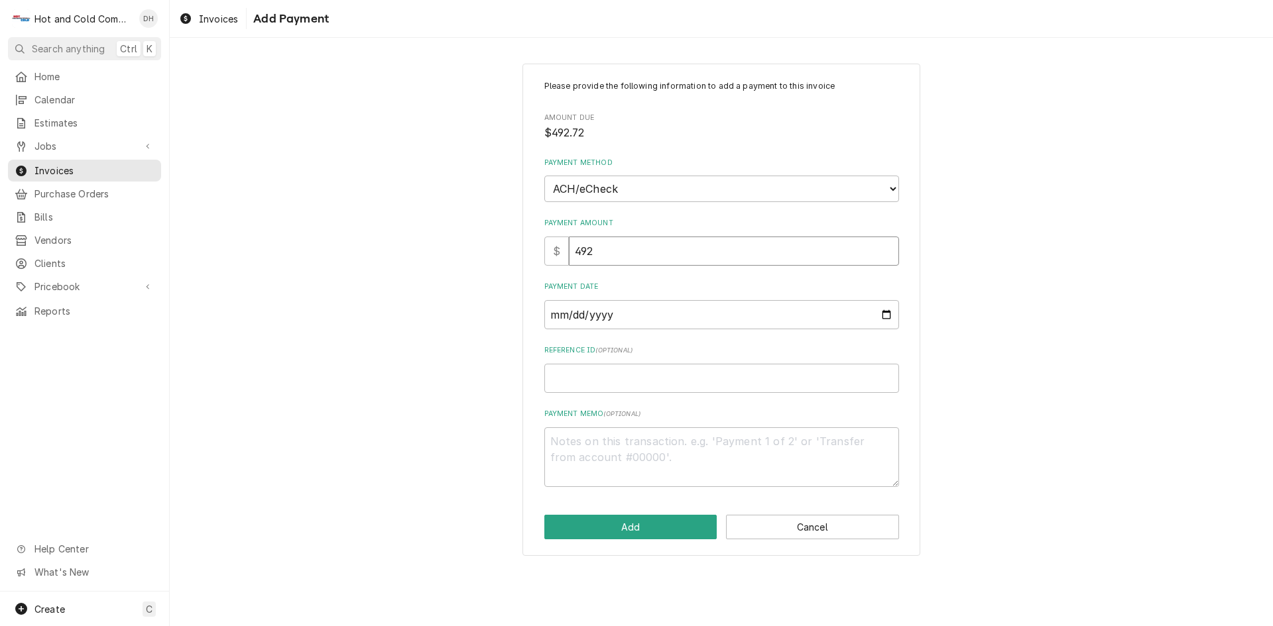
type textarea "x"
type input "492.7"
type textarea "x"
type input "492.72"
drag, startPoint x: 883, startPoint y: 314, endPoint x: 934, endPoint y: 314, distance: 51.0
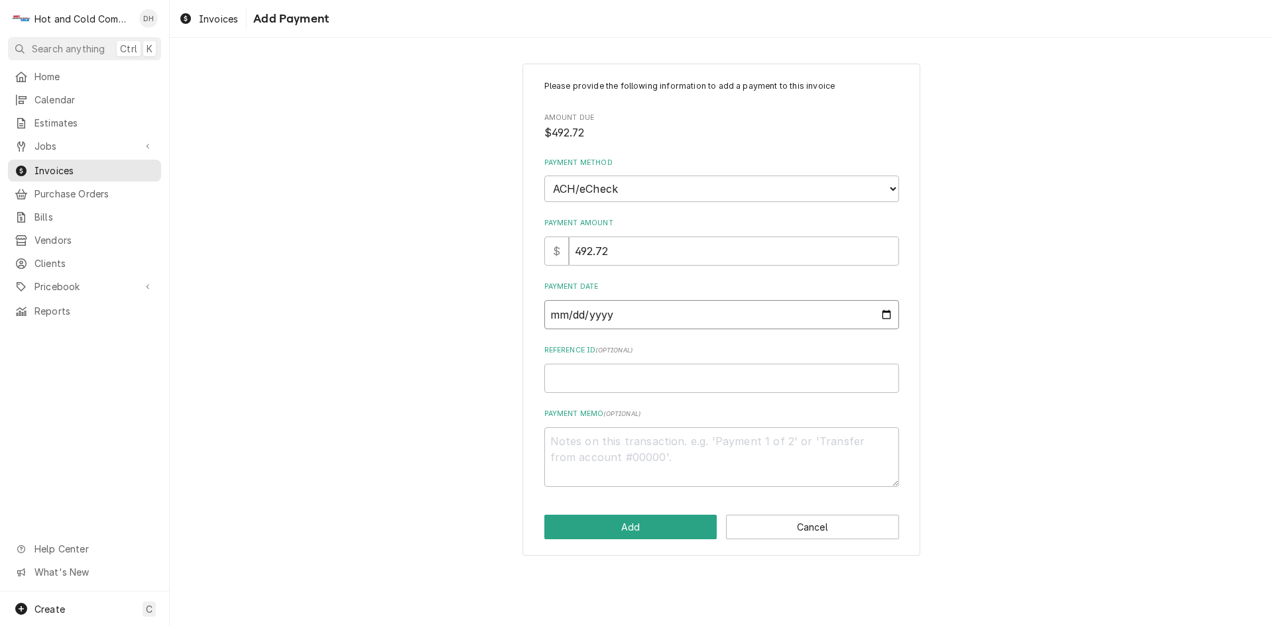
click at [885, 314] on input "Payment Date" at bounding box center [721, 314] width 355 height 29
type textarea "x"
type input "[DATE]"
click at [666, 378] on input "Reference ID ( optional )" at bounding box center [721, 378] width 355 height 29
type textarea "x"
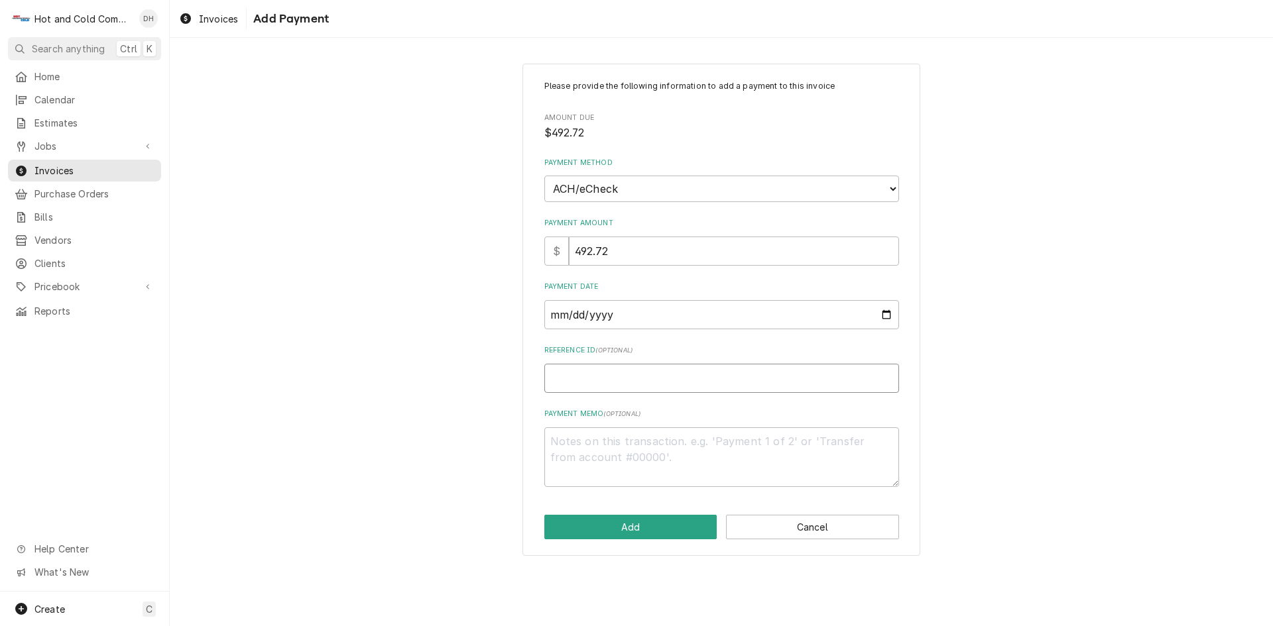
type input "1"
type textarea "x"
type input "14"
type textarea "x"
type input "140"
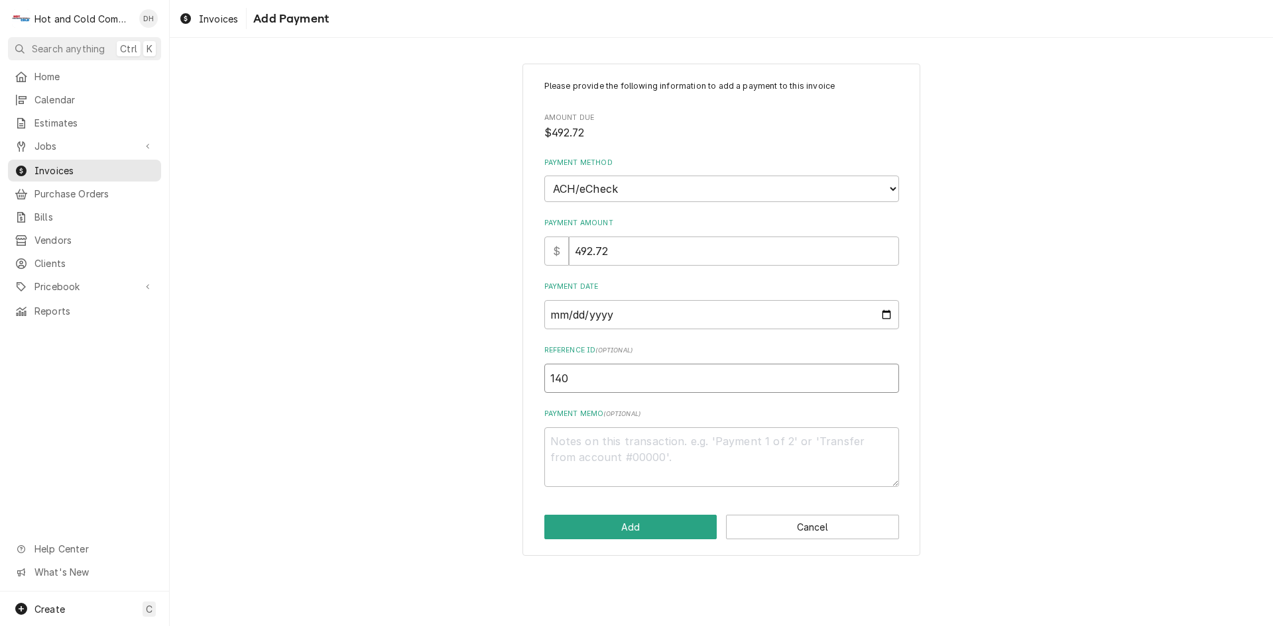
type textarea "x"
type input "1404"
type textarea "x"
type input "14048"
type textarea "x"
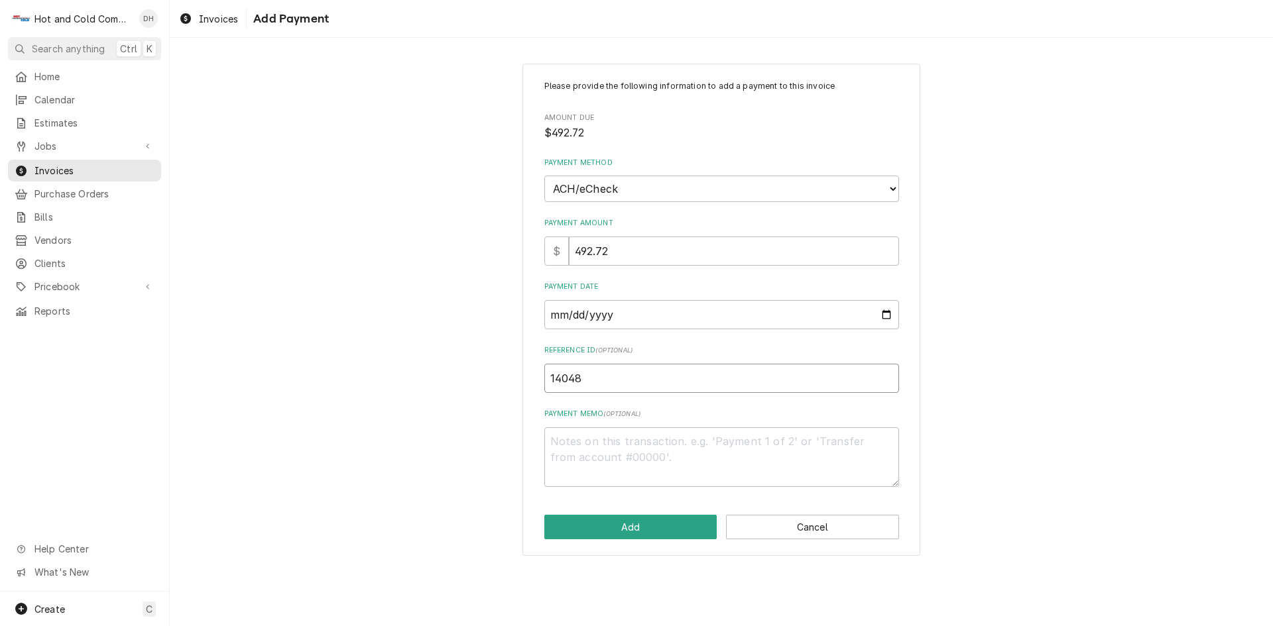
type input "140488"
type textarea "x"
type input "1404882"
type textarea "x"
type input "14048826"
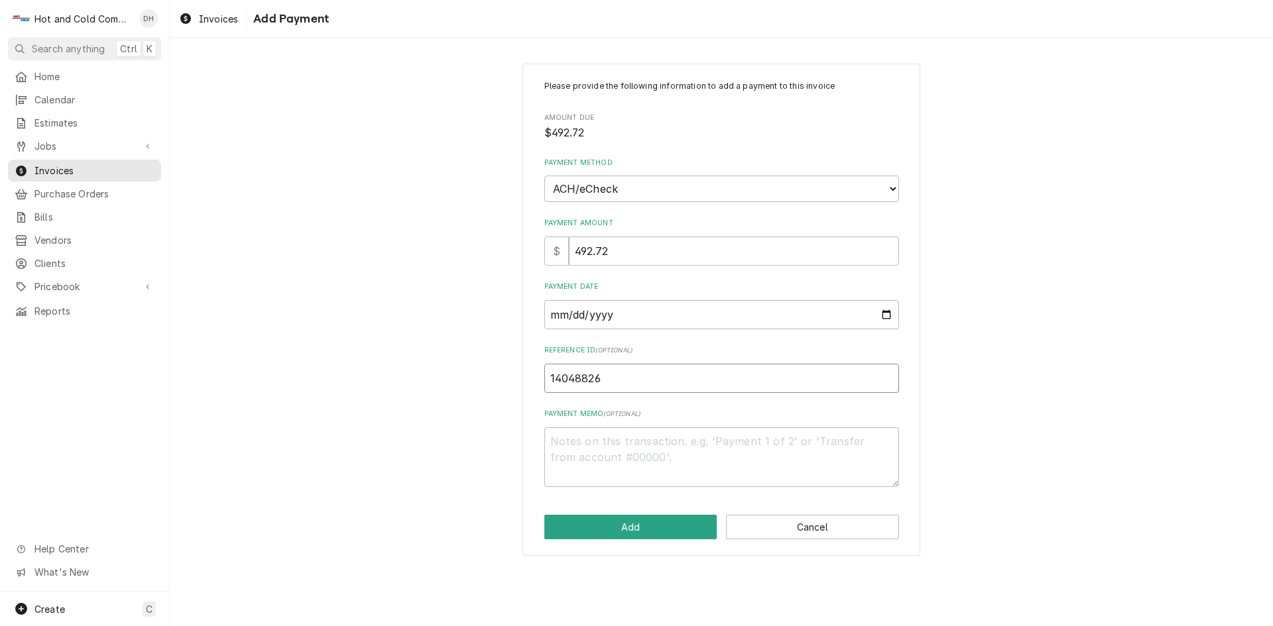
type textarea "x"
type input "140488263"
click at [626, 514] on div "Please provide the following information to add a payment to this invoice Amoun…" at bounding box center [721, 310] width 398 height 493
click at [638, 526] on button "Add" at bounding box center [630, 527] width 173 height 25
type textarea "x"
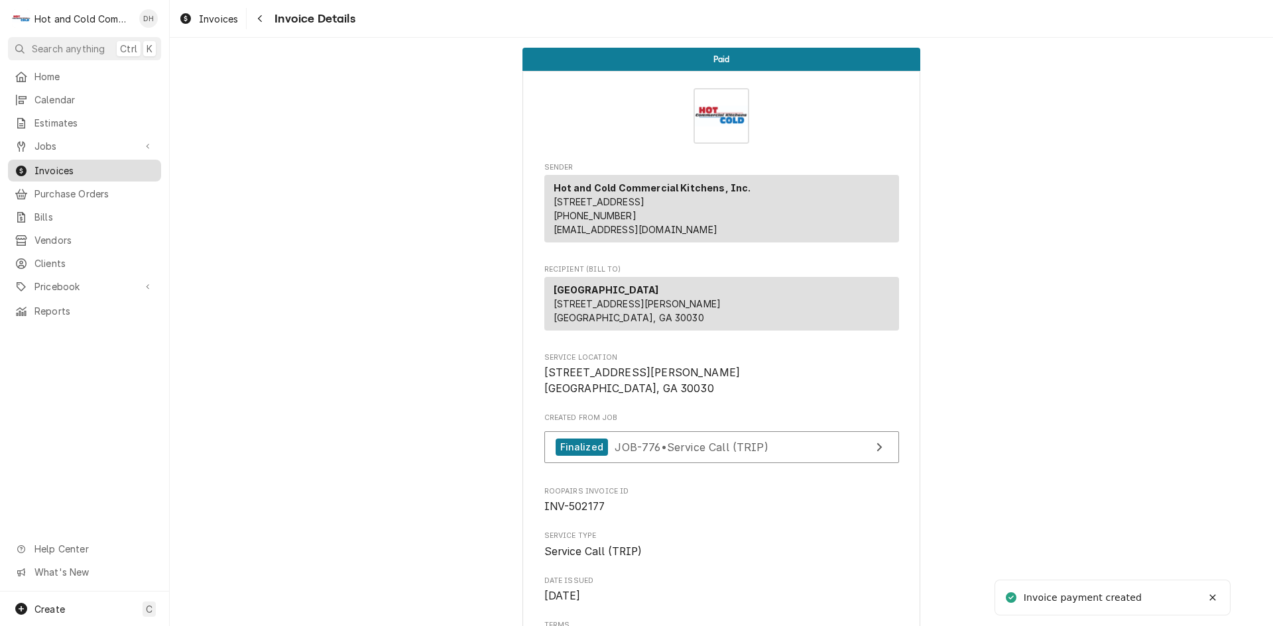
click at [58, 164] on span "Invoices" at bounding box center [94, 171] width 120 height 14
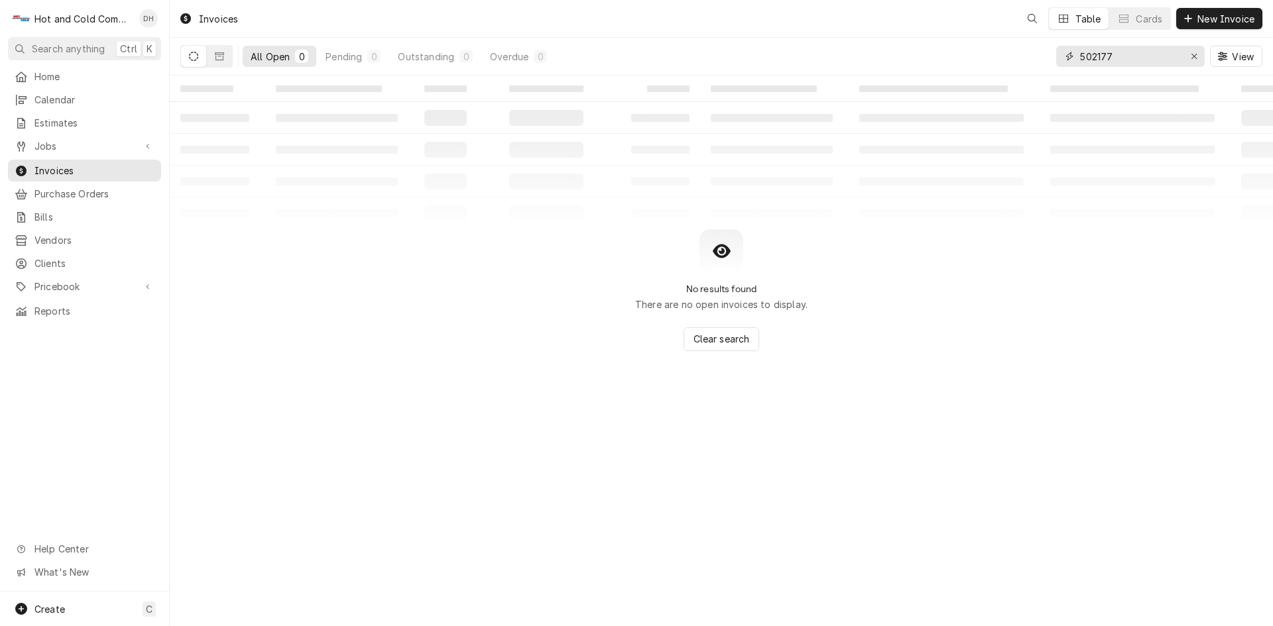
click at [1130, 51] on input "502177" at bounding box center [1129, 56] width 99 height 21
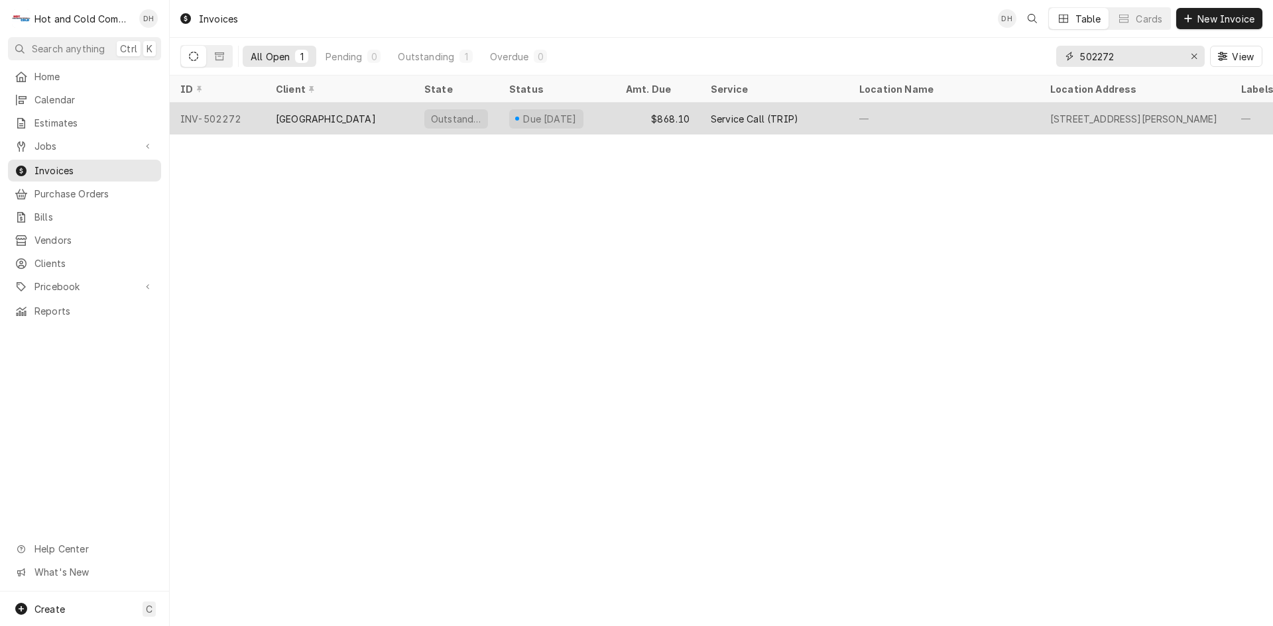
type input "502272"
click at [617, 116] on div "$868.10" at bounding box center [657, 119] width 85 height 32
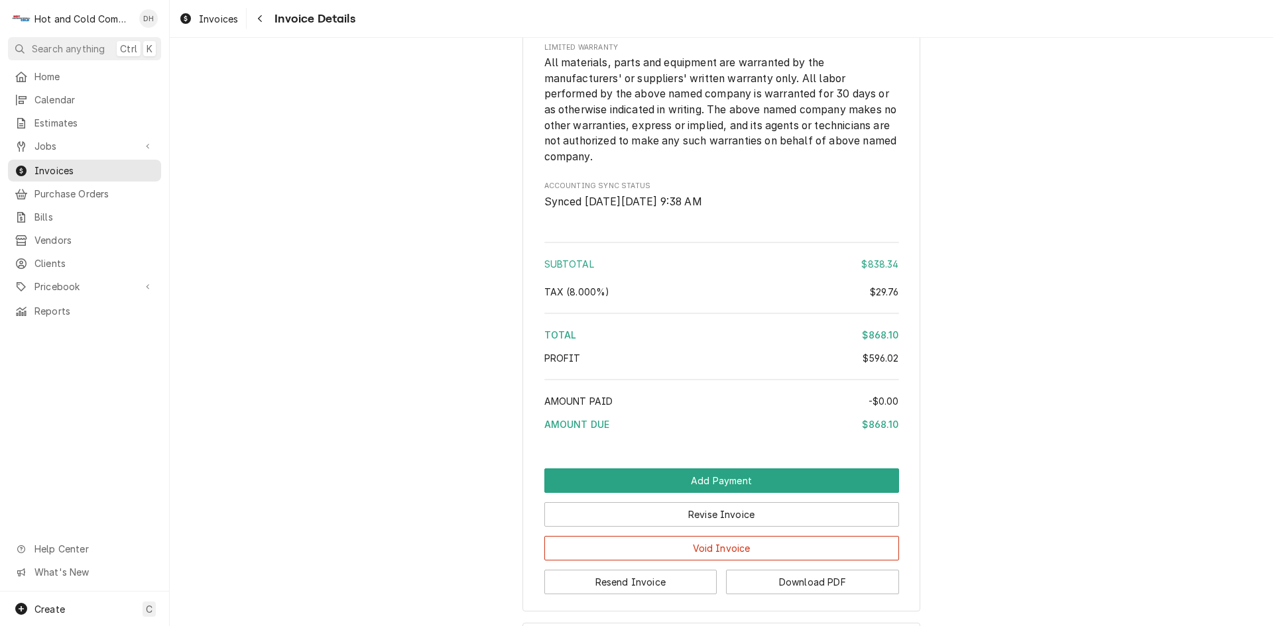
scroll to position [2156, 0]
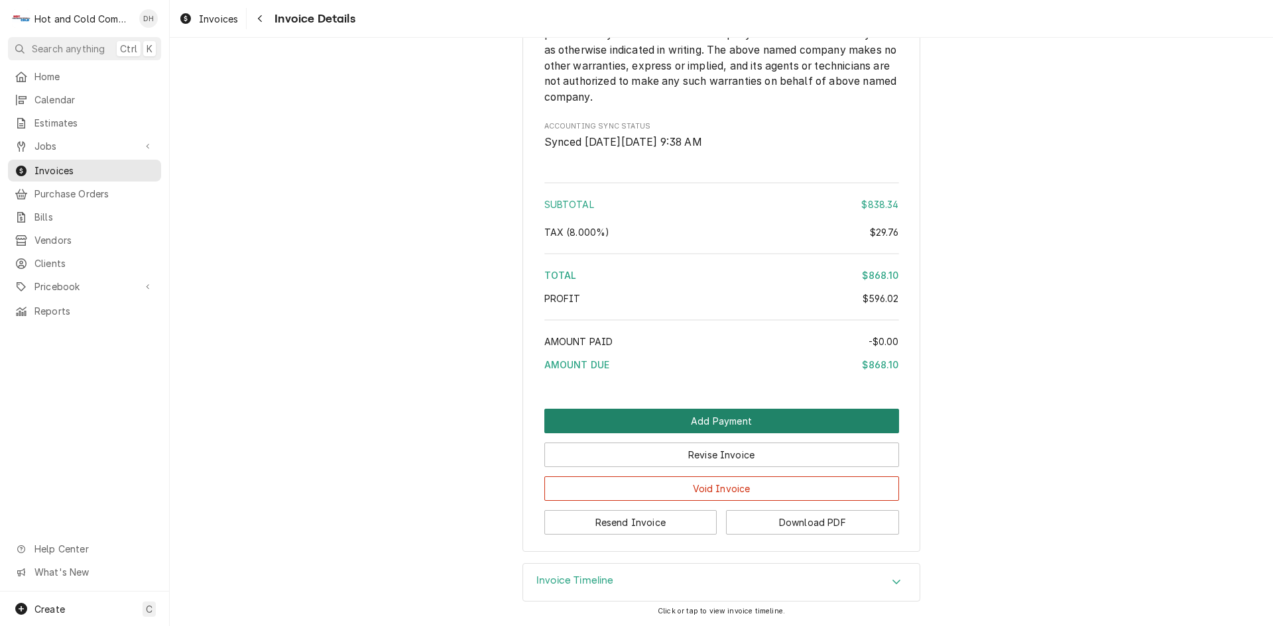
click at [717, 417] on button "Add Payment" at bounding box center [721, 421] width 355 height 25
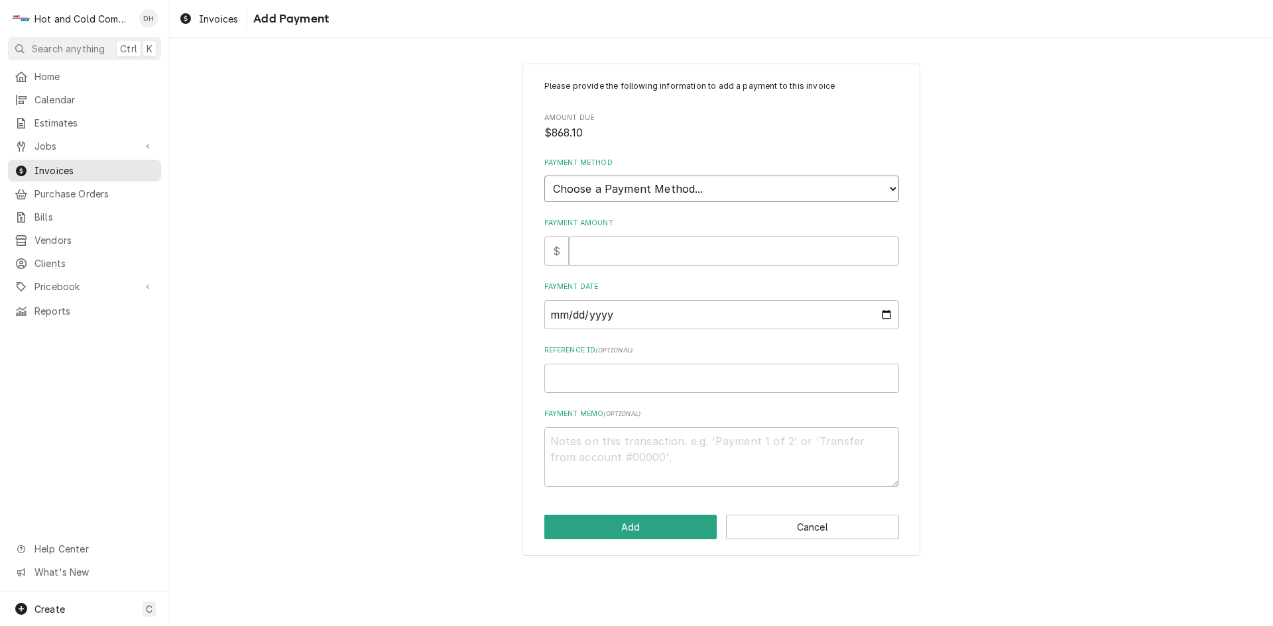
click at [673, 186] on select "Choose a Payment Method... Cash Check Credit/Debit Card ACH/eCheck Other" at bounding box center [721, 189] width 355 height 27
select select "4"
click at [544, 176] on select "Choose a Payment Method... Cash Check Credit/Debit Card ACH/eCheck Other" at bounding box center [721, 189] width 355 height 27
click at [628, 261] on input "Payment Amount" at bounding box center [734, 251] width 330 height 29
type textarea "x"
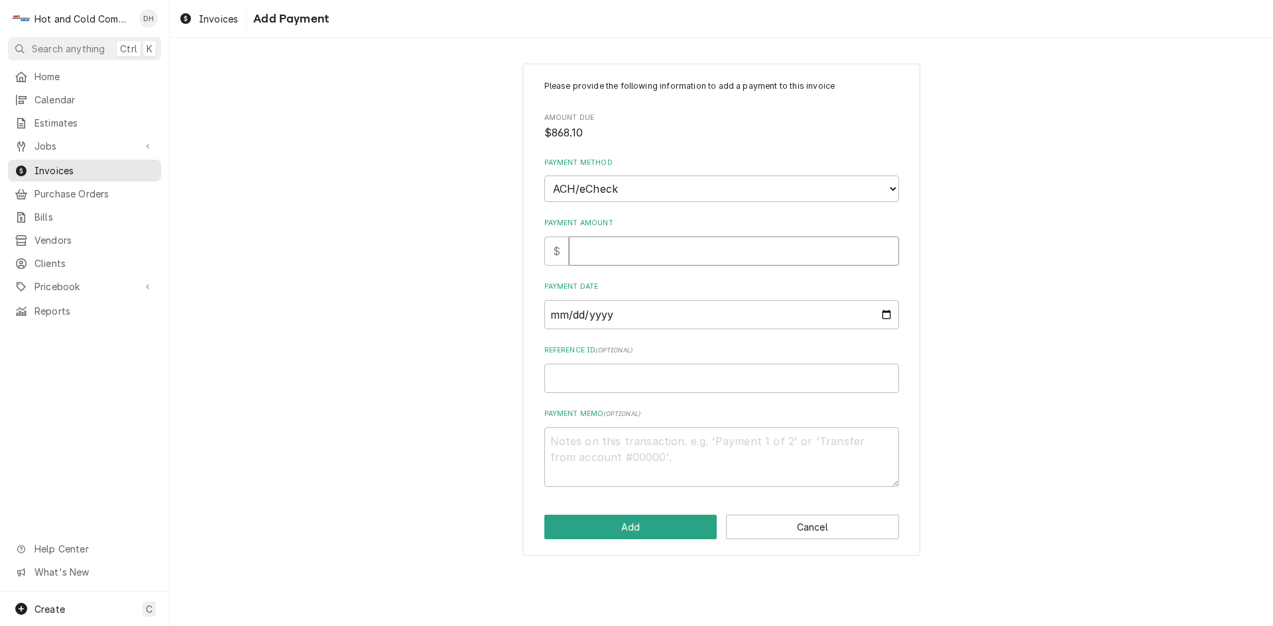
type input "8"
type textarea "x"
type input "86"
type textarea "x"
type input "868"
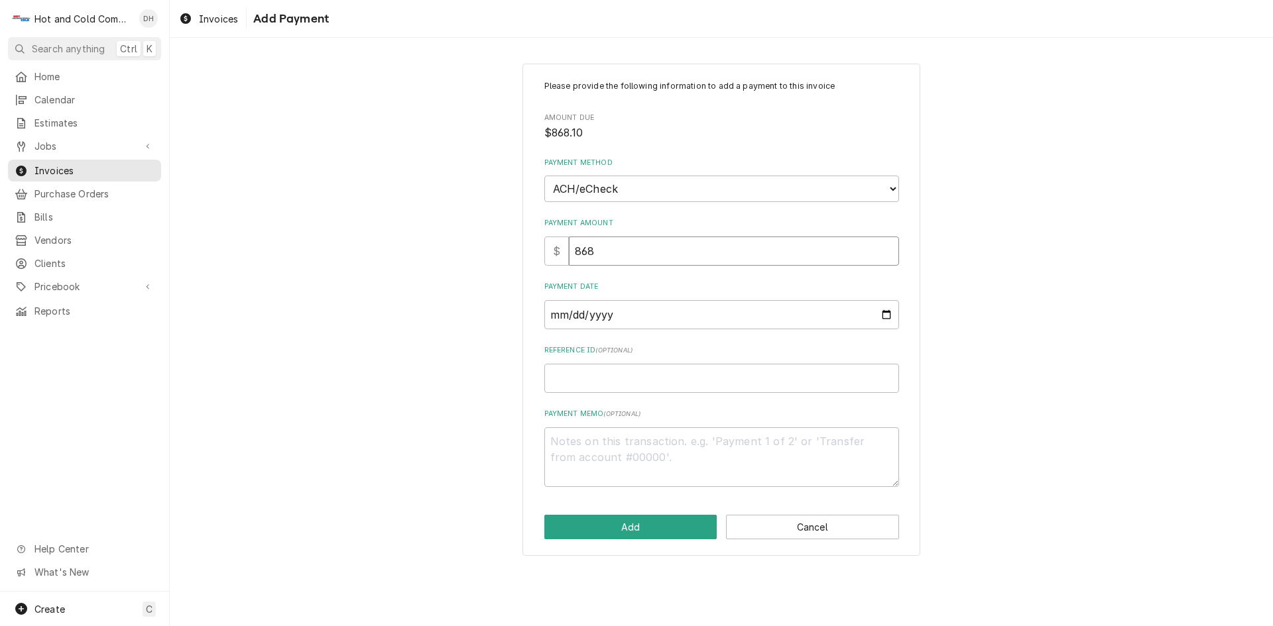
type textarea "x"
type input "868.1"
type textarea "x"
type input "868.10"
click at [886, 312] on input "Payment Date" at bounding box center [721, 314] width 355 height 29
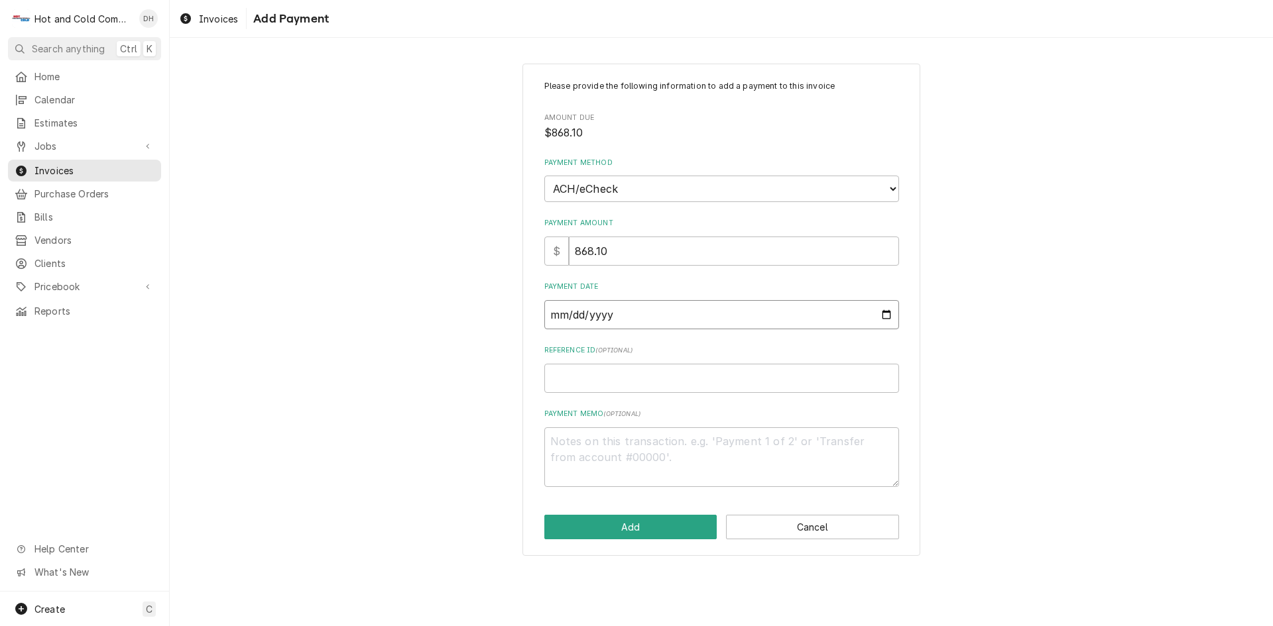
type textarea "x"
type input "[DATE]"
click at [605, 384] on input "Reference ID ( optional )" at bounding box center [721, 378] width 355 height 29
type textarea "x"
type input "1"
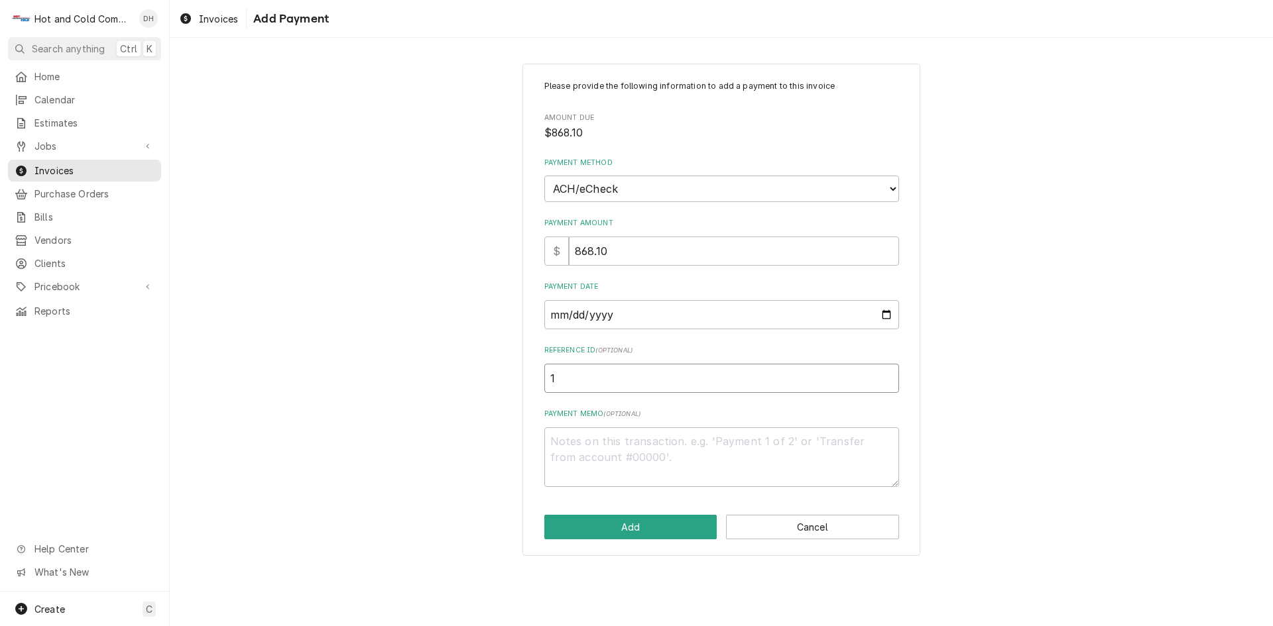
type textarea "x"
type input "14"
type textarea "x"
type input "140"
type textarea "x"
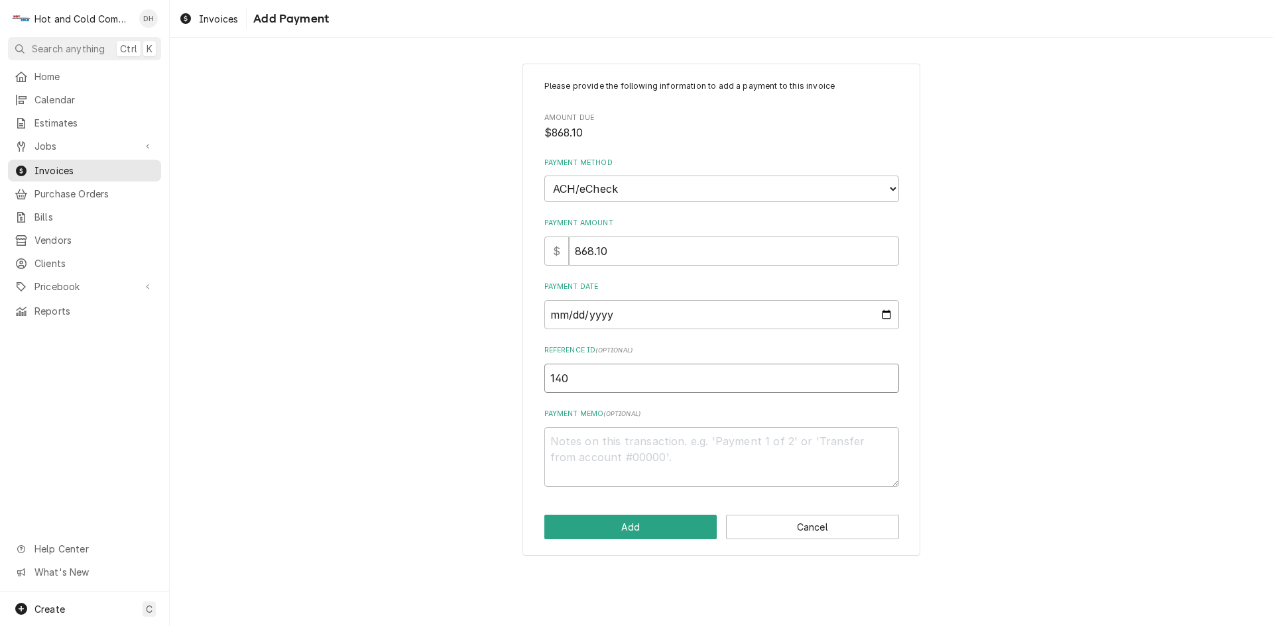
type input "1404"
type textarea "x"
type input "14048"
type textarea "x"
type input "140488"
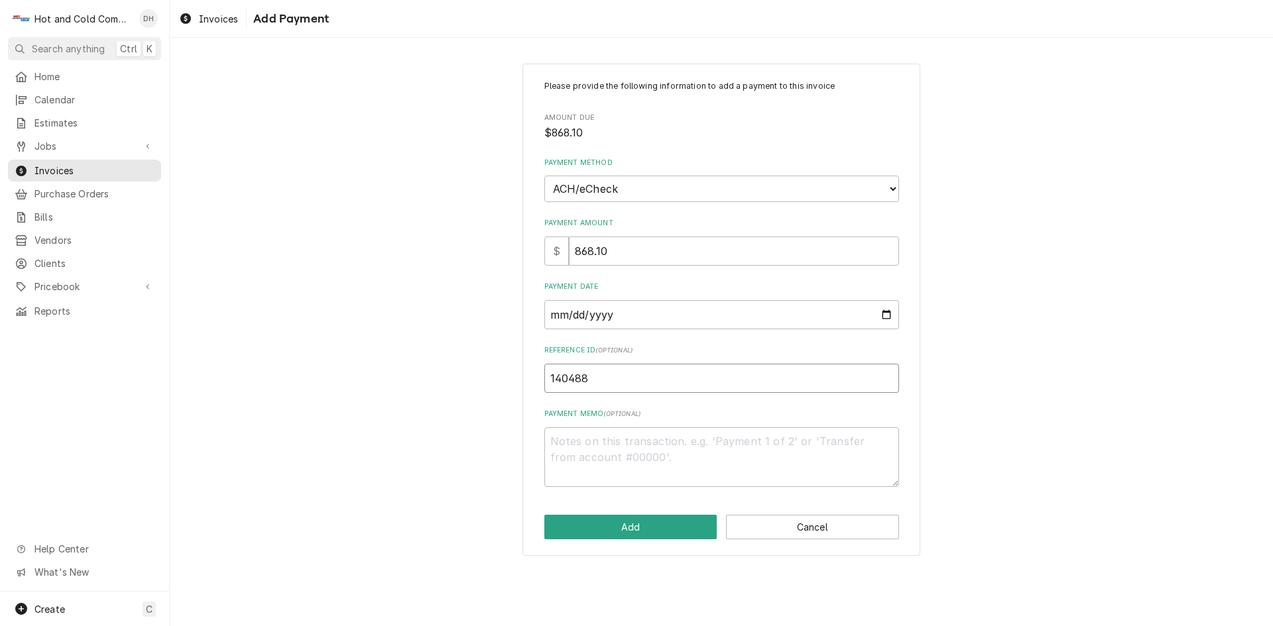
type textarea "x"
type input "1404882"
type textarea "x"
type input "14048826"
type textarea "x"
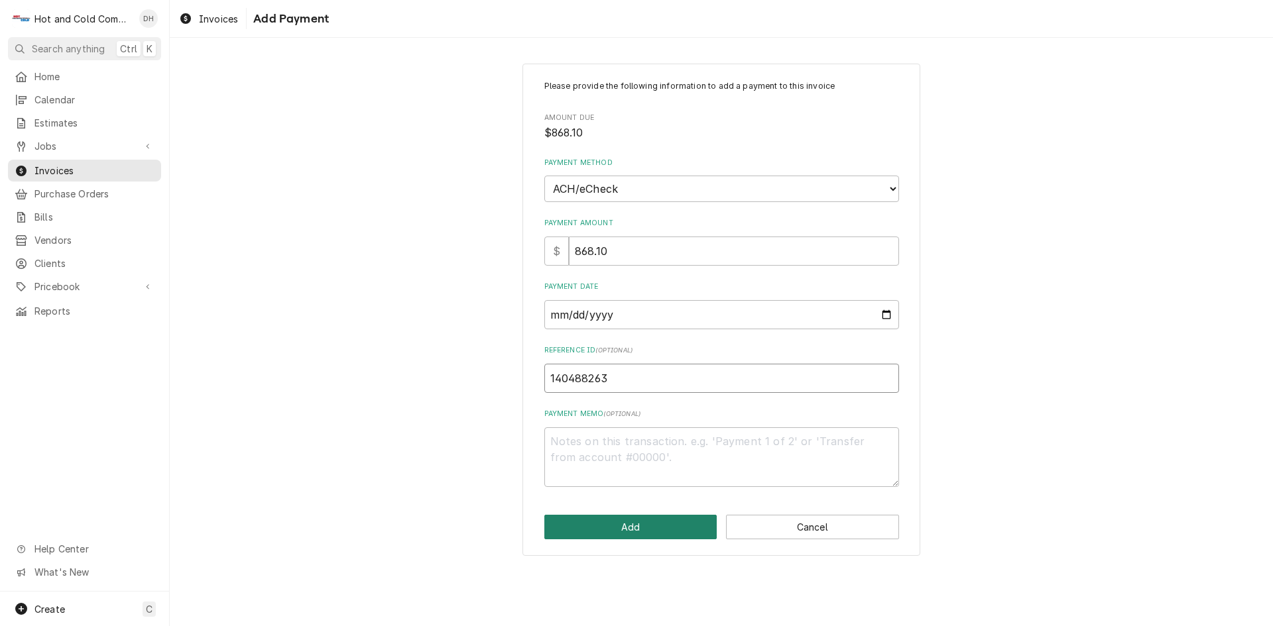
type input "140488263"
click at [659, 529] on button "Add" at bounding box center [630, 527] width 173 height 25
type textarea "x"
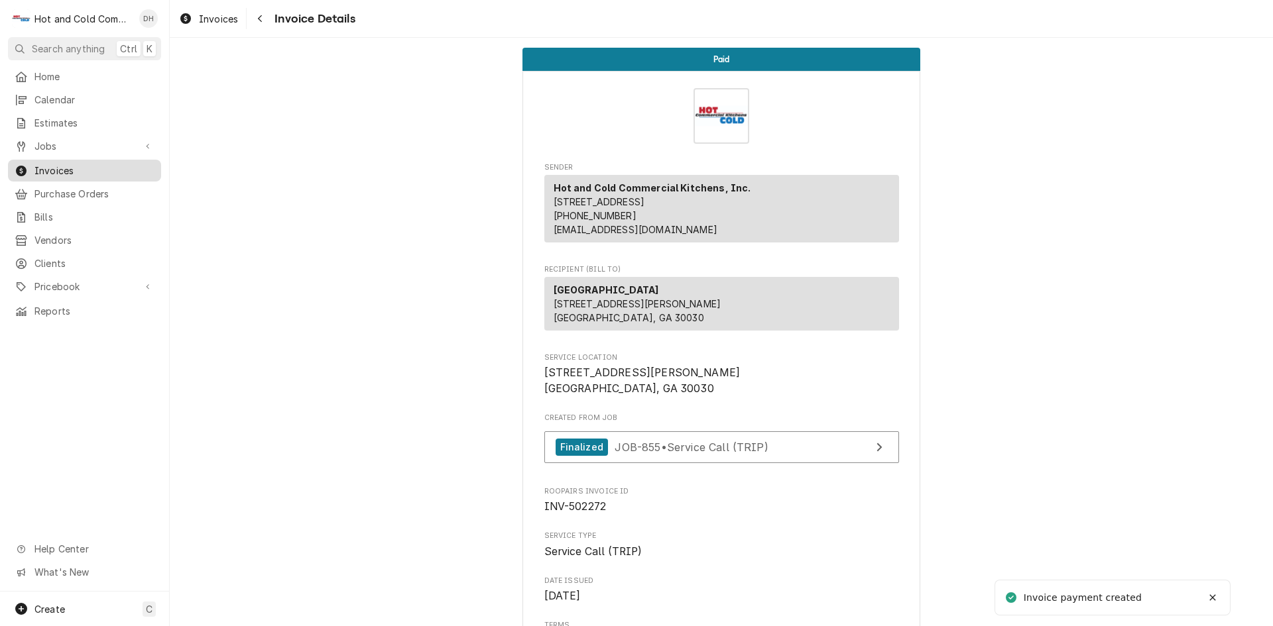
click at [92, 164] on span "Invoices" at bounding box center [94, 171] width 120 height 14
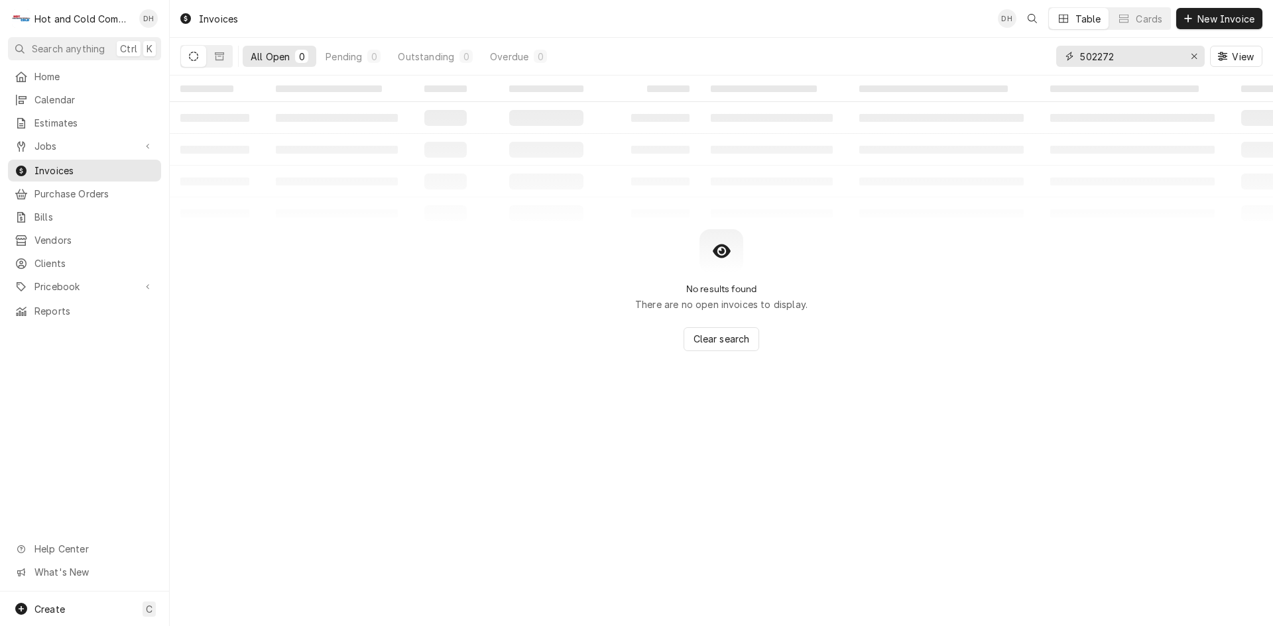
click at [1153, 49] on input "502272" at bounding box center [1129, 56] width 99 height 21
click at [1158, 60] on input "502272" at bounding box center [1129, 56] width 99 height 21
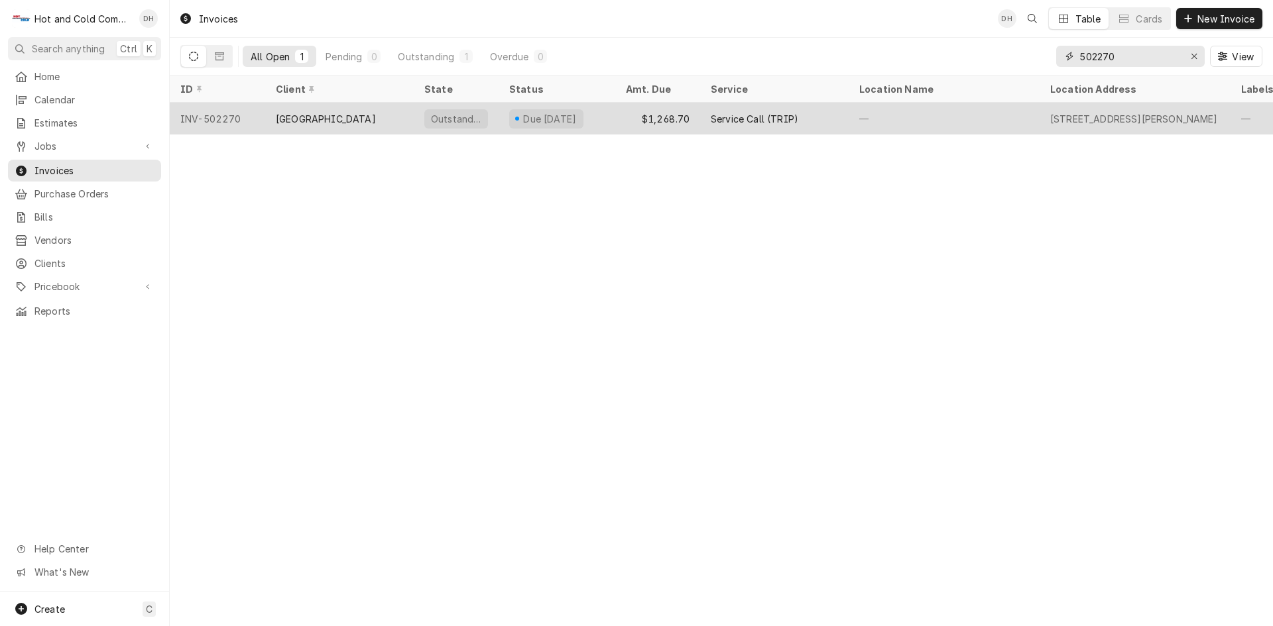
type input "502270"
click at [599, 115] on div "Due [DATE]" at bounding box center [556, 119] width 117 height 32
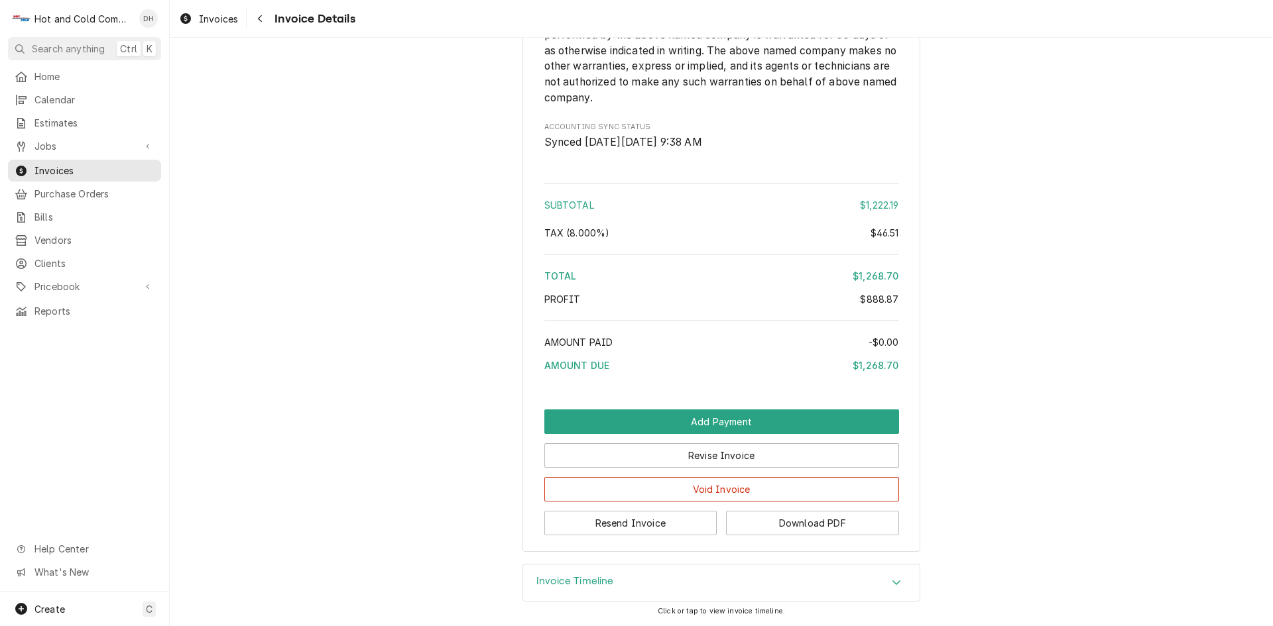
scroll to position [2120, 0]
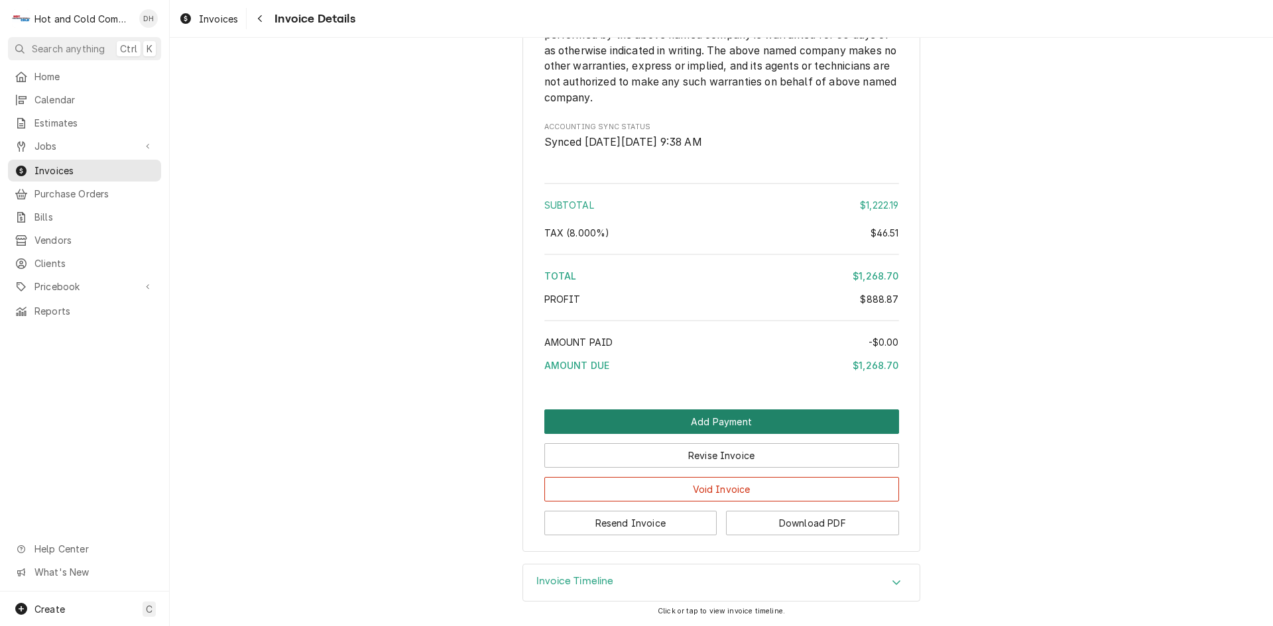
click at [713, 417] on button "Add Payment" at bounding box center [721, 422] width 355 height 25
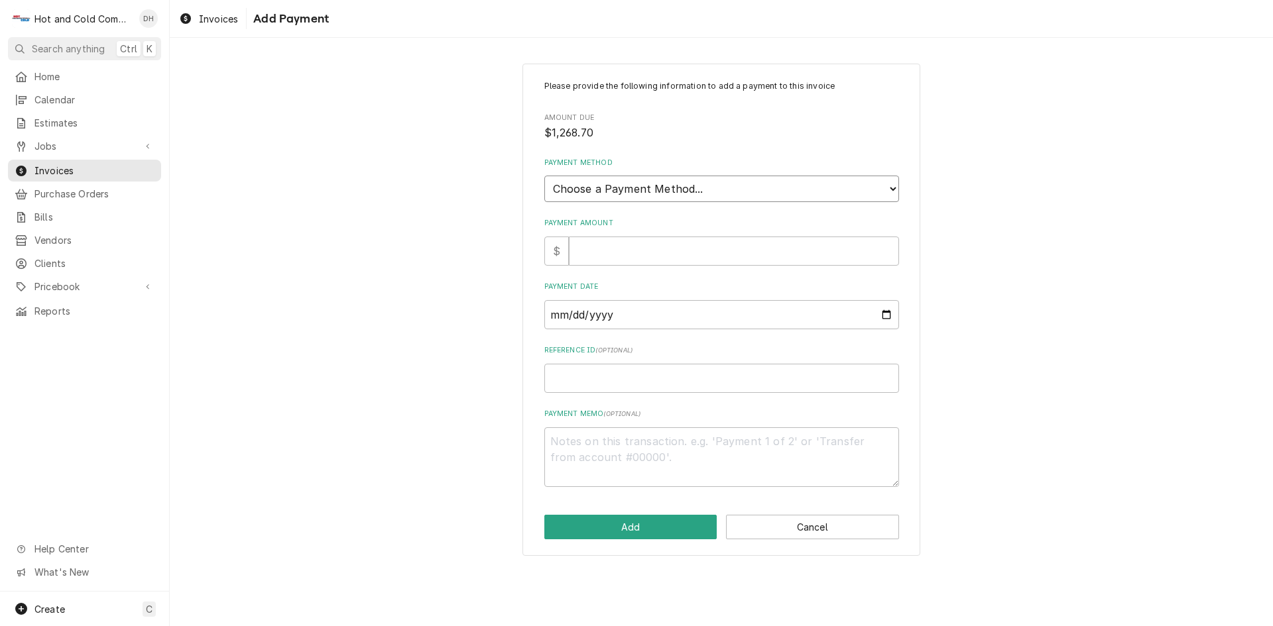
click at [655, 185] on select "Choose a Payment Method... Cash Check Credit/Debit Card ACH/eCheck Other" at bounding box center [721, 189] width 355 height 27
select select "4"
click at [544, 176] on select "Choose a Payment Method... Cash Check Credit/Debit Card ACH/eCheck Other" at bounding box center [721, 189] width 355 height 27
click at [615, 255] on input "Payment Amount" at bounding box center [734, 251] width 330 height 29
type textarea "x"
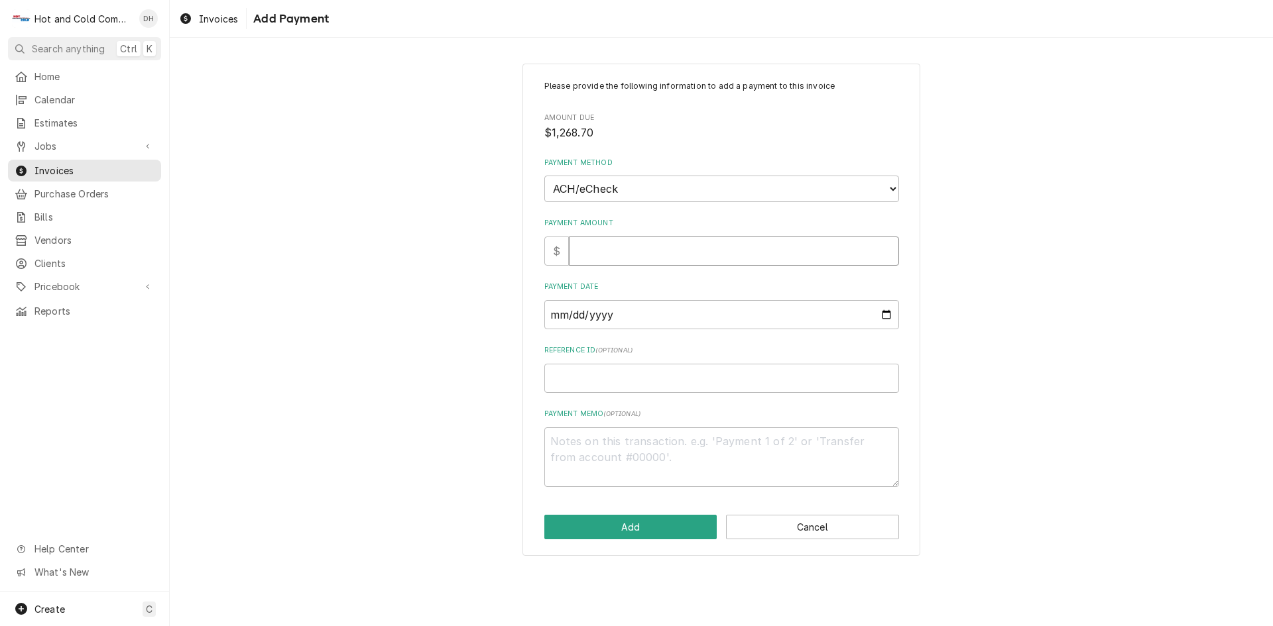
type input "1"
type textarea "x"
type input "12"
type textarea "x"
type input "126"
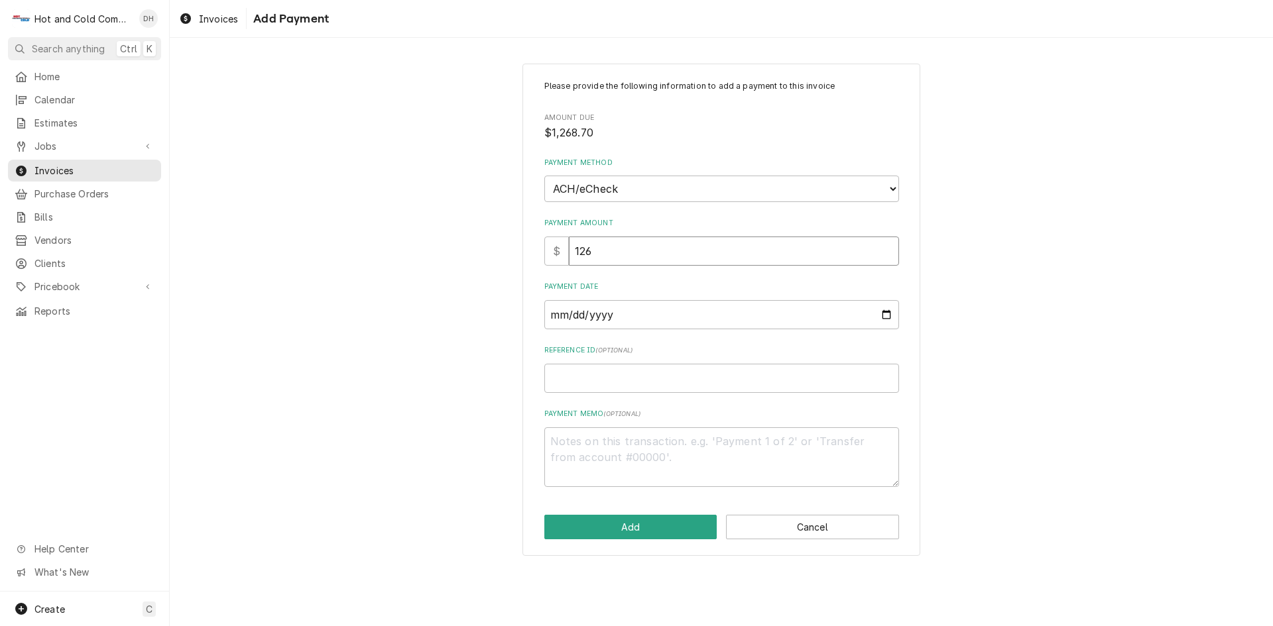
type textarea "x"
type input "1268"
type textarea "x"
type input "1268.7"
type textarea "x"
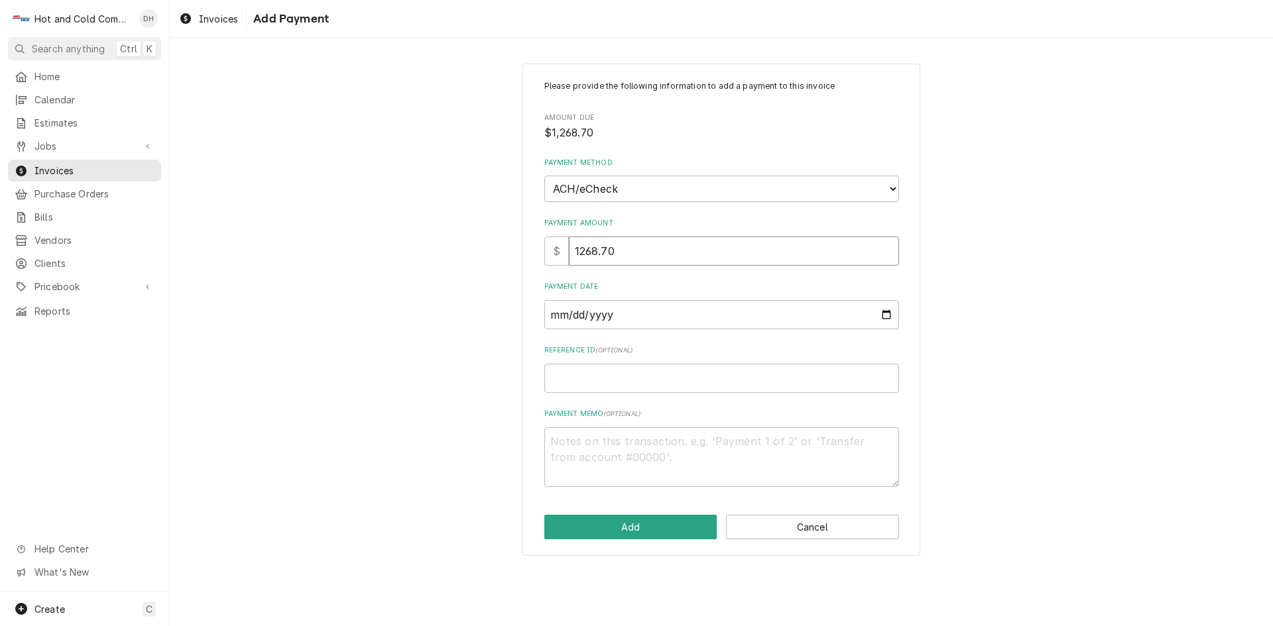
type input "1268.70"
click at [886, 320] on input "Payment Date" at bounding box center [721, 314] width 355 height 29
type textarea "x"
type input "[DATE]"
click at [636, 386] on input "Reference ID ( optional )" at bounding box center [721, 378] width 355 height 29
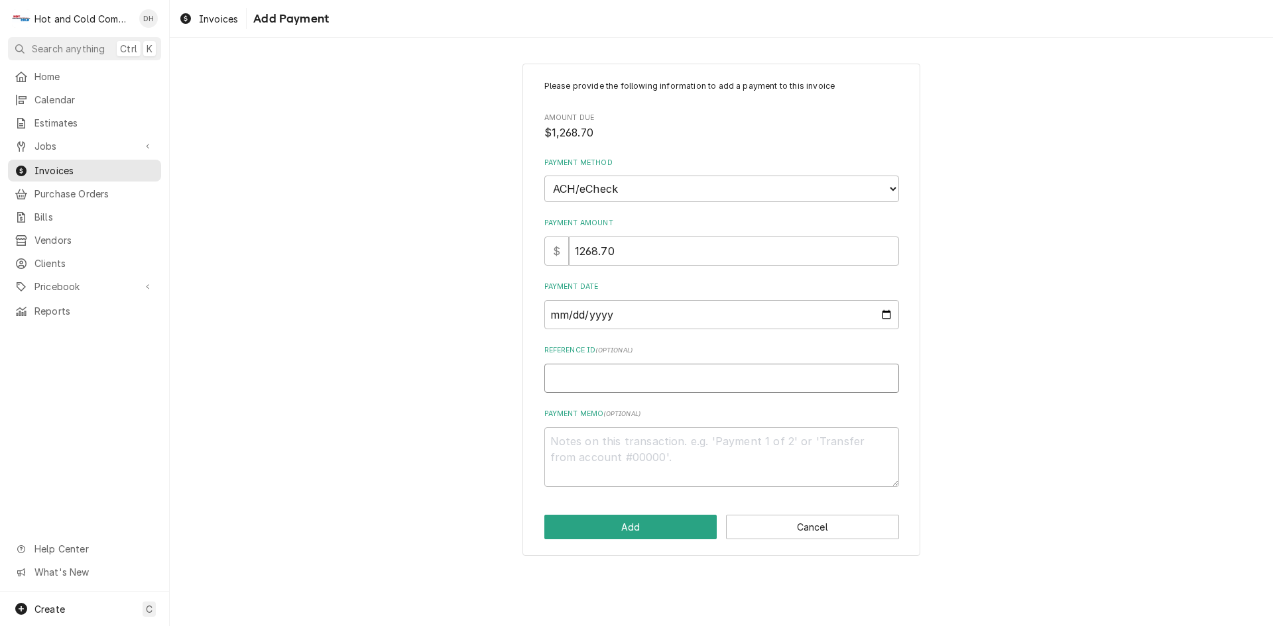
type textarea "x"
type input "1"
type textarea "x"
type input "14"
type textarea "x"
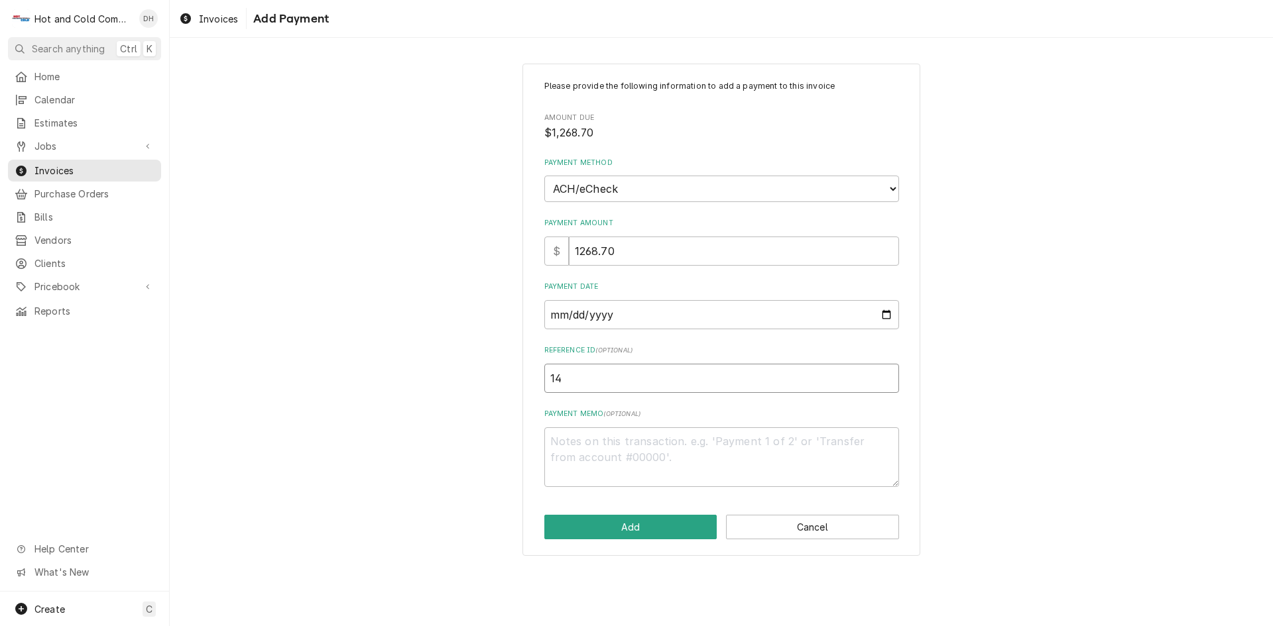
type input "140"
type textarea "x"
type input "1404"
type textarea "x"
type input "14048"
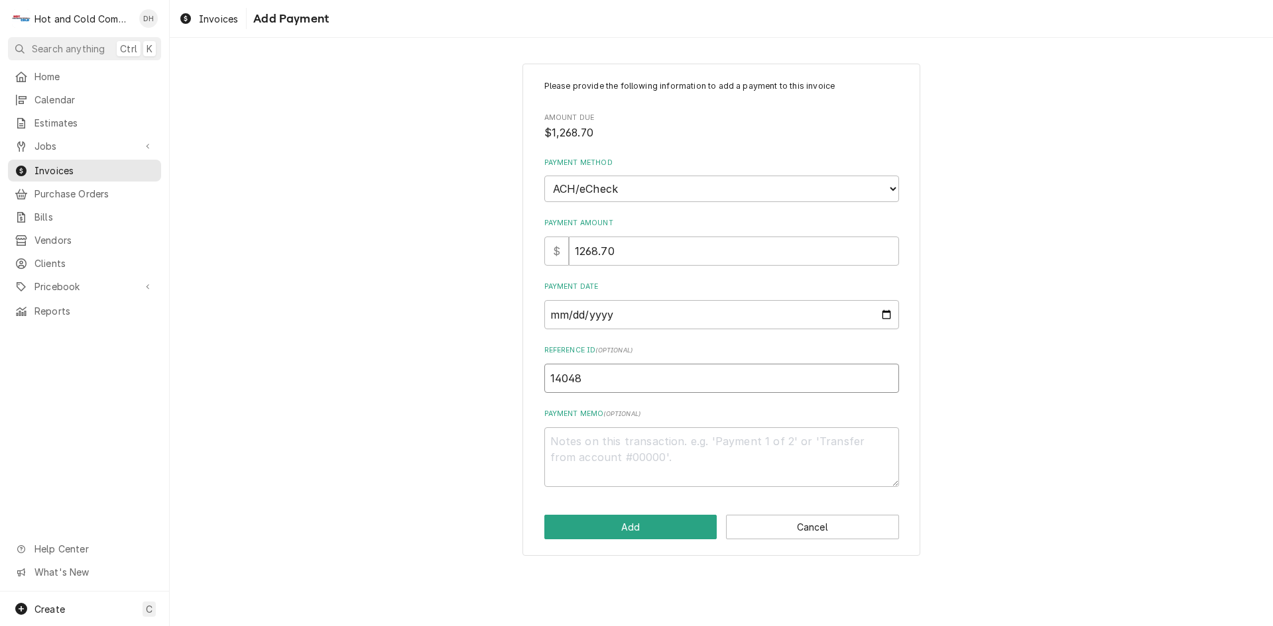
type textarea "x"
type input "140488"
type textarea "x"
type input "1404882"
type textarea "x"
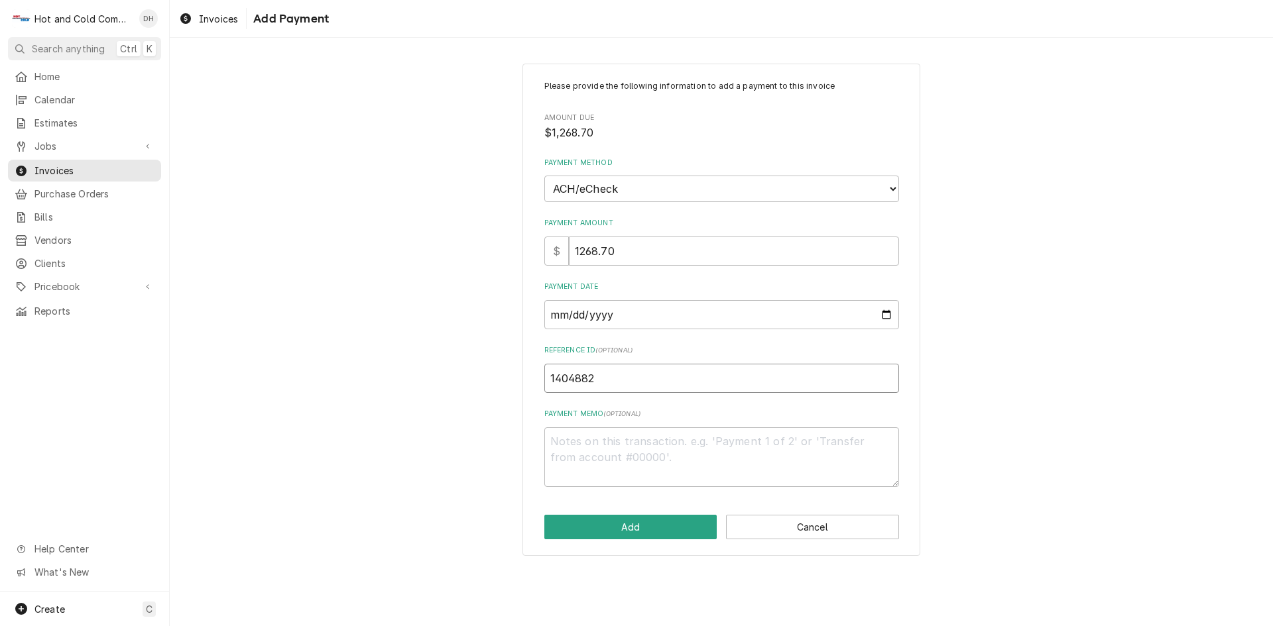
type input "14048826"
type textarea "x"
type input "140488263"
click at [640, 524] on button "Add" at bounding box center [630, 527] width 173 height 25
type textarea "x"
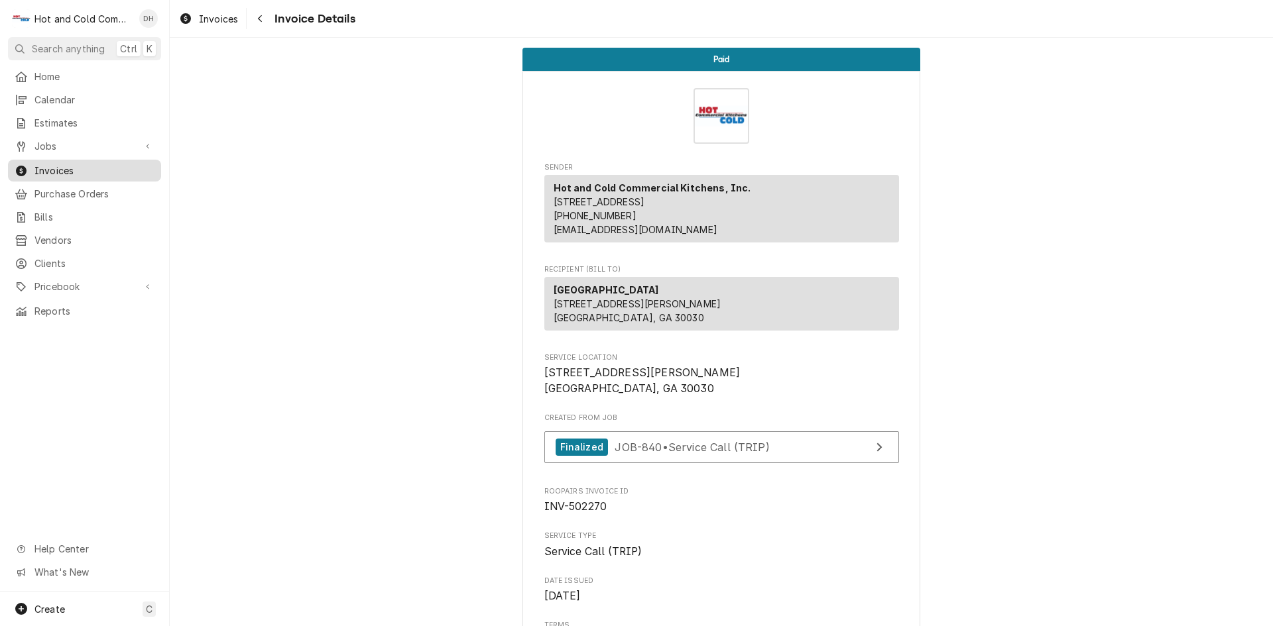
click at [72, 164] on span "Invoices" at bounding box center [94, 171] width 120 height 14
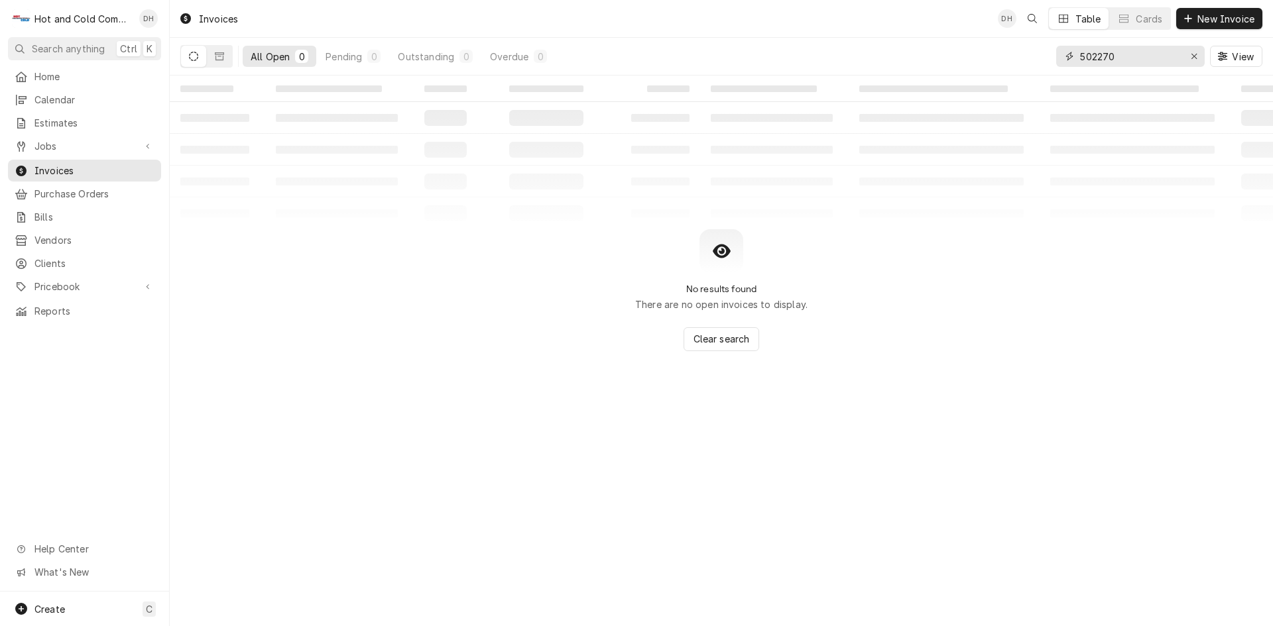
click at [1141, 54] on input "502270" at bounding box center [1129, 56] width 99 height 21
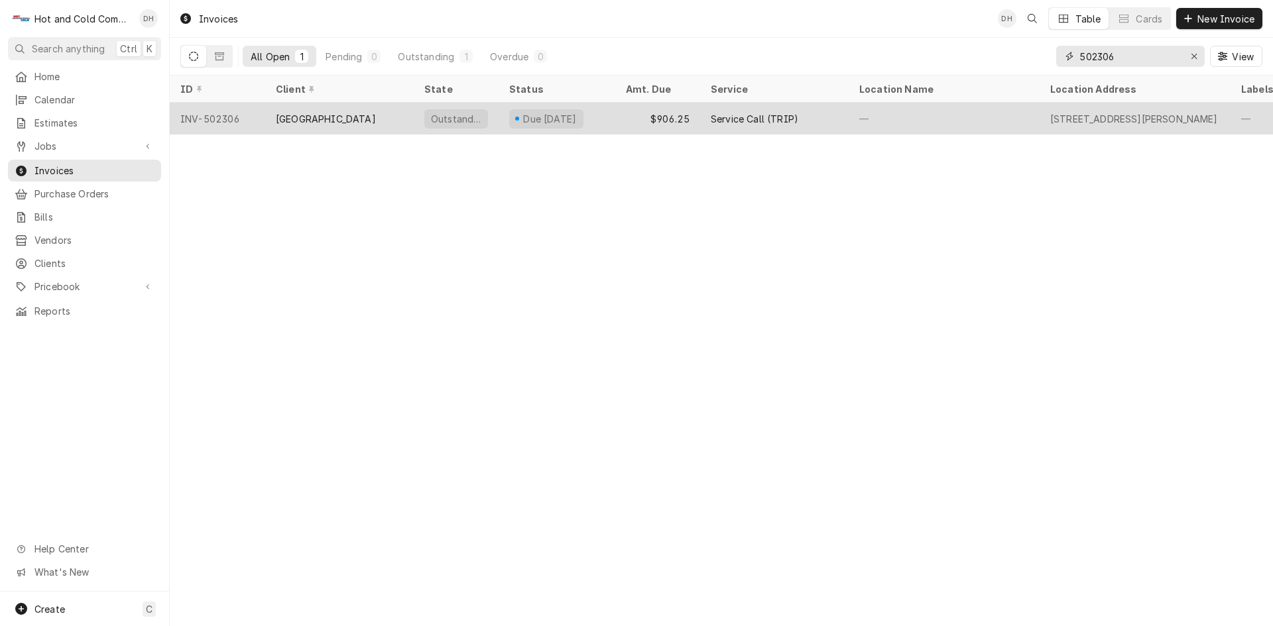
type input "502306"
click at [614, 115] on div "Due [DATE]" at bounding box center [556, 119] width 117 height 32
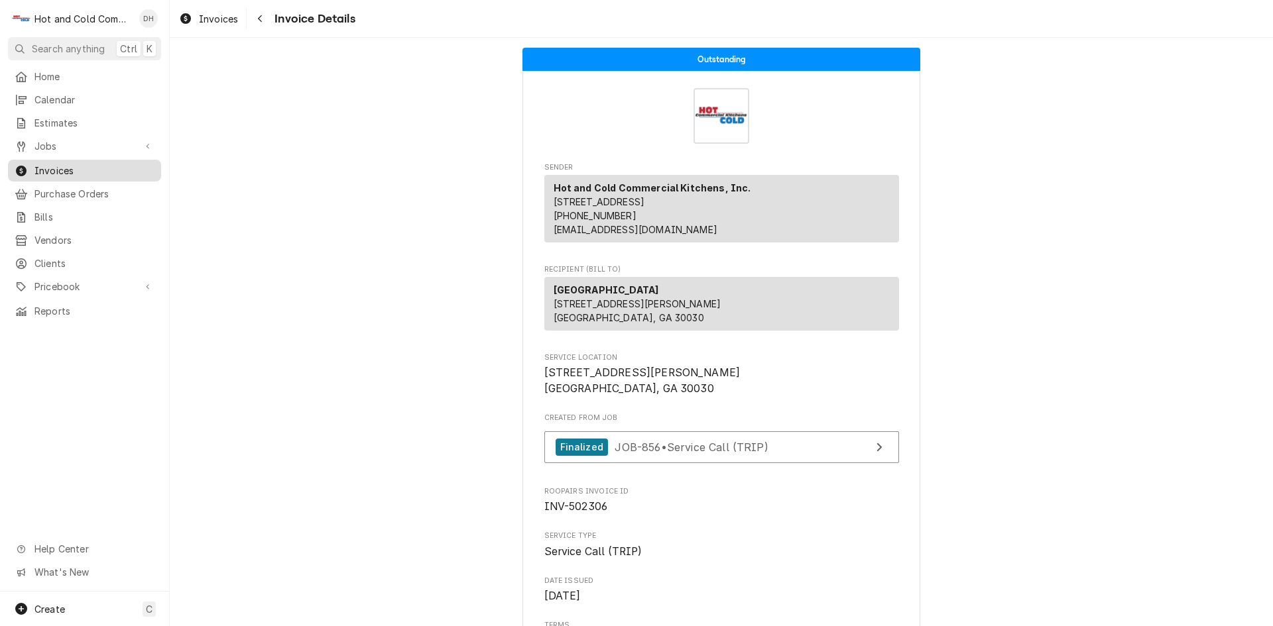
click at [72, 164] on span "Invoices" at bounding box center [94, 171] width 120 height 14
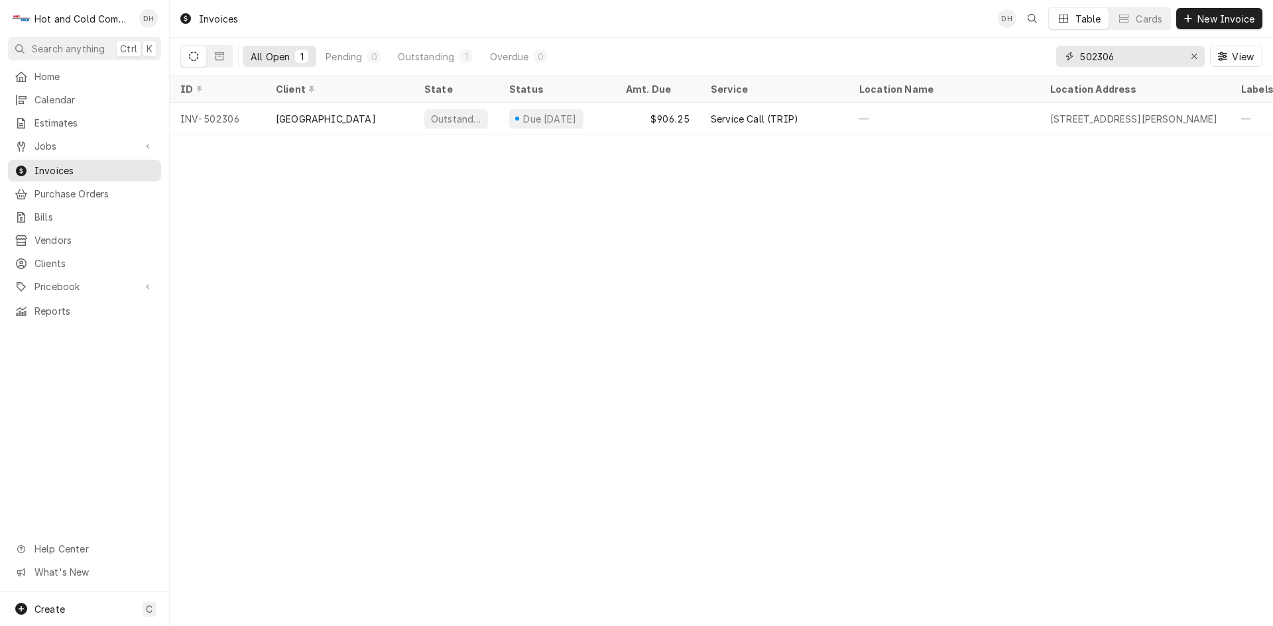
click at [1141, 52] on input "502306" at bounding box center [1129, 56] width 99 height 21
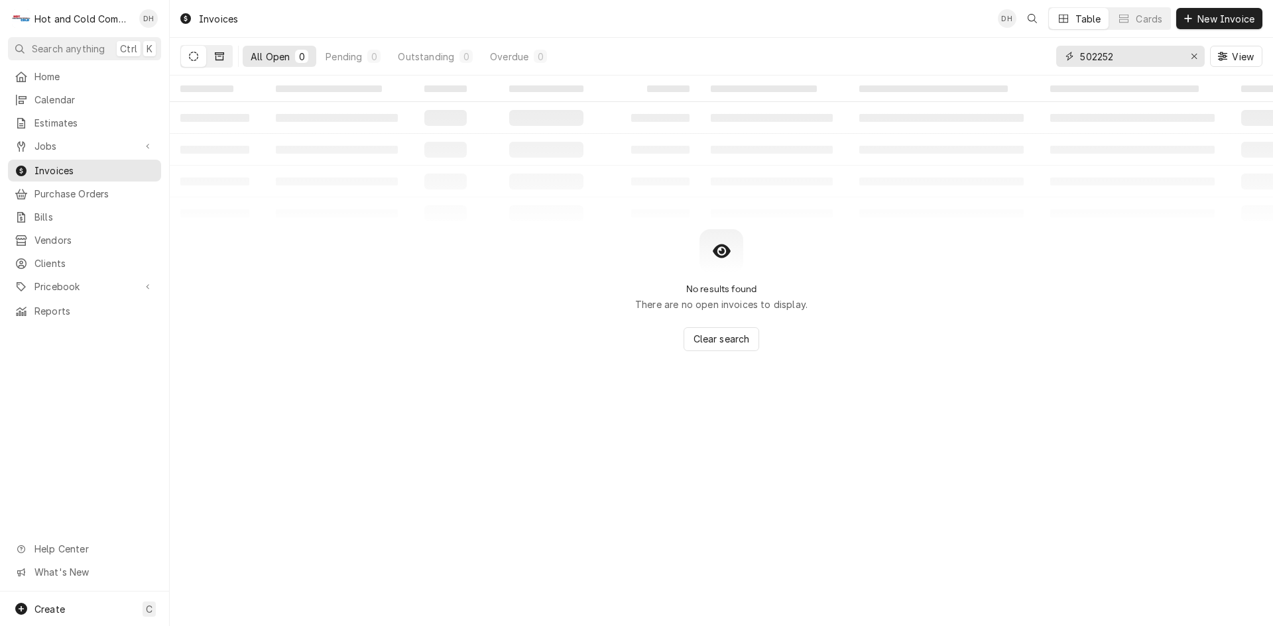
type input "502252"
click at [224, 56] on button "Dynamic Content Wrapper" at bounding box center [219, 56] width 25 height 21
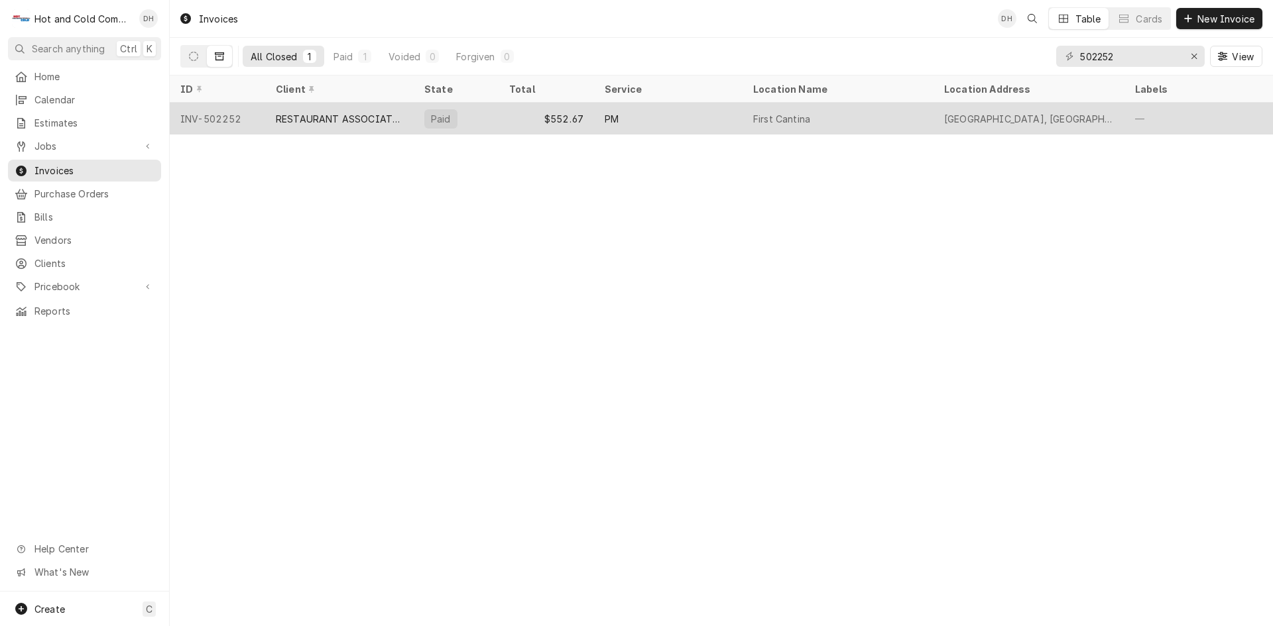
click at [507, 116] on div "$552.67" at bounding box center [545, 119] width 95 height 32
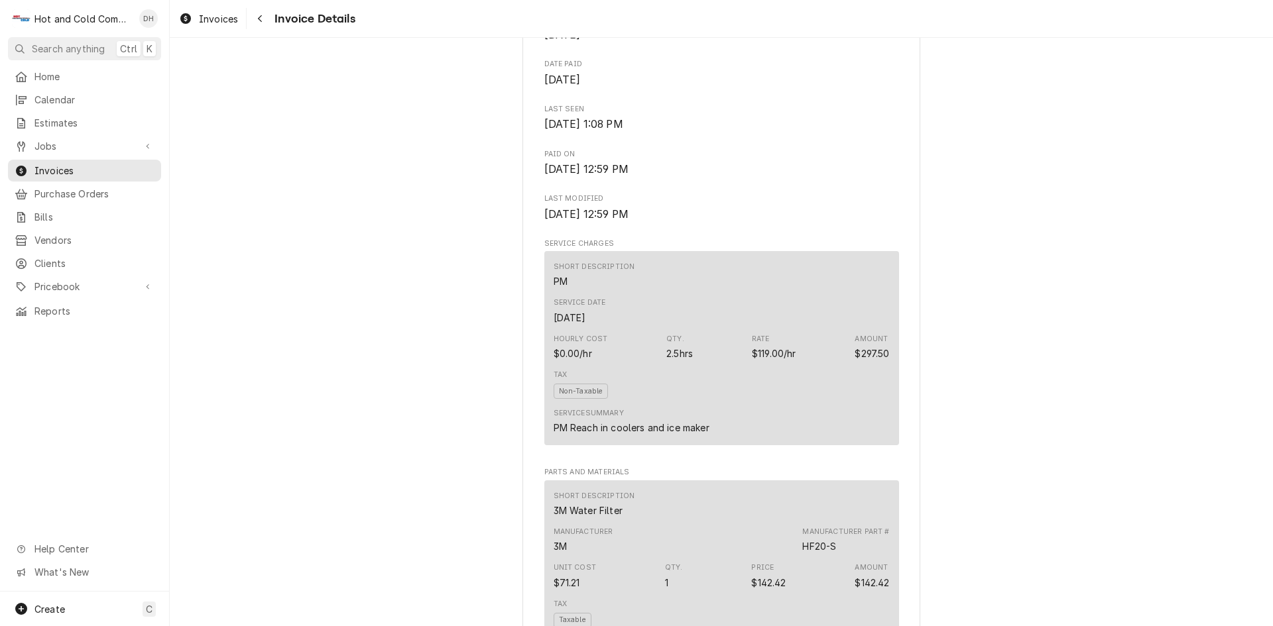
scroll to position [442, 0]
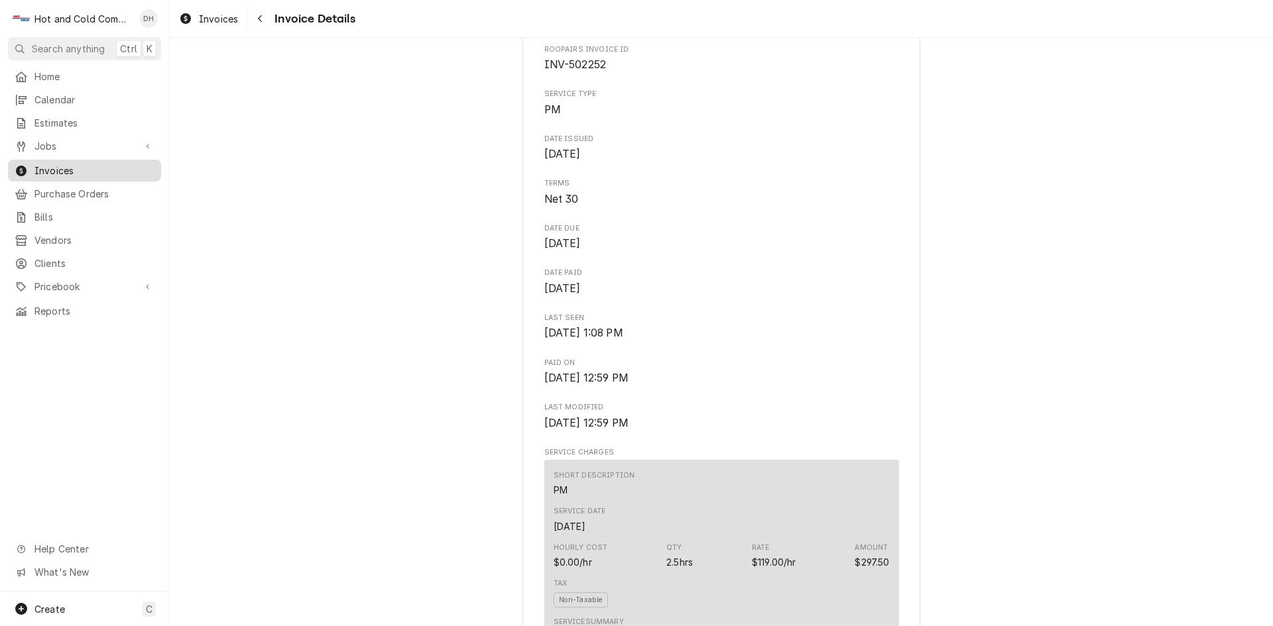
click at [89, 168] on span "Invoices" at bounding box center [94, 171] width 120 height 14
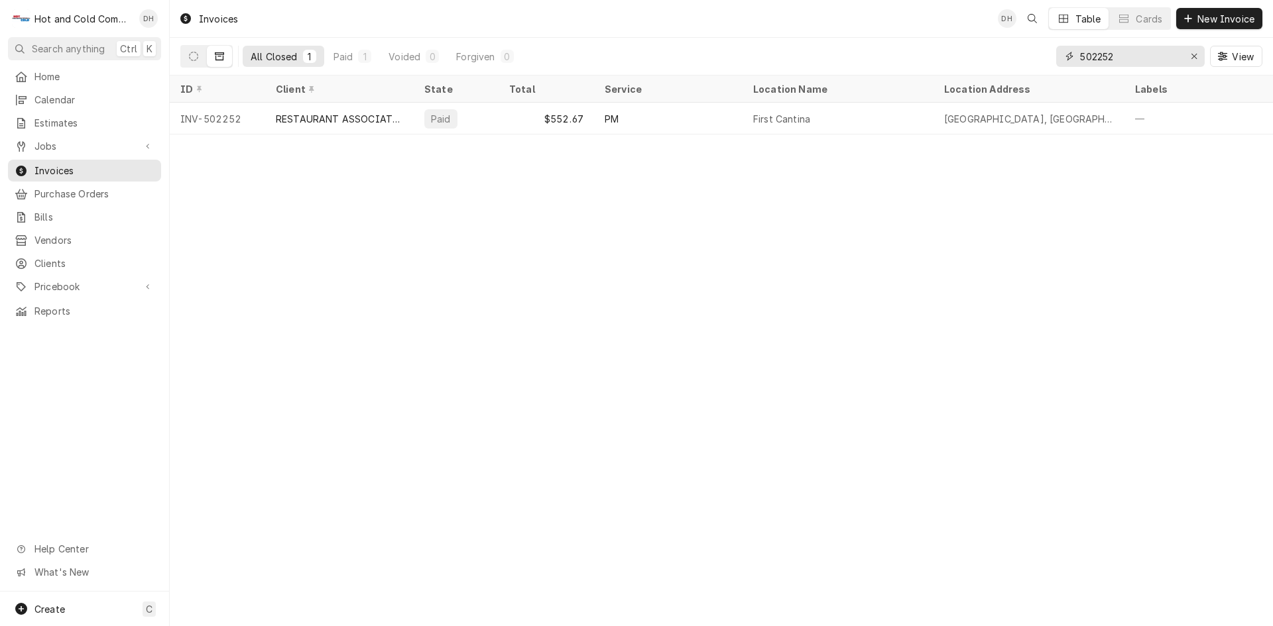
click at [1151, 58] on input "502252" at bounding box center [1129, 56] width 99 height 21
type input "502253"
click at [65, 95] on span "Calendar" at bounding box center [94, 100] width 120 height 14
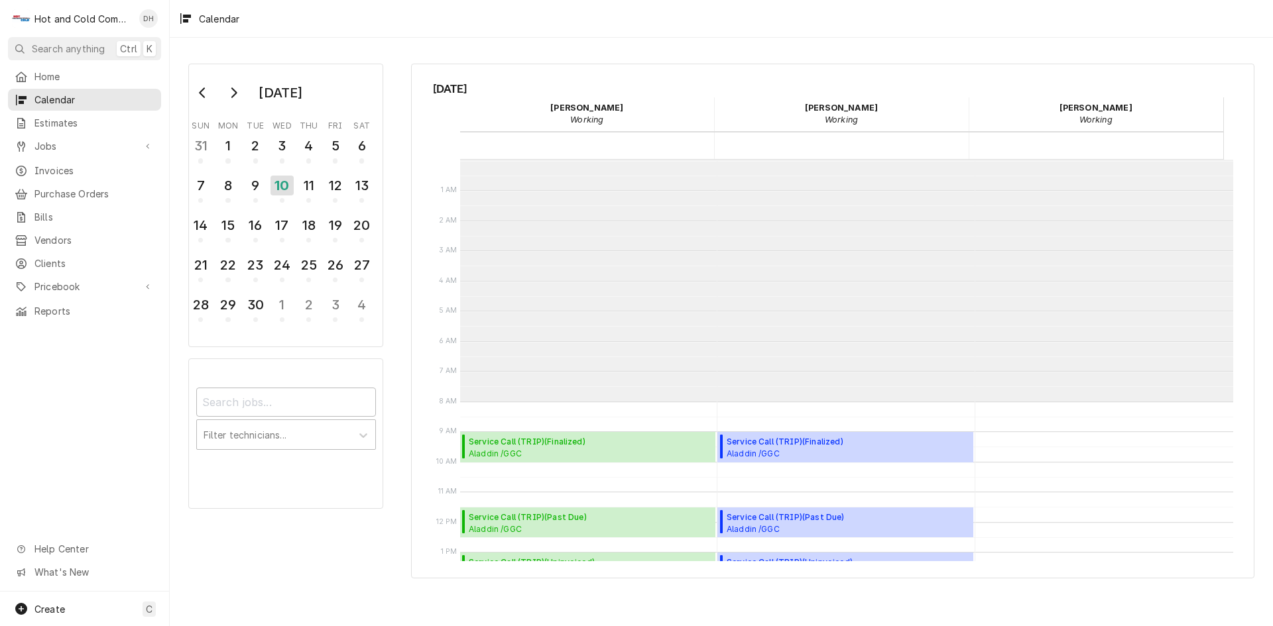
scroll to position [242, 0]
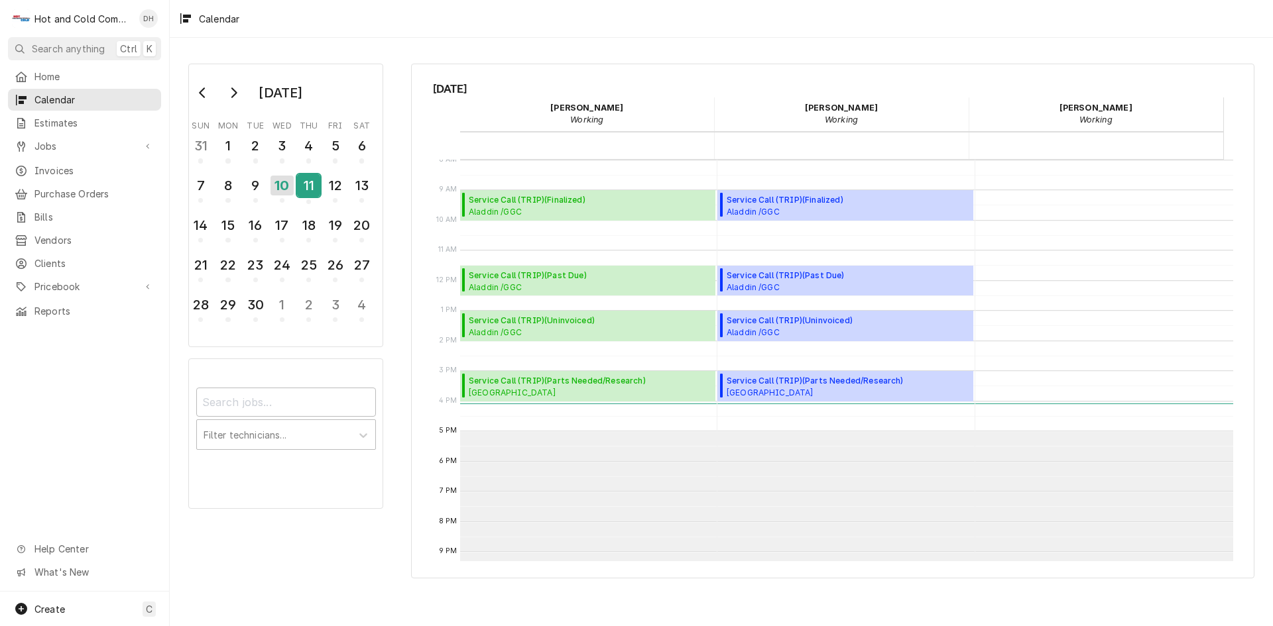
click at [314, 198] on div "11" at bounding box center [308, 188] width 23 height 32
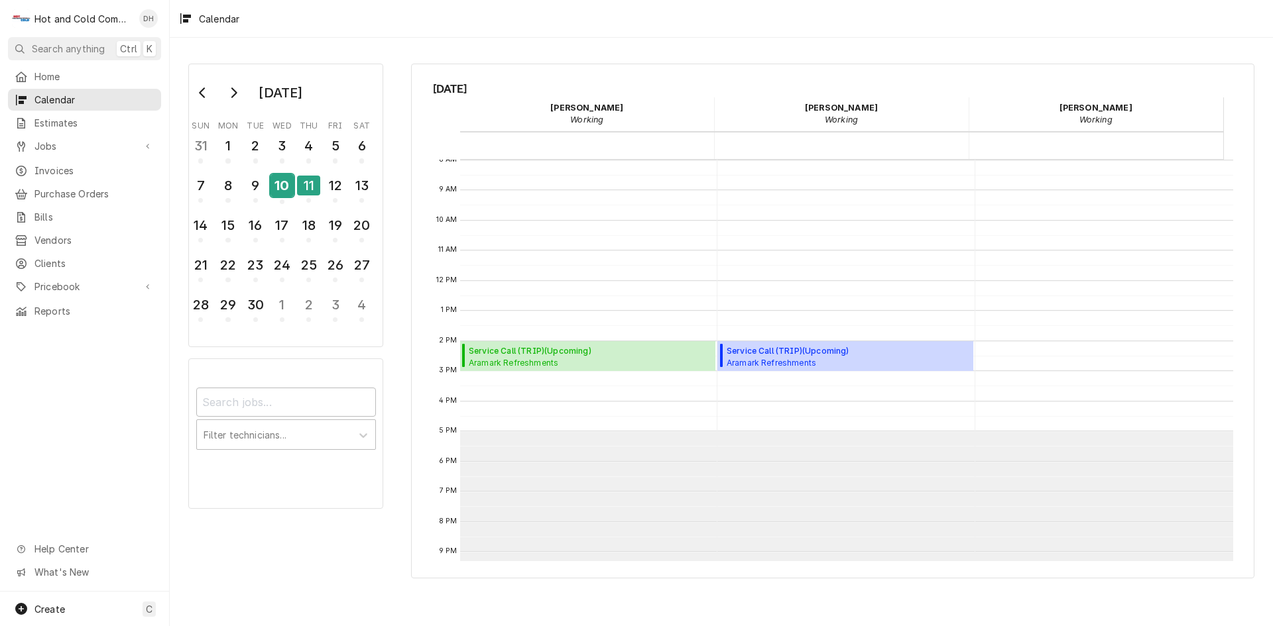
click at [284, 196] on div "10" at bounding box center [281, 185] width 23 height 23
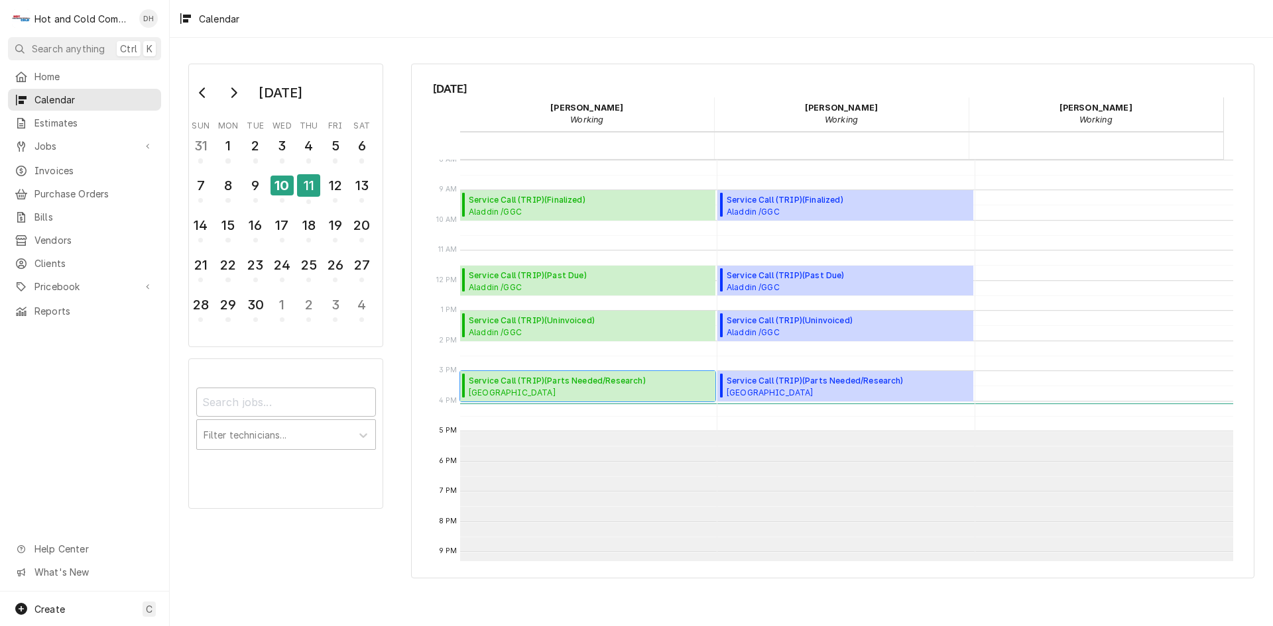
click at [555, 386] on span "Service Call (TRIP) ( Parts Needed/Research )" at bounding box center [557, 381] width 177 height 12
click at [539, 283] on span "Aladdin /GGC Starbucks / 1000 University Center Ln, Lawrenceville, GA 30043" at bounding box center [532, 287] width 126 height 11
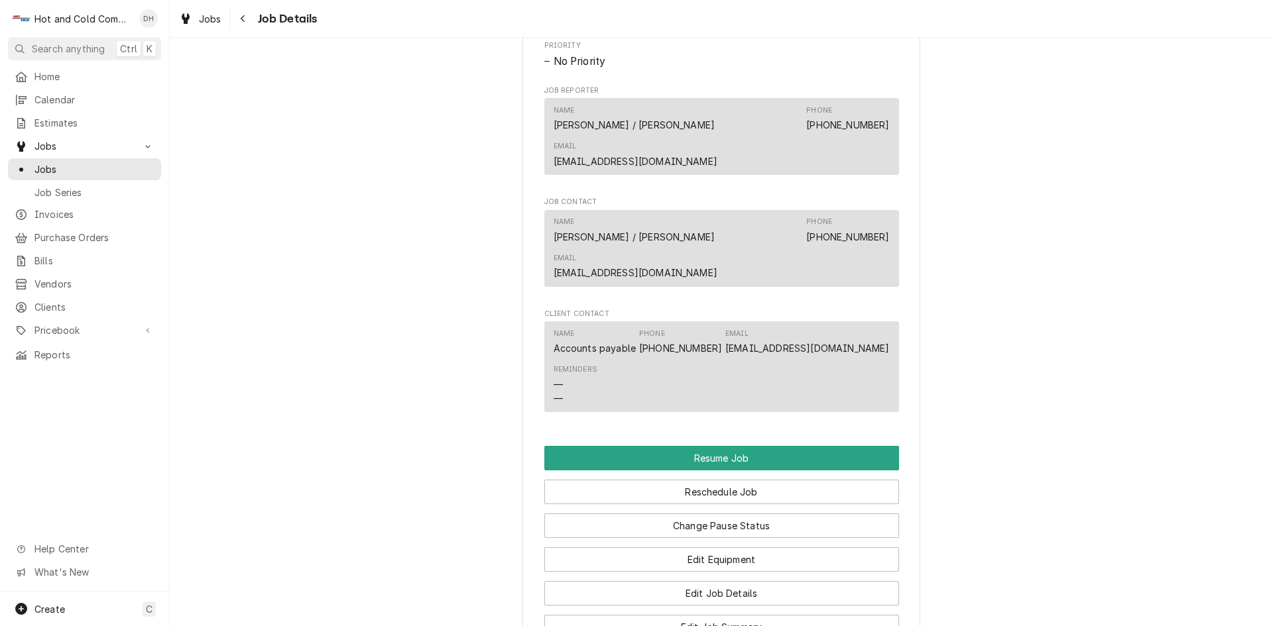
scroll to position [1105, 0]
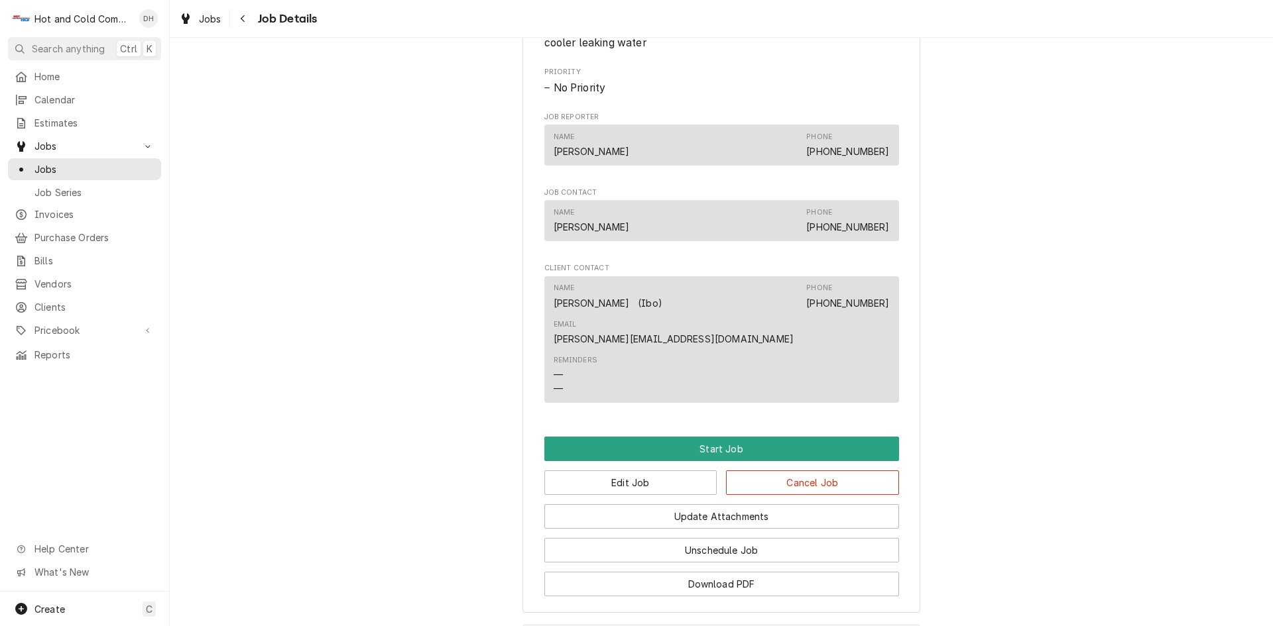
scroll to position [663, 0]
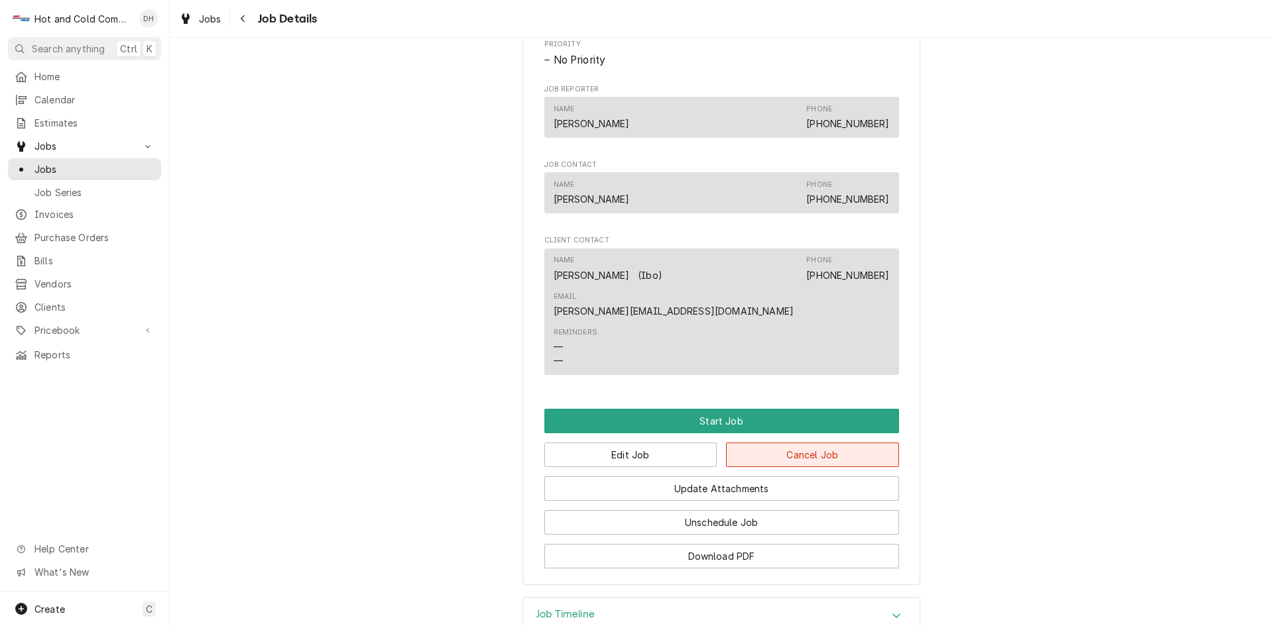
click at [836, 443] on button "Cancel Job" at bounding box center [812, 455] width 173 height 25
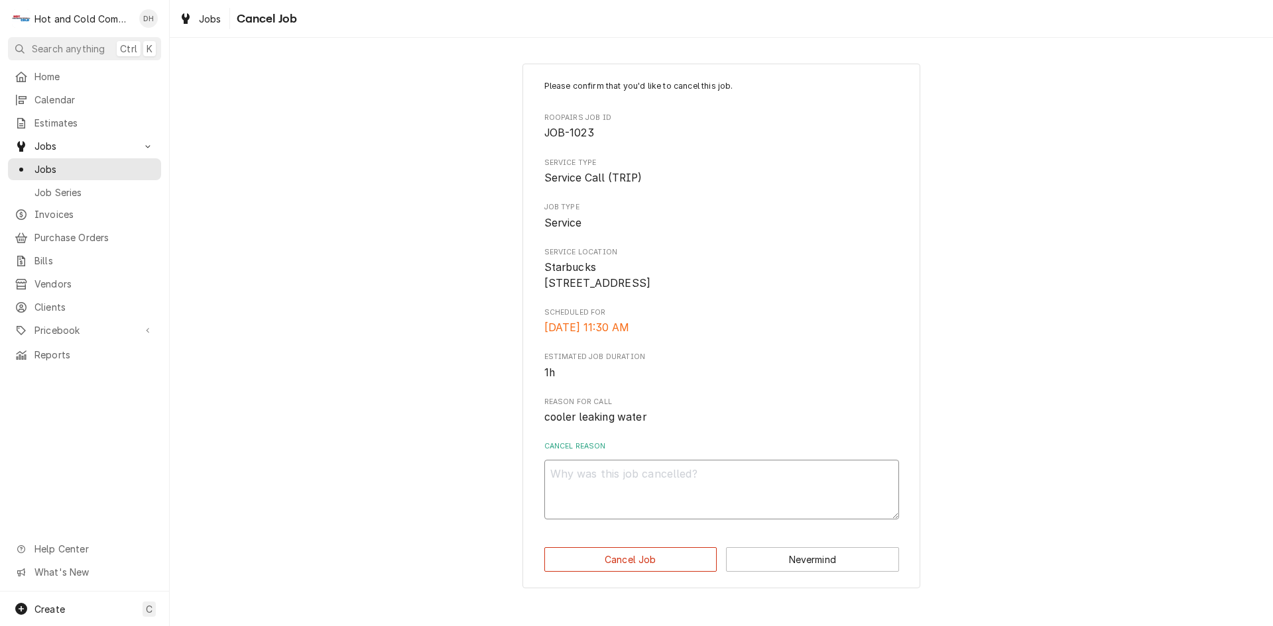
click at [612, 510] on textarea "Cancel Reason" at bounding box center [721, 490] width 355 height 60
type textarea "x"
type textarea "D"
type textarea "x"
type textarea "Du"
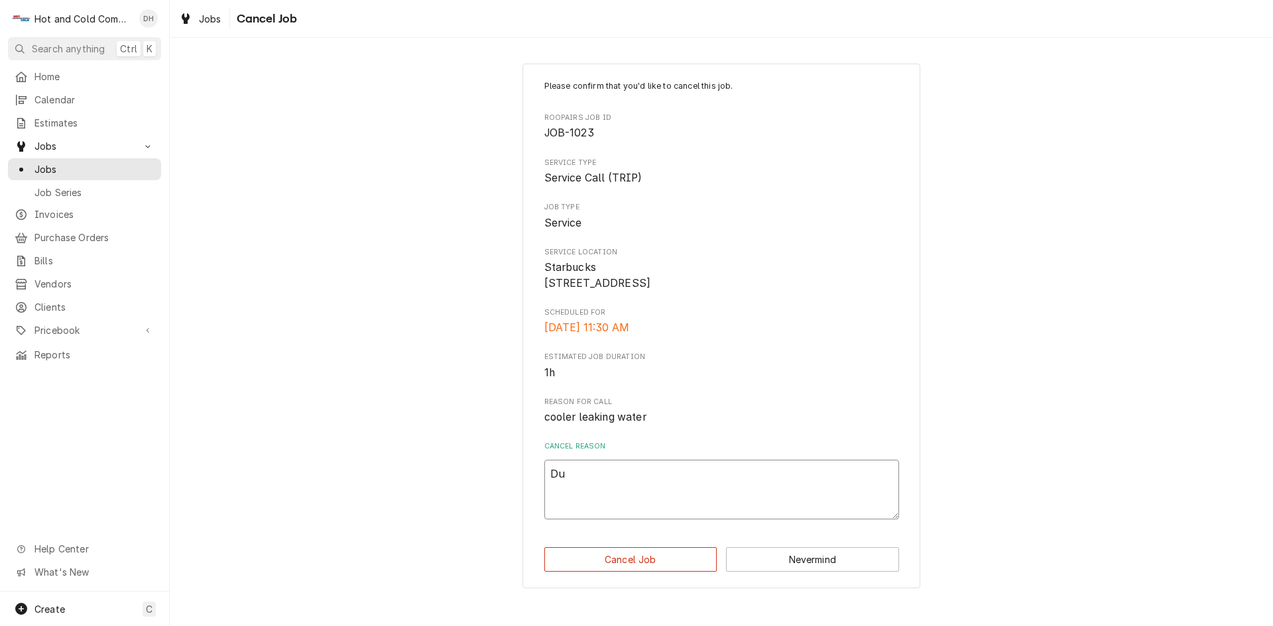
type textarea "x"
type textarea "Dup"
type textarea "x"
type textarea "Dupl"
type textarea "x"
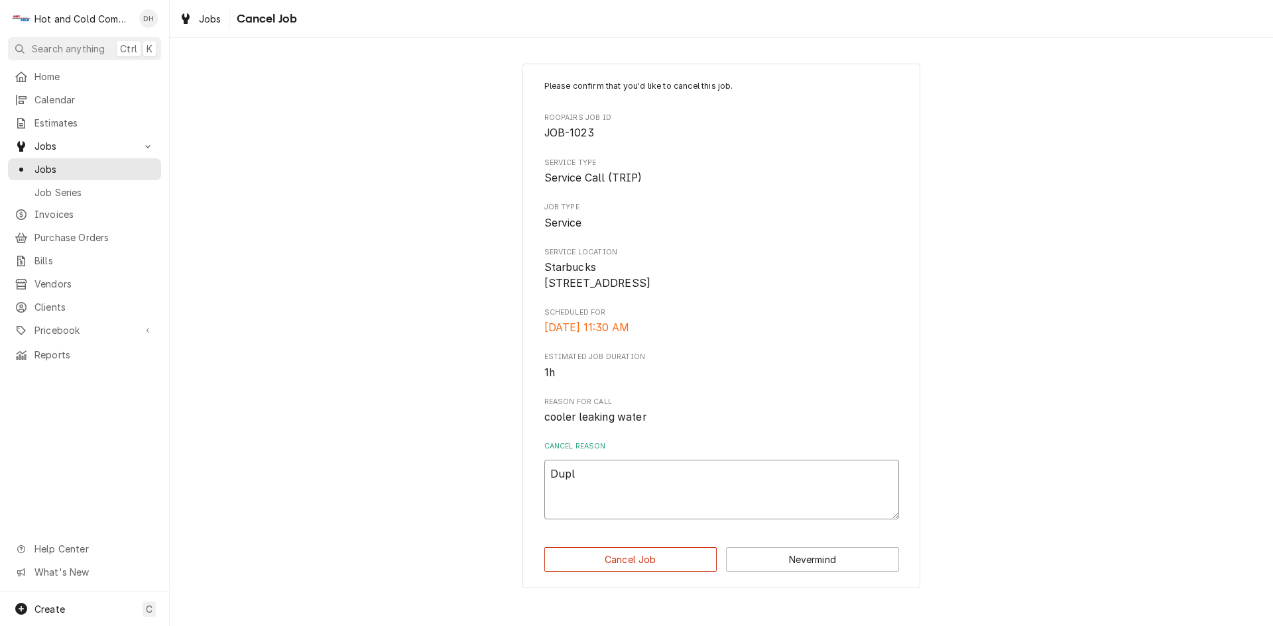
type textarea "Dupli"
type textarea "x"
type textarea "Duplic"
type textarea "x"
type textarea "Duplica"
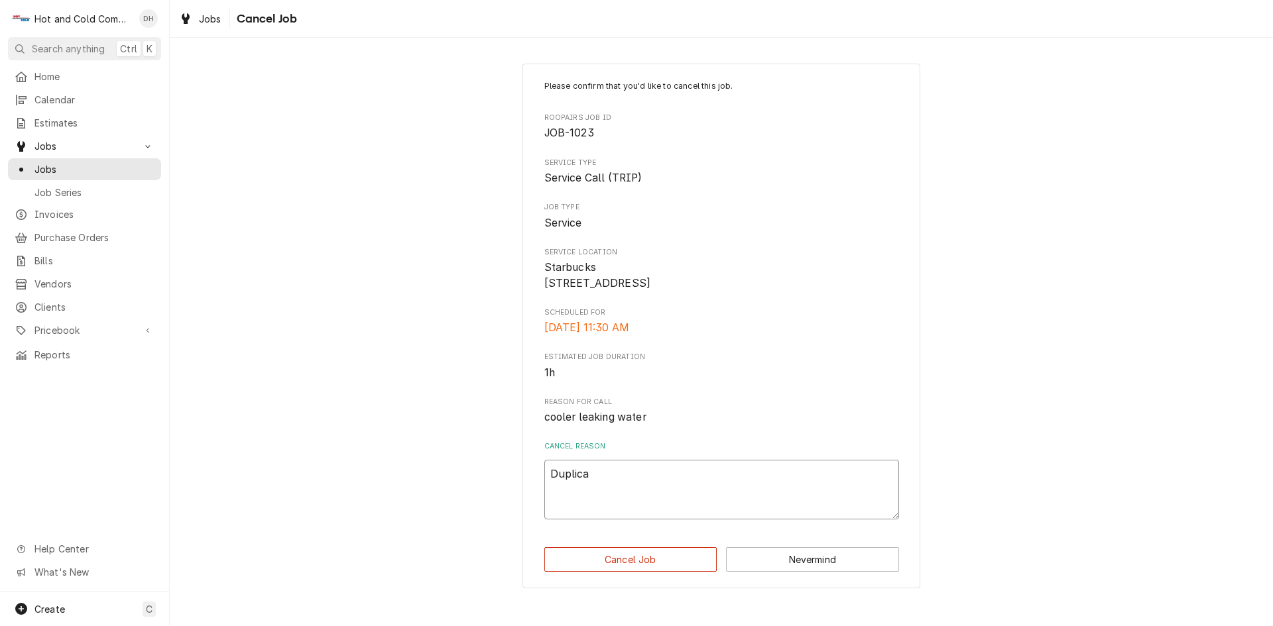
type textarea "x"
type textarea "Duplicat"
type textarea "x"
type textarea "Duplicate"
type textarea "x"
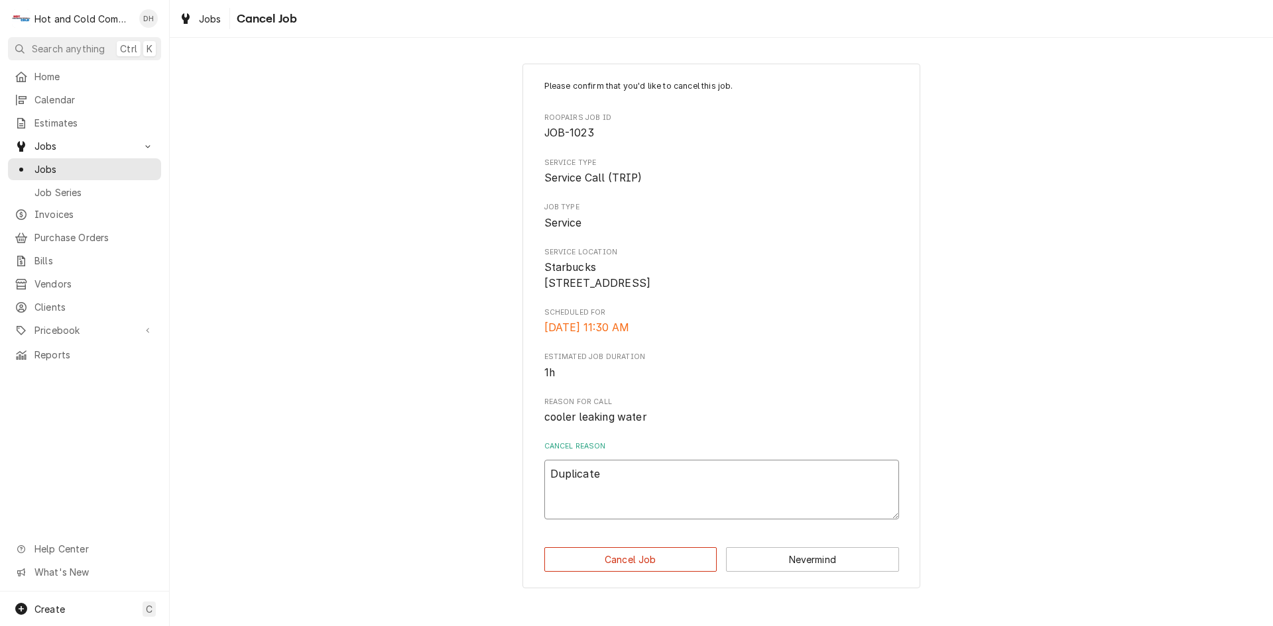
type textarea "Duplicate"
type textarea "x"
type textarea "Duplicate c"
type textarea "x"
type textarea "Duplicate ca"
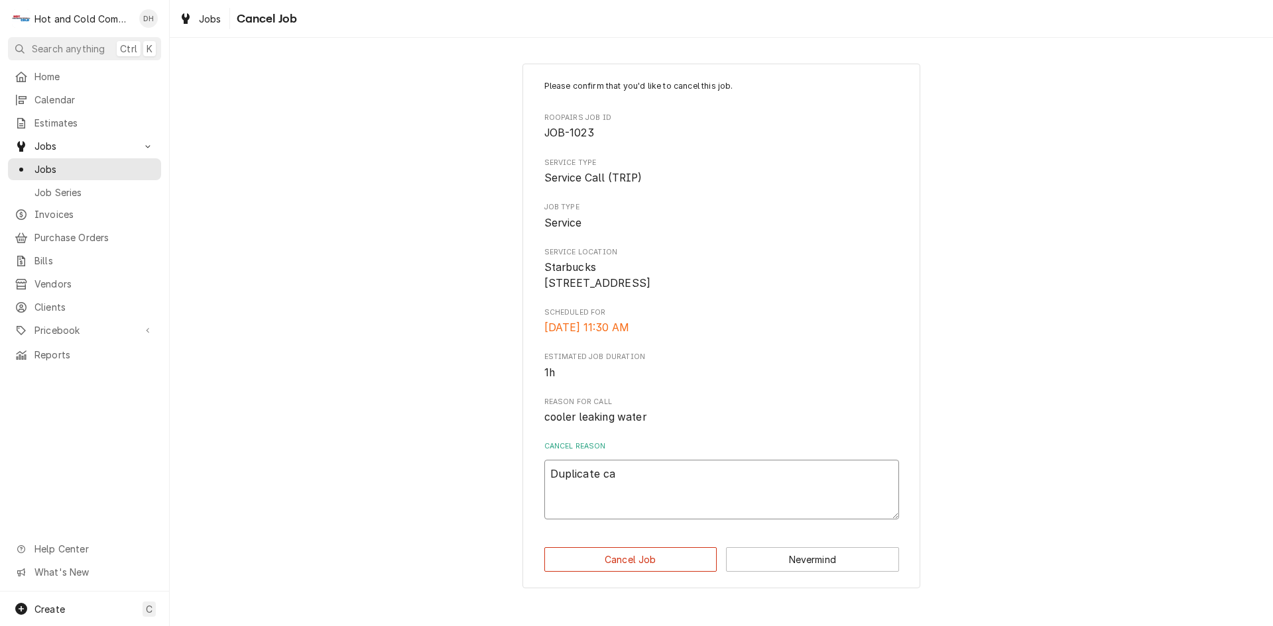
type textarea "x"
type textarea "Duplicate cal"
type textarea "x"
type textarea "Duplicate call"
drag, startPoint x: 676, startPoint y: 576, endPoint x: 963, endPoint y: 524, distance: 291.8
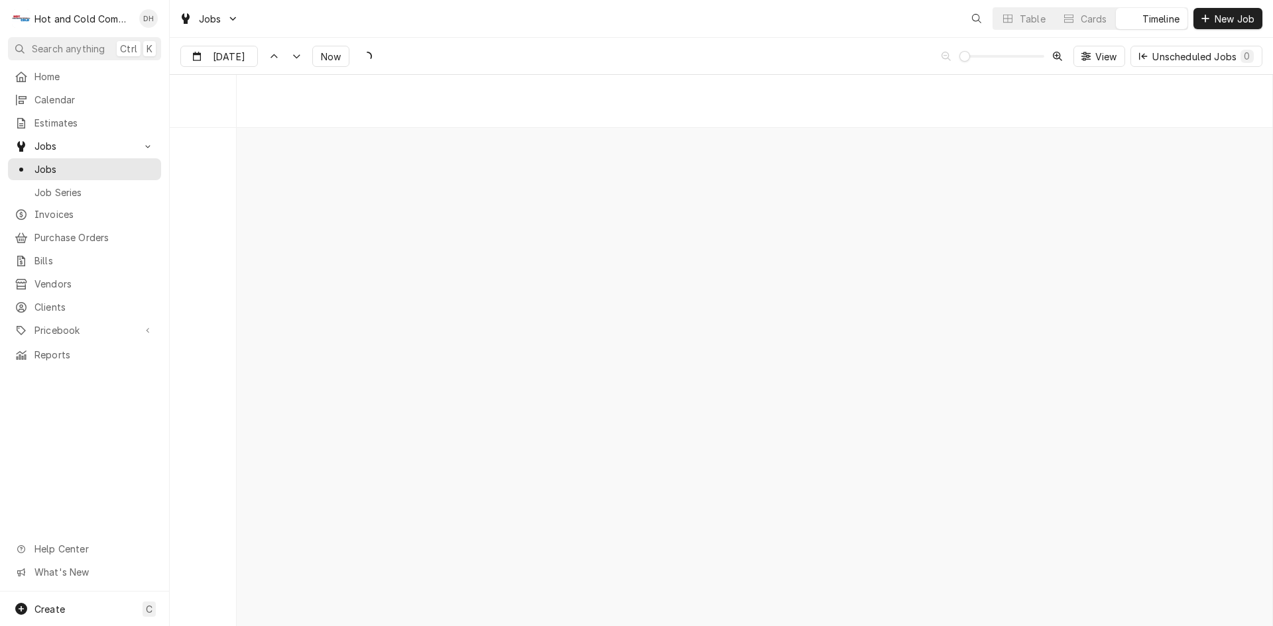
scroll to position [10377, 0]
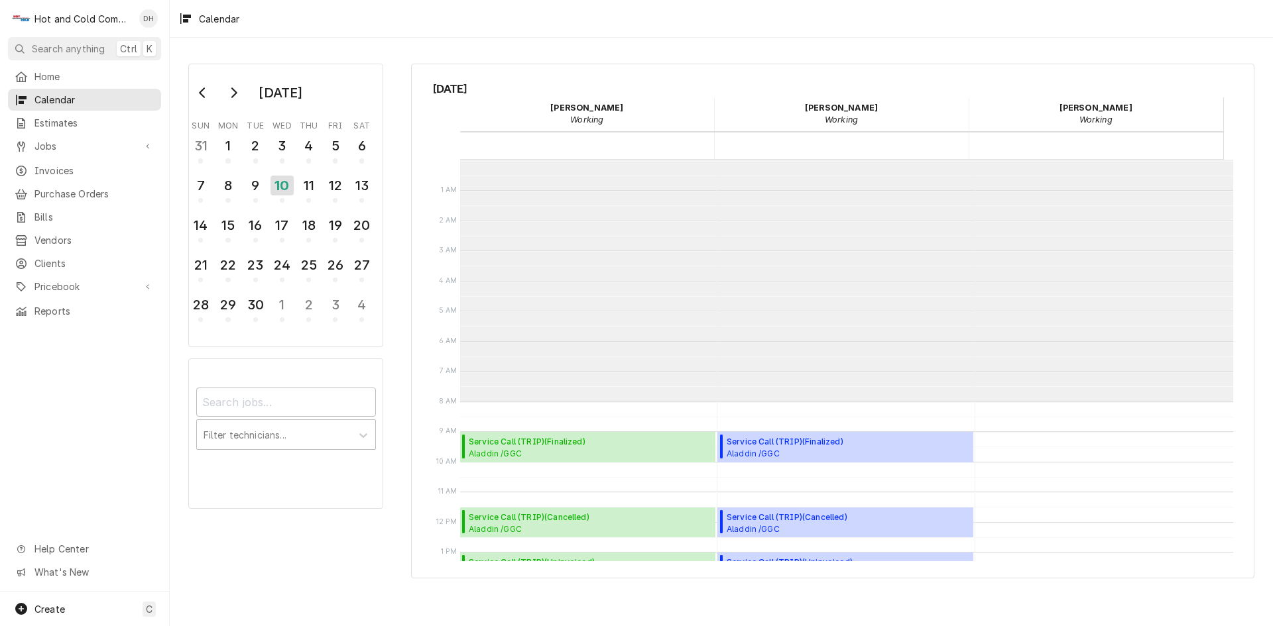
scroll to position [242, 0]
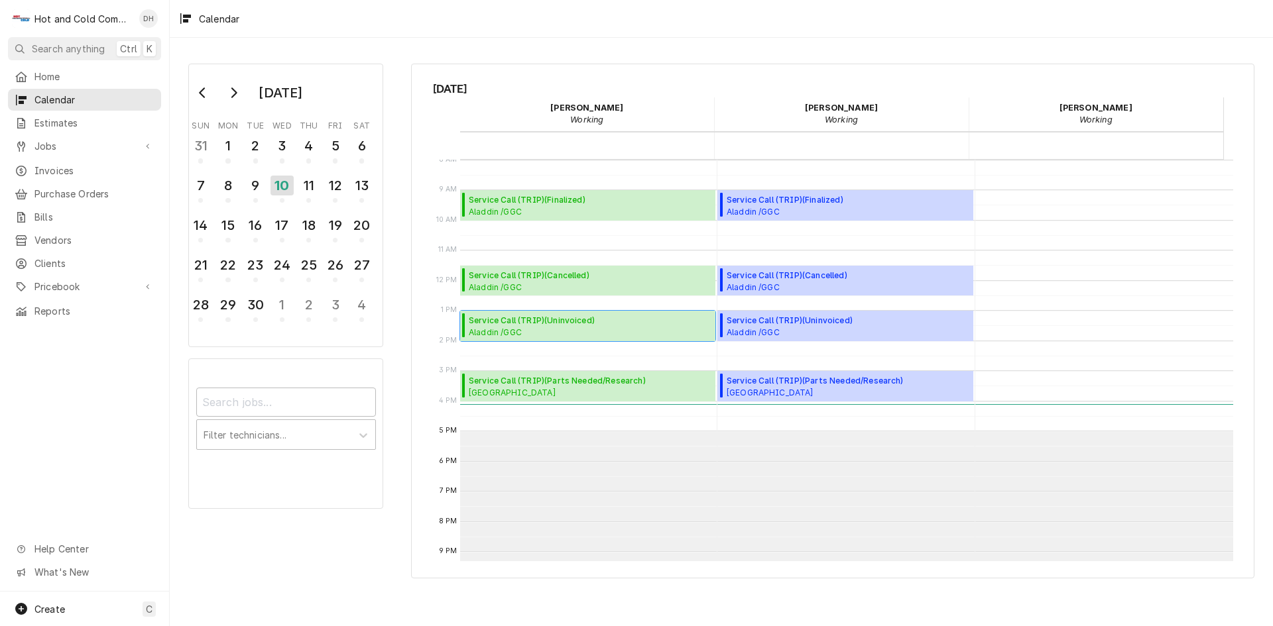
click at [581, 324] on span "Service Call (TRIP) ( Uninvoiced )" at bounding box center [590, 321] width 243 height 12
click at [312, 188] on div "11" at bounding box center [308, 185] width 23 height 23
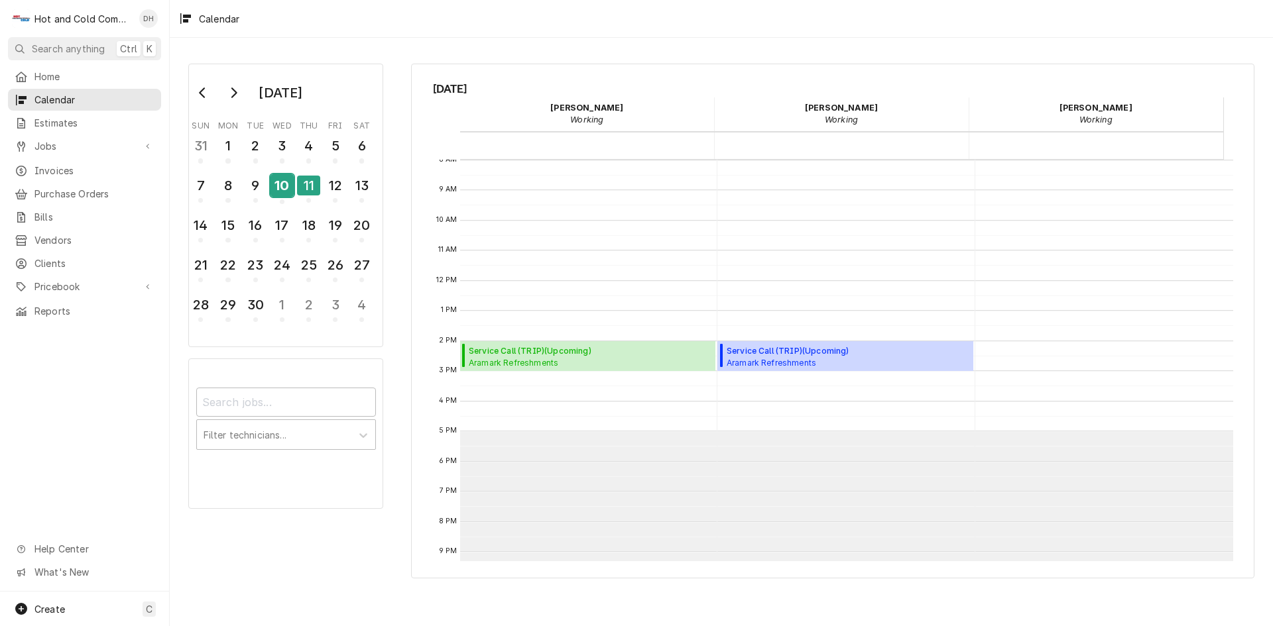
click at [282, 196] on div "10" at bounding box center [281, 185] width 23 height 23
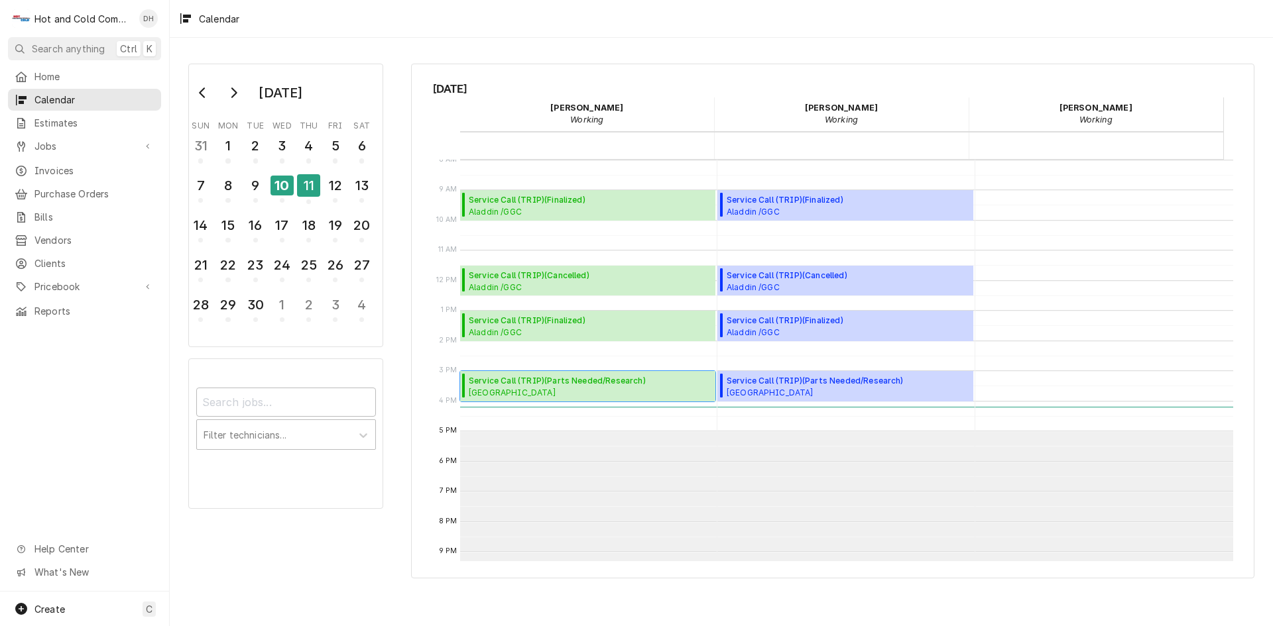
click at [563, 383] on span "Service Call (TRIP) ( Parts Needed/Research )" at bounding box center [557, 381] width 177 height 12
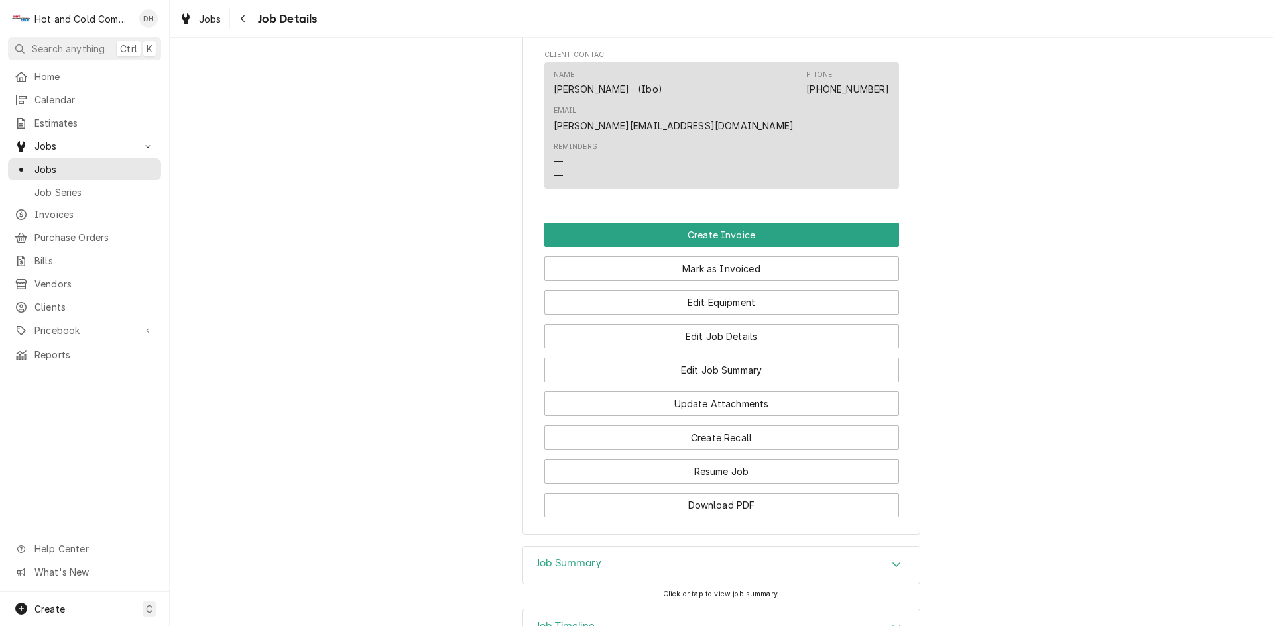
scroll to position [1105, 0]
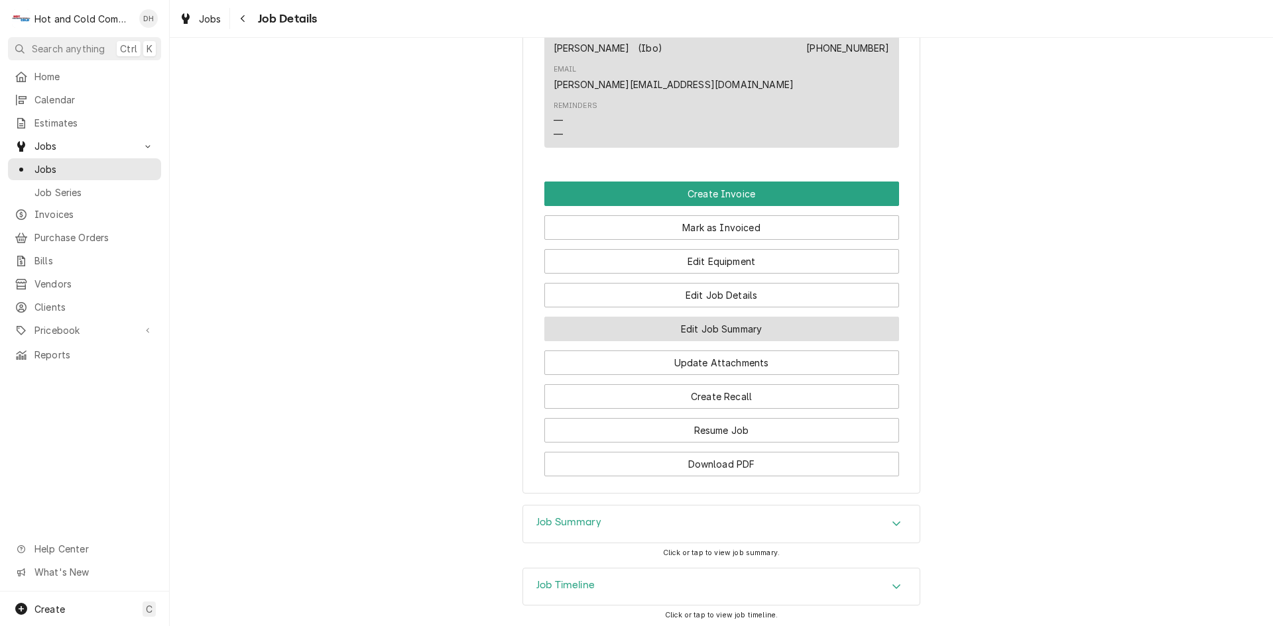
click at [736, 317] on button "Edit Job Summary" at bounding box center [721, 329] width 355 height 25
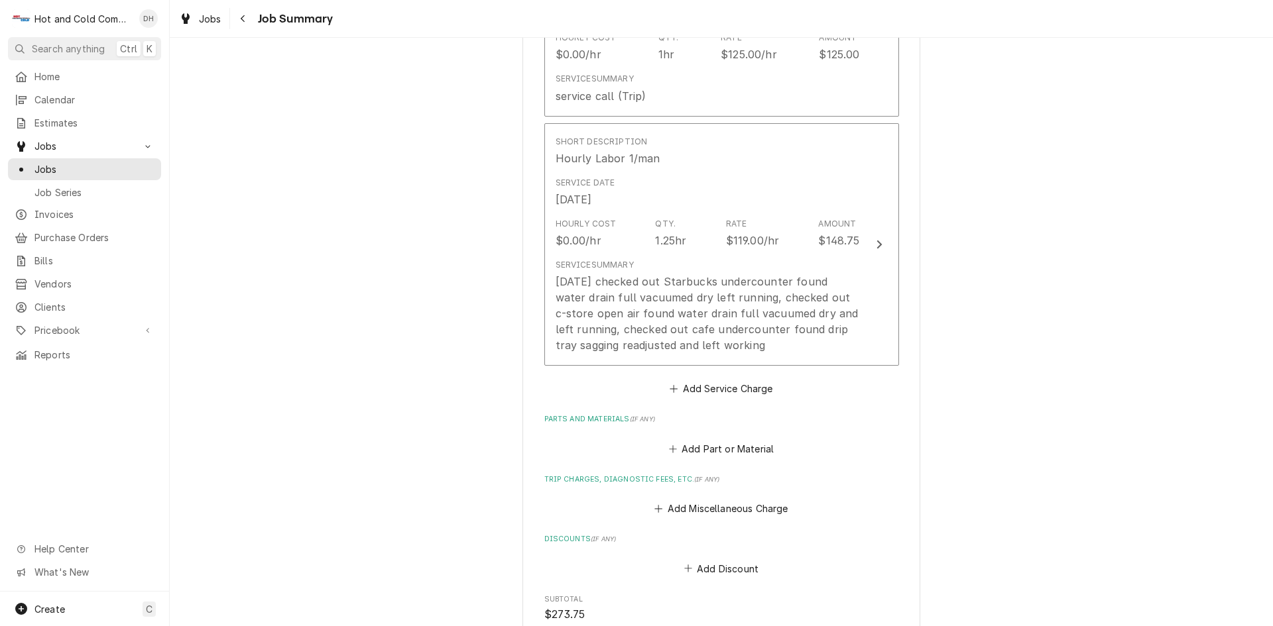
scroll to position [736, 0]
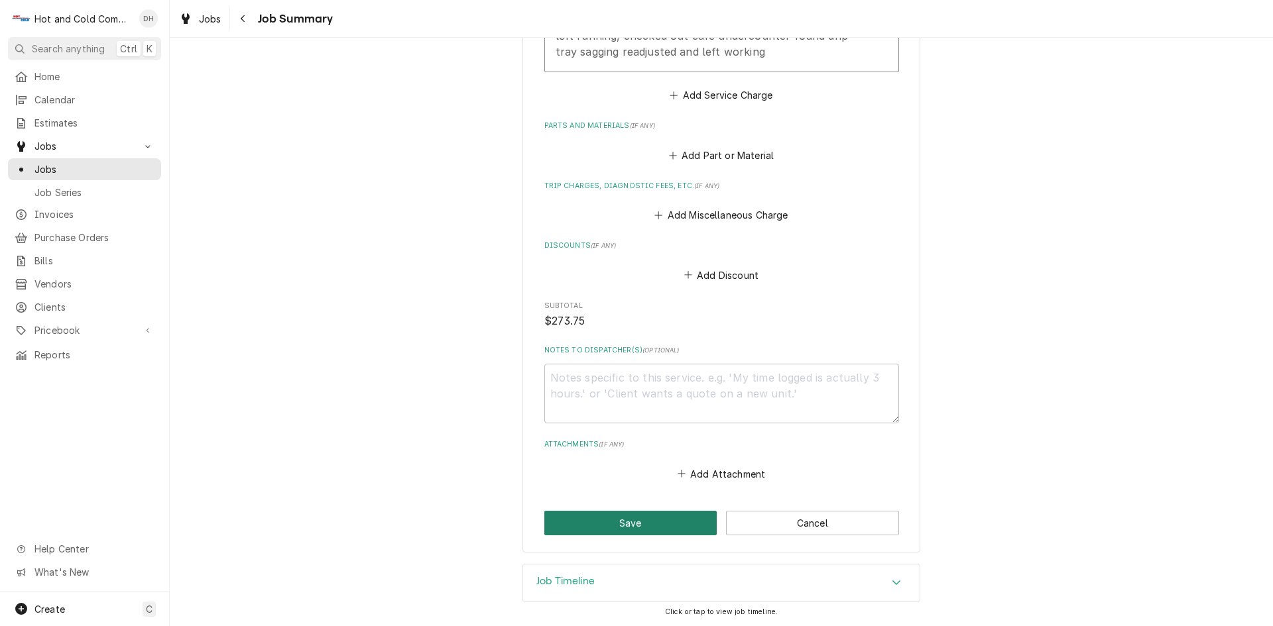
drag, startPoint x: 641, startPoint y: 516, endPoint x: 644, endPoint y: 509, distance: 7.8
click at [641, 516] on button "Save" at bounding box center [630, 523] width 173 height 25
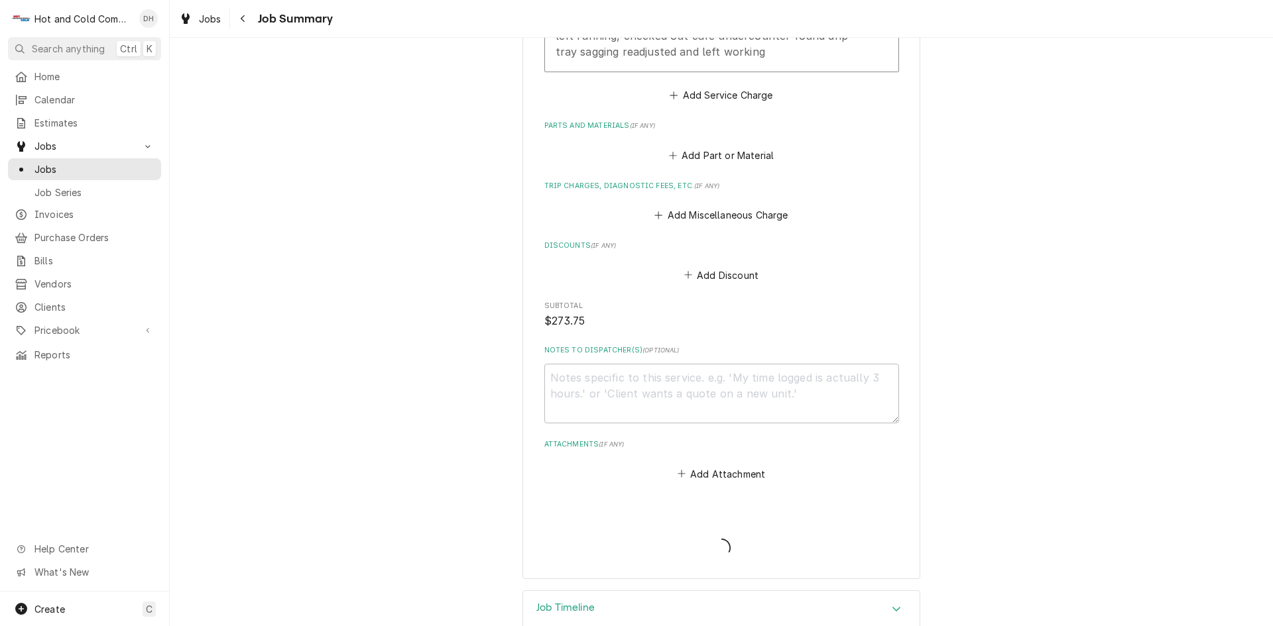
type textarea "x"
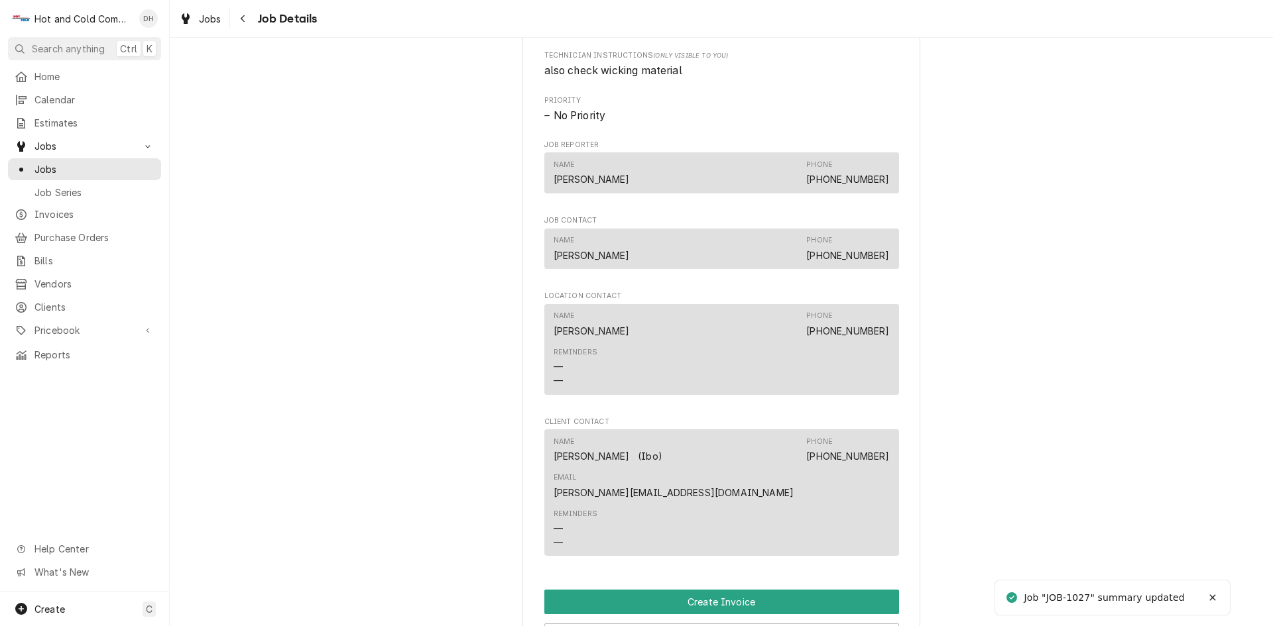
scroll to position [884, 0]
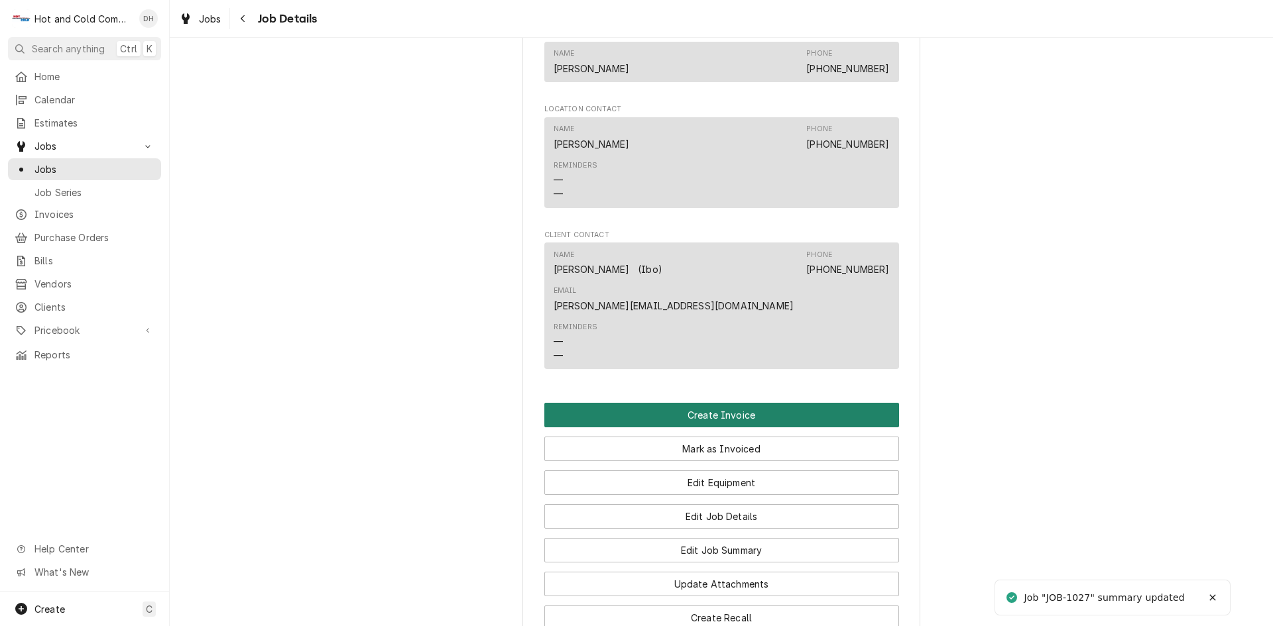
click at [714, 403] on button "Create Invoice" at bounding box center [721, 415] width 355 height 25
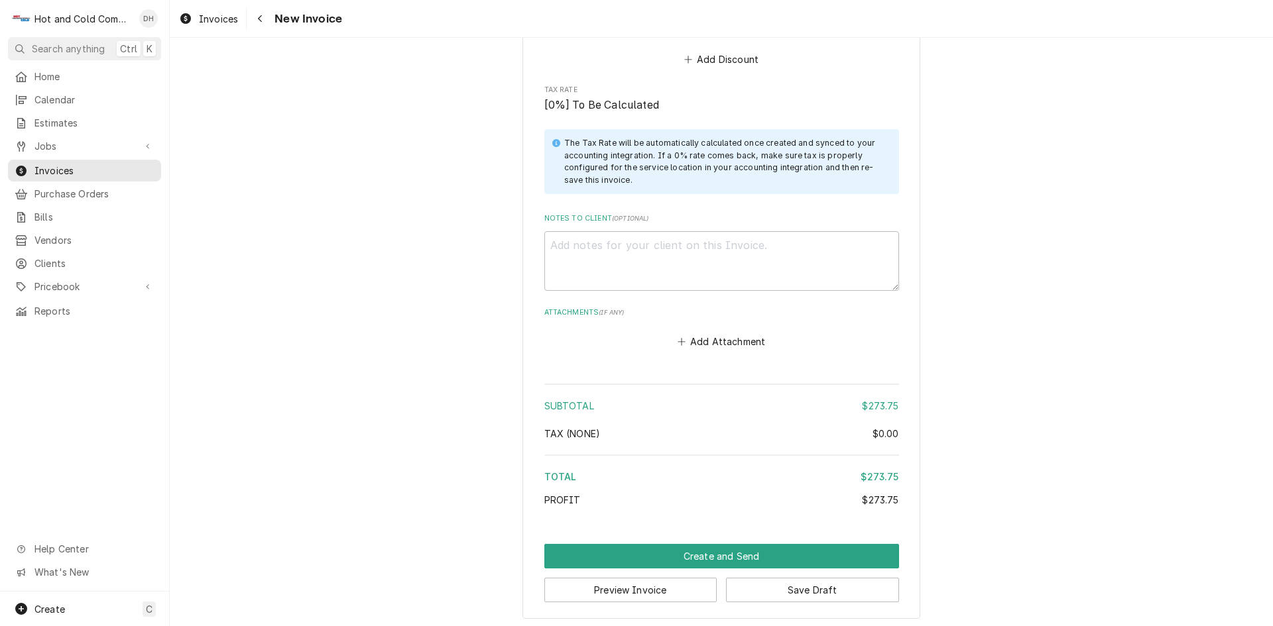
scroll to position [1794, 0]
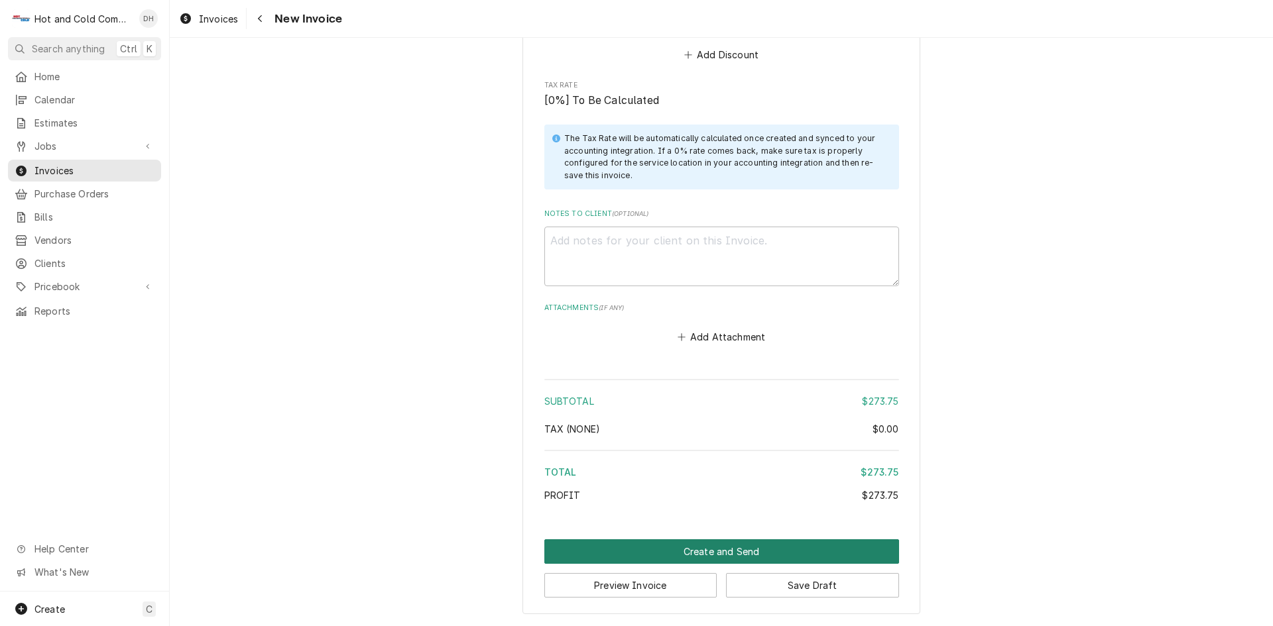
click at [722, 555] on button "Create and Send" at bounding box center [721, 552] width 355 height 25
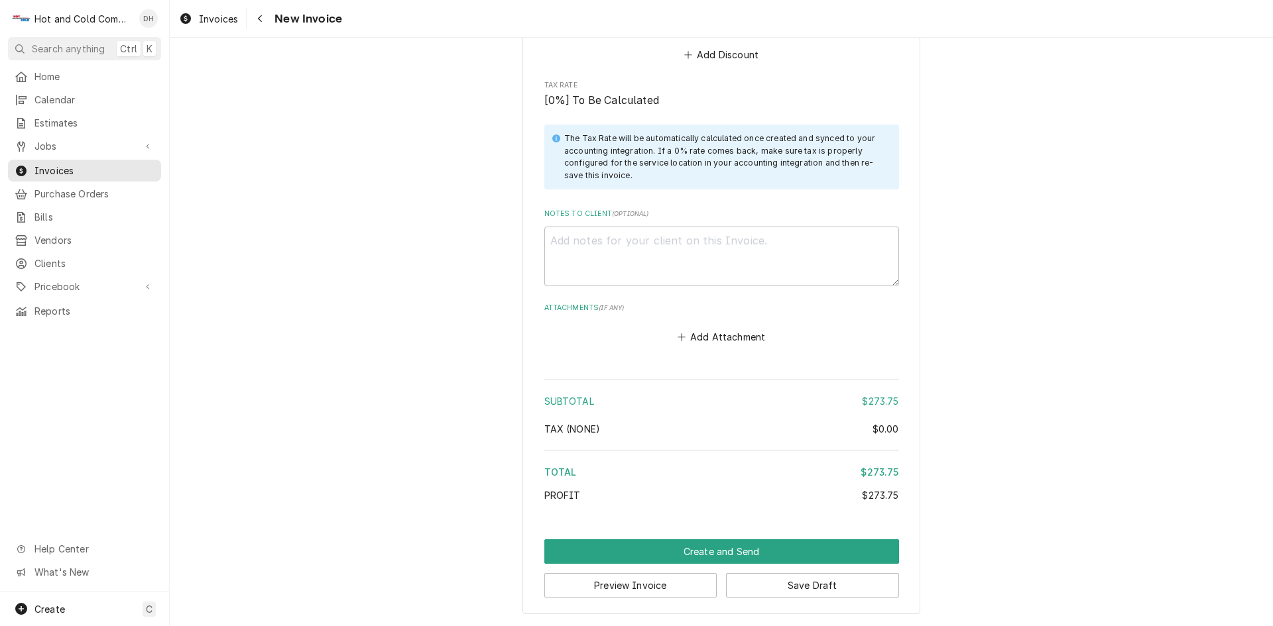
scroll to position [1787, 0]
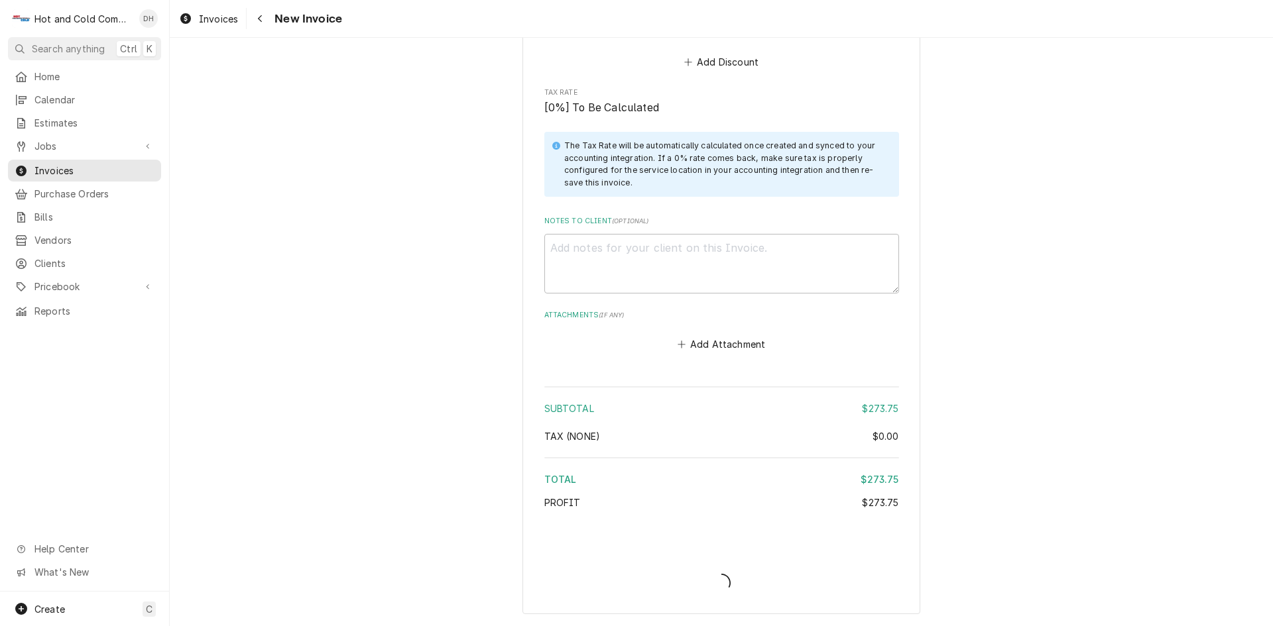
type textarea "x"
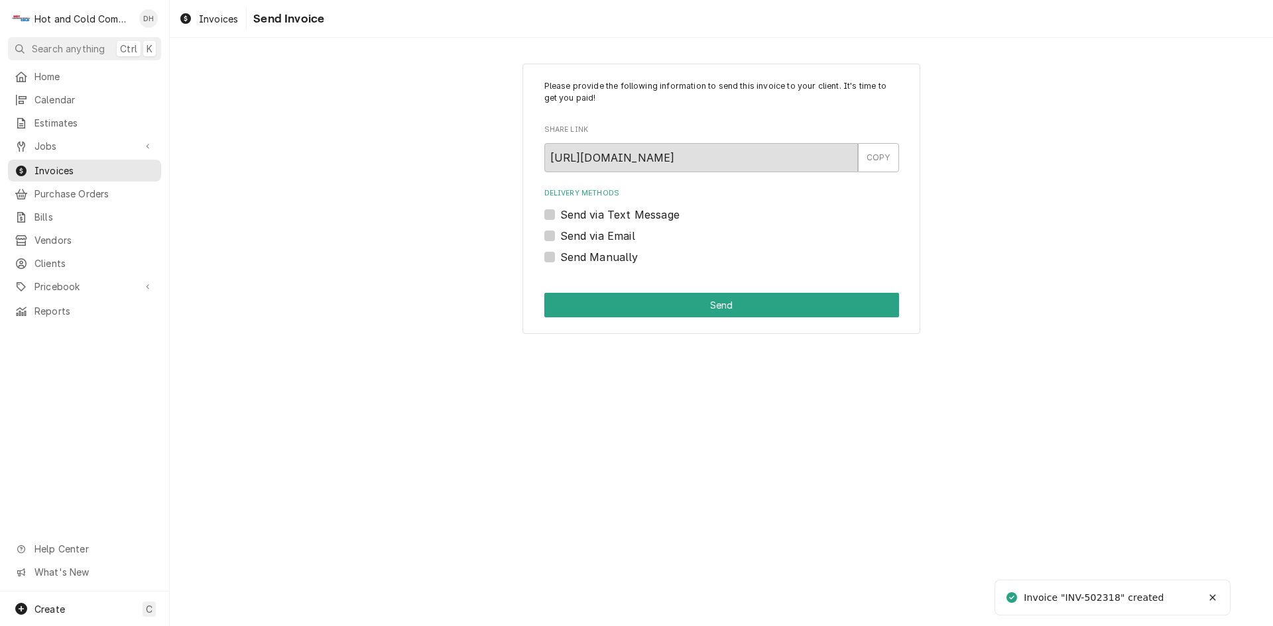
click at [560, 236] on label "Send via Email" at bounding box center [597, 236] width 75 height 16
click at [560, 236] on input "Send via Email" at bounding box center [737, 242] width 355 height 29
checkbox input "true"
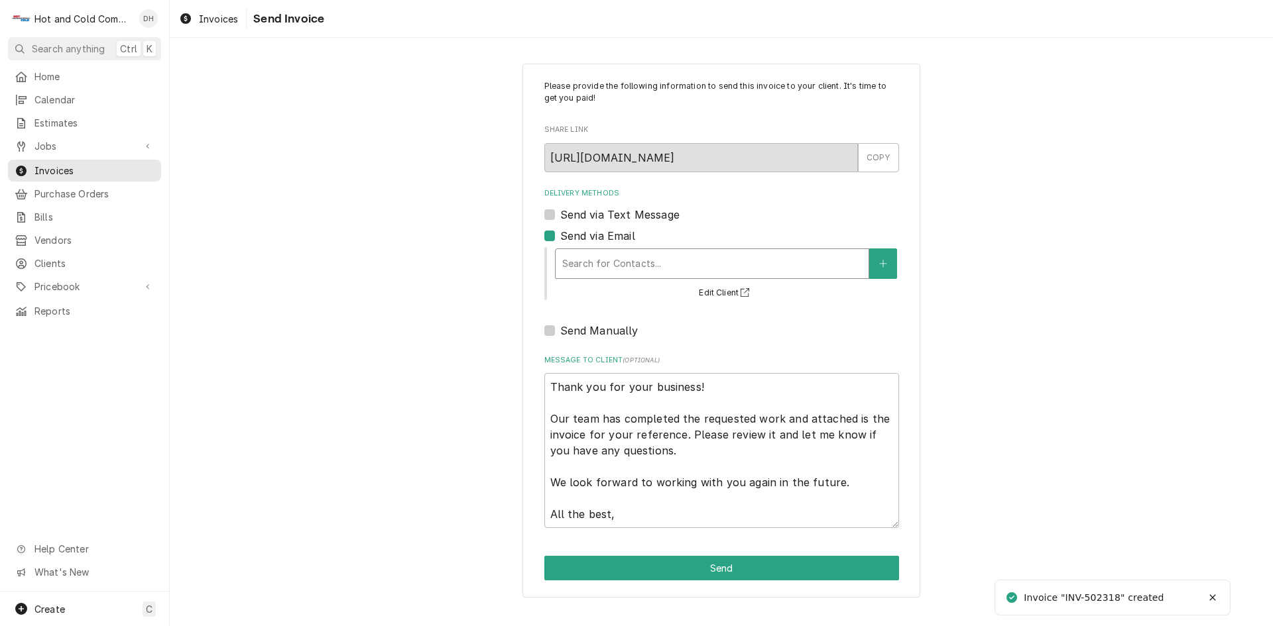
click at [733, 259] on div "Delivery Methods" at bounding box center [712, 264] width 300 height 24
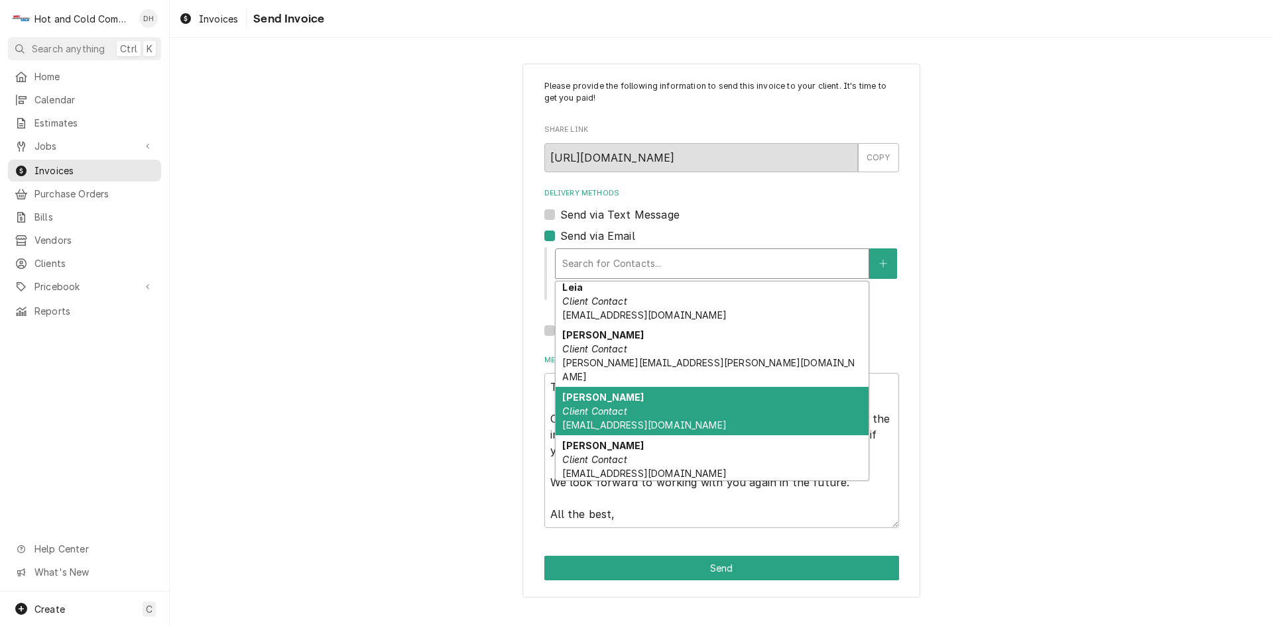
scroll to position [80, 0]
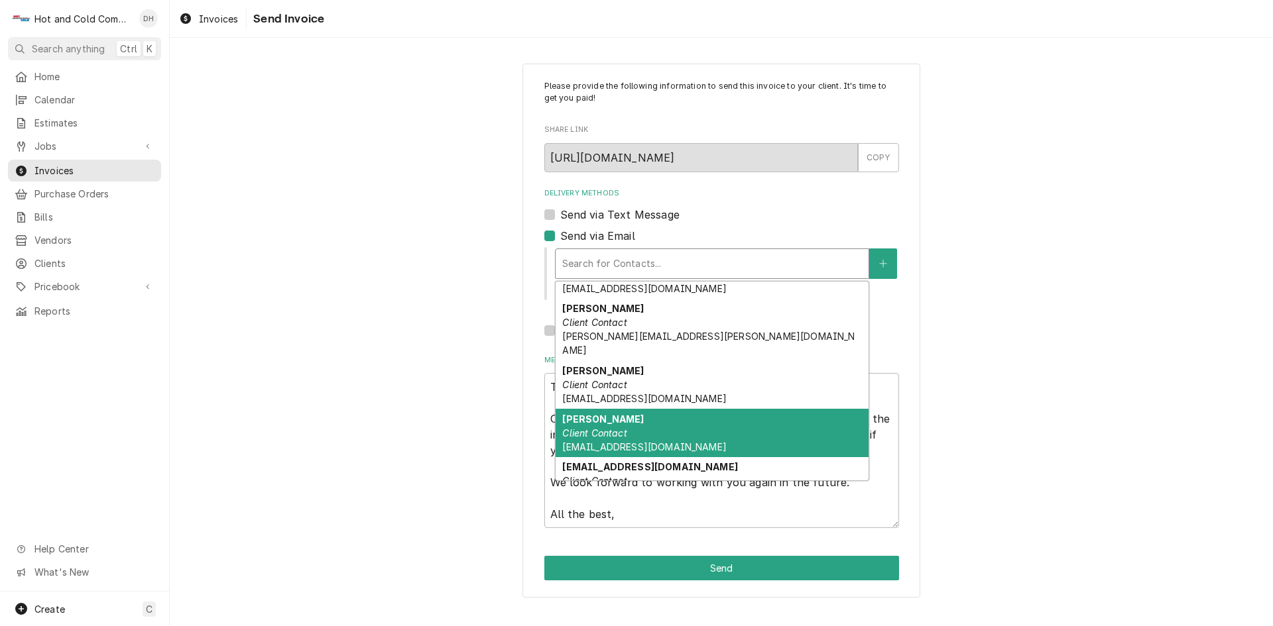
click at [617, 425] on div "[PERSON_NAME] Client Contact [EMAIL_ADDRESS][DOMAIN_NAME]" at bounding box center [711, 433] width 313 height 48
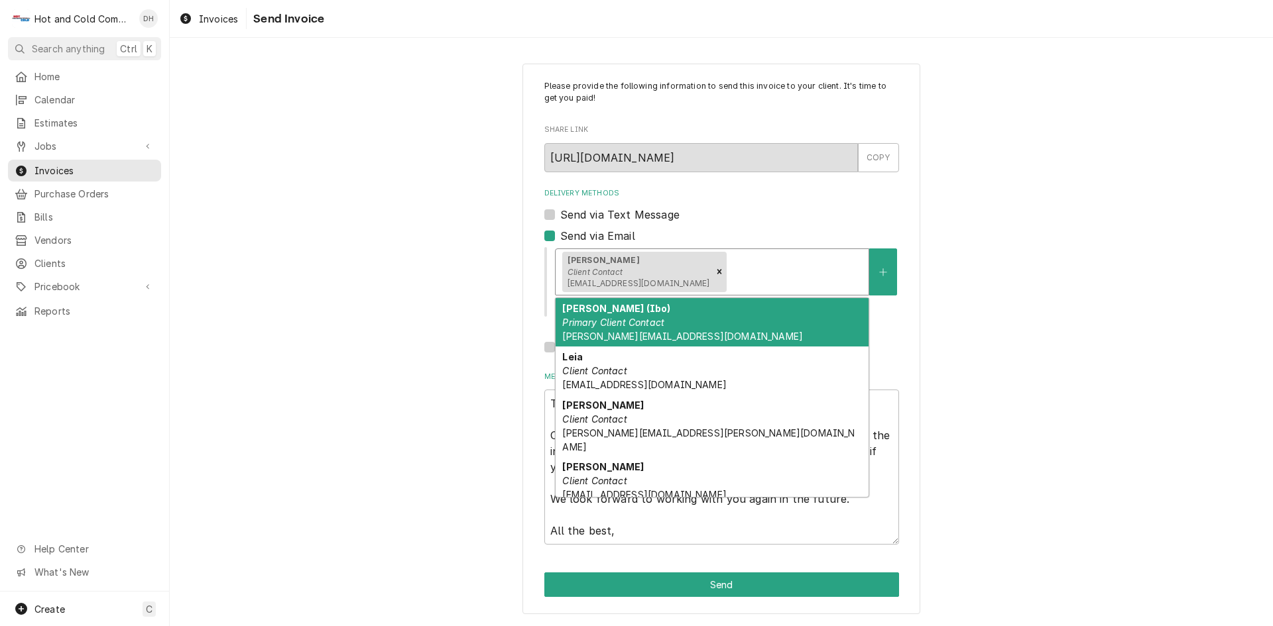
click at [811, 272] on div "Delivery Methods" at bounding box center [795, 272] width 133 height 24
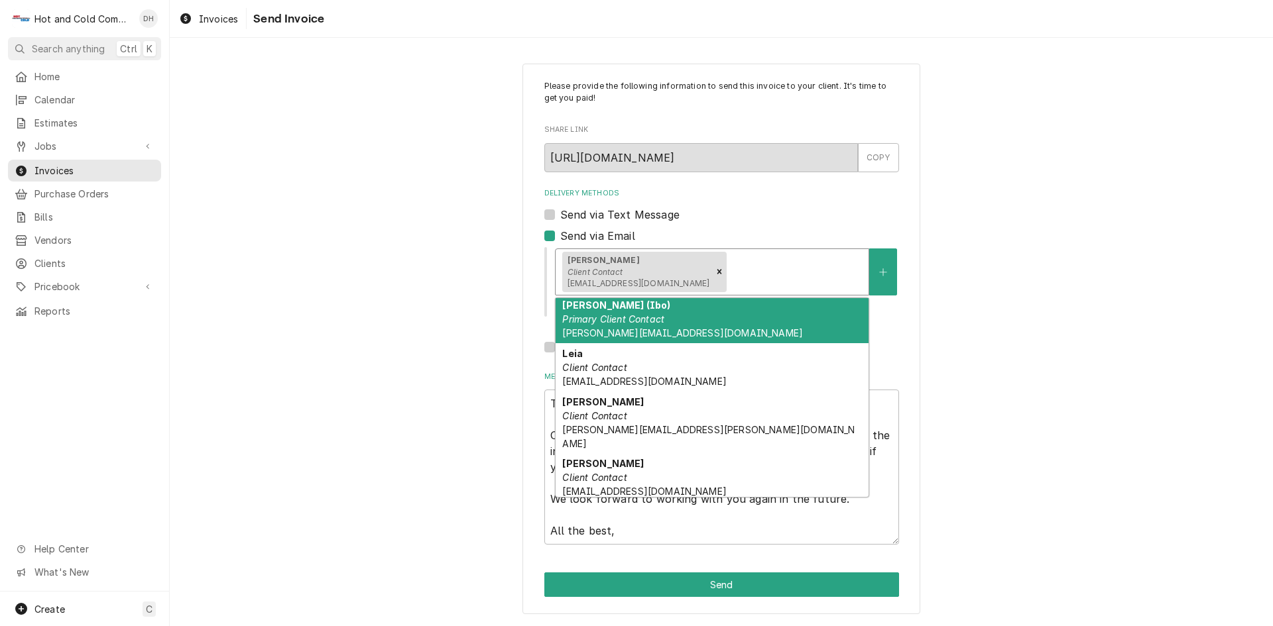
scroll to position [0, 0]
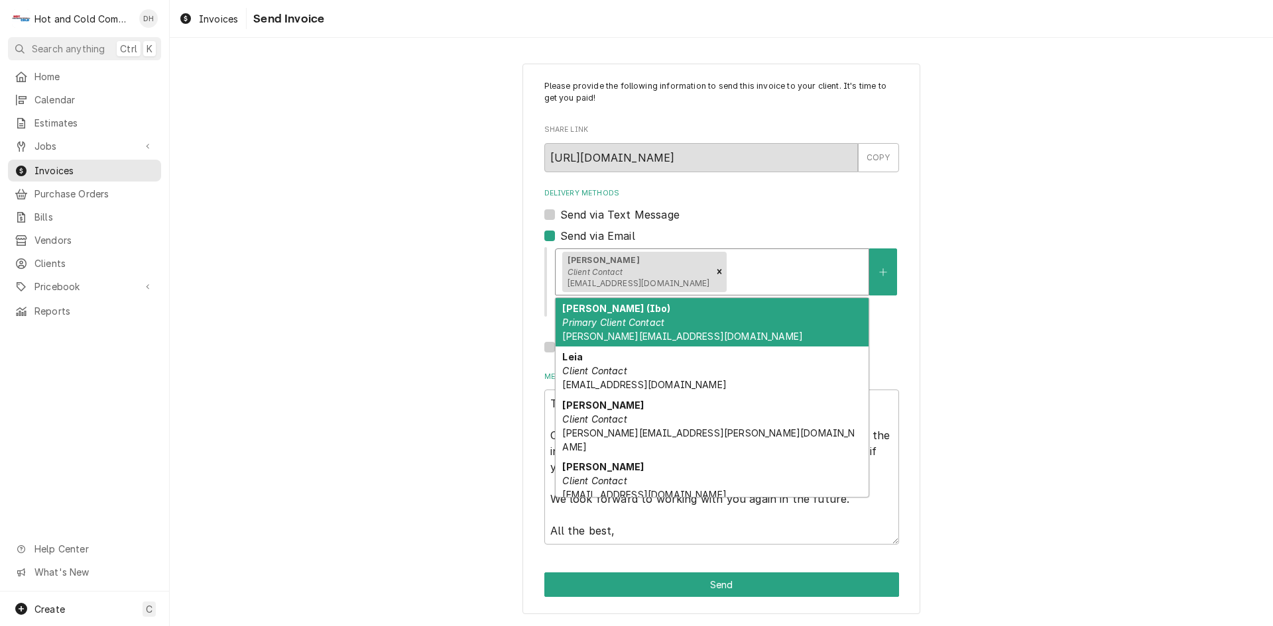
click at [1077, 379] on div "Please provide the following information to send this invoice to your client. I…" at bounding box center [721, 339] width 1103 height 574
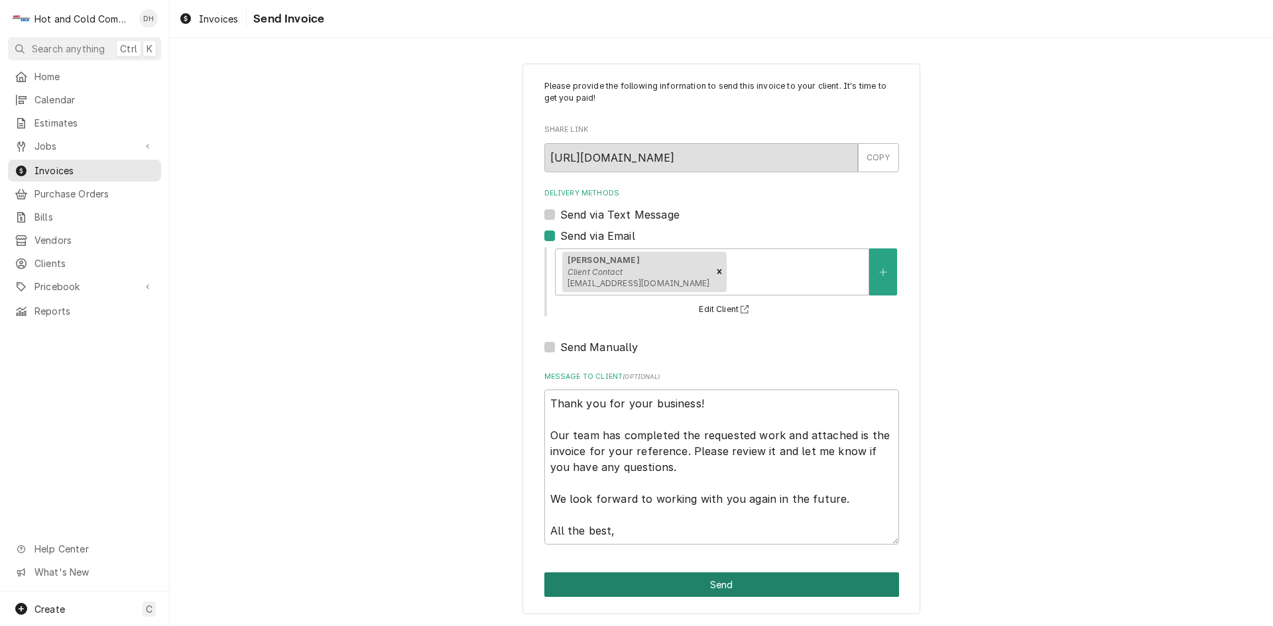
click at [725, 588] on button "Send" at bounding box center [721, 585] width 355 height 25
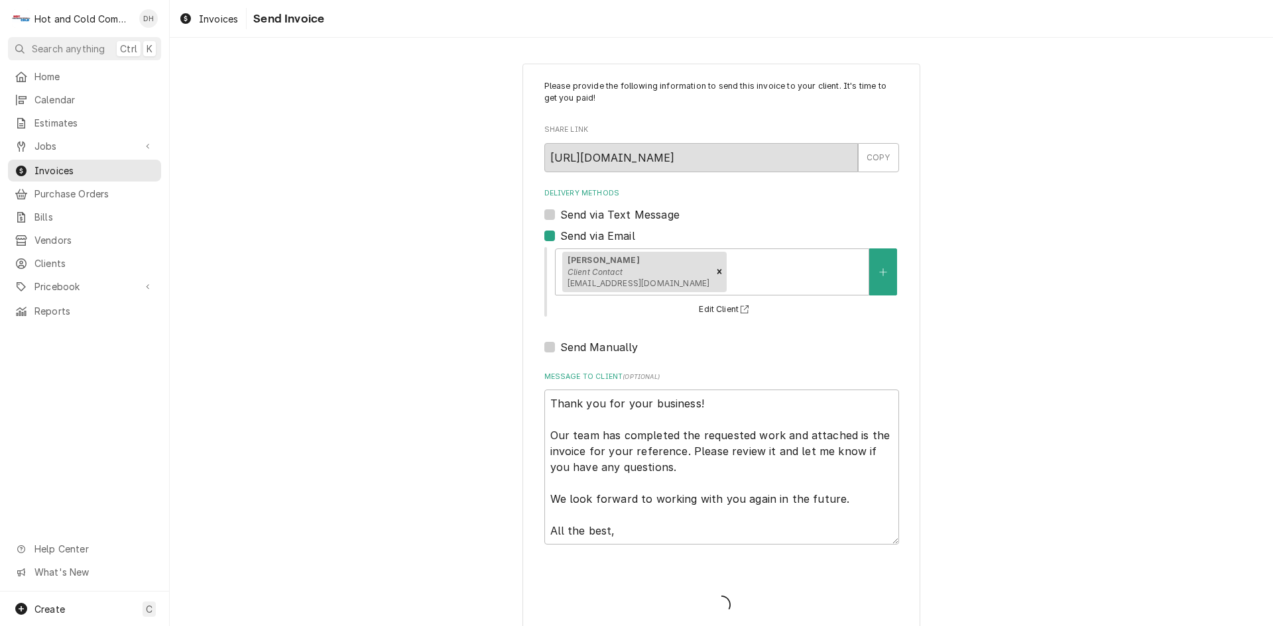
type textarea "x"
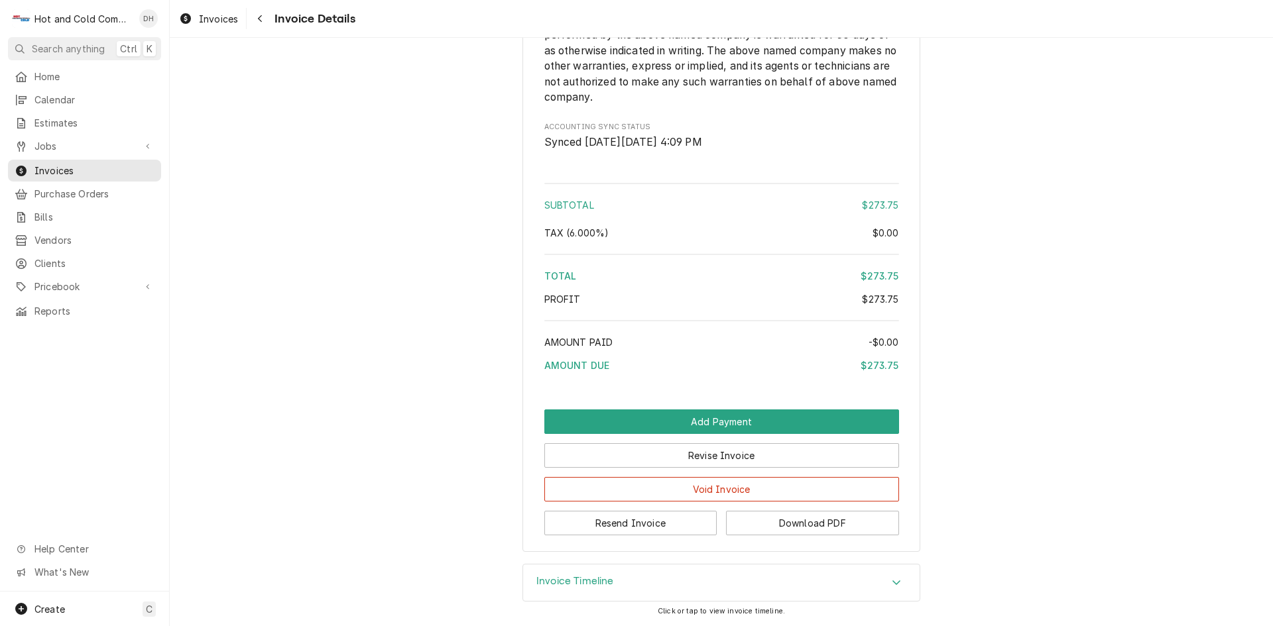
scroll to position [1535, 0]
click at [845, 522] on button "Download PDF" at bounding box center [812, 523] width 173 height 25
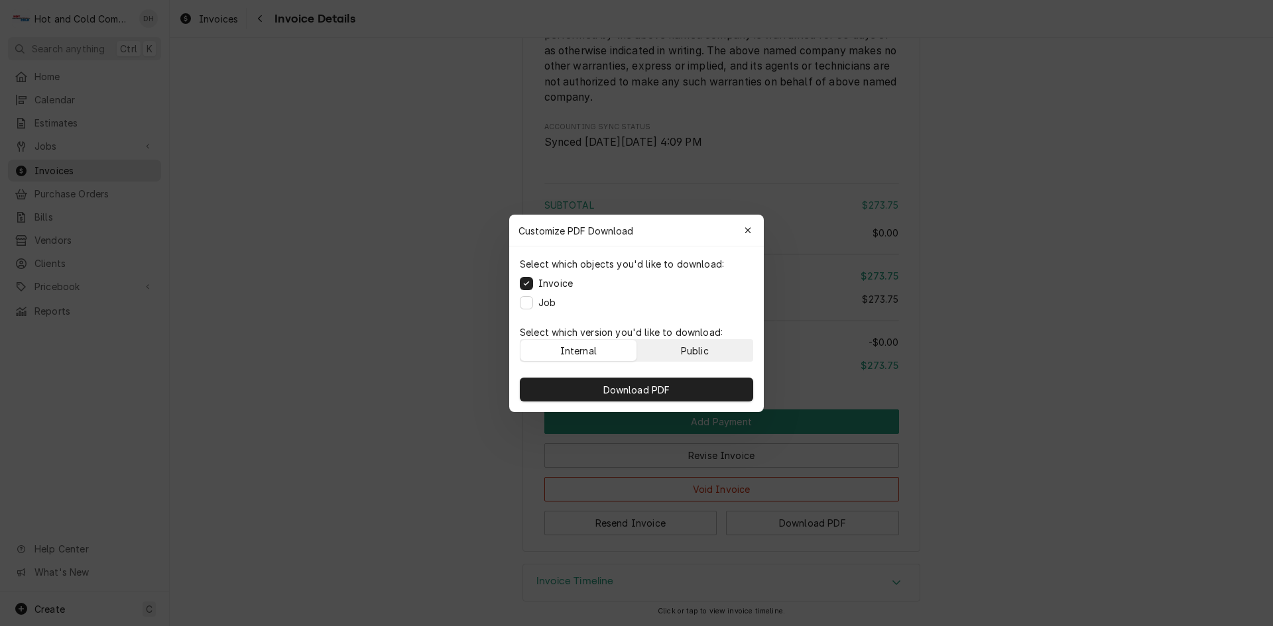
click at [734, 355] on button "Public" at bounding box center [695, 350] width 116 height 21
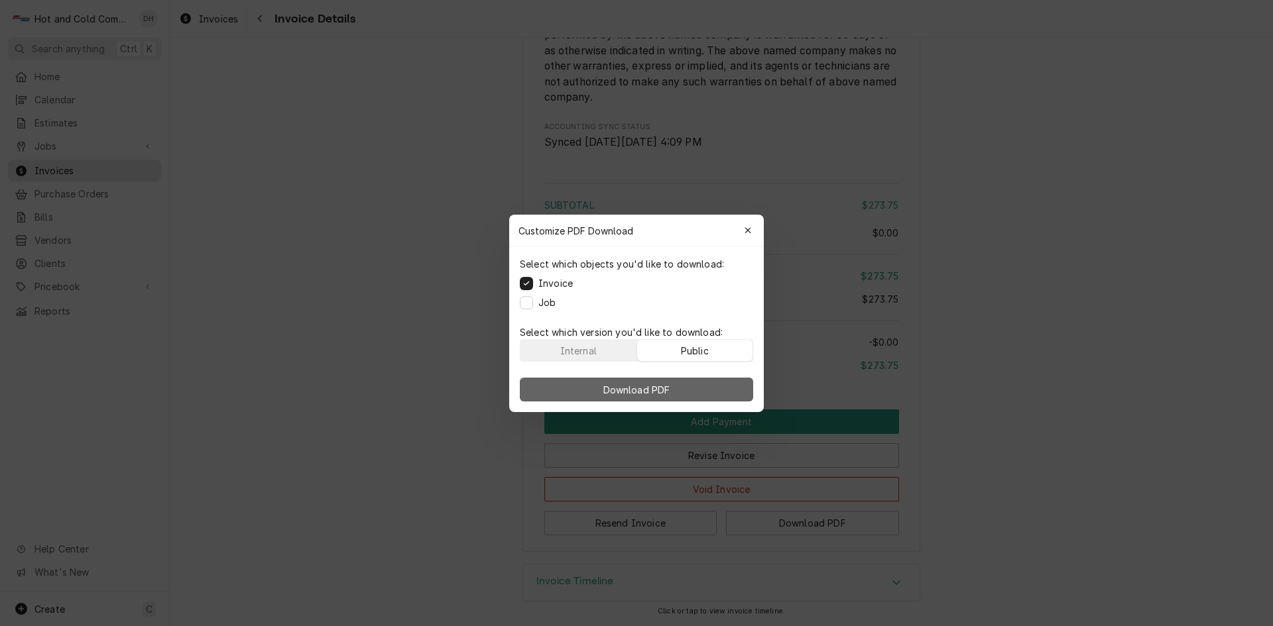
click at [683, 391] on button "Download PDF" at bounding box center [636, 390] width 233 height 24
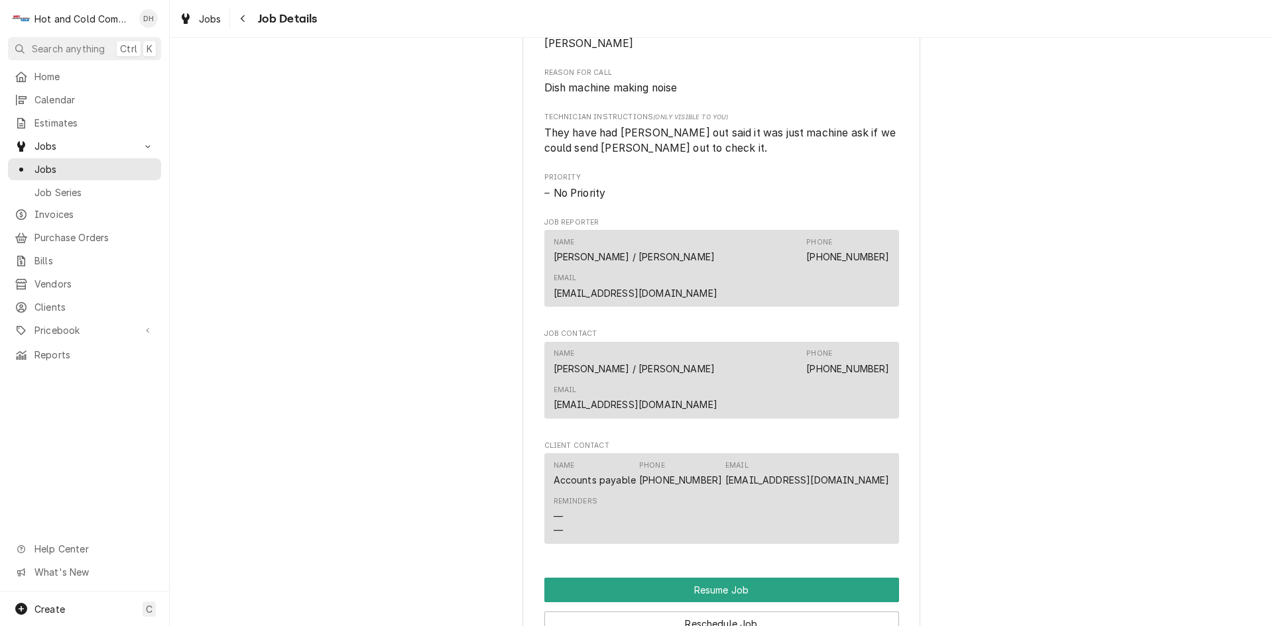
scroll to position [1326, 0]
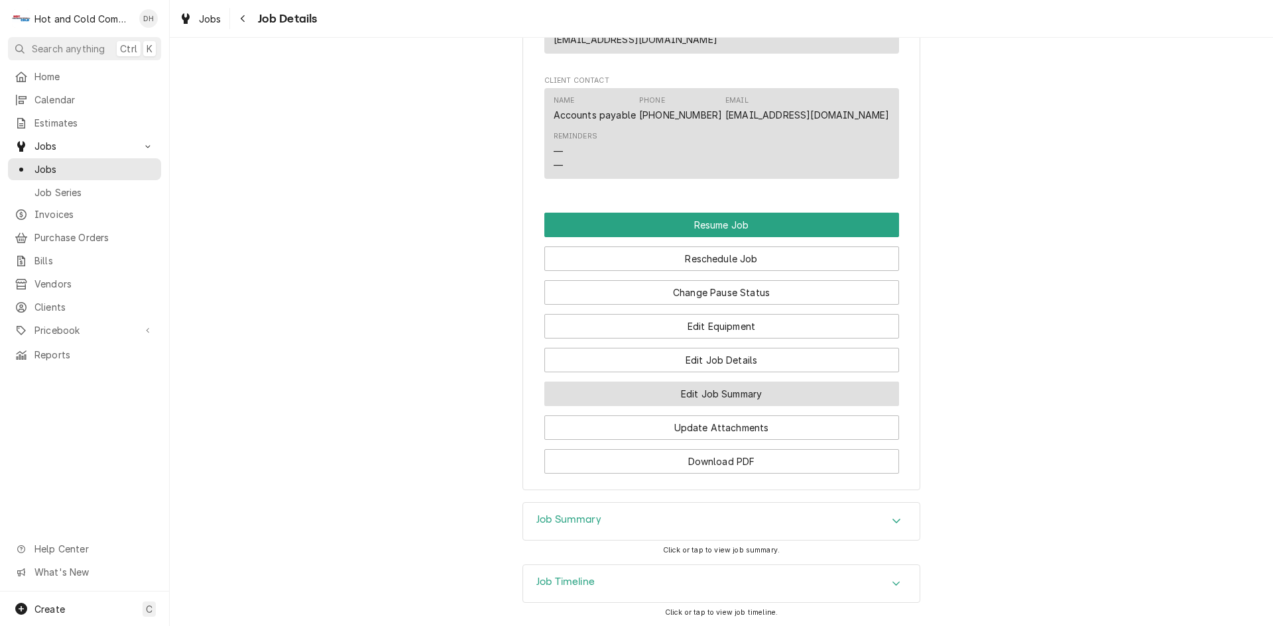
click at [748, 382] on button "Edit Job Summary" at bounding box center [721, 394] width 355 height 25
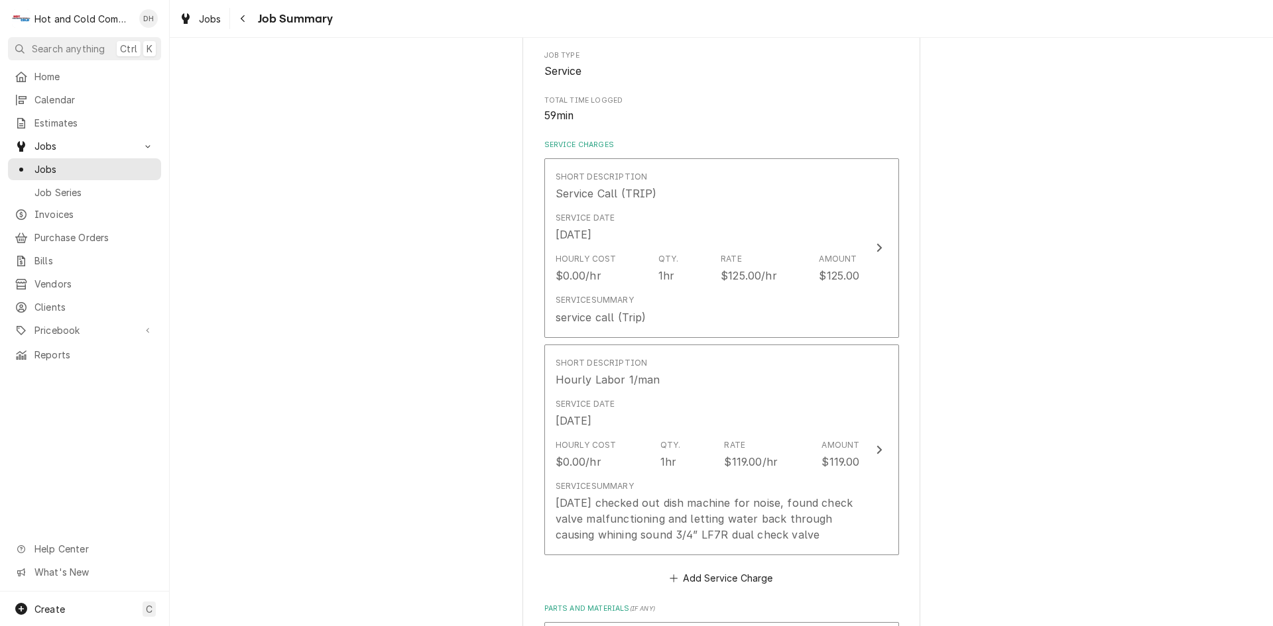
scroll to position [442, 0]
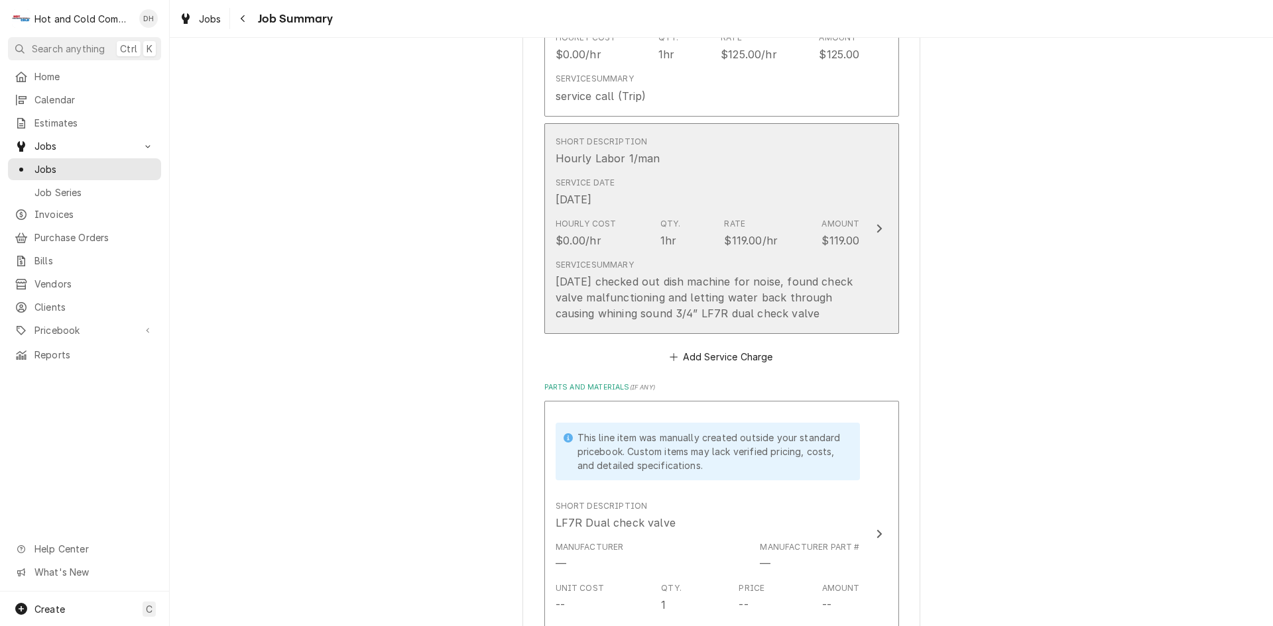
click at [806, 296] on div "[DATE] checked out dish machine for noise, found check valve malfunctioning and…" at bounding box center [707, 298] width 304 height 48
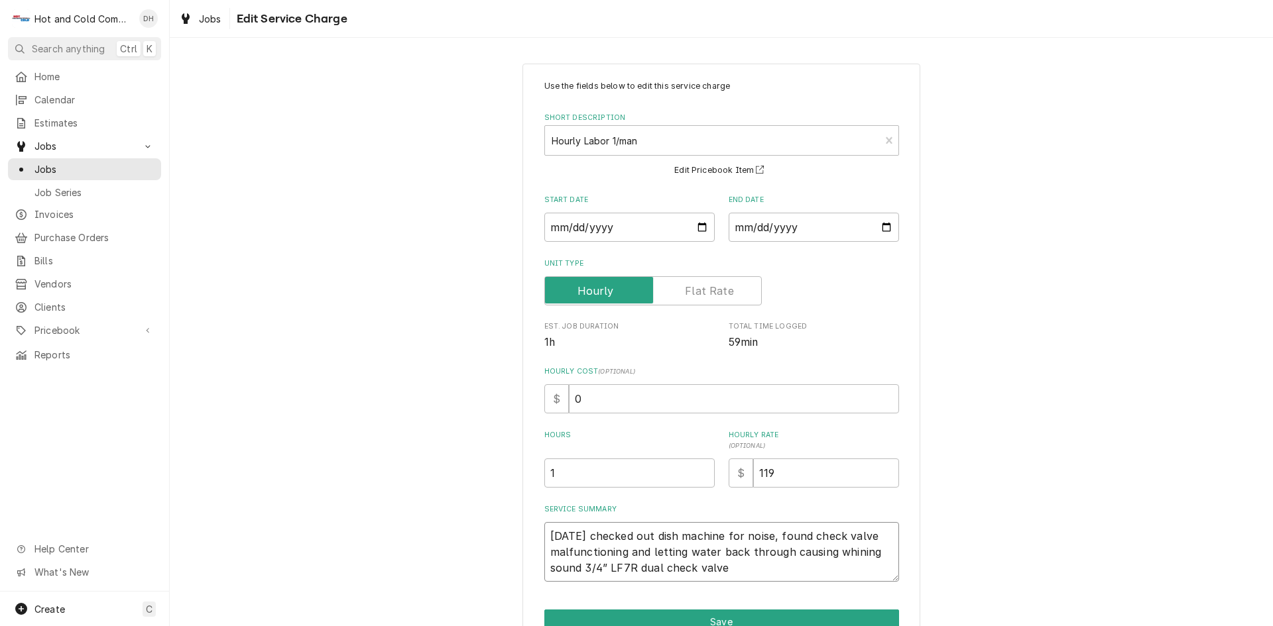
drag, startPoint x: 736, startPoint y: 567, endPoint x: 577, endPoint y: 575, distance: 159.9
click at [577, 575] on textarea "[DATE] checked out dish machine for noise, found check valve malfunctioning and…" at bounding box center [721, 552] width 355 height 60
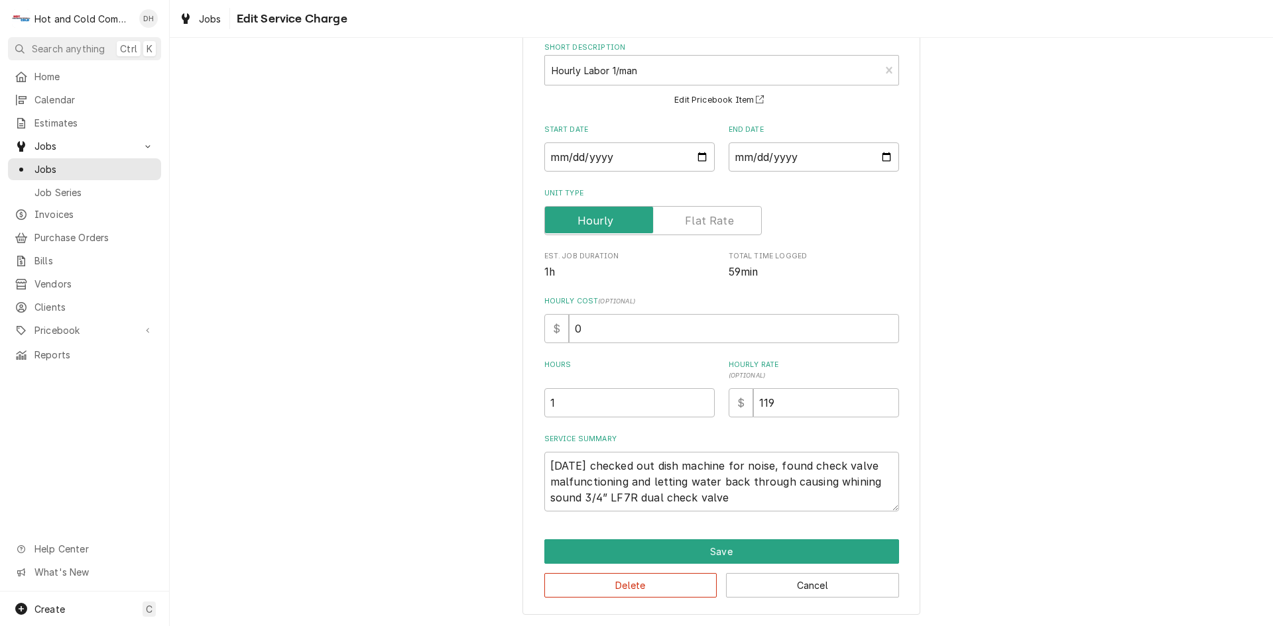
drag, startPoint x: 1100, startPoint y: 502, endPoint x: 1090, endPoint y: 503, distance: 10.0
click at [1099, 502] on div "Use the fields below to edit this service charge Short Description Hourly Labor…" at bounding box center [721, 303] width 1103 height 645
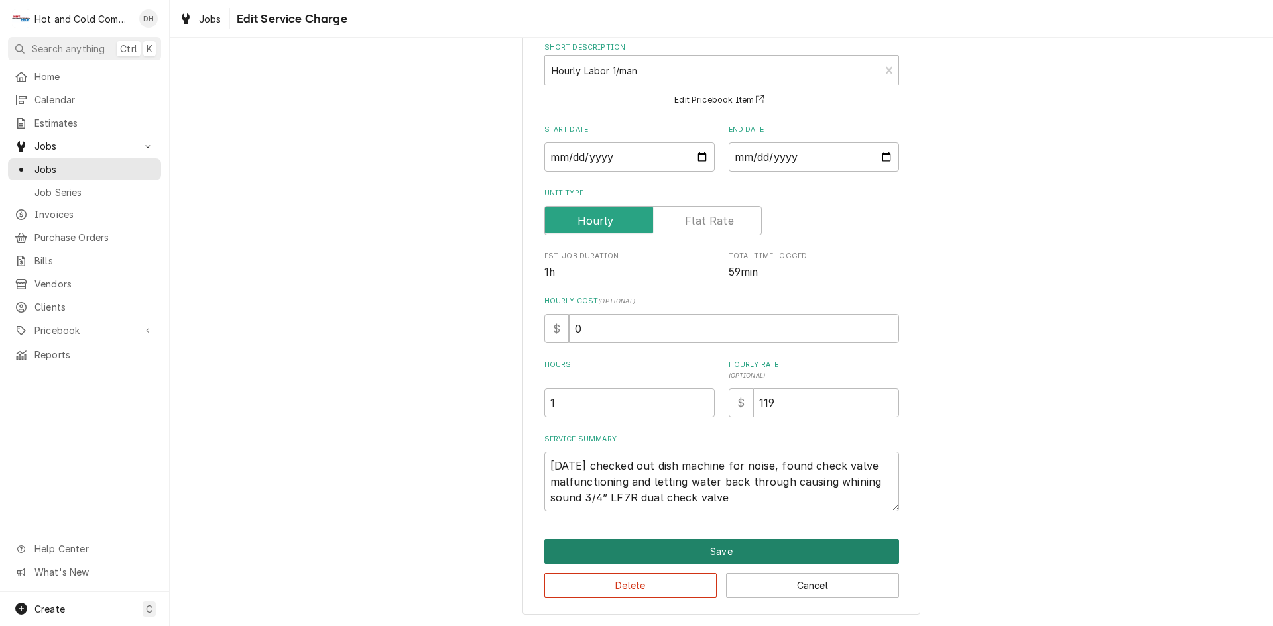
click at [738, 552] on button "Save" at bounding box center [721, 552] width 355 height 25
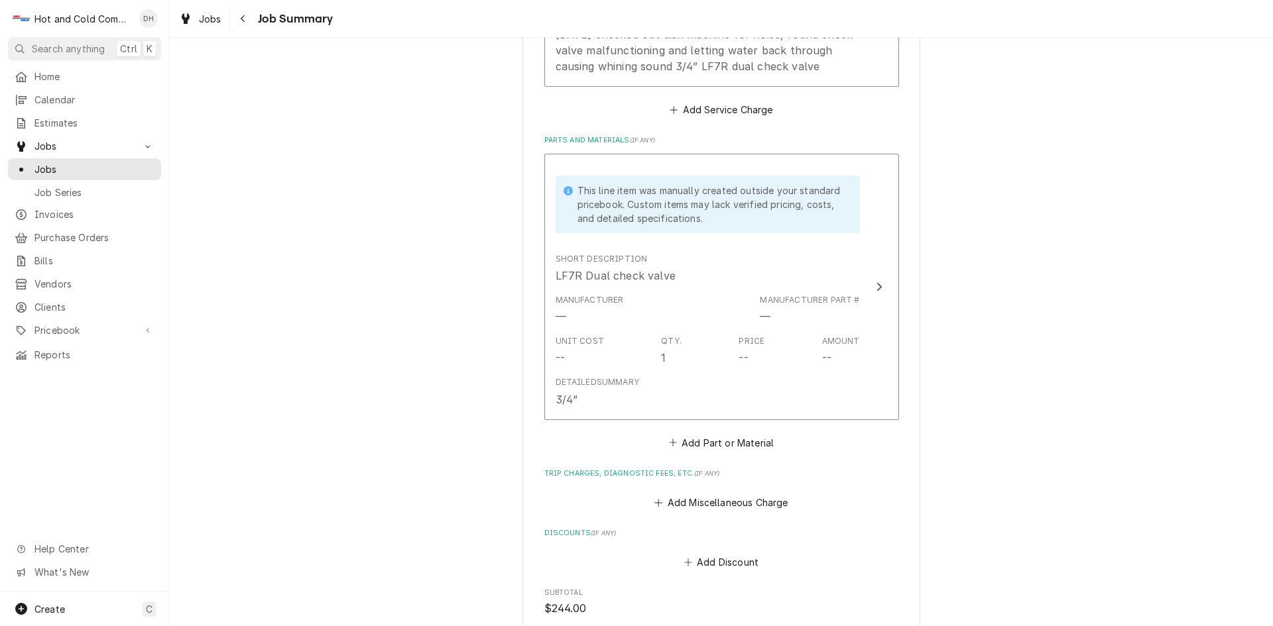
scroll to position [663, 0]
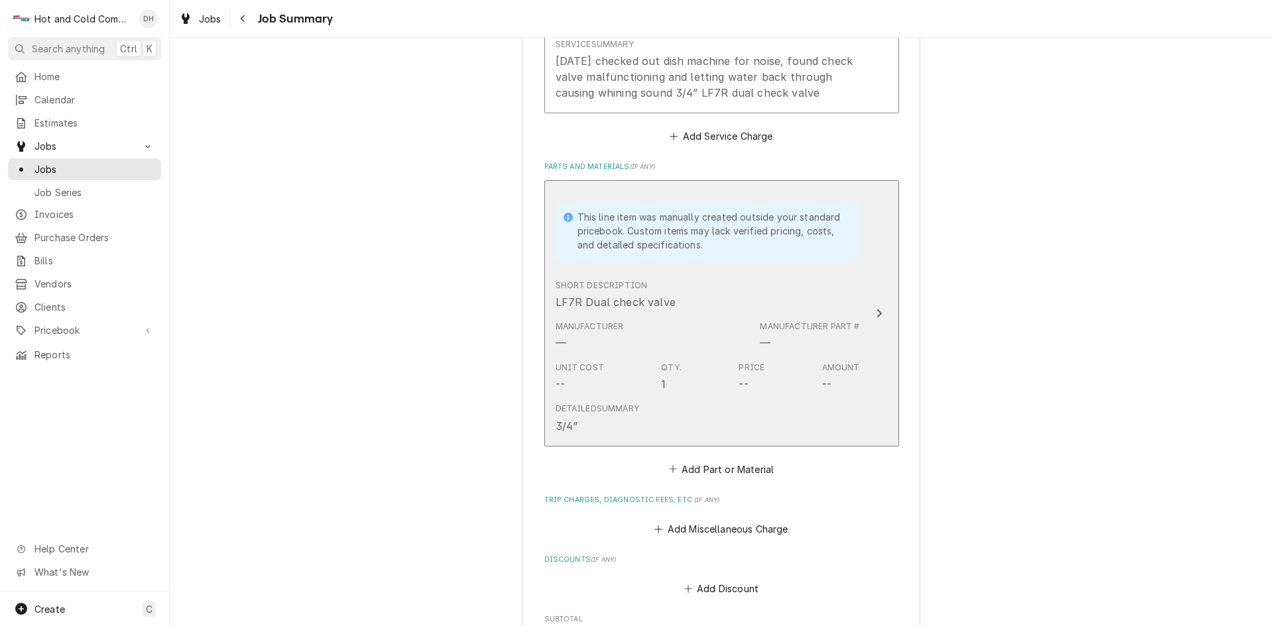
drag, startPoint x: 693, startPoint y: 305, endPoint x: 595, endPoint y: 308, distance: 98.1
click at [595, 308] on div "Short Description LF7R Dual check valve" at bounding box center [707, 294] width 304 height 41
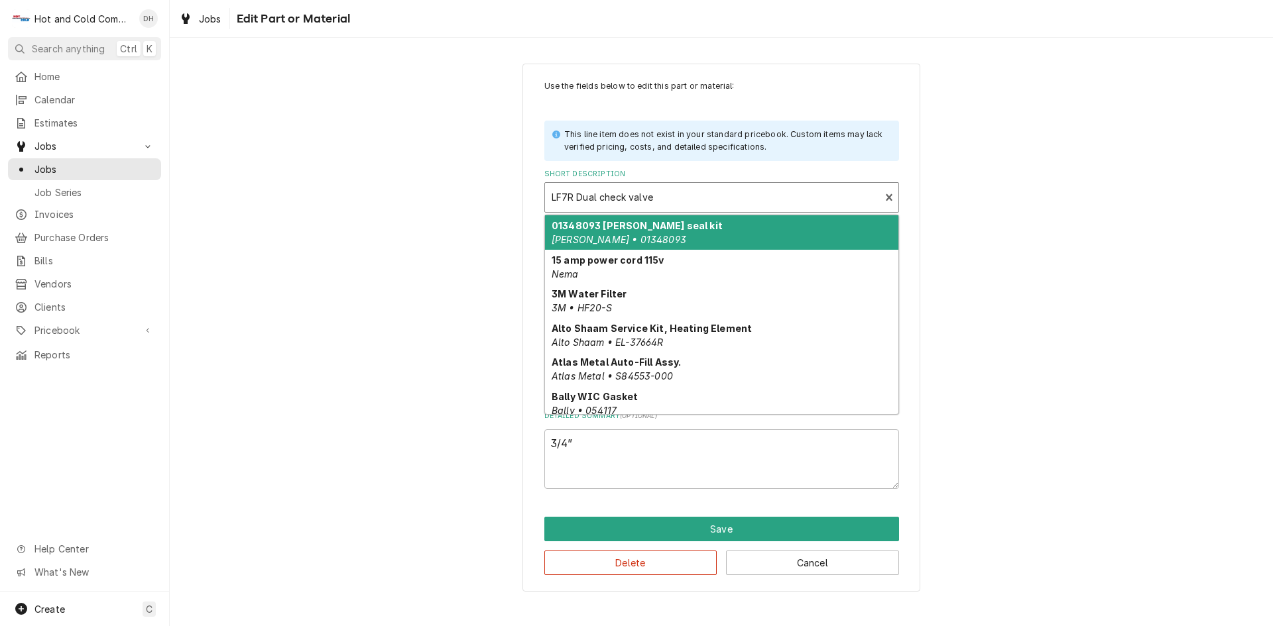
drag, startPoint x: 678, startPoint y: 198, endPoint x: 628, endPoint y: 205, distance: 51.0
click at [578, 200] on div "Short Description" at bounding box center [713, 198] width 322 height 24
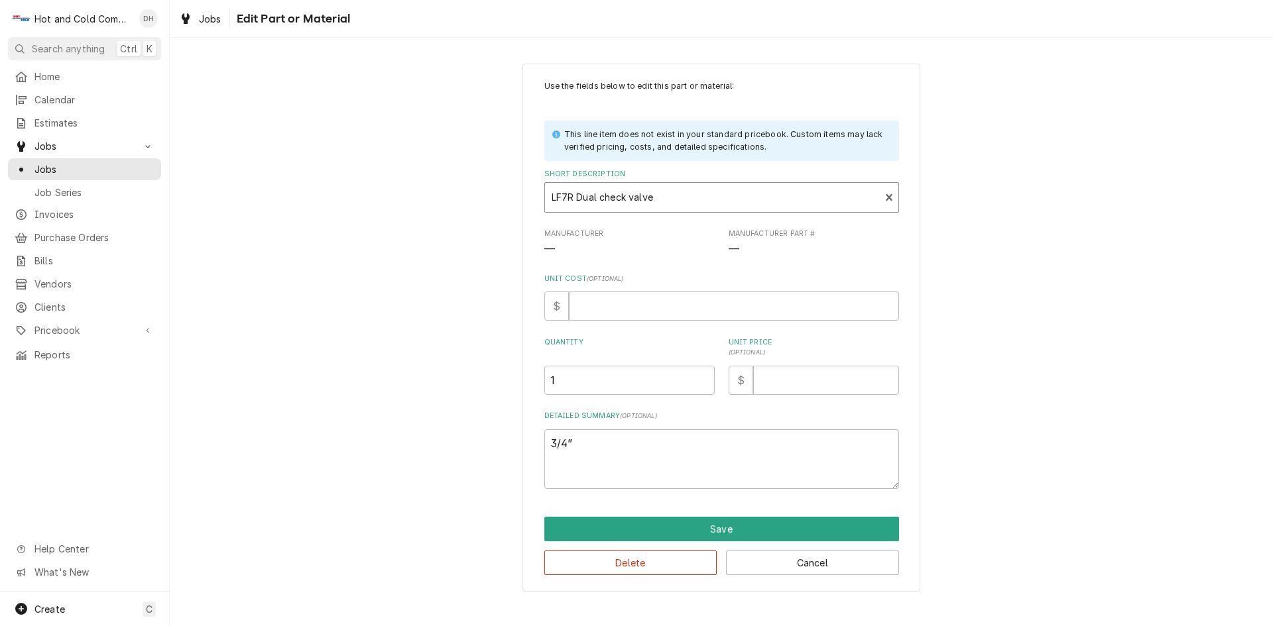
drag, startPoint x: 675, startPoint y: 187, endPoint x: 644, endPoint y: 188, distance: 31.8
click at [644, 188] on div "Short Description" at bounding box center [713, 198] width 322 height 24
click at [722, 532] on button "Save" at bounding box center [721, 529] width 355 height 25
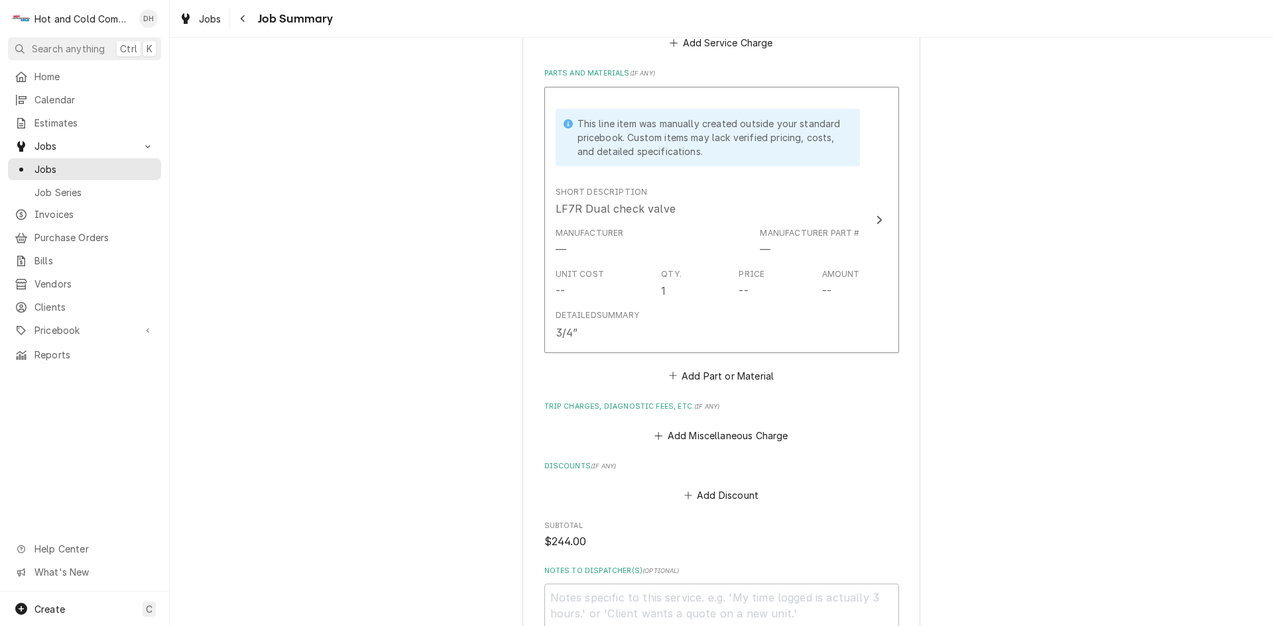
scroll to position [977, 0]
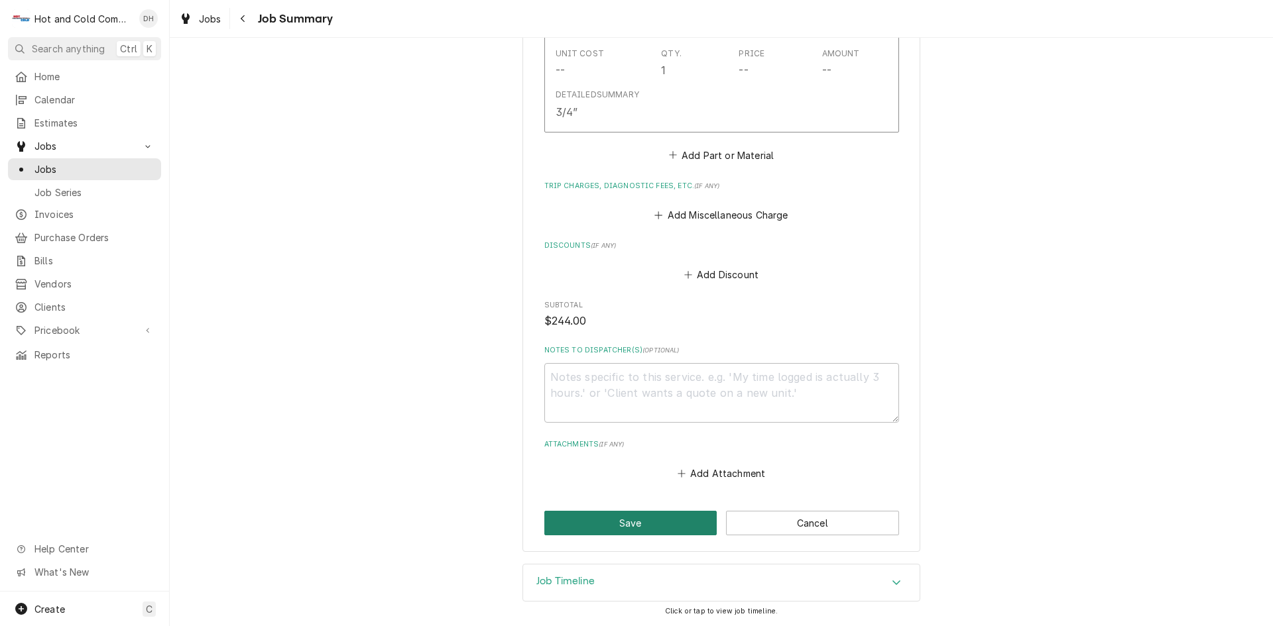
click at [684, 528] on button "Save" at bounding box center [630, 523] width 173 height 25
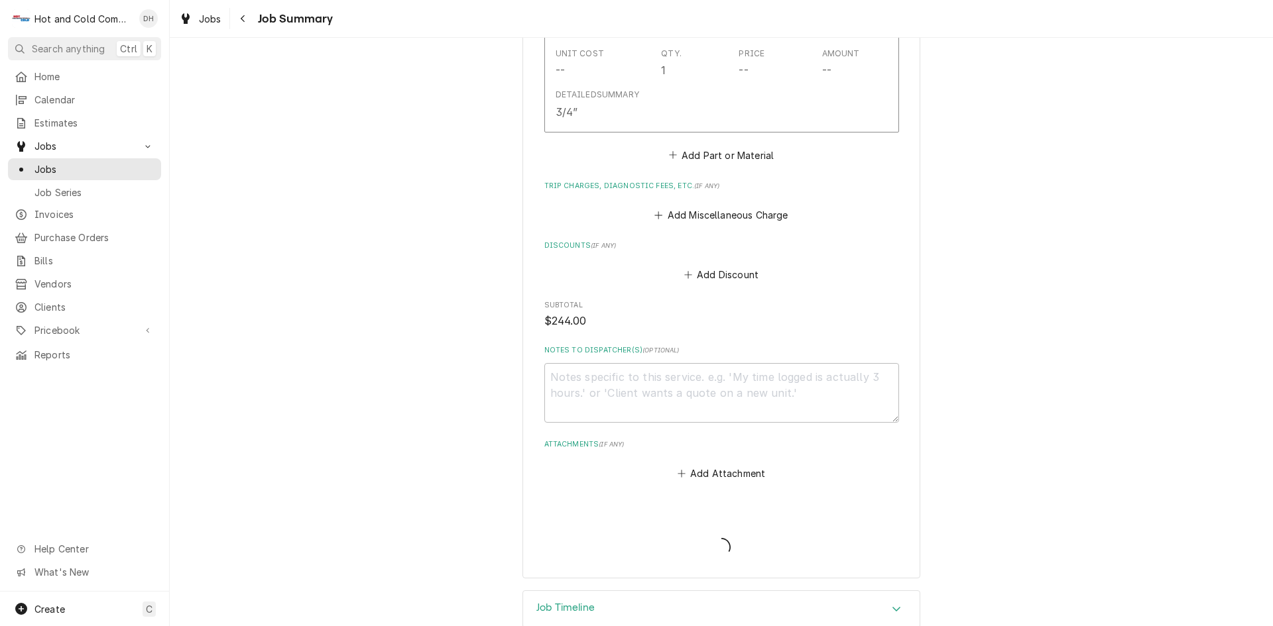
type textarea "x"
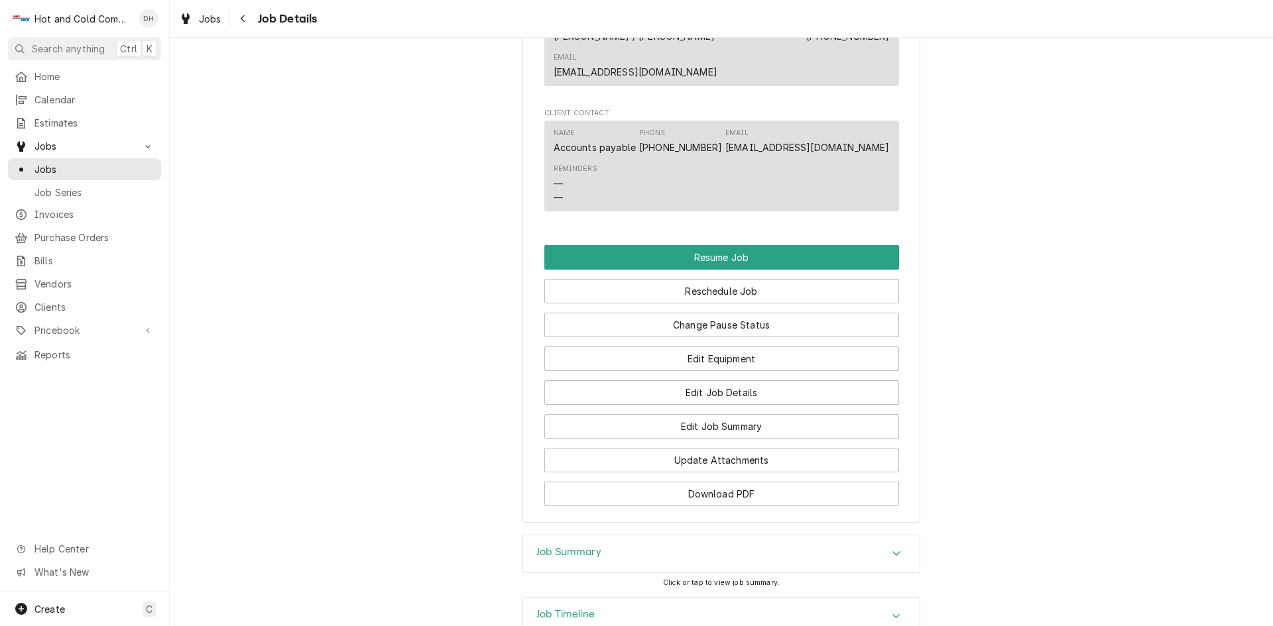
scroll to position [1326, 0]
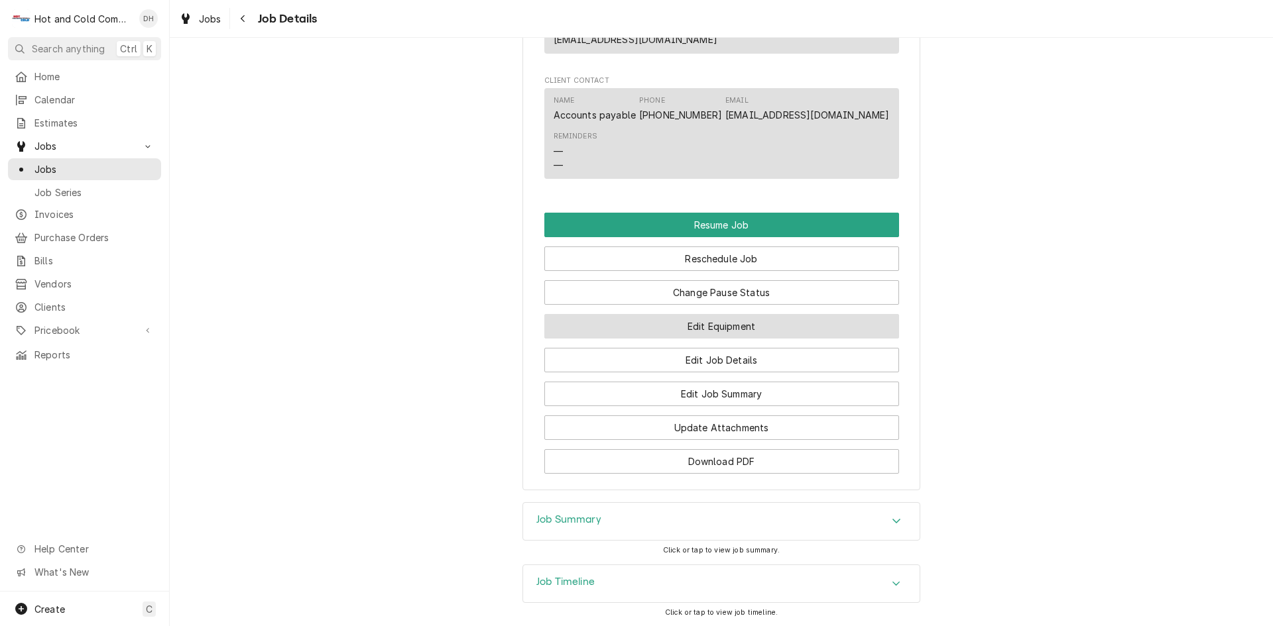
click at [807, 321] on button "Edit Equipment" at bounding box center [721, 326] width 355 height 25
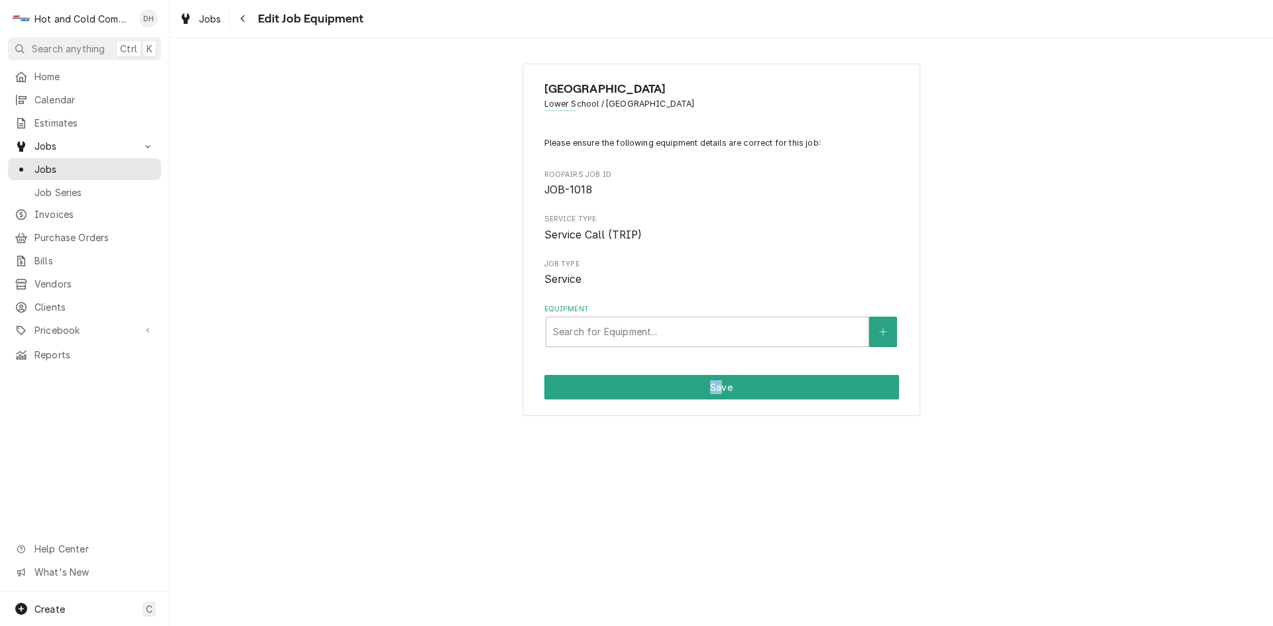
drag, startPoint x: 722, startPoint y: 534, endPoint x: 781, endPoint y: 493, distance: 71.5
click at [730, 528] on div "[GEOGRAPHIC_DATA] / [GEOGRAPHIC_DATA] Please ensure the following equipment det…" at bounding box center [721, 332] width 1103 height 589
drag, startPoint x: 349, startPoint y: 137, endPoint x: 383, endPoint y: 105, distance: 46.5
click at [363, 121] on div "[GEOGRAPHIC_DATA] / [GEOGRAPHIC_DATA] Please ensure the following equipment det…" at bounding box center [721, 240] width 1103 height 377
